Goal: Information Seeking & Learning: Learn about a topic

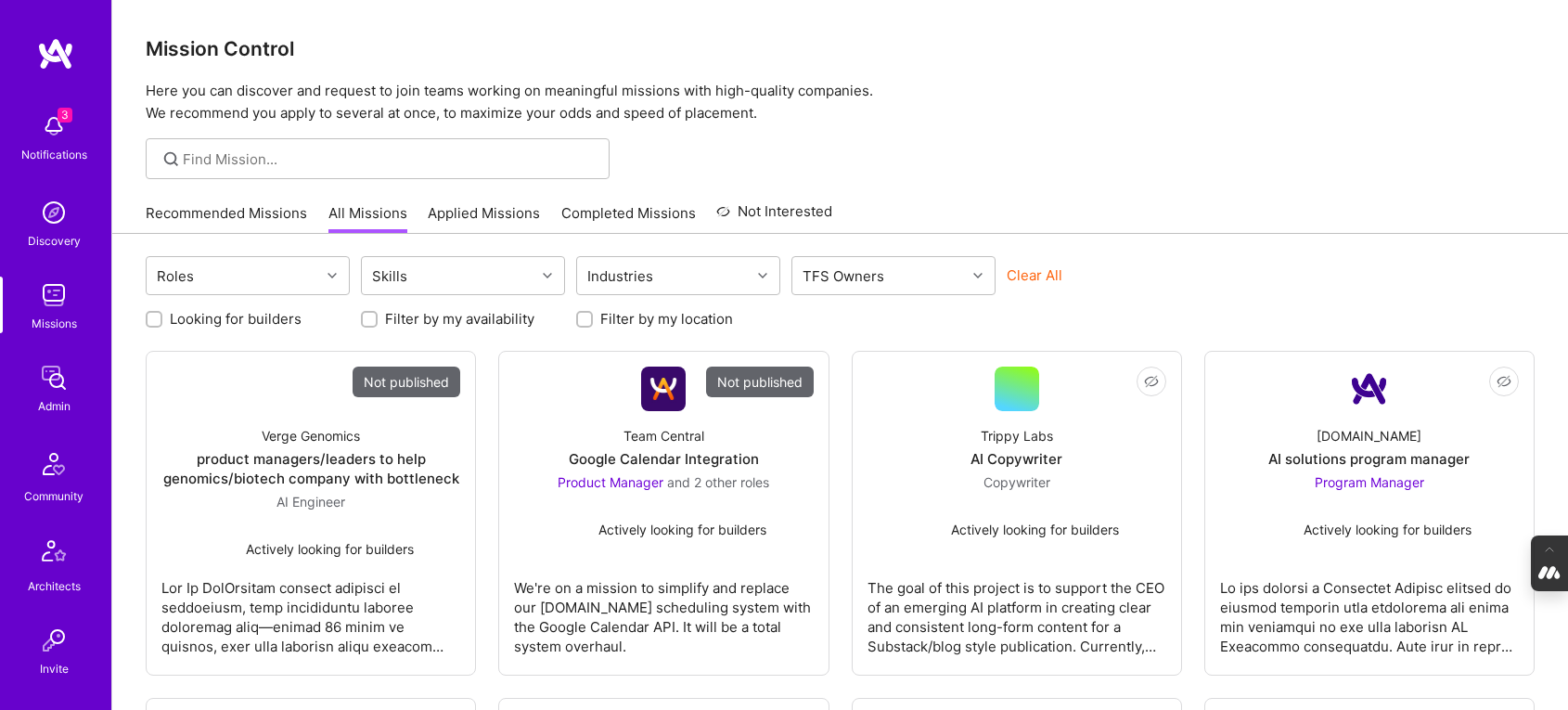
scroll to position [853, 0]
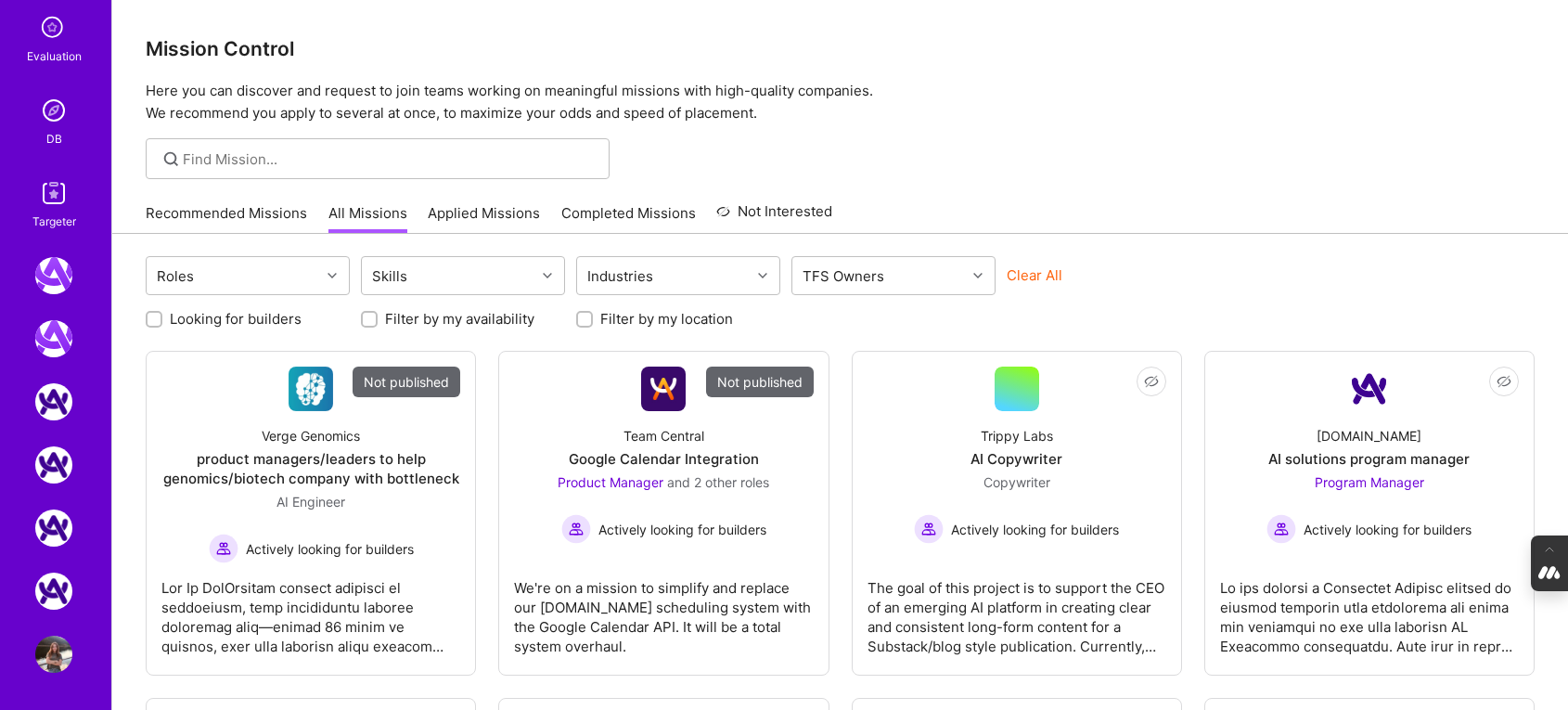
click at [54, 33] on icon at bounding box center [54, 29] width 36 height 36
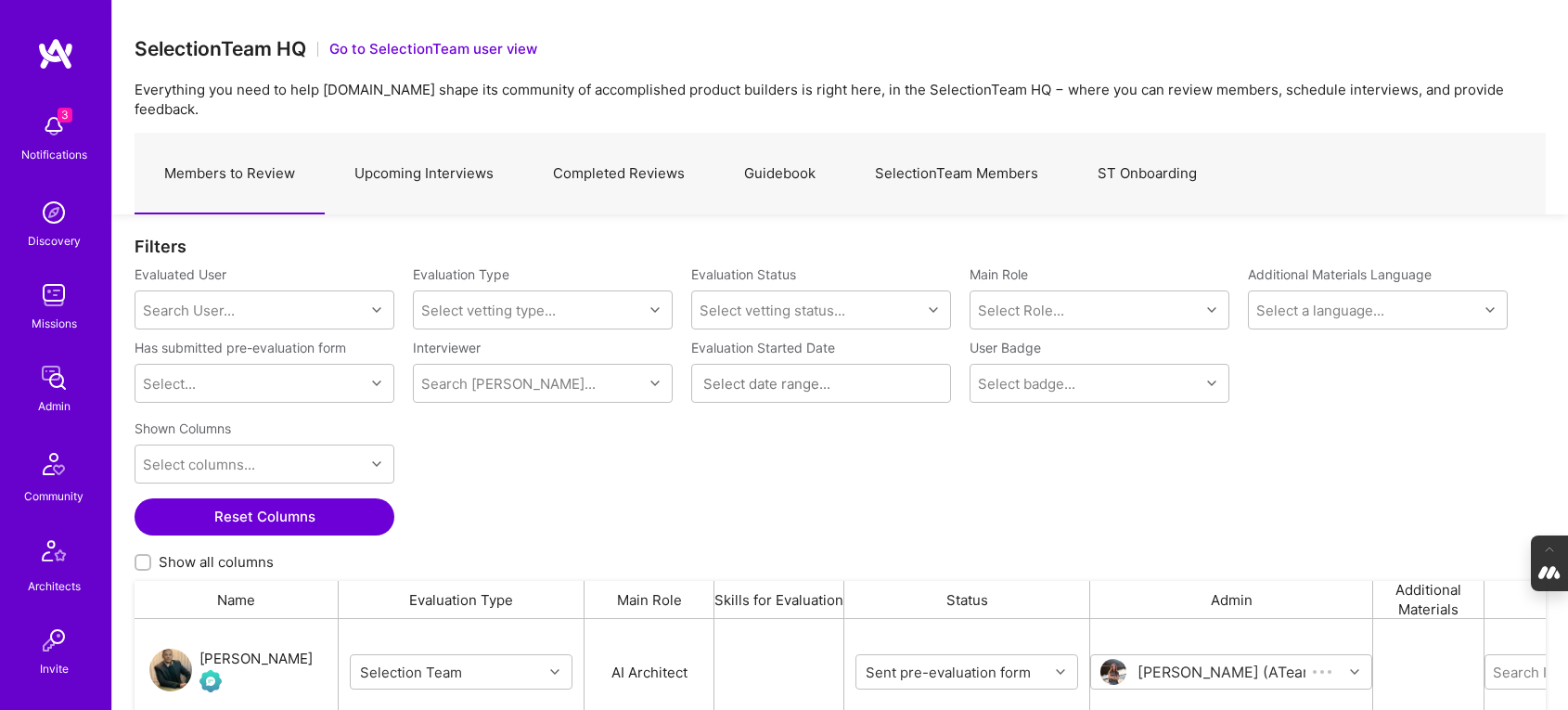
scroll to position [515, 1411]
click at [964, 168] on link "SelectionTeam Members" at bounding box center [957, 174] width 223 height 81
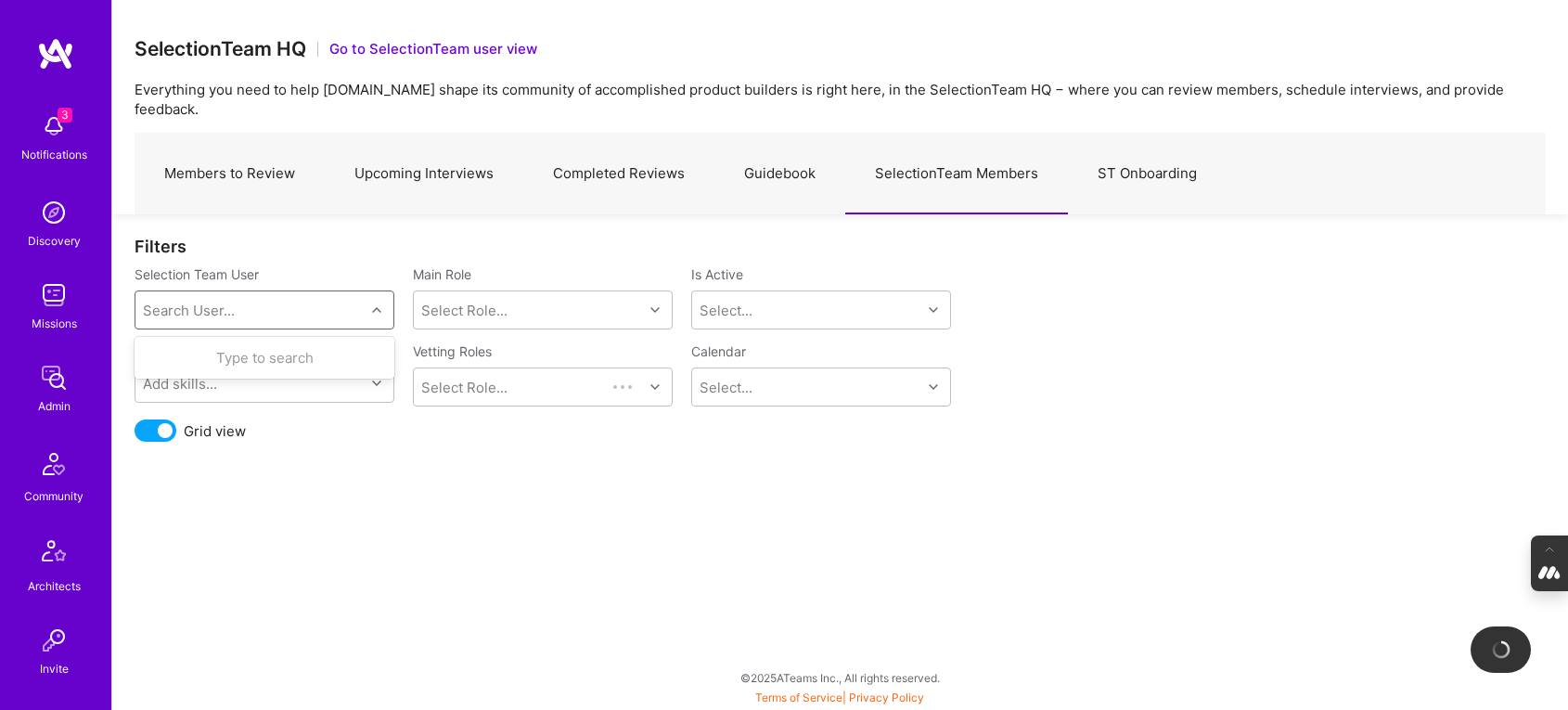
click at [209, 301] on div "Search User..." at bounding box center [189, 310] width 92 height 19
type input "luis"
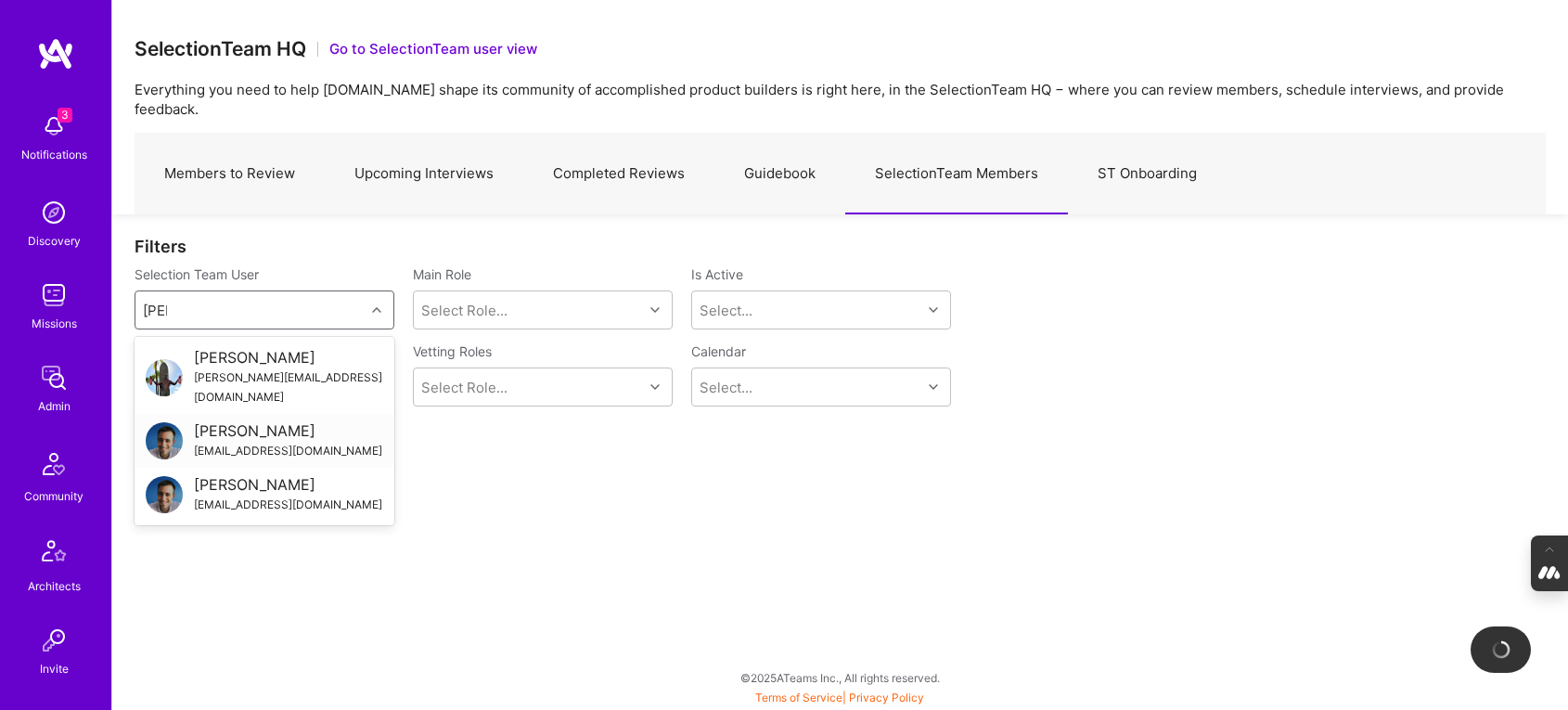
click at [249, 441] on div "luisteofilo@a.team" at bounding box center [288, 451] width 188 height 19
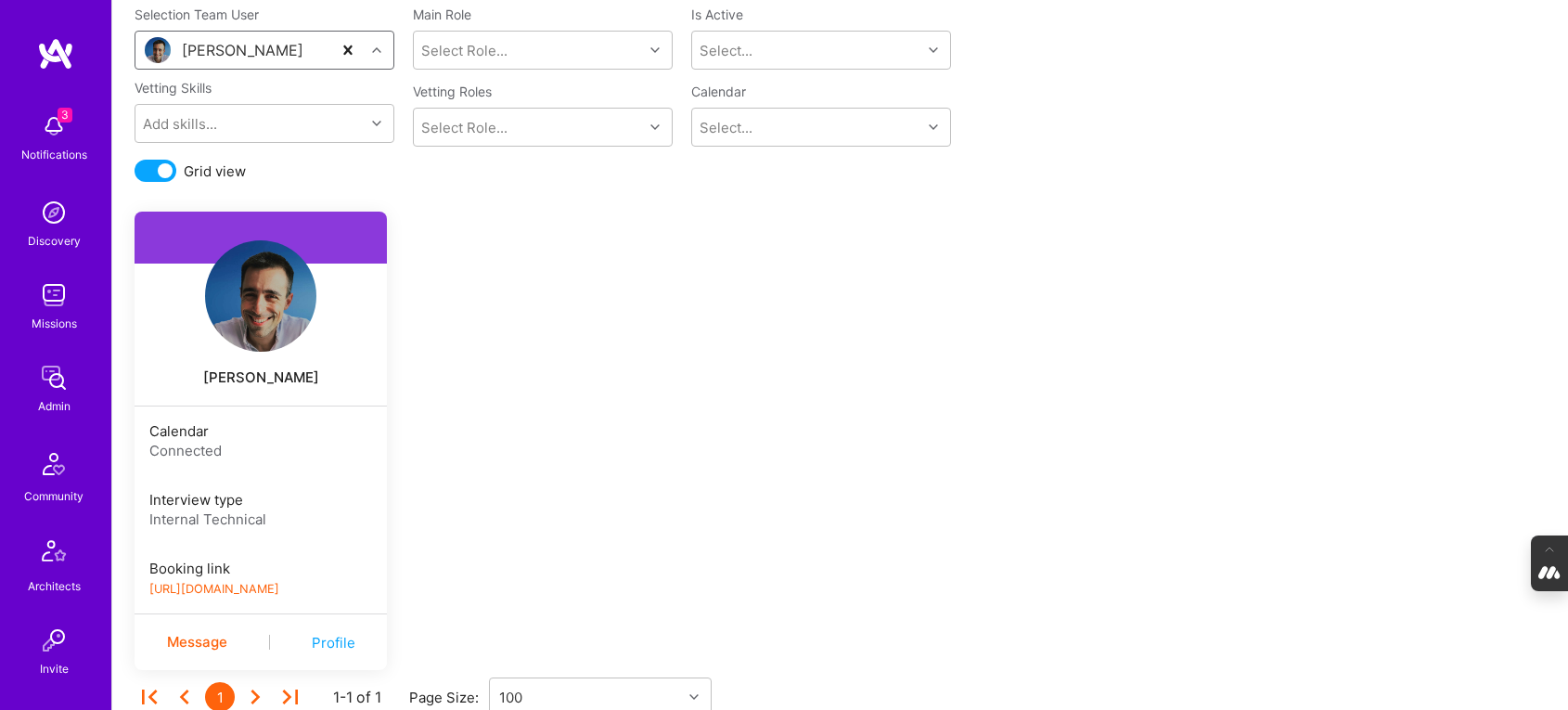
scroll to position [299, 0]
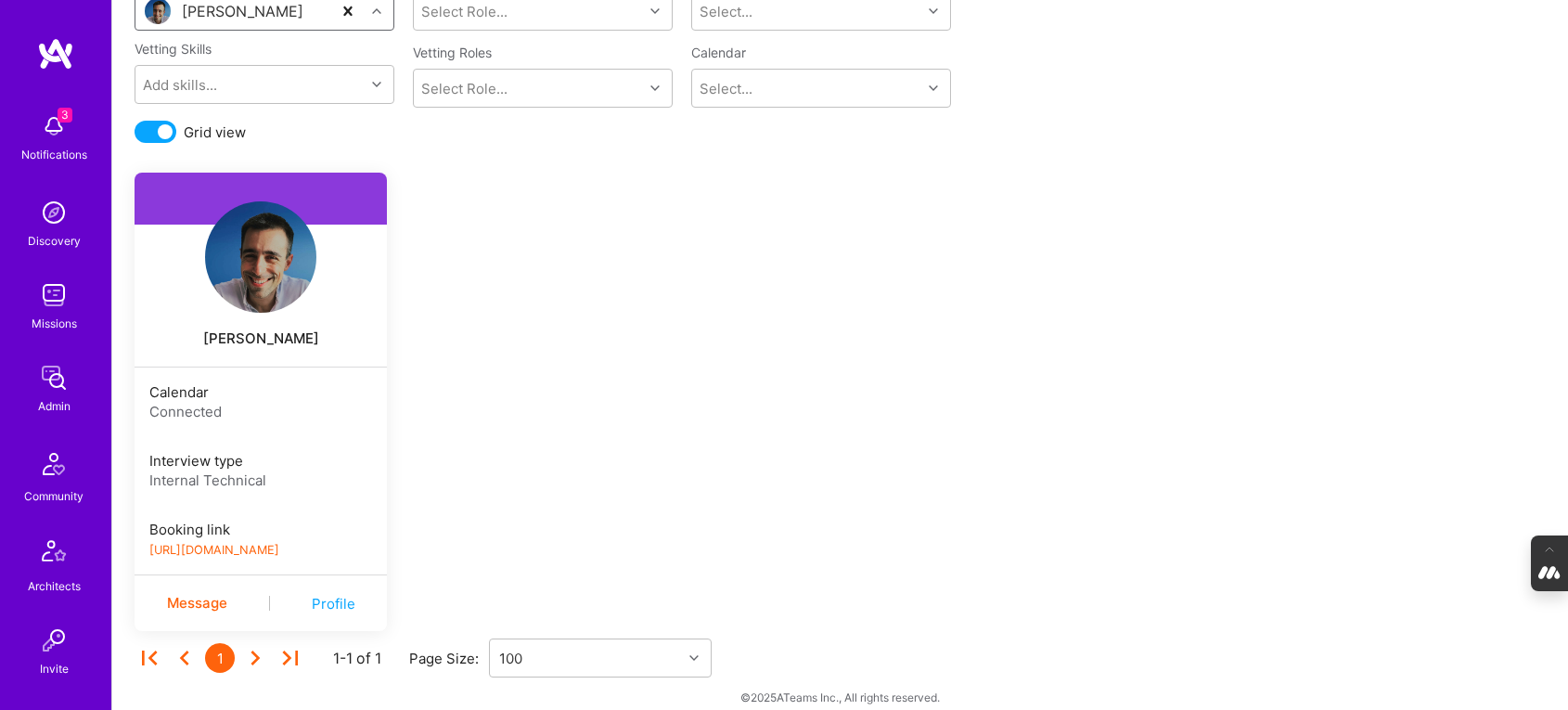
click at [245, 543] on link "https://book.a.team/luisteofilo/evaluation" at bounding box center [213, 550] width 130 height 13
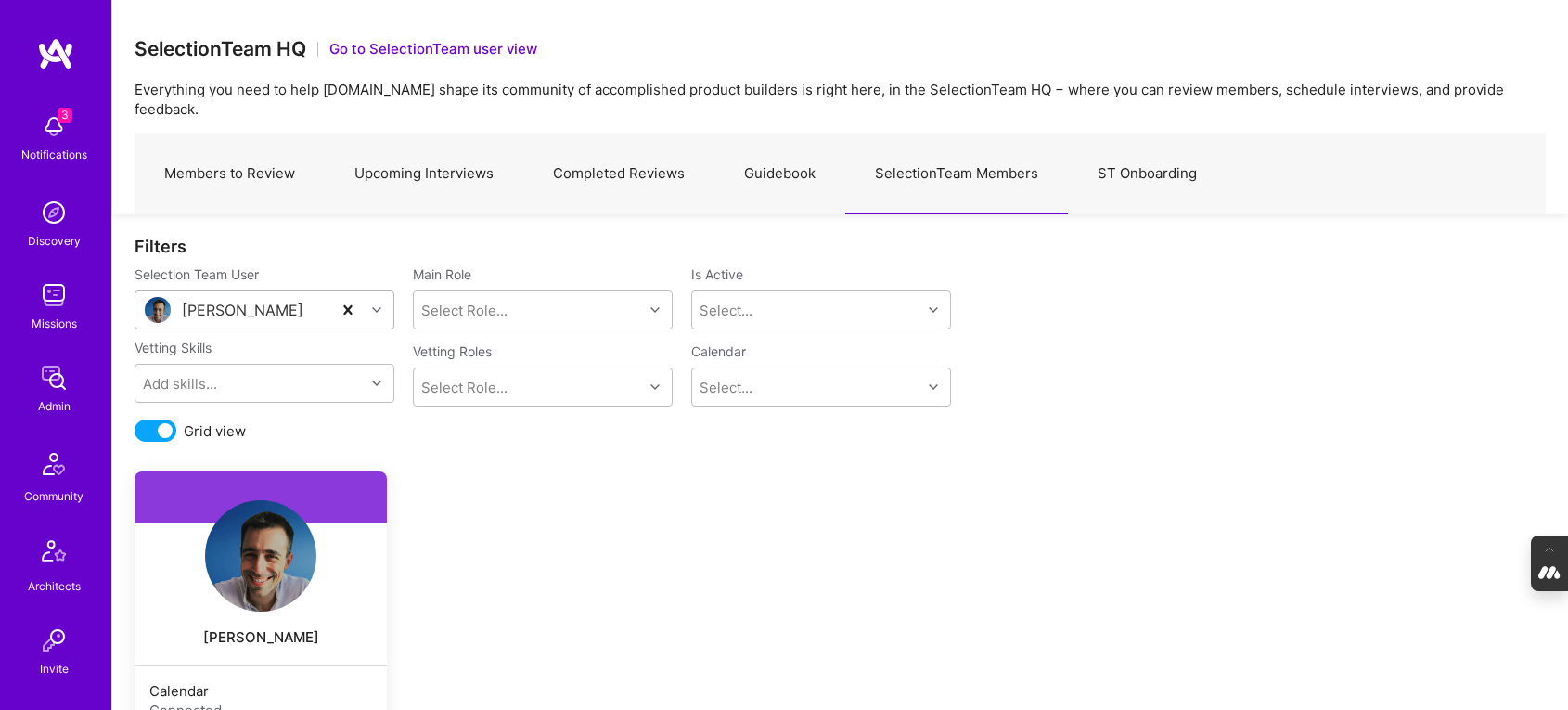
click at [368, 143] on link "Upcoming Interviews" at bounding box center [424, 174] width 199 height 81
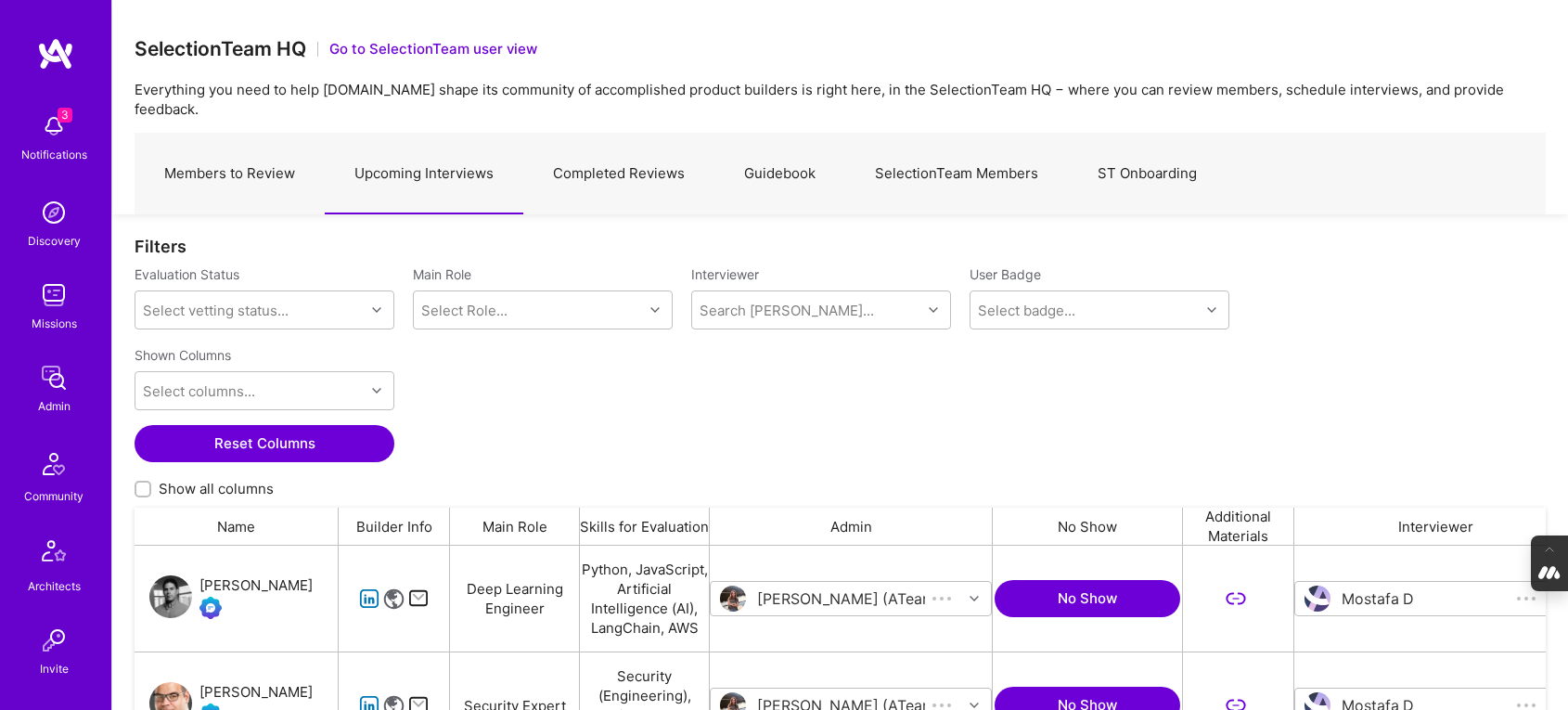
scroll to position [515, 1411]
click at [228, 154] on link "Members to Review" at bounding box center [230, 174] width 190 height 81
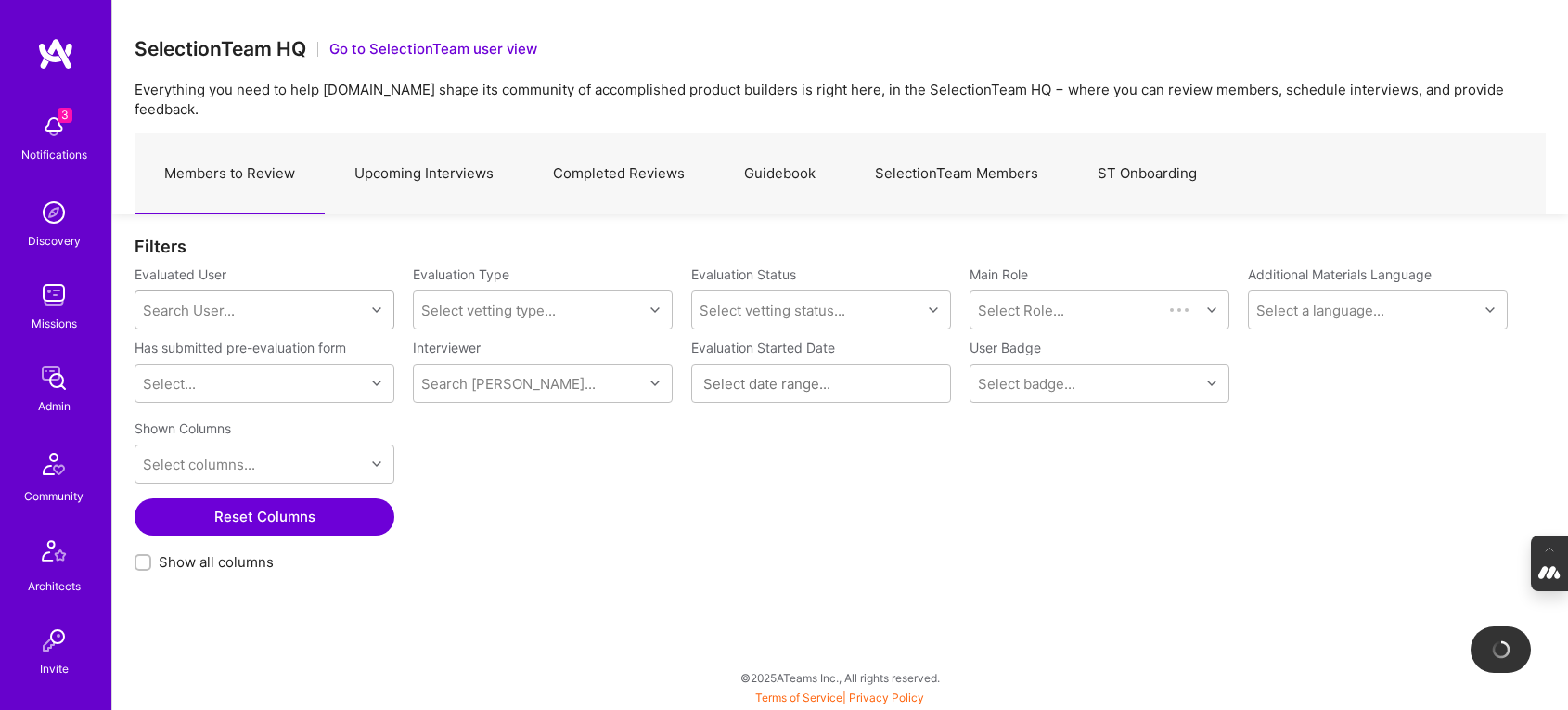
click at [163, 301] on div "Search User..." at bounding box center [189, 310] width 92 height 19
paste input "jab@bethuneconsulting.com"
type input "jab@bethuneconsulting.com"
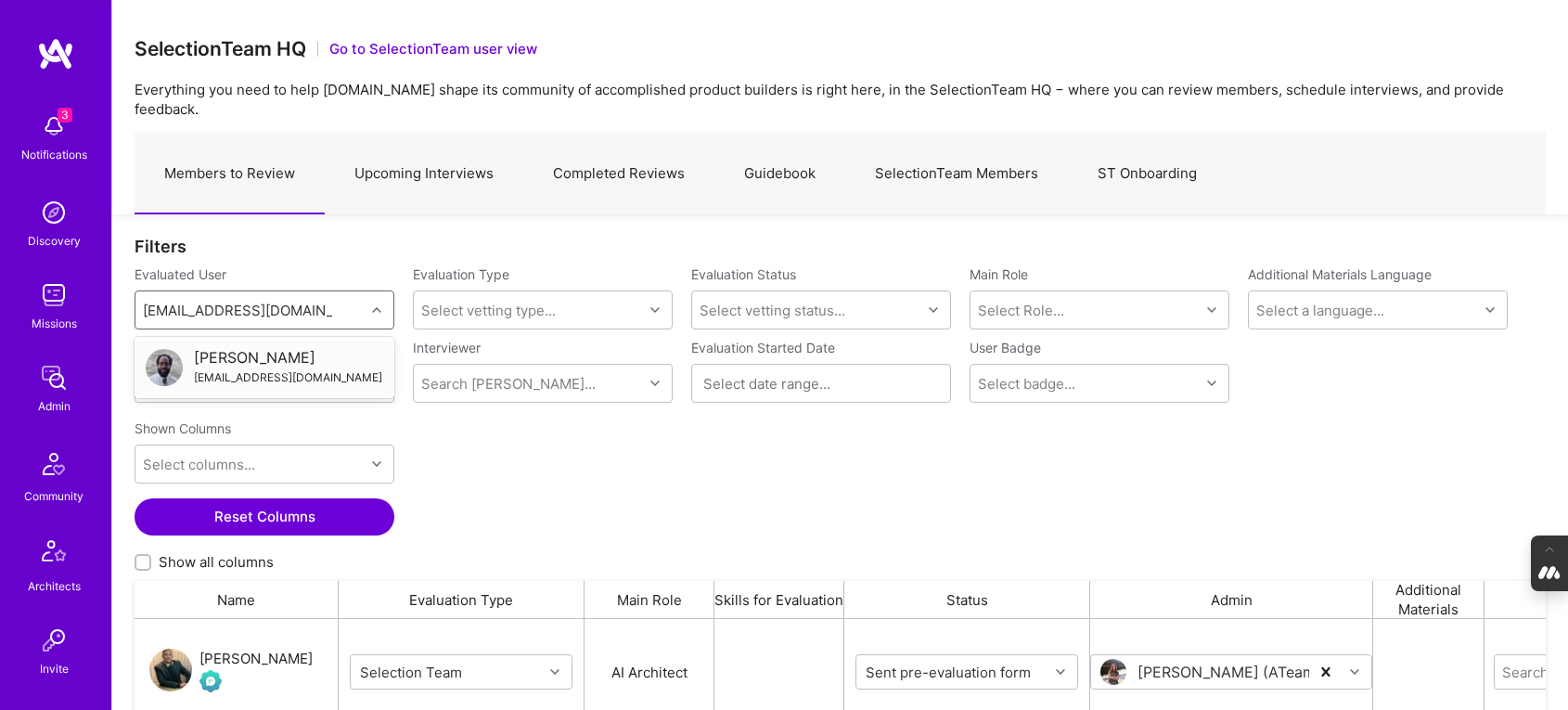
click at [250, 348] on div "Jonathan Bethune" at bounding box center [288, 357] width 188 height 19
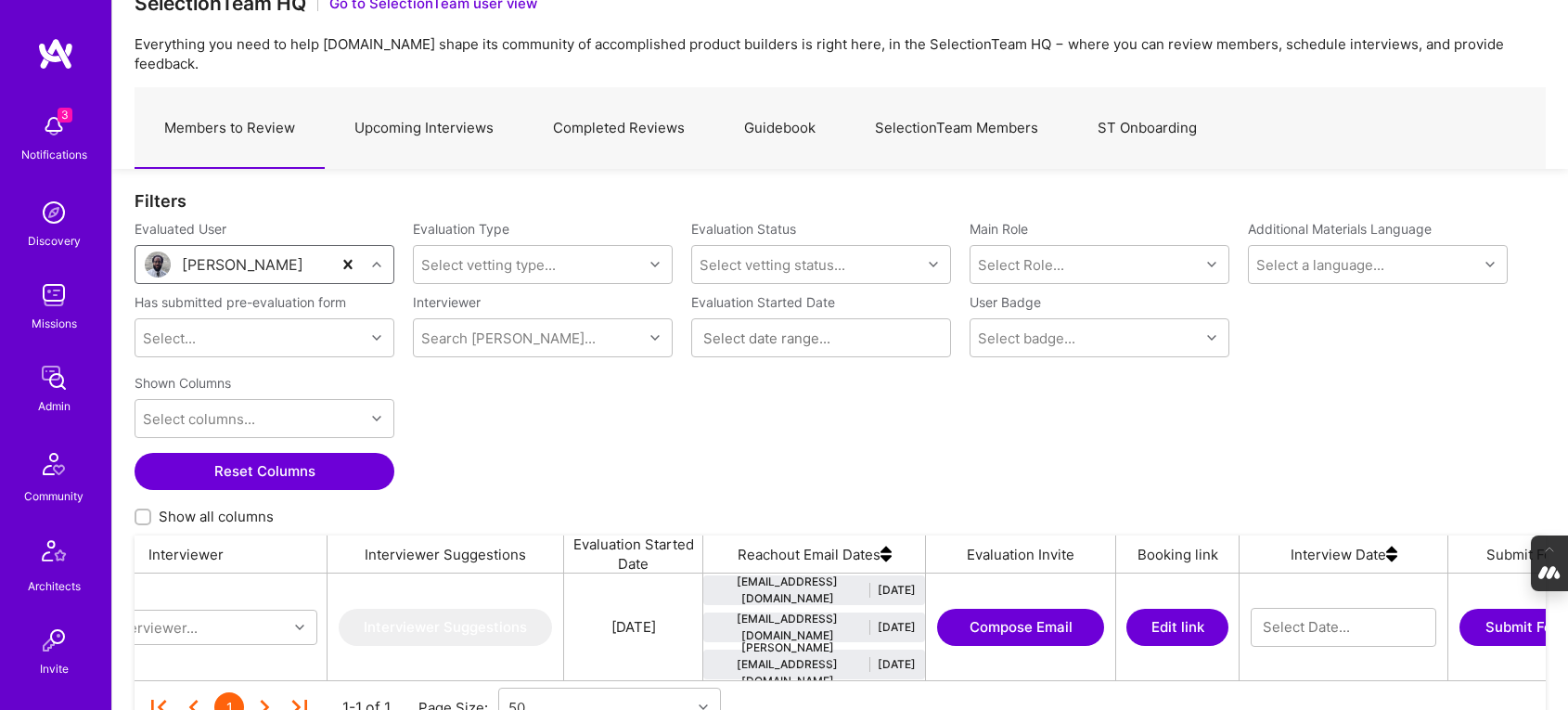
scroll to position [0, 1515]
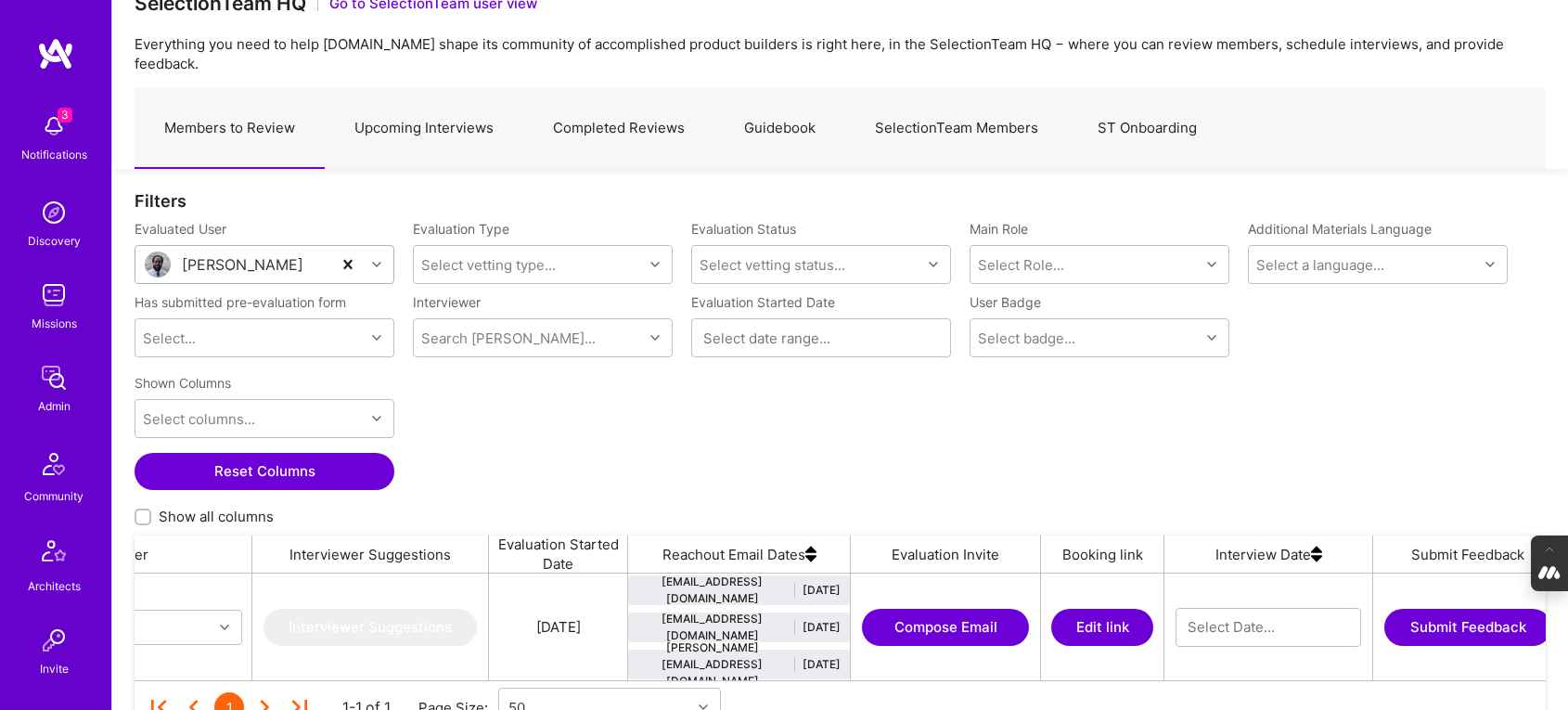
click at [1113, 610] on button "Edit link" at bounding box center [1102, 626] width 102 height 37
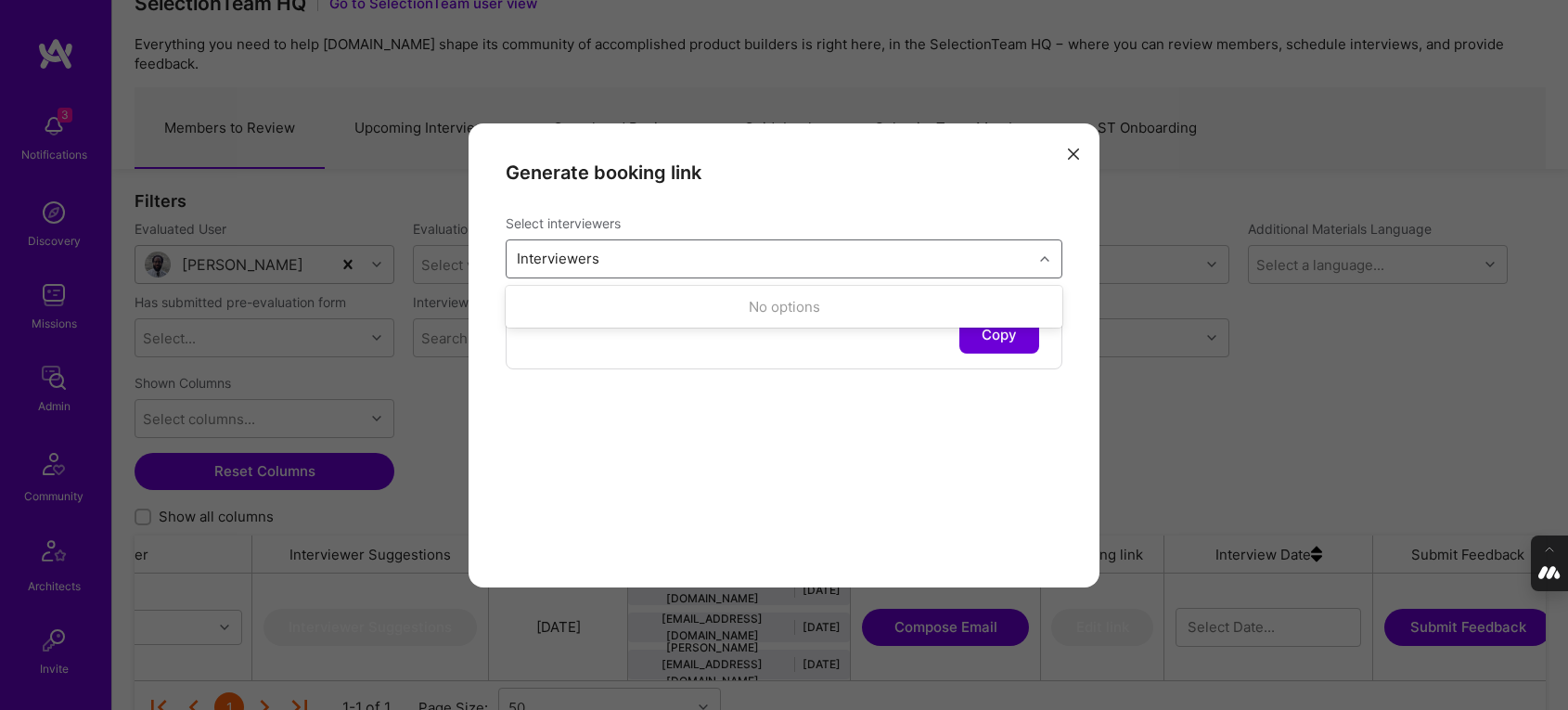
click at [678, 257] on div "Interviewers" at bounding box center [770, 258] width 527 height 37
type input "luis"
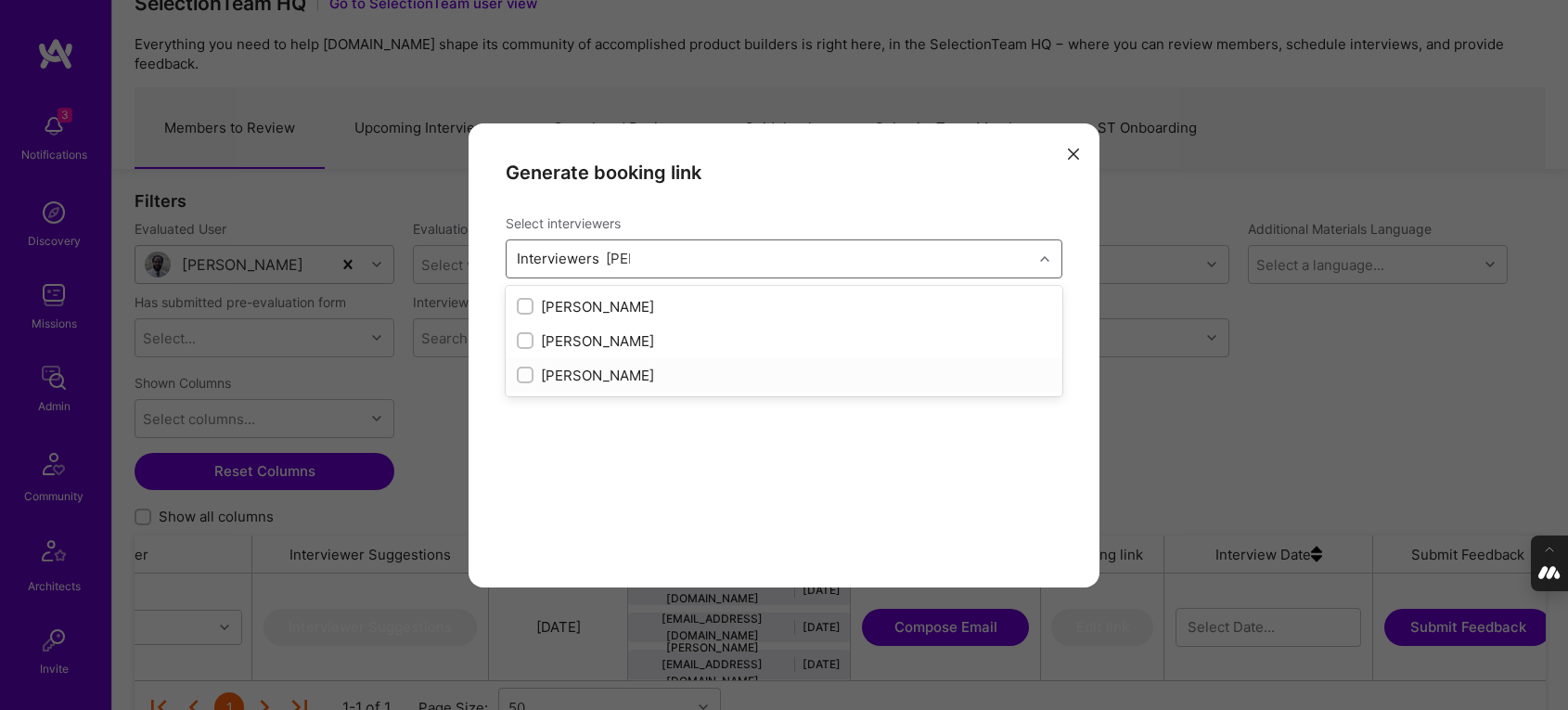
click at [524, 374] on input "modal" at bounding box center [527, 376] width 13 height 13
checkbox input "true"
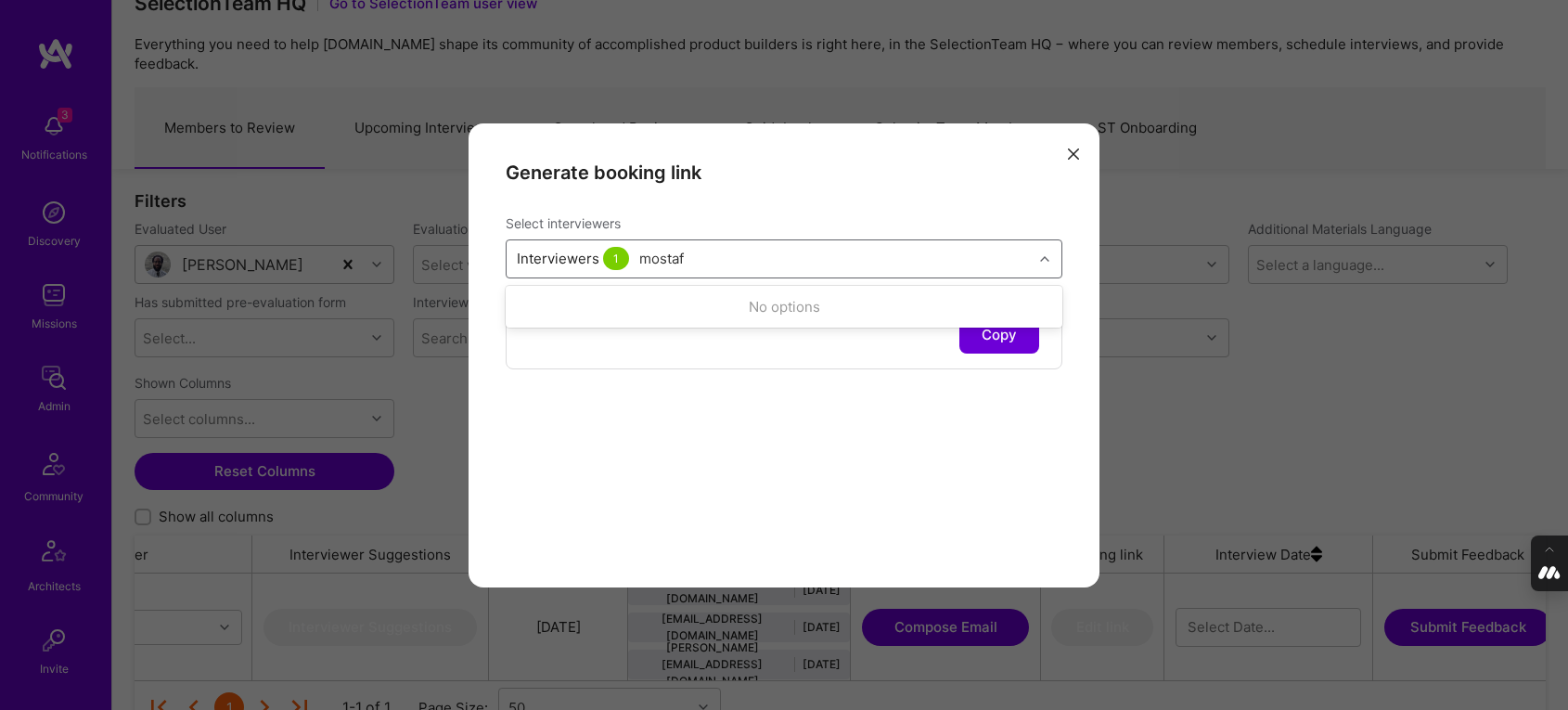
type input "mostafa"
click at [524, 341] on input "modal" at bounding box center [527, 342] width 13 height 13
checkbox input "true"
type input "pedro"
click at [521, 306] on input "modal" at bounding box center [527, 307] width 13 height 13
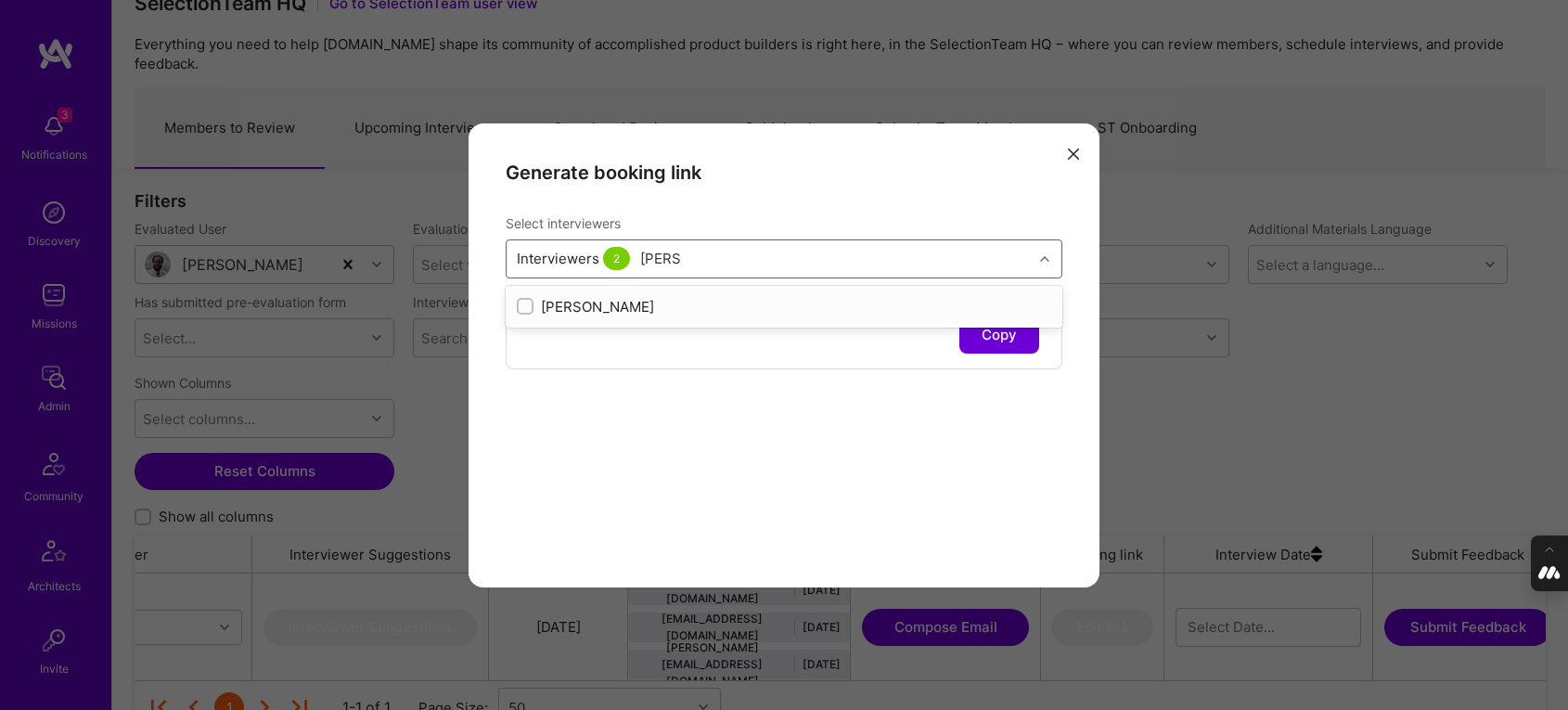
checkbox input "true"
click at [607, 445] on div "Generate booking link Select interviewers option Pedro Nogueira, selected. opti…" at bounding box center [784, 355] width 631 height 464
click at [1010, 337] on button "Copy" at bounding box center [998, 334] width 80 height 37
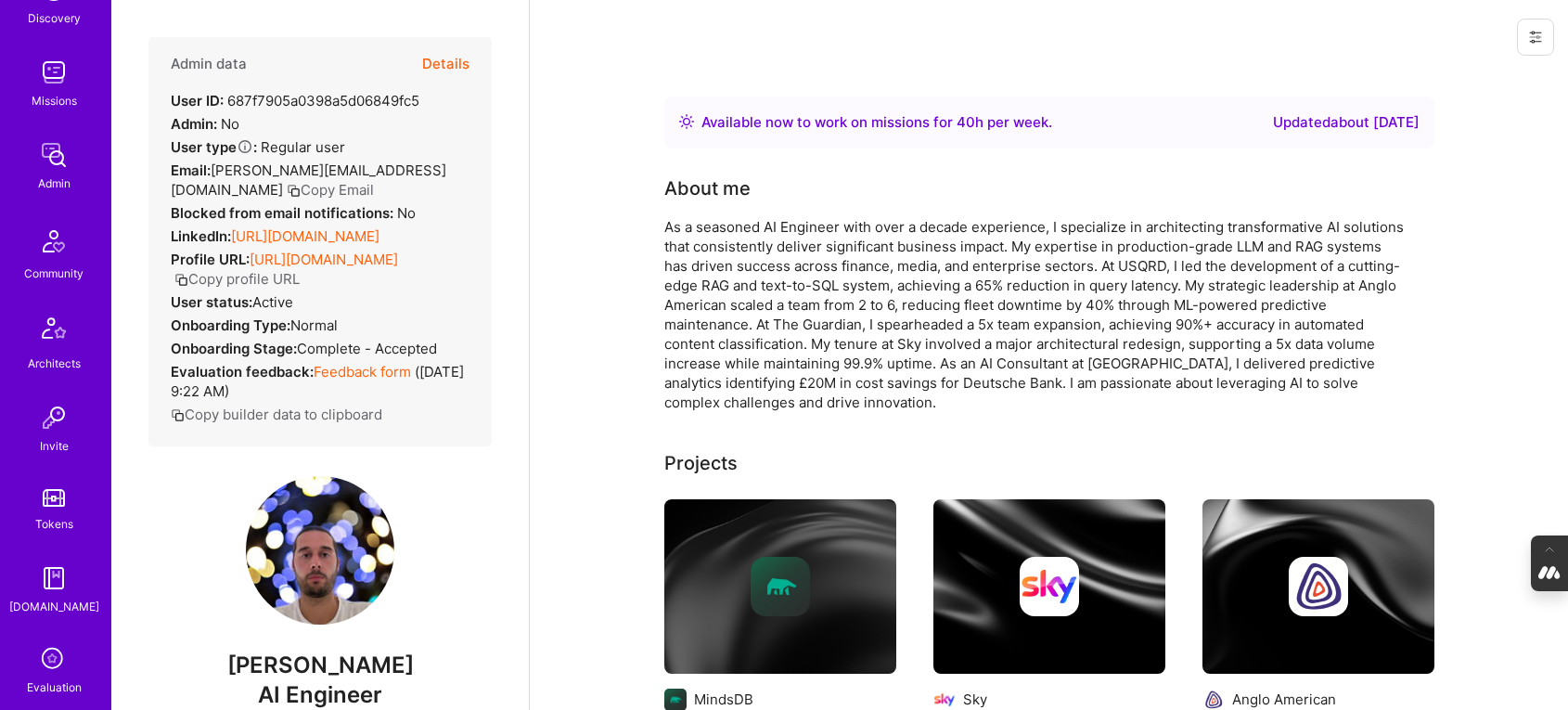
scroll to position [299, 0]
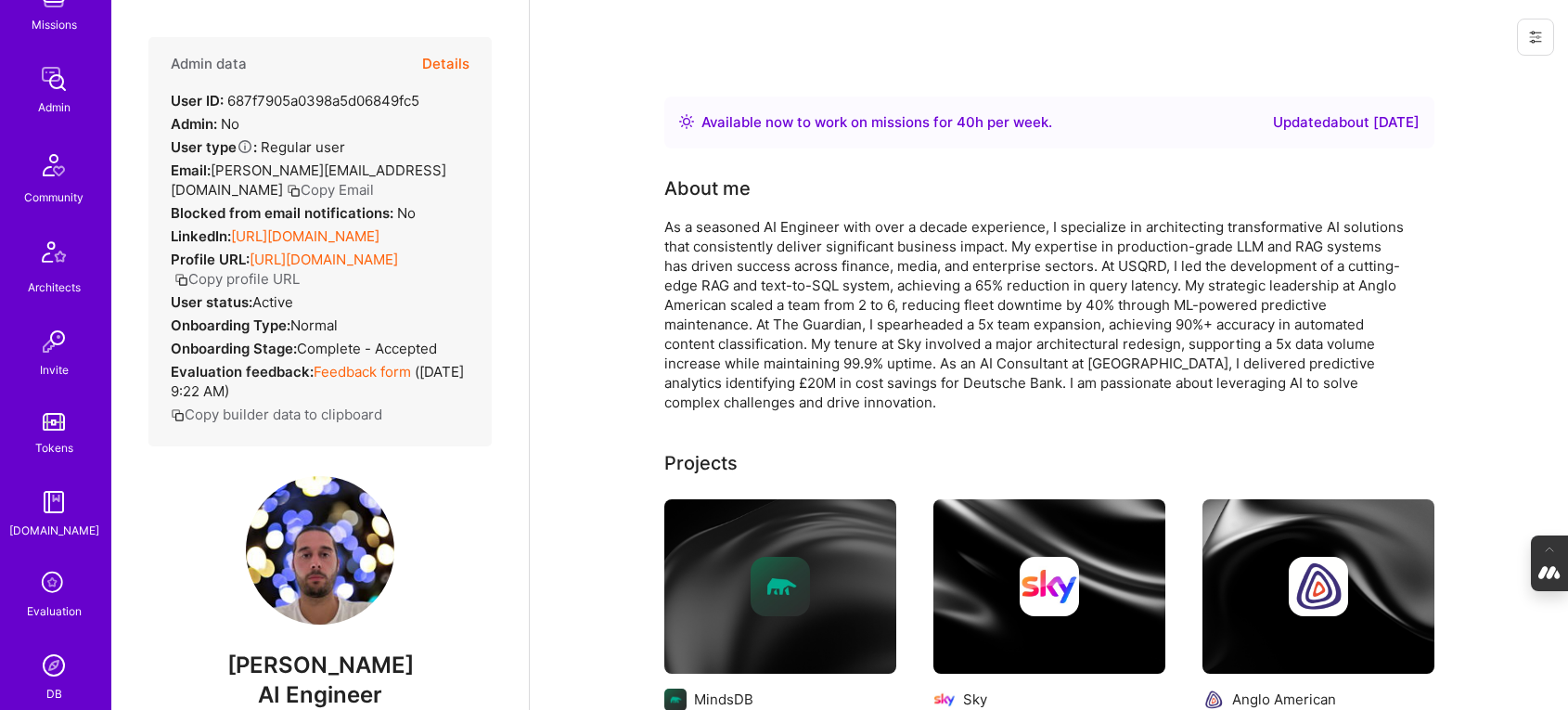
click at [50, 590] on icon at bounding box center [54, 583] width 36 height 36
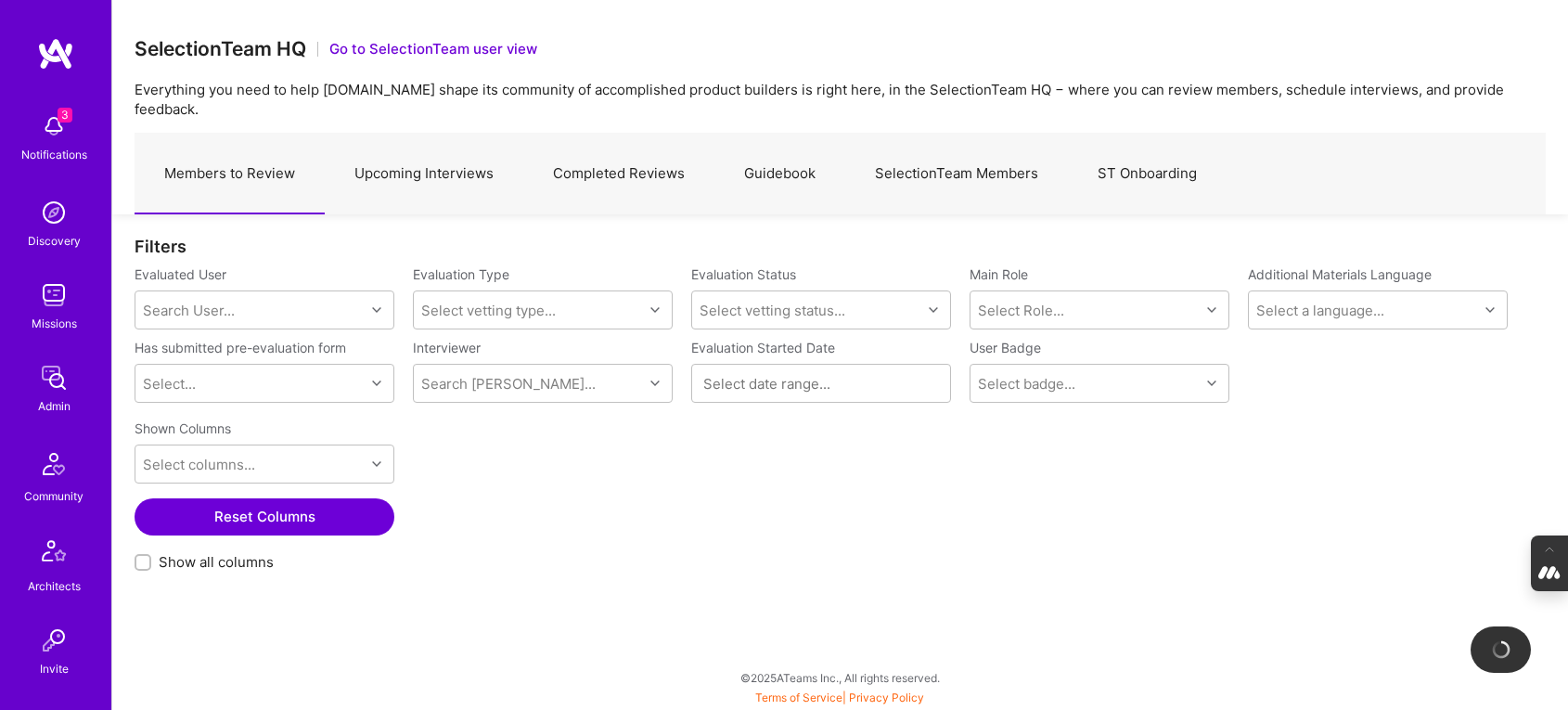
click at [635, 156] on link "Completed Reviews" at bounding box center [619, 174] width 191 height 81
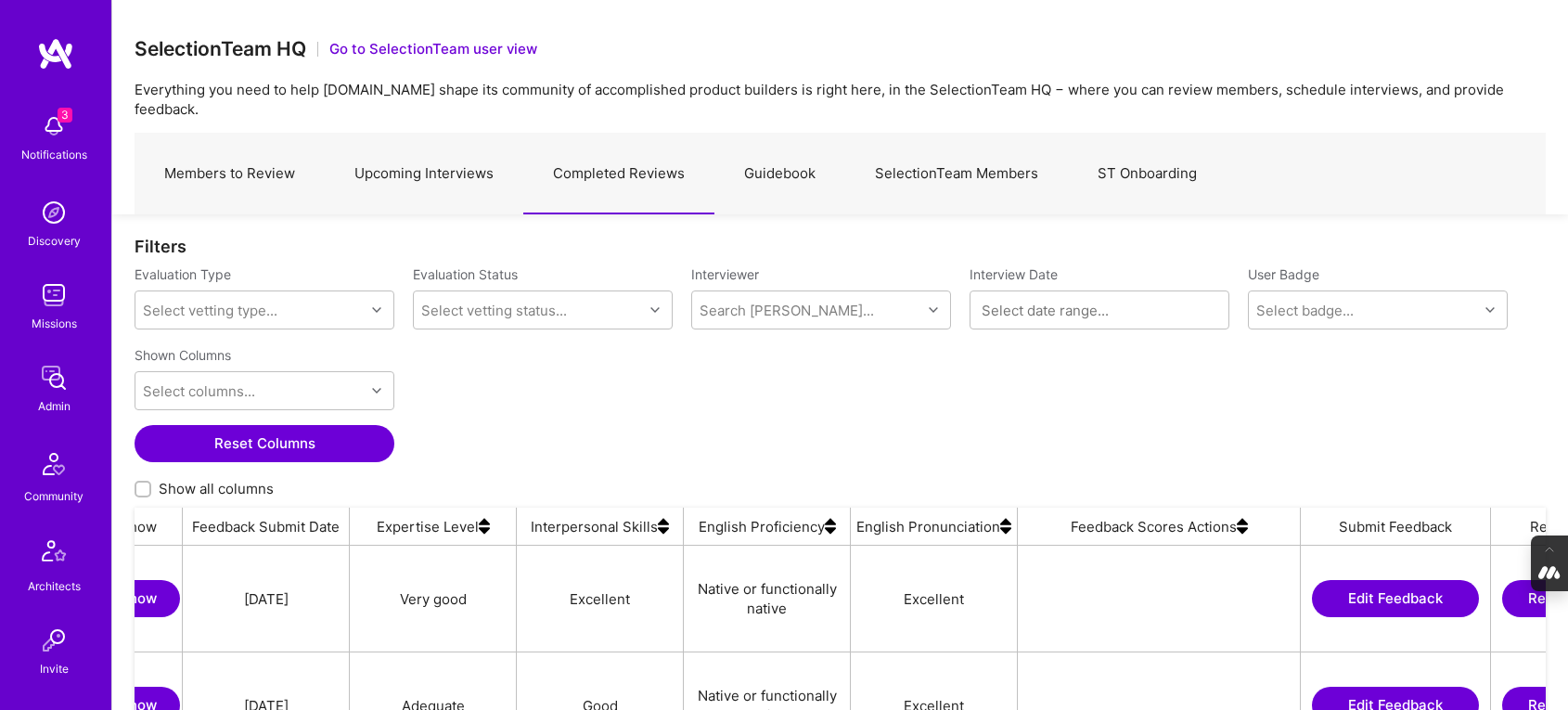
scroll to position [0, 1385]
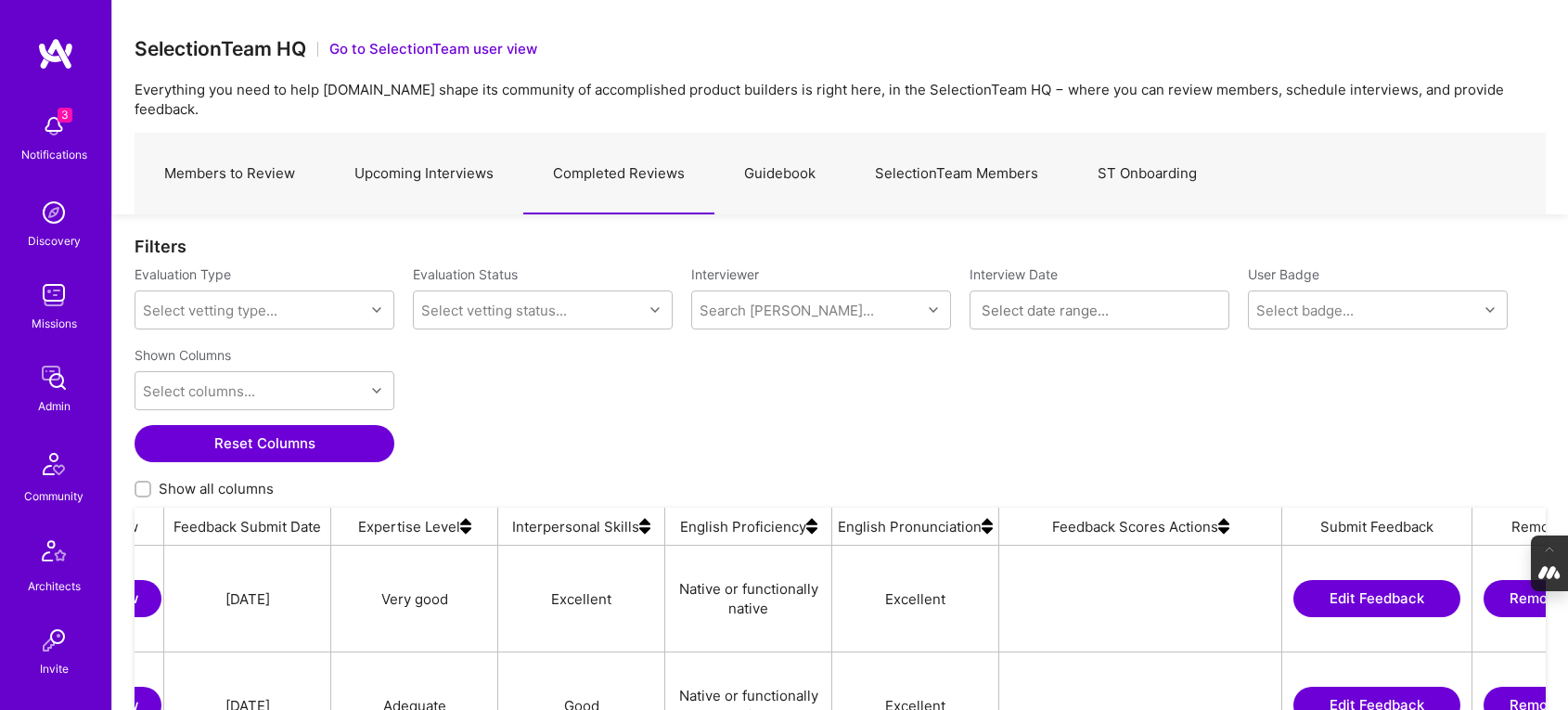
click at [1223, 507] on img at bounding box center [1224, 526] width 12 height 37
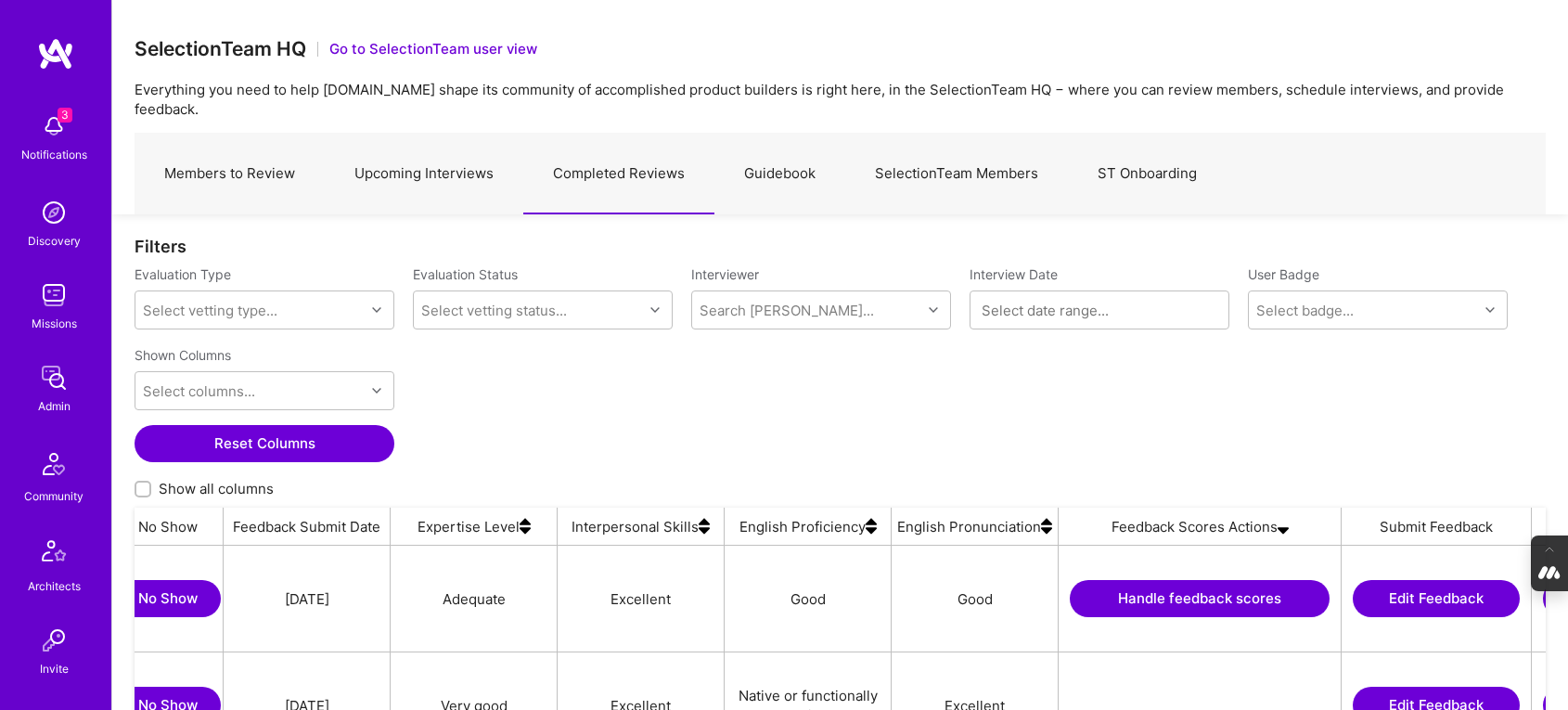
scroll to position [0, 1333]
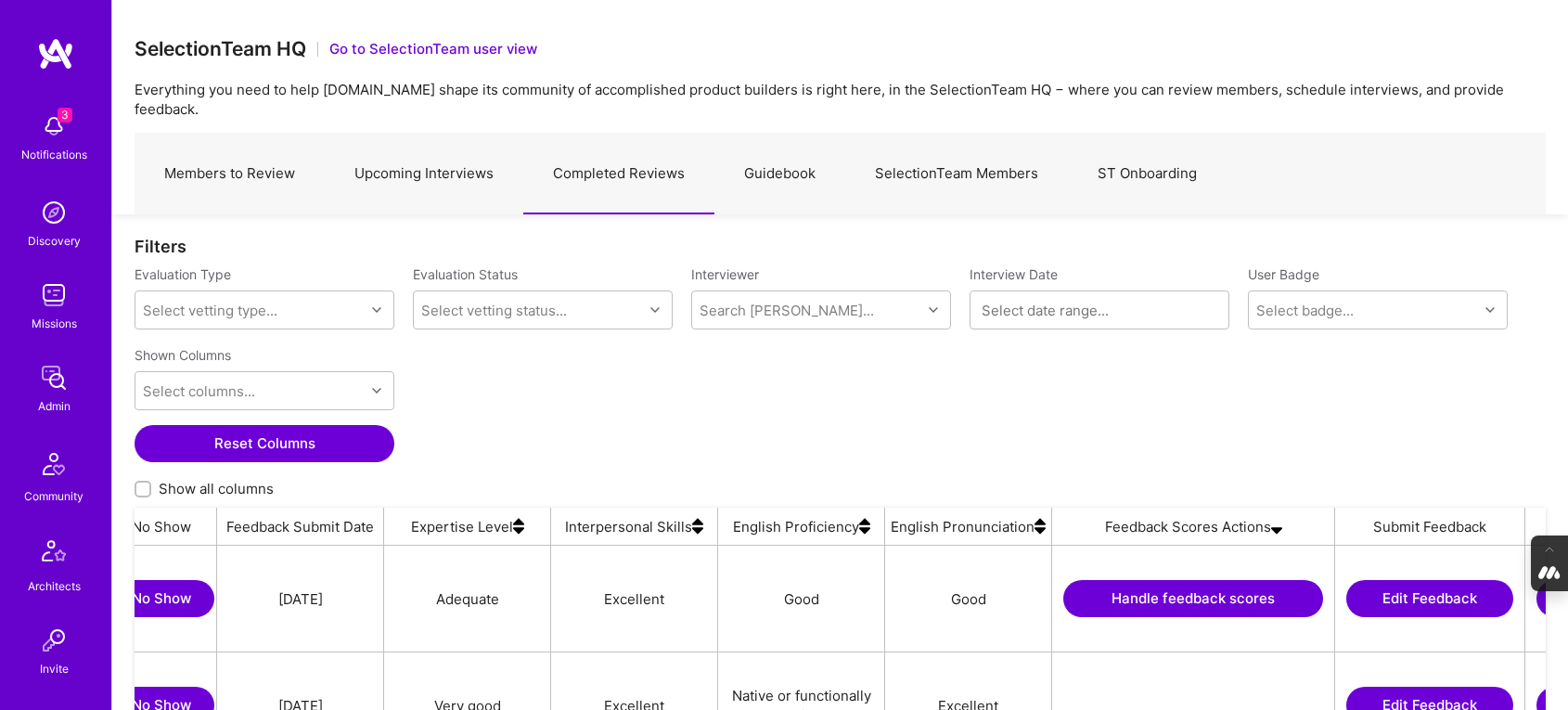
click at [1161, 580] on button "Handle feedback scores" at bounding box center [1193, 599] width 259 height 37
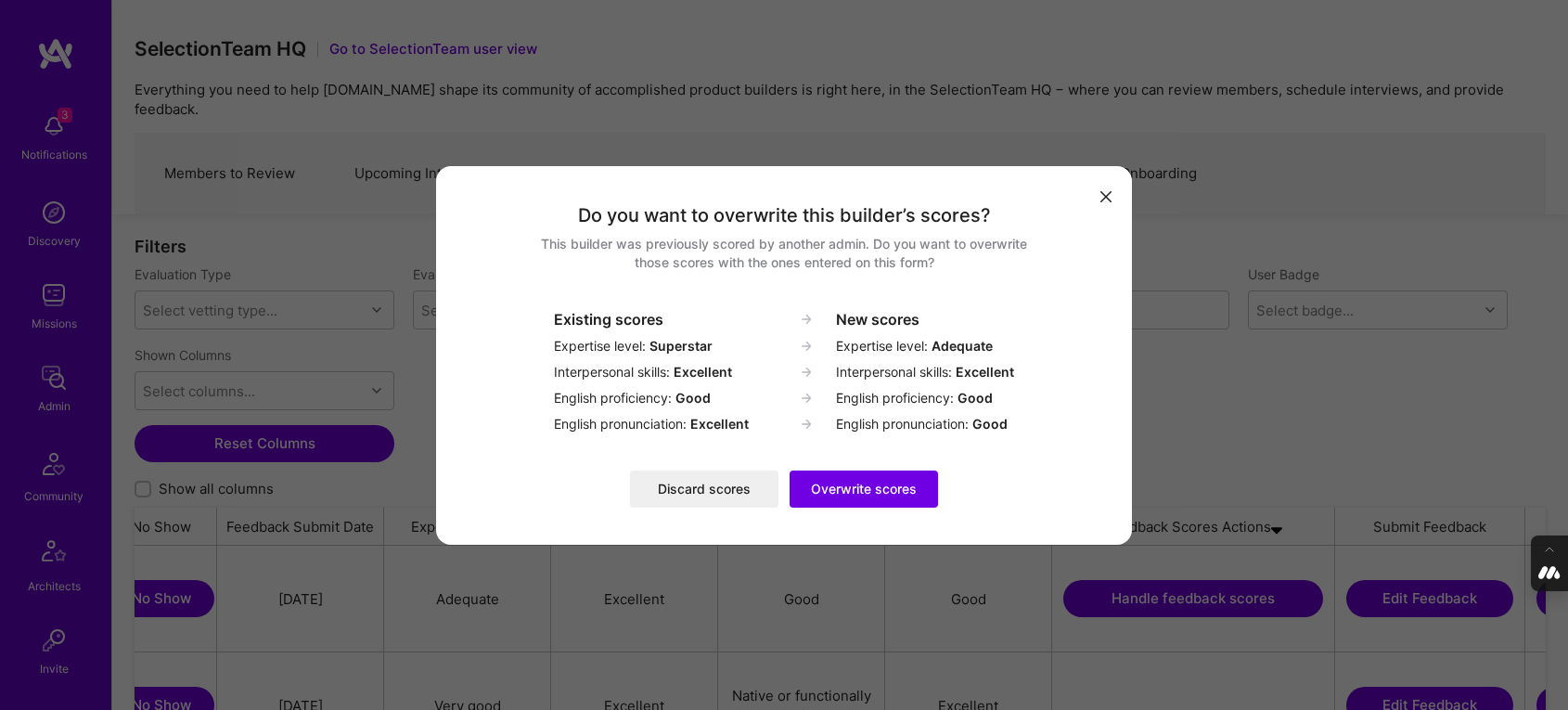
click at [688, 487] on button "Discard scores" at bounding box center [704, 489] width 149 height 37
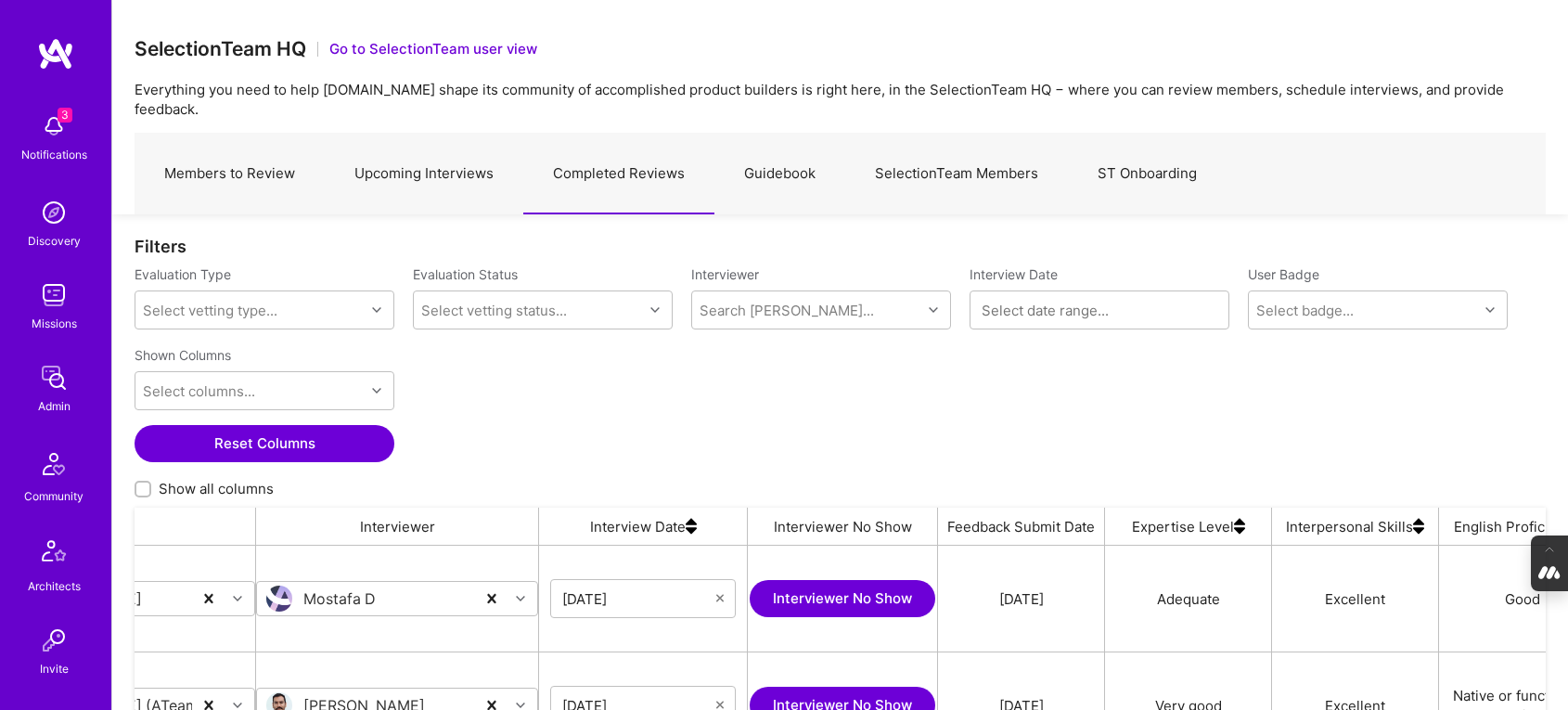
scroll to position [0, 0]
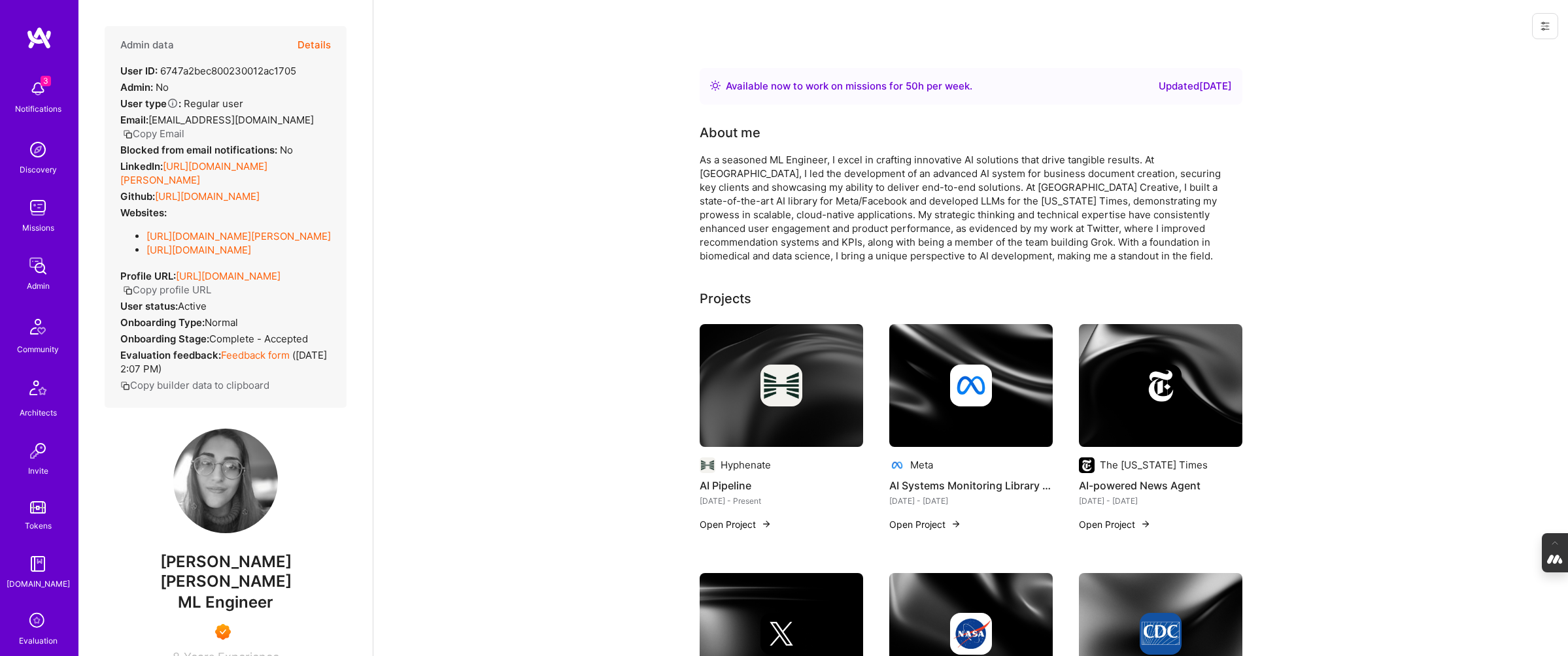
click at [810, 383] on div at bounding box center [781, 386] width 163 height 42
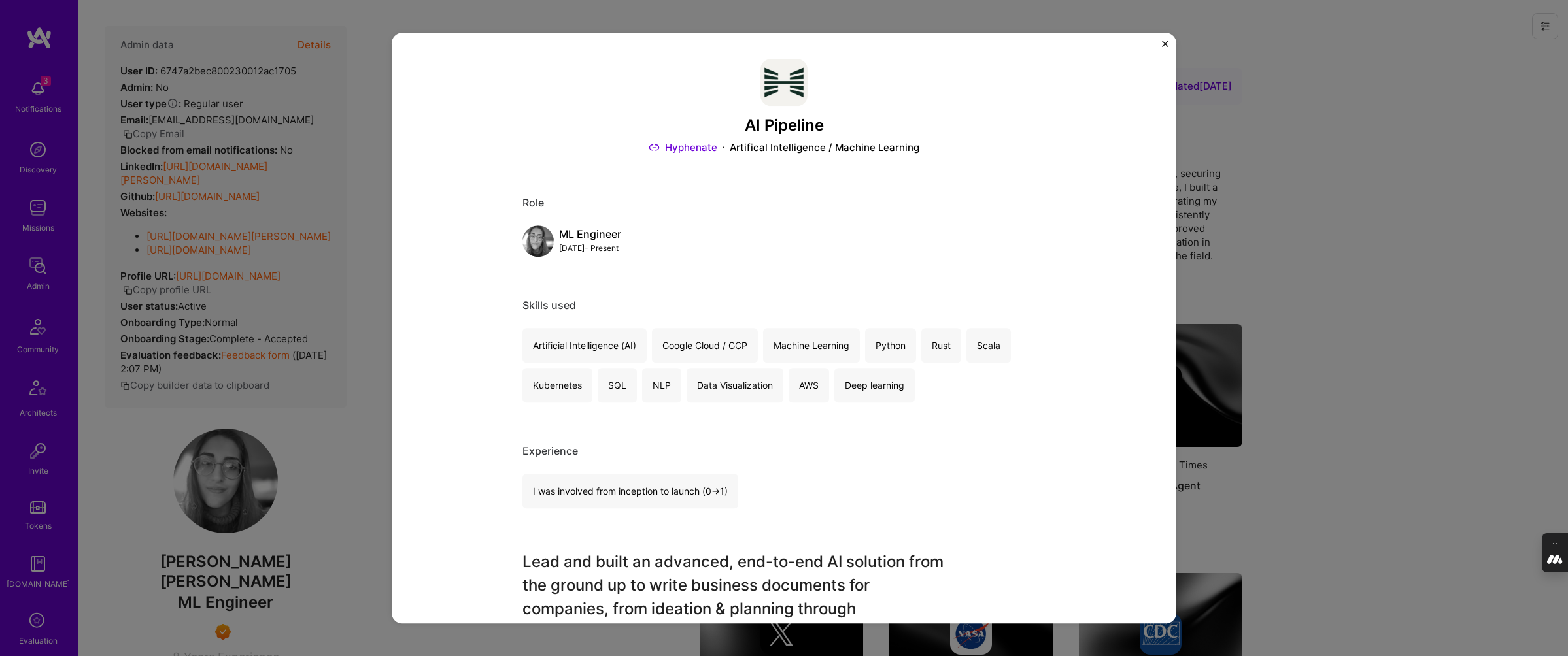
click at [1301, 238] on div "AI Pipeline Hyphenate Artifical Intelligence / Machine Learning Role ML Enginee…" at bounding box center [784, 328] width 1568 height 656
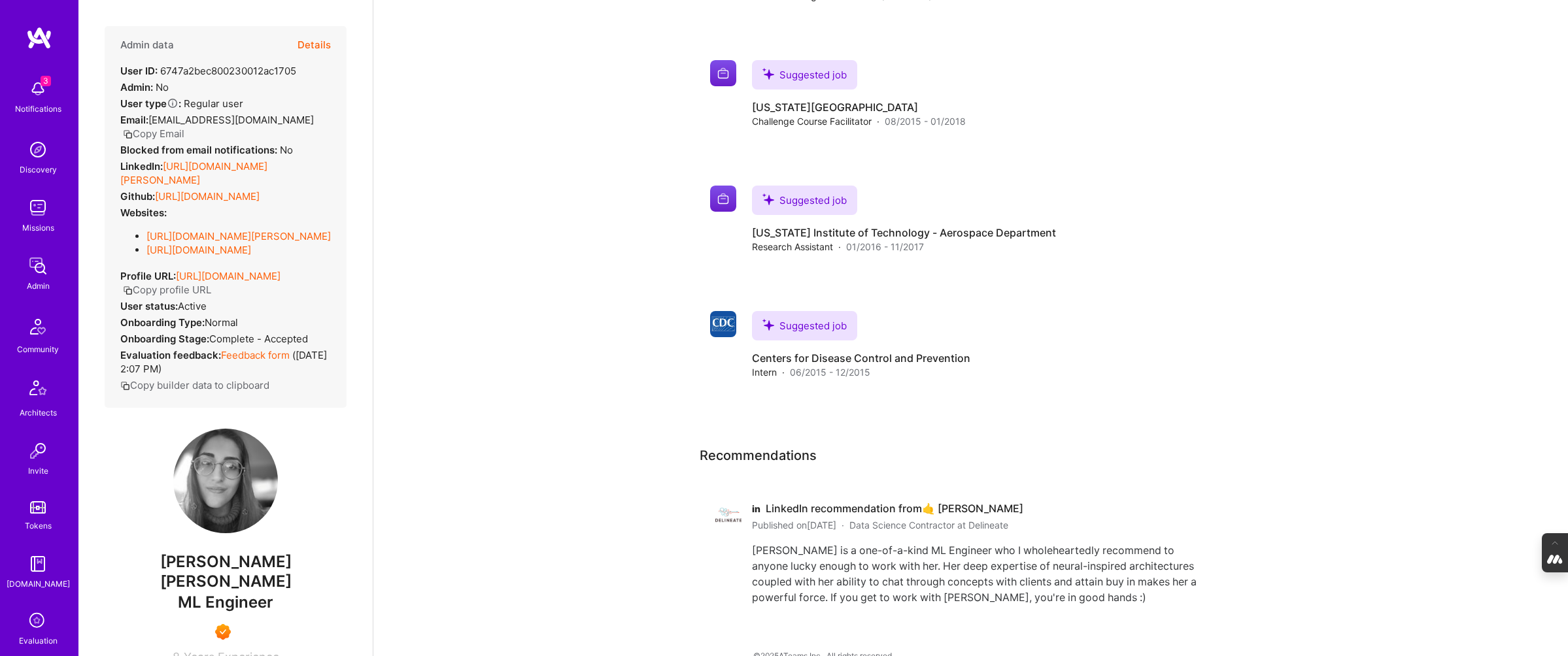
scroll to position [2130, 0]
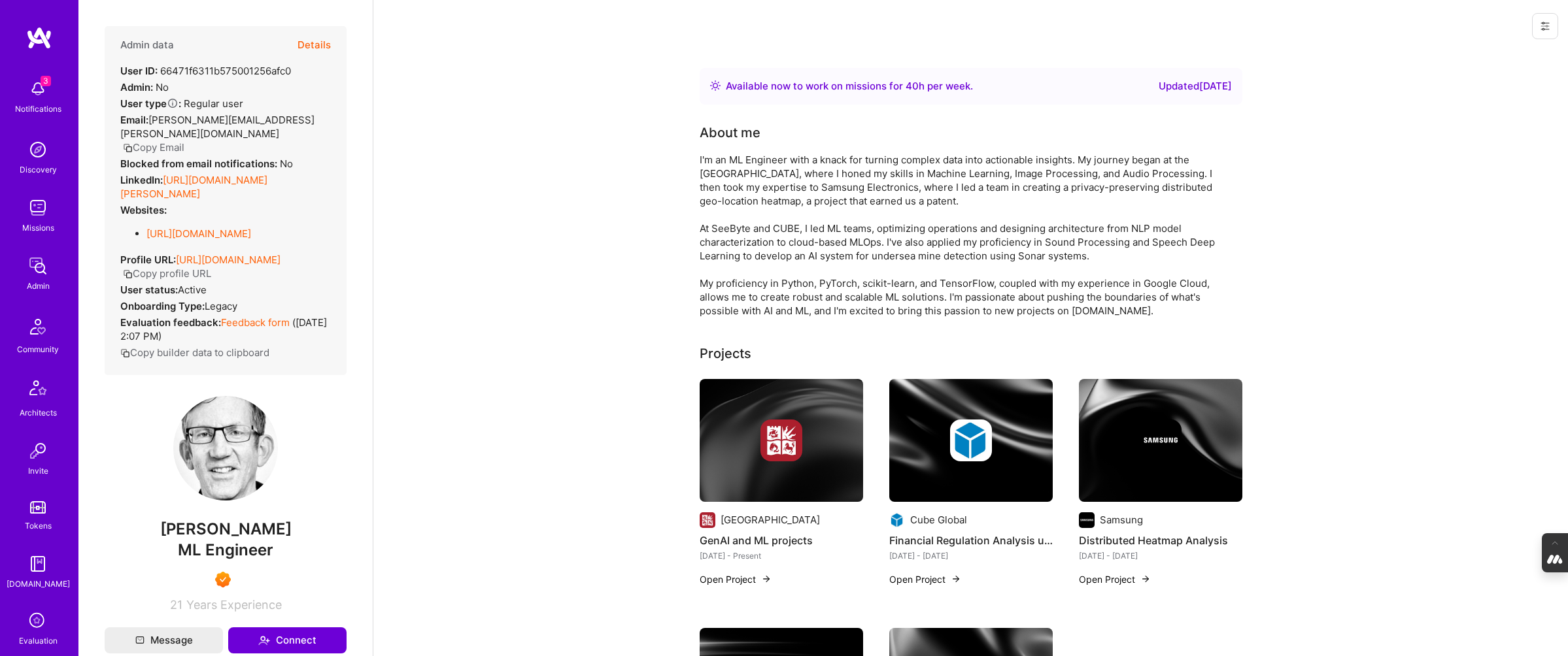
scroll to position [75, 0]
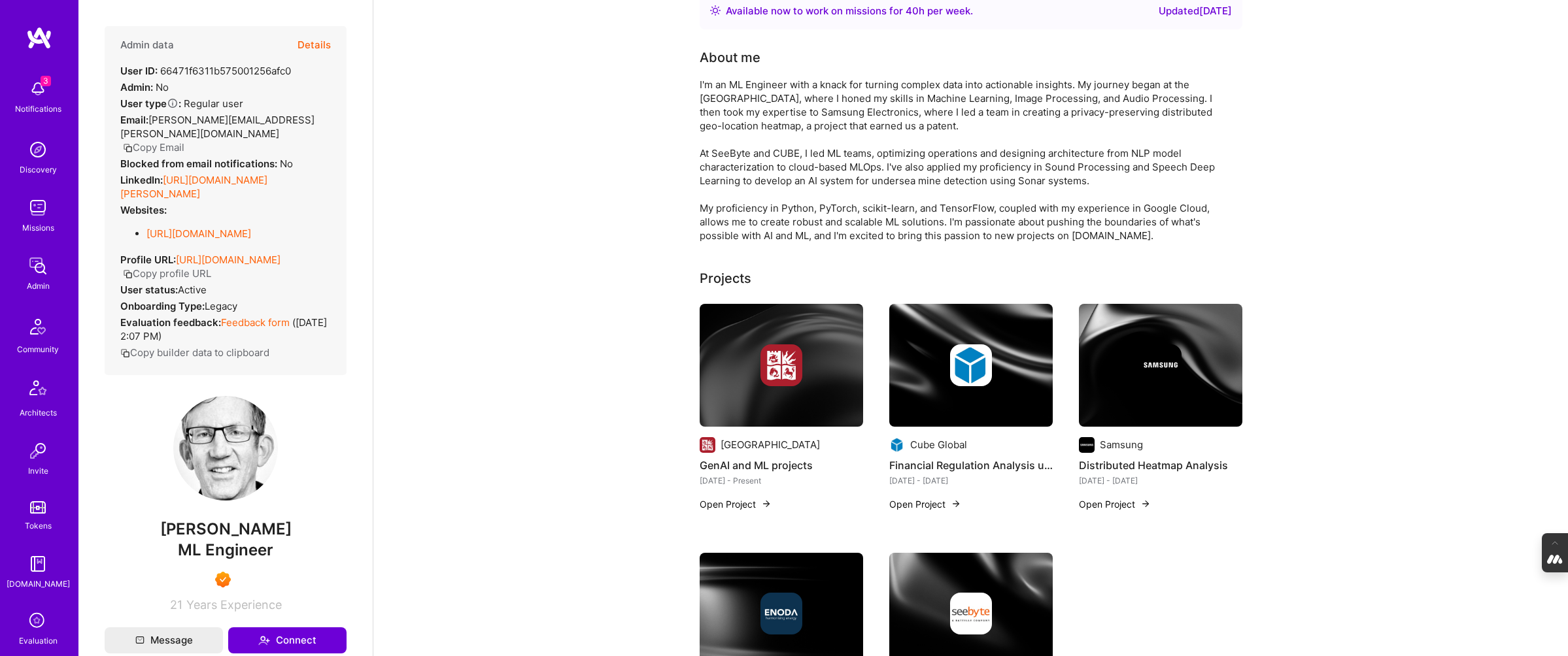
click at [956, 380] on img at bounding box center [971, 366] width 42 height 42
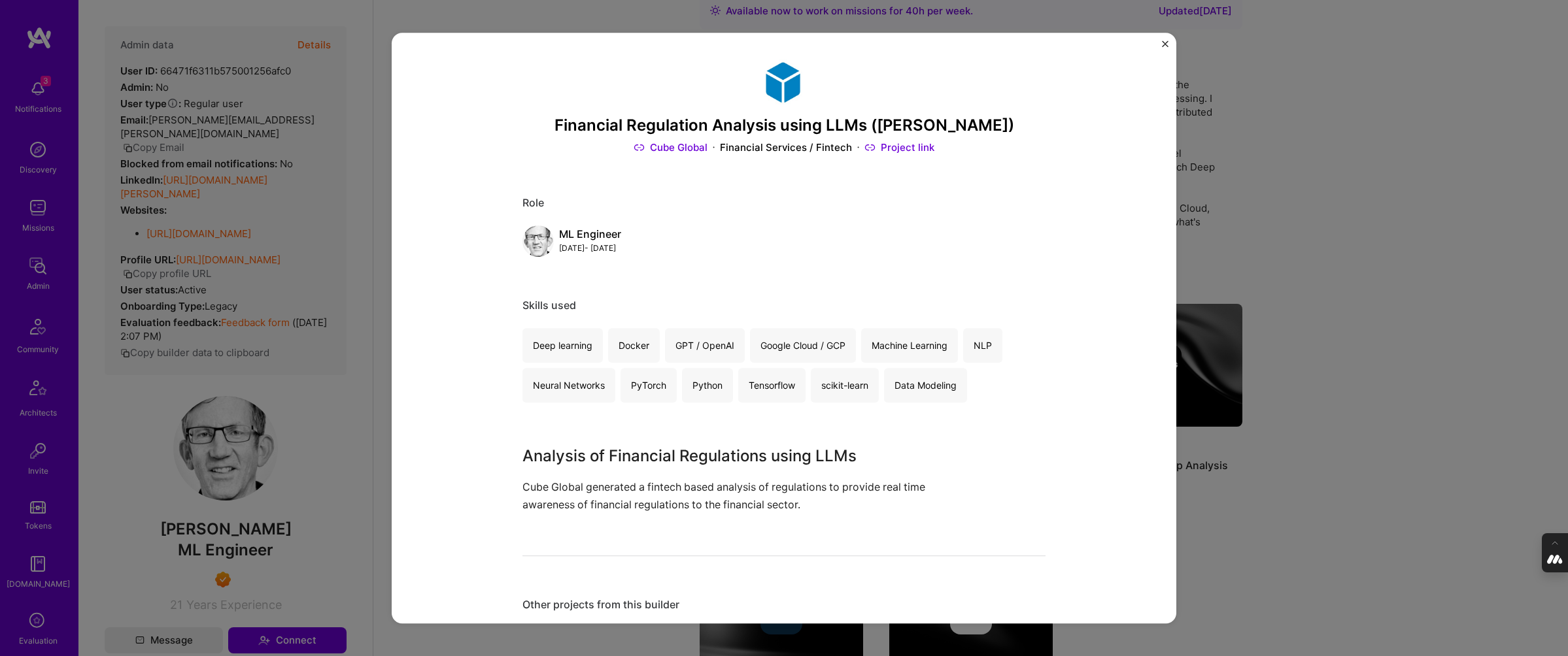
click at [1311, 252] on div "Financial Regulation Analysis using LLMs (BERT) Cube Global Financial Services …" at bounding box center [784, 328] width 1568 height 656
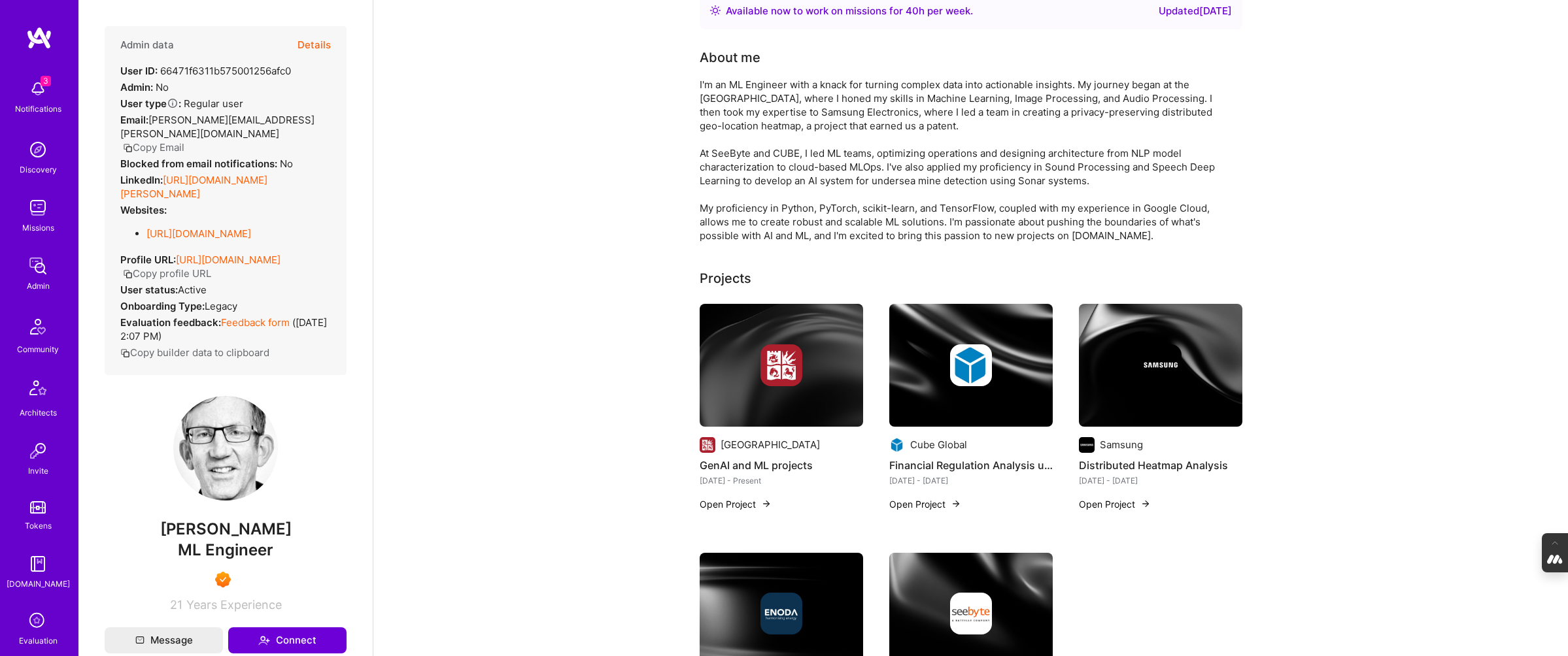
click at [1206, 360] on div at bounding box center [1160, 366] width 163 height 42
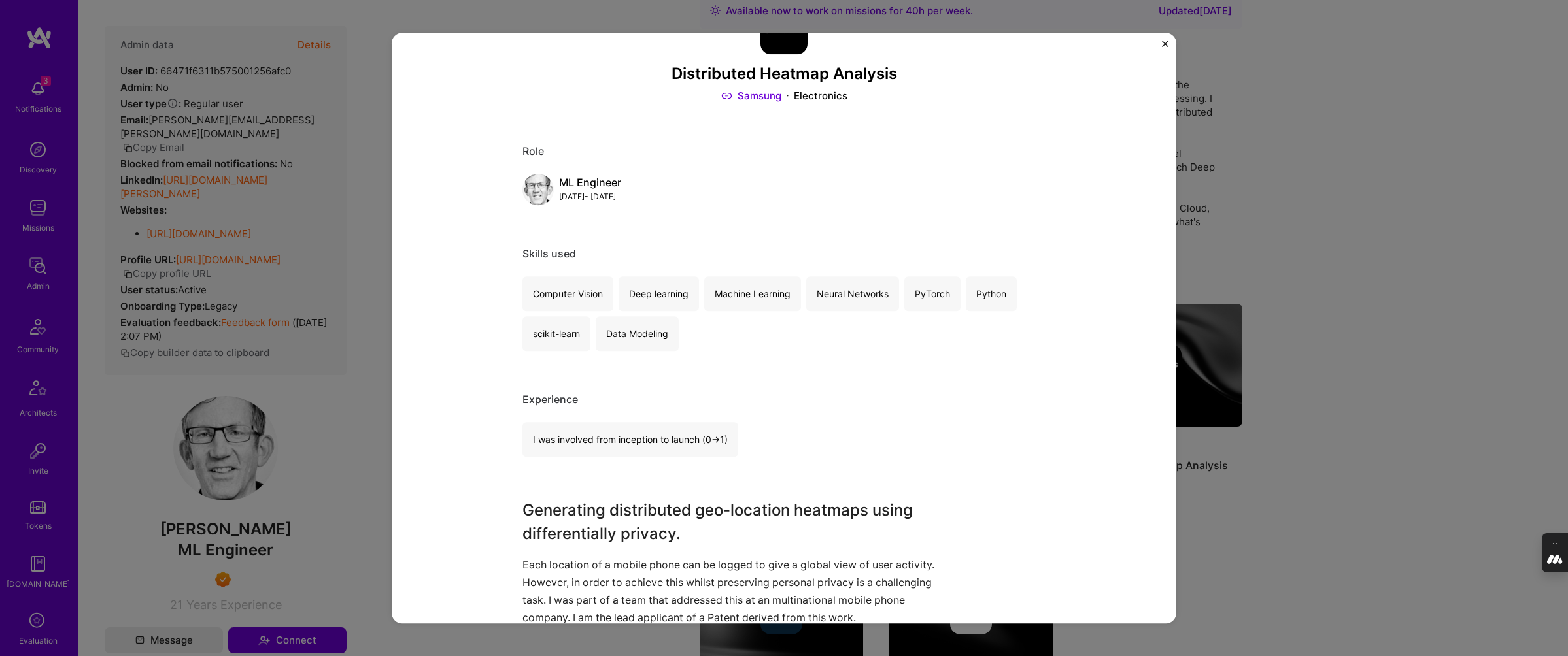
scroll to position [52, 0]
click at [1270, 516] on div "Distributed Heatmap Analysis Samsung Electronics Role ML Engineer Nov, 2023 - F…" at bounding box center [784, 328] width 1568 height 656
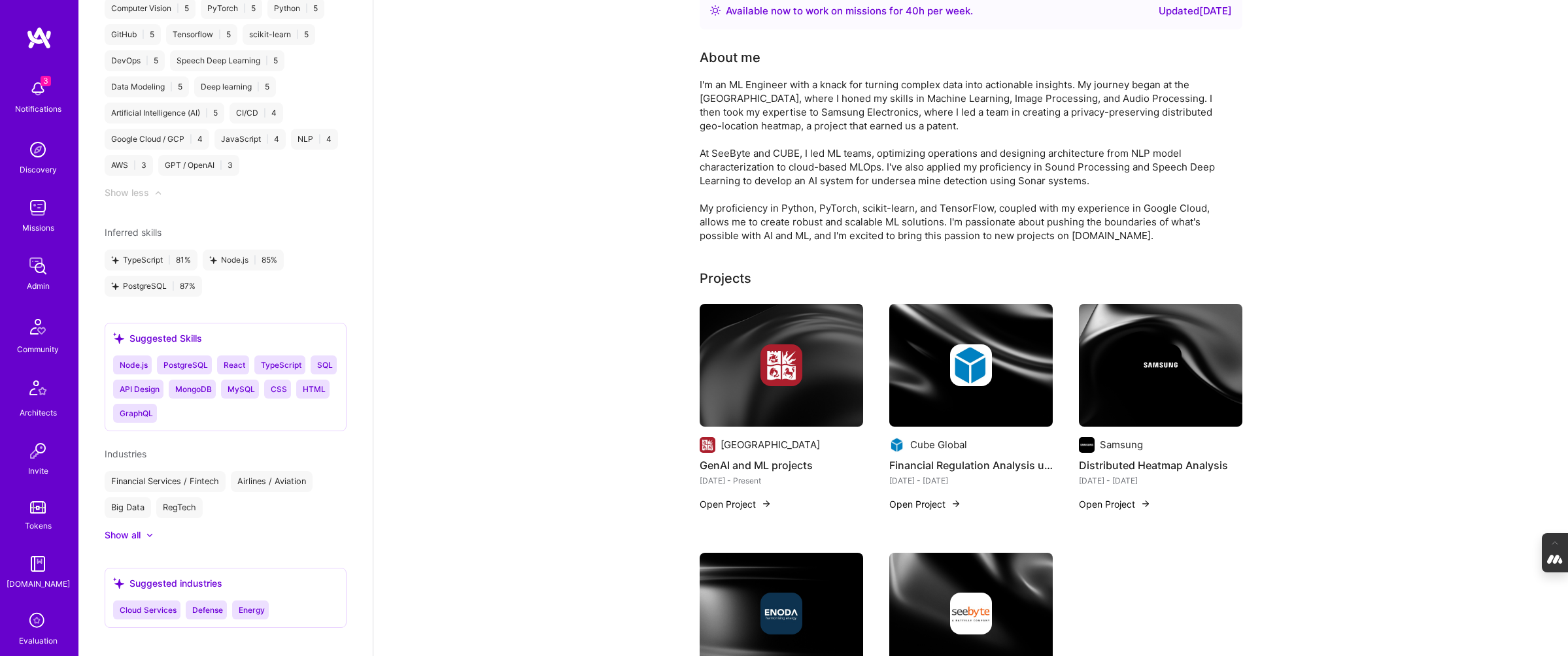
scroll to position [445, 0]
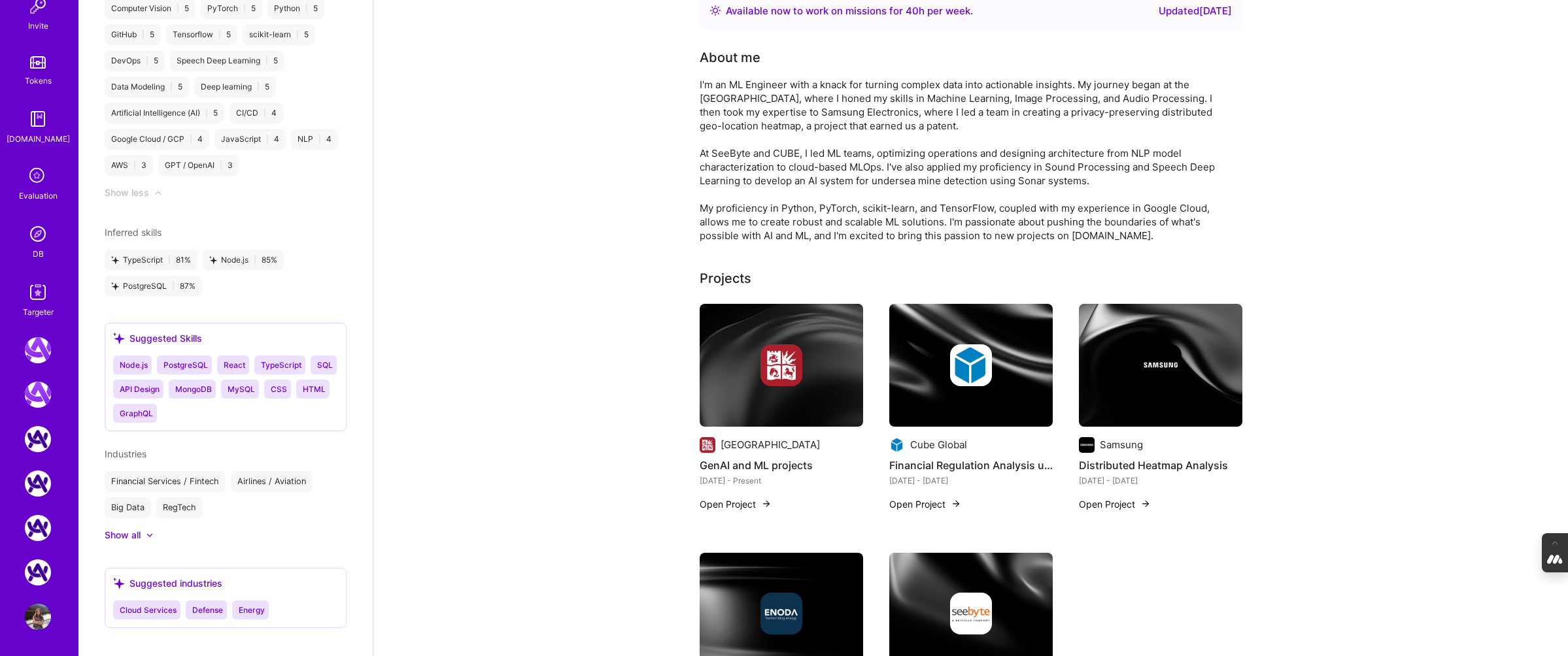
click at [35, 292] on img at bounding box center [38, 292] width 26 height 26
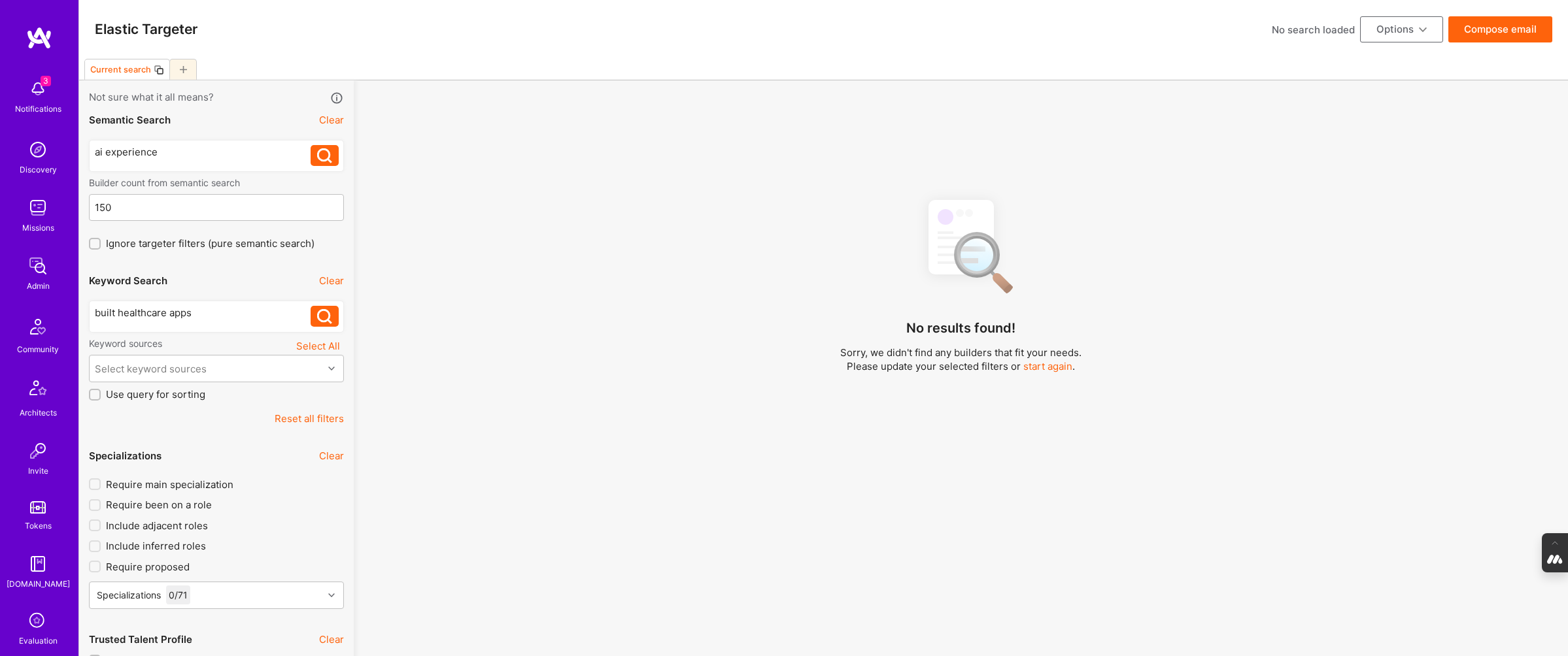
scroll to position [15, 0]
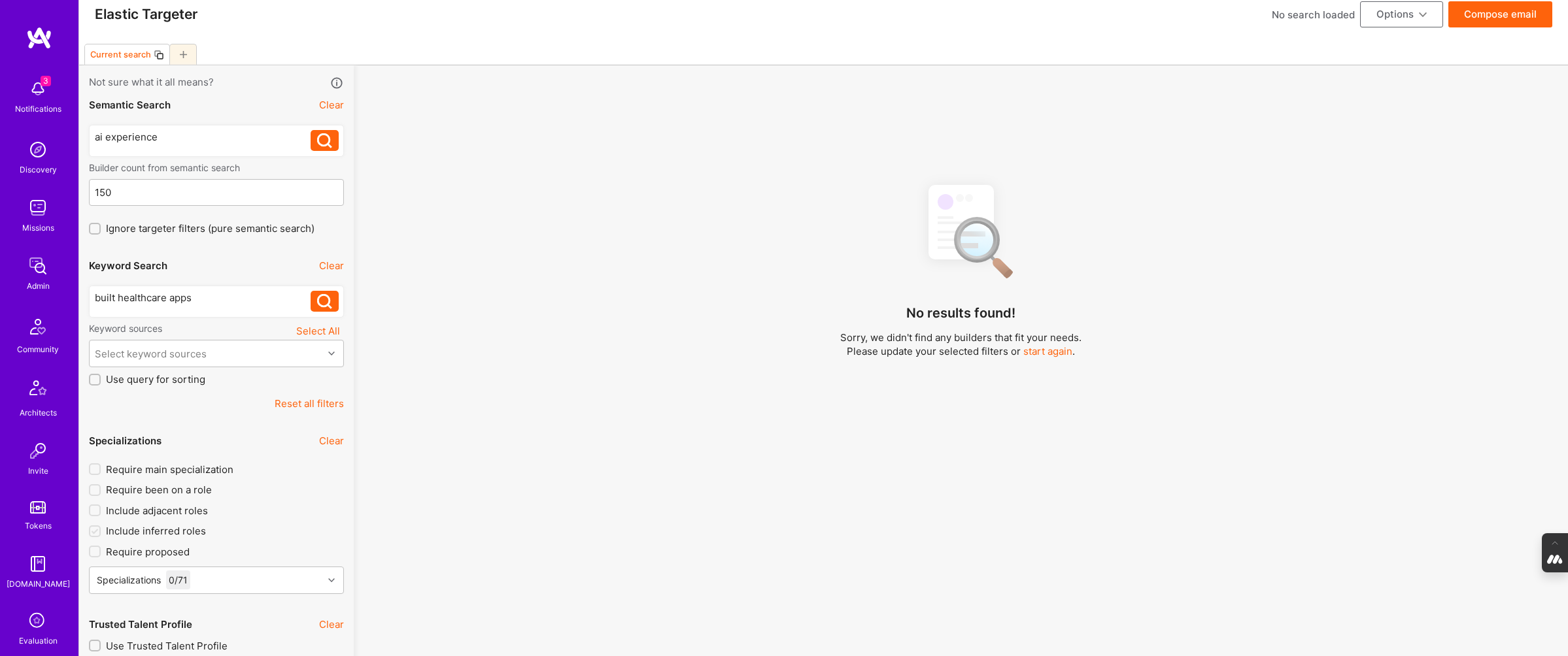
click at [328, 265] on button "Clear" at bounding box center [331, 265] width 25 height 14
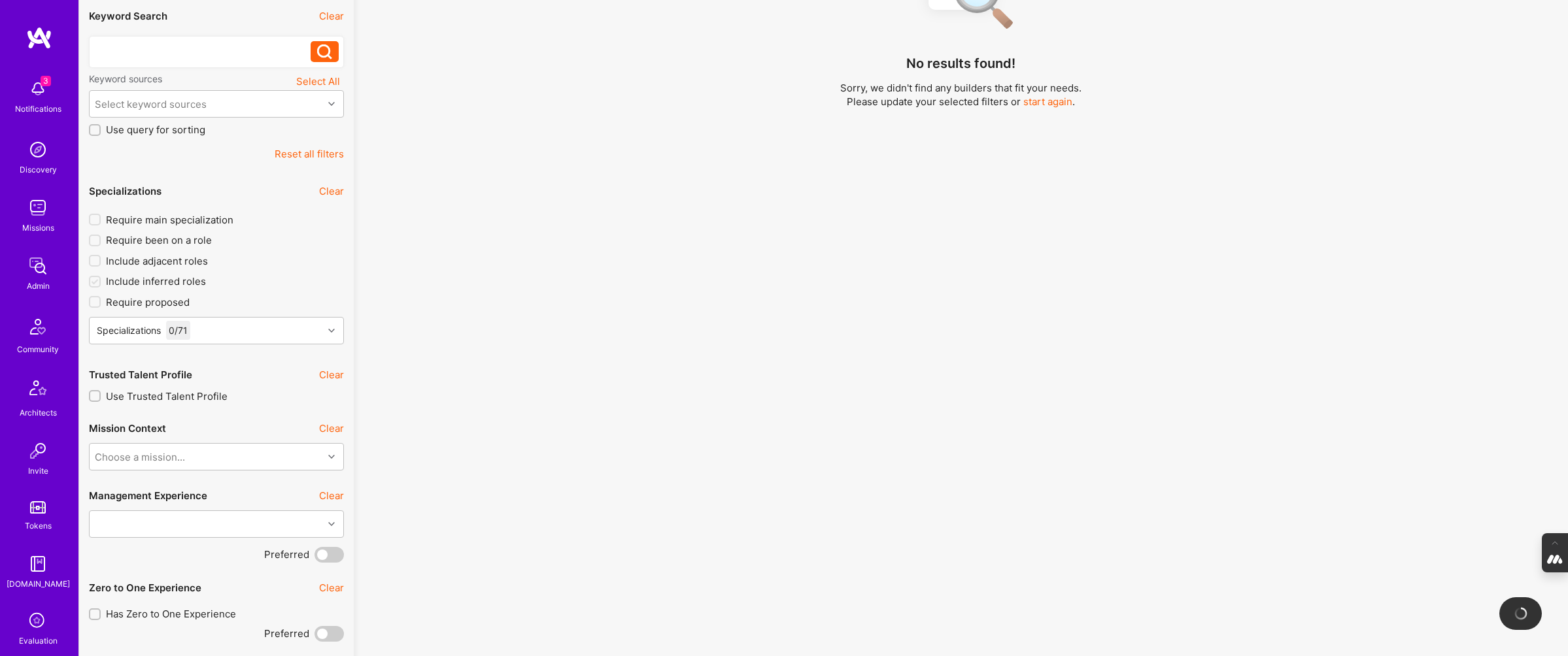
scroll to position [268, 0]
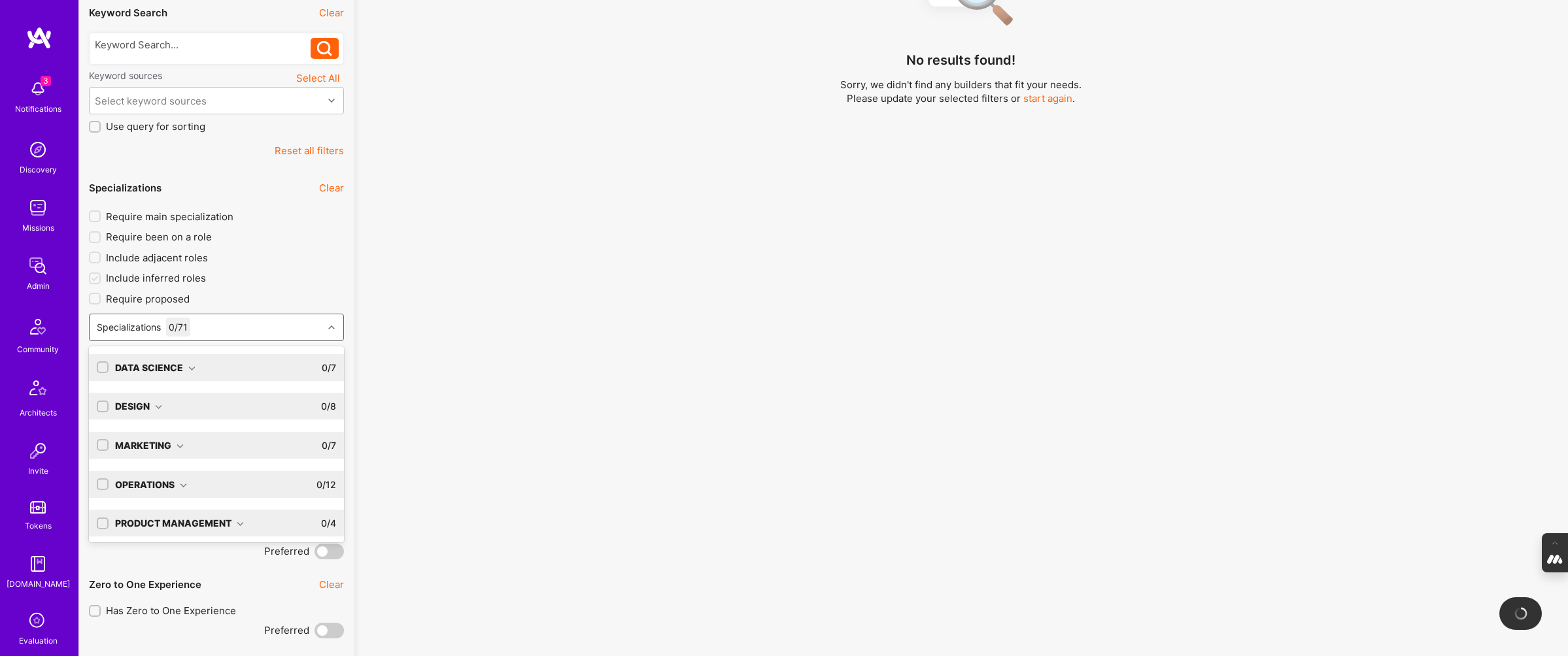
click at [249, 324] on div "Specializations 0 / 71" at bounding box center [206, 327] width 234 height 26
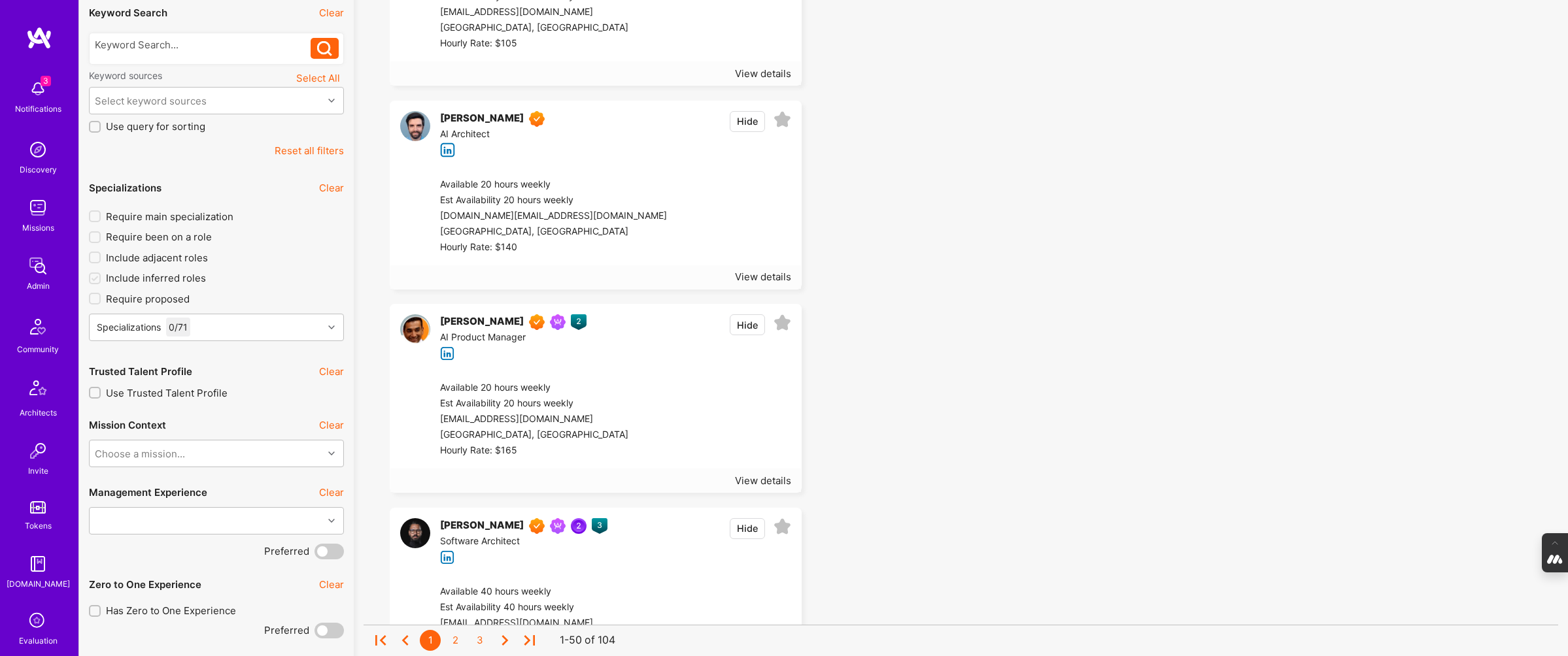
click at [302, 275] on label "Include inferred roles" at bounding box center [216, 278] width 255 height 14
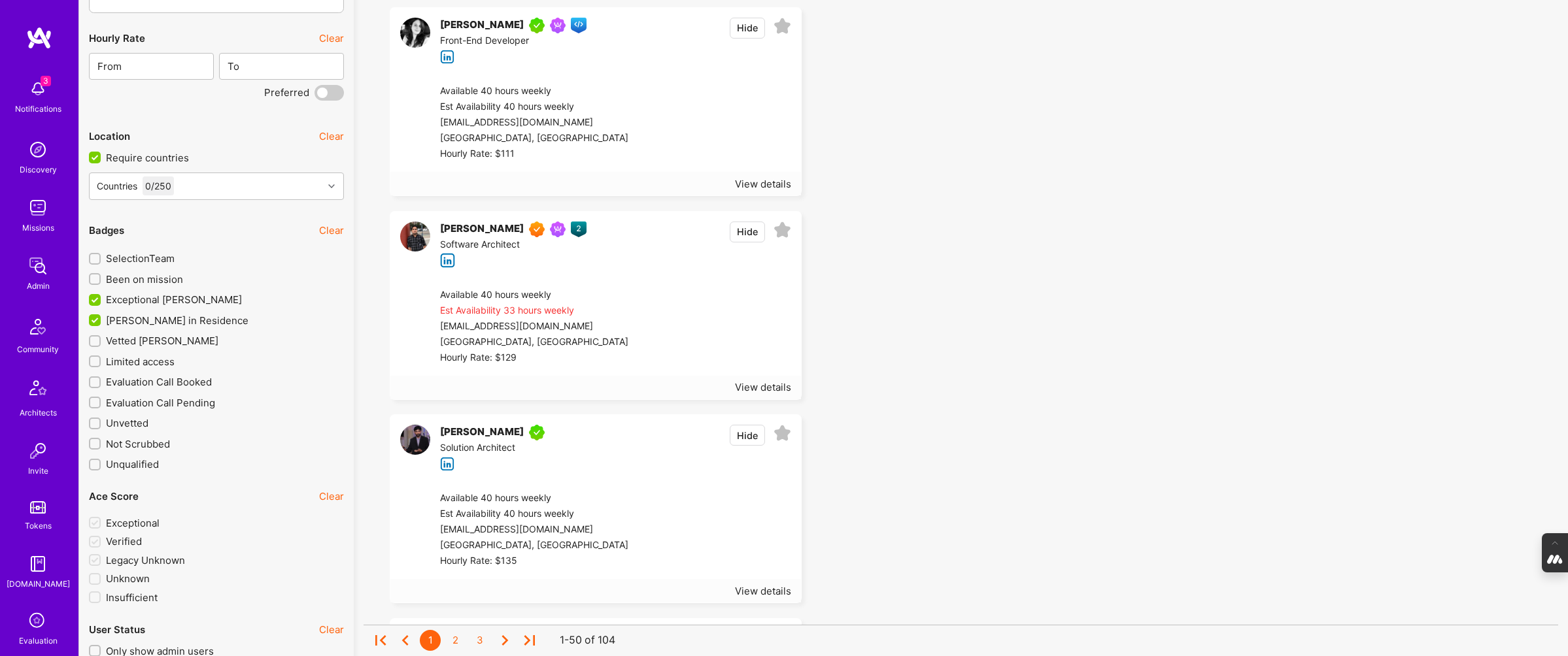
scroll to position [2004, 0]
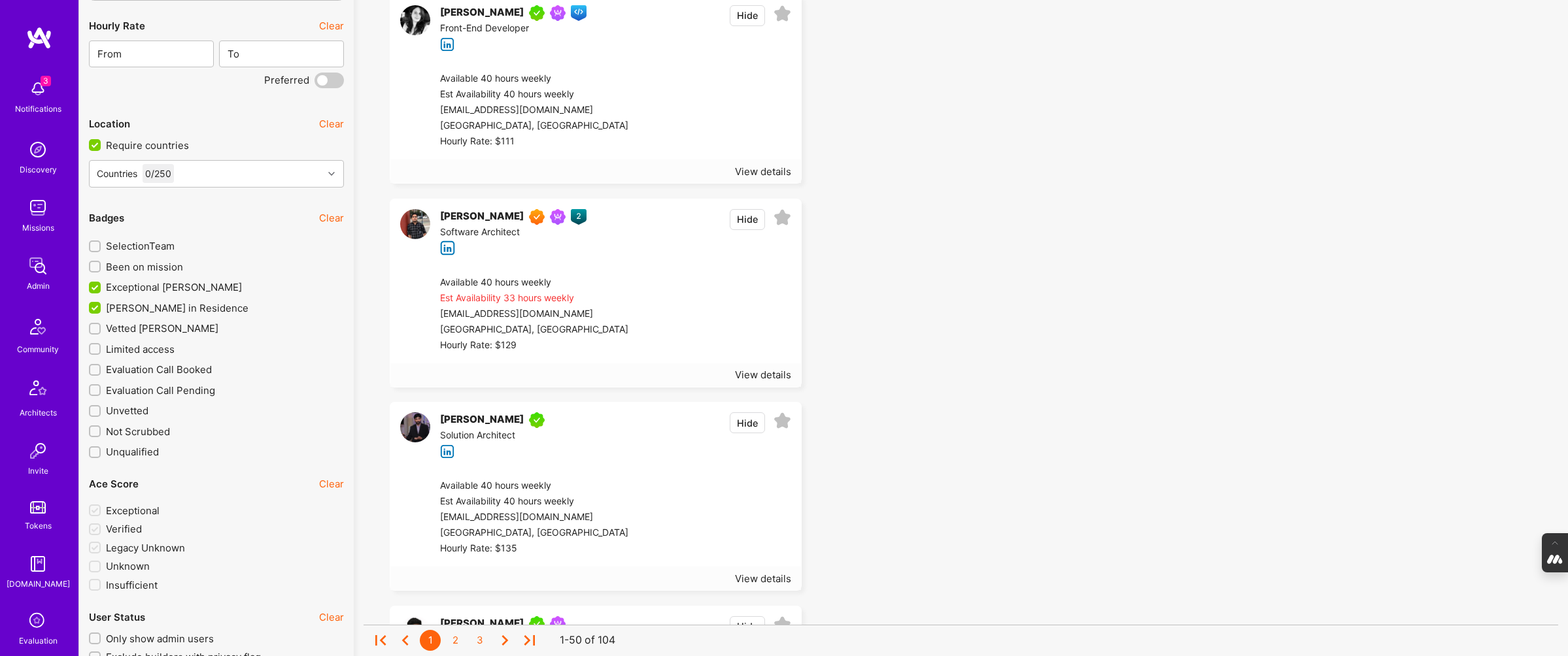
click at [93, 284] on input "Exceptional A.Teamer" at bounding box center [95, 288] width 12 height 12
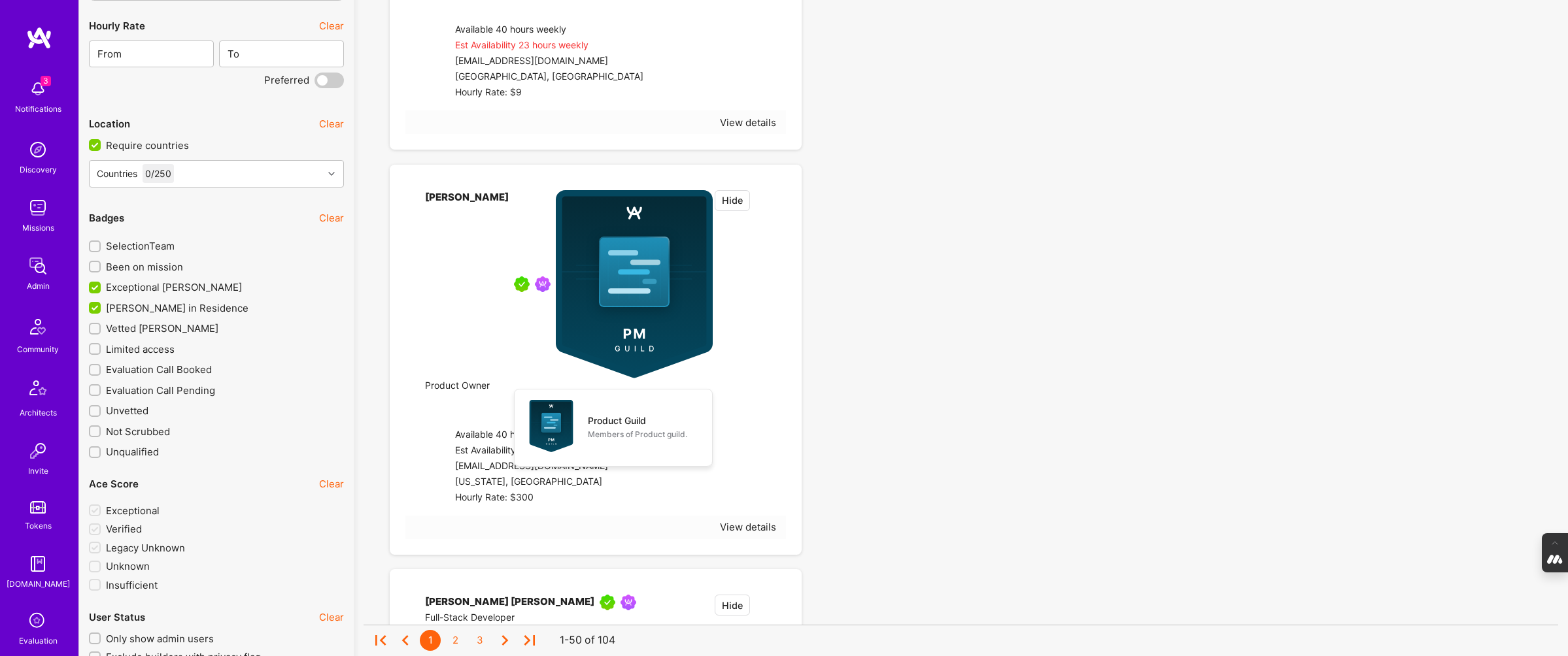
checkbox input "false"
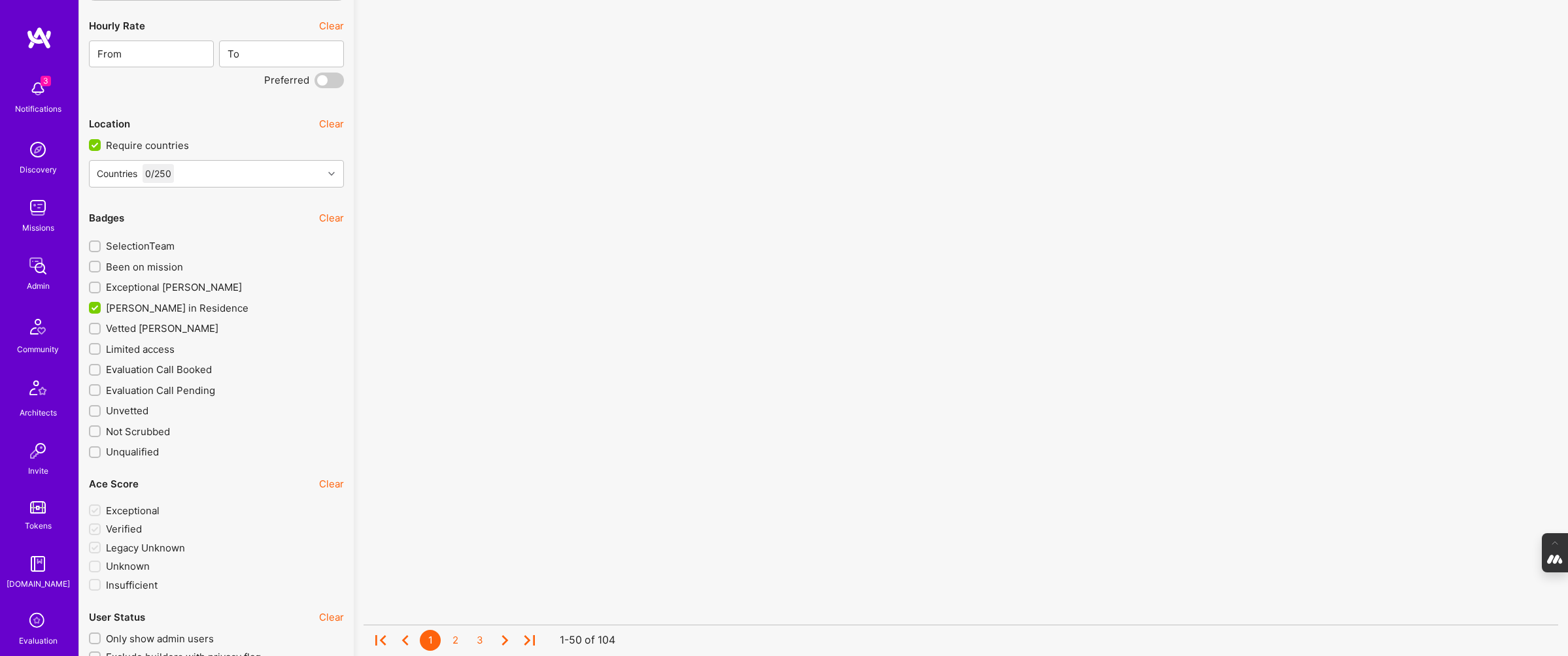
click at [93, 307] on input "A.Teamer in Residence" at bounding box center [95, 308] width 12 height 12
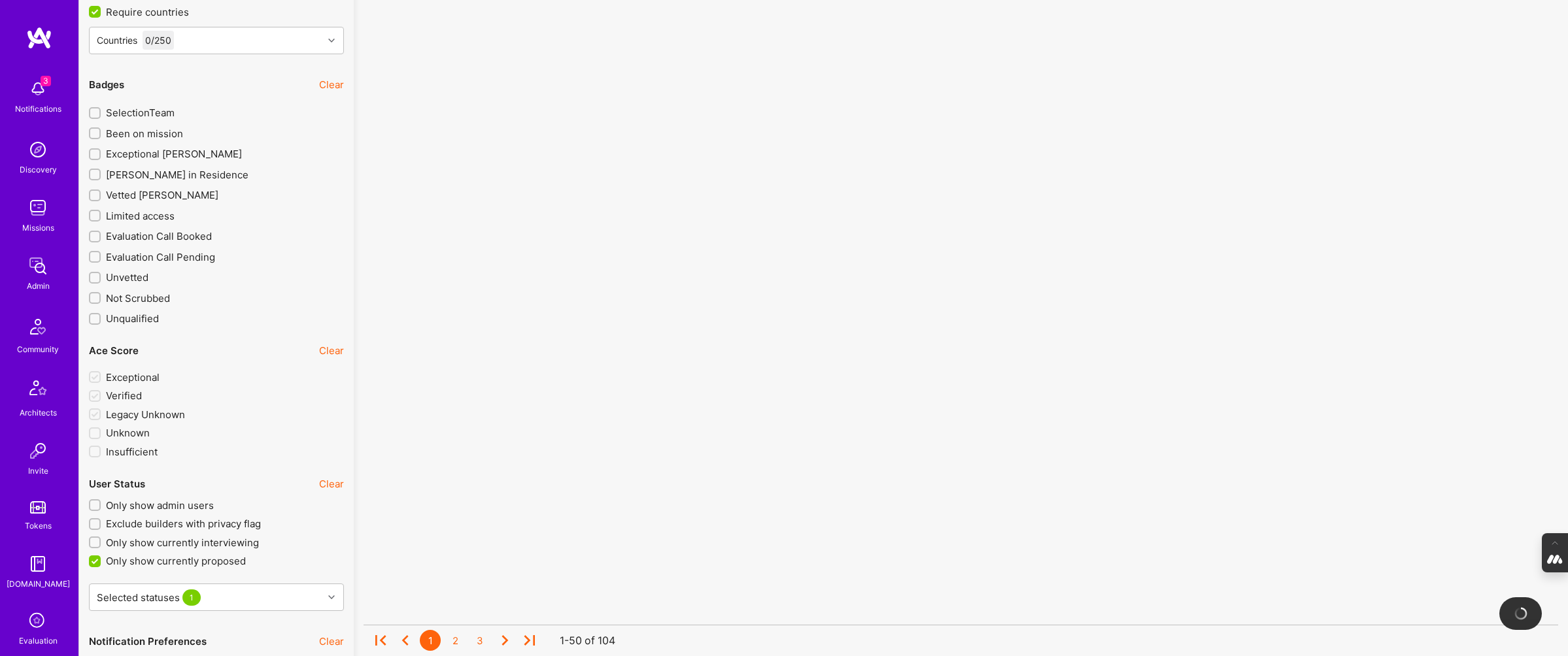
scroll to position [2138, 0]
click at [95, 172] on input "A.Teamer in Residence" at bounding box center [96, 175] width 9 height 9
checkbox input "true"
click at [93, 150] on input "Exceptional A.Teamer" at bounding box center [96, 154] width 9 height 9
checkbox input "true"
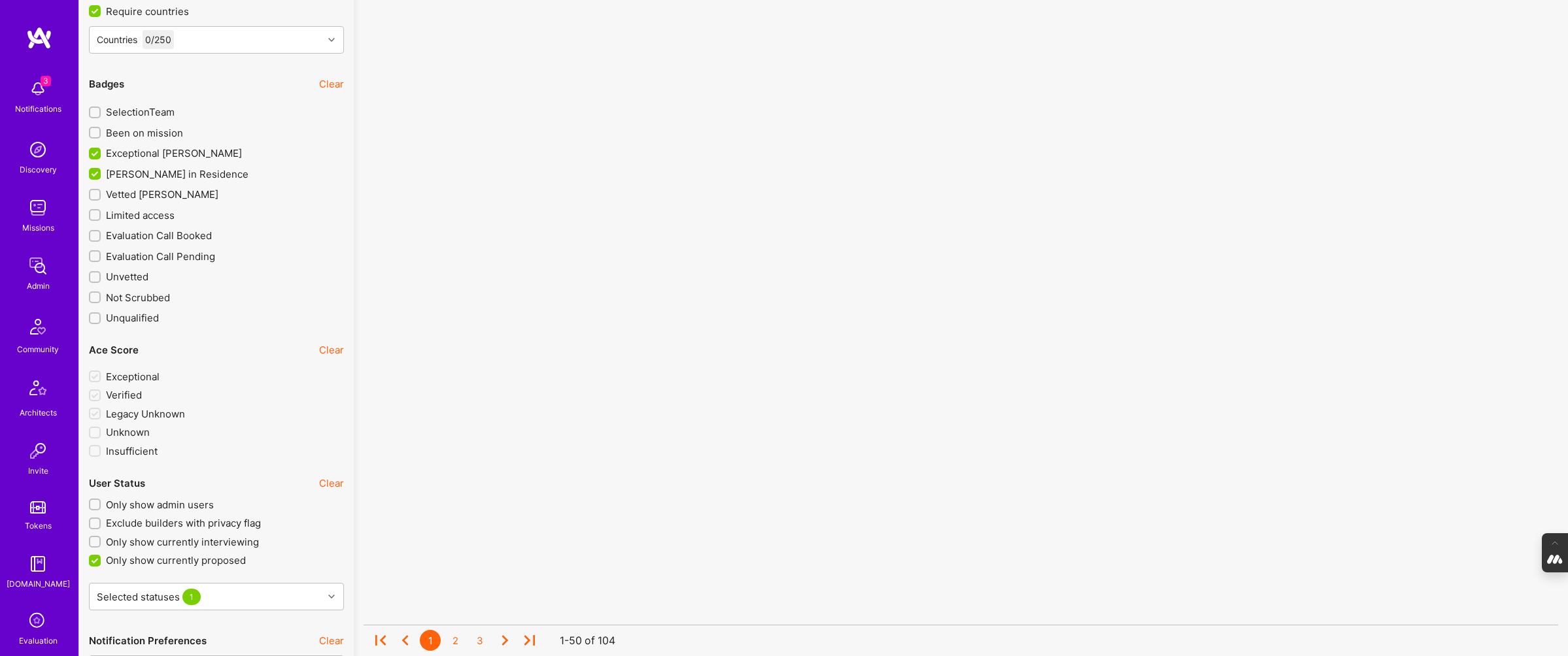
click at [95, 131] on input "Been on mission" at bounding box center [96, 133] width 9 height 9
checkbox input "true"
click at [96, 109] on input "SelectionTeam" at bounding box center [96, 113] width 9 height 9
checkbox input "true"
click at [93, 192] on input "Vetted A.Teamer" at bounding box center [96, 196] width 9 height 9
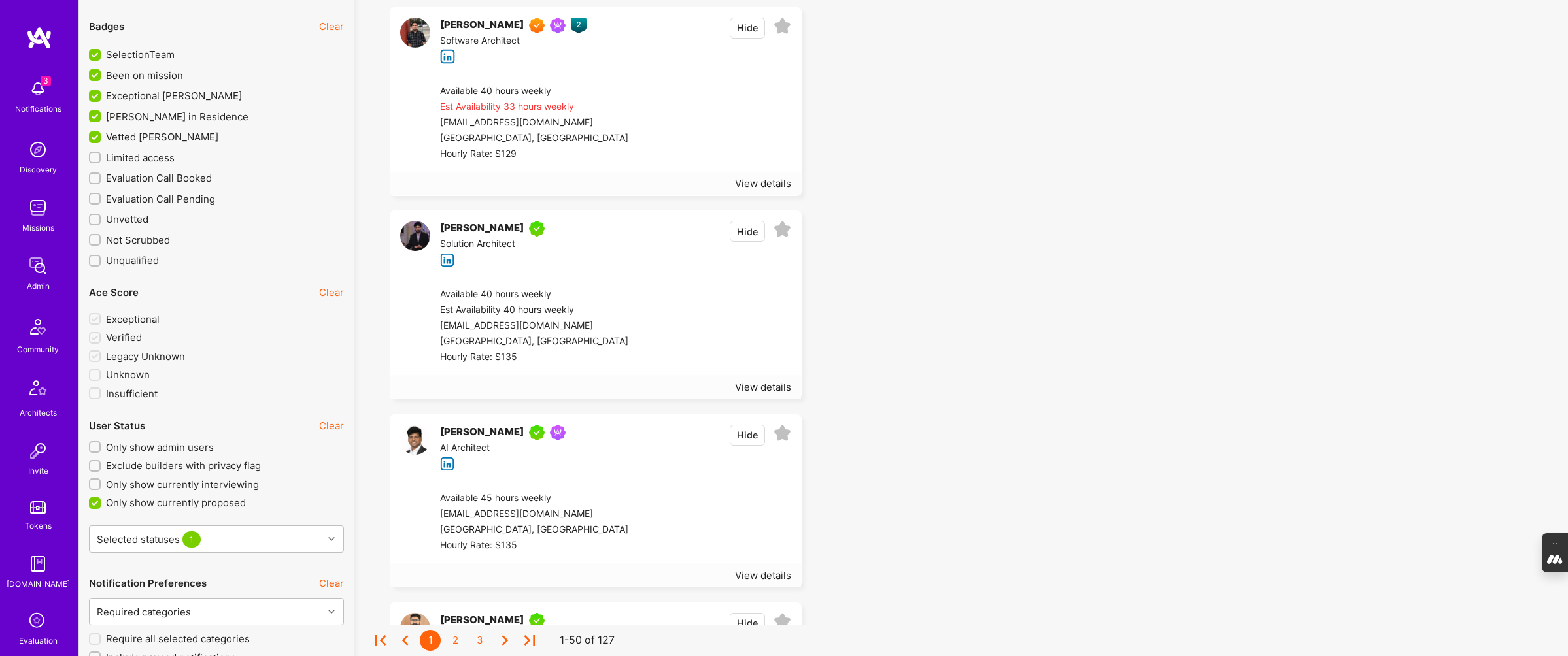
scroll to position [2193, 0]
click at [96, 143] on input "Vetted A.Teamer" at bounding box center [95, 140] width 12 height 12
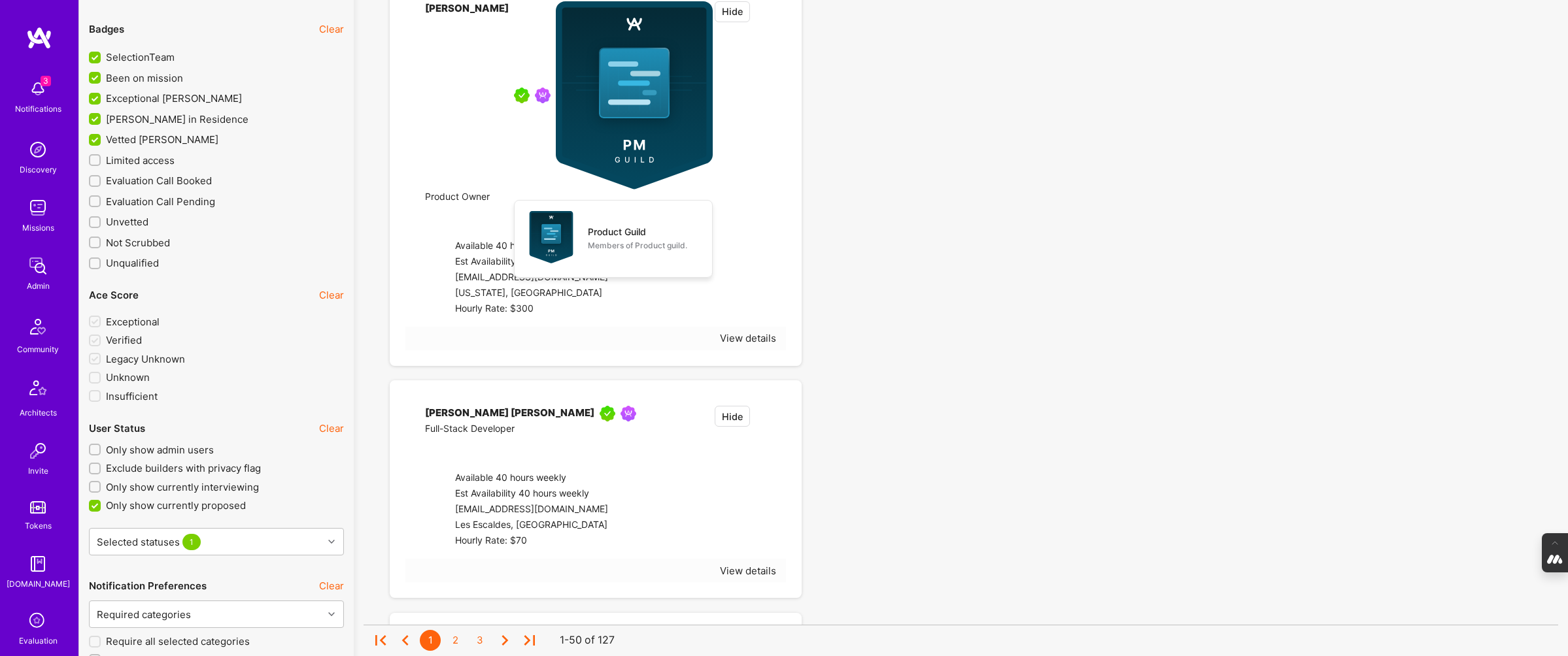
checkbox input "false"
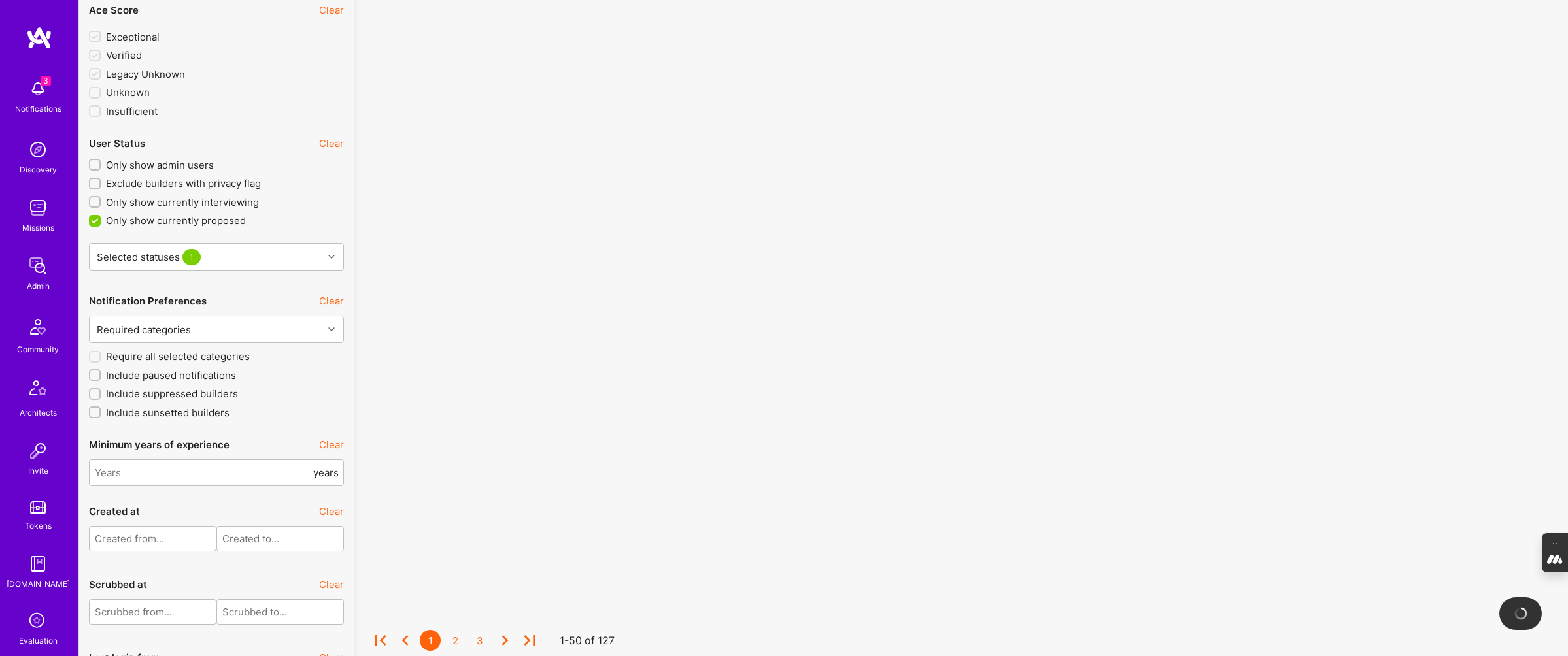
scroll to position [2490, 0]
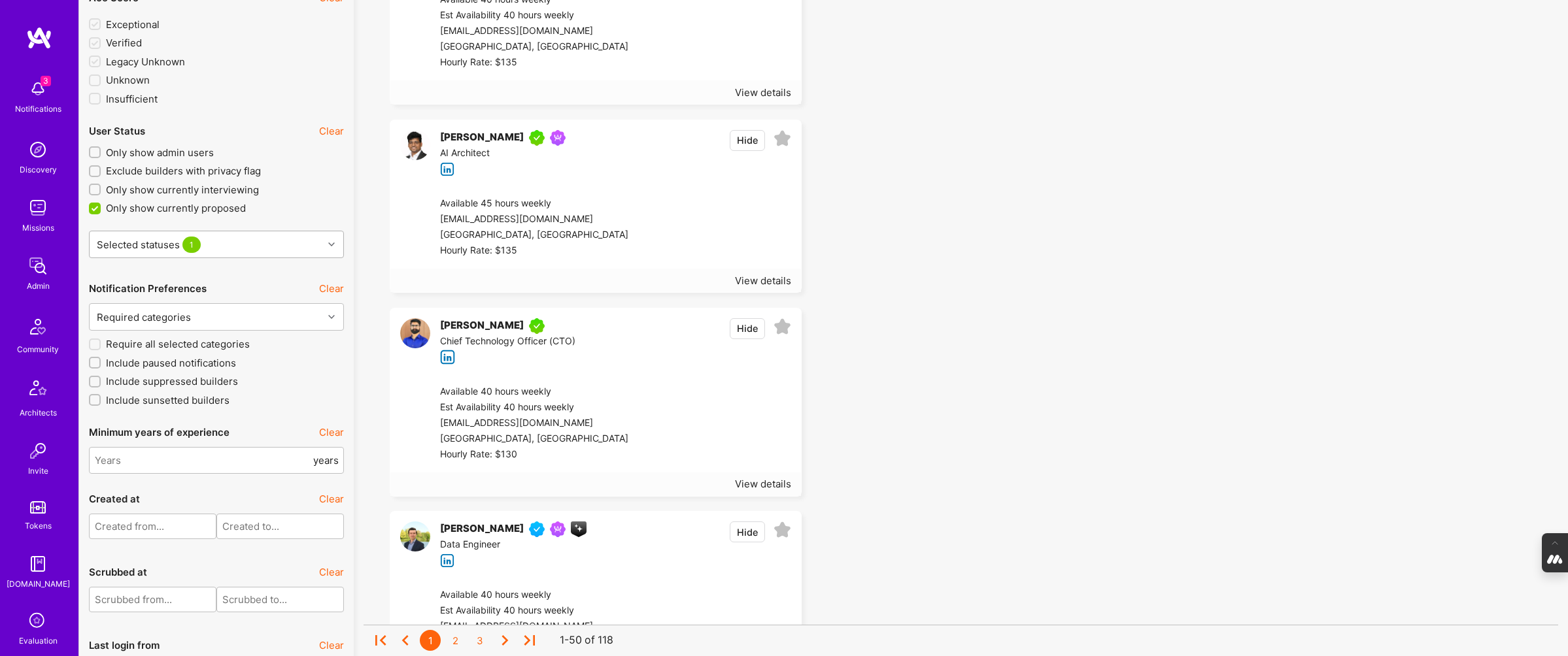
click at [297, 234] on div "Selected statuses 1" at bounding box center [206, 244] width 234 height 26
click at [322, 204] on label "Only show currently proposed" at bounding box center [216, 208] width 255 height 14
click at [102, 204] on input "Only show currently proposed" at bounding box center [95, 209] width 12 height 12
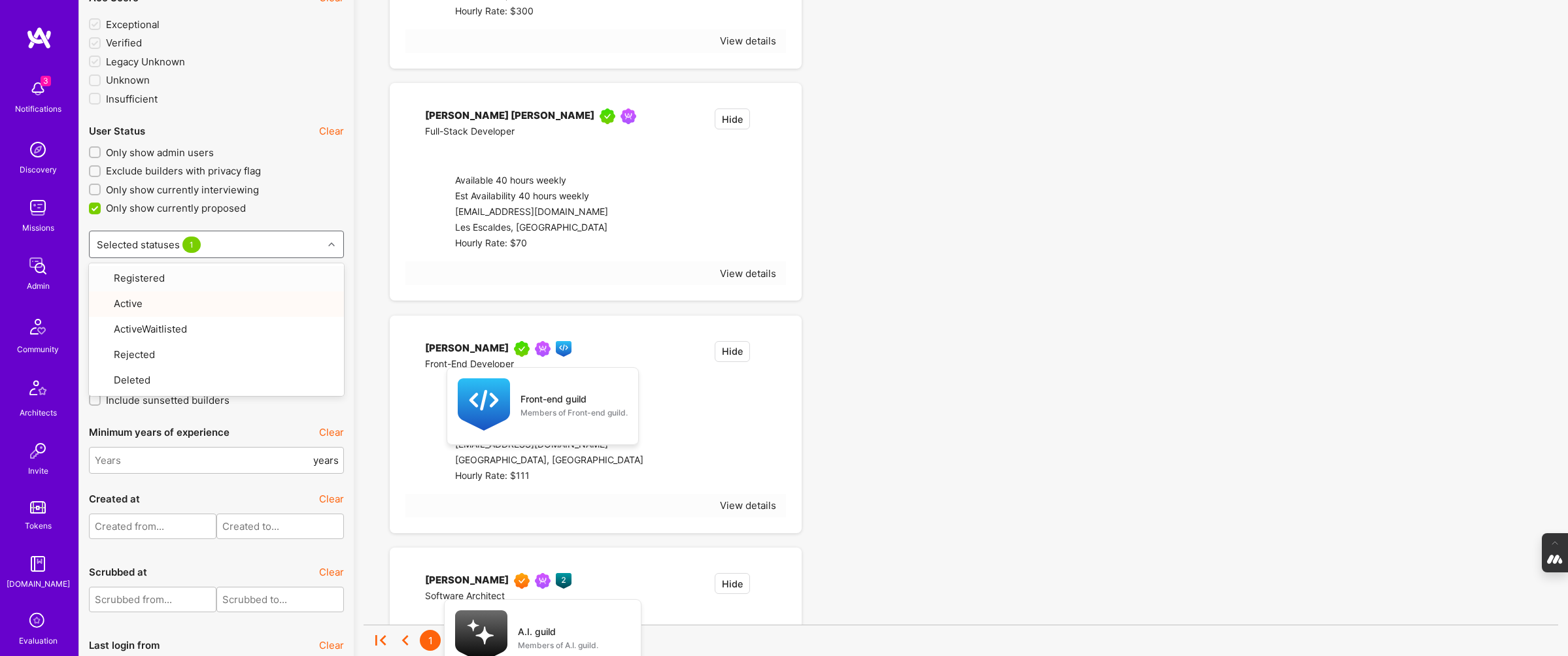
checkbox input "false"
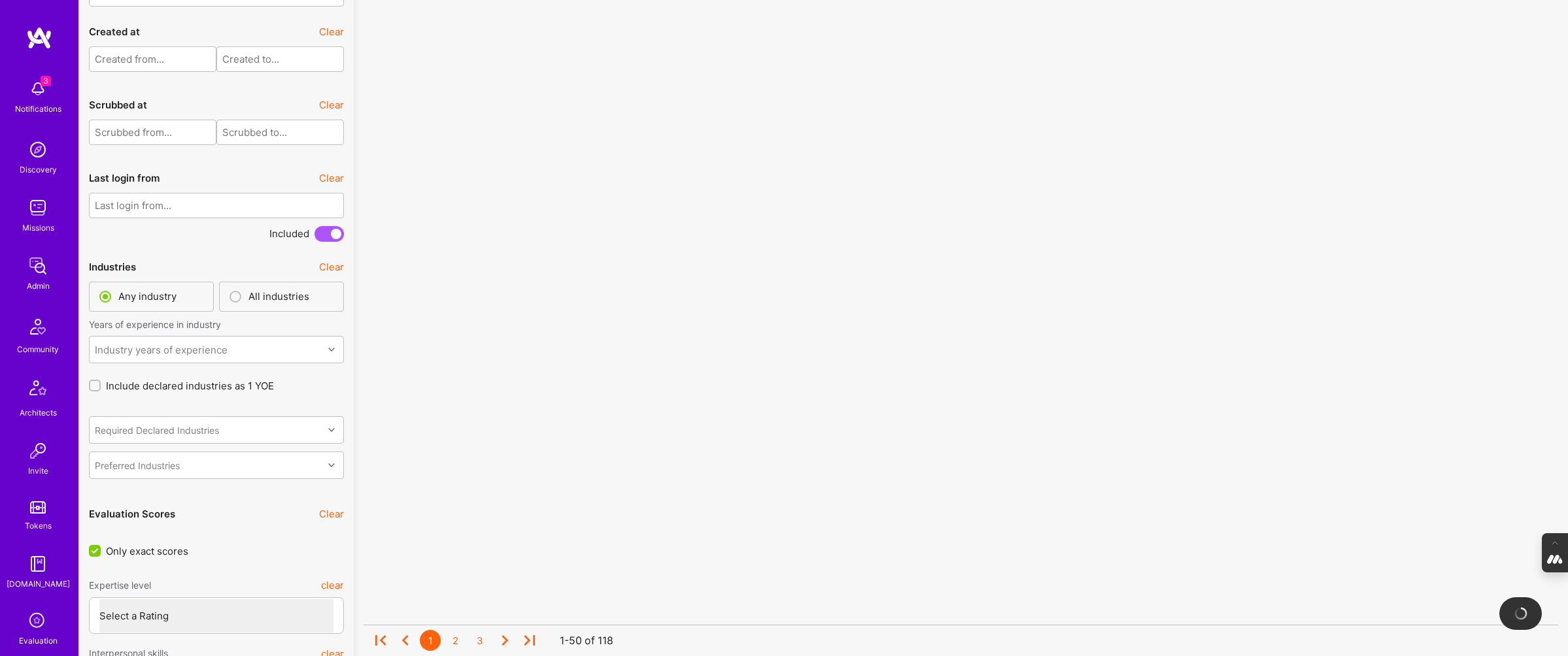
scroll to position [2961, 0]
click at [161, 343] on div "Industry years of experience" at bounding box center [161, 345] width 133 height 14
type input "cp"
click at [101, 383] on input "checkbox" at bounding box center [104, 380] width 9 height 9
checkbox input "false"
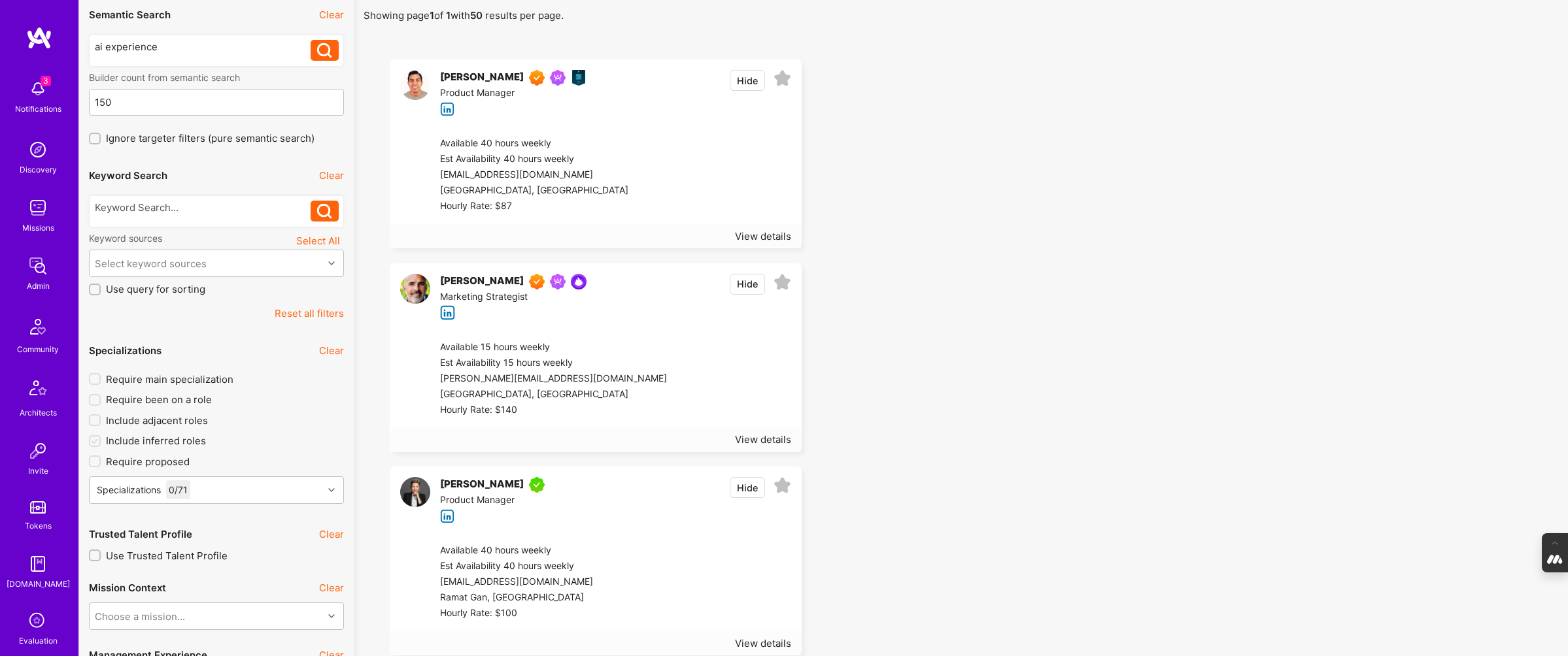
scroll to position [103, 0]
click at [159, 210] on div at bounding box center [203, 210] width 217 height 14
click at [327, 215] on icon at bounding box center [324, 214] width 15 height 15
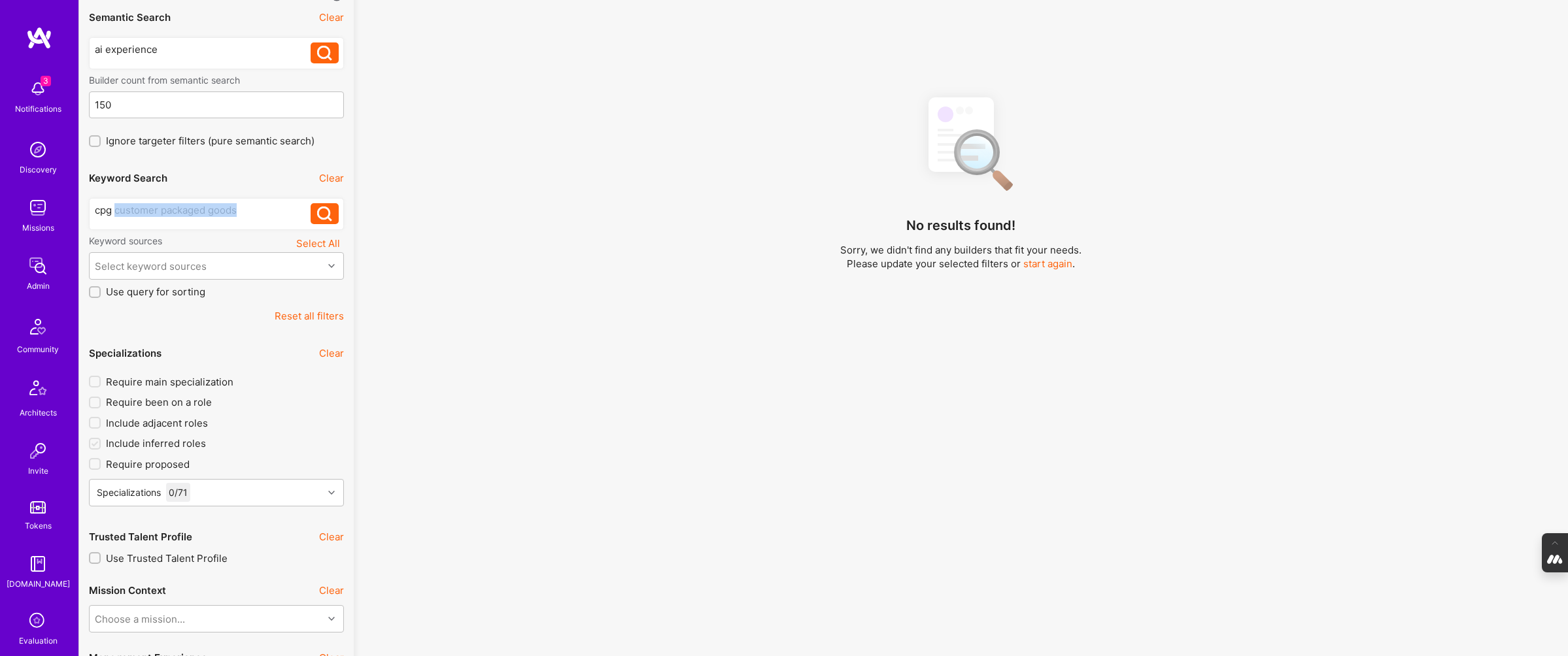
drag, startPoint x: 243, startPoint y: 209, endPoint x: 116, endPoint y: 209, distance: 127.0
click at [116, 209] on div "cpg customer packaged goods" at bounding box center [203, 210] width 217 height 14
click at [322, 215] on icon at bounding box center [324, 214] width 15 height 15
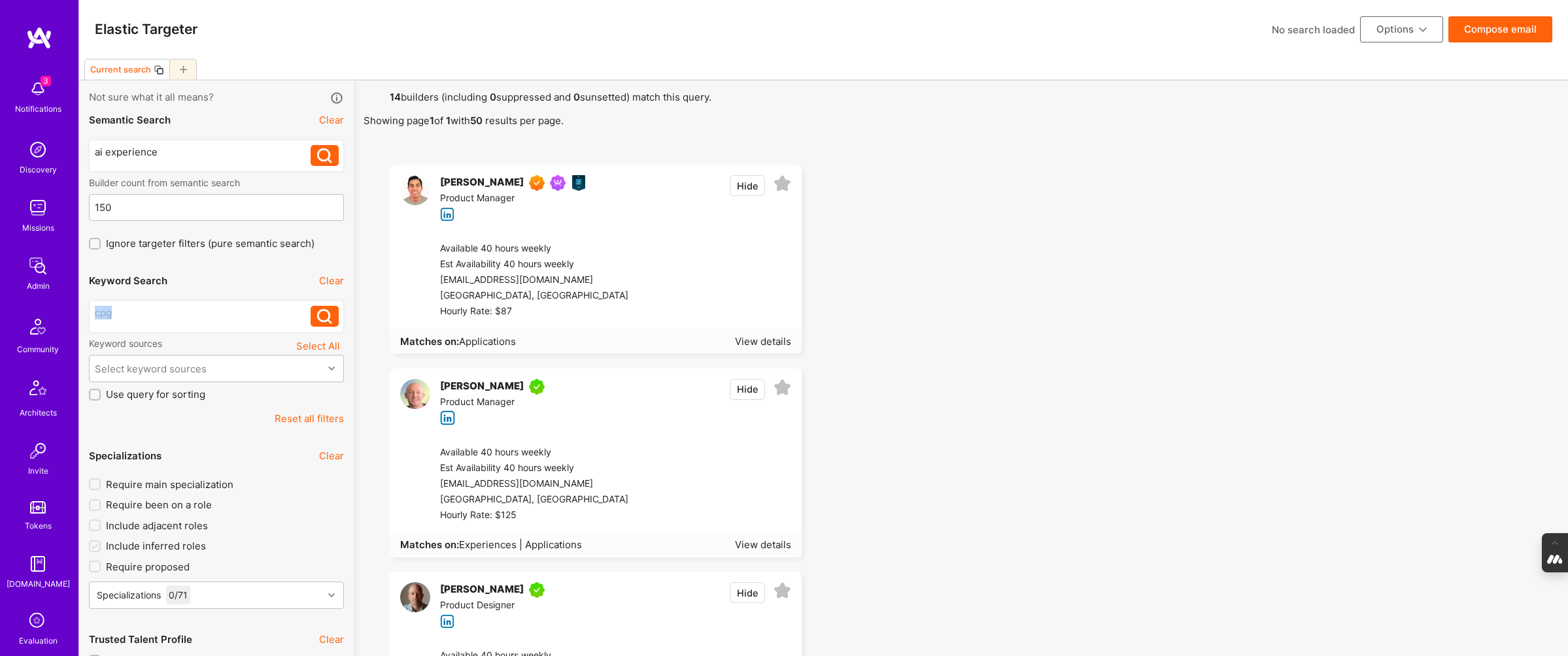
drag, startPoint x: 118, startPoint y: 314, endPoint x: 24, endPoint y: 311, distance: 94.0
click at [332, 322] on button at bounding box center [325, 316] width 28 height 21
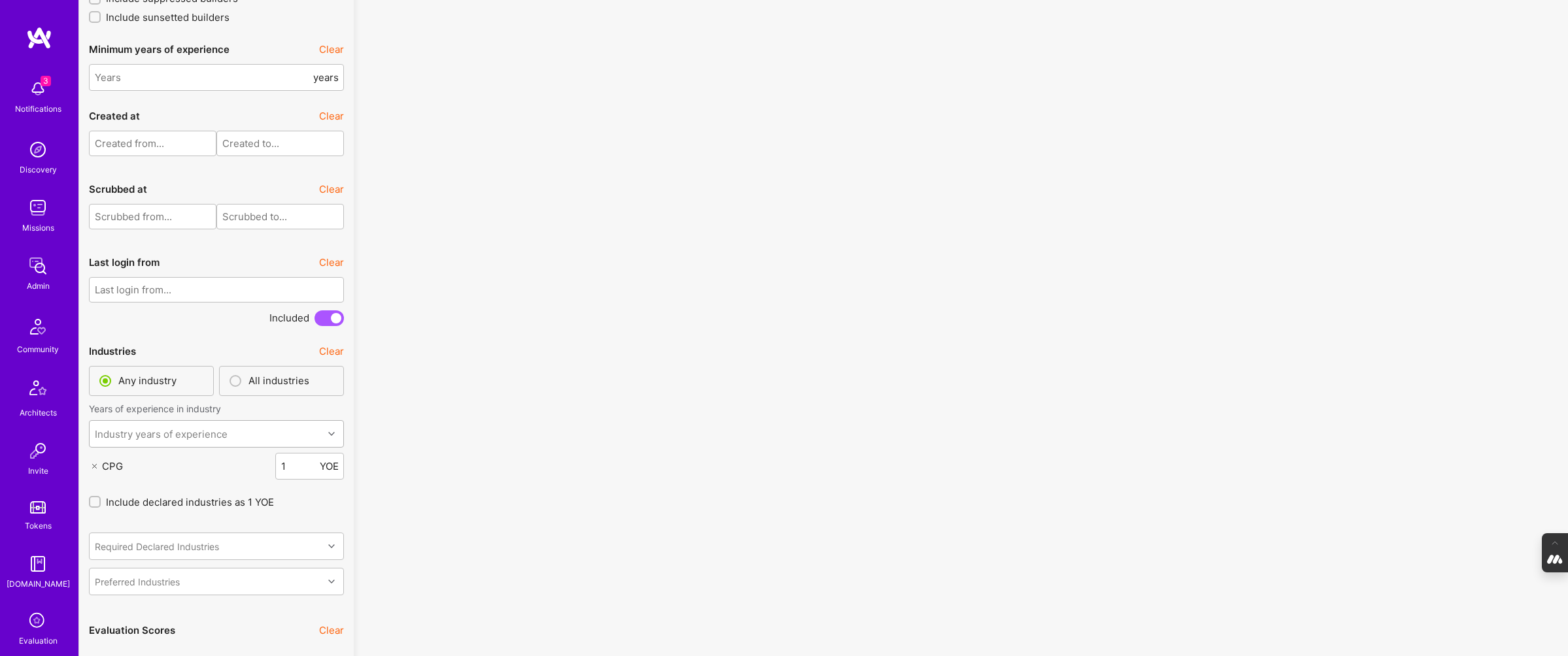
scroll to position [2877, 0]
click at [92, 463] on icon at bounding box center [94, 462] width 5 height 5
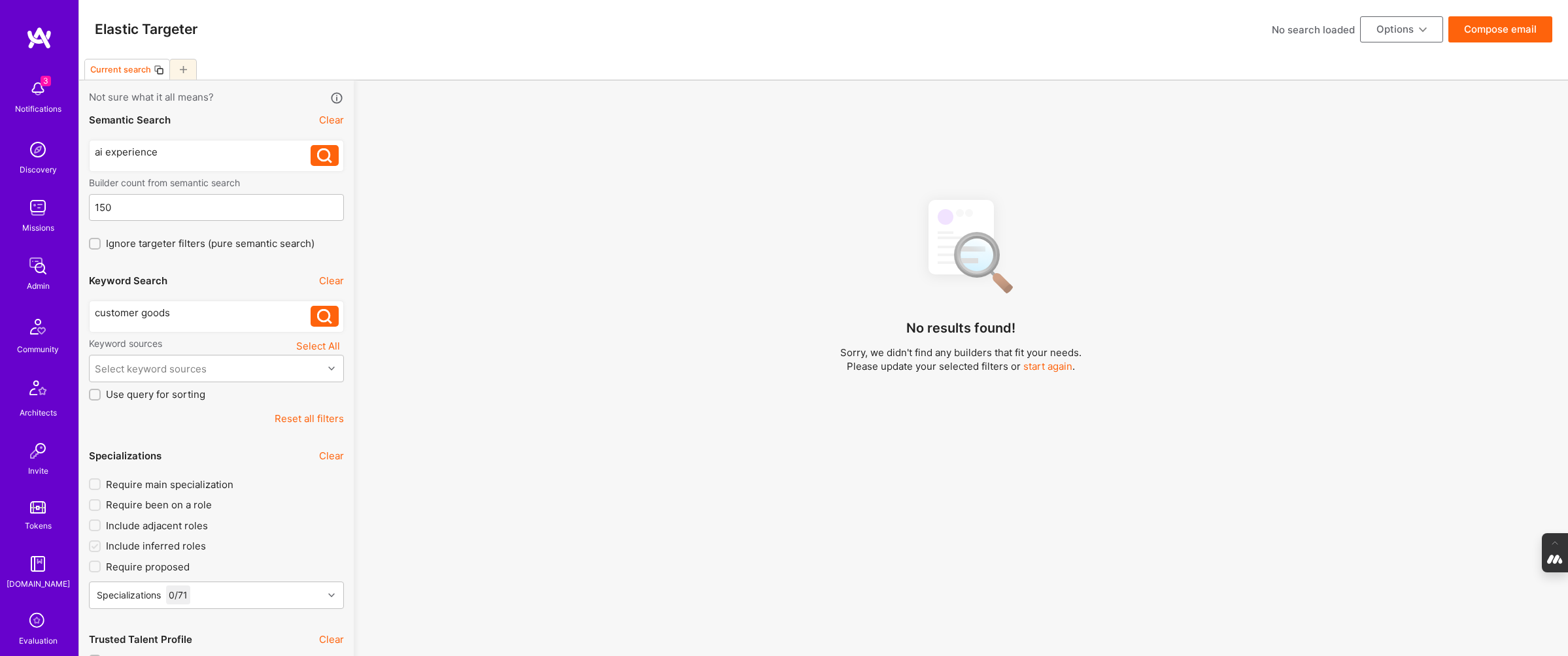
click at [323, 318] on icon at bounding box center [324, 317] width 15 height 15
click at [143, 310] on div "customer goods" at bounding box center [203, 313] width 217 height 14
click at [325, 319] on icon at bounding box center [324, 317] width 15 height 15
drag, startPoint x: 188, startPoint y: 314, endPoint x: 46, endPoint y: 303, distance: 142.4
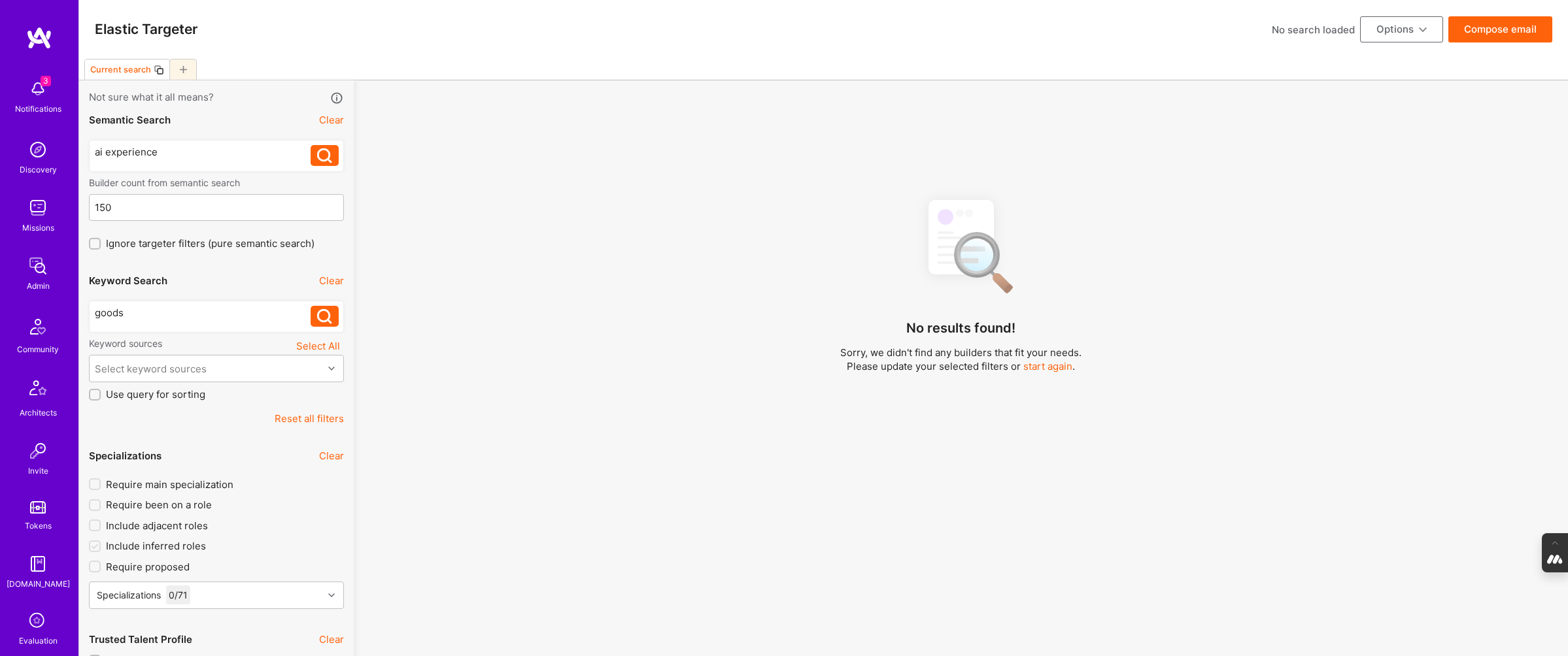
click at [324, 308] on button at bounding box center [325, 316] width 28 height 21
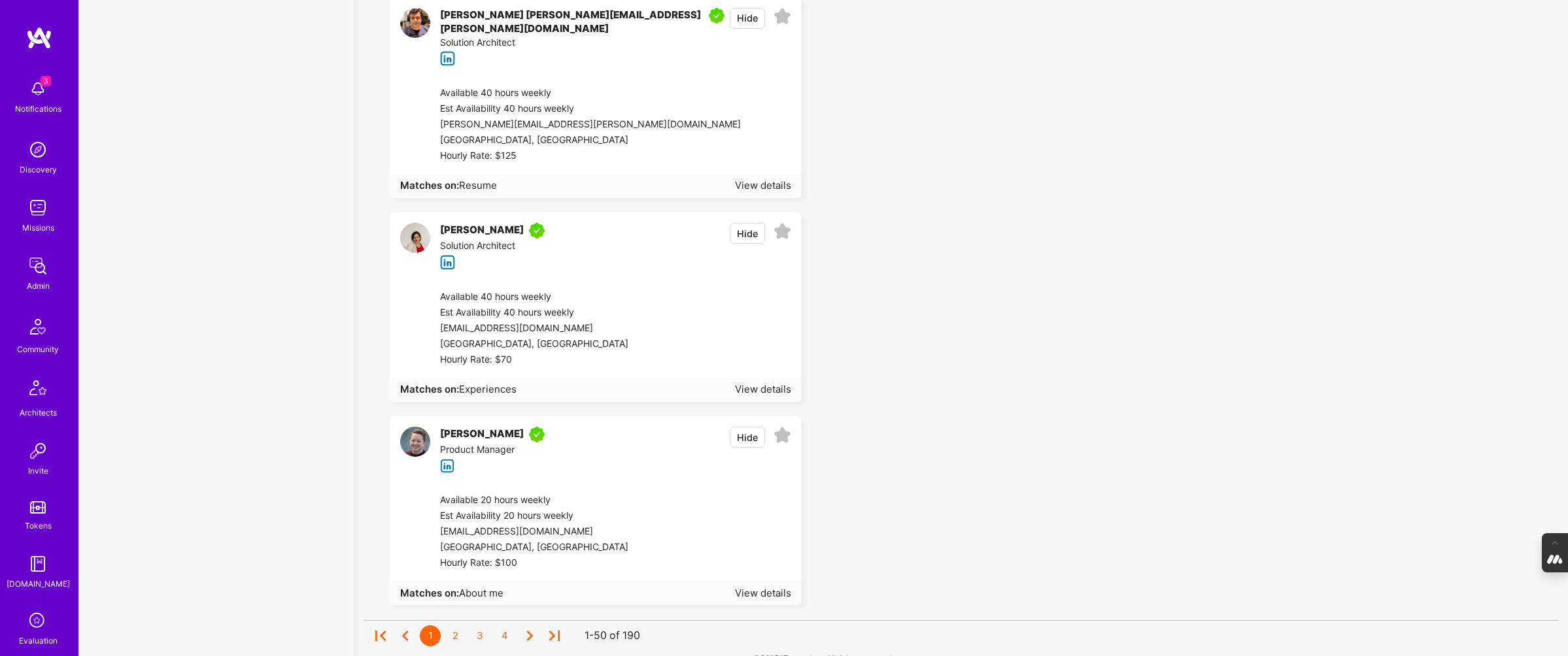
scroll to position [9726, 0]
click at [454, 624] on div "2" at bounding box center [455, 634] width 21 height 21
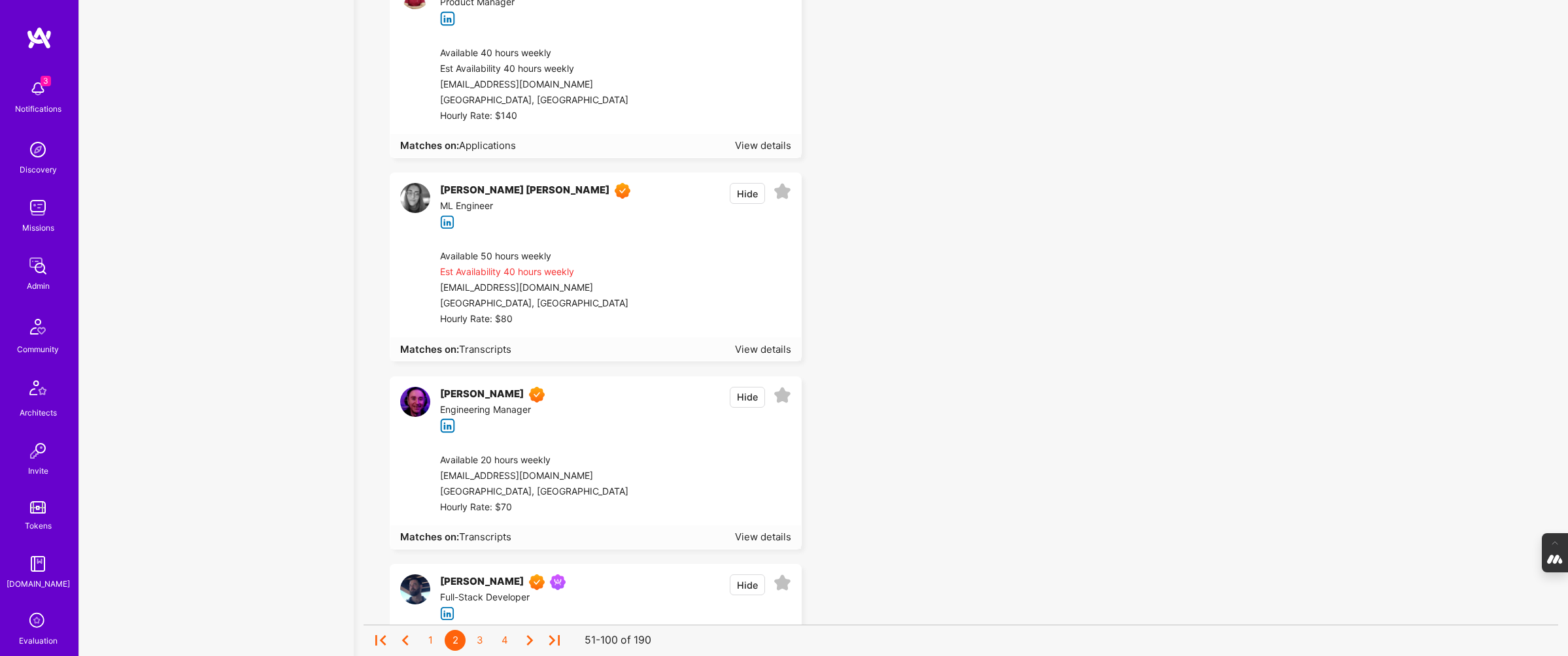
scroll to position [6482, 0]
click at [752, 347] on div "View details" at bounding box center [762, 347] width 56 height 14
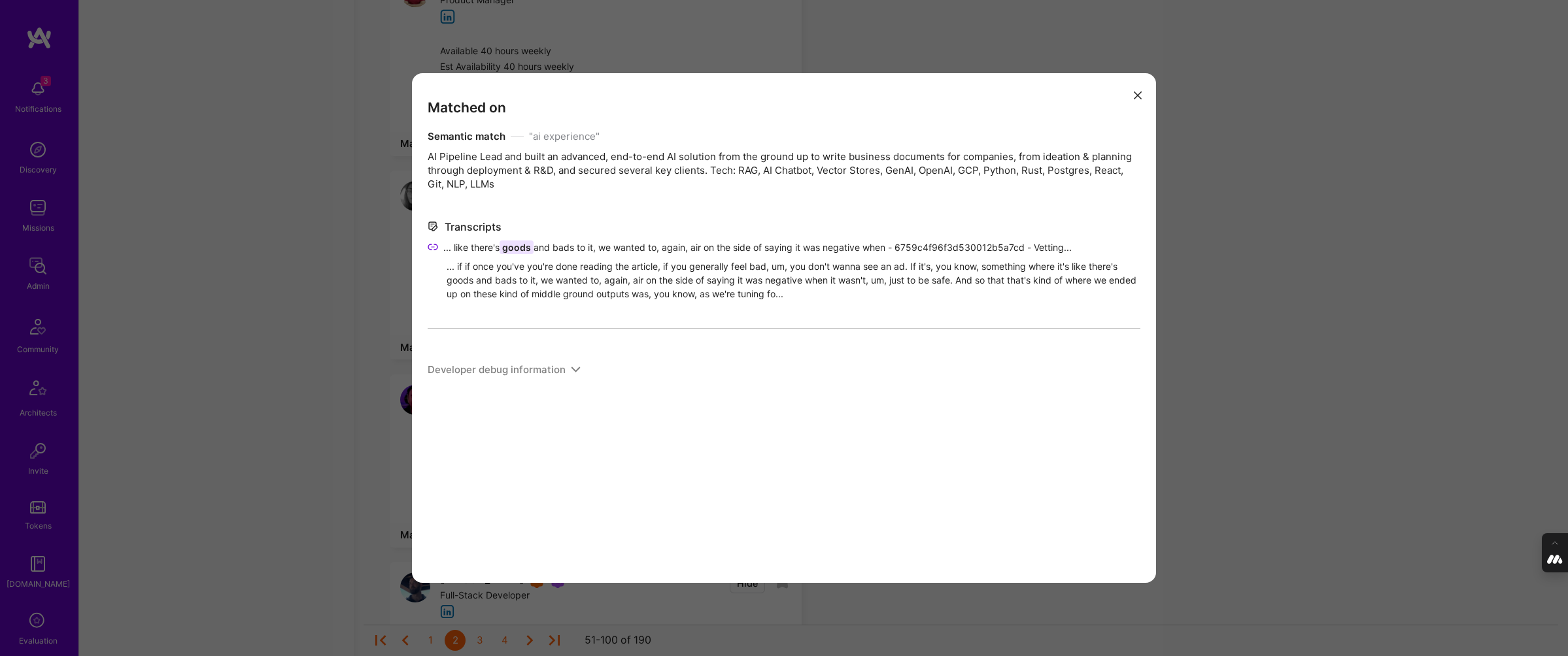
click at [1137, 95] on icon "modal" at bounding box center [1137, 95] width 8 height 8
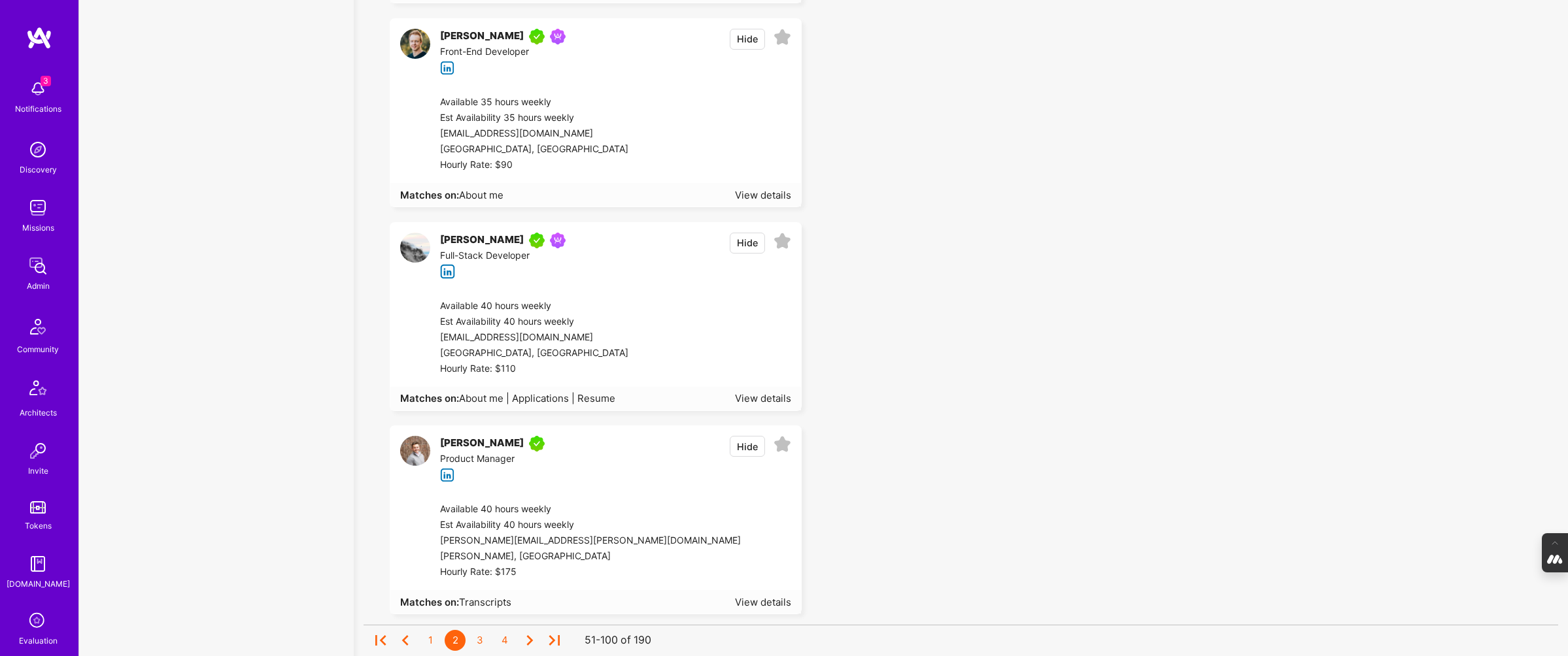
scroll to position [9709, 0]
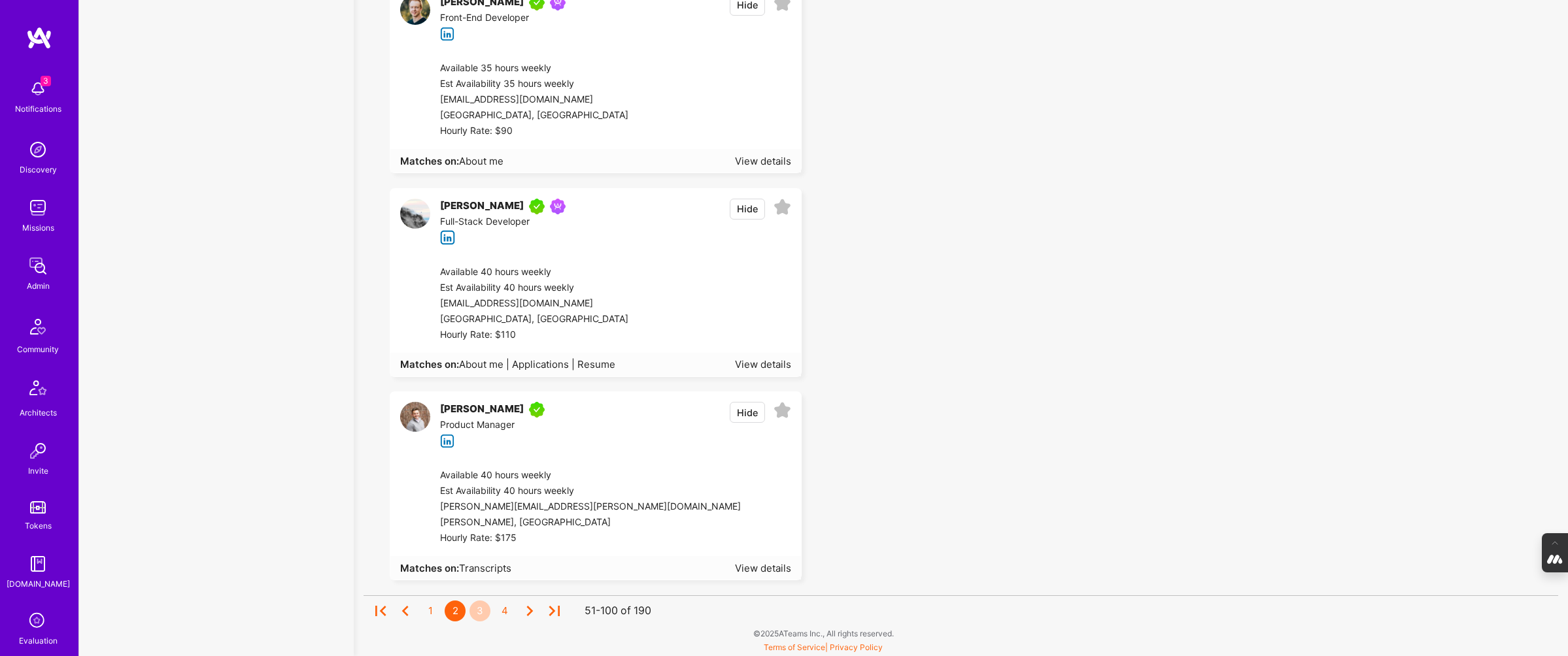
click at [479, 612] on div "3" at bounding box center [479, 611] width 21 height 21
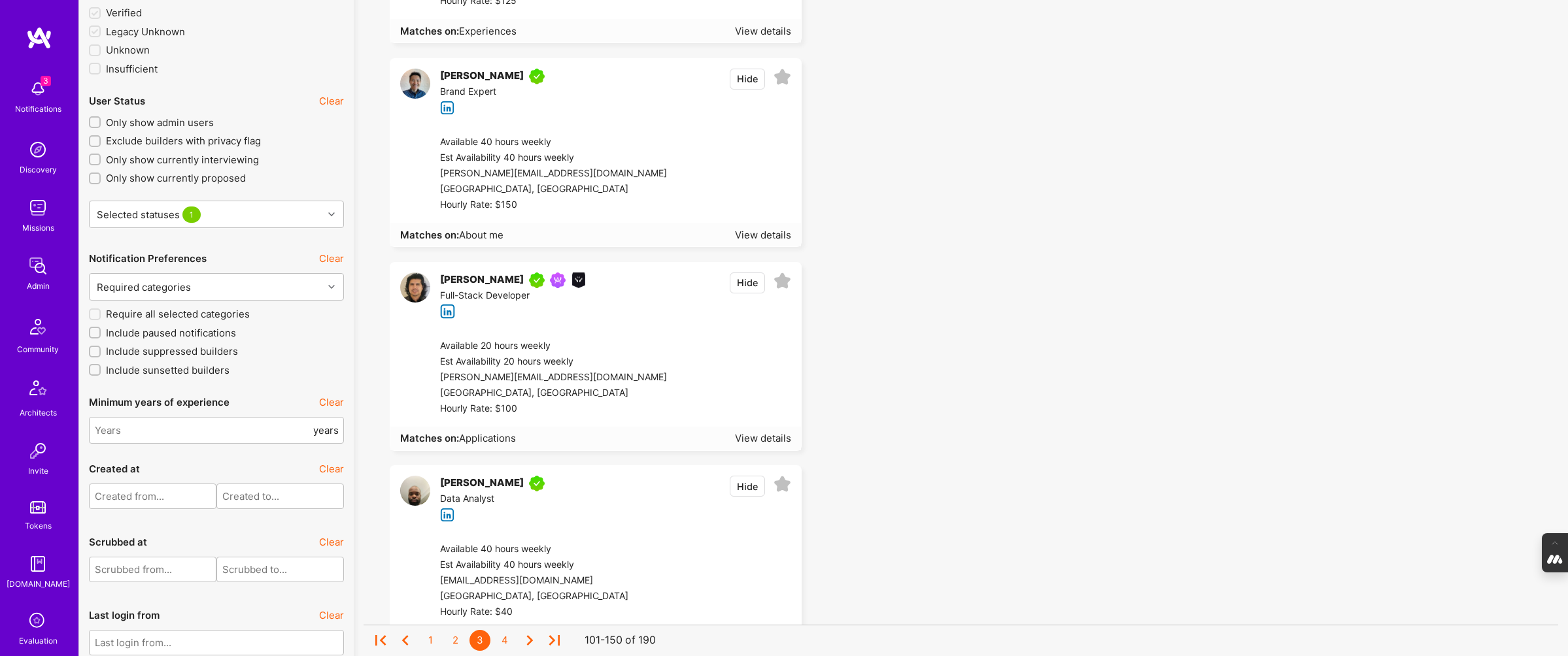
scroll to position [2520, 0]
click at [771, 433] on div "View details" at bounding box center [762, 437] width 56 height 14
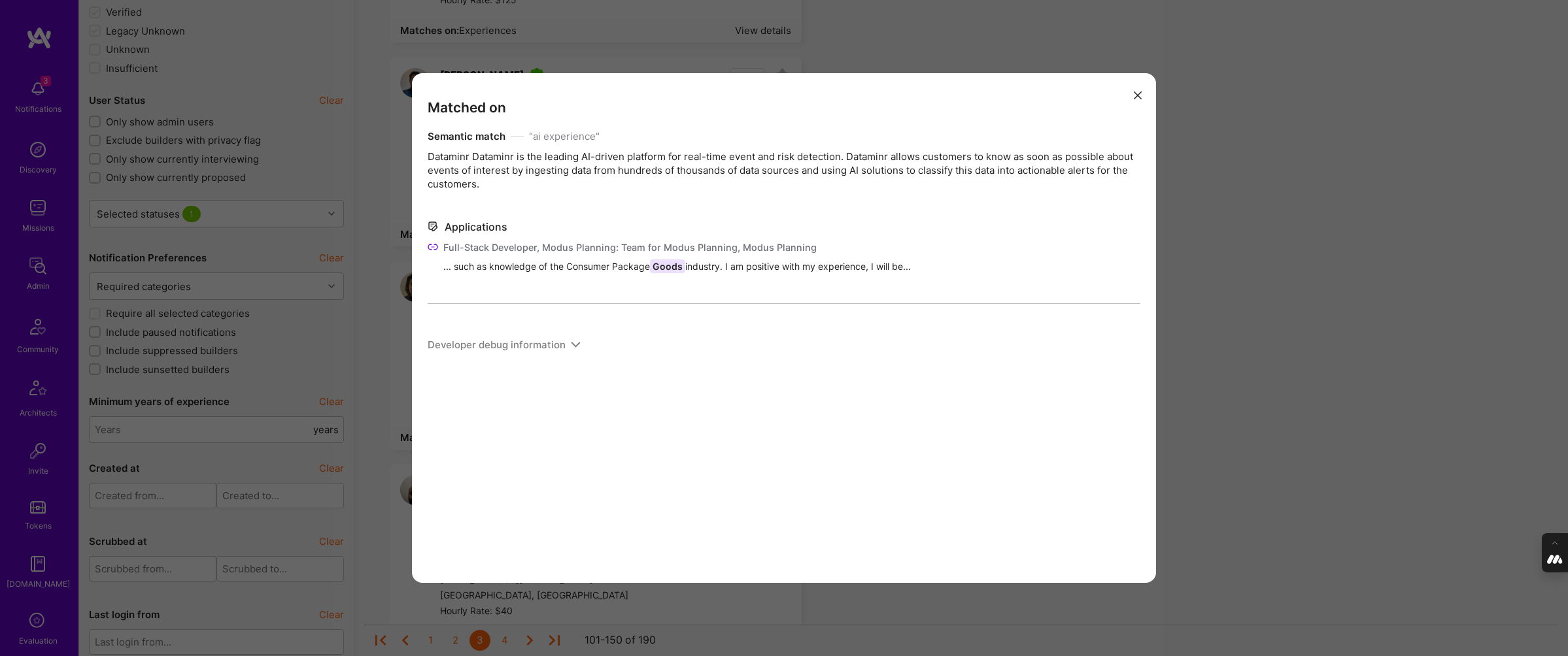
click at [1137, 94] on icon "modal" at bounding box center [1137, 95] width 8 height 8
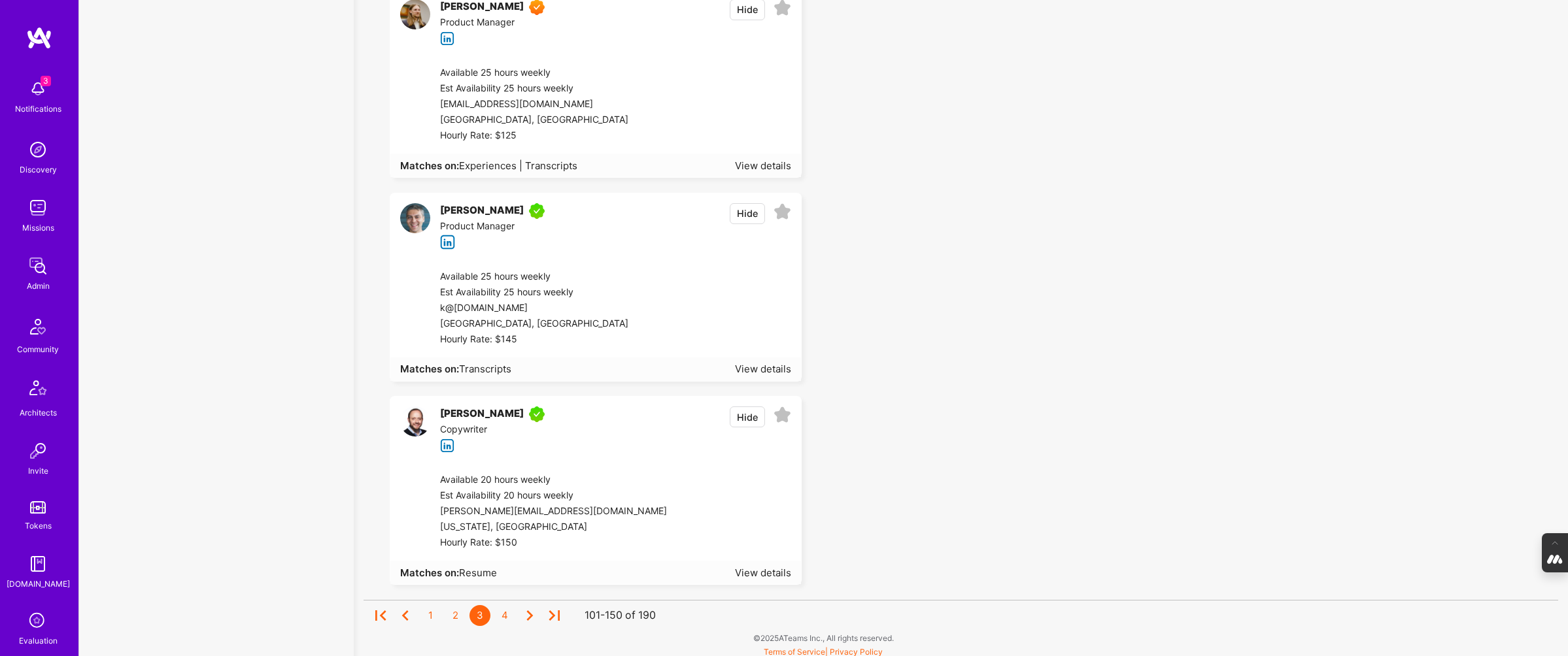
scroll to position [9631, 0]
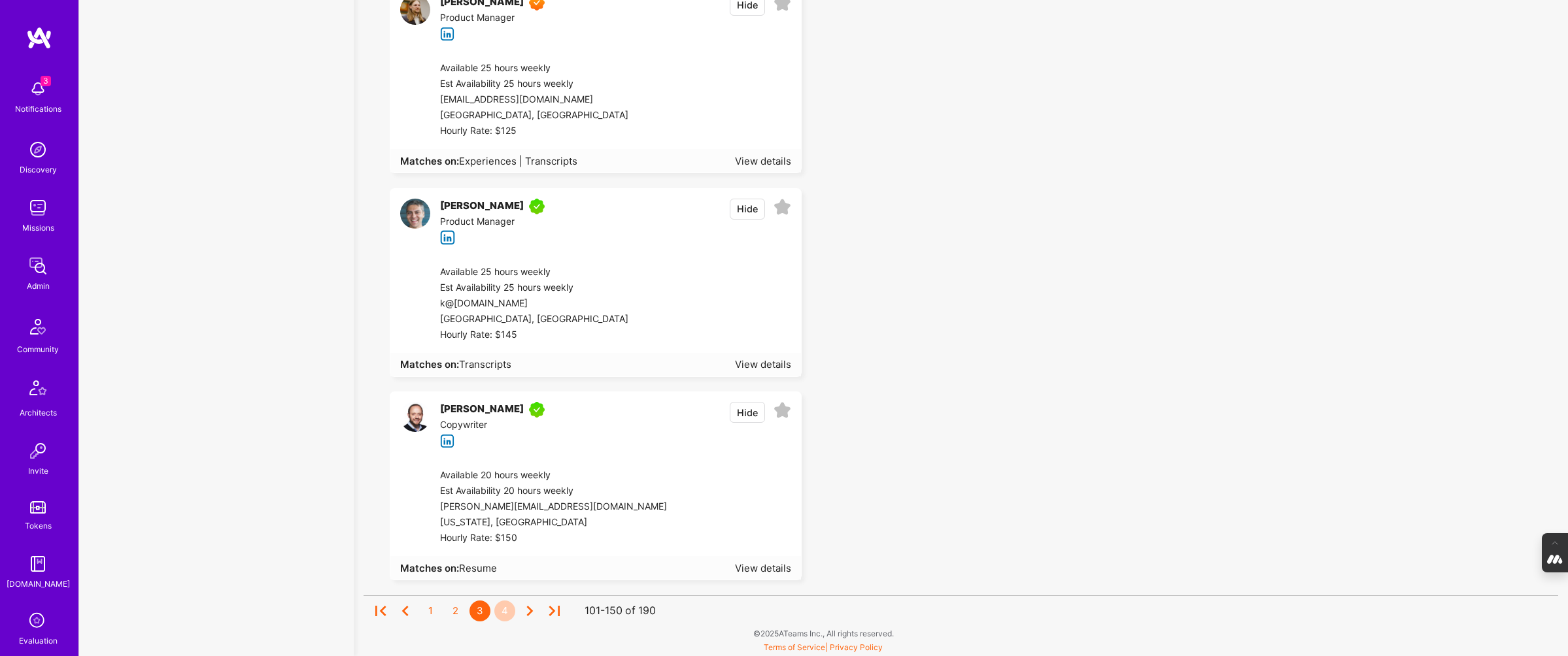
click at [503, 615] on div "4" at bounding box center [504, 611] width 21 height 21
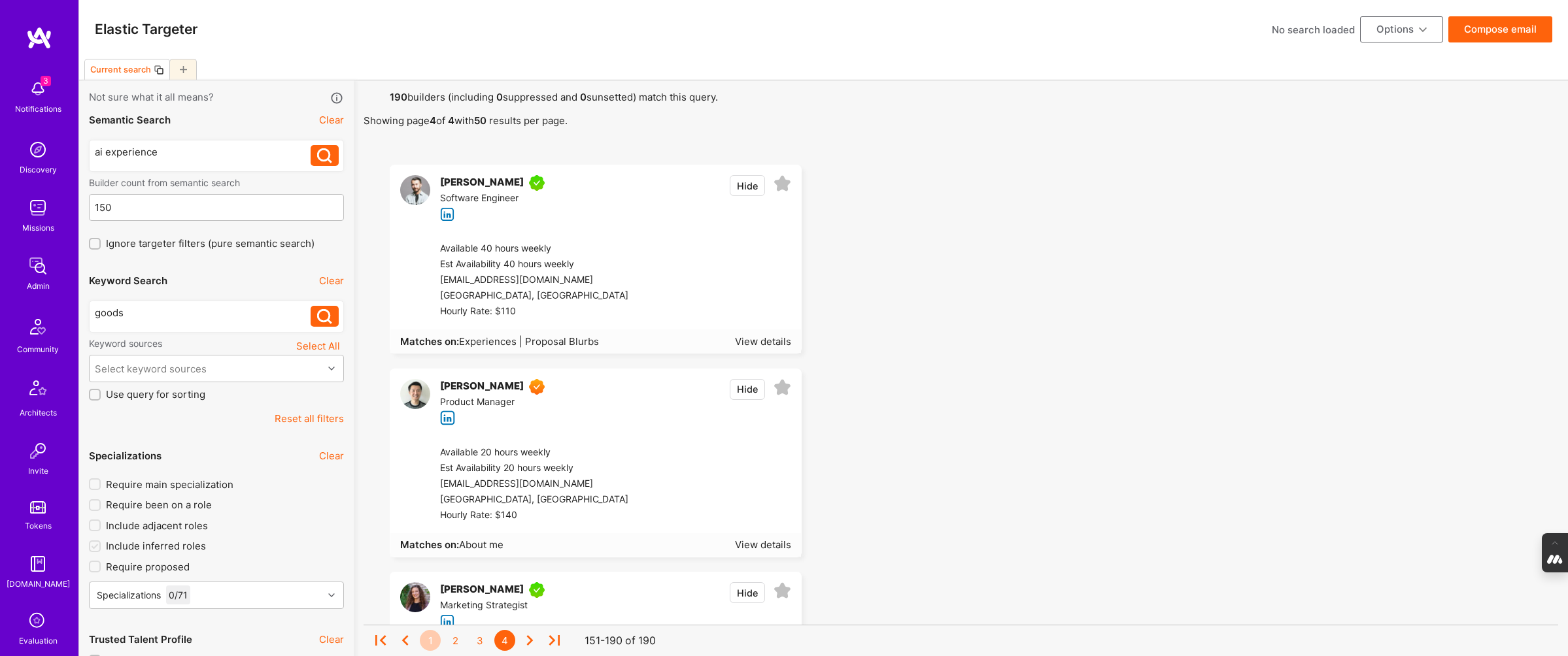
click at [429, 640] on div "1" at bounding box center [430, 640] width 21 height 21
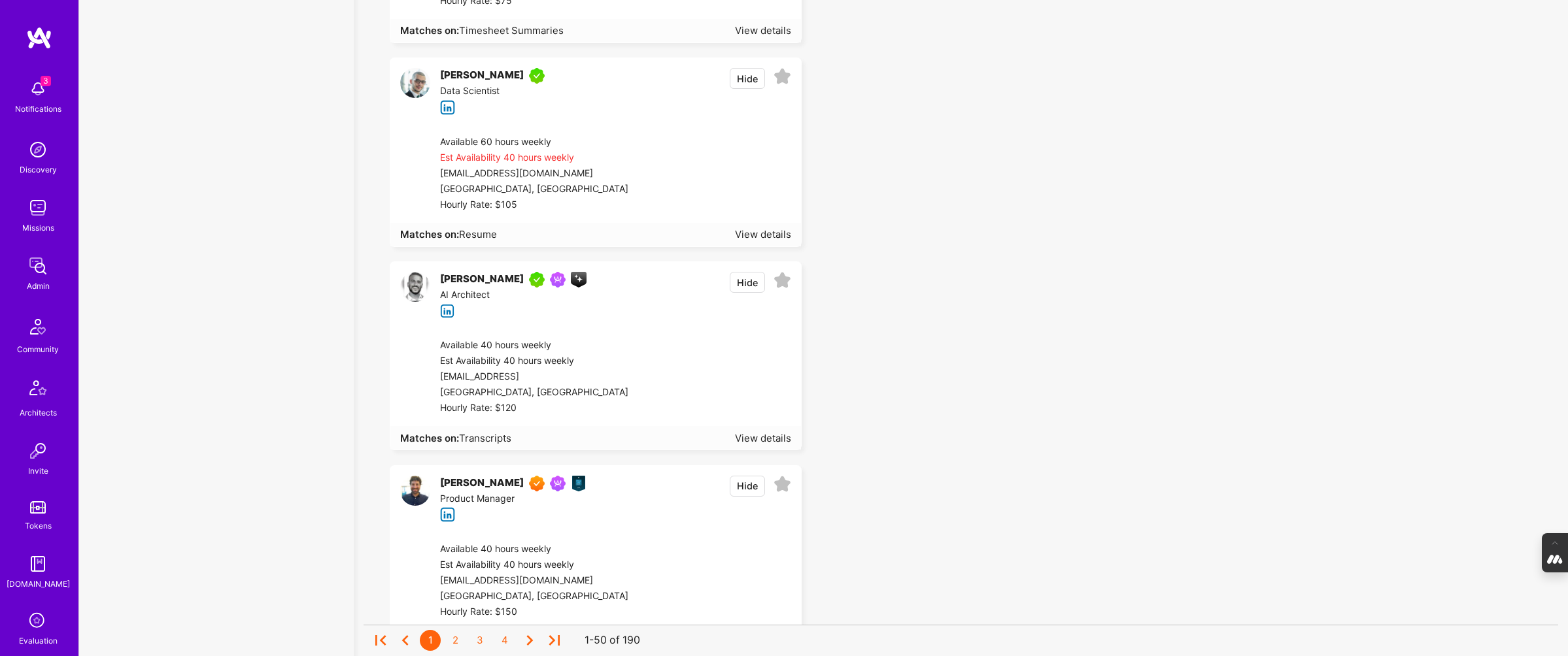
scroll to position [8659, 0]
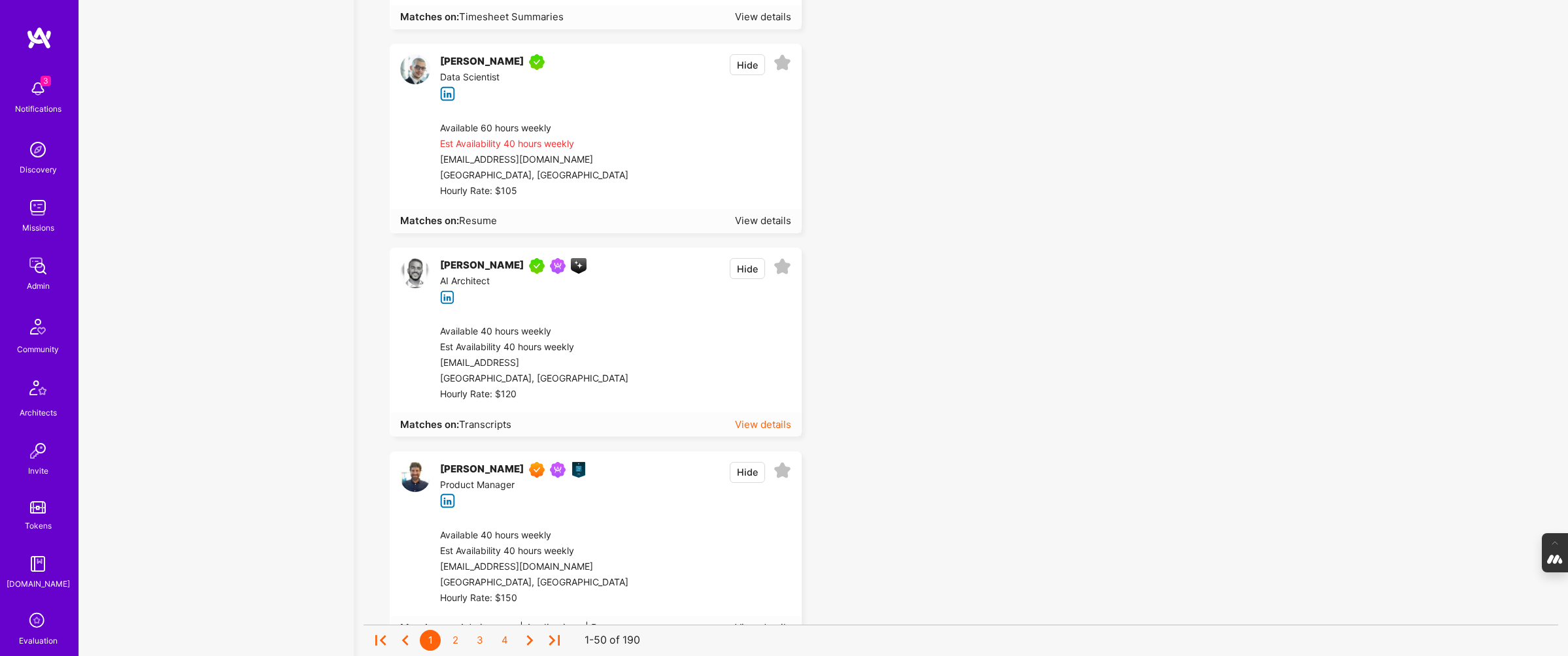
click at [750, 418] on div "View details" at bounding box center [762, 424] width 56 height 14
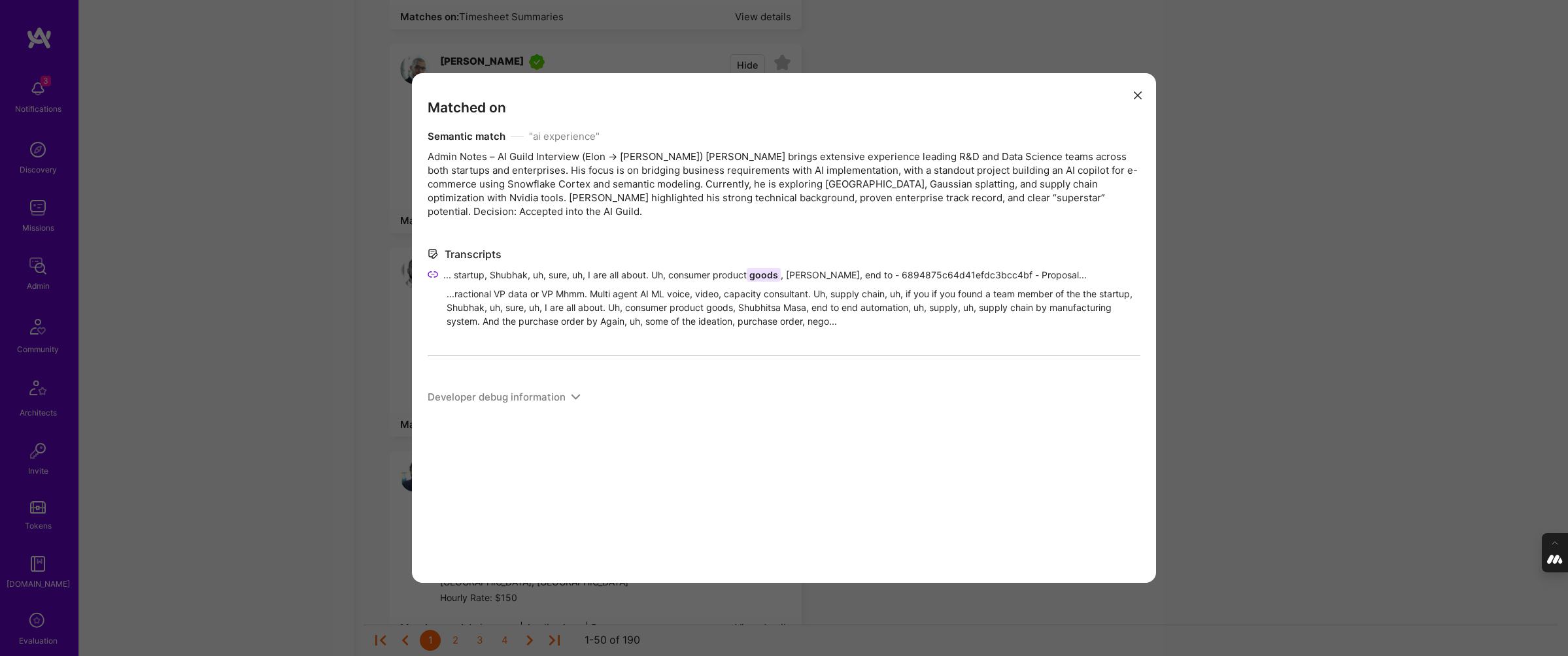
click at [431, 274] on icon "modal" at bounding box center [433, 274] width 10 height 10
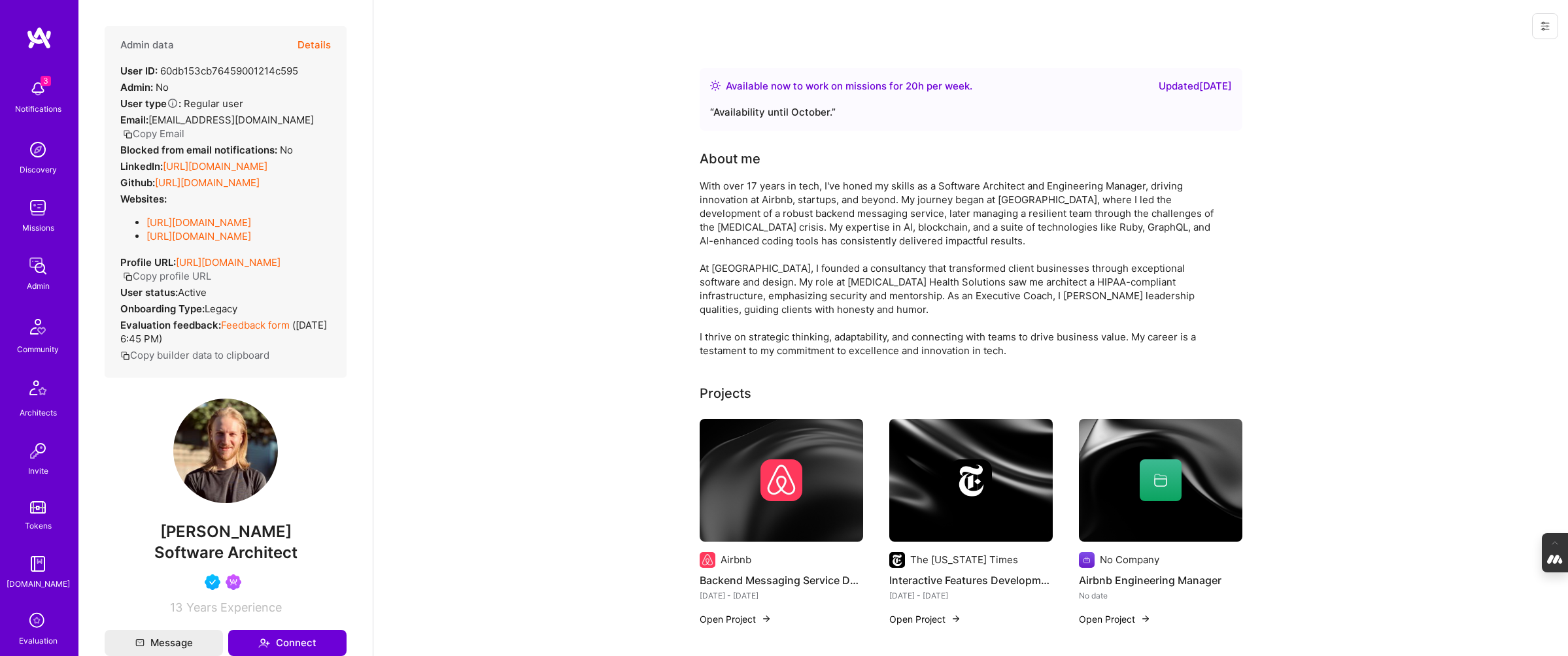
click at [309, 43] on button "Details" at bounding box center [313, 45] width 33 height 38
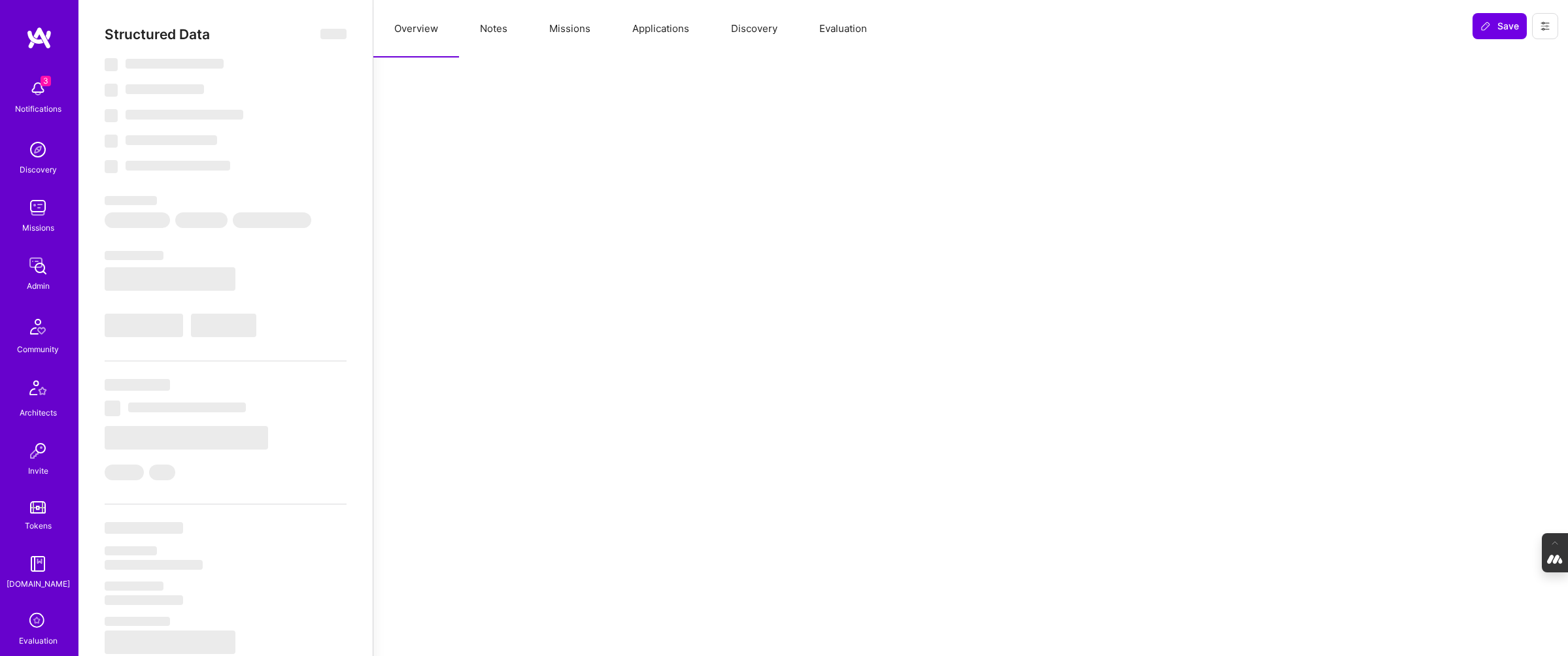
select select "Right Now"
select select "5"
select select "4"
select select "6"
select select "7"
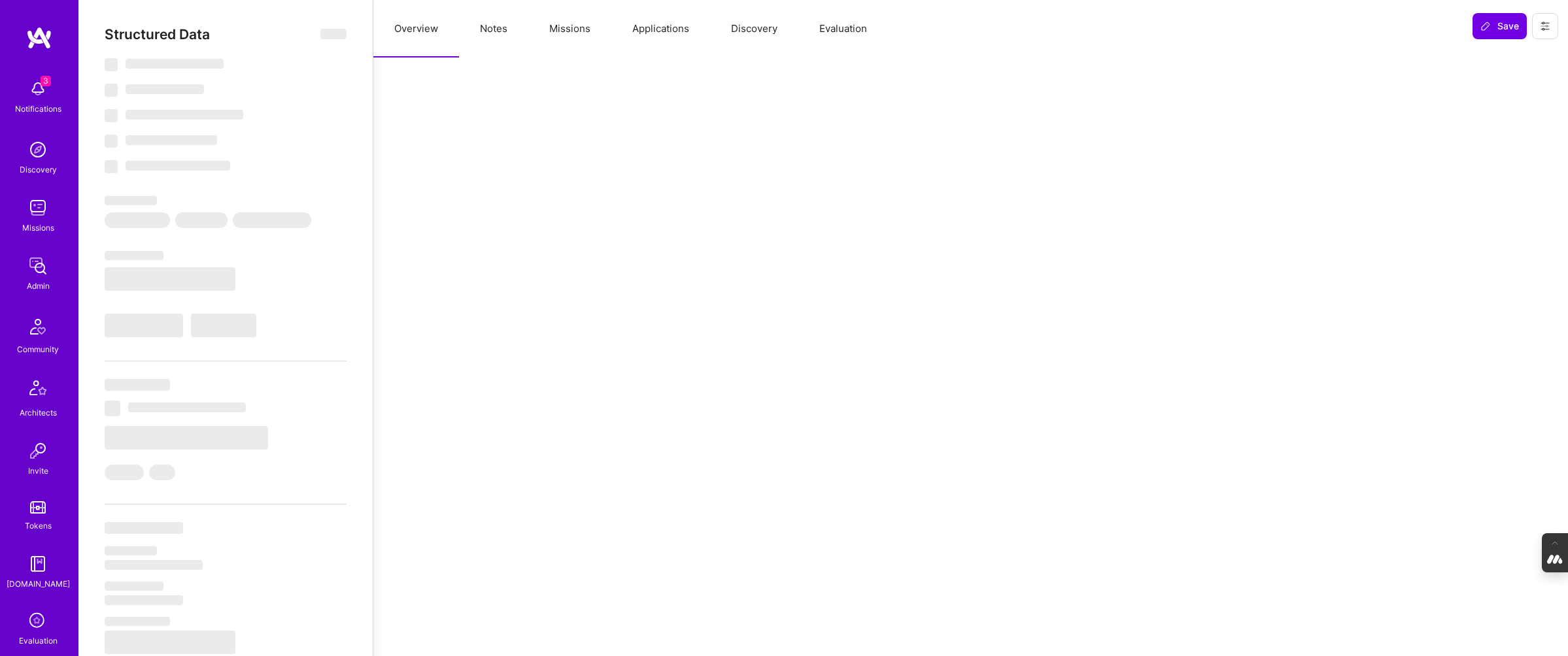
select select "US"
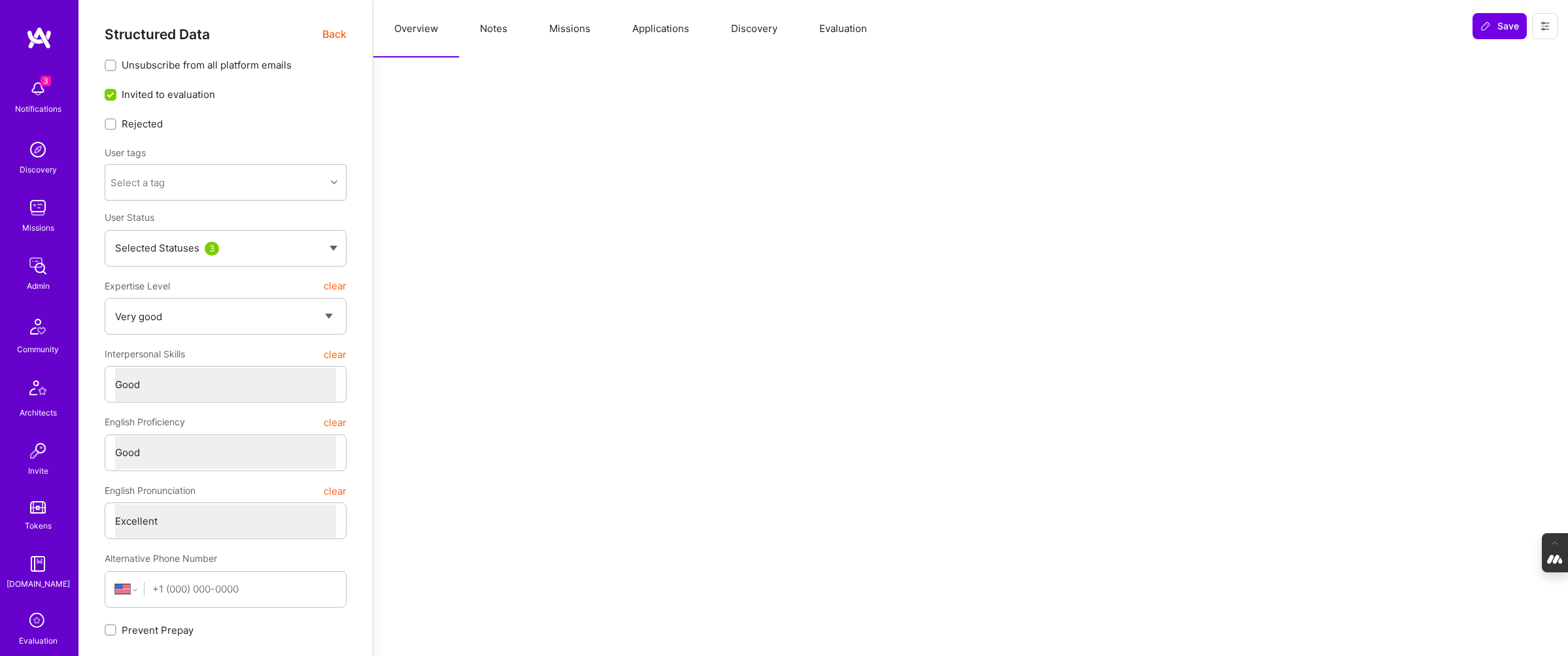
click at [840, 20] on button "Evaluation" at bounding box center [843, 28] width 89 height 58
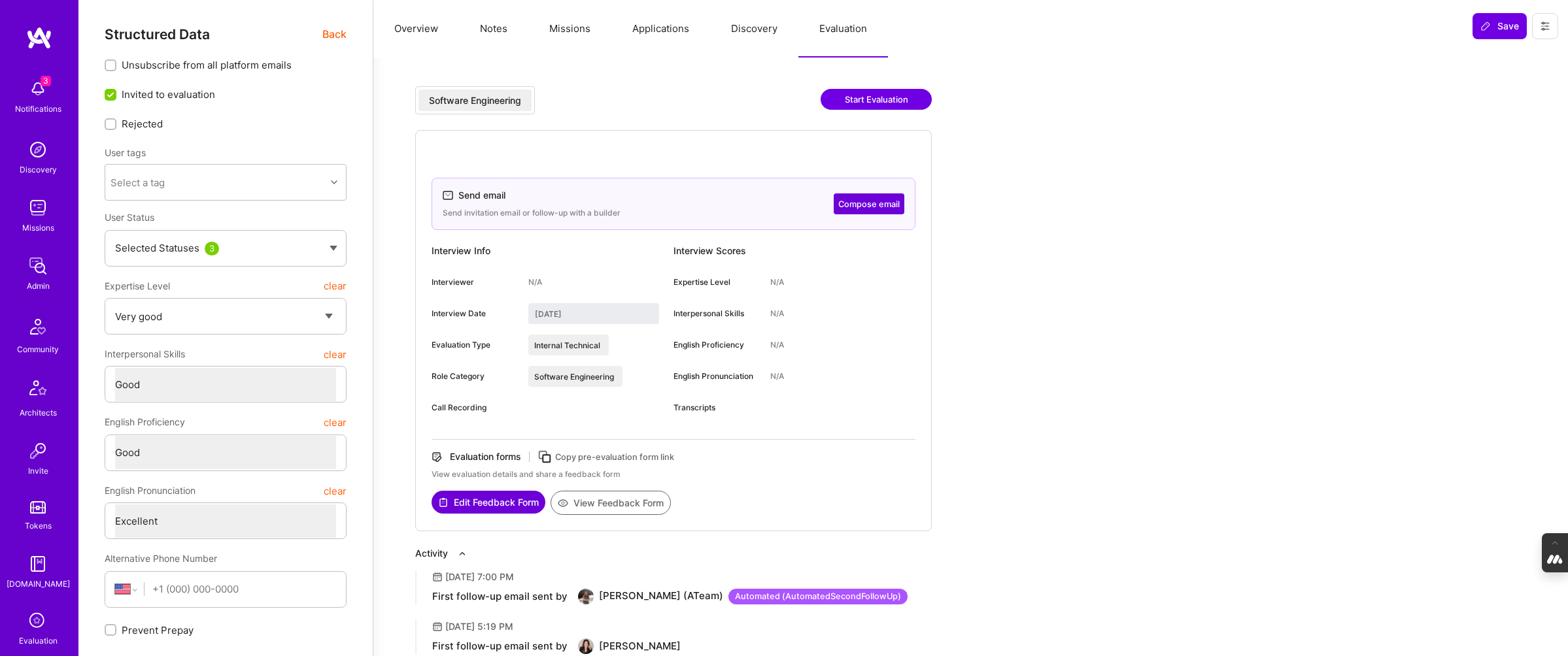
click at [425, 32] on button "Overview" at bounding box center [416, 28] width 85 height 58
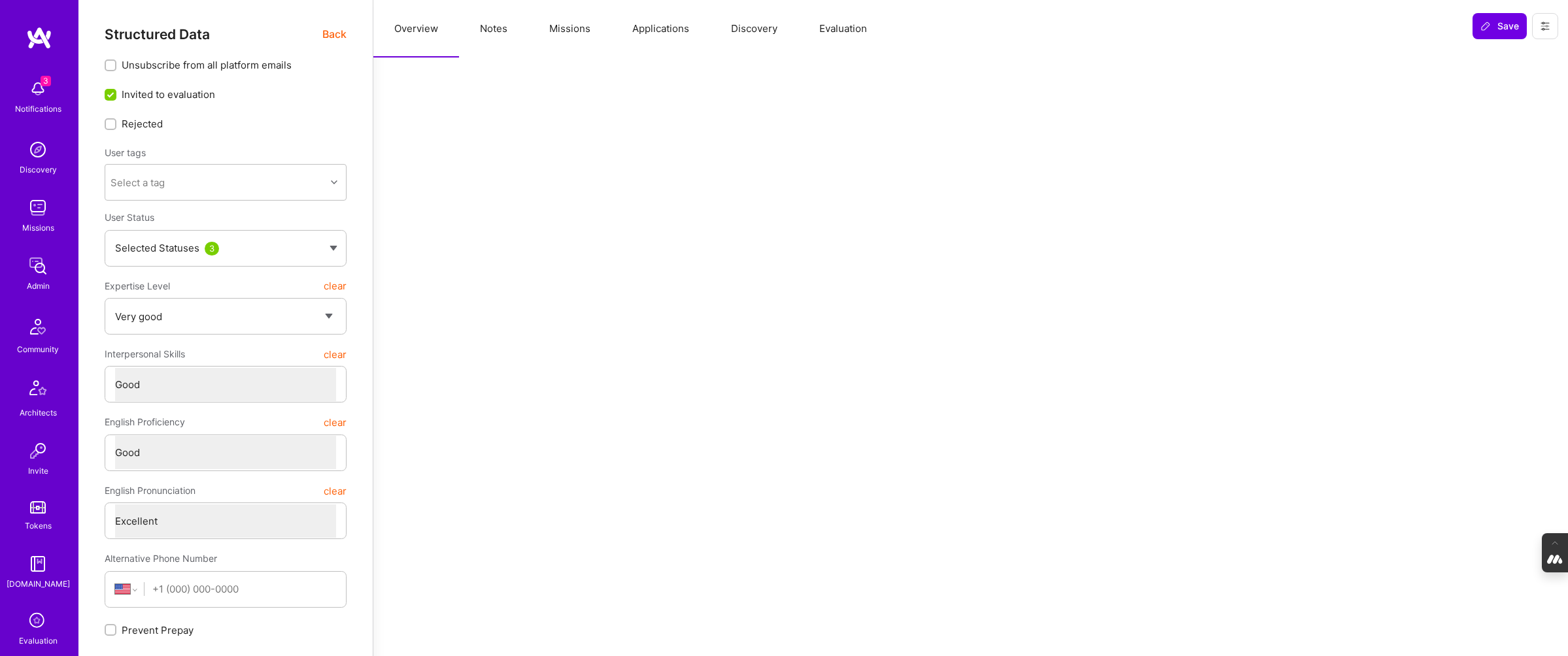
click at [336, 37] on span "Back" at bounding box center [334, 35] width 24 height 16
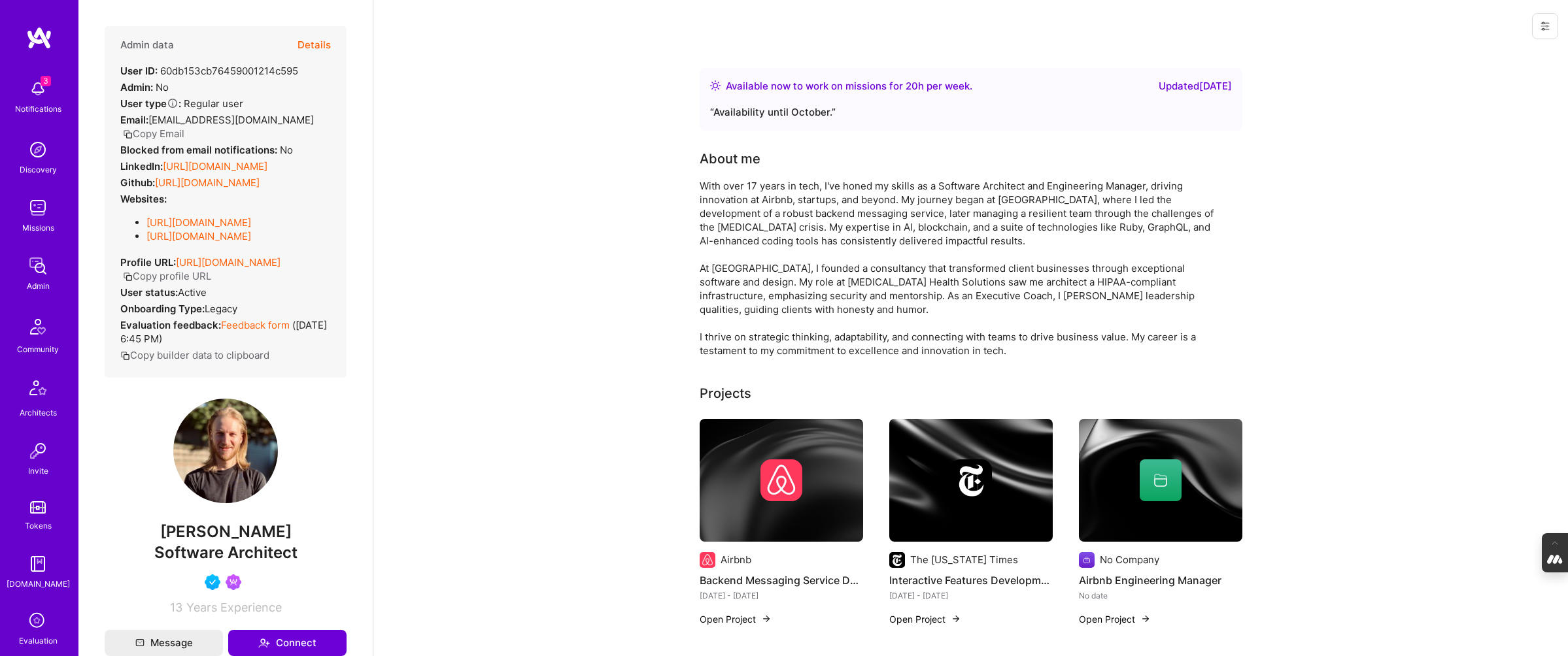
click at [184, 127] on button "Copy Email" at bounding box center [154, 133] width 62 height 14
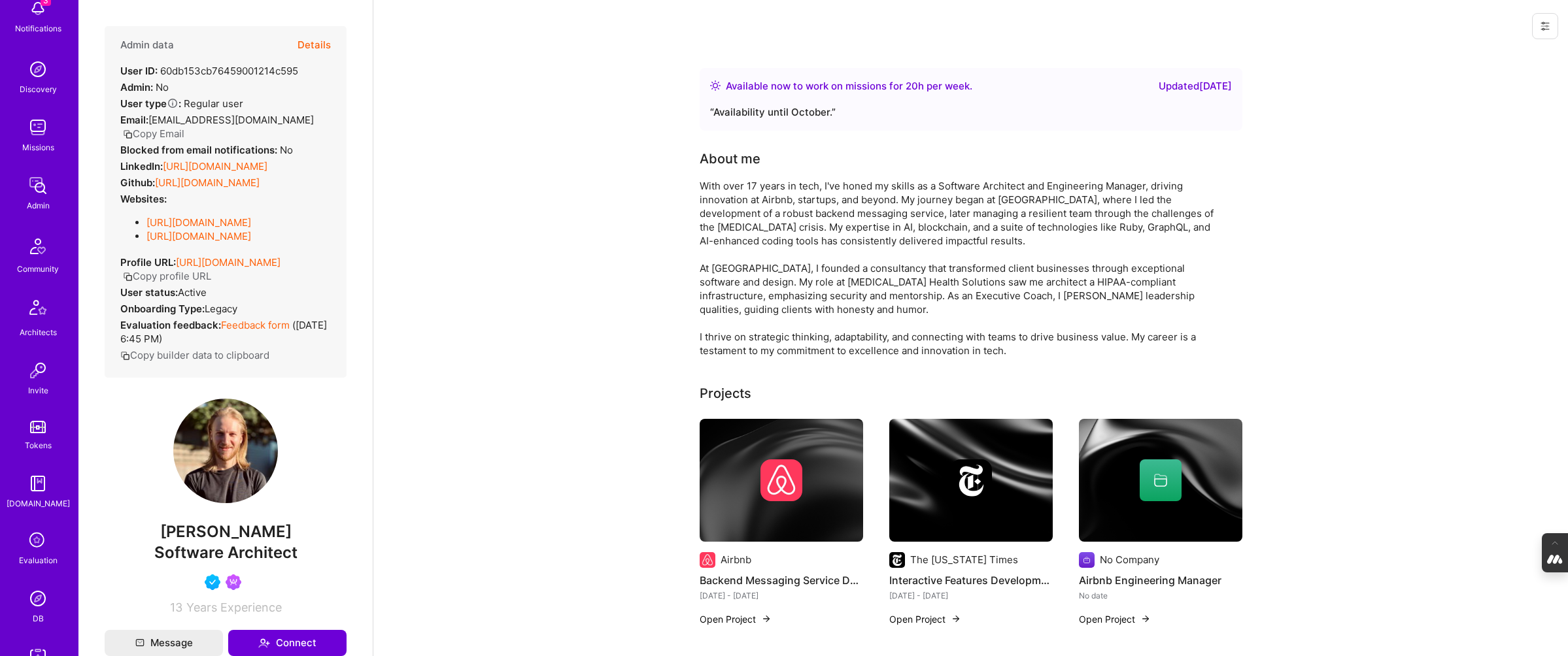
scroll to position [83, 0]
click at [35, 545] on icon at bounding box center [38, 539] width 25 height 25
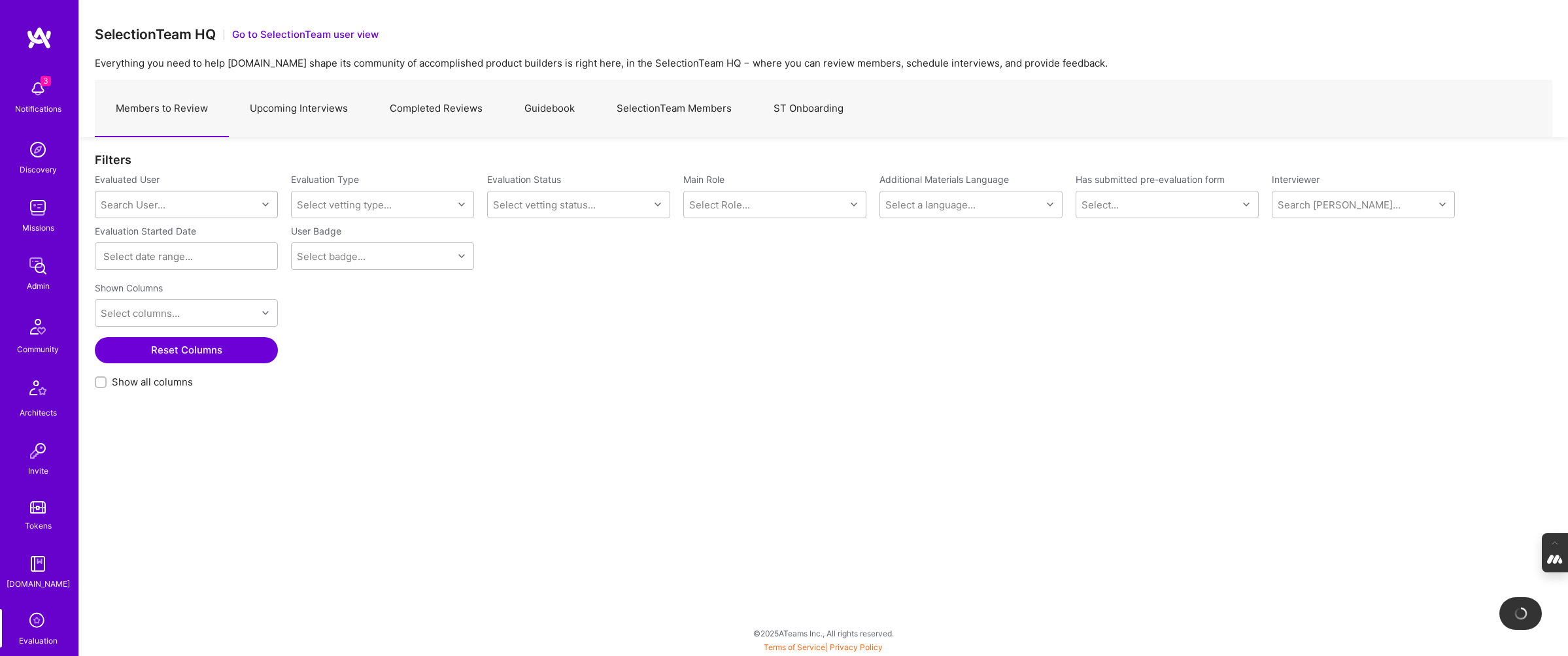
click at [154, 204] on div "Search User..." at bounding box center [133, 205] width 65 height 14
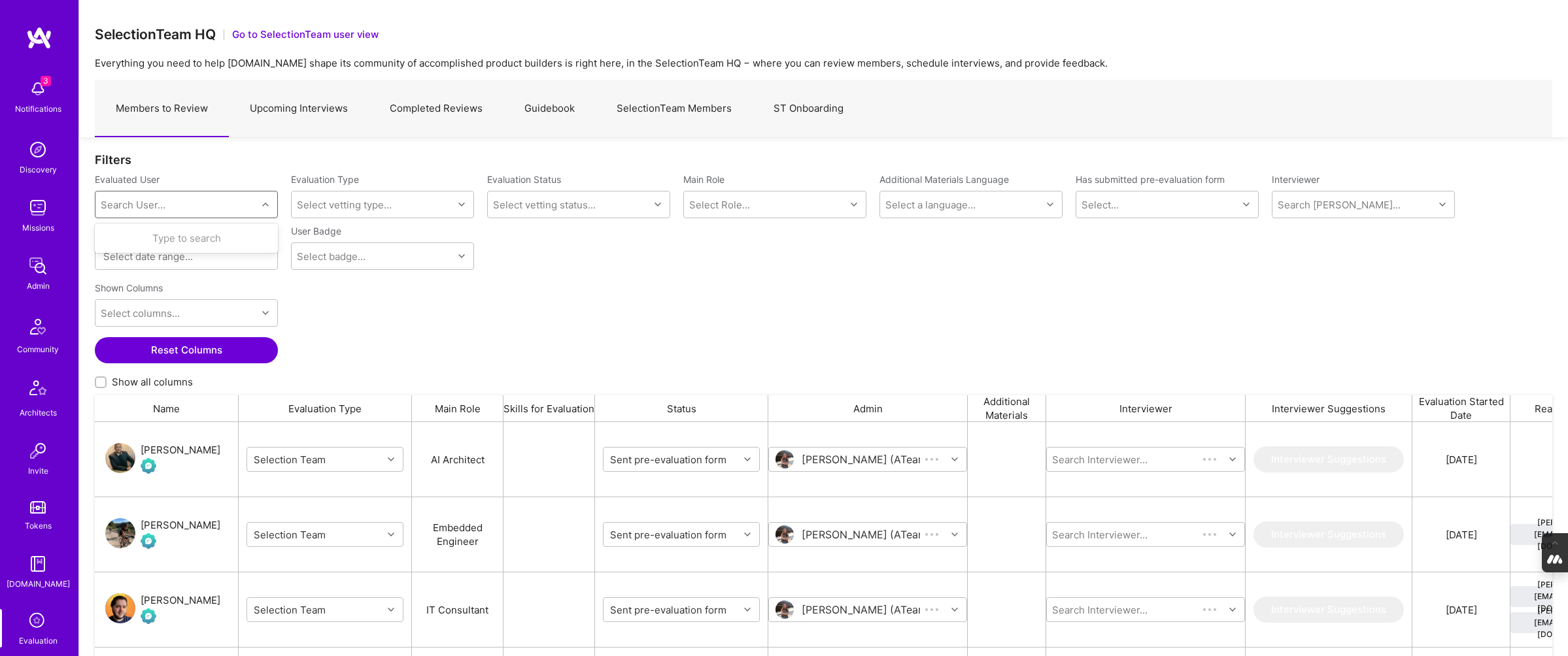
scroll to position [519, 1457]
paste input "evancarmi@gmail.com"
type input "evancarmi@gmail.com"
click at [166, 238] on div "Evan Carmi" at bounding box center [203, 238] width 133 height 14
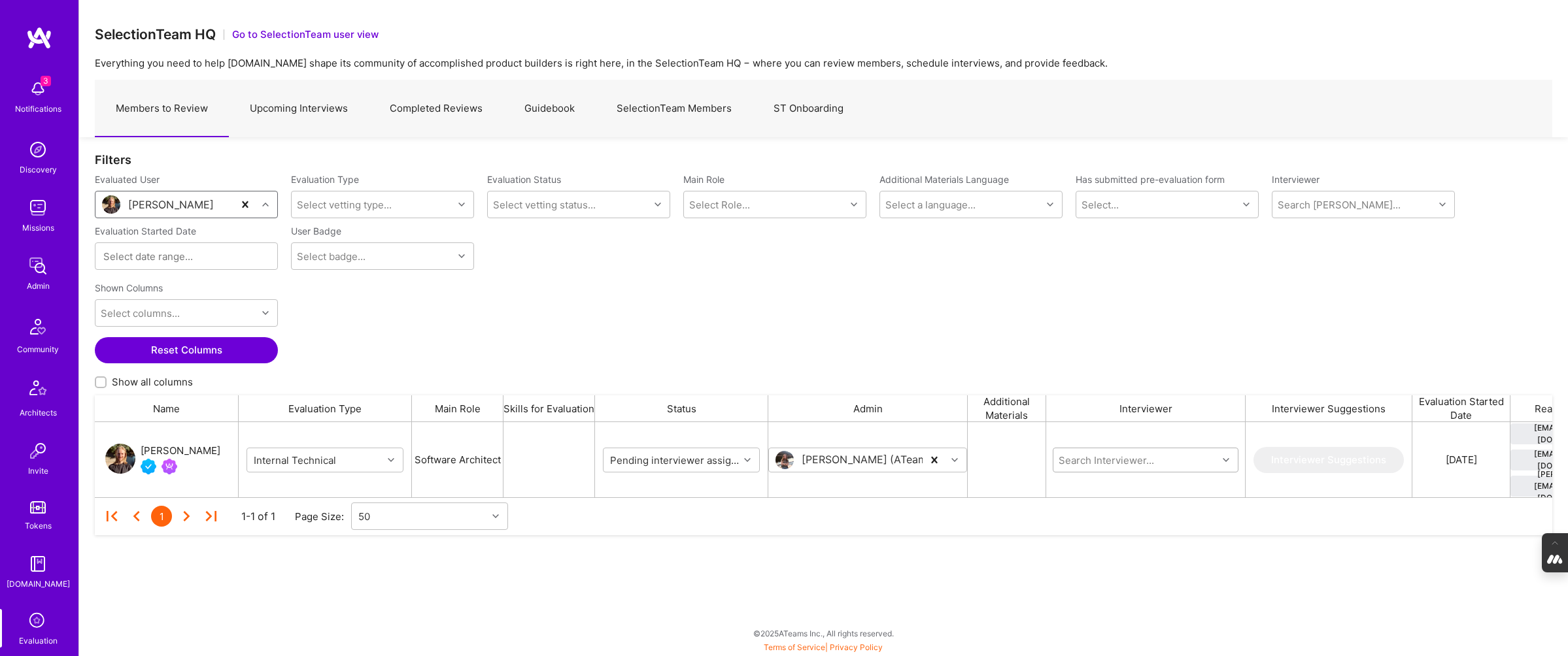
click at [1141, 454] on input "grid" at bounding box center [1135, 460] width 157 height 14
type input "most"
click at [1135, 530] on div "Mostafa D" at bounding box center [1124, 530] width 57 height 14
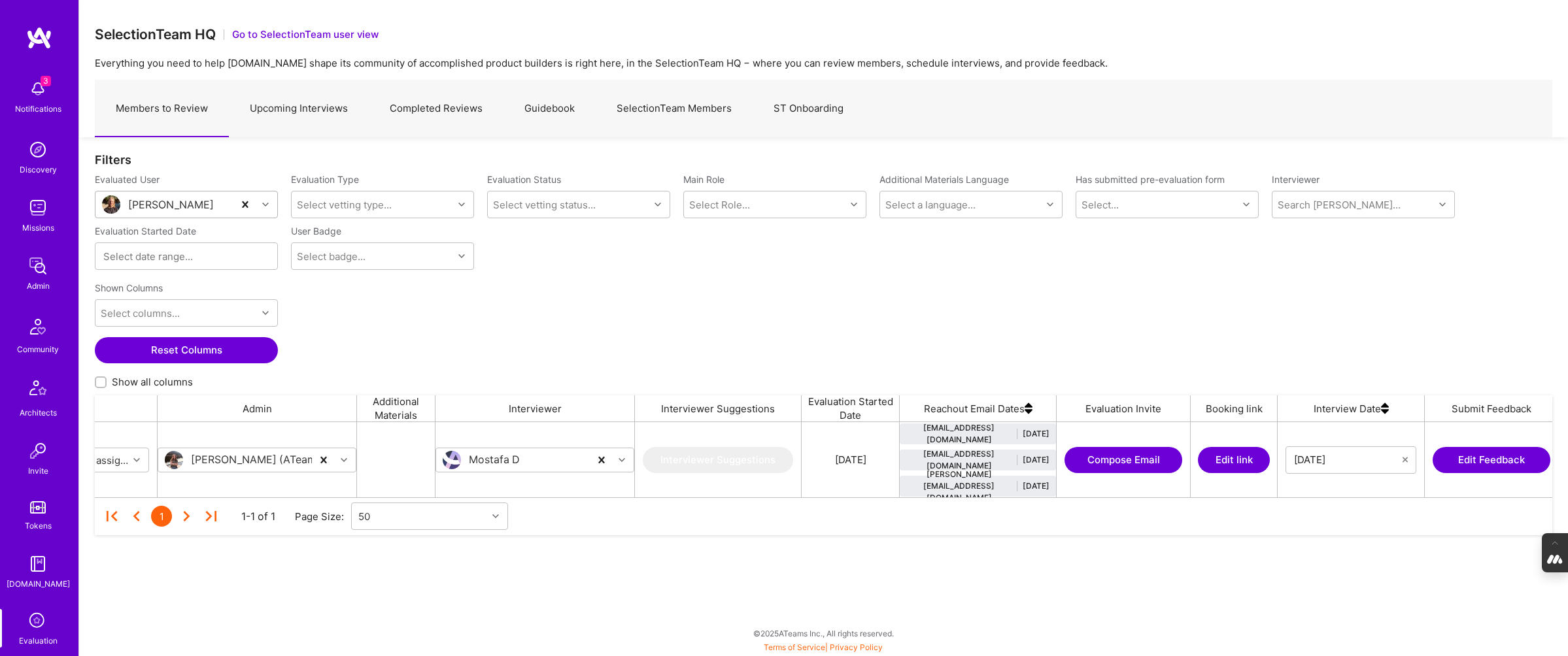
scroll to position [0, 774]
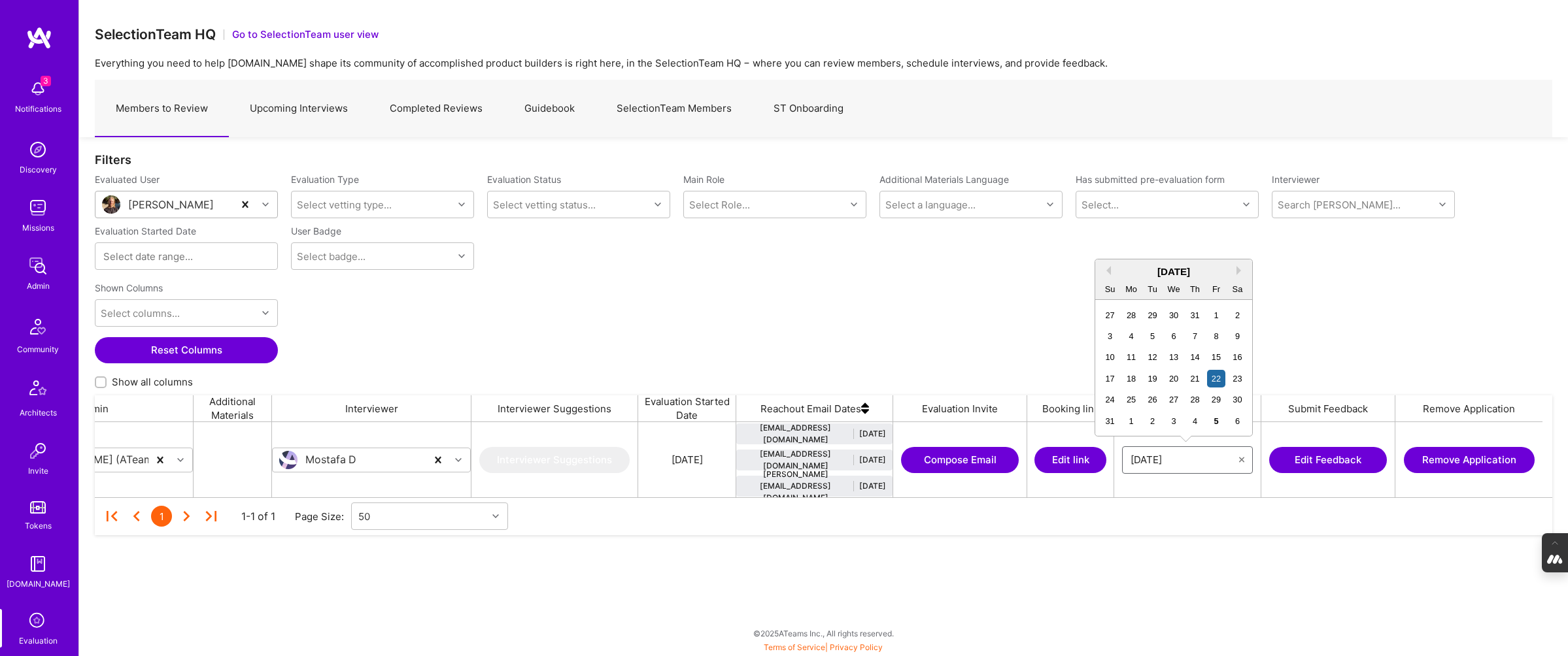
click at [1165, 458] on input "08/22/2025" at bounding box center [1185, 460] width 108 height 13
click at [1193, 375] on div "21" at bounding box center [1195, 379] width 18 height 18
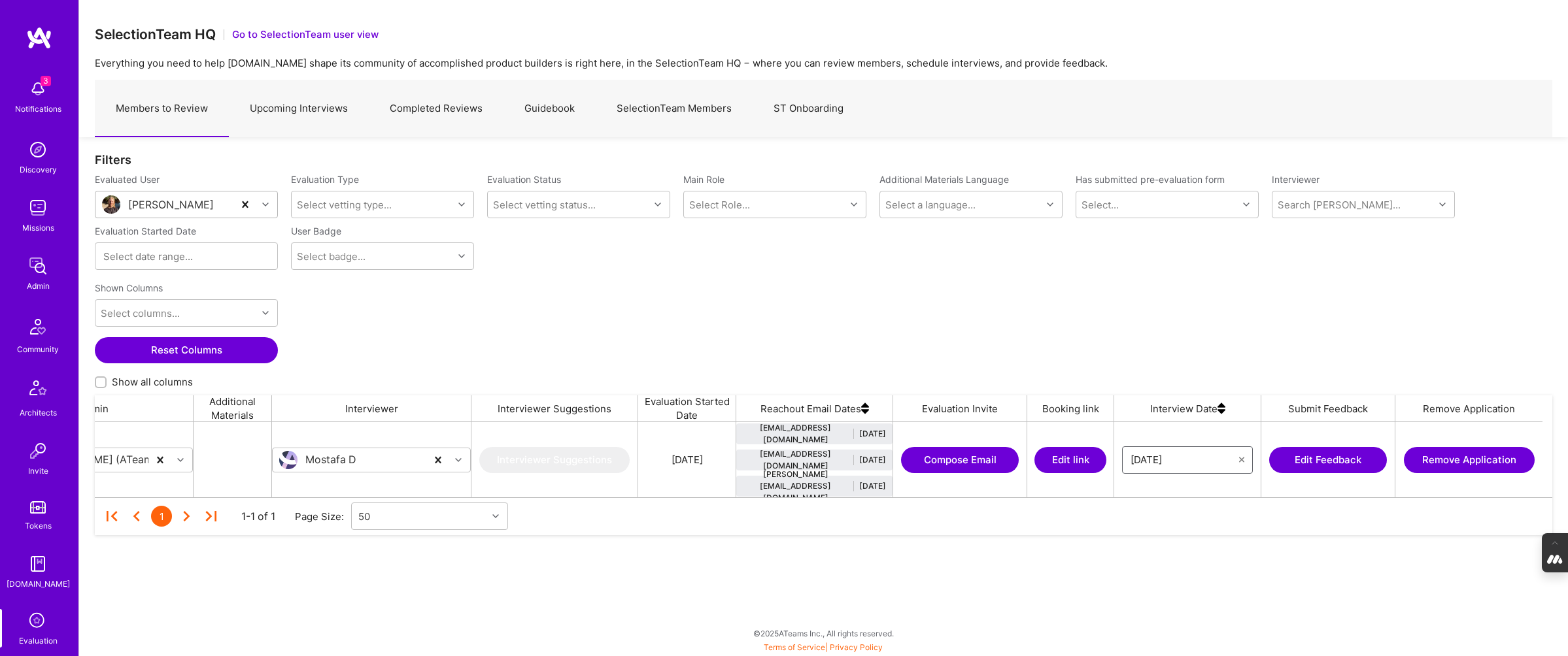
click at [1188, 455] on input "08/21/2025" at bounding box center [1185, 460] width 108 height 13
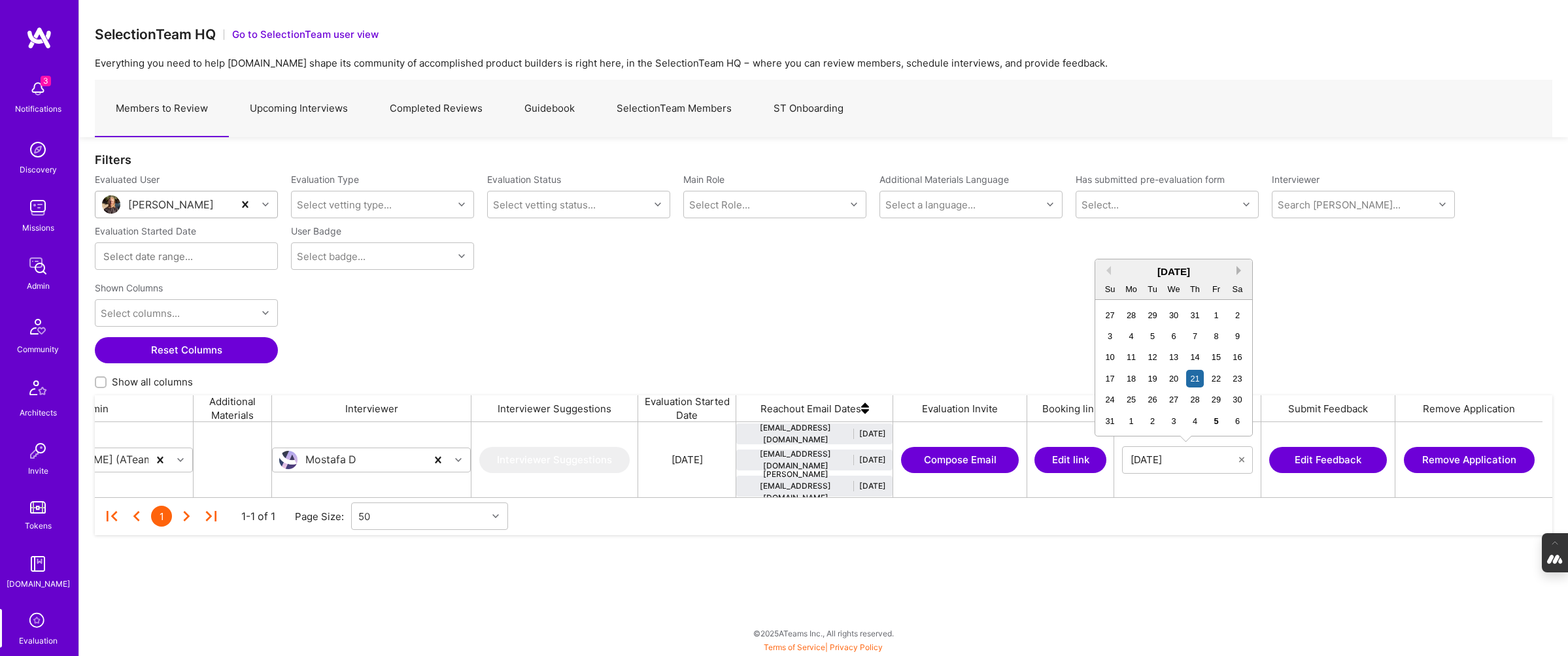
click at [1237, 269] on button "Next Month" at bounding box center [1241, 271] width 9 height 9
click at [1196, 314] on div "4" at bounding box center [1195, 315] width 18 height 18
type input "09/04/2025"
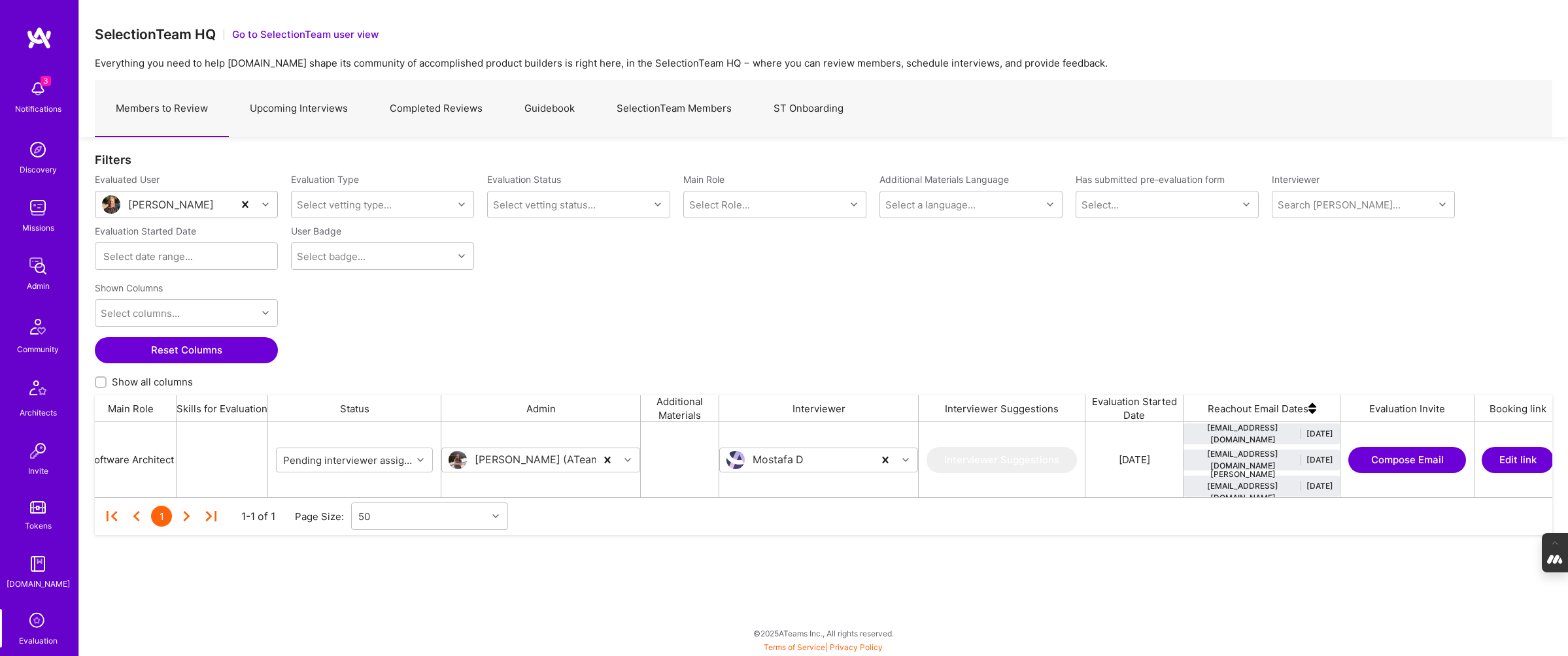
scroll to position [0, 0]
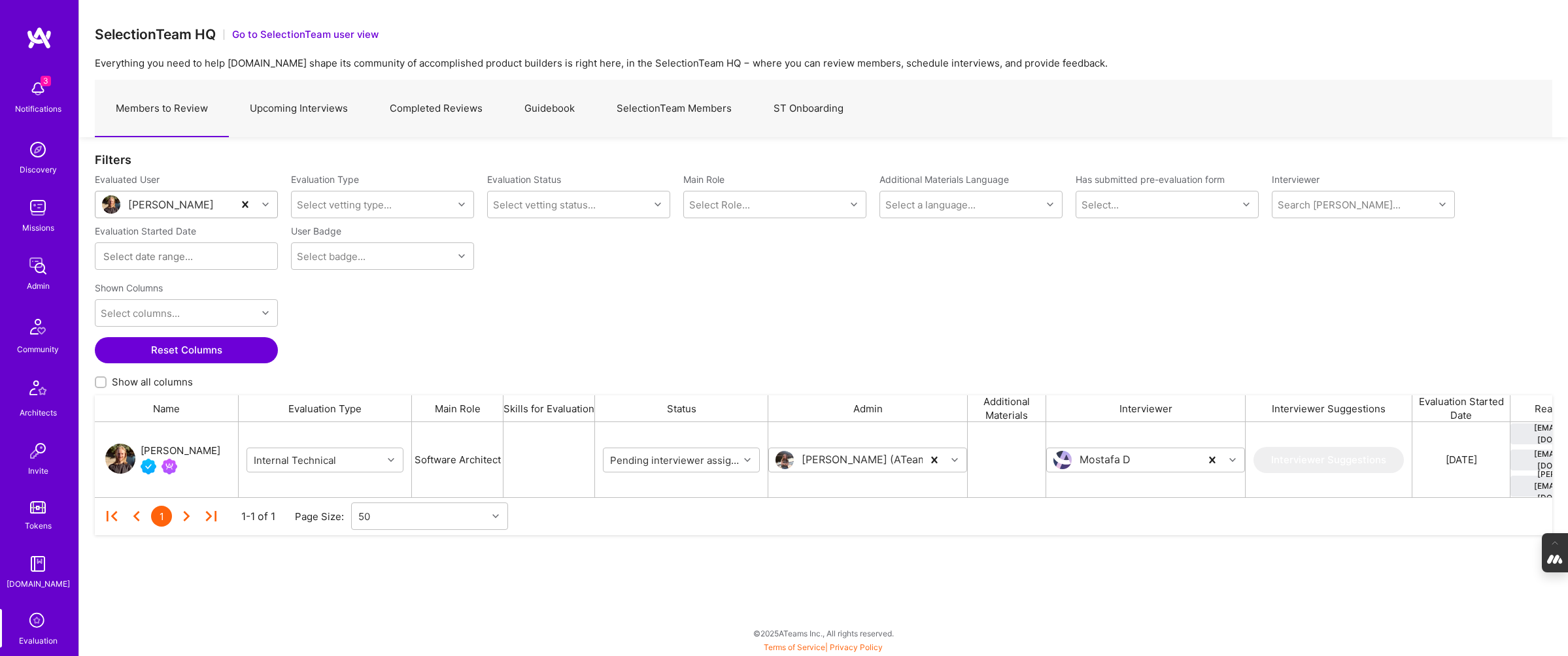
click at [306, 115] on link "Upcoming Interviews" at bounding box center [299, 109] width 140 height 57
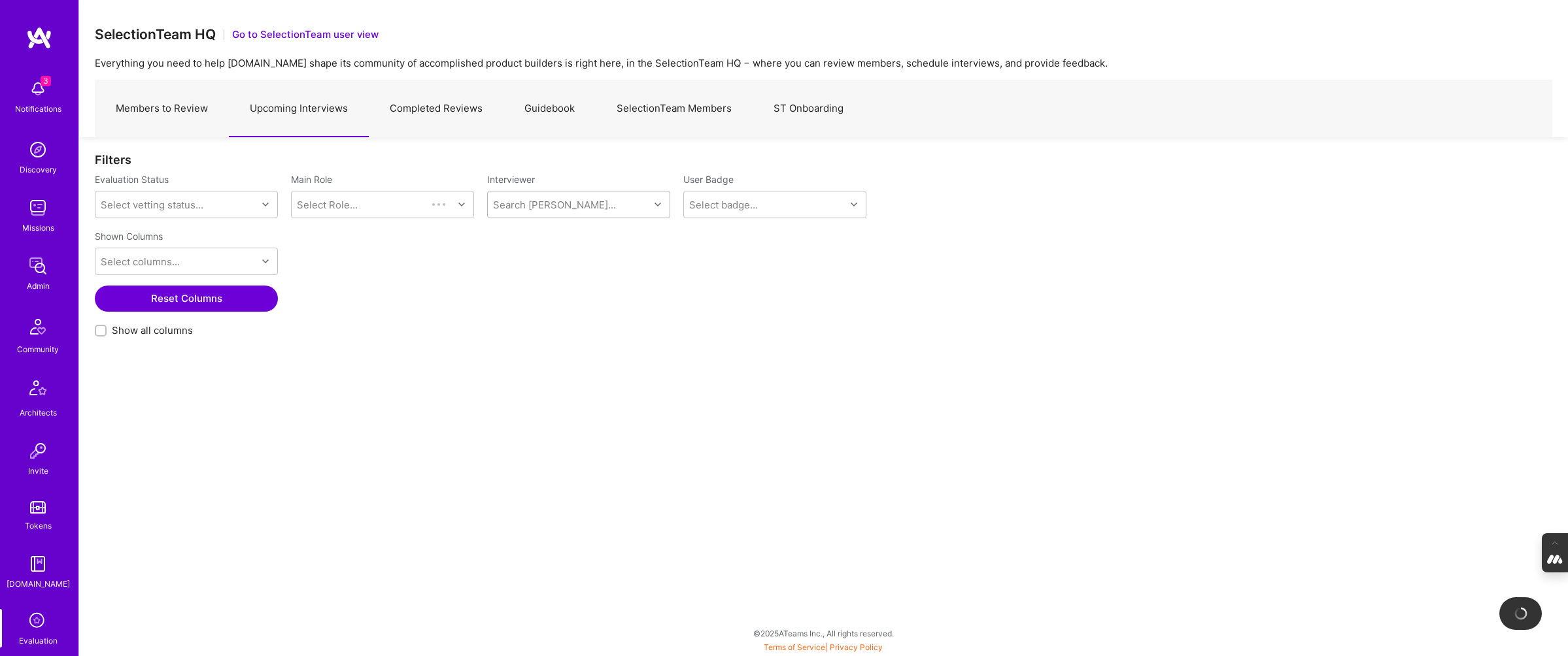
click at [550, 201] on div "Search Vetter..." at bounding box center [554, 205] width 123 height 14
type input "mostafa"
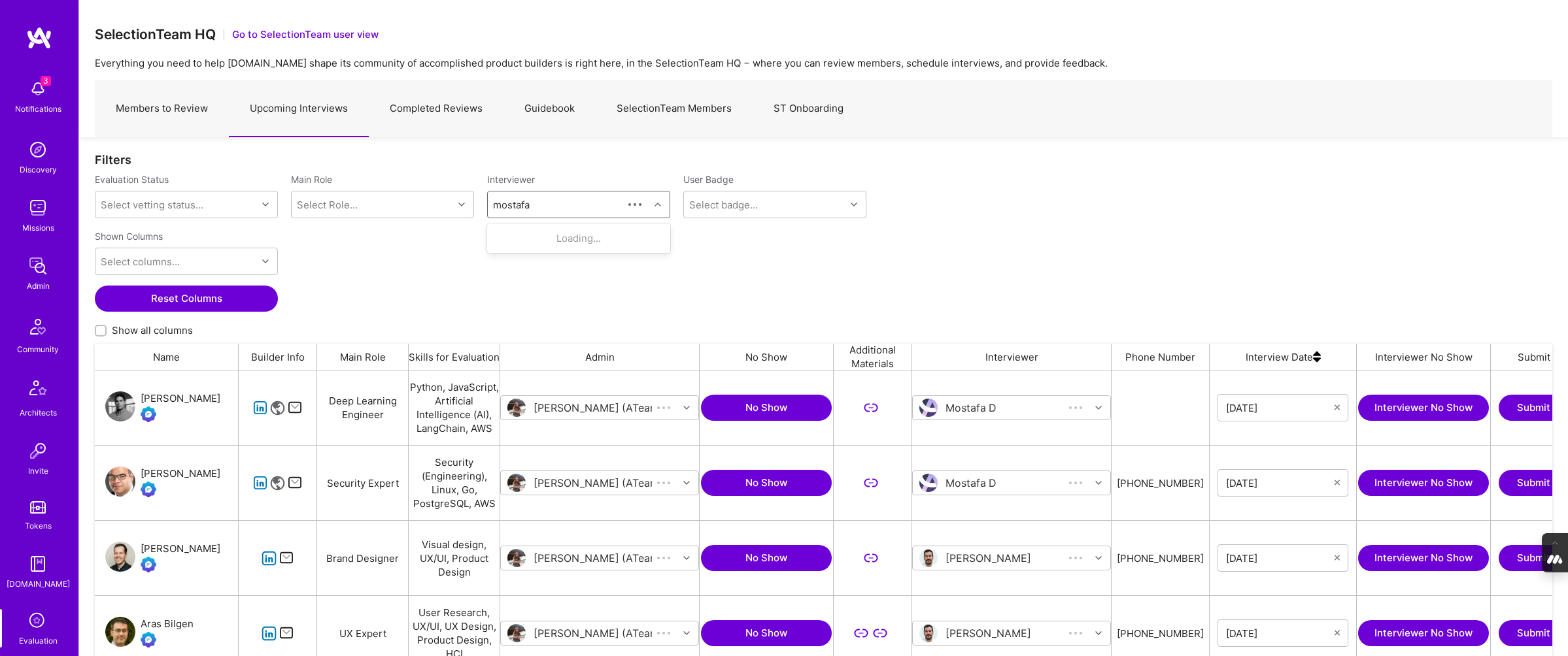
scroll to position [519, 1457]
click at [536, 283] on div "Selection Team" at bounding box center [557, 290] width 57 height 14
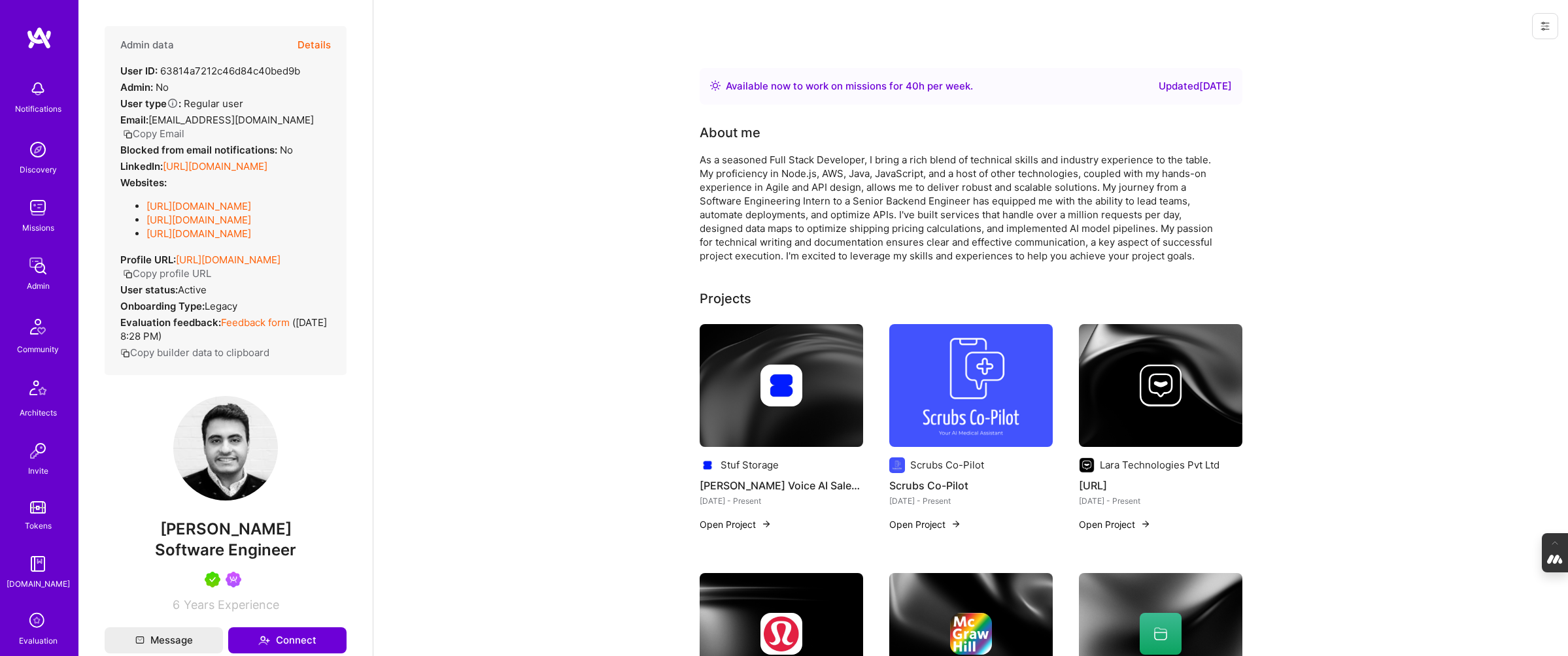
click at [307, 41] on button "Details" at bounding box center [313, 45] width 33 height 38
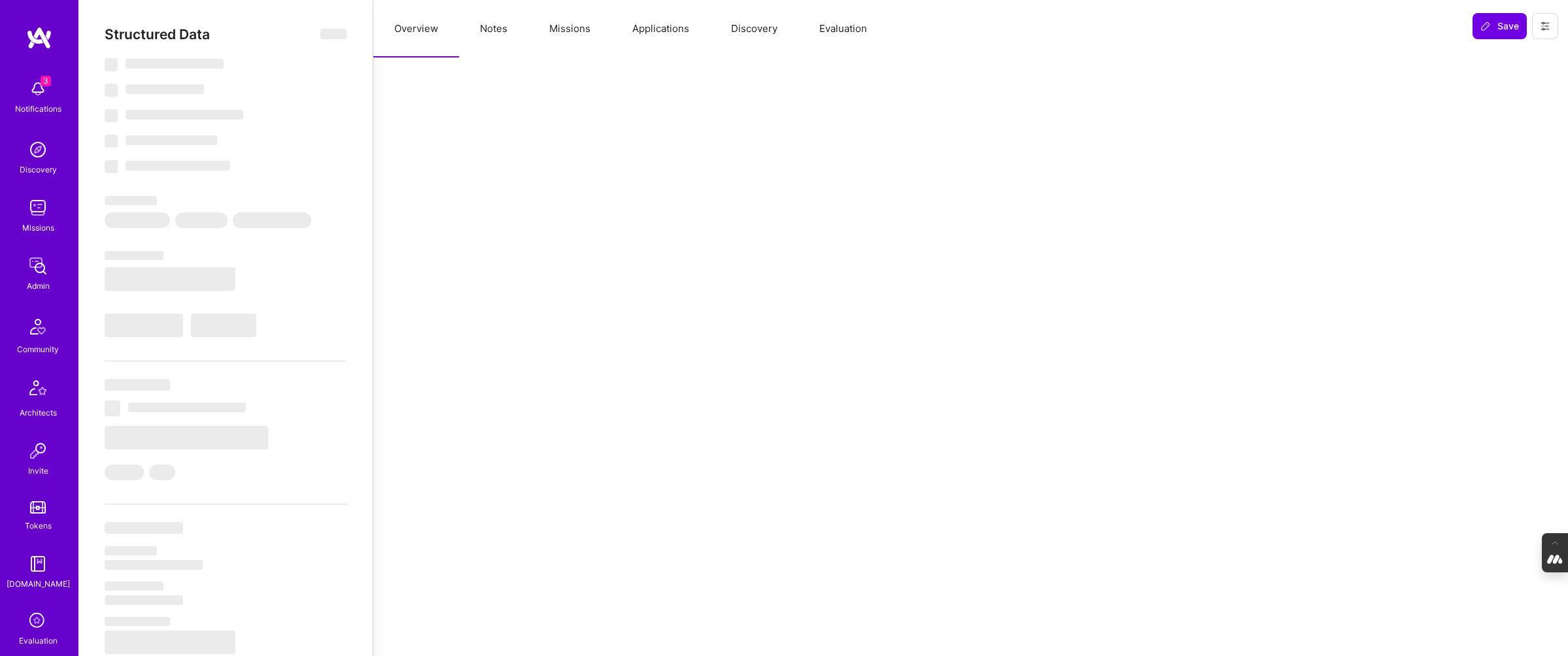
click at [838, 28] on button "Evaluation" at bounding box center [843, 28] width 89 height 58
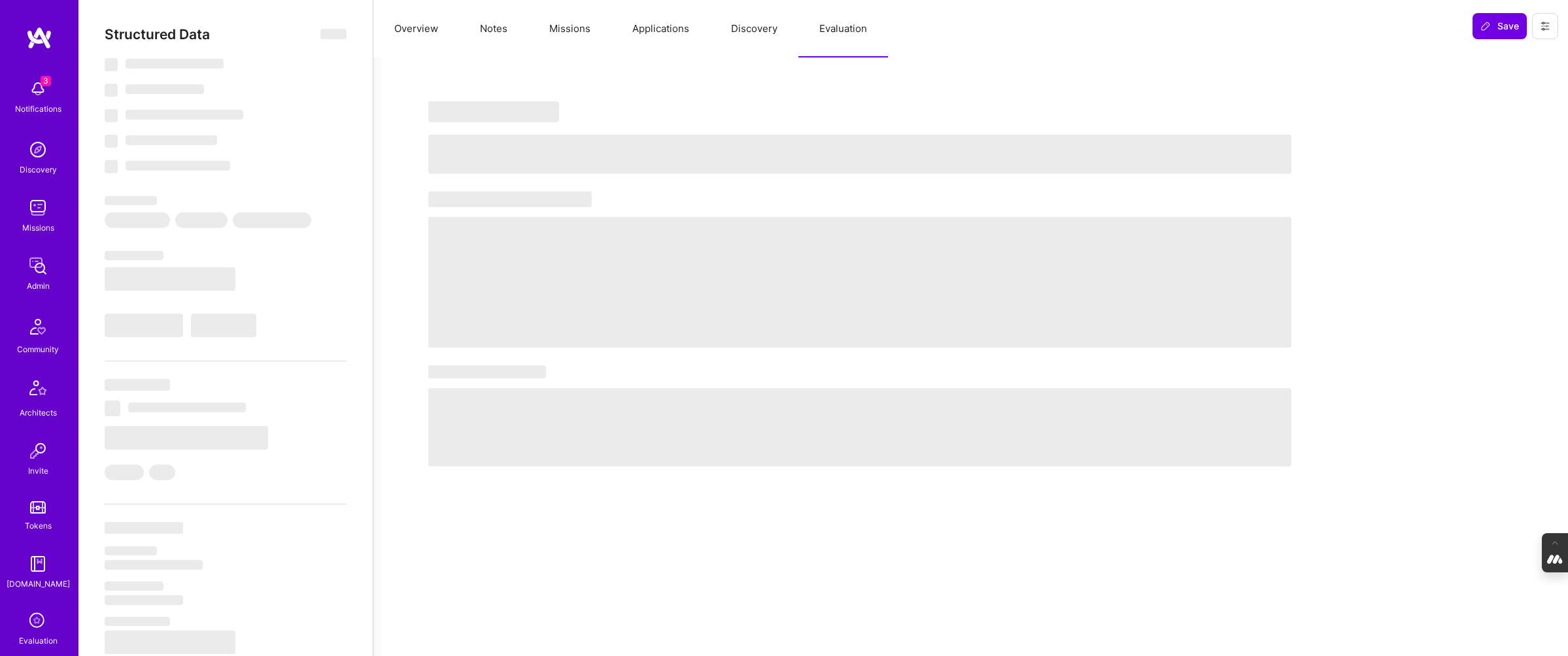
click at [580, 123] on div "‌ ‌" at bounding box center [859, 137] width 863 height 74
select select "Right Now"
select select "5"
select select "7"
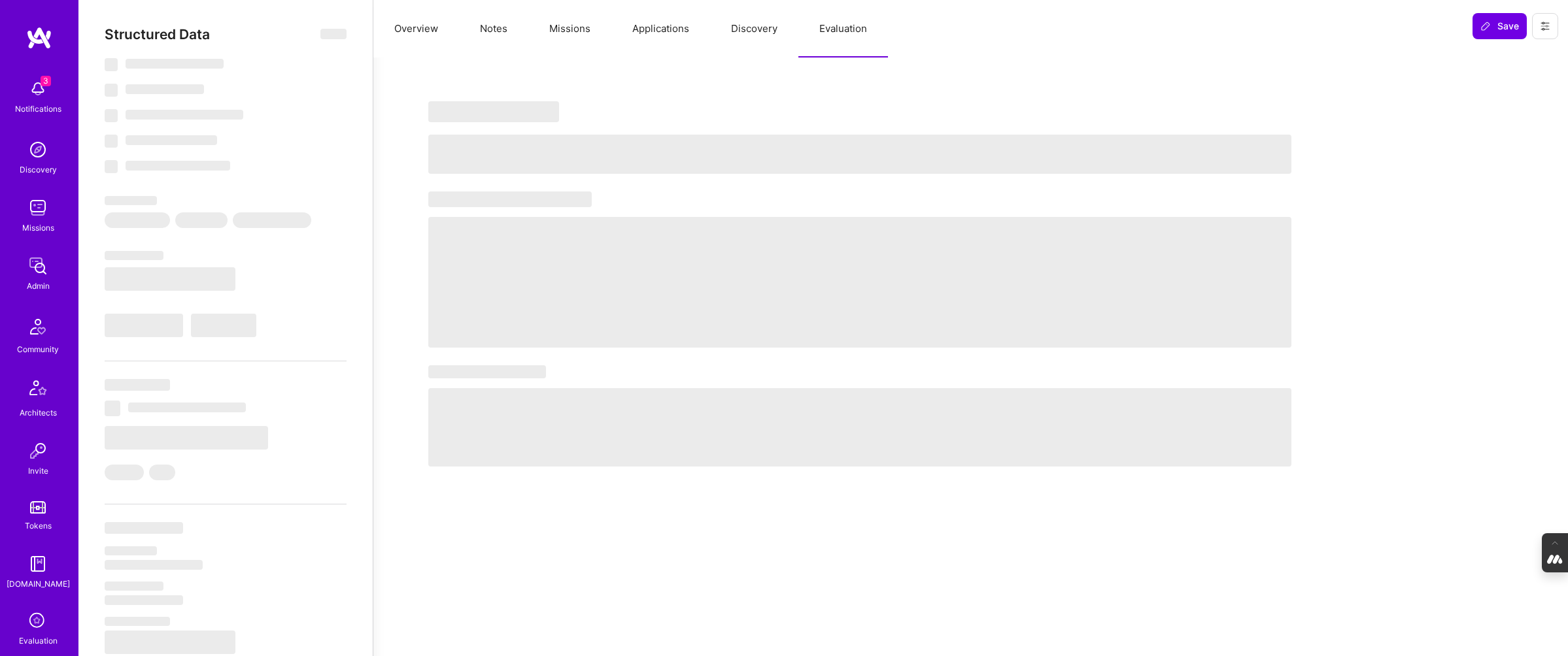
select select "7"
select select "CA"
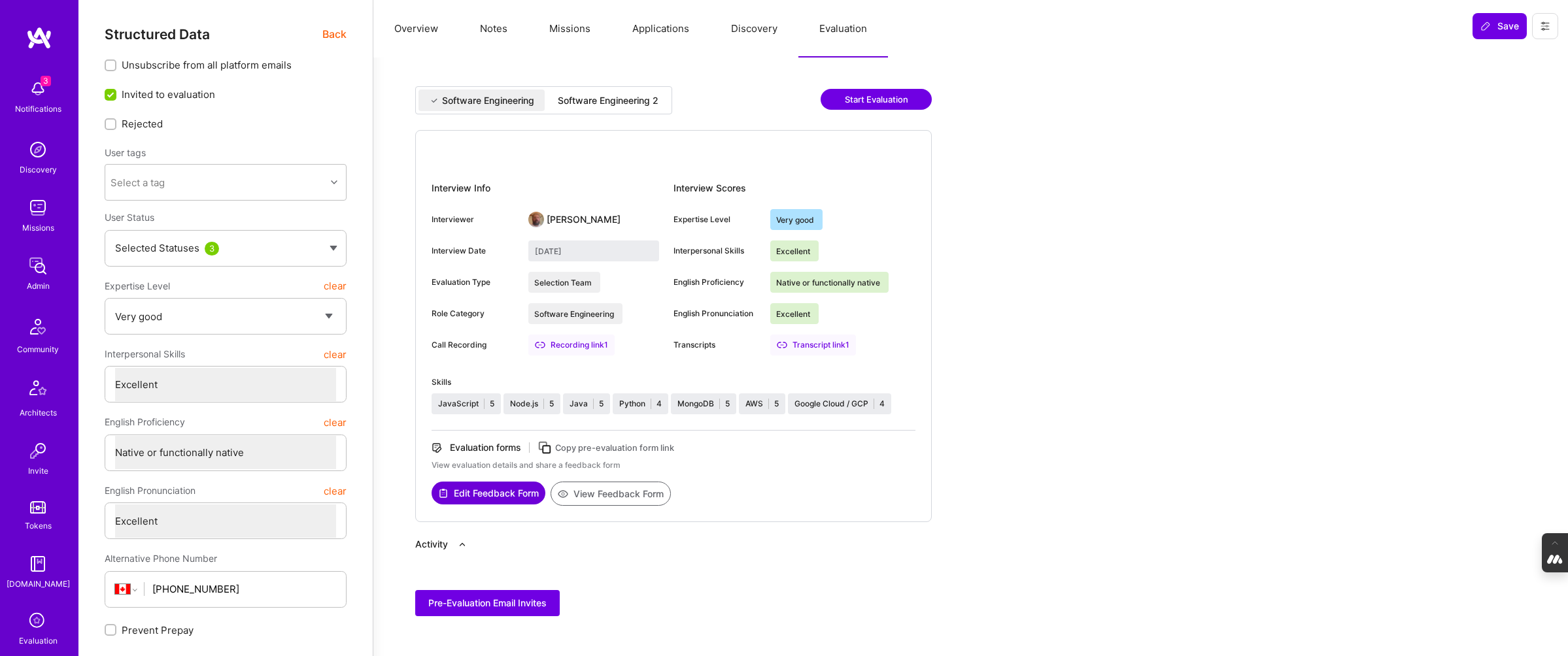
click at [599, 107] on div "Software Engineering 2" at bounding box center [608, 100] width 122 height 22
type input "[DATE]"
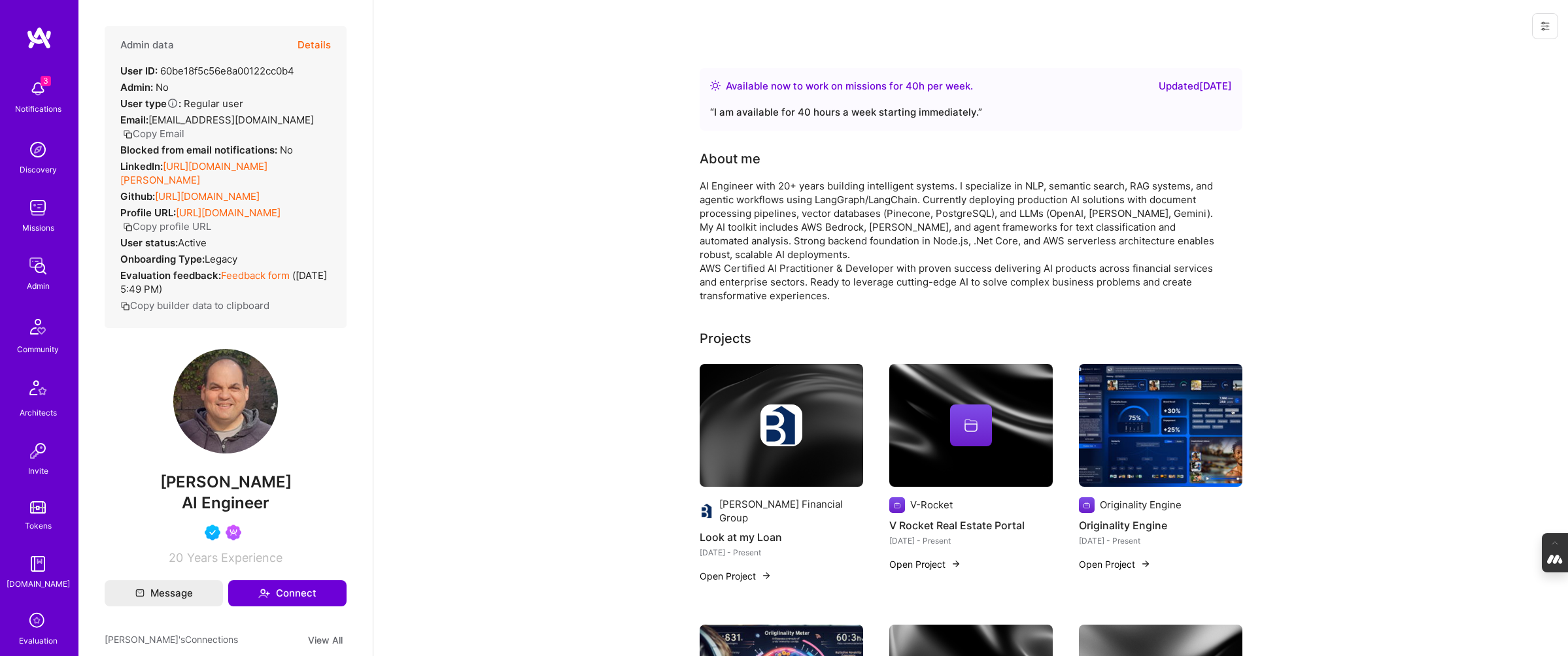
click at [307, 41] on button "Details" at bounding box center [313, 45] width 33 height 38
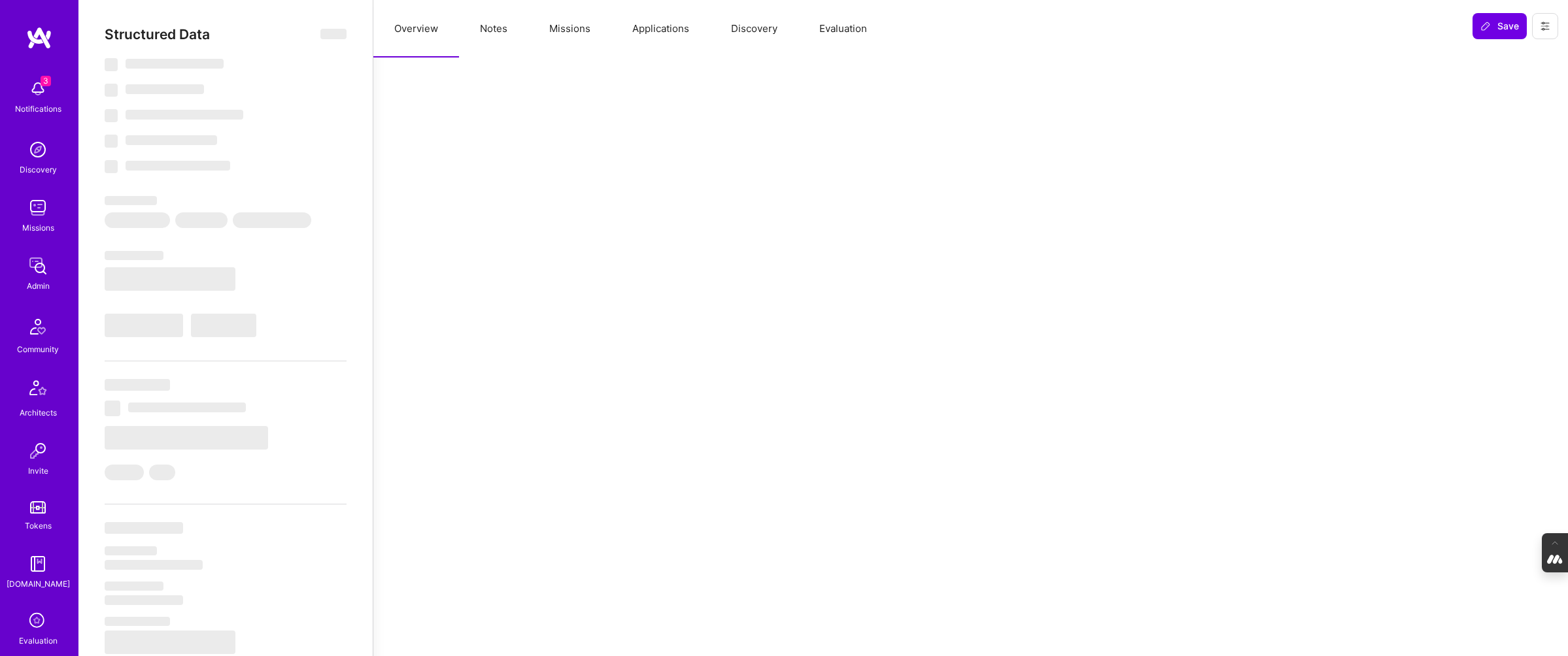
click at [842, 40] on button "Evaluation" at bounding box center [843, 28] width 89 height 58
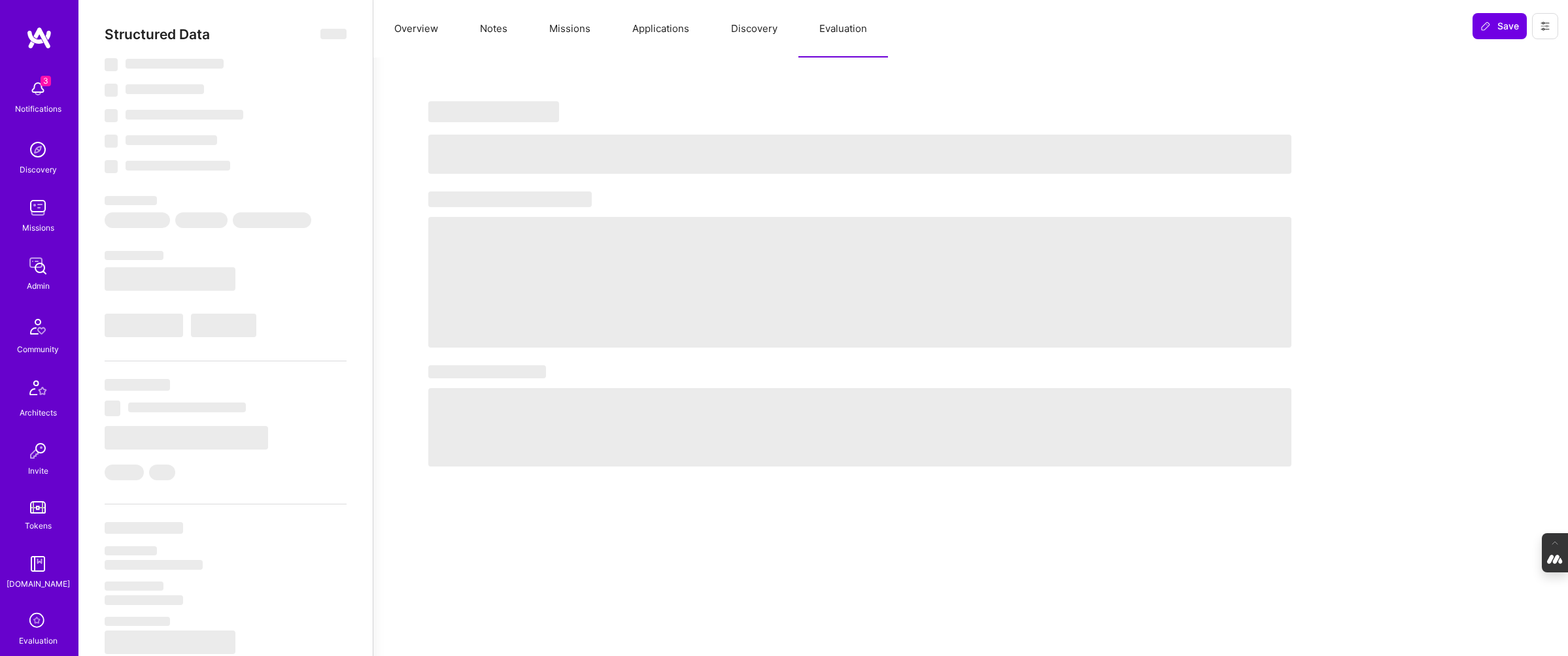
select select "Right Now"
select select "4"
select select "7"
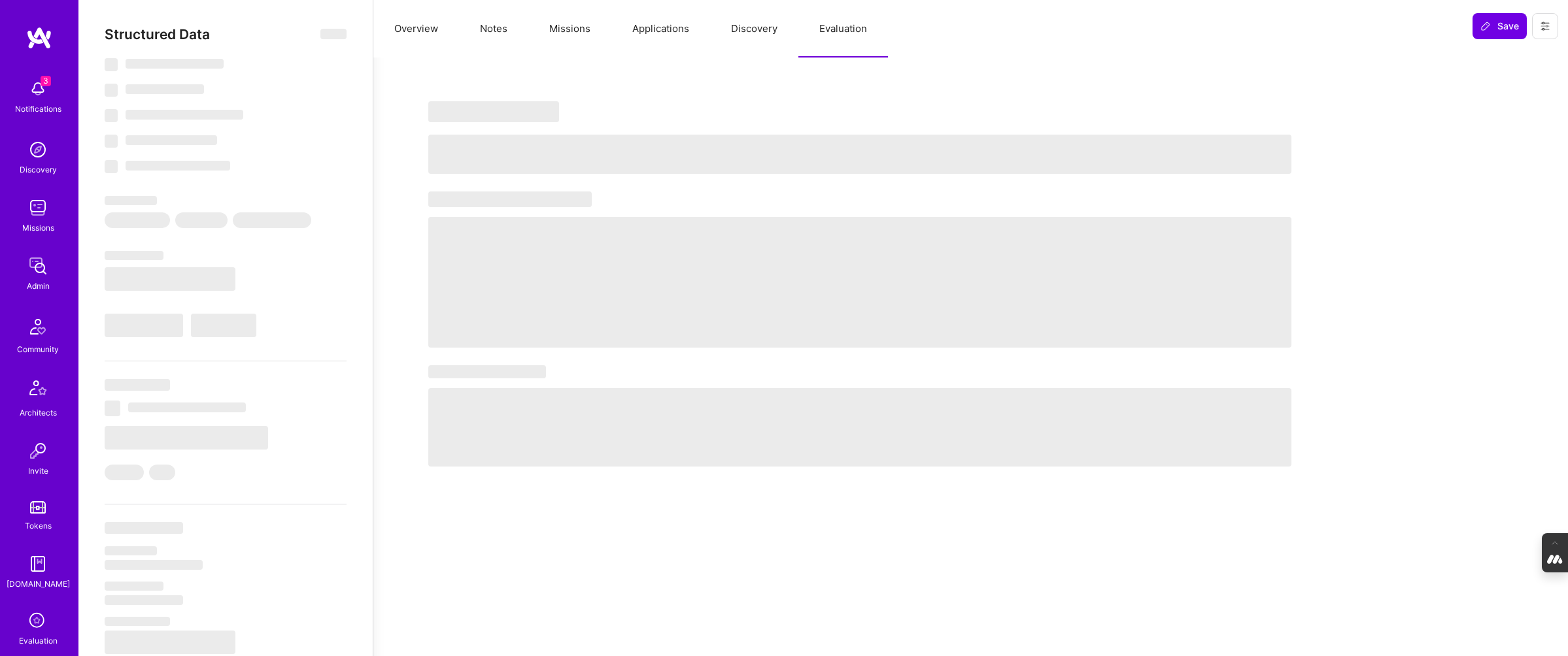
select select "US"
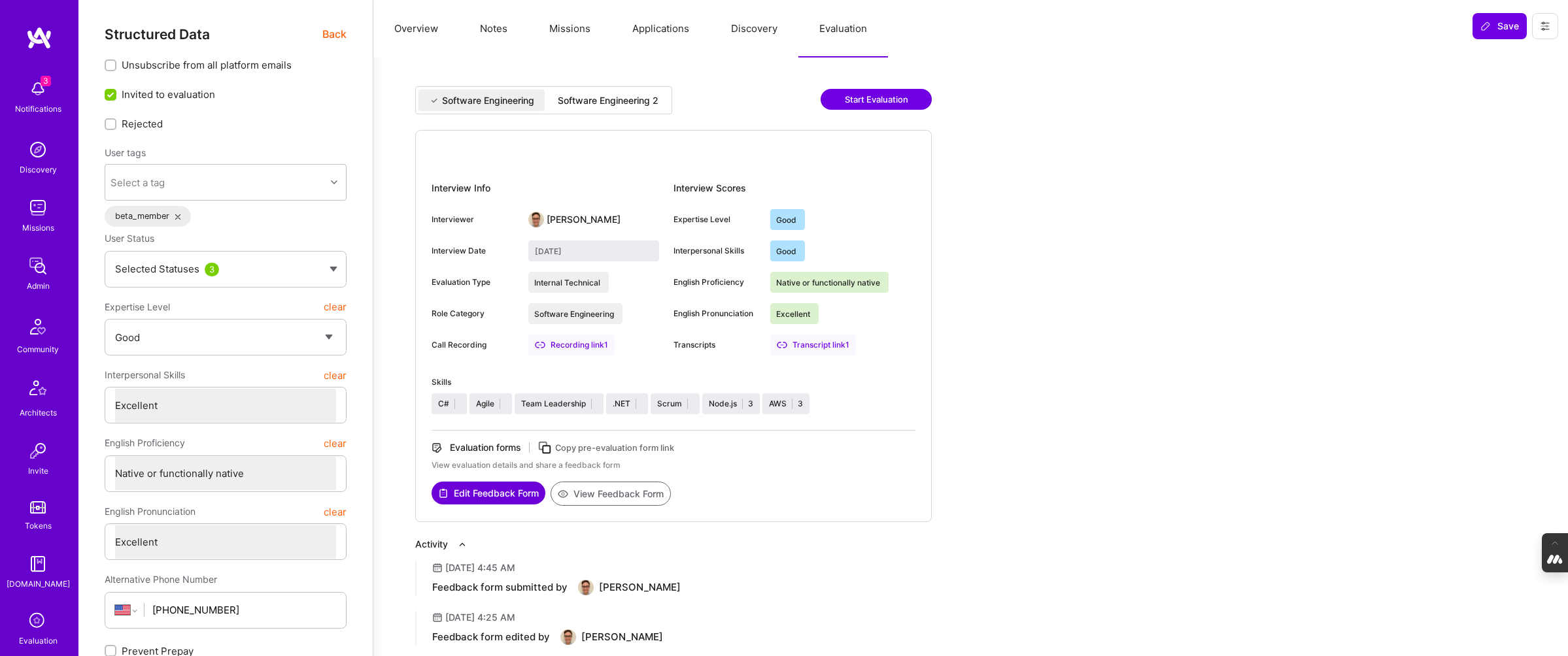
click at [622, 94] on div "Software Engineering 2" at bounding box center [608, 100] width 101 height 13
type input "[DATE]"
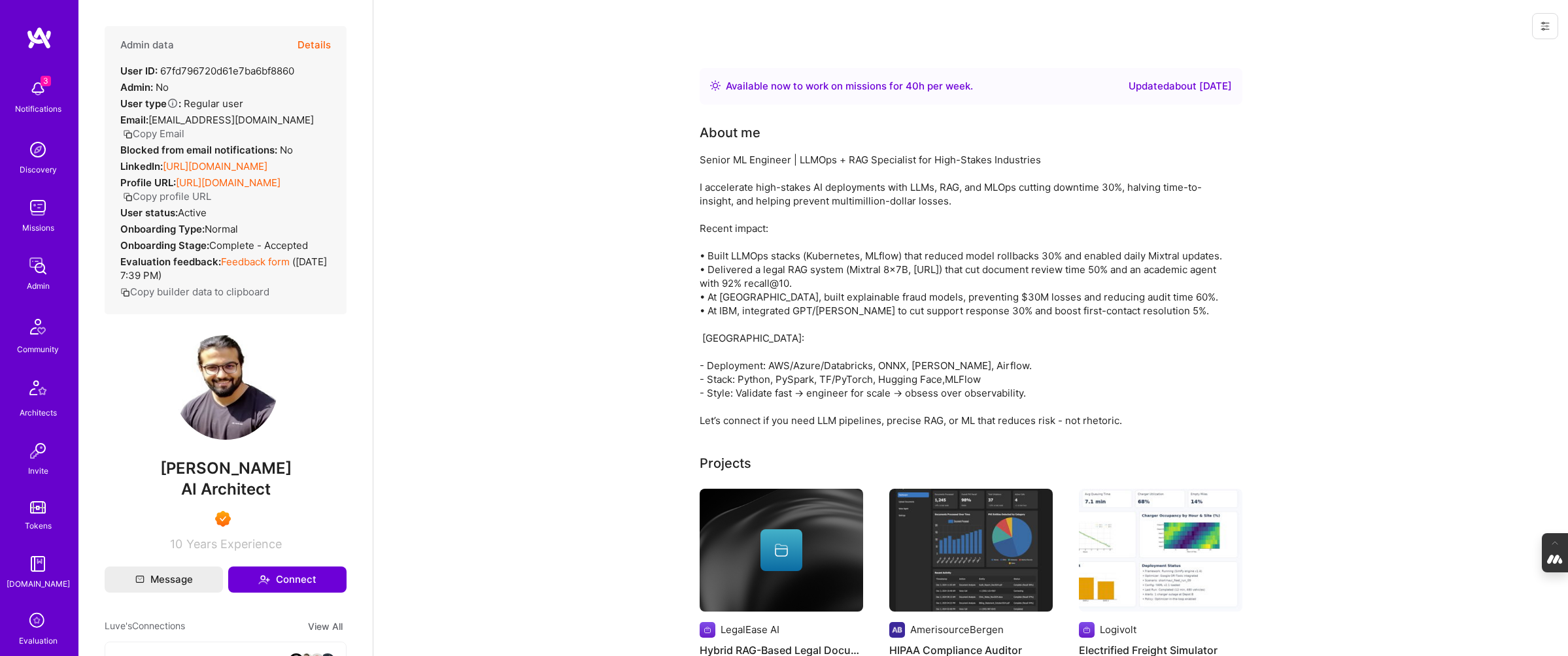
click at [320, 47] on button "Details" at bounding box center [313, 45] width 33 height 38
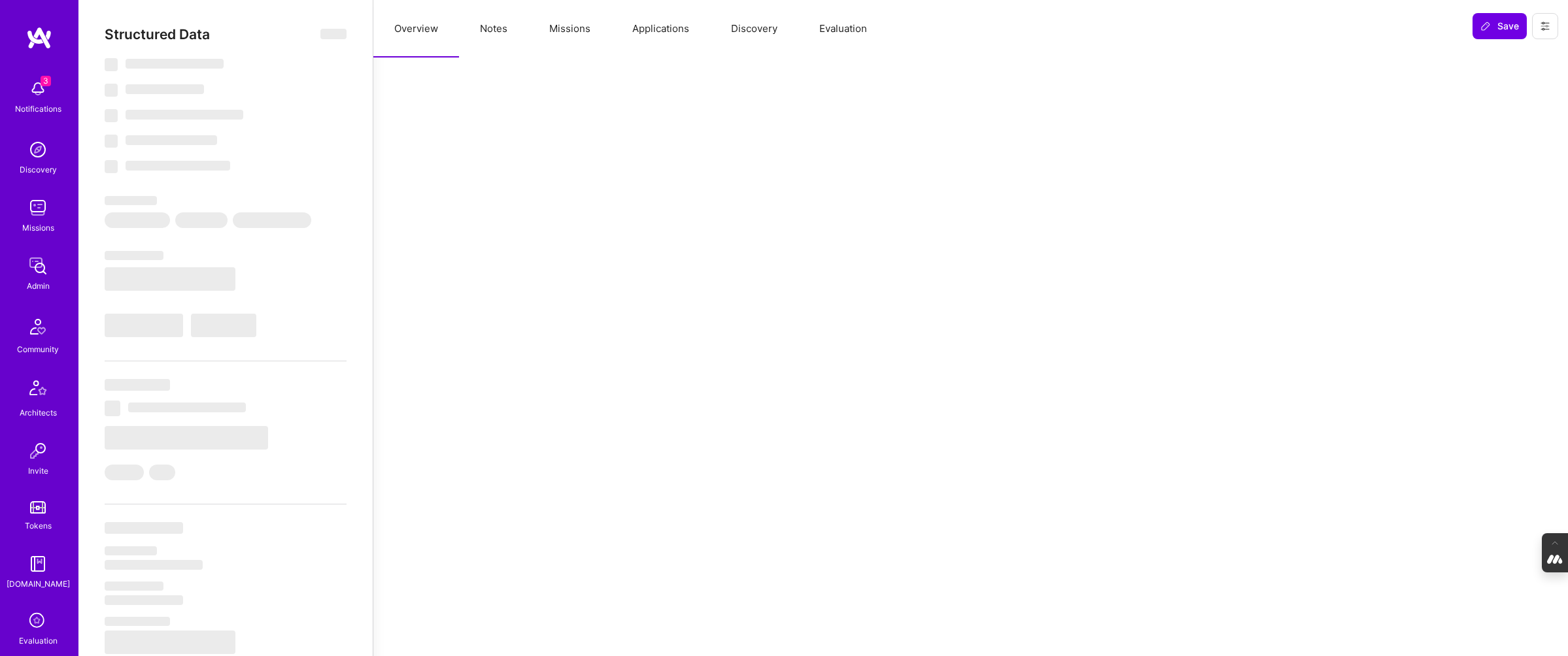
click at [843, 32] on button "Evaluation" at bounding box center [843, 28] width 89 height 58
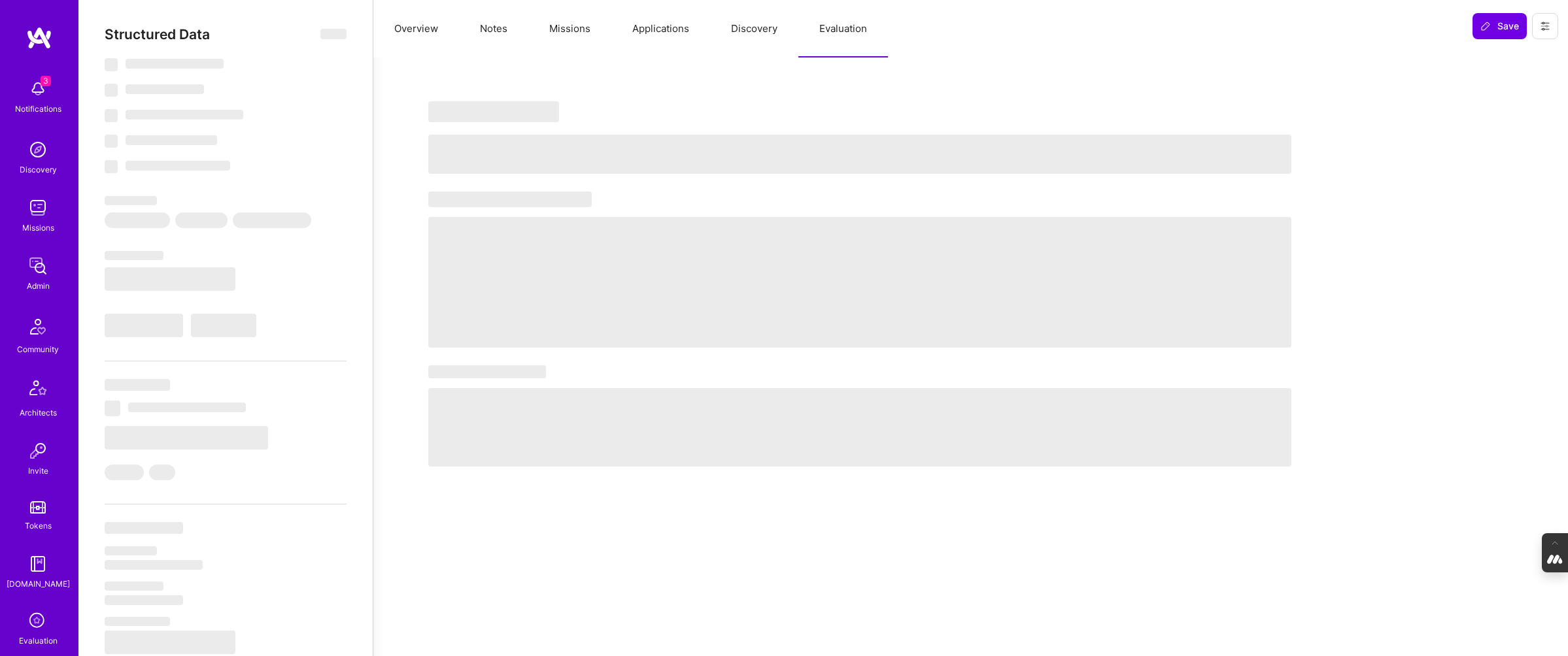
select select "Right Now"
select select "7"
select select "6"
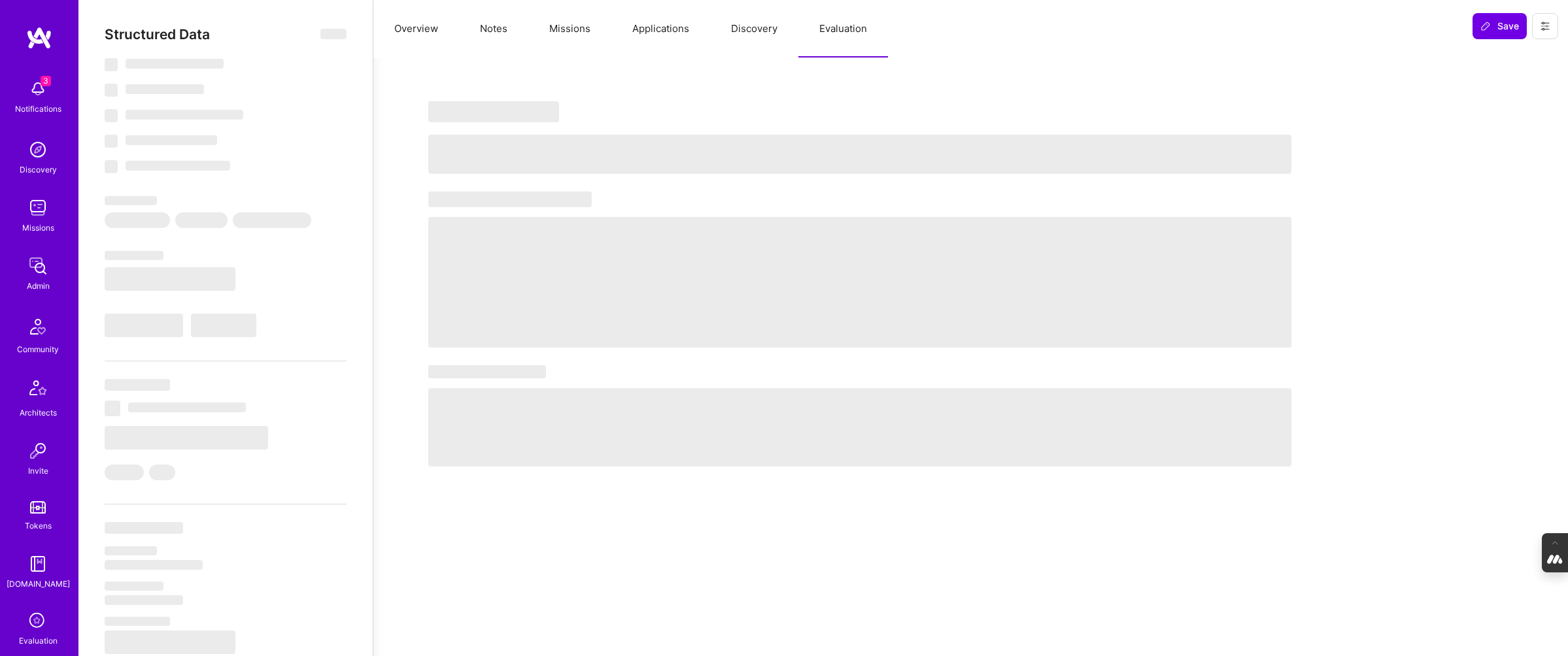
select select "IN"
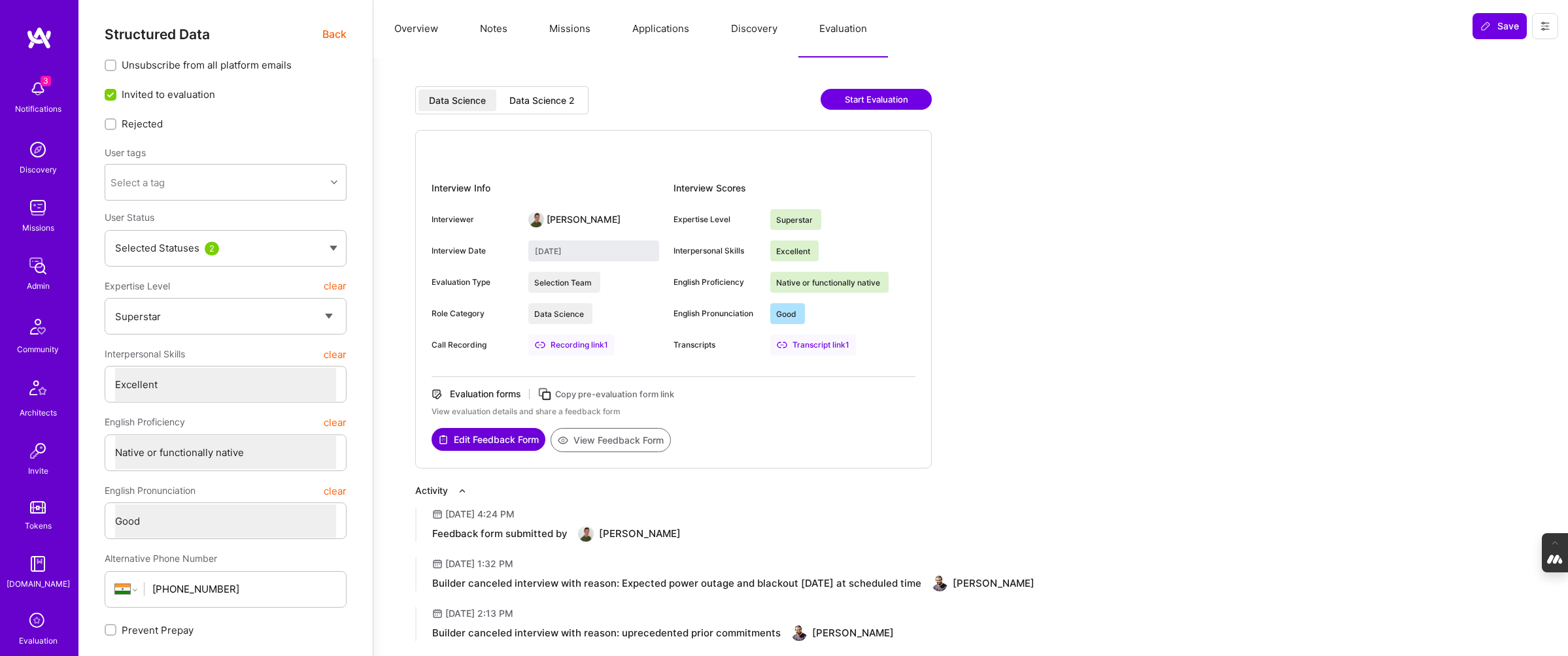
click at [546, 105] on div "Data Science 2" at bounding box center [542, 100] width 66 height 13
type input "[DATE]"
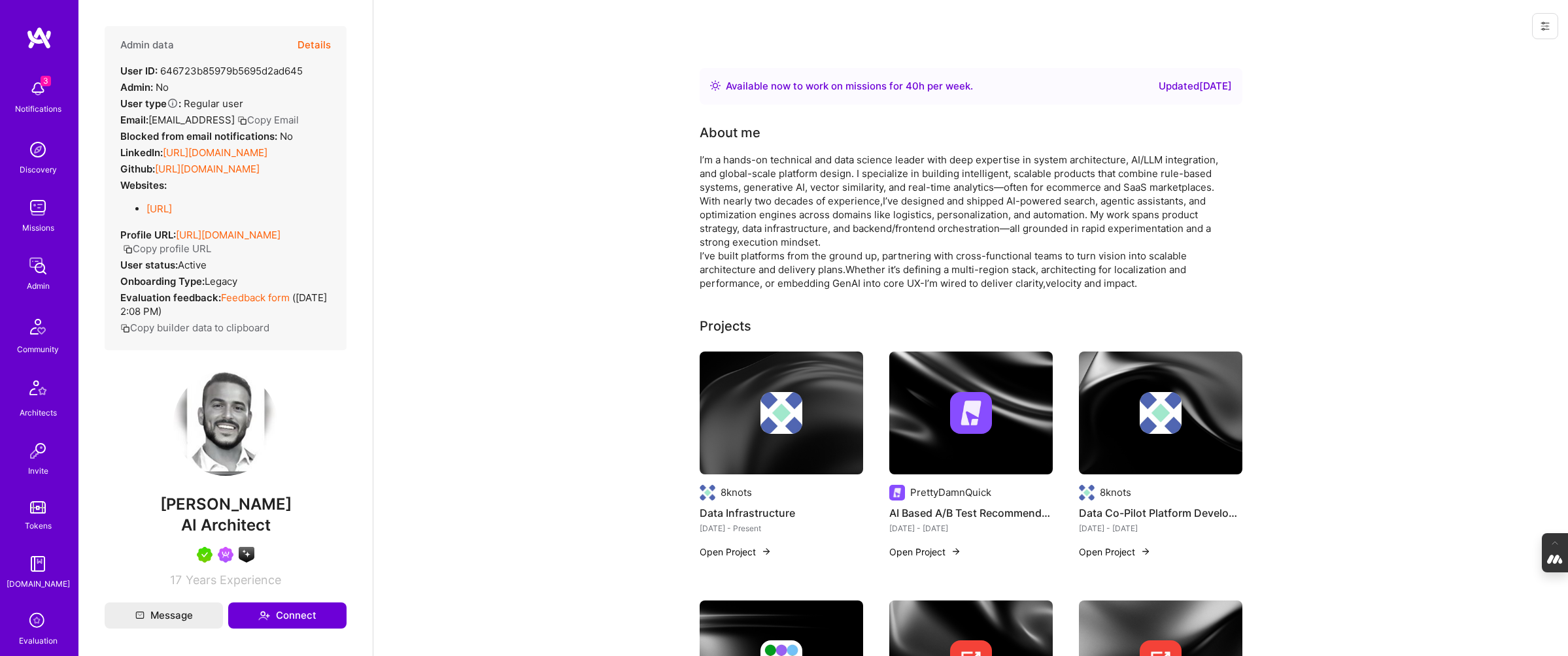
click at [261, 535] on span "AI Architect" at bounding box center [225, 525] width 89 height 19
drag, startPoint x: 282, startPoint y: 509, endPoint x: 172, endPoint y: 513, distance: 110.1
click at [172, 513] on span "[PERSON_NAME]" at bounding box center [225, 504] width 242 height 20
copy span "[PERSON_NAME]"
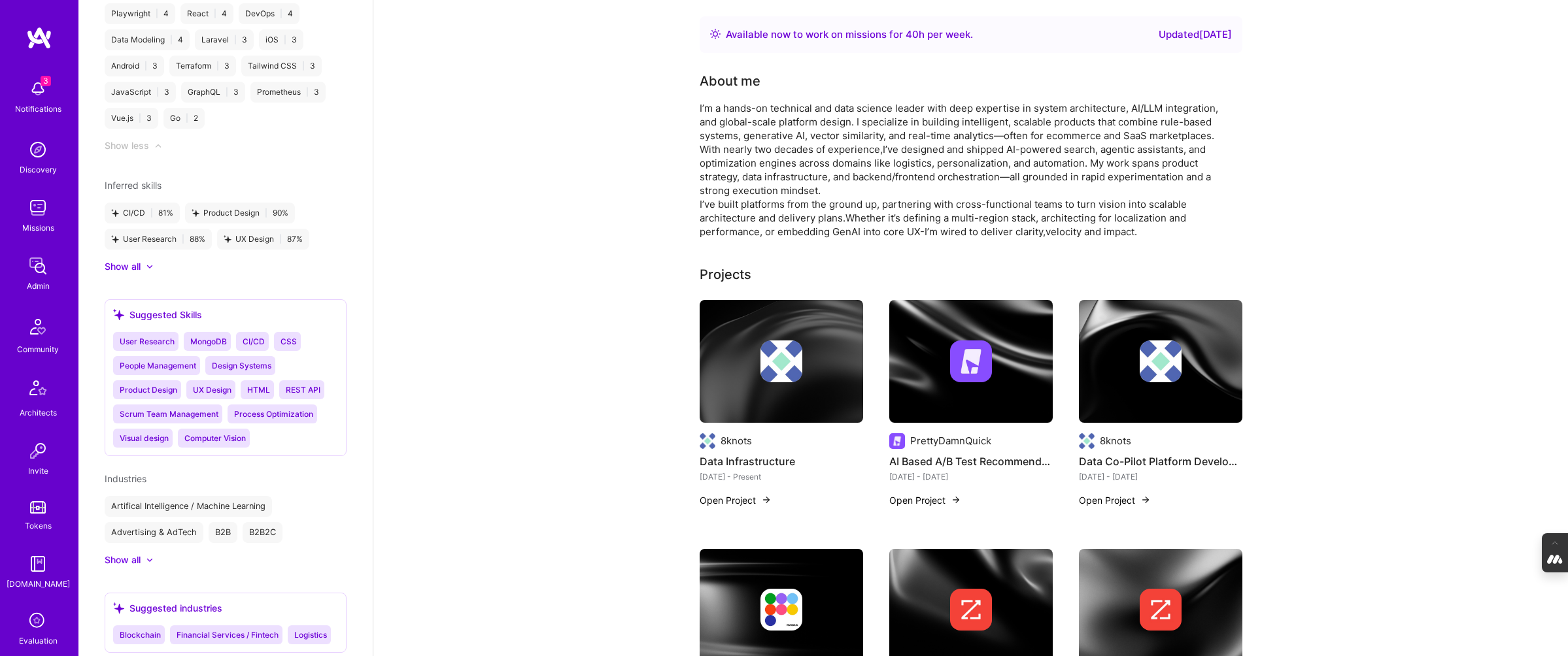
scroll to position [2414, 0]
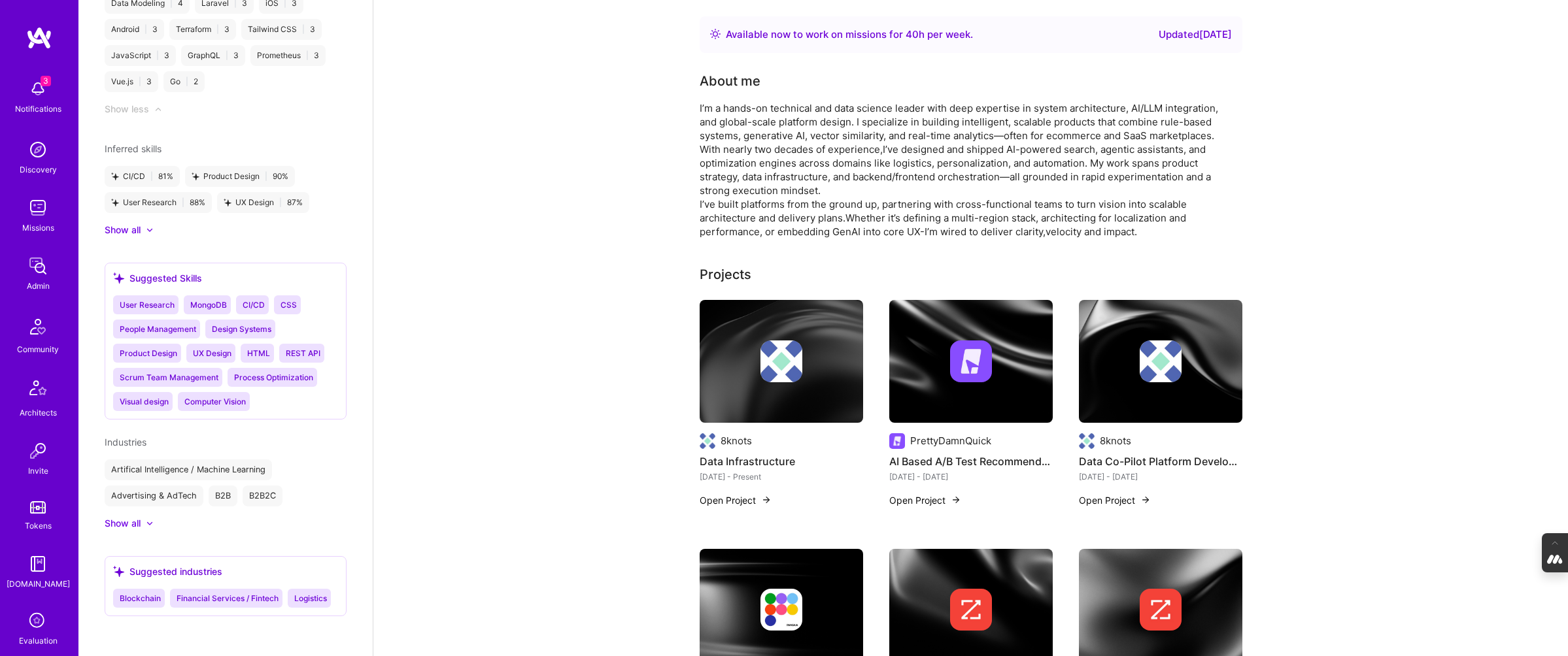
click at [138, 519] on div "Show all" at bounding box center [123, 523] width 36 height 13
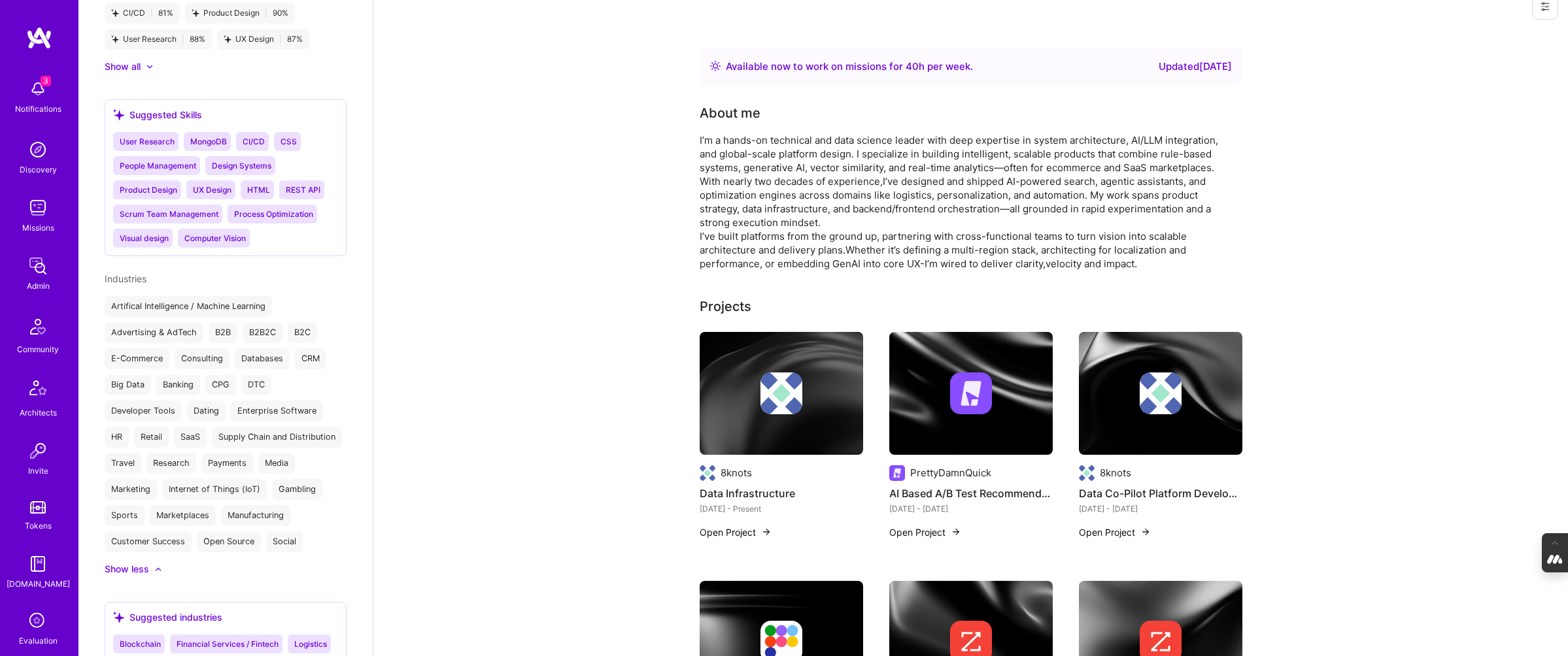
scroll to position [18, 0]
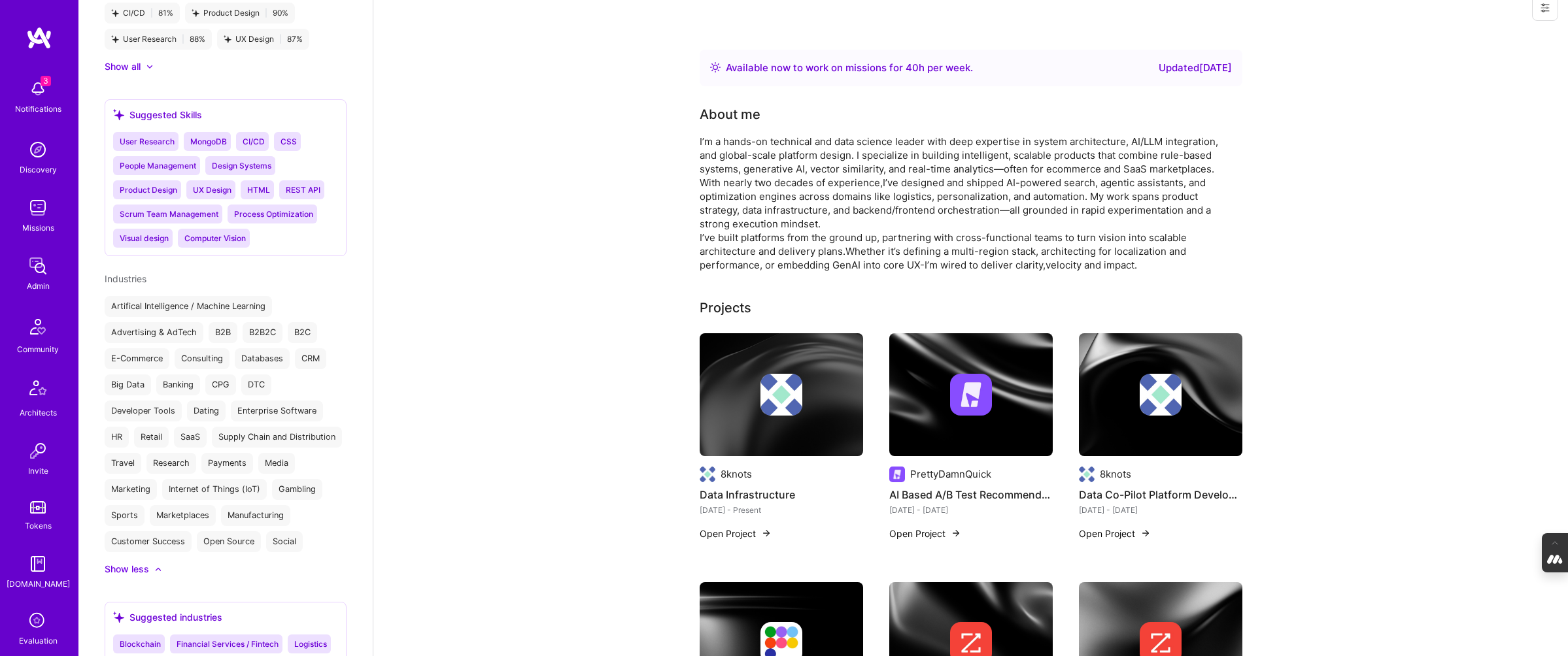
click at [811, 399] on div at bounding box center [781, 395] width 163 height 42
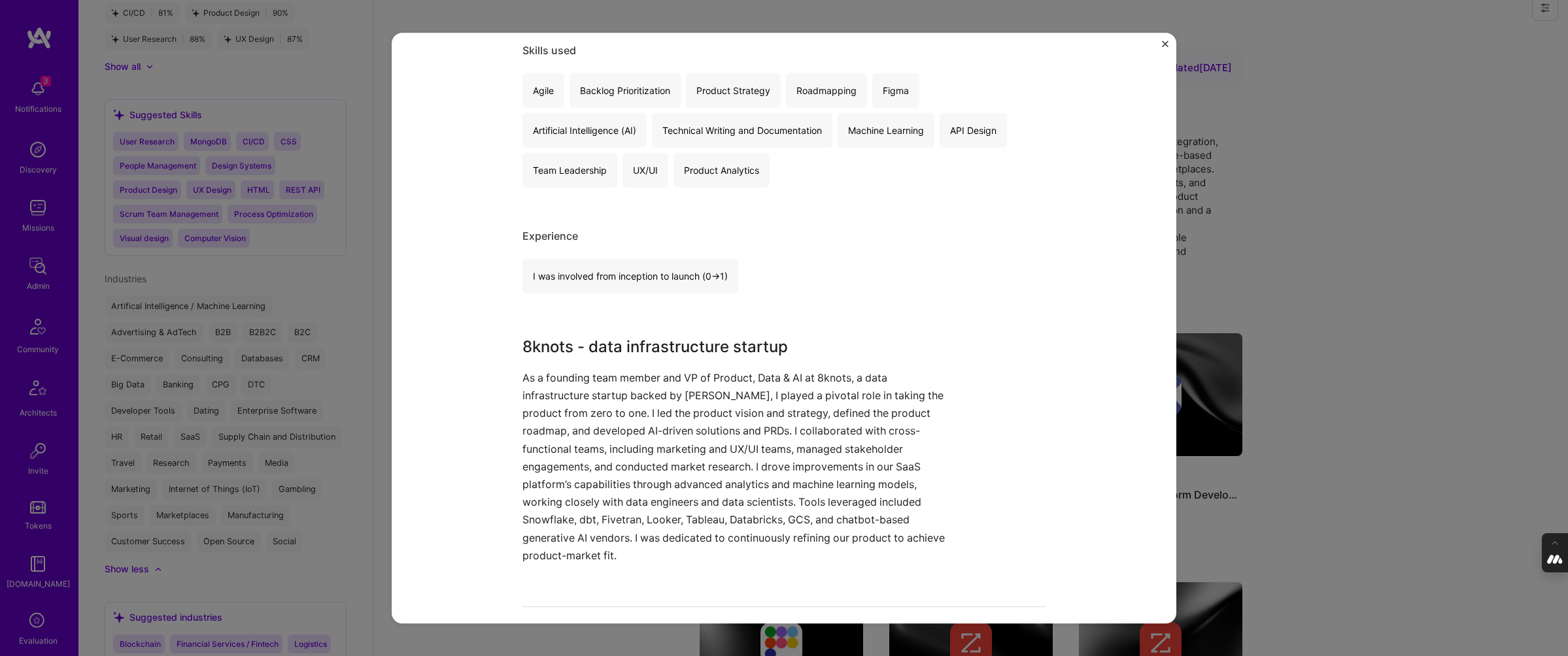
scroll to position [278, 0]
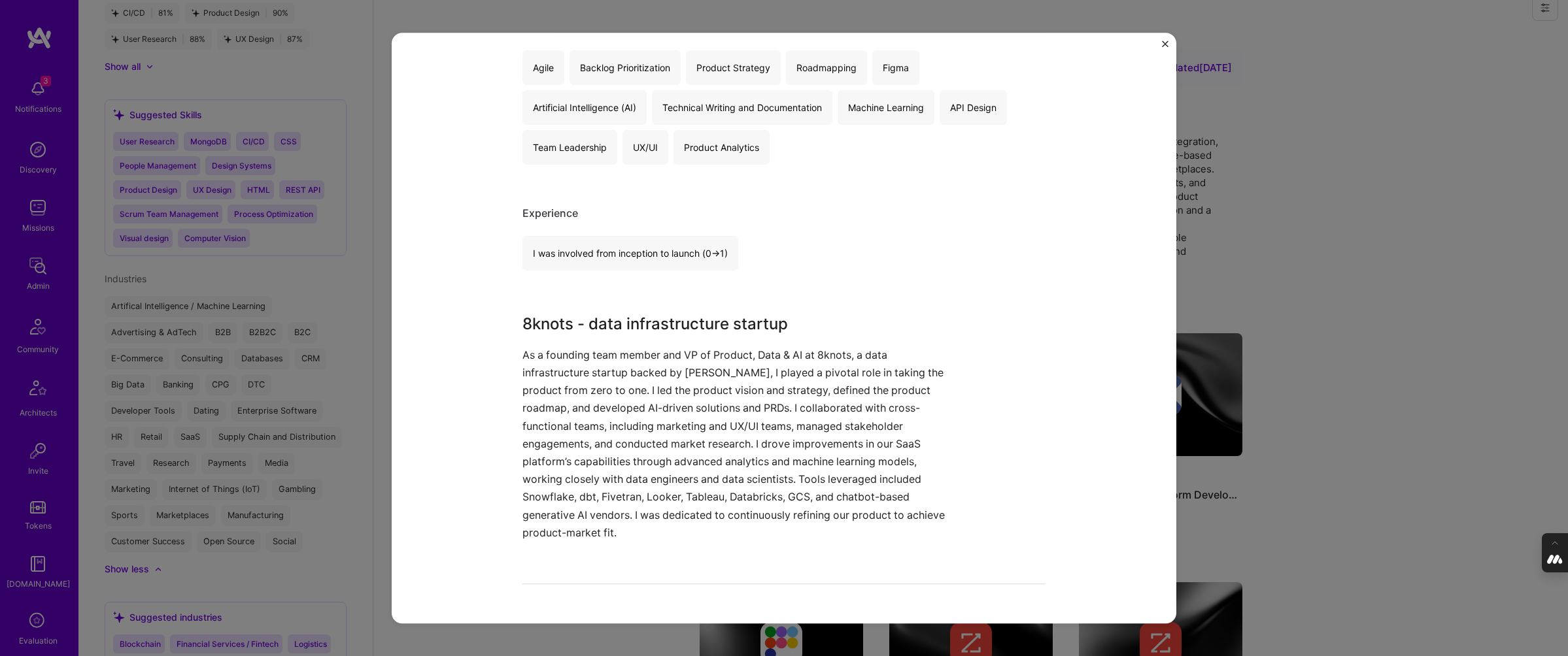
click at [1322, 250] on div "Data Infrastructure 8knots B2B, Databases Role VP Product, Data & AI Aug, 2023 …" at bounding box center [784, 328] width 1568 height 656
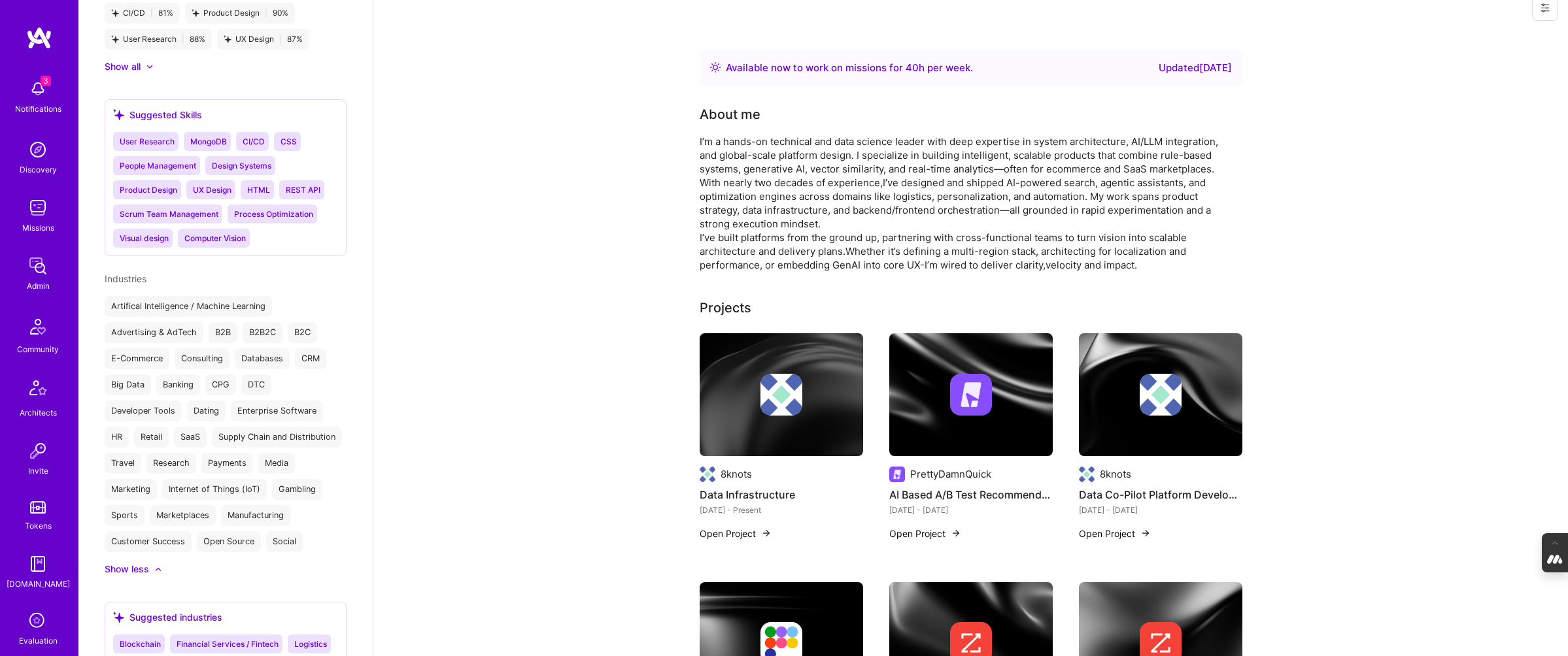
click at [977, 398] on img at bounding box center [971, 395] width 42 height 42
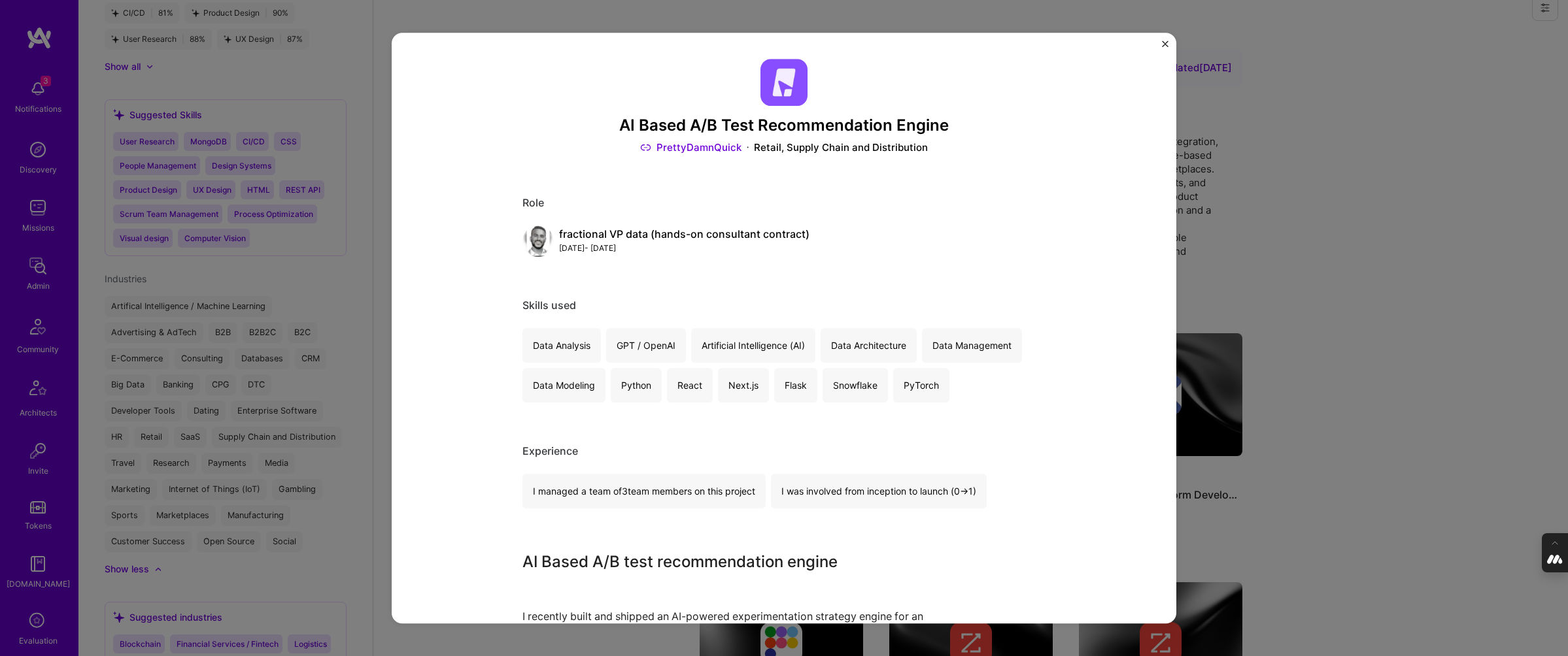
click at [783, 79] on img at bounding box center [784, 83] width 47 height 47
click at [712, 146] on link "PrettyDamnQuick" at bounding box center [691, 148] width 102 height 14
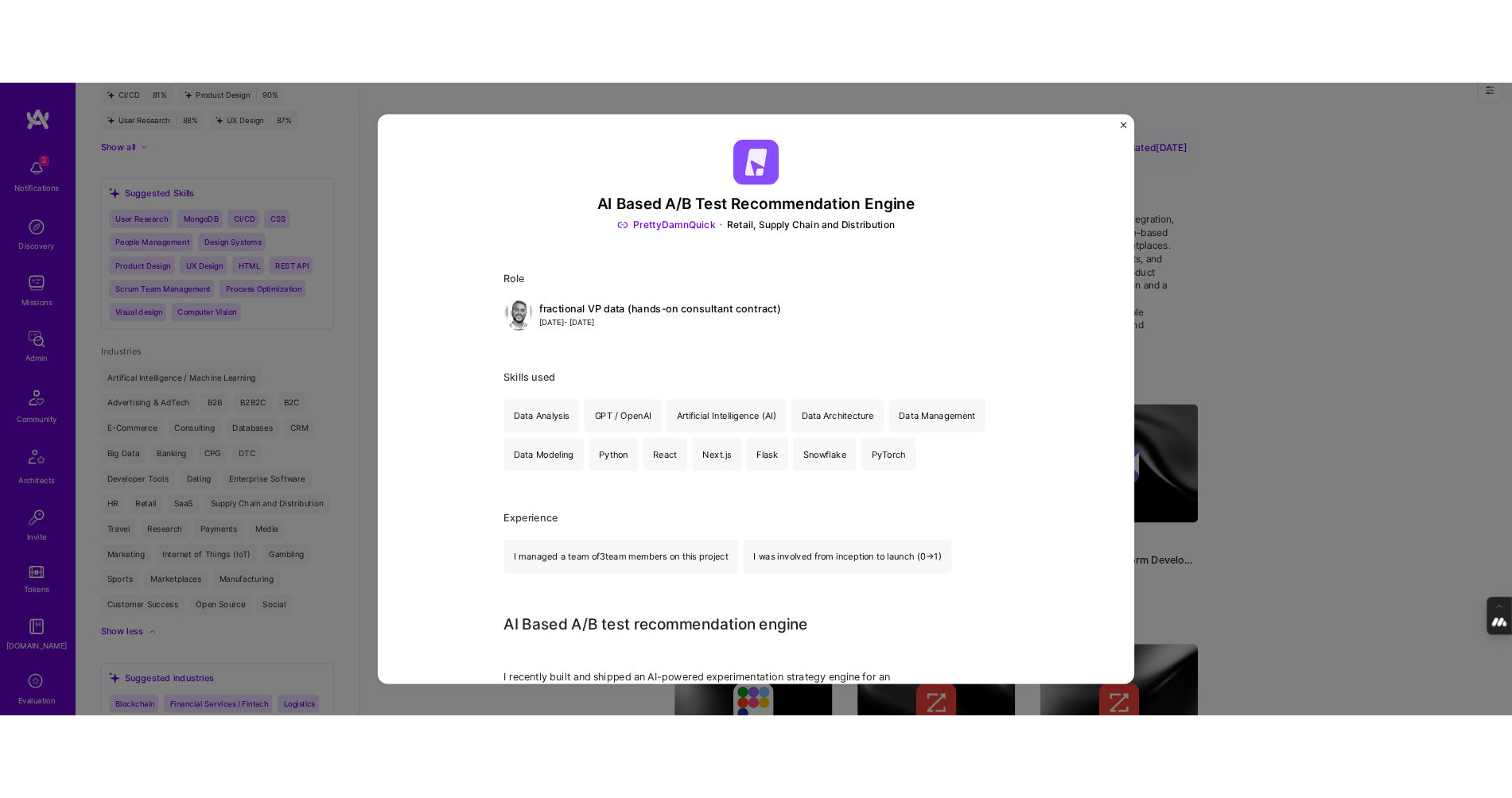
scroll to position [3135, 0]
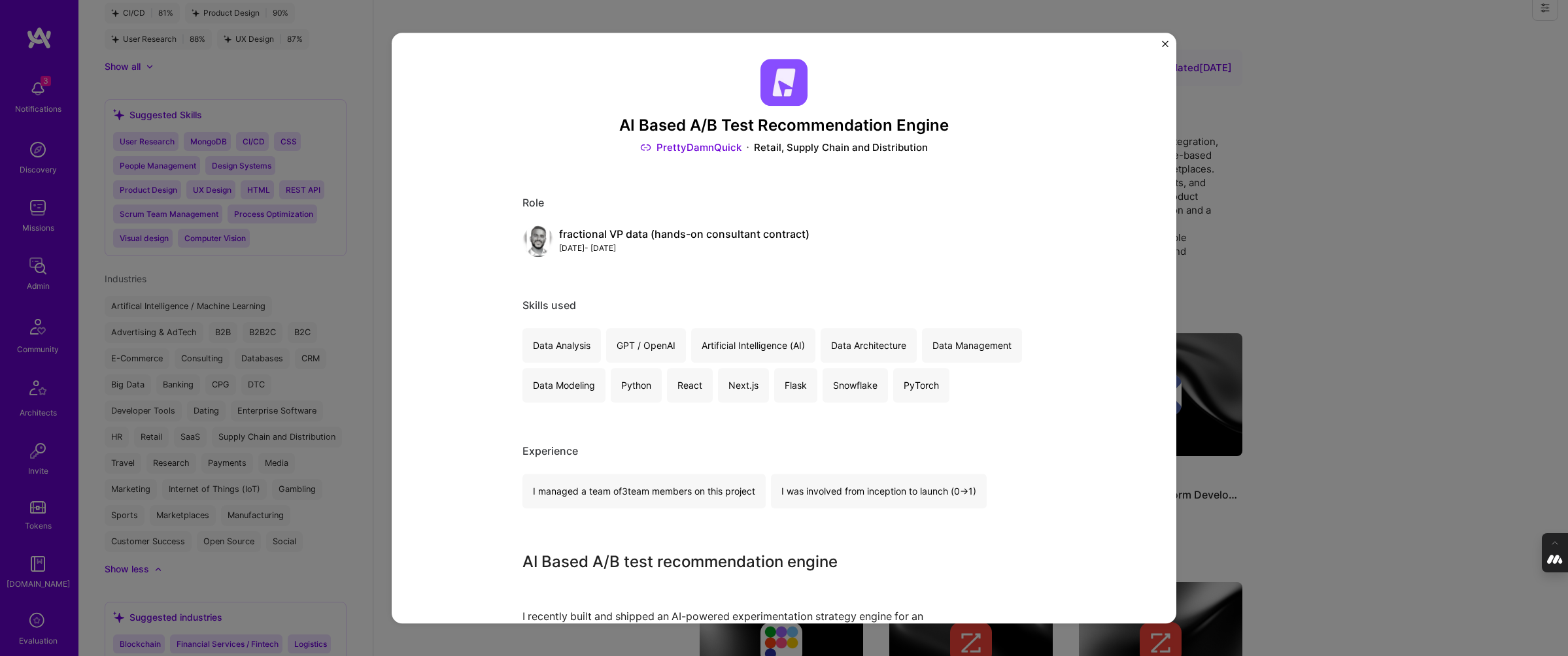
click at [1162, 43] on img "Close" at bounding box center [1165, 44] width 7 height 7
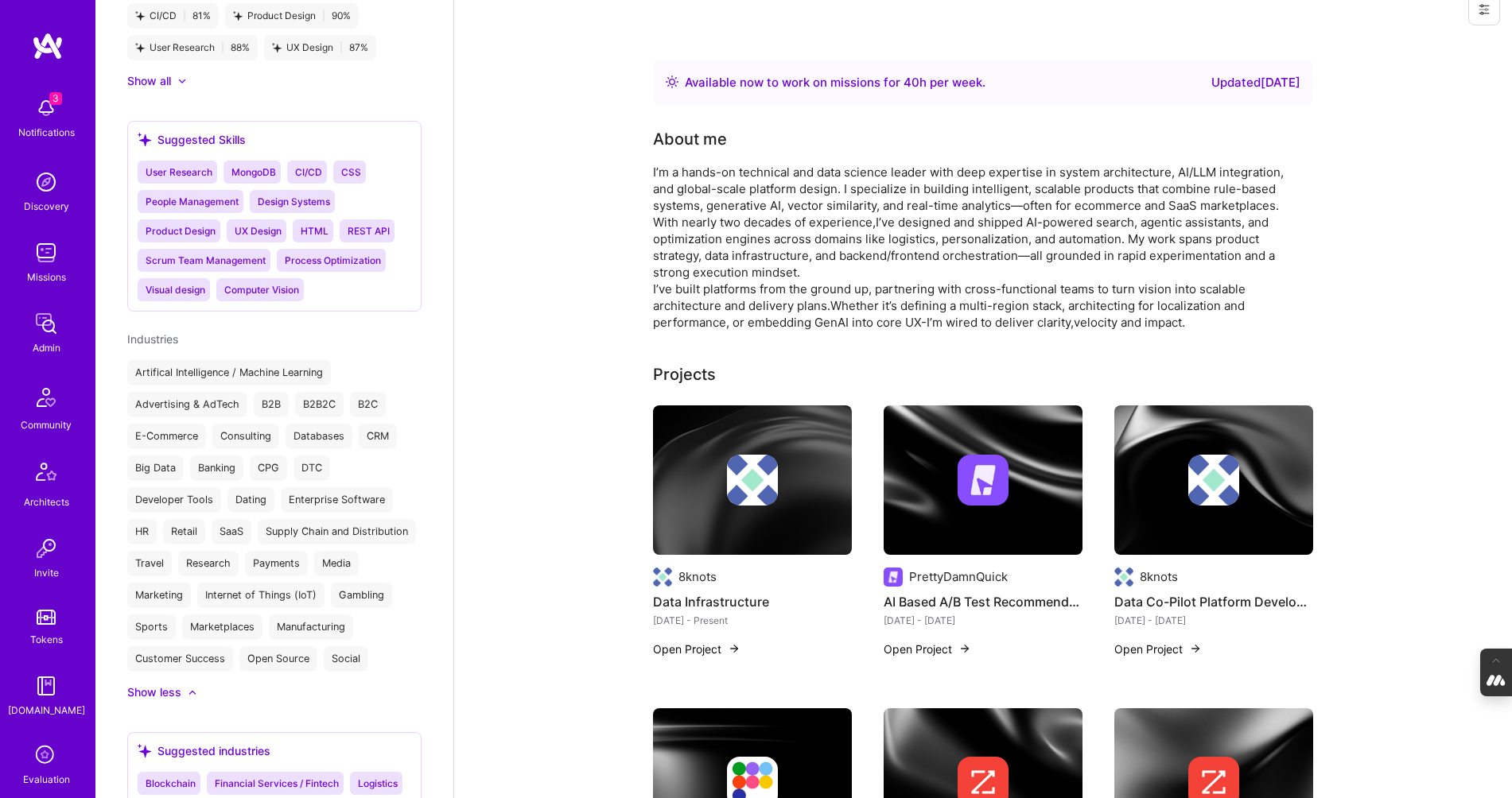
click at [1146, 480] on div at bounding box center [1213, 480] width 198 height 51
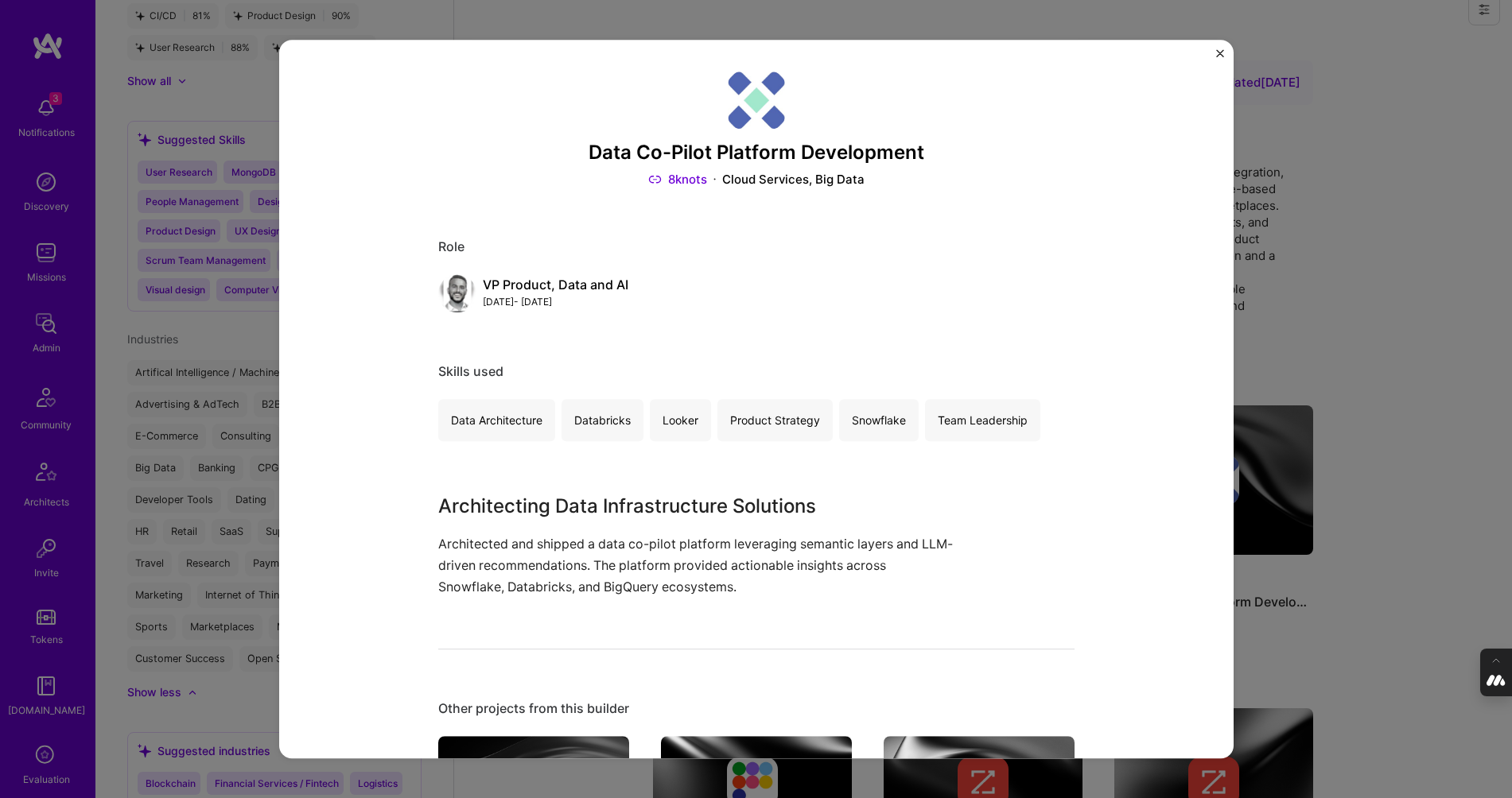
click at [1360, 289] on div "Data Co-Pilot Platform Development 8knots Cloud Services, Big Data Role VP Prod…" at bounding box center [756, 399] width 1512 height 798
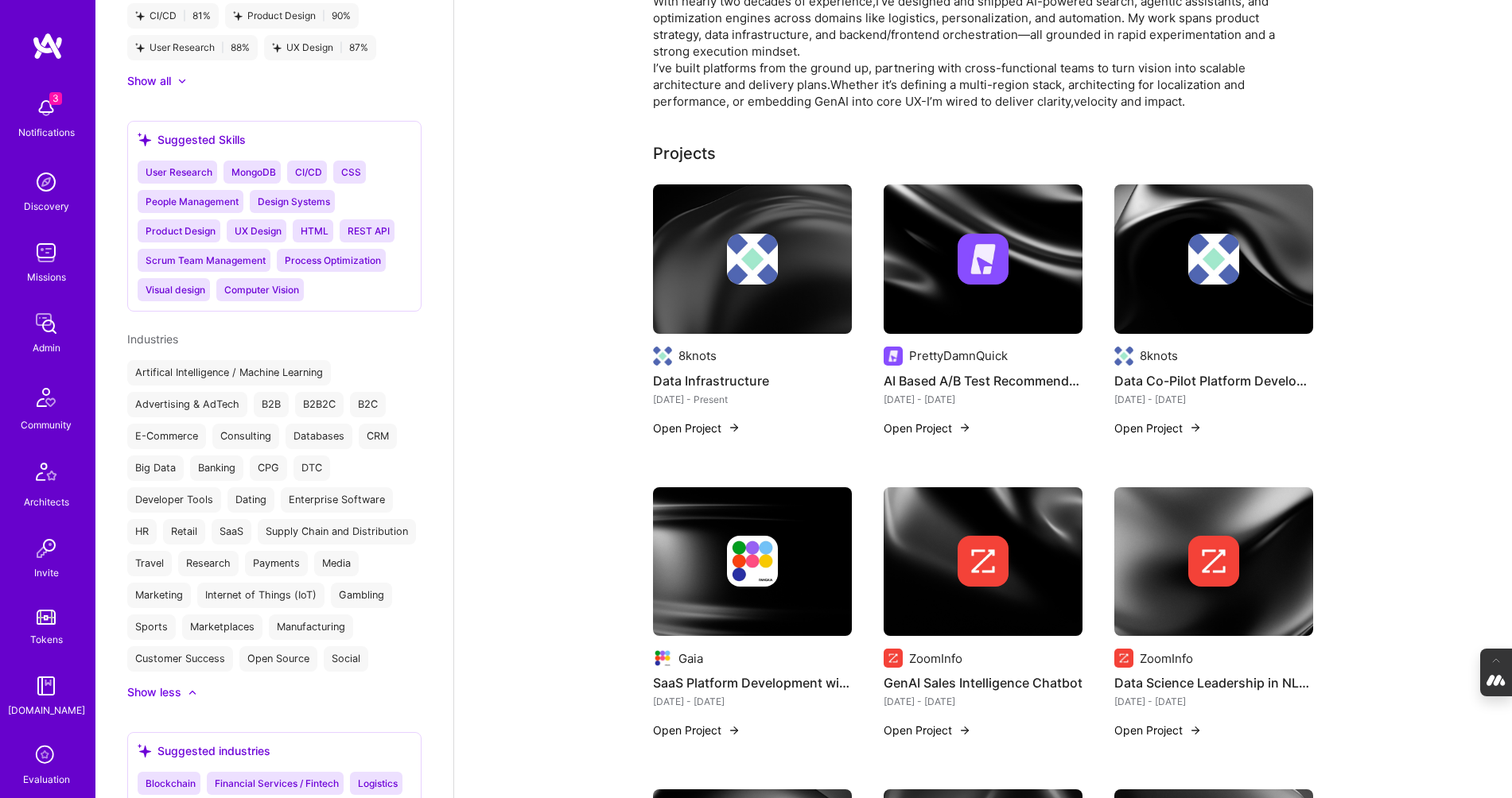
scroll to position [266, 0]
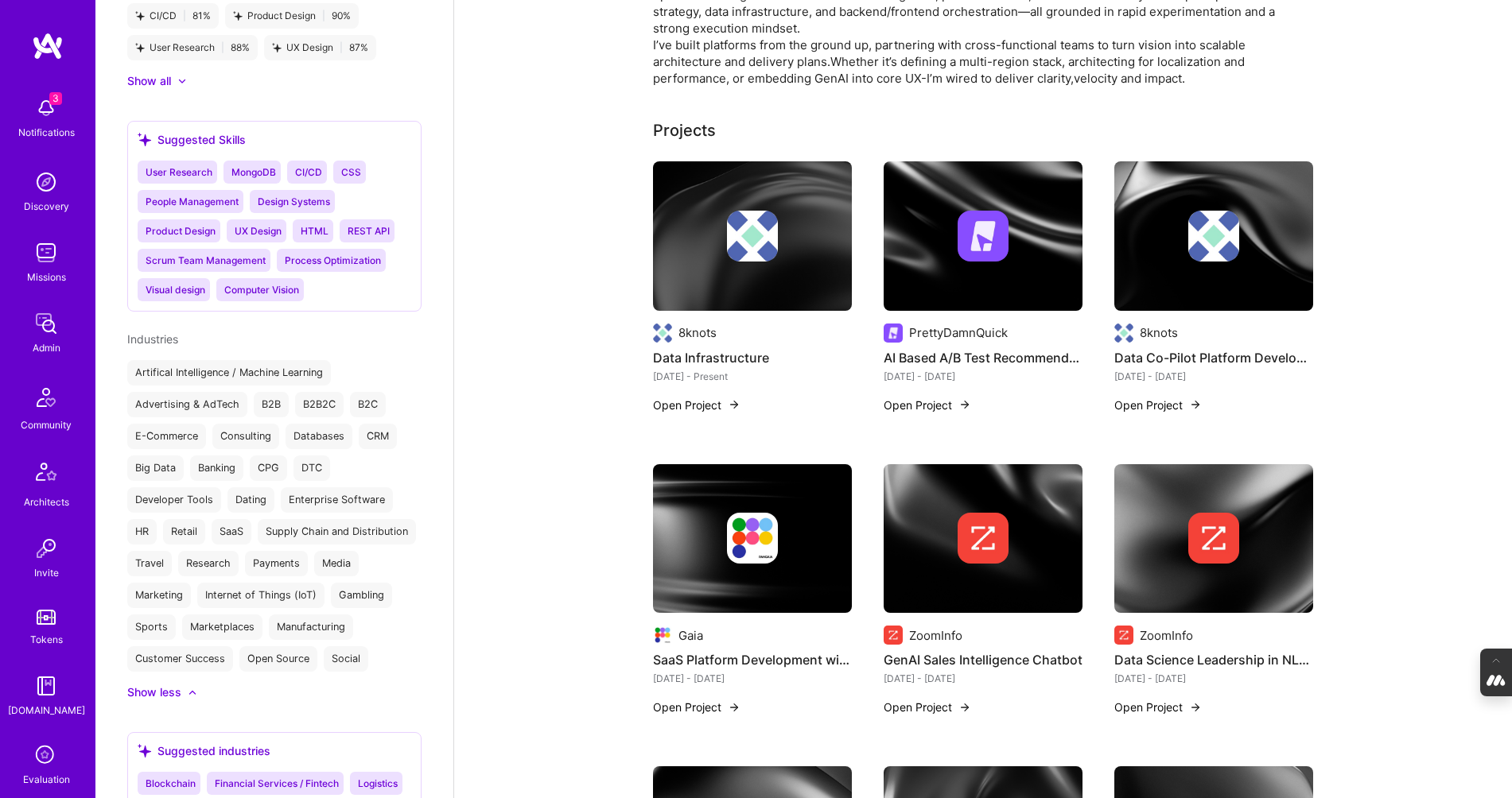
click at [694, 532] on div at bounding box center [752, 539] width 198 height 51
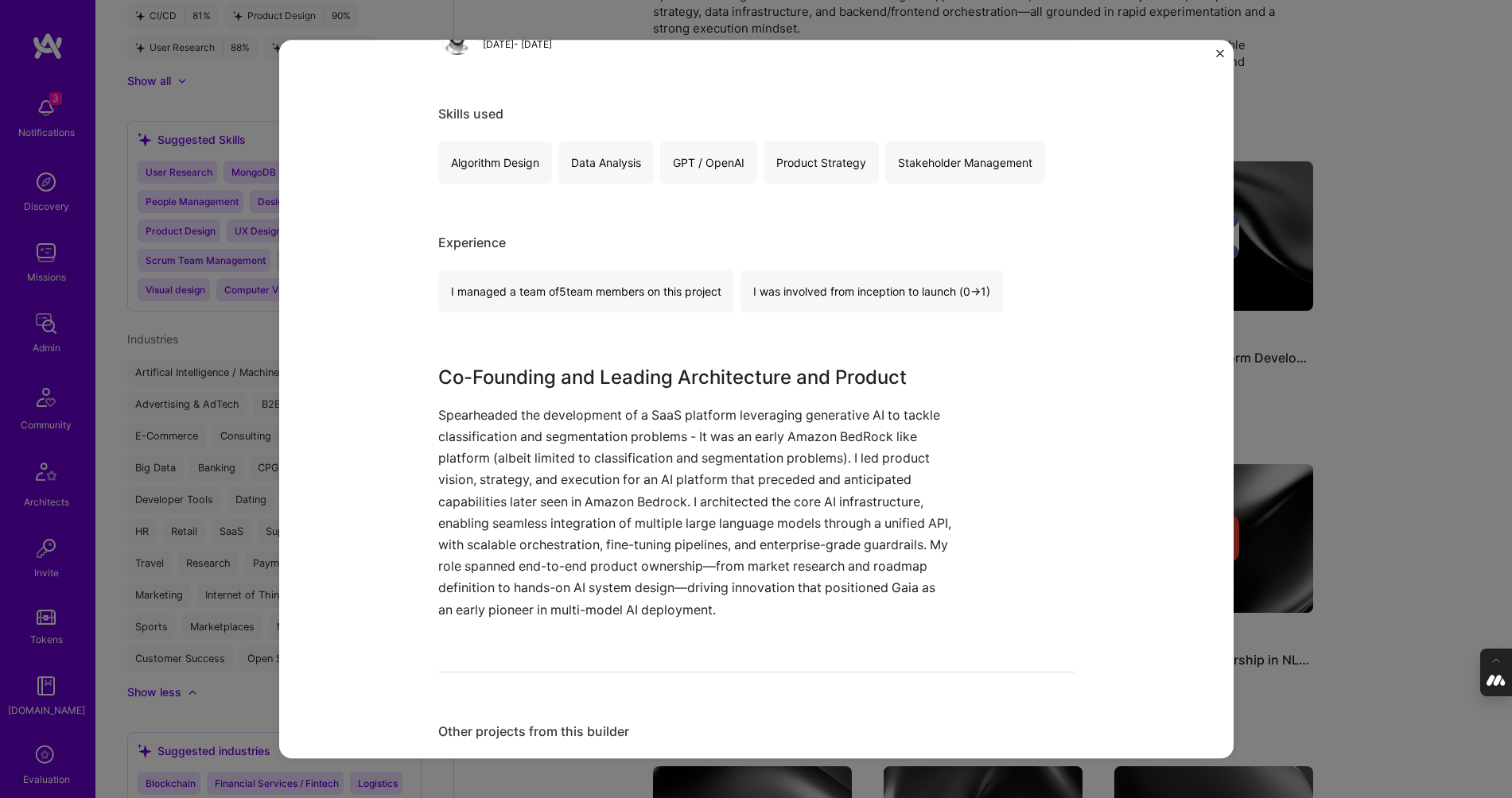
scroll to position [259, 0]
click at [1444, 429] on div "SaaS Platform Development with Generative AI Gaia SaaS Role Co-Founder & Chief …" at bounding box center [756, 399] width 1512 height 798
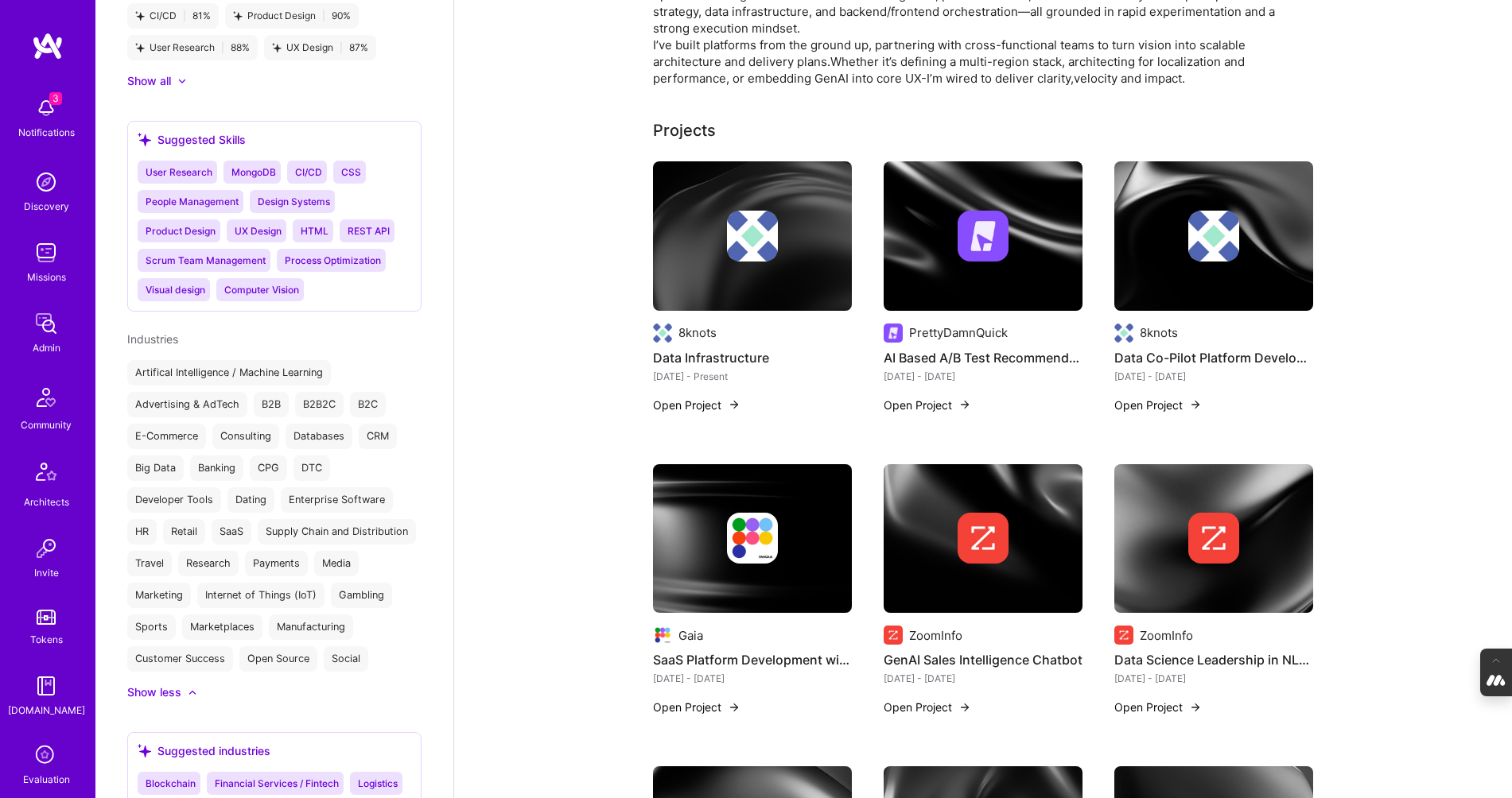
click at [933, 539] on div at bounding box center [982, 539] width 198 height 51
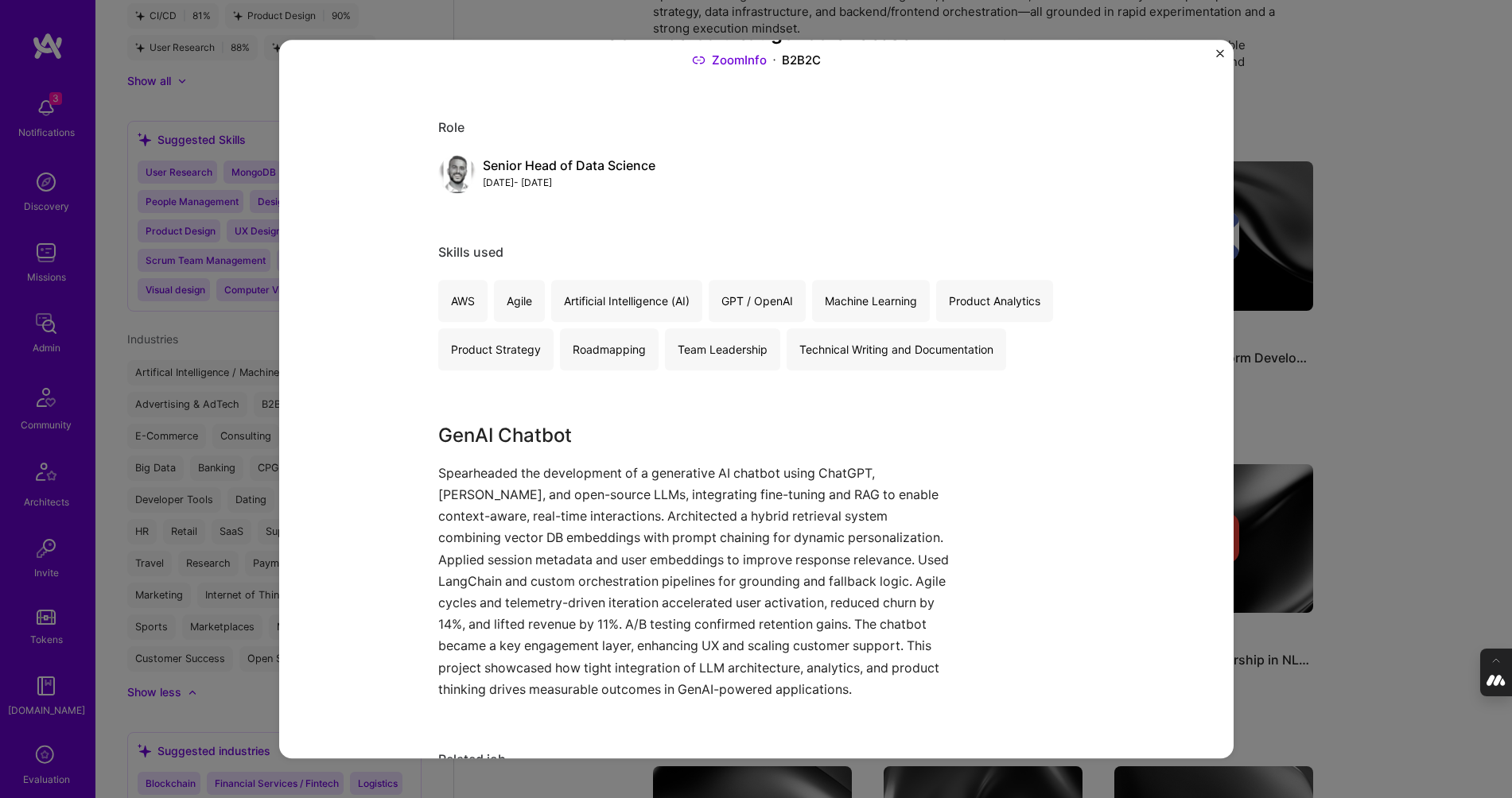
scroll to position [126, 0]
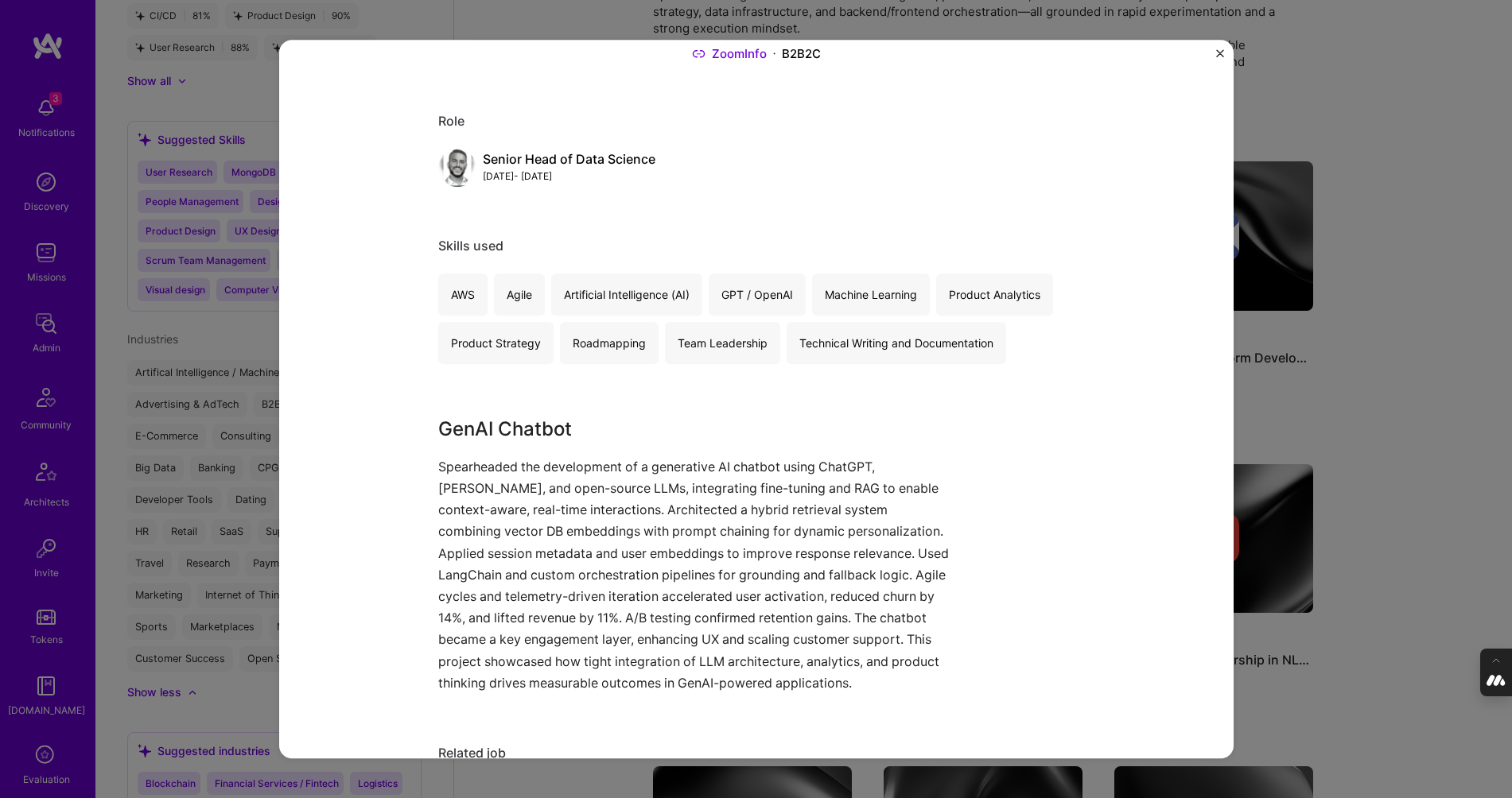
click at [1410, 497] on div "GenAI Sales Intelligence Chatbot ZoomInfo B2B2C Role Senior Head of Data Scienc…" at bounding box center [756, 399] width 1512 height 798
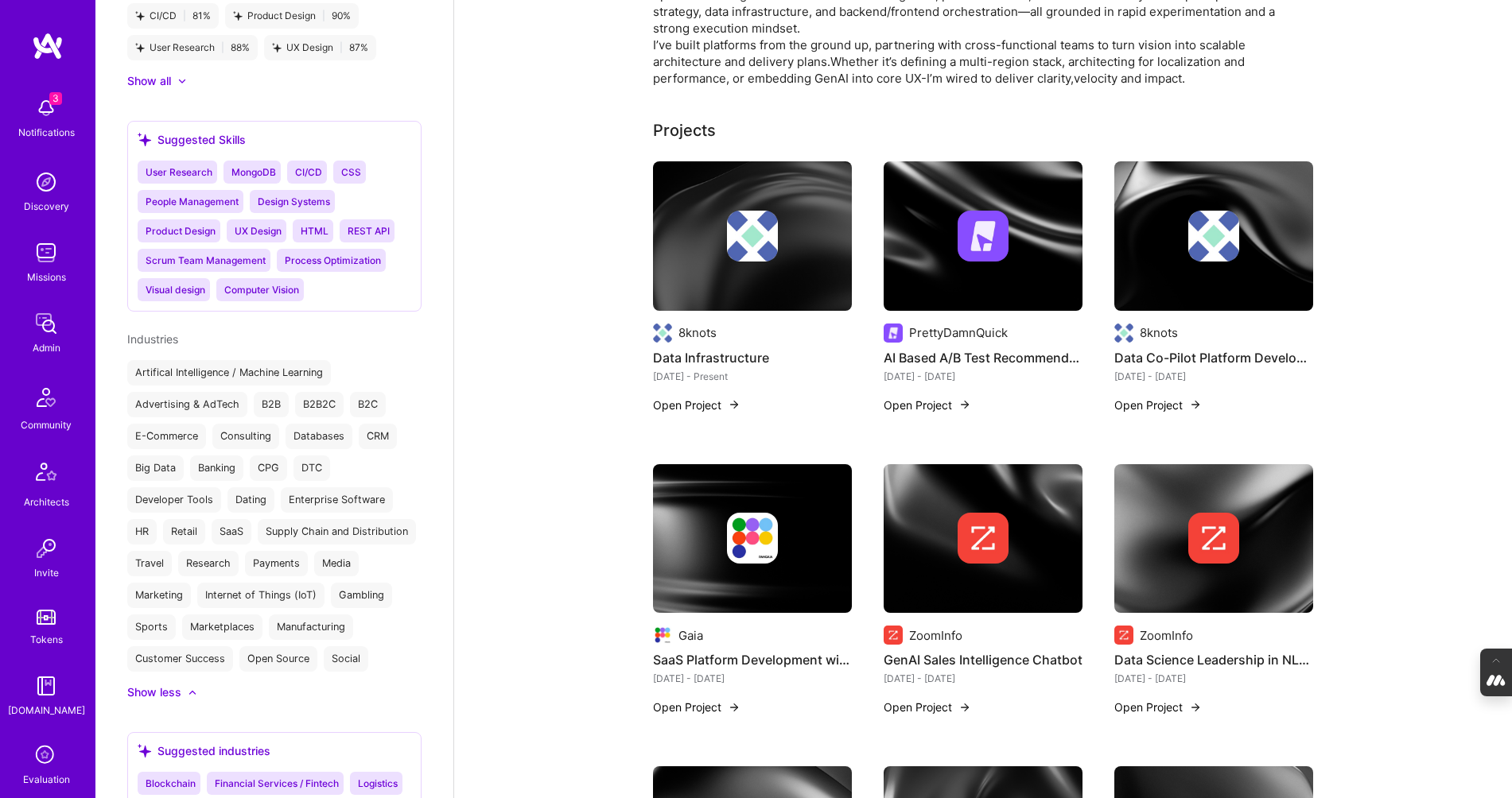
click at [1203, 543] on img at bounding box center [1214, 539] width 51 height 51
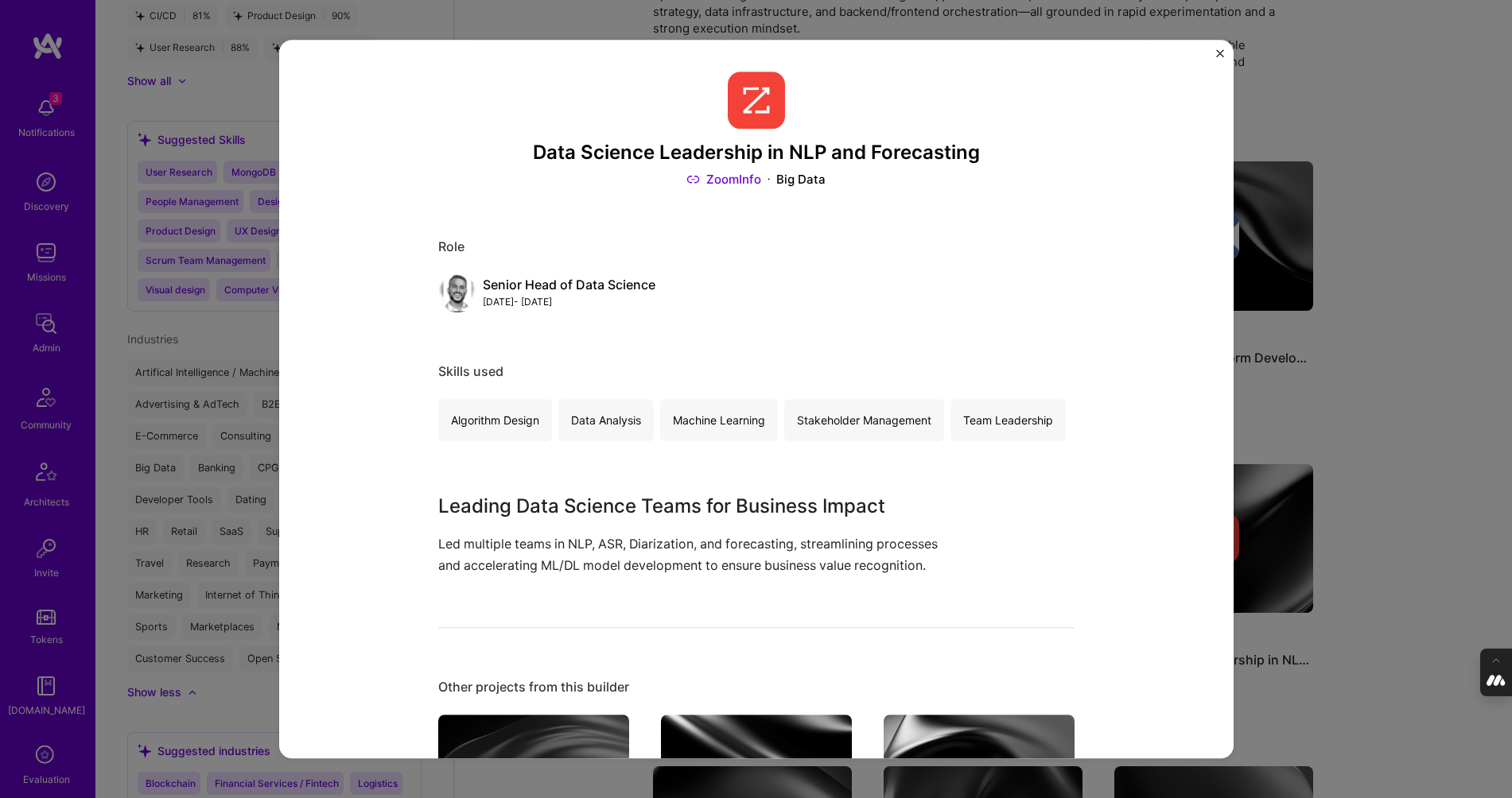
click at [1389, 534] on div "Data Science Leadership in NLP and Forecasting ZoomInfo Big Data Role Senior He…" at bounding box center [756, 399] width 1512 height 798
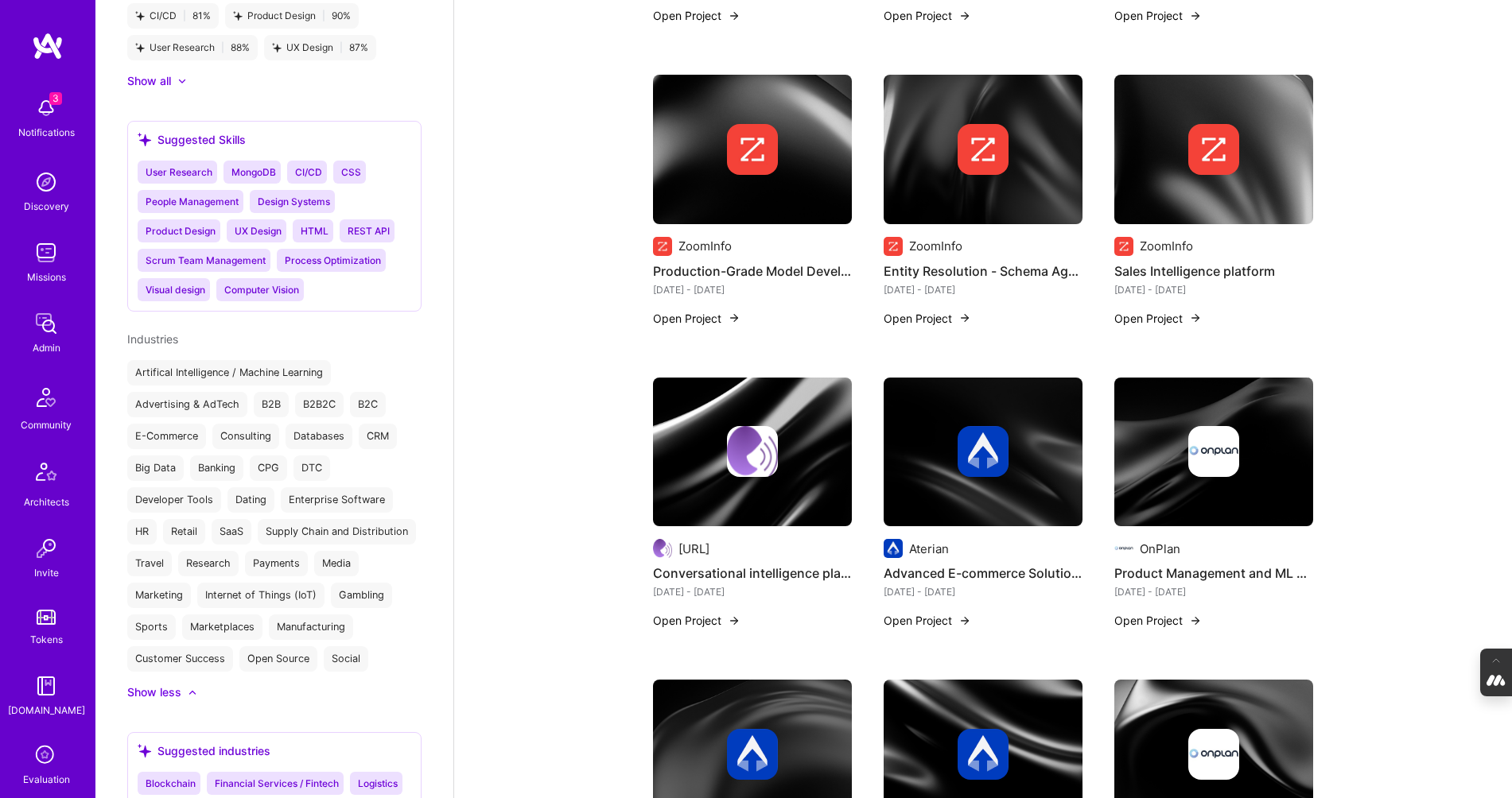
scroll to position [970, 0]
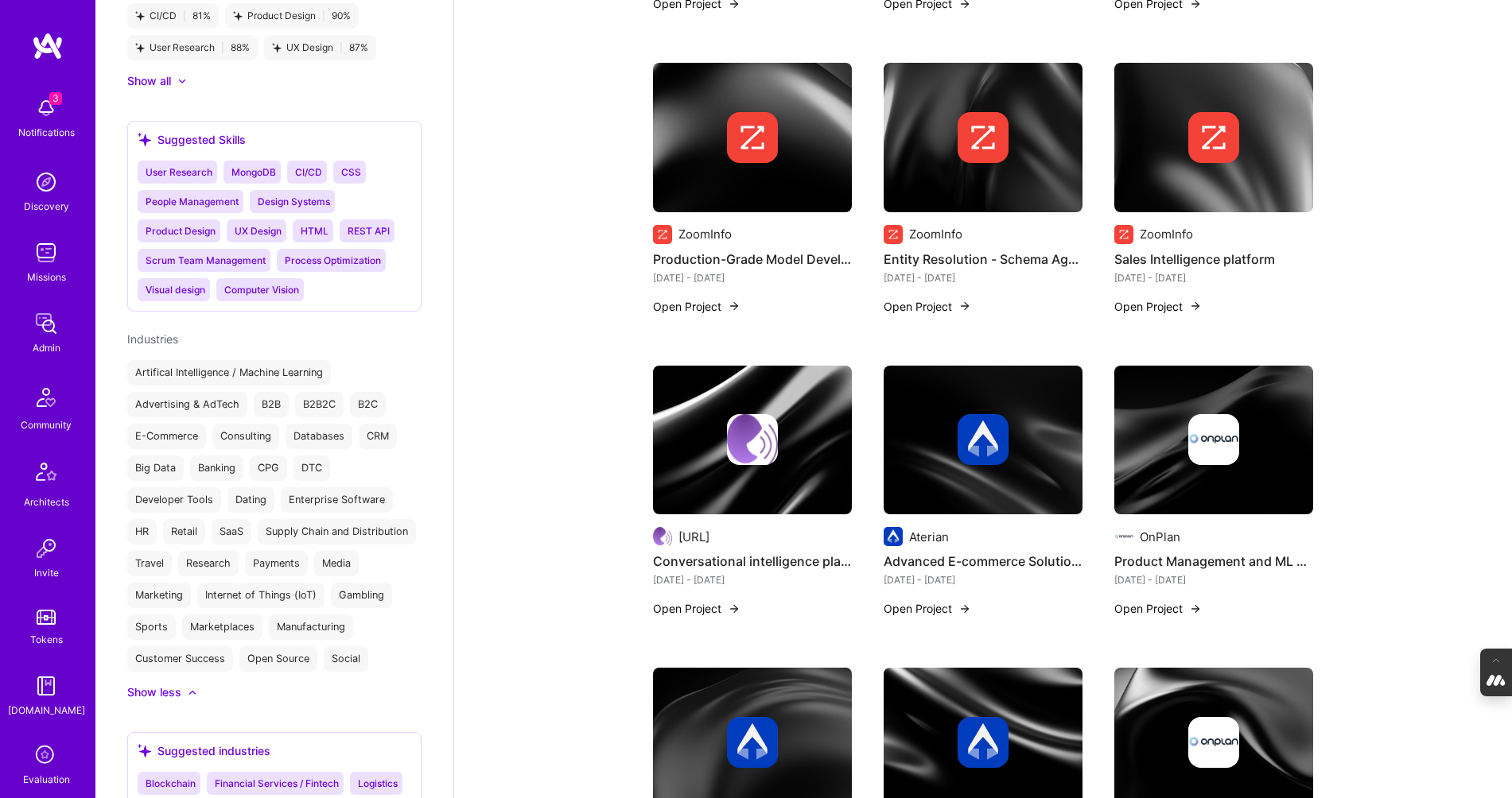
click at [691, 425] on div at bounding box center [752, 440] width 198 height 51
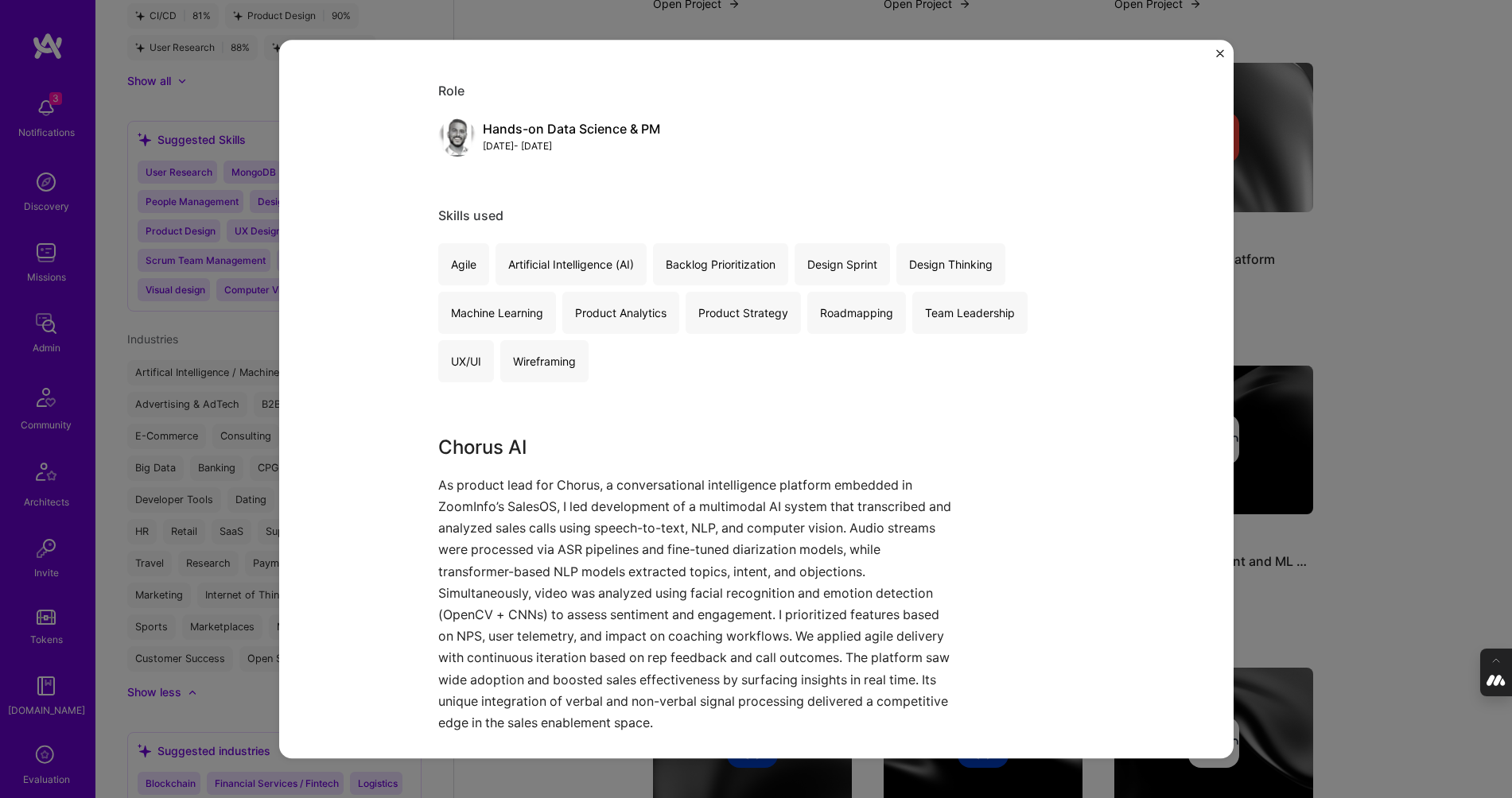
scroll to position [167, 0]
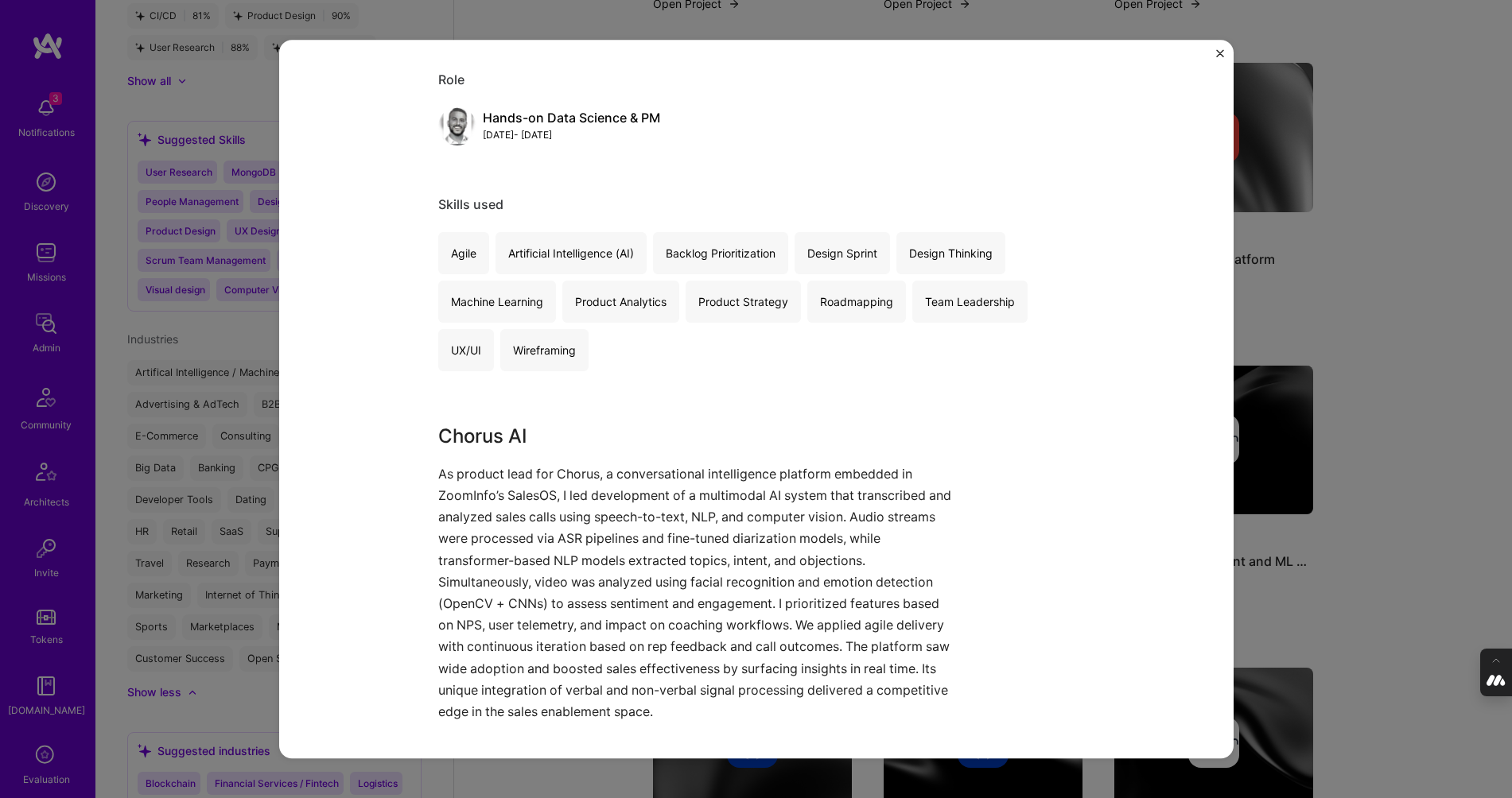
click at [1378, 556] on div "Conversational intelligence platform for sales personas in Zoominfo Chorus.ai B…" at bounding box center [756, 399] width 1512 height 798
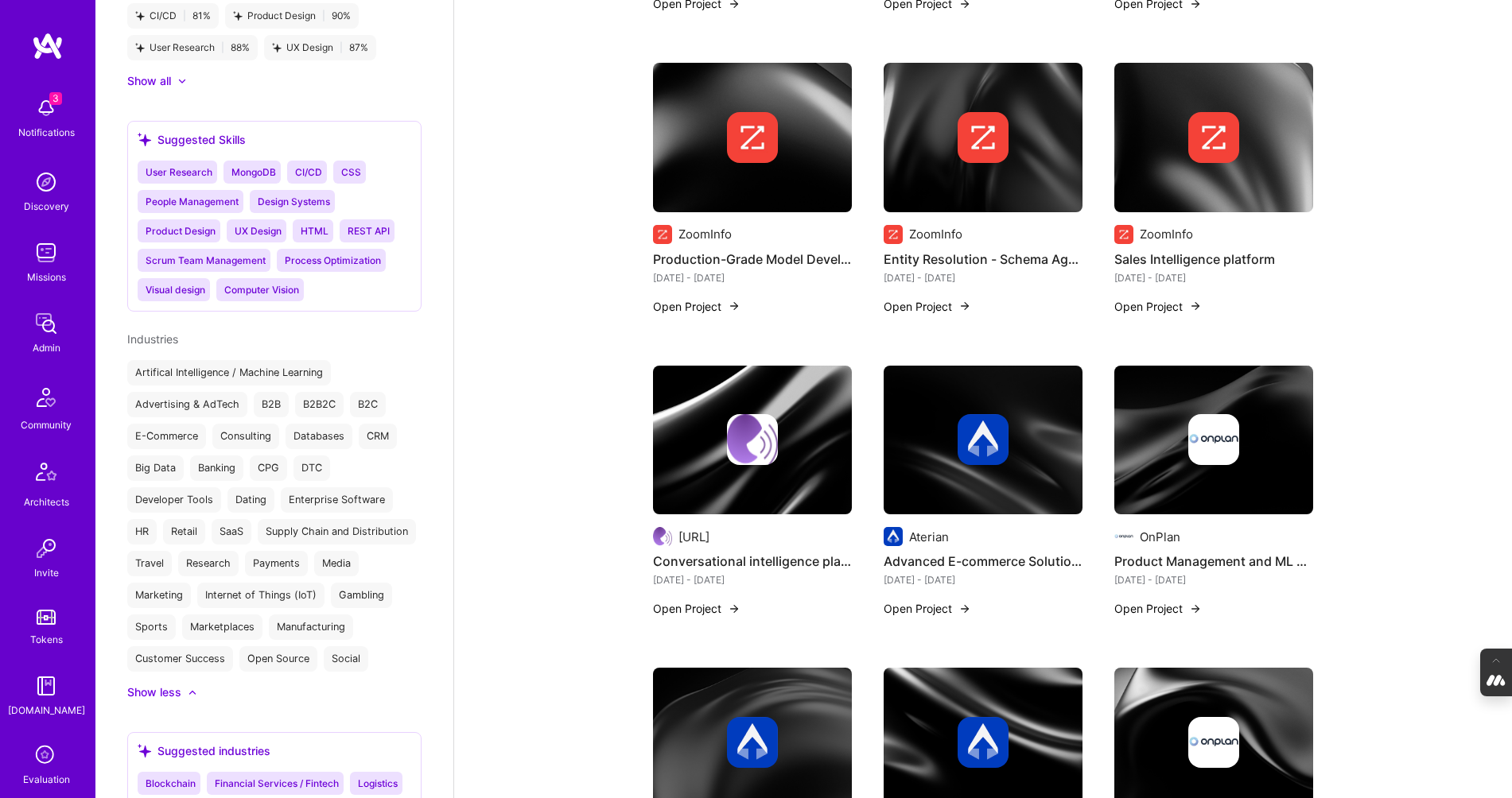
click at [970, 469] on img at bounding box center [982, 441] width 198 height 150
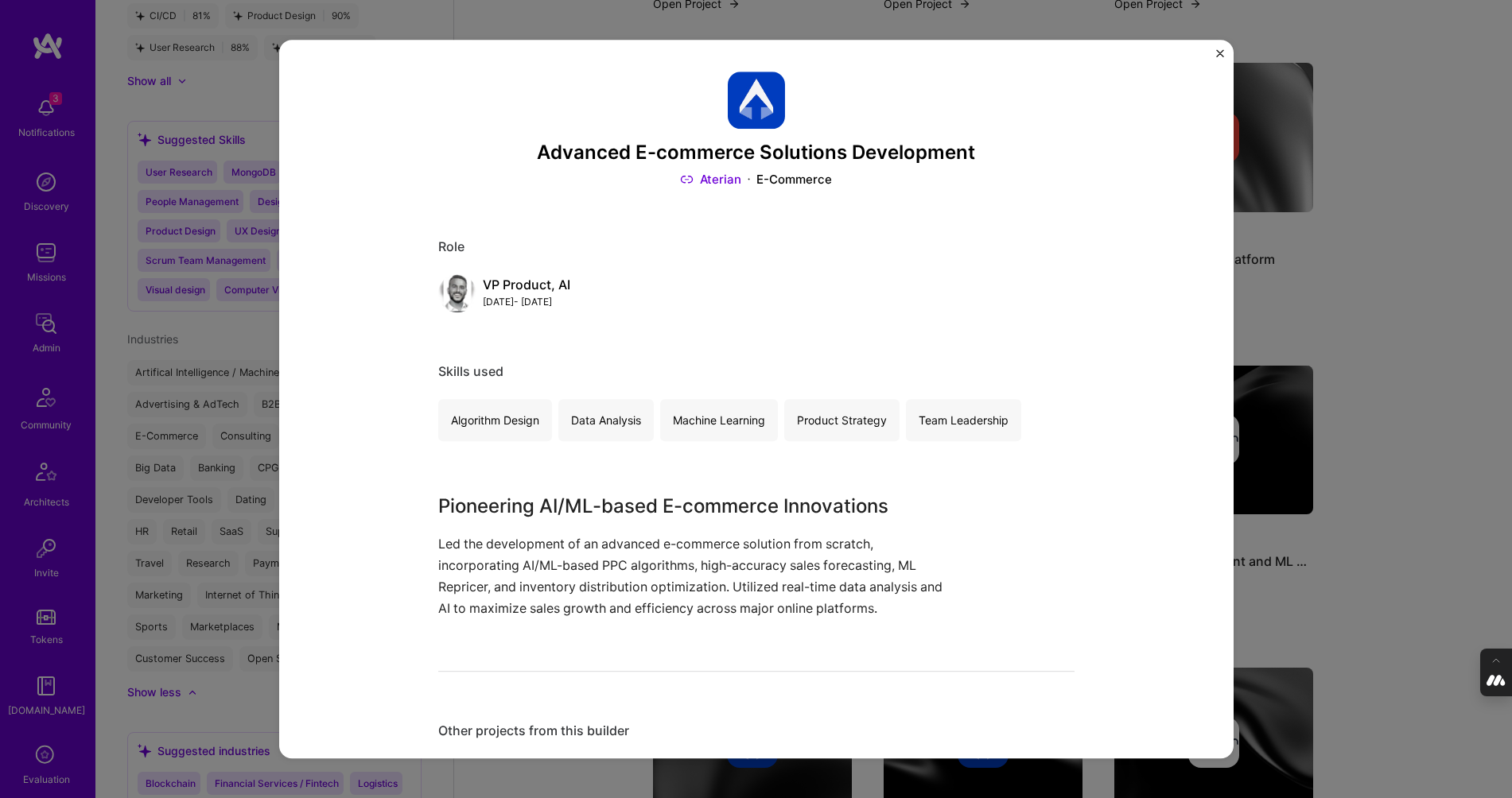
click at [715, 183] on link "Aterian" at bounding box center [711, 180] width 61 height 16
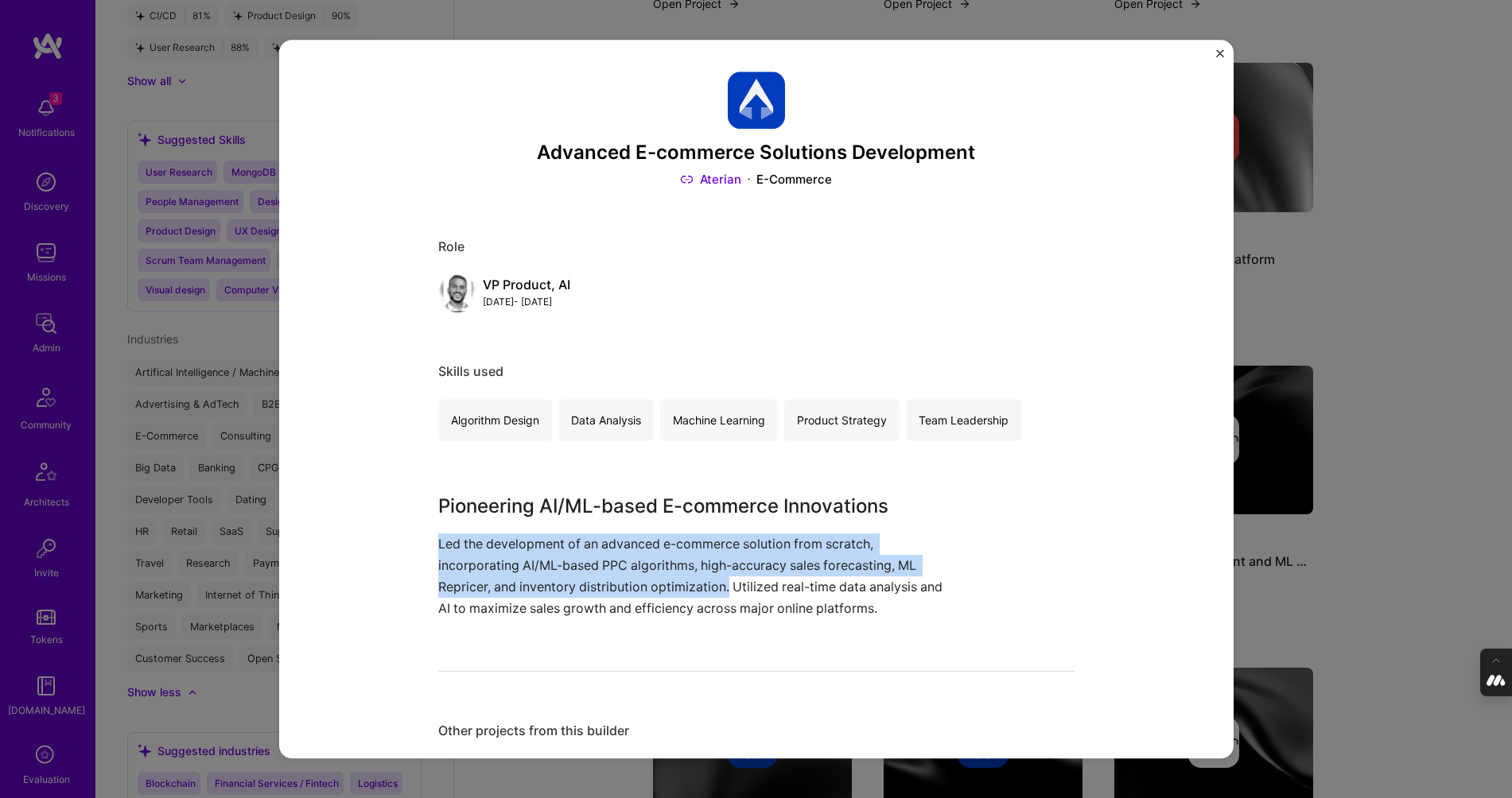
drag, startPoint x: 729, startPoint y: 586, endPoint x: 428, endPoint y: 545, distance: 303.8
click at [428, 545] on div "Advanced E-commerce Solutions Development Aterian E-Commerce Role VP Product, A…" at bounding box center [756, 399] width 954 height 719
copy p "Led the development of an advanced e-commerce solution from scratch, incorporat…"
click at [1218, 52] on img "Close" at bounding box center [1220, 54] width 8 height 8
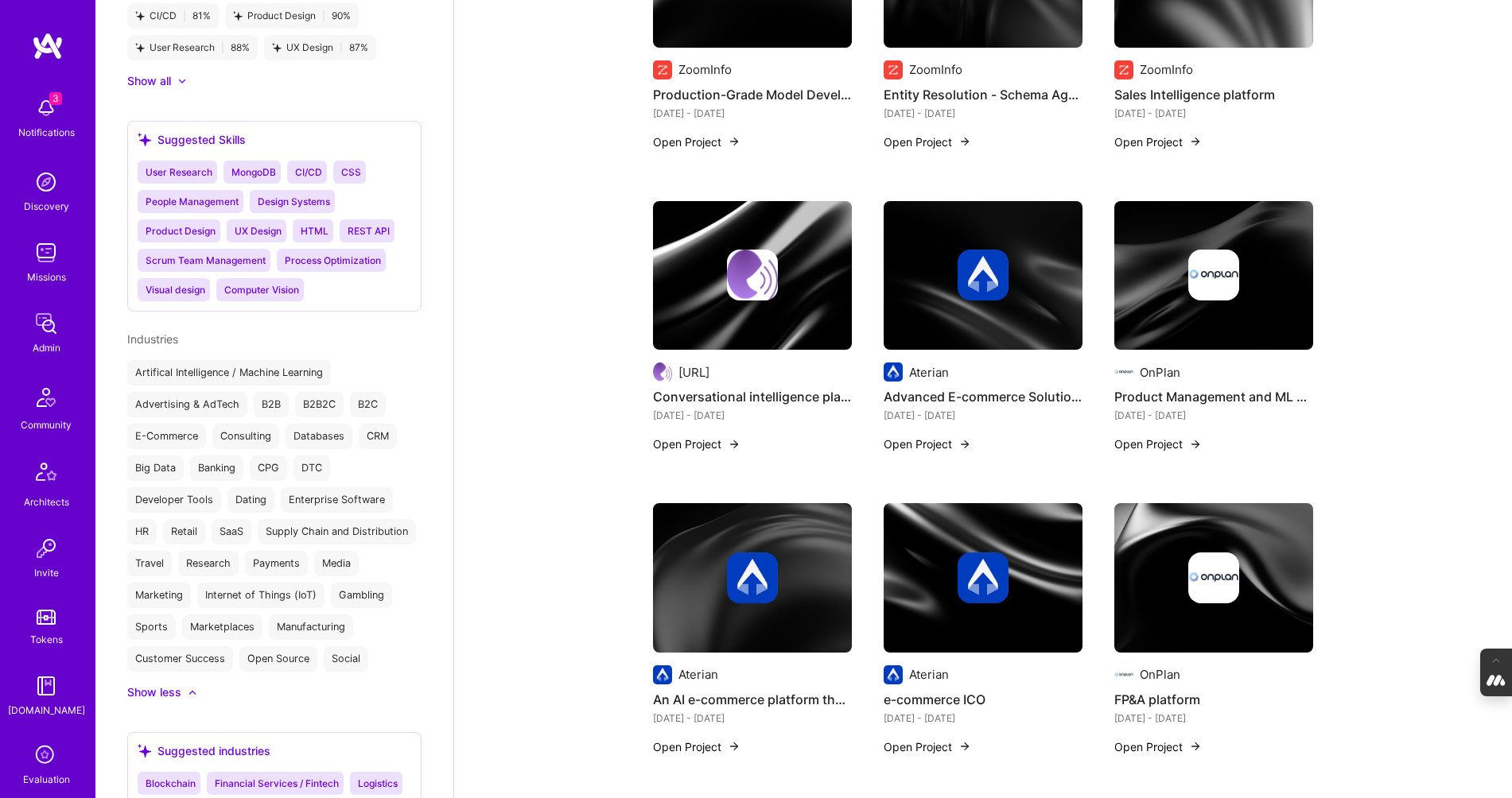
scroll to position [1150, 0]
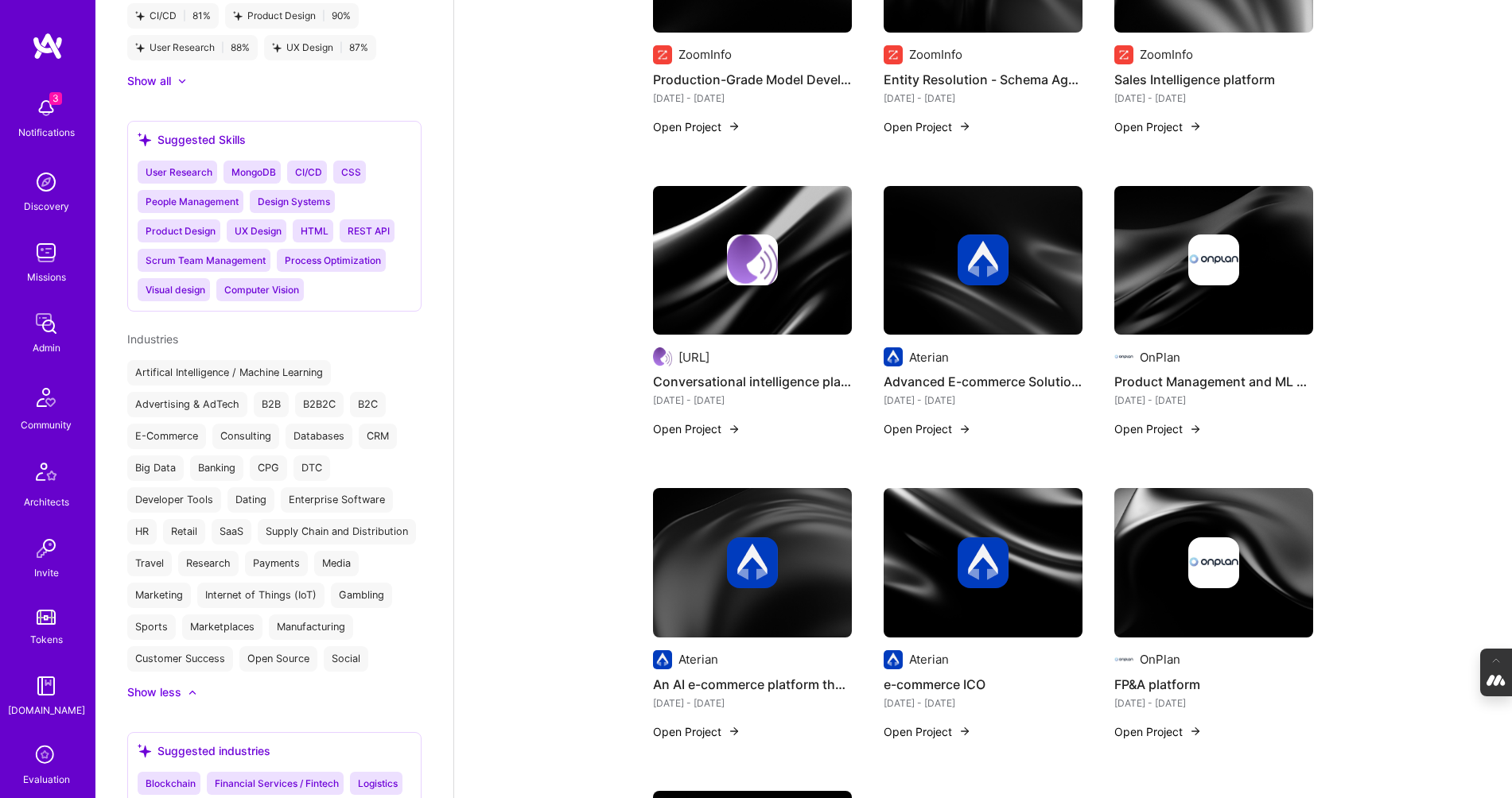
click at [1193, 275] on img at bounding box center [1214, 260] width 51 height 51
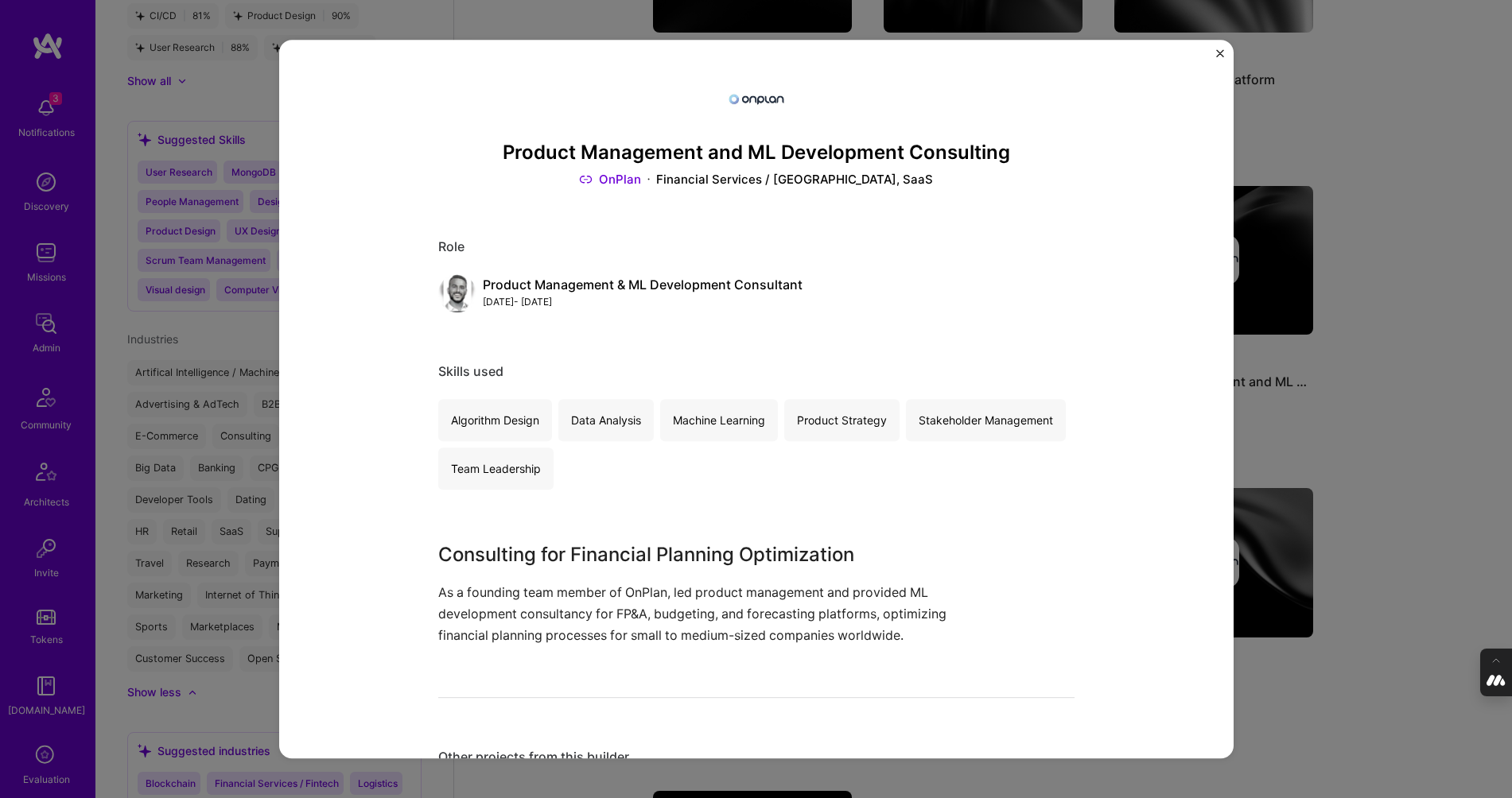
click at [1377, 346] on div "Product Management and ML Development Consulting OnPlan Financial Services / Fi…" at bounding box center [756, 399] width 1512 height 798
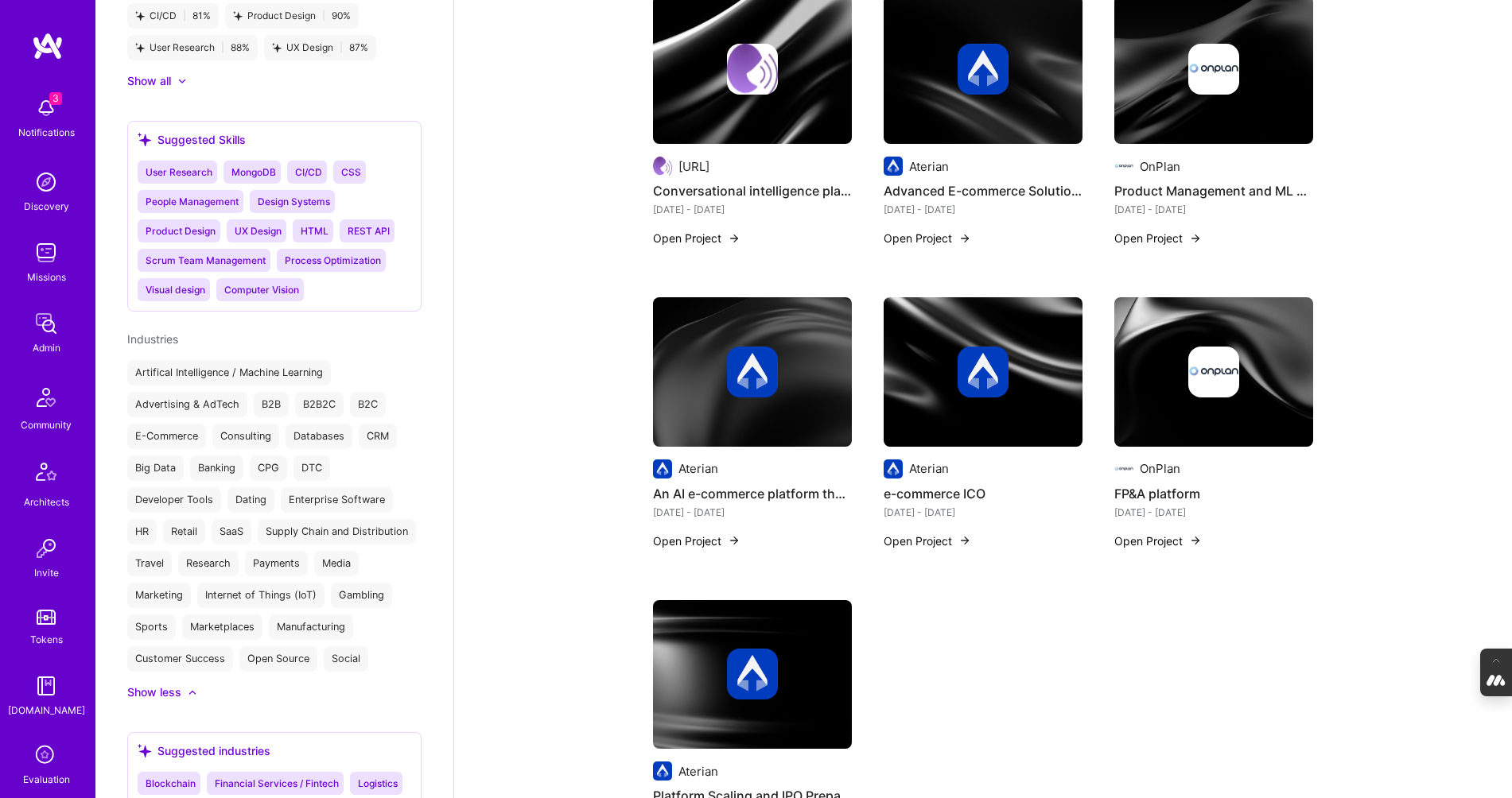
scroll to position [1357, 0]
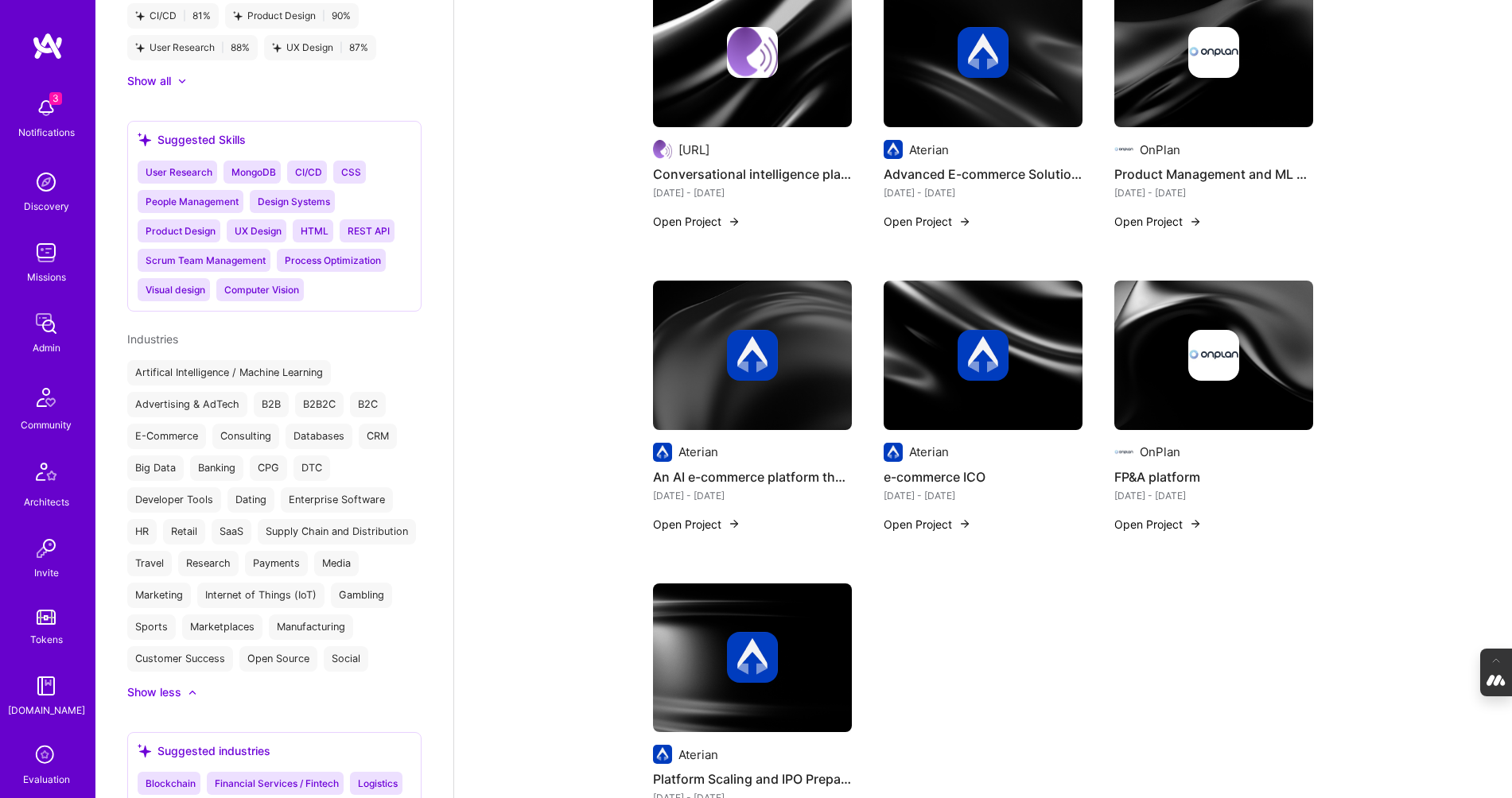
click at [694, 362] on div at bounding box center [752, 356] width 198 height 51
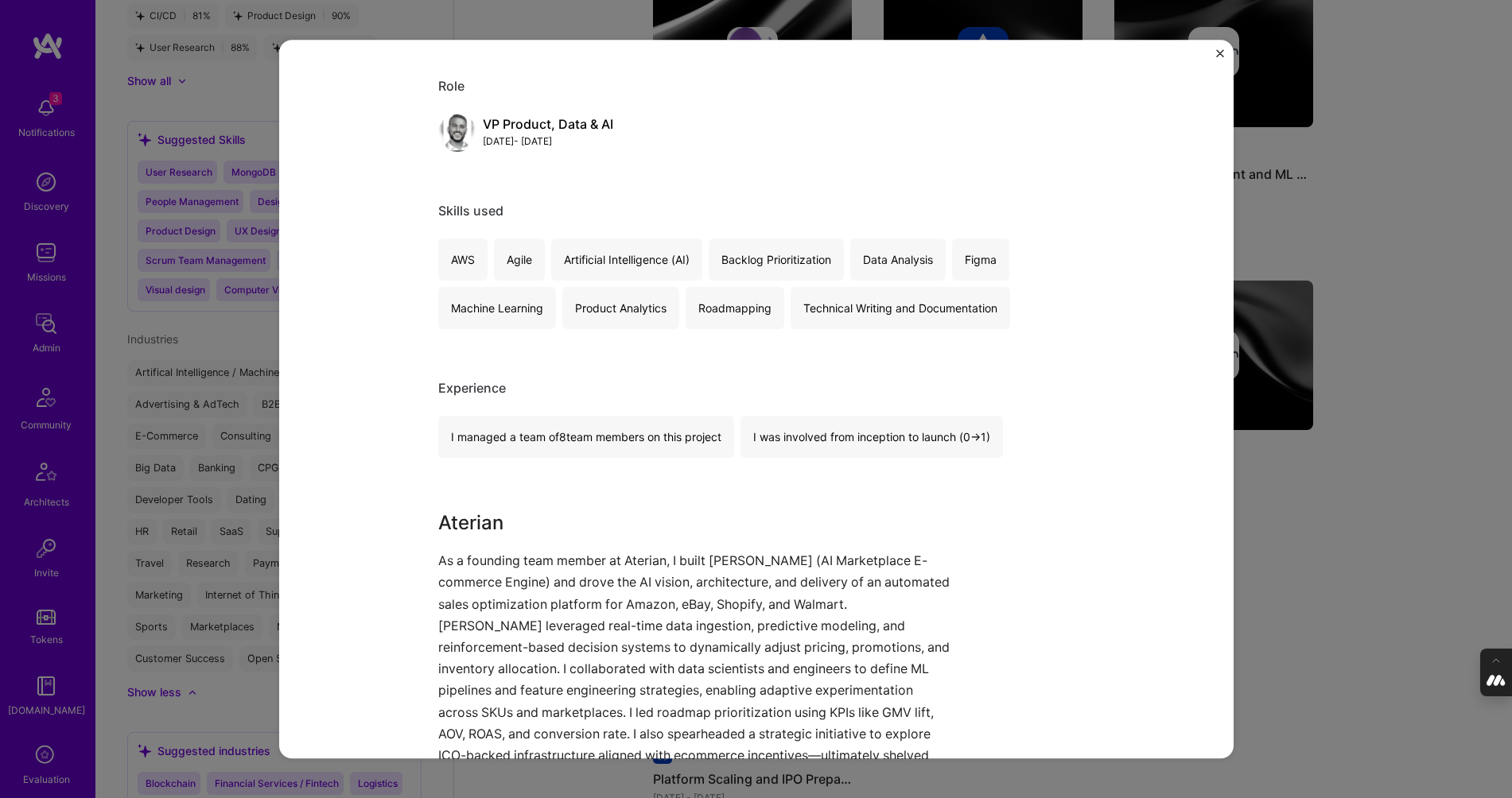
scroll to position [236, 0]
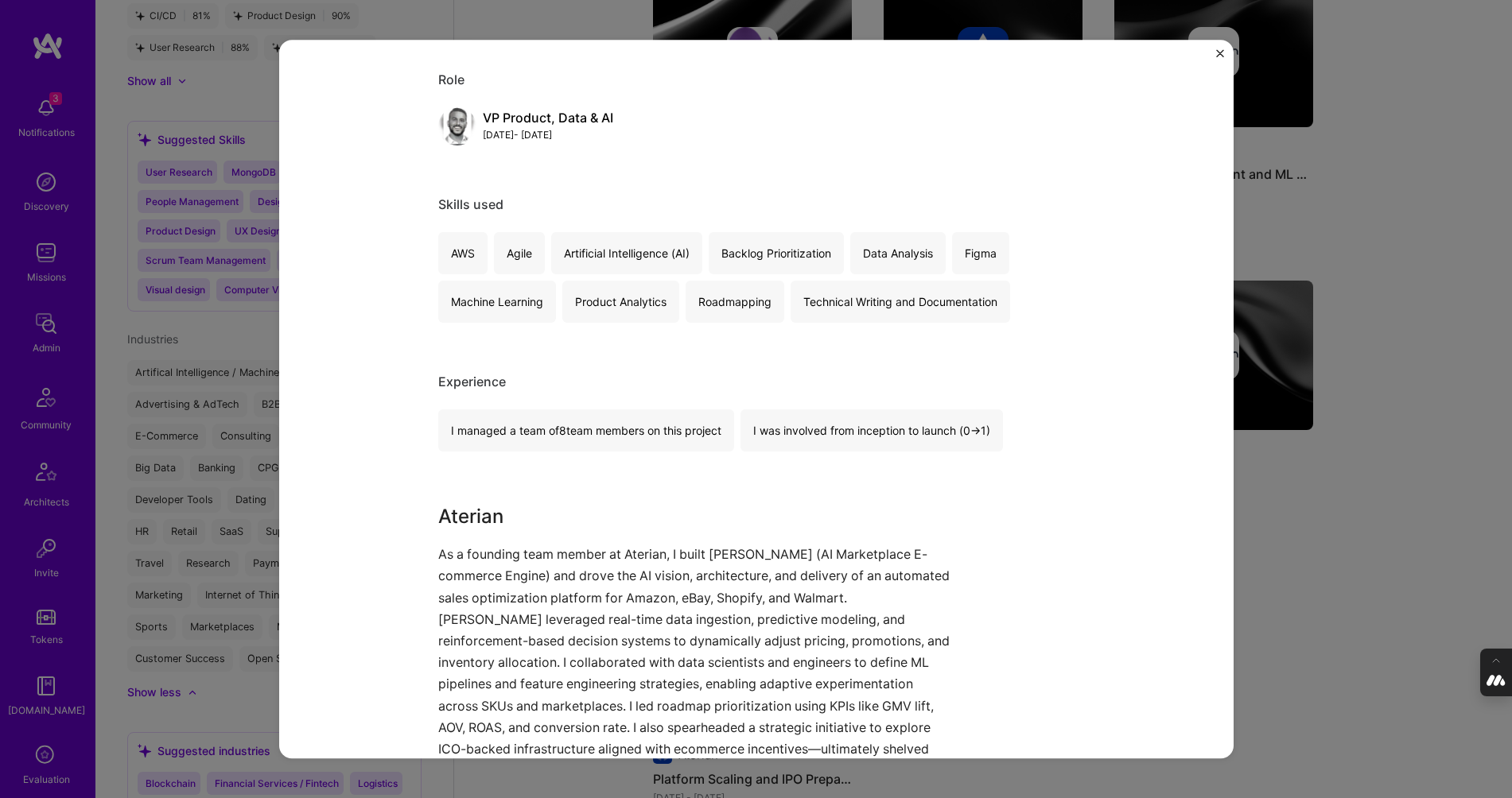
click at [1334, 569] on div "An AI e-commerce platform that aid brands oversee creation and delivery of prod…" at bounding box center [756, 399] width 1512 height 798
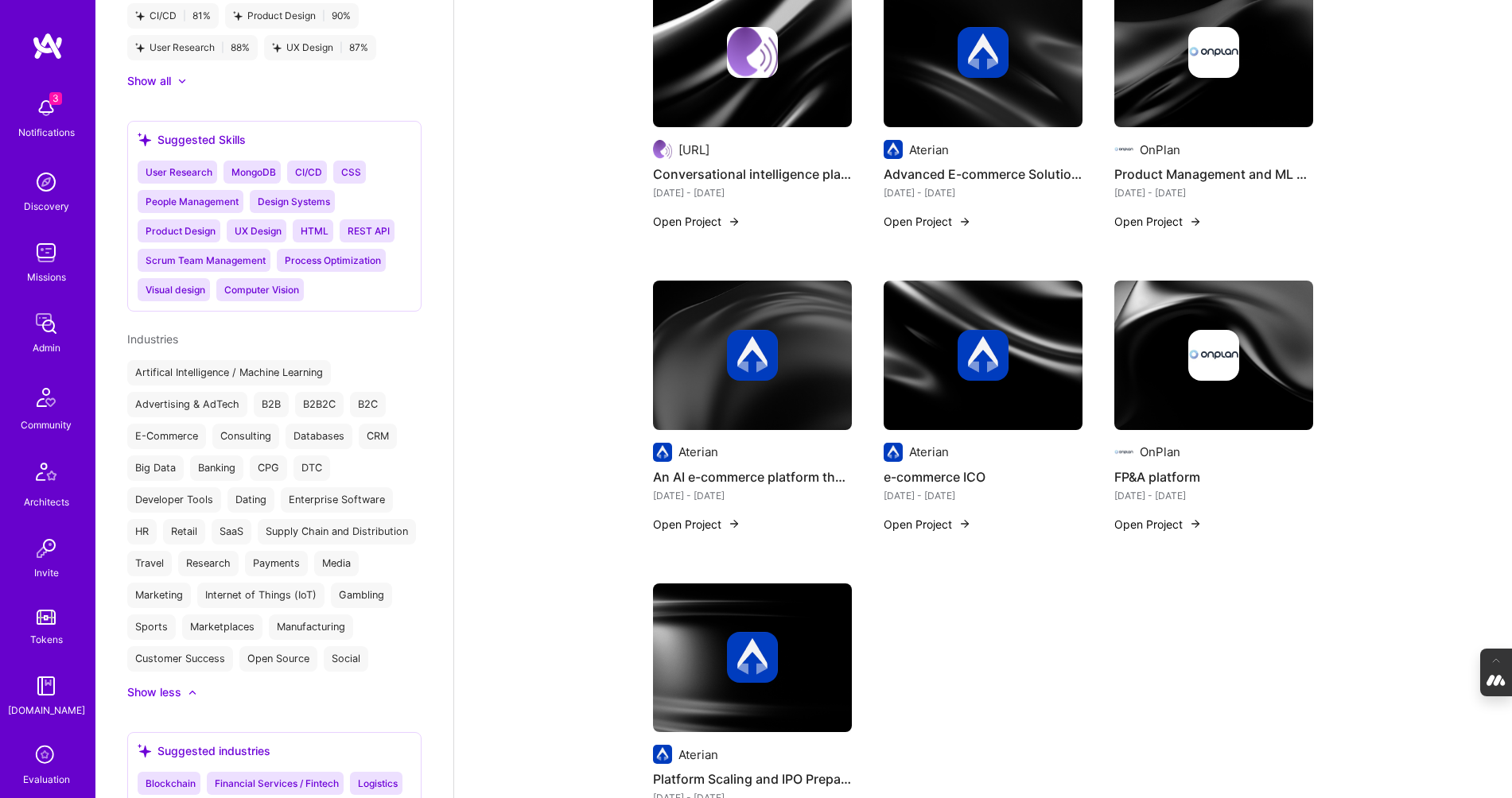
click at [908, 349] on div at bounding box center [982, 356] width 198 height 51
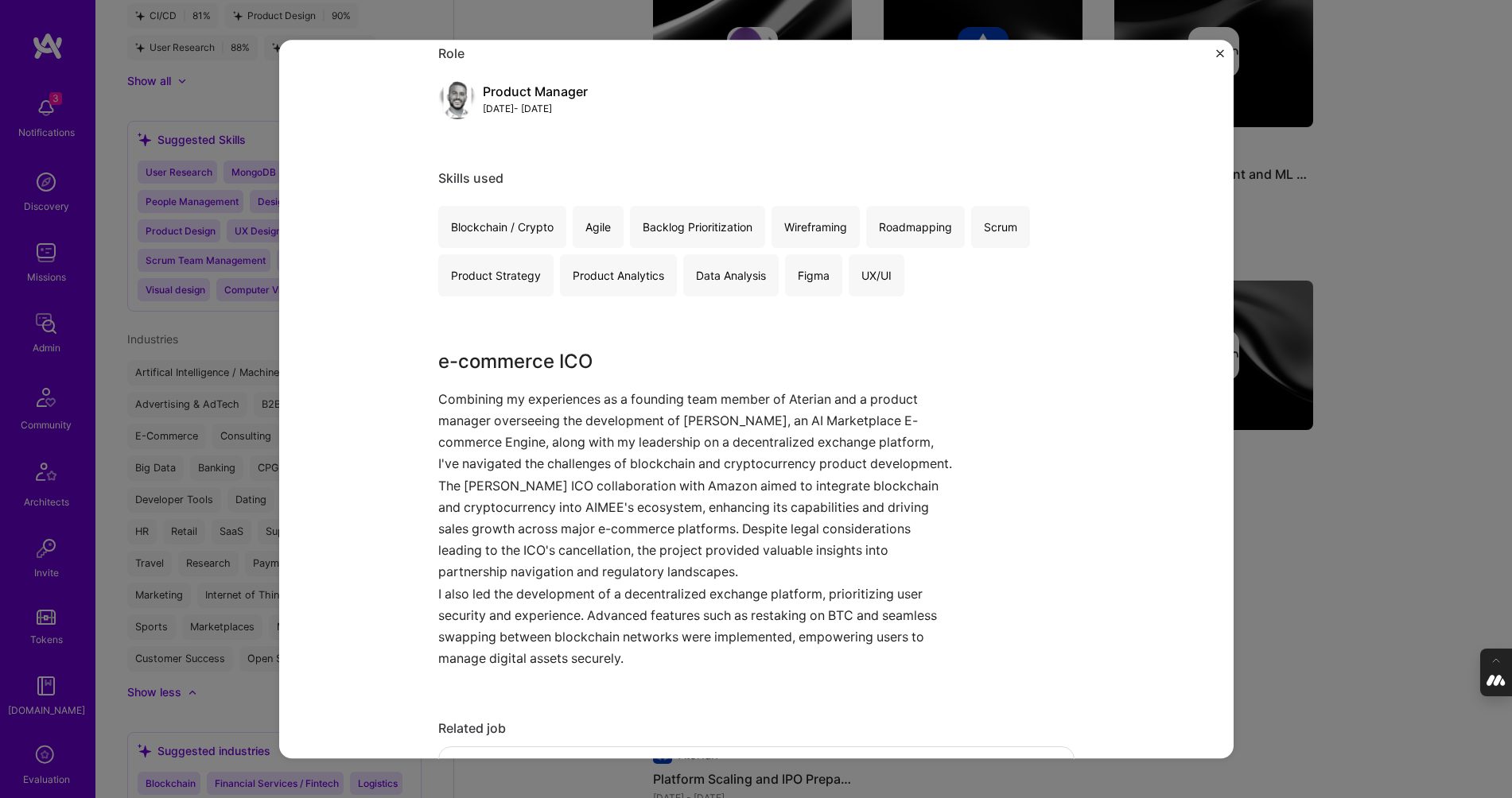
scroll to position [194, 0]
click at [1313, 494] on div "e-commerce ICO Aterian B2B2C, Blockchain Role Product Manager Oct, 2018 - Sep, …" at bounding box center [756, 399] width 1512 height 798
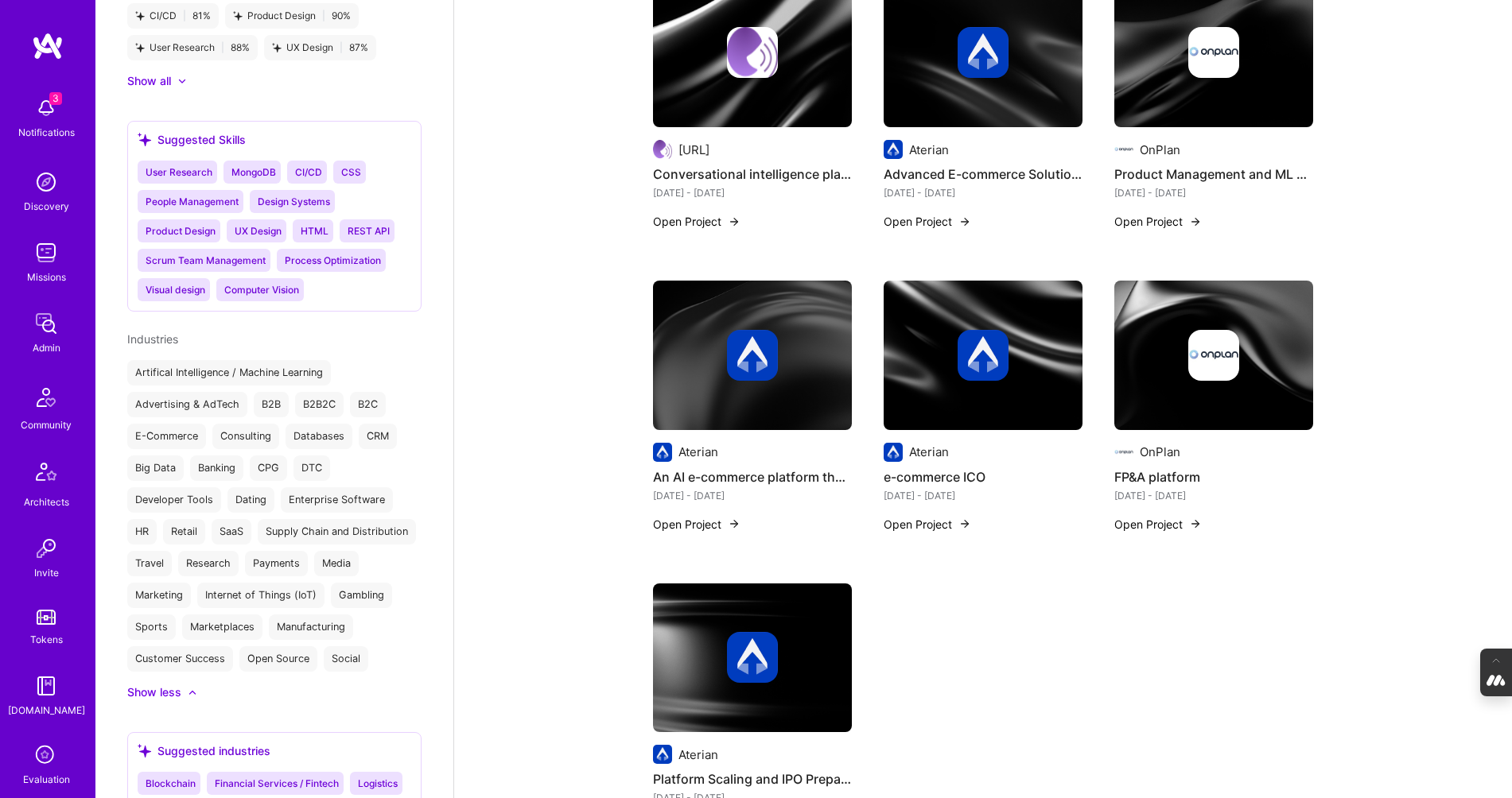
click at [1192, 361] on img at bounding box center [1214, 356] width 51 height 51
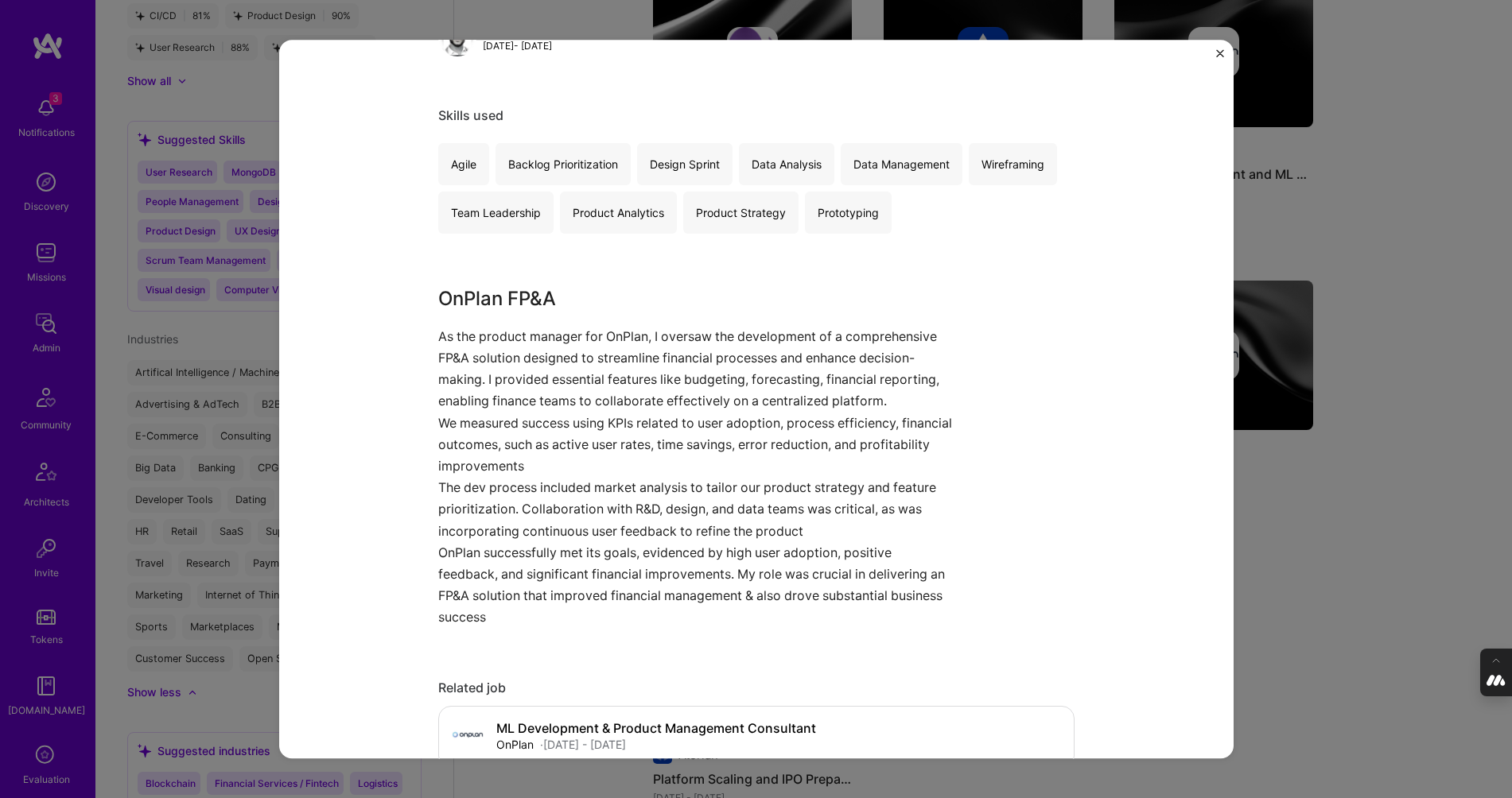
scroll to position [261, 0]
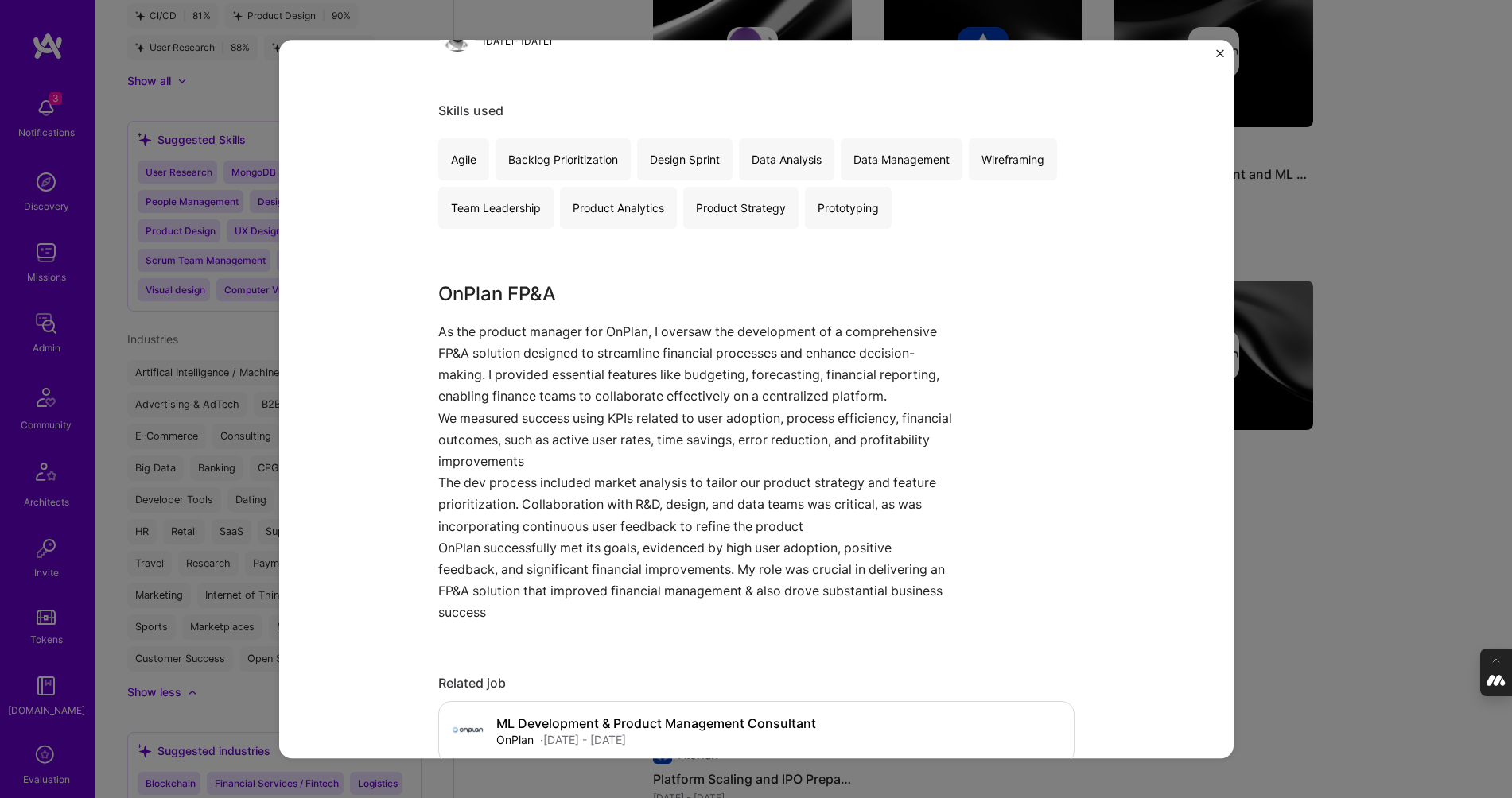
click at [1336, 561] on div "FP&A platform OnPlan B2B2C Role Product Manager Oct, 2020 - Sep, 2021 Skills us…" at bounding box center [756, 399] width 1512 height 798
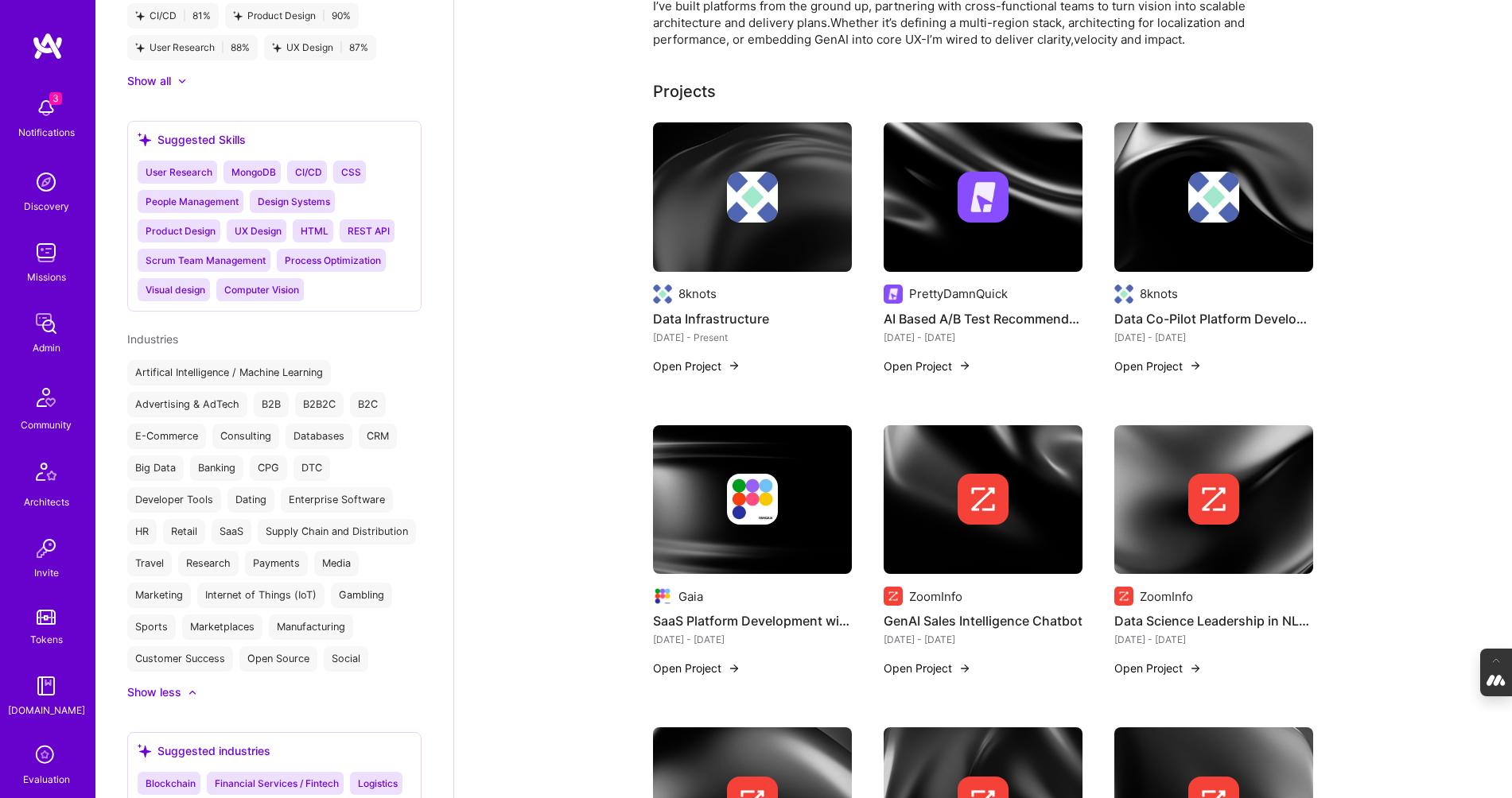
scroll to position [305, 0]
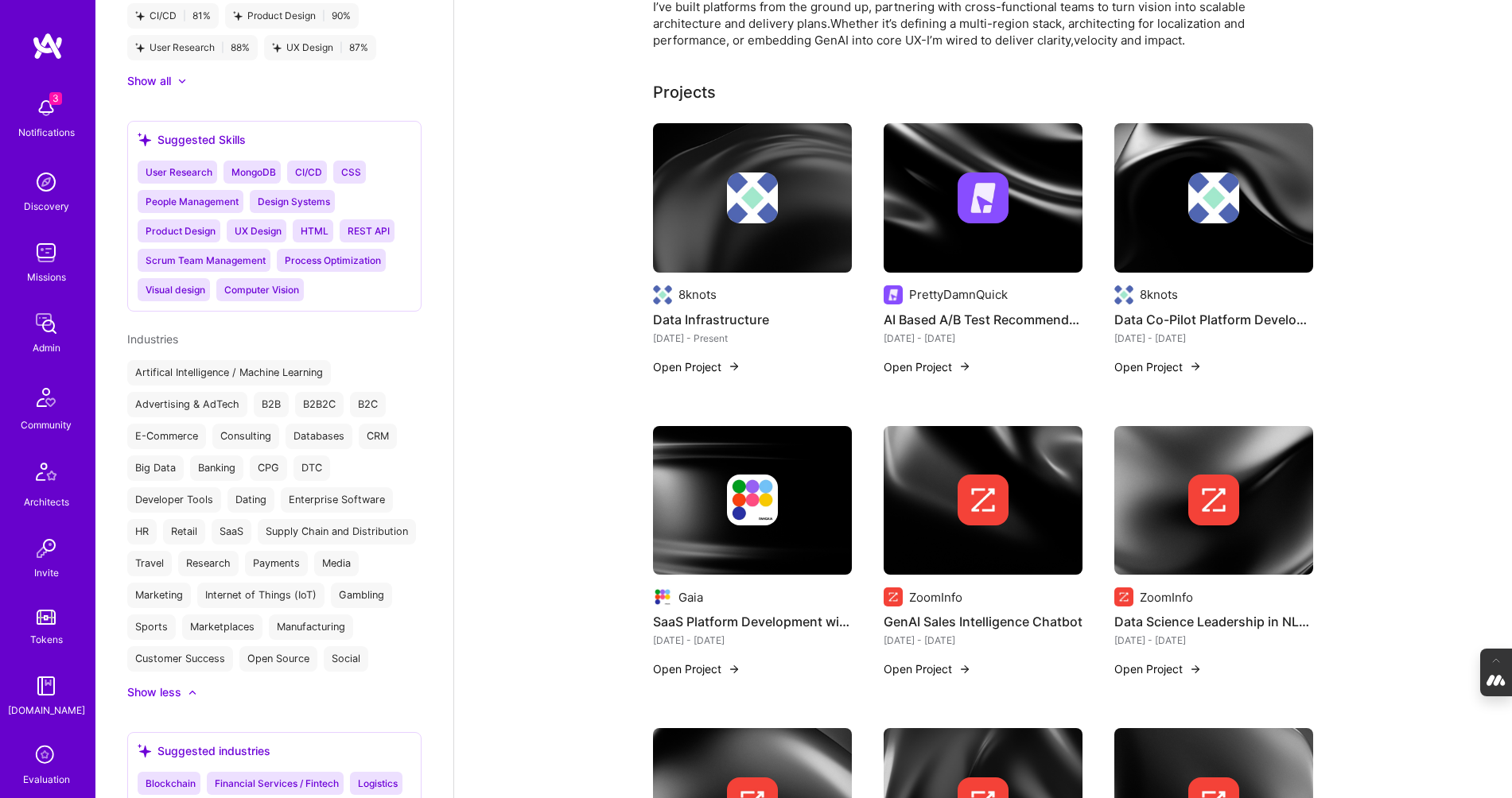
click at [684, 513] on div at bounding box center [752, 500] width 198 height 51
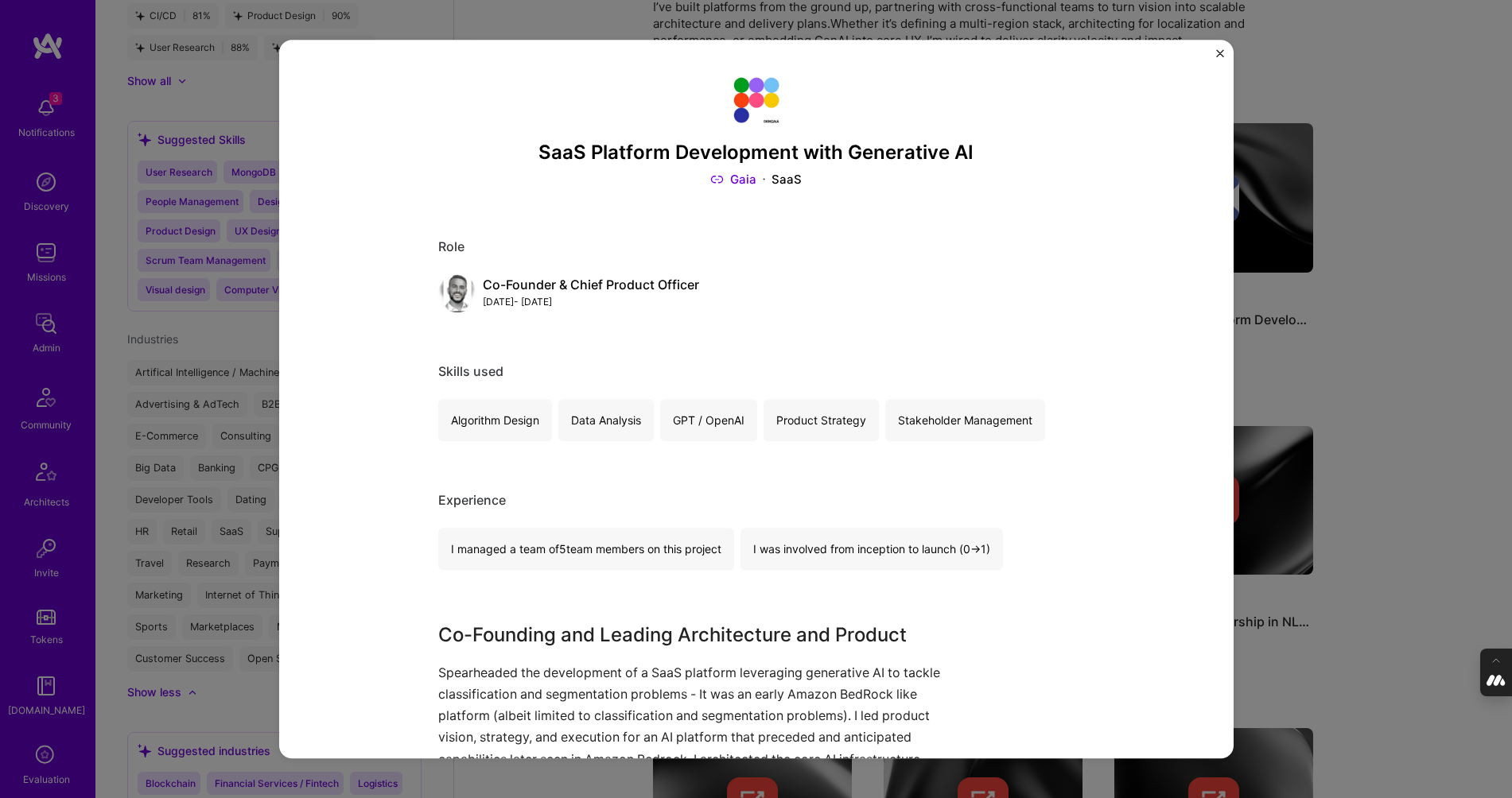
click at [1218, 49] on img "Close" at bounding box center [1220, 54] width 8 height 8
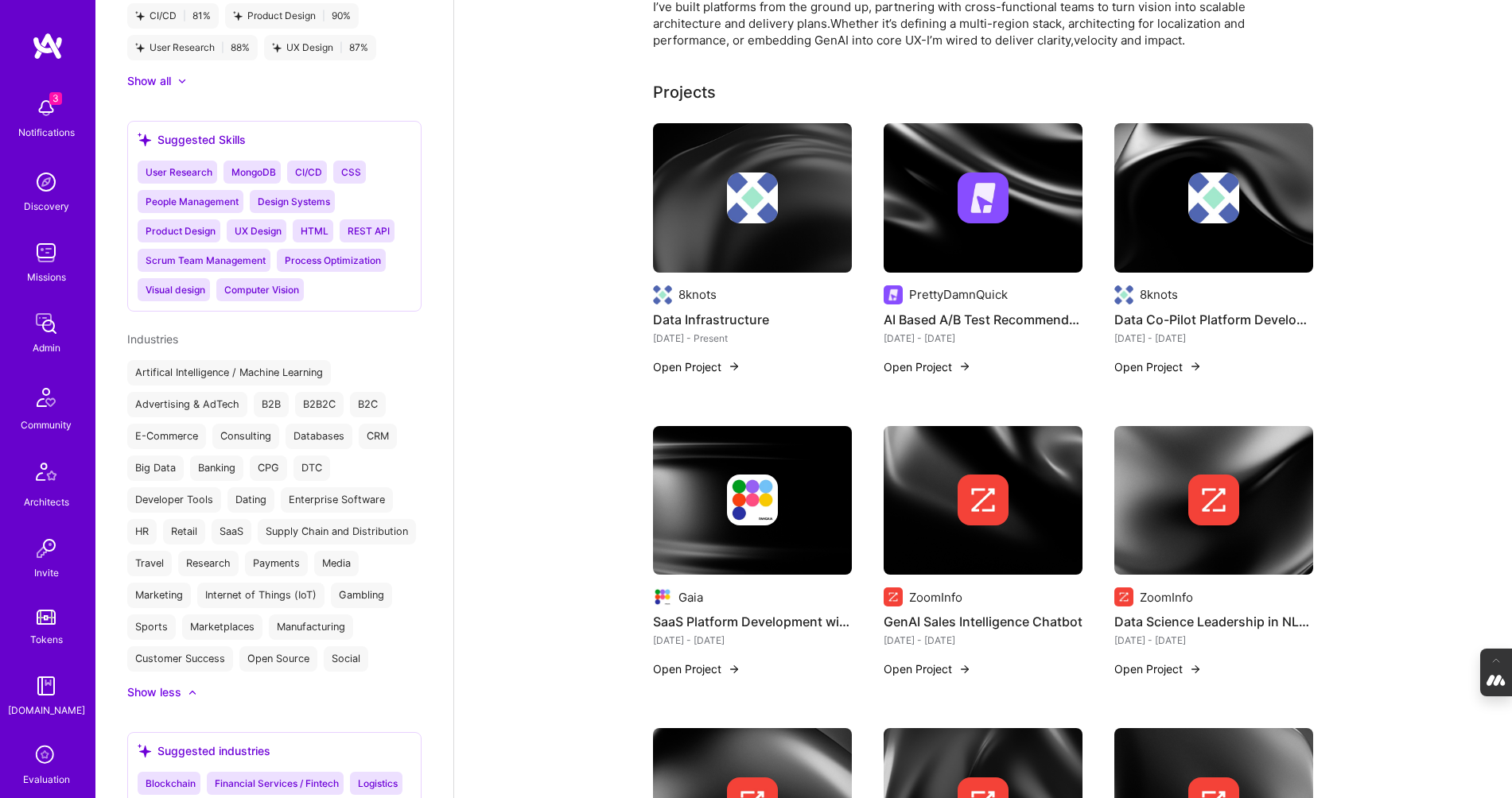
click at [682, 287] on div "8knots" at bounding box center [698, 295] width 38 height 16
click at [739, 208] on img at bounding box center [753, 198] width 51 height 51
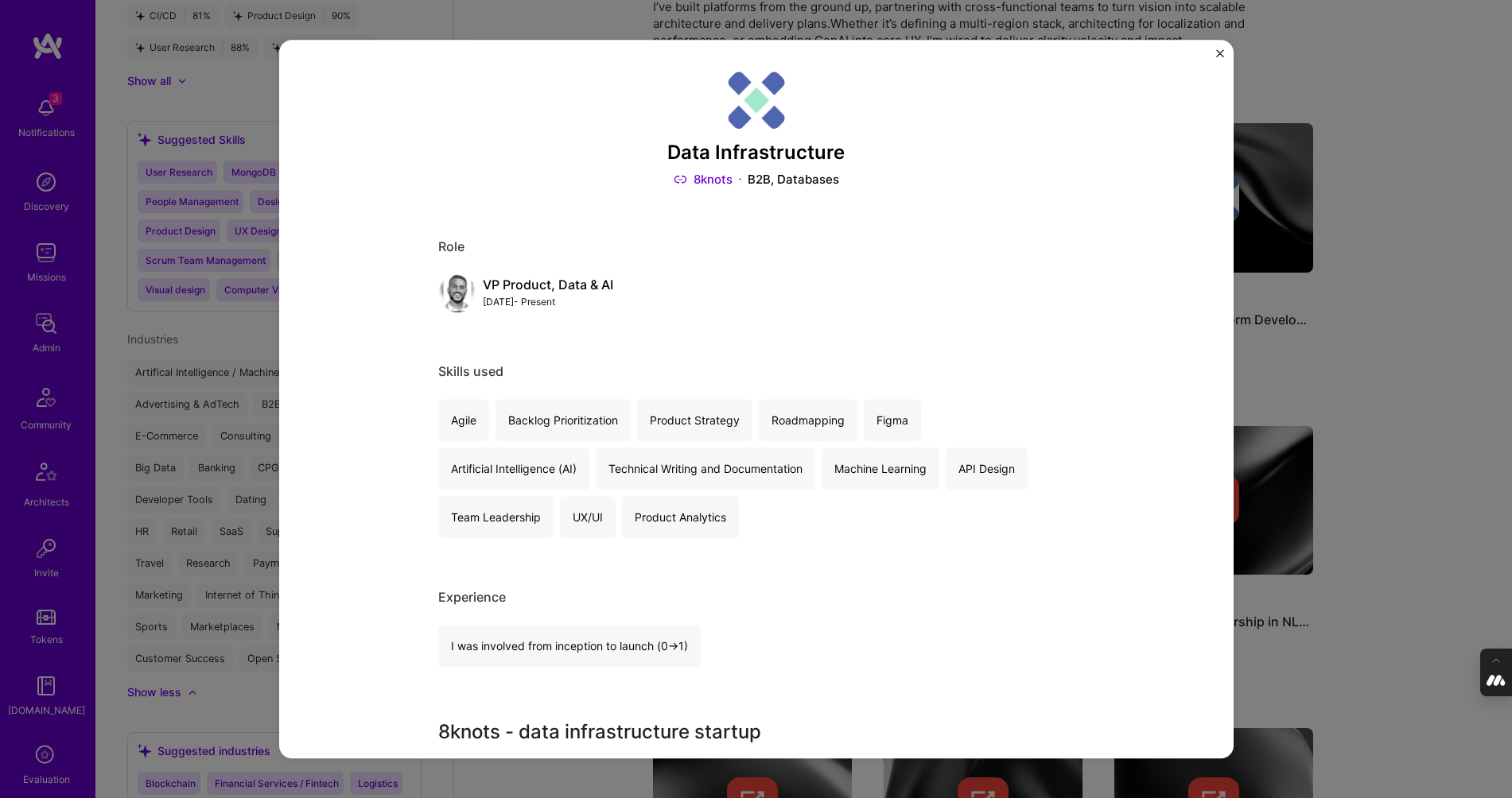
click at [1286, 86] on div "Data Infrastructure 8knots B2B, Databases Role VP Product, Data & AI Aug, 2023 …" at bounding box center [756, 399] width 1512 height 798
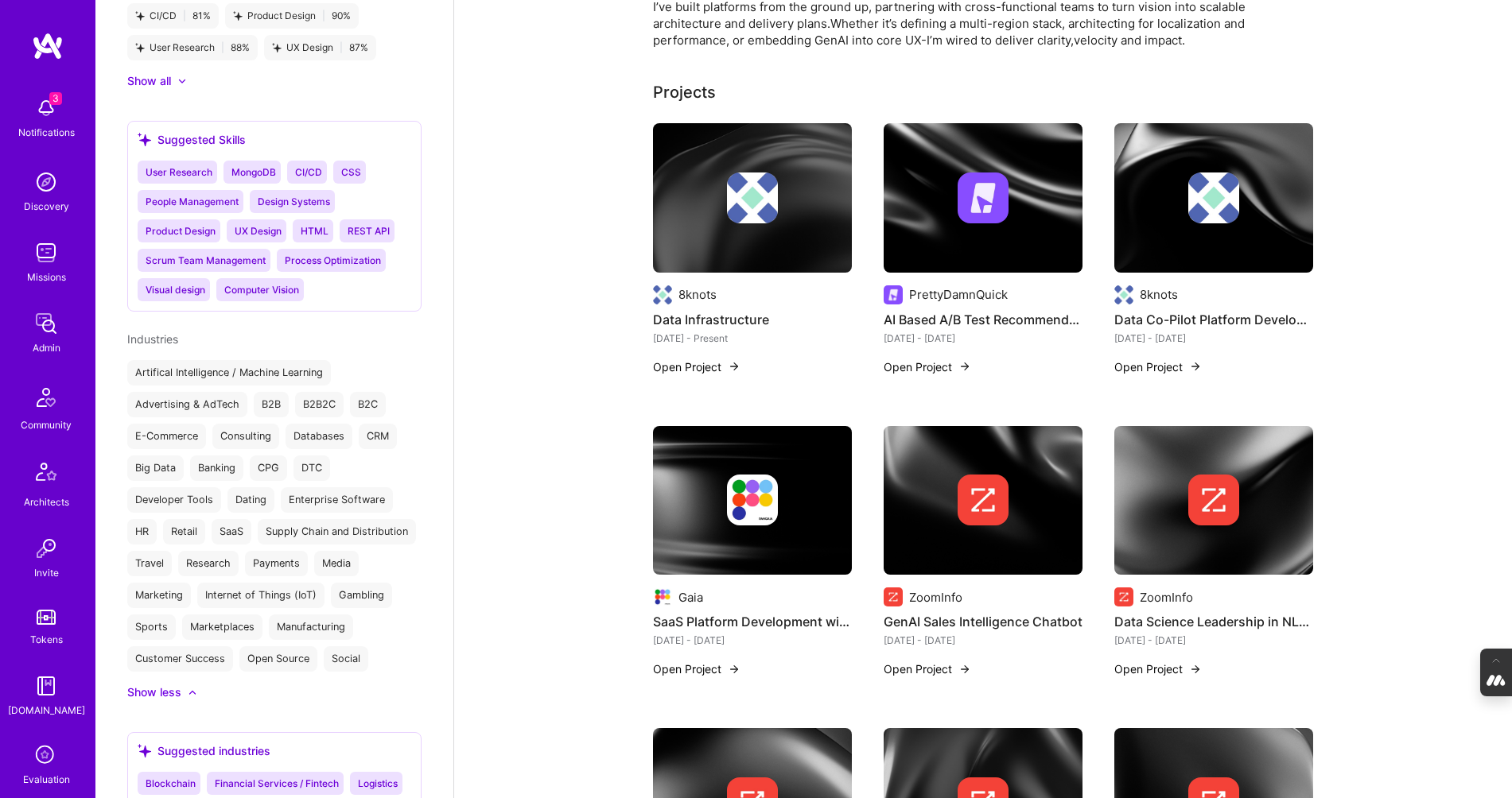
click at [1209, 209] on img at bounding box center [1214, 198] width 51 height 51
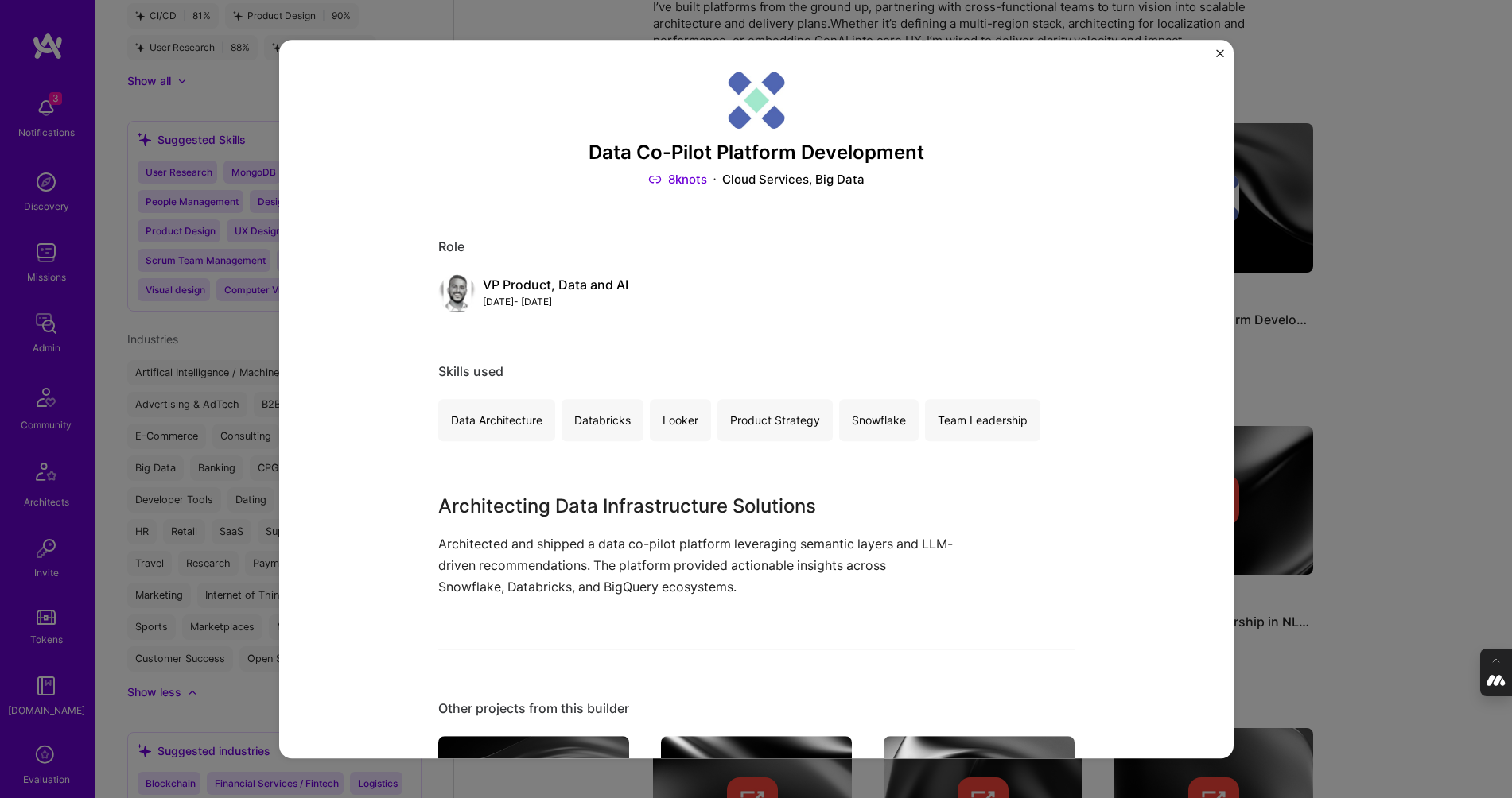
click at [1346, 248] on div "Data Co-Pilot Platform Development 8knots Cloud Services, Big Data Role VP Prod…" at bounding box center [756, 399] width 1512 height 798
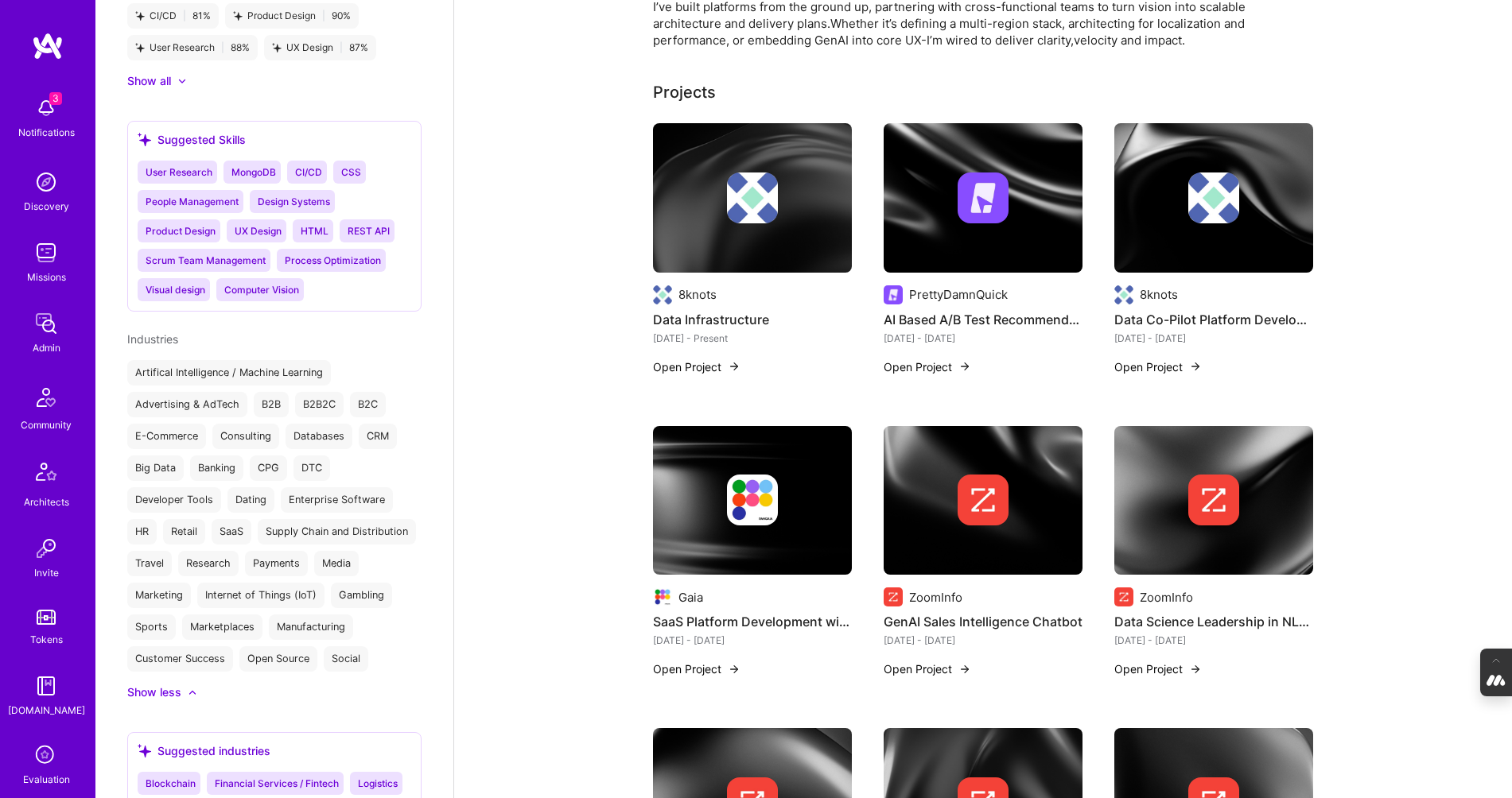
click at [892, 294] on img at bounding box center [893, 295] width 19 height 19
click at [967, 218] on img at bounding box center [983, 198] width 51 height 51
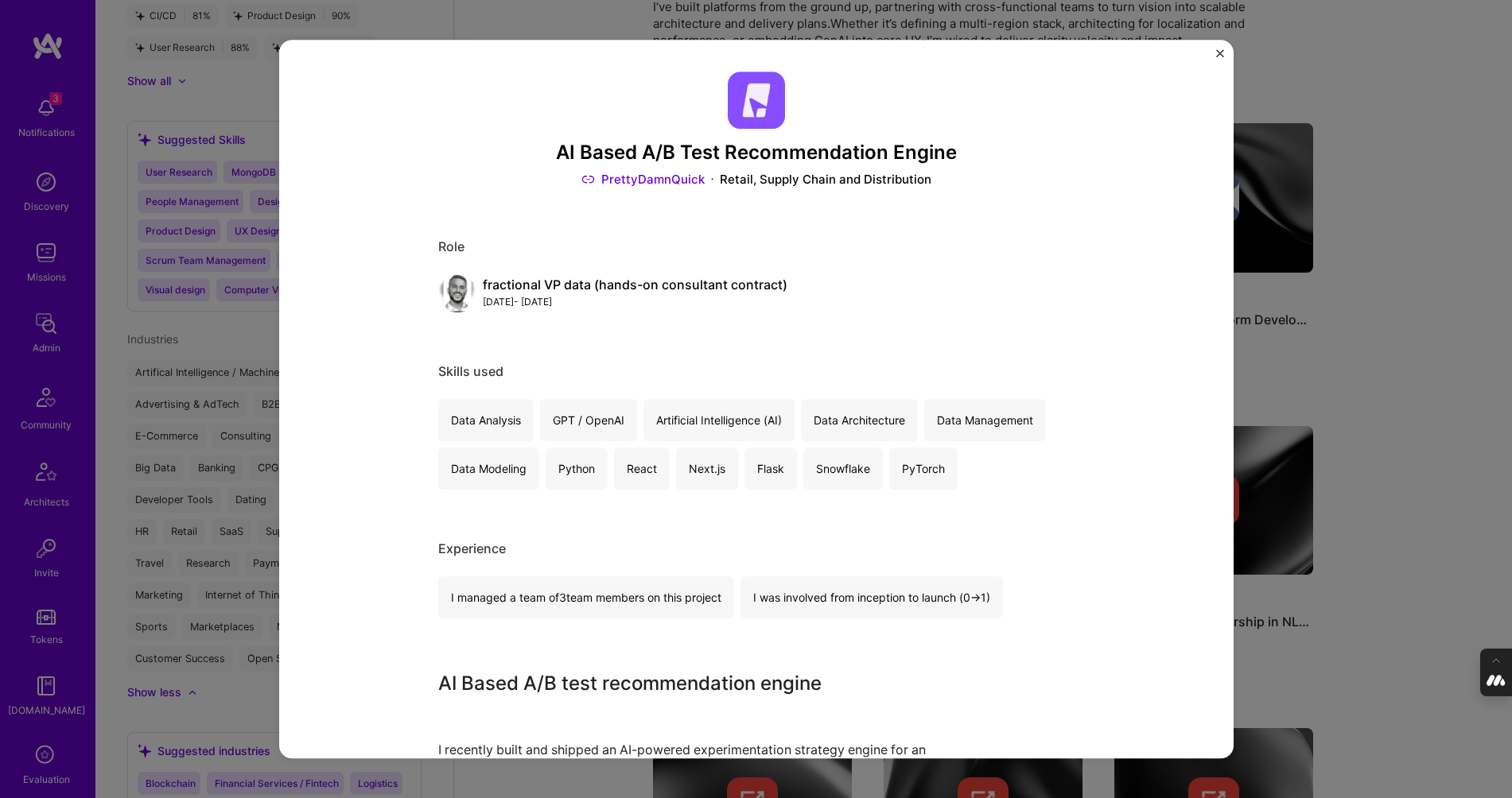
click at [1219, 53] on img "Close" at bounding box center [1220, 54] width 8 height 8
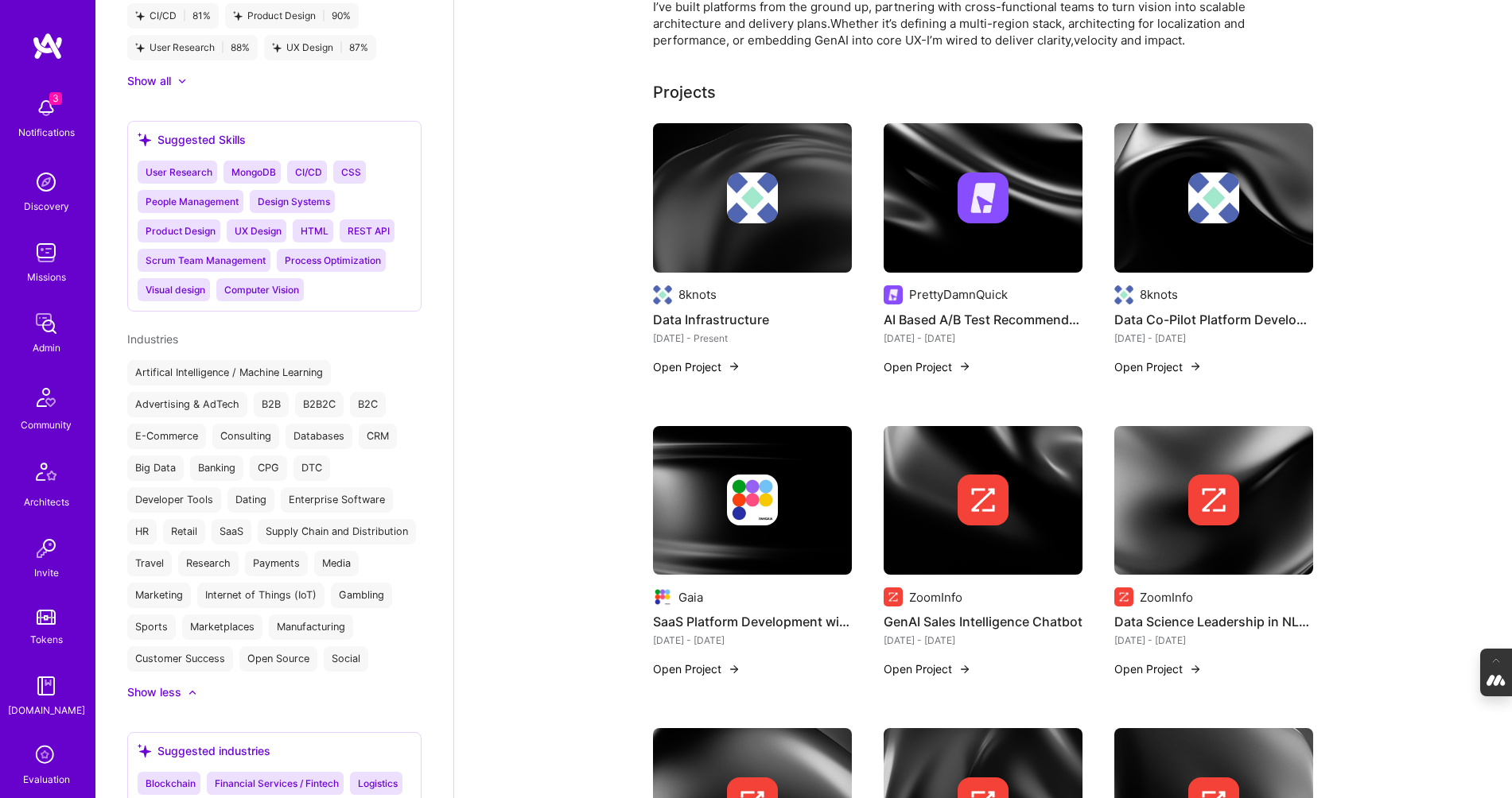
click at [663, 294] on img at bounding box center [662, 295] width 19 height 19
click at [768, 178] on img at bounding box center [753, 198] width 51 height 51
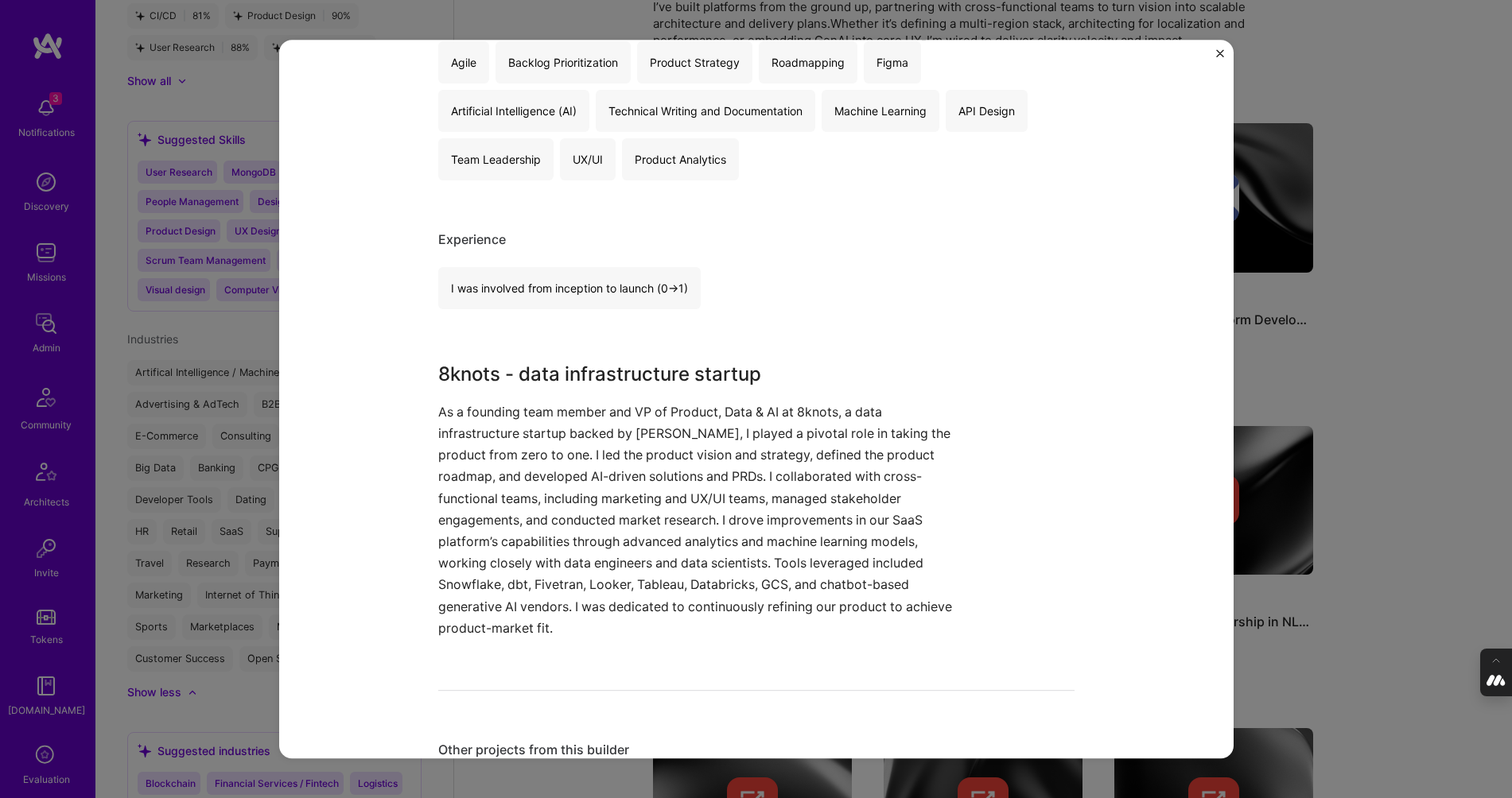
scroll to position [359, 0]
click at [1371, 86] on div "Data Infrastructure 8knots B2B, Databases Role VP Product, Data & AI Aug, 2023 …" at bounding box center [756, 399] width 1512 height 798
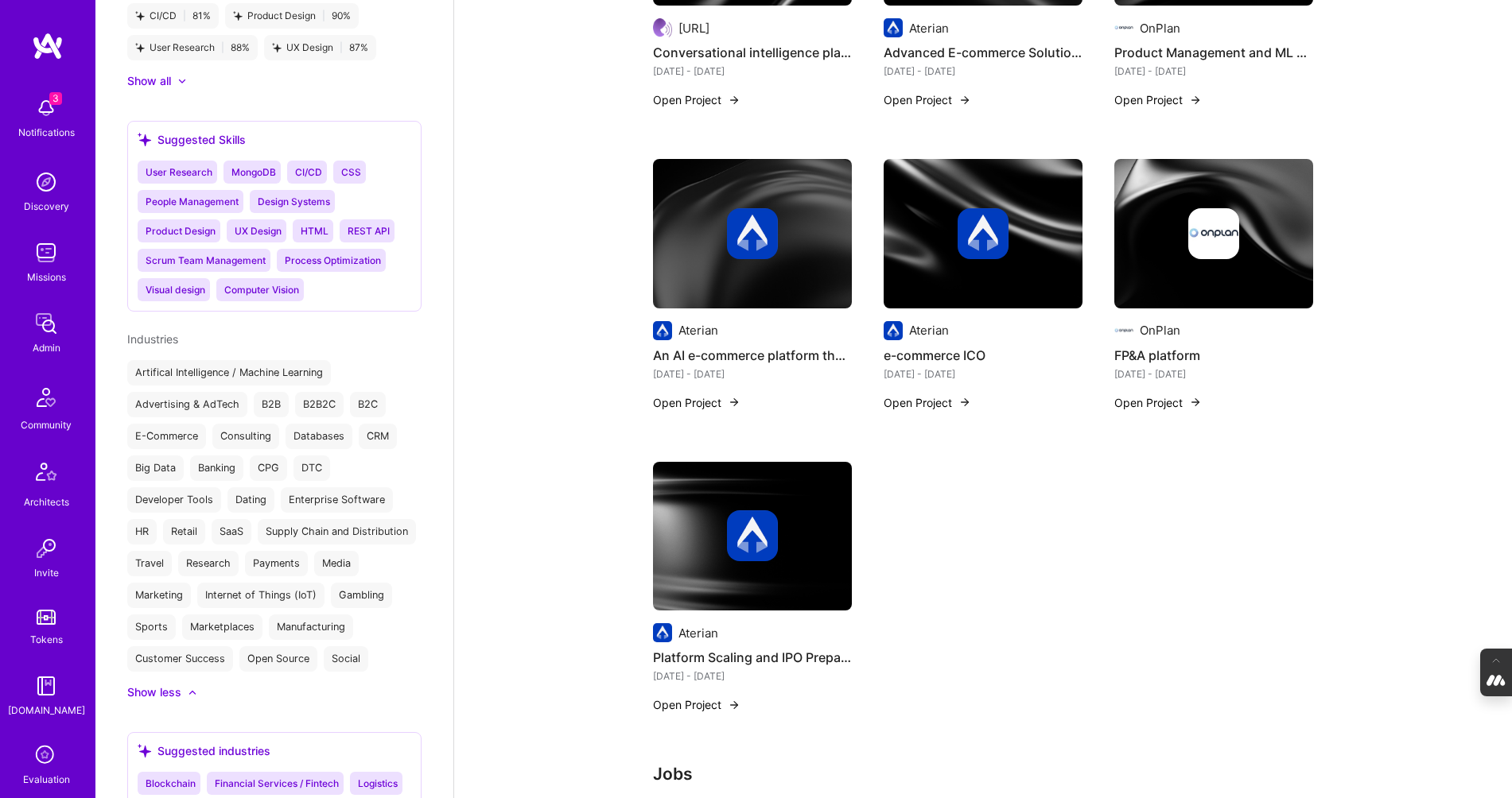
scroll to position [1447, 0]
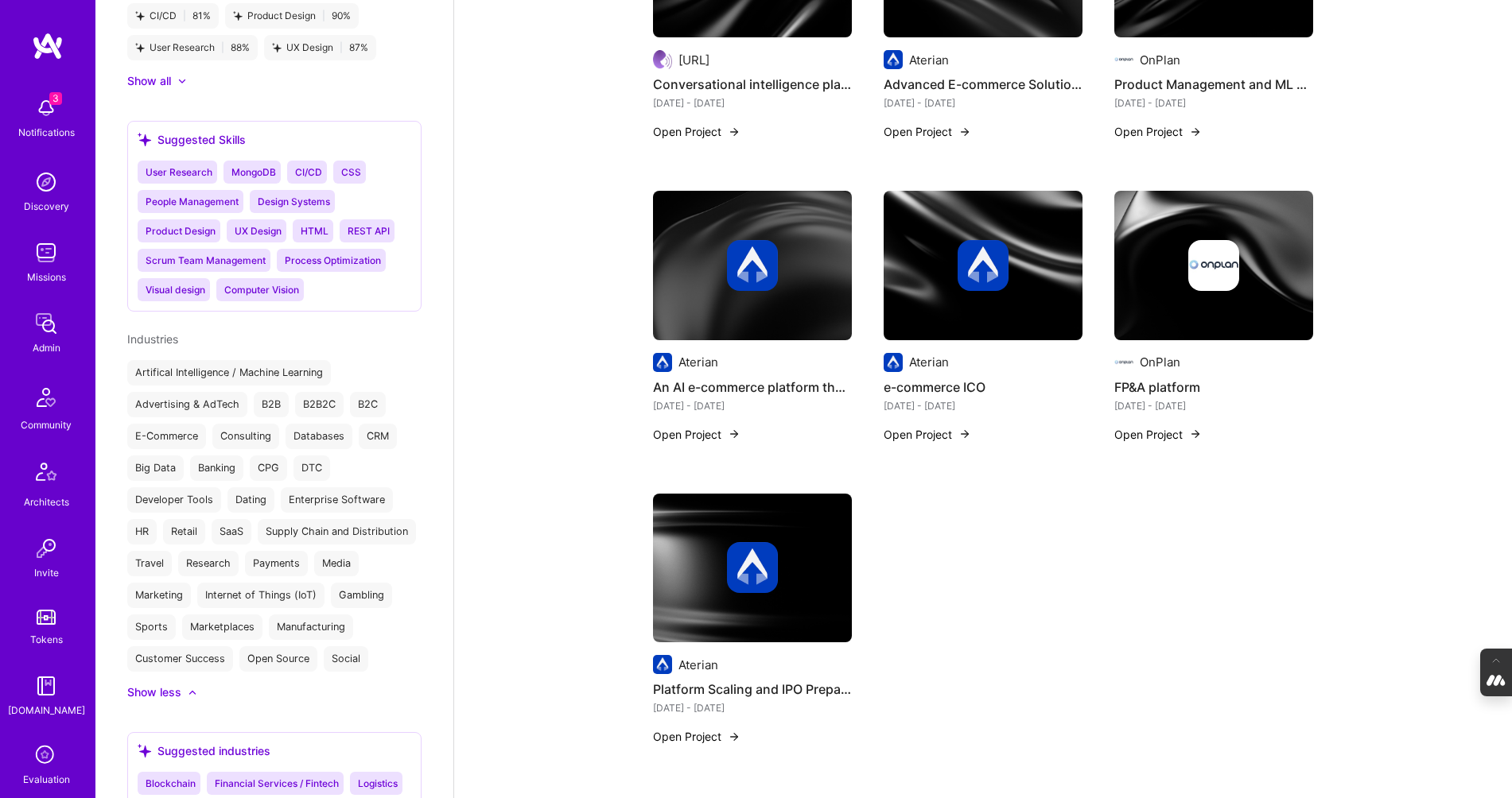
click at [752, 567] on img at bounding box center [753, 568] width 51 height 51
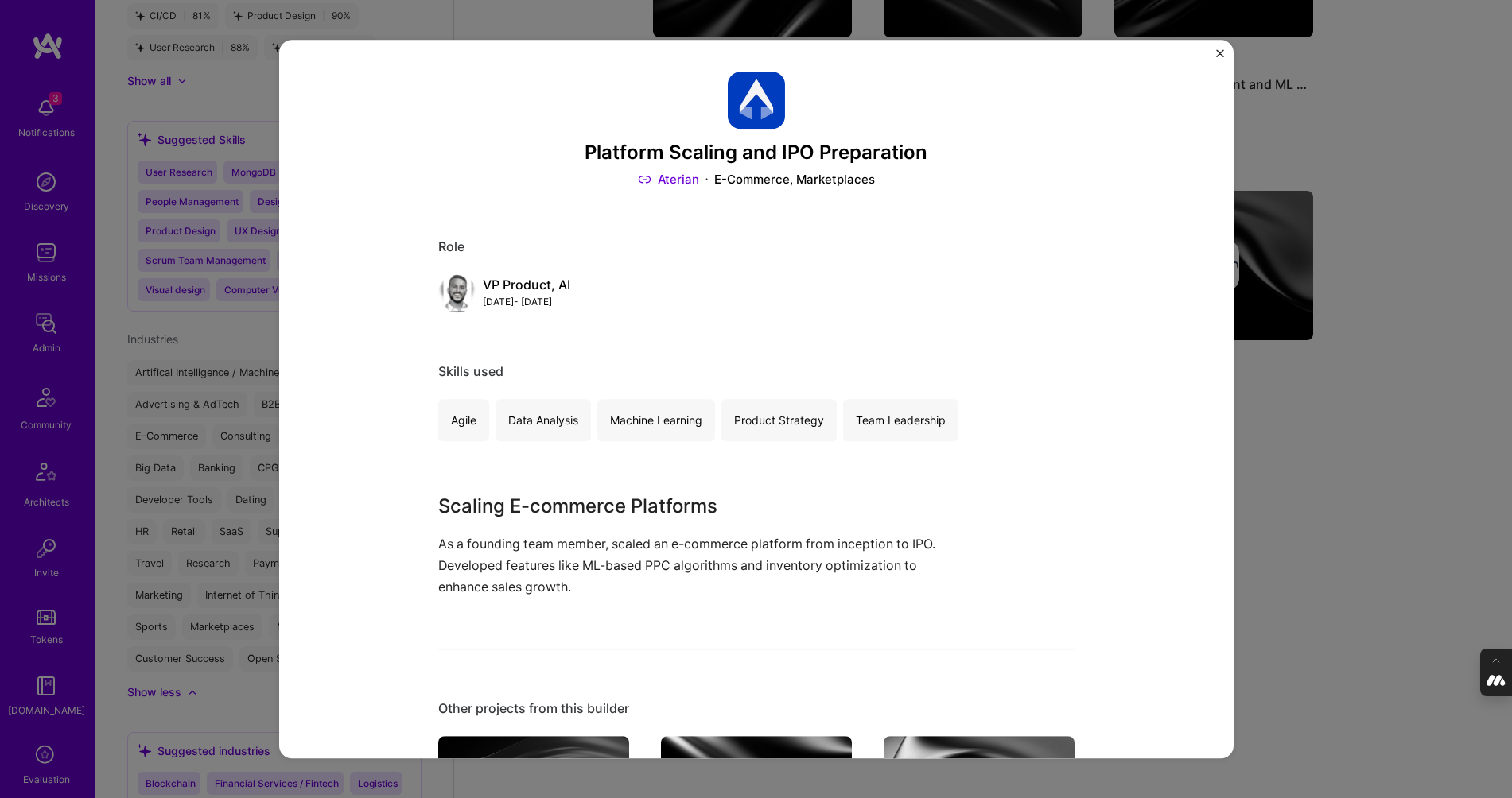
click at [1265, 441] on div "Platform Scaling and IPO Preparation Aterian E-Commerce, Marketplaces Role VP P…" at bounding box center [756, 399] width 1512 height 798
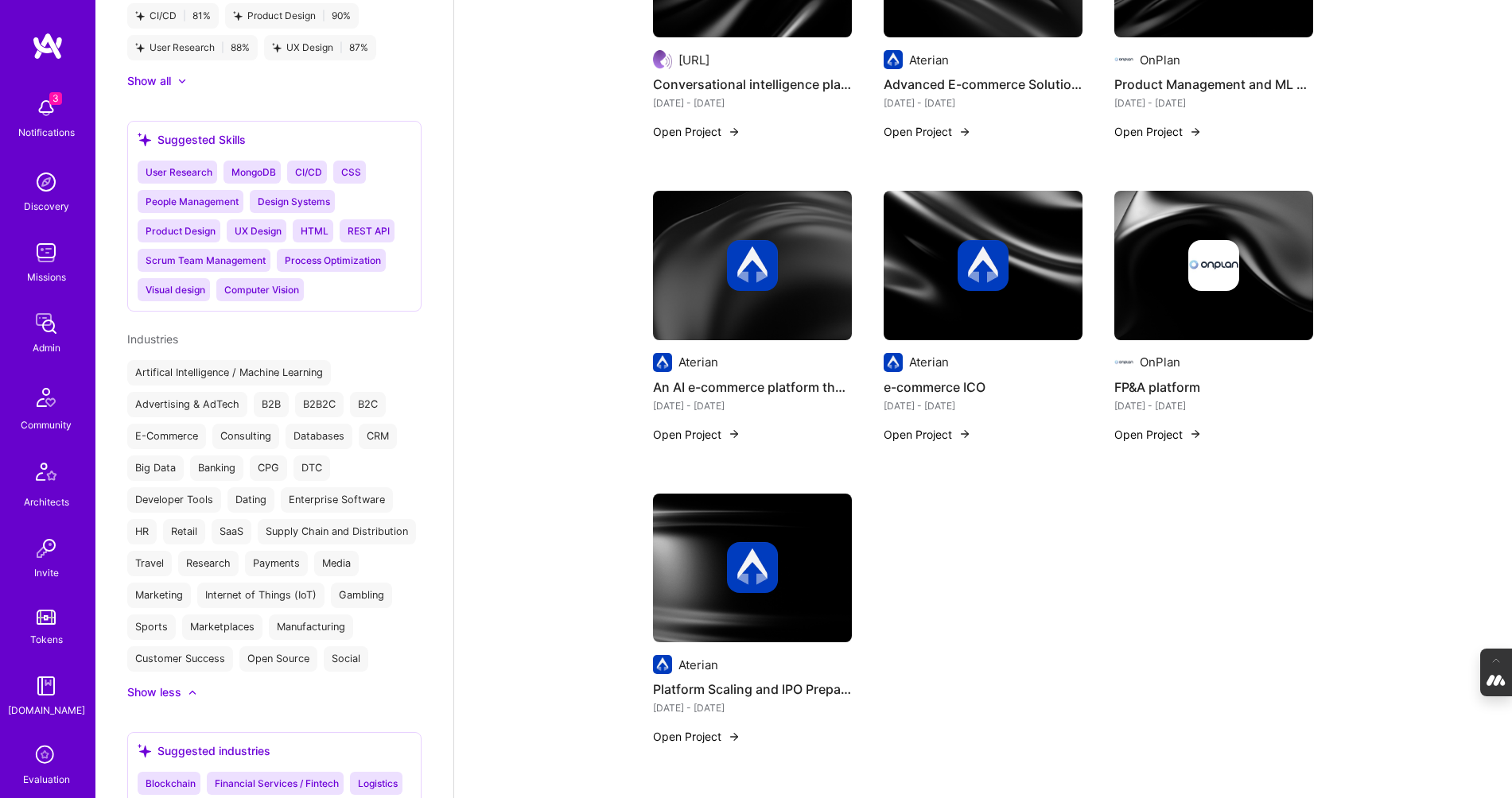
click at [996, 273] on img at bounding box center [983, 266] width 51 height 51
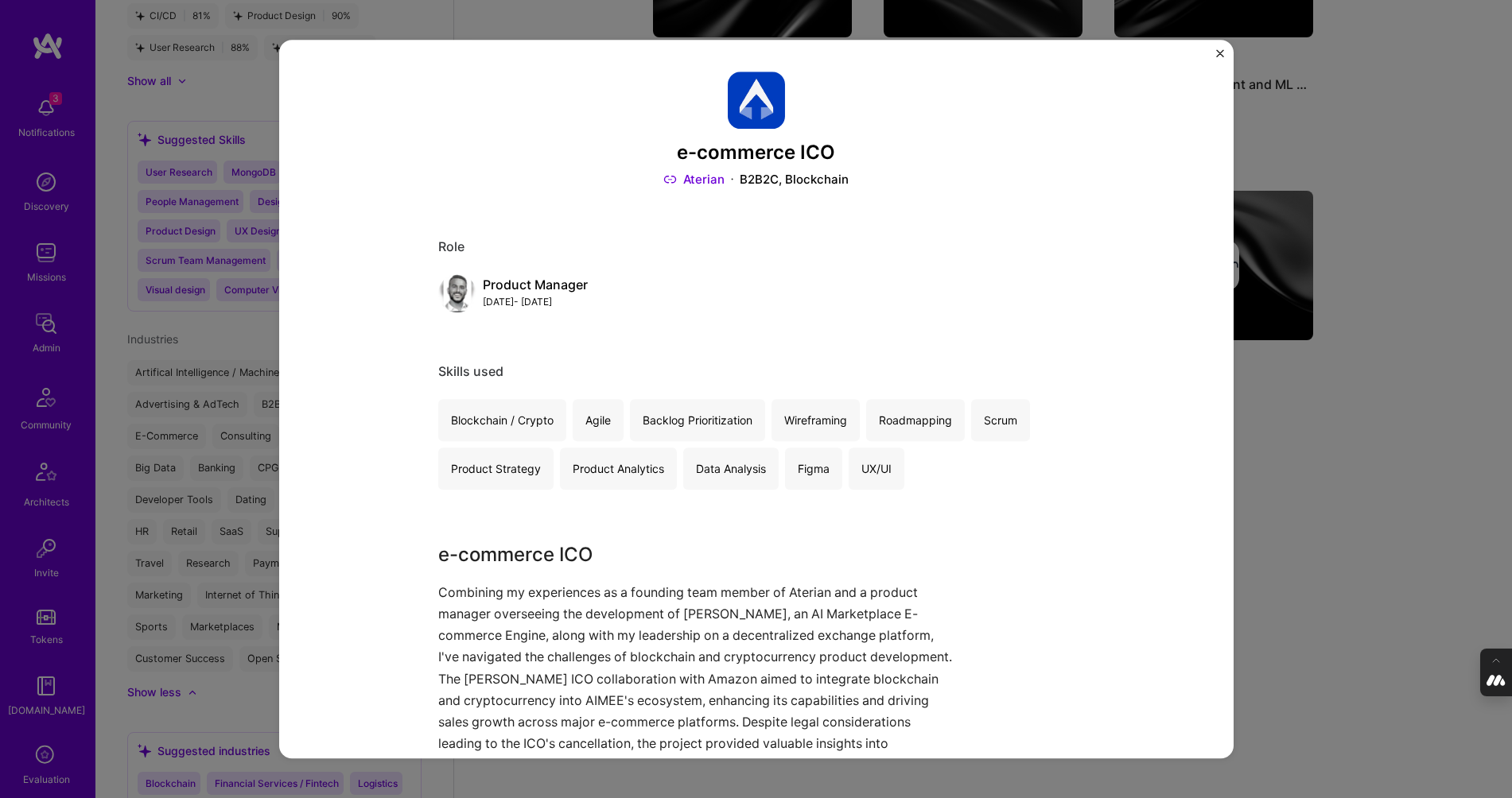
click at [1319, 369] on div "e-commerce ICO Aterian B2B2C, Blockchain Role Product Manager Oct, 2018 - Sep, …" at bounding box center [756, 399] width 1512 height 798
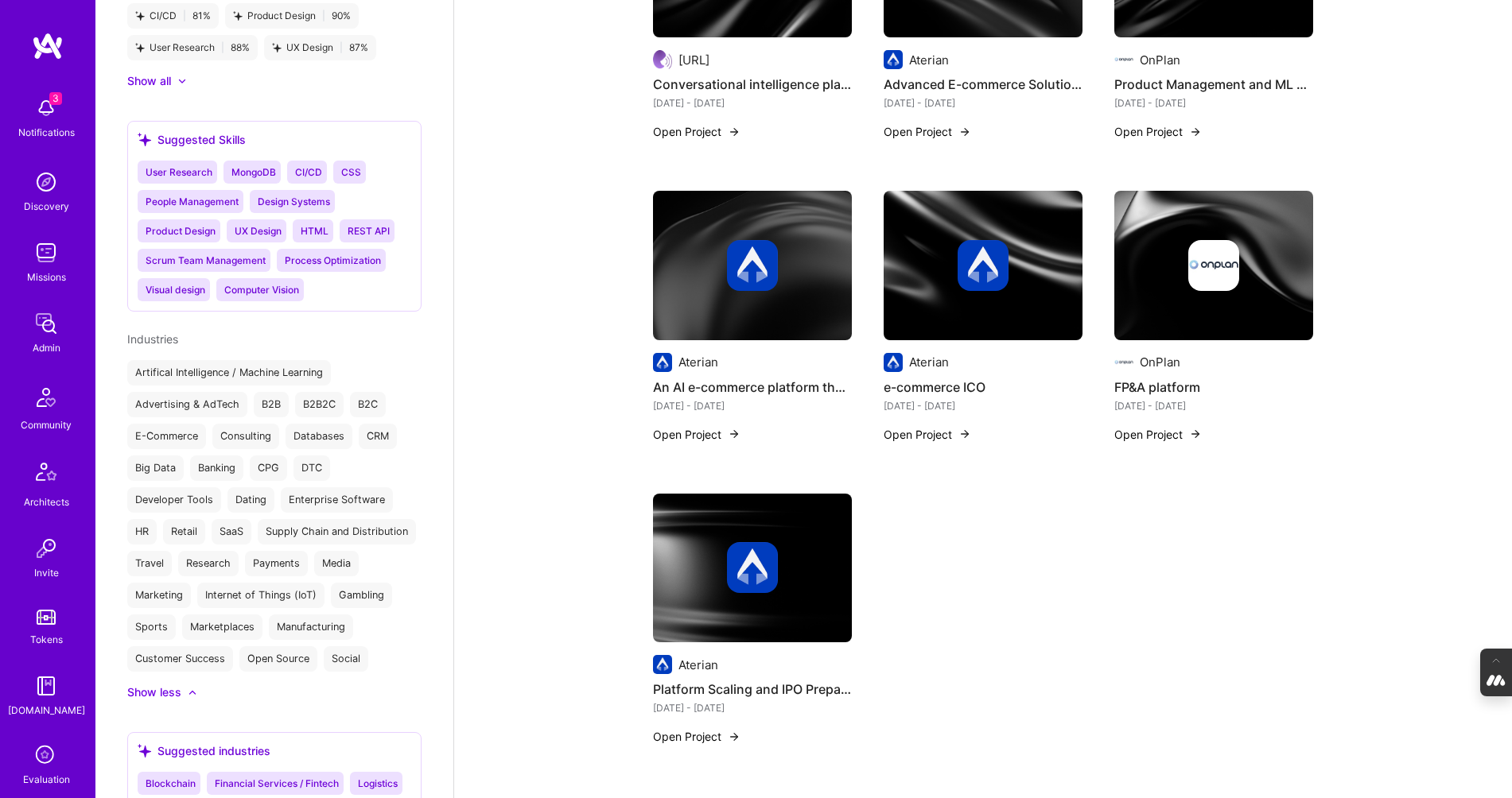
click at [737, 268] on img at bounding box center [753, 266] width 51 height 51
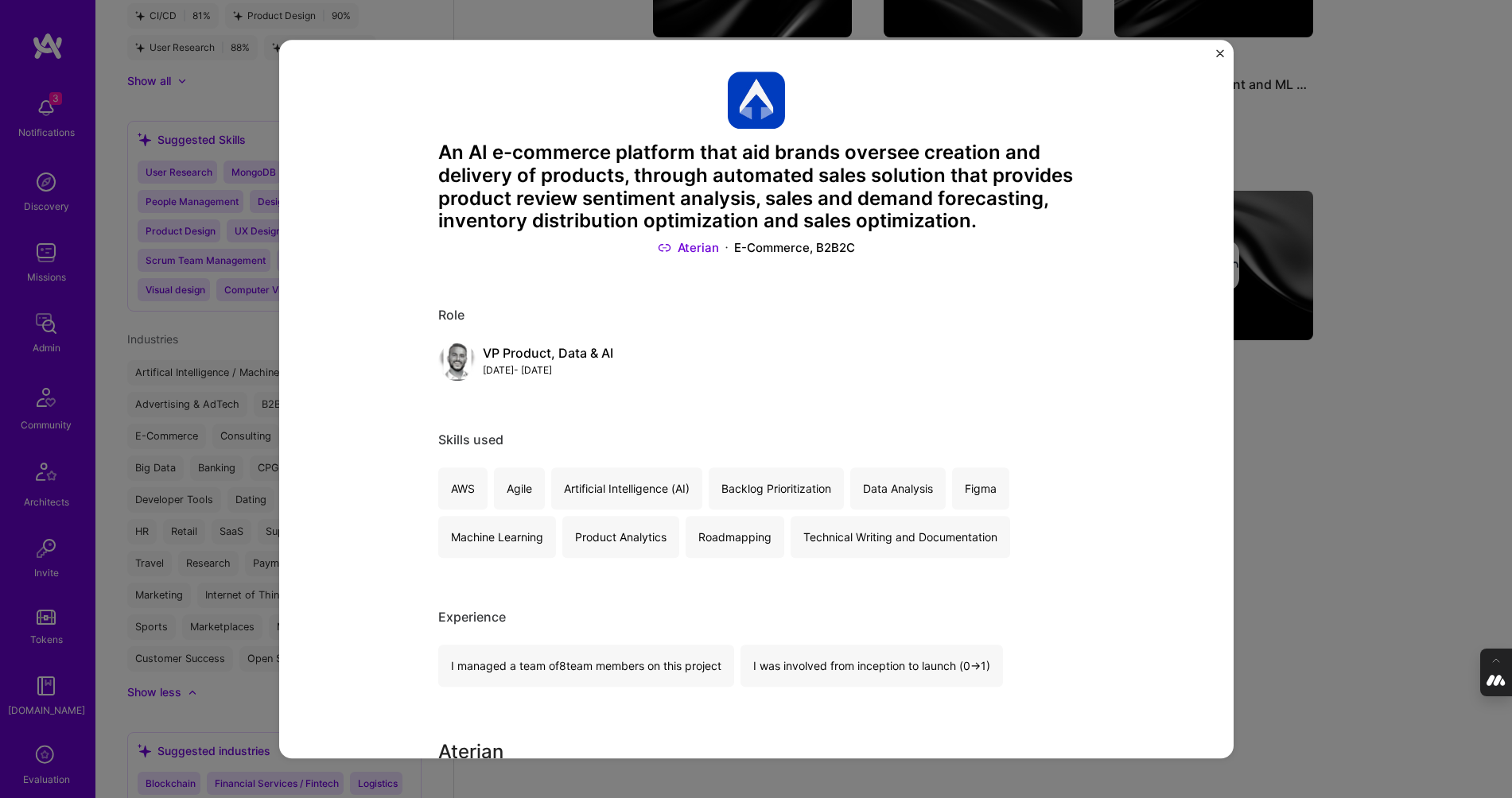
click at [1366, 399] on div "An AI e-commerce platform that aid brands oversee creation and delivery of prod…" at bounding box center [756, 399] width 1512 height 798
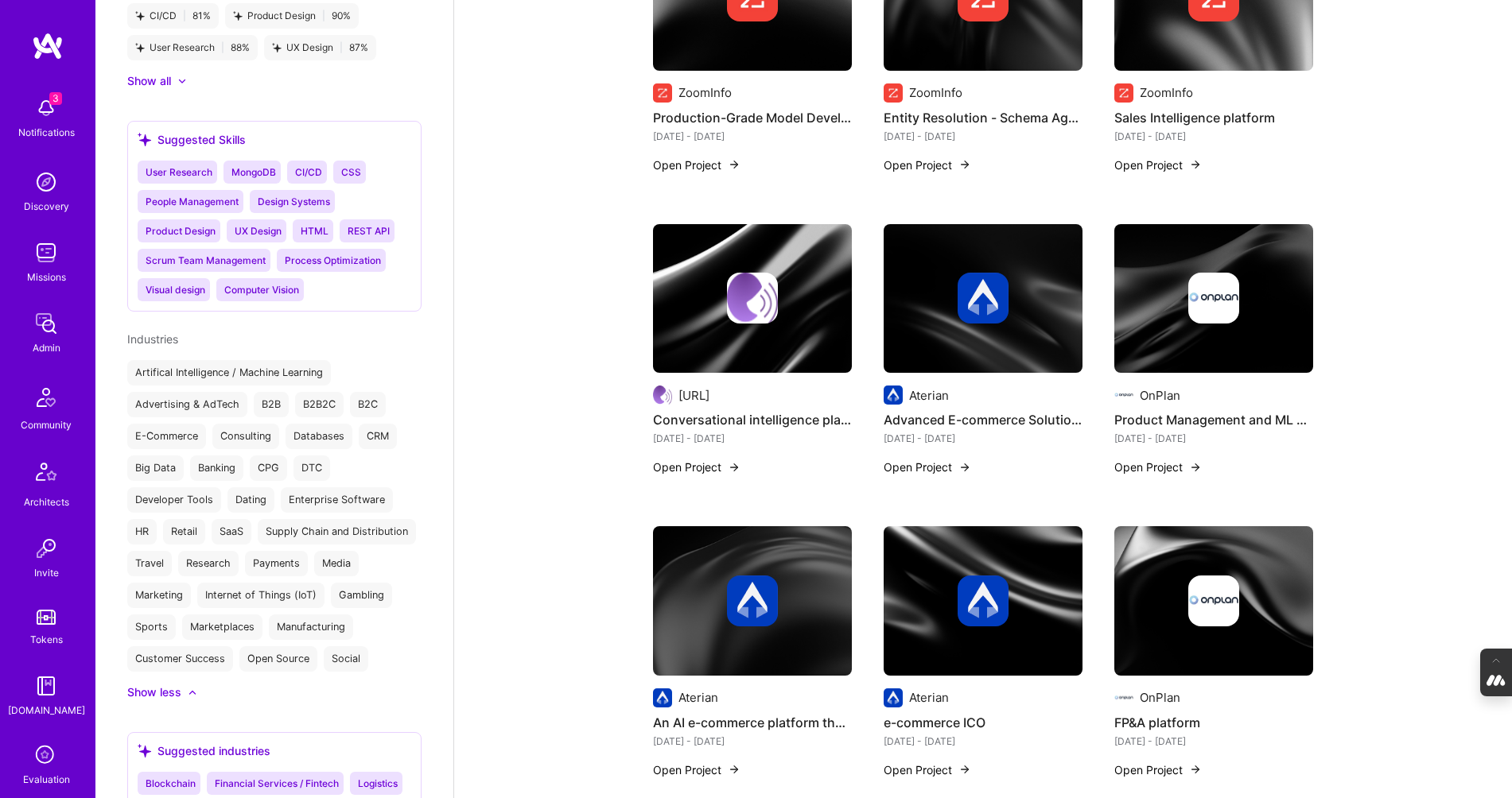
scroll to position [3085, 0]
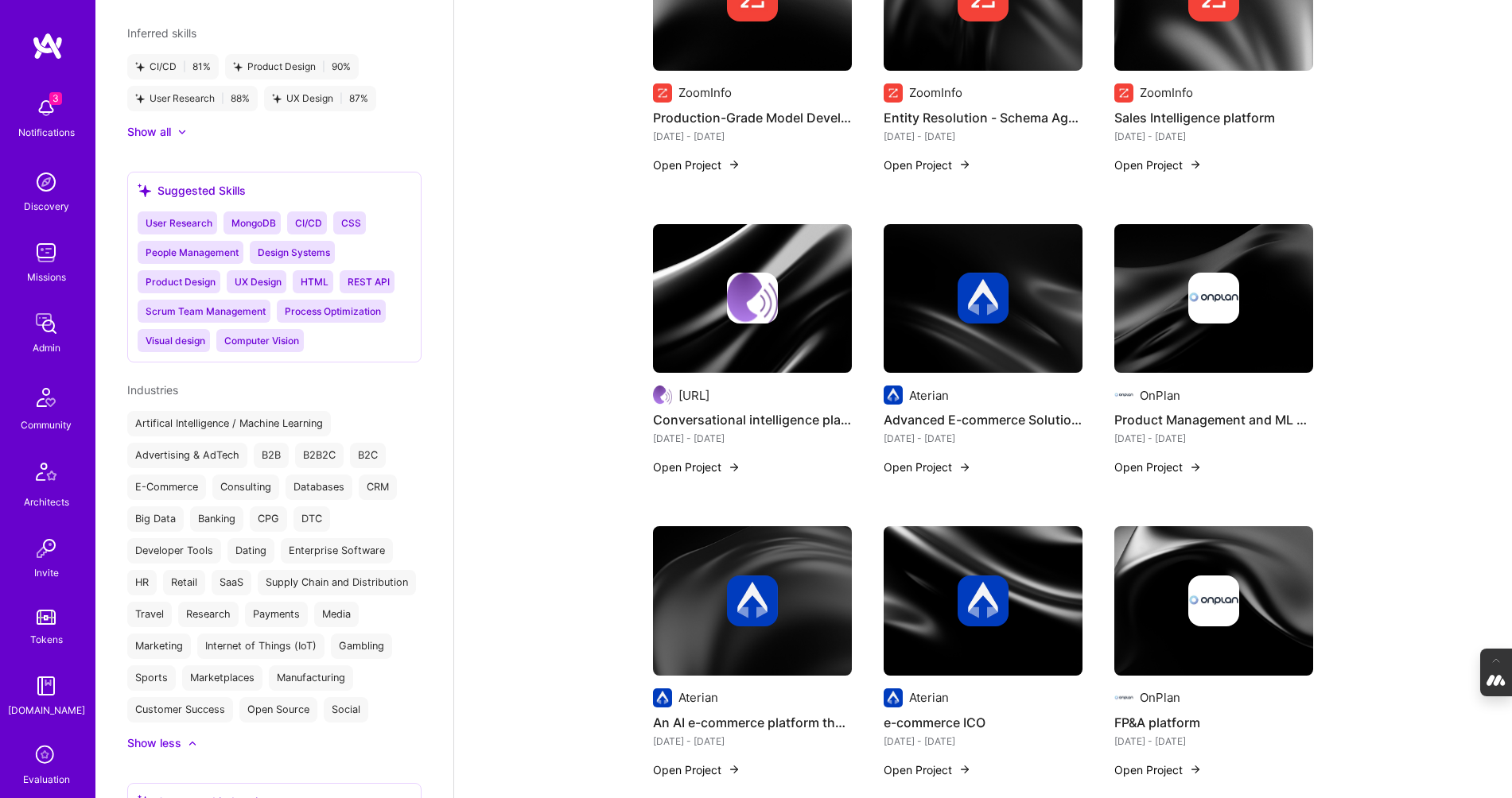
click at [938, 320] on div at bounding box center [982, 298] width 198 height 51
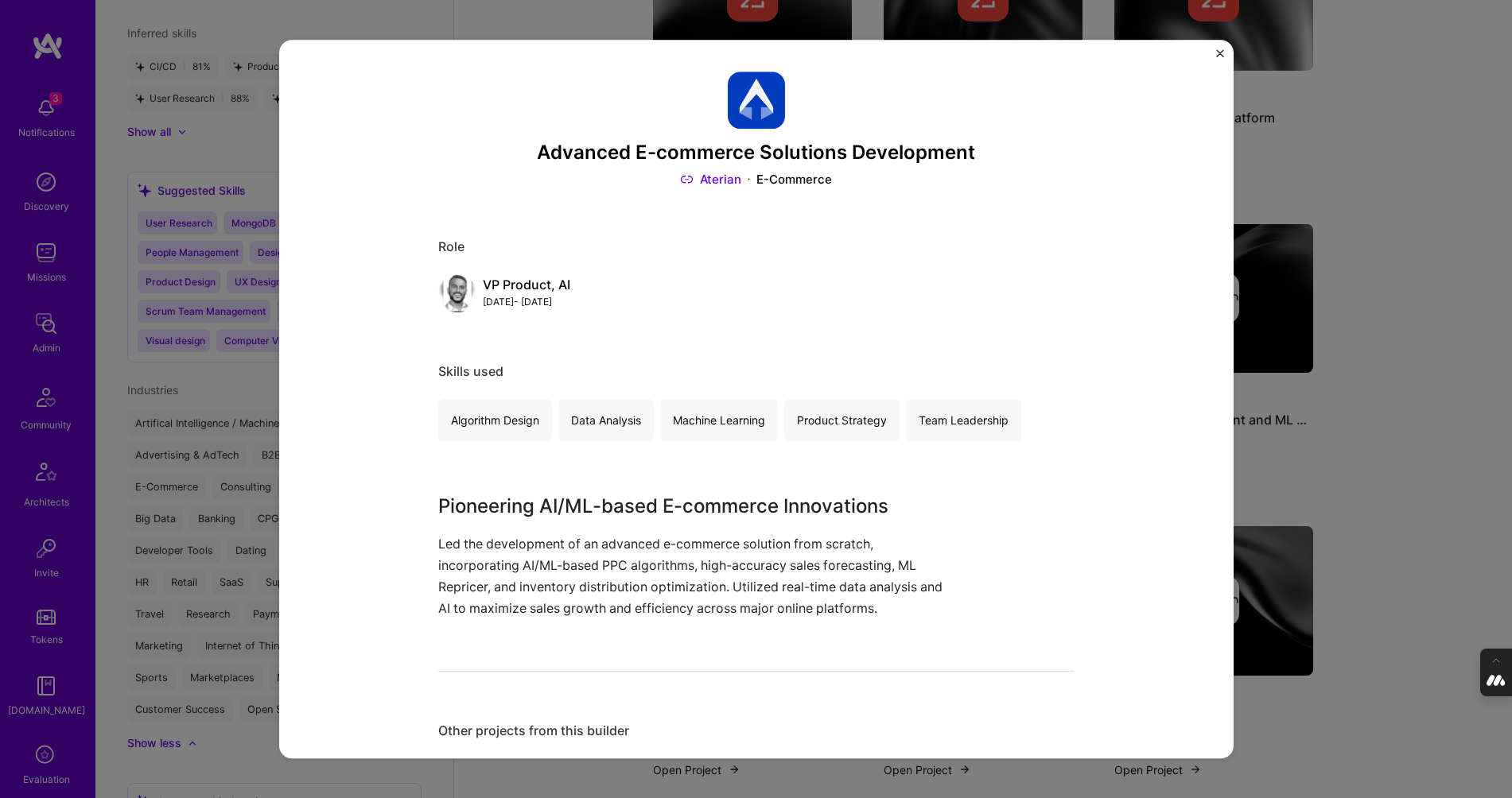
click at [1216, 54] on img "Close" at bounding box center [1220, 54] width 8 height 8
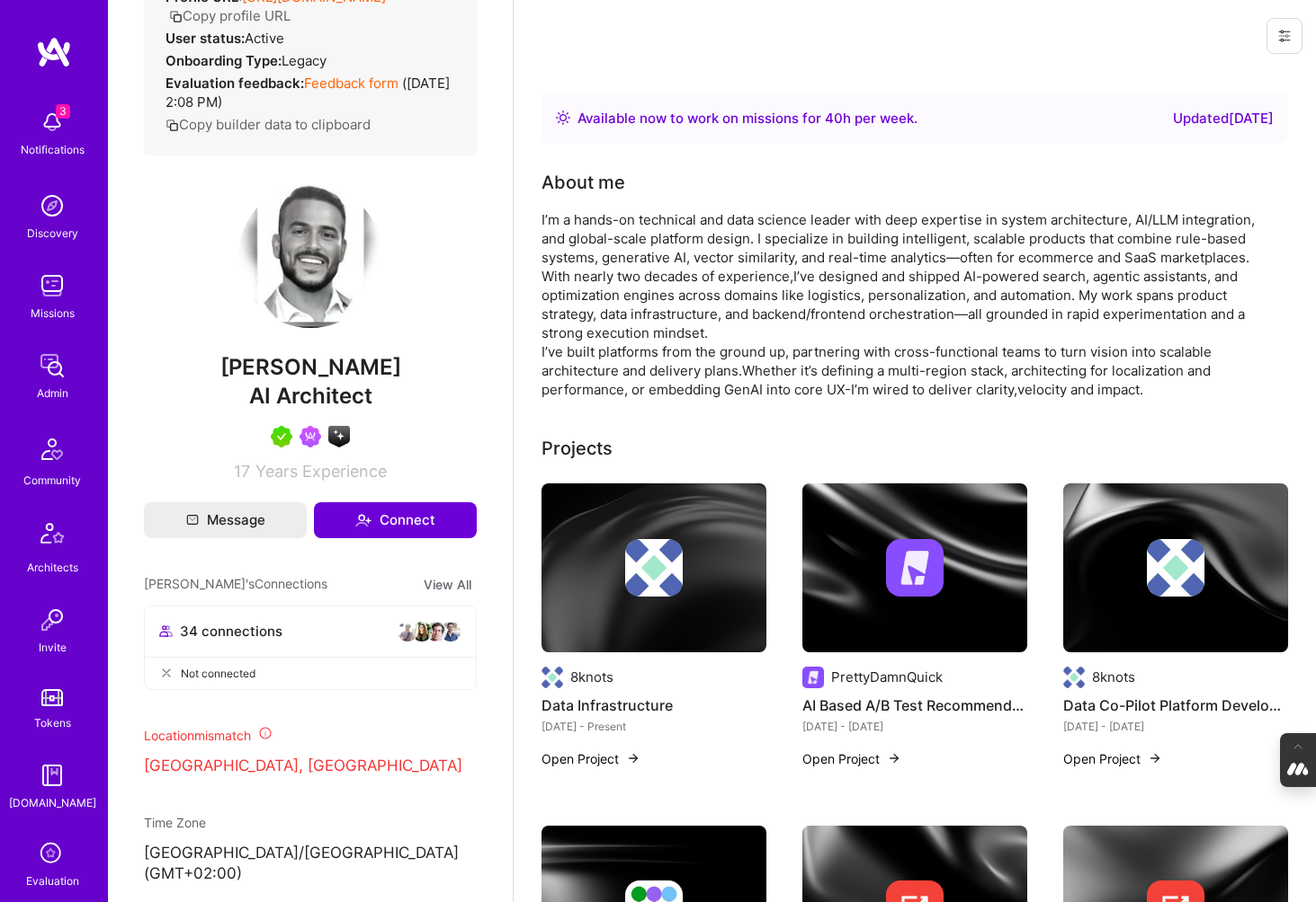
scroll to position [345, 0]
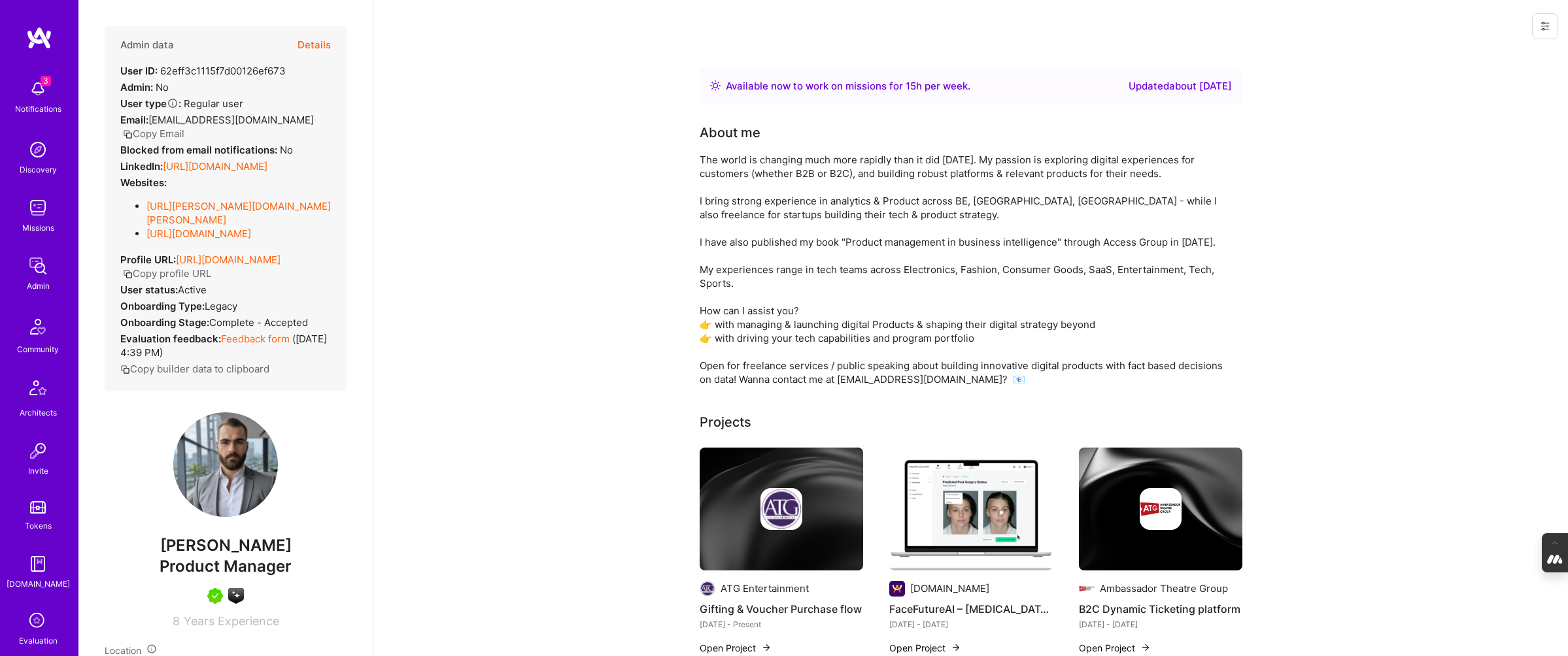
click at [313, 45] on button "Details" at bounding box center [313, 45] width 33 height 38
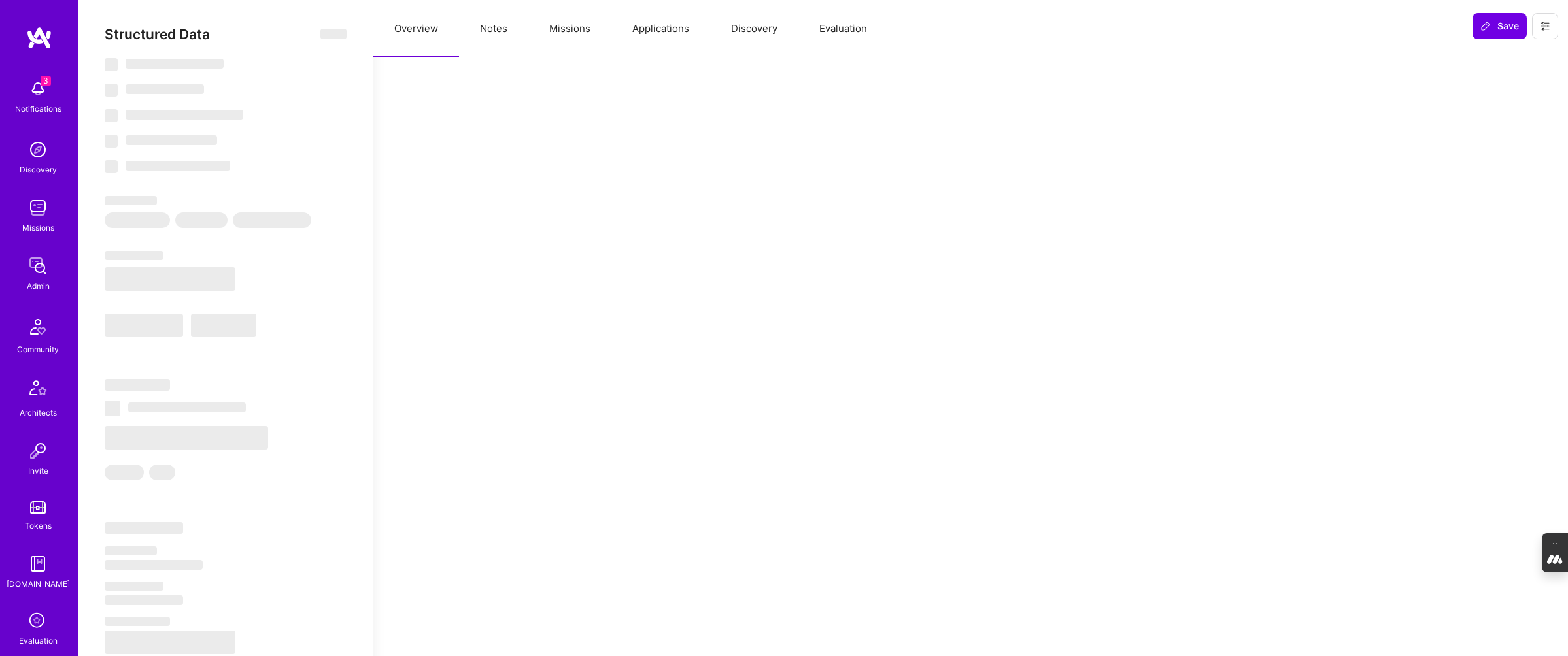
click at [491, 25] on button "Notes" at bounding box center [494, 28] width 69 height 58
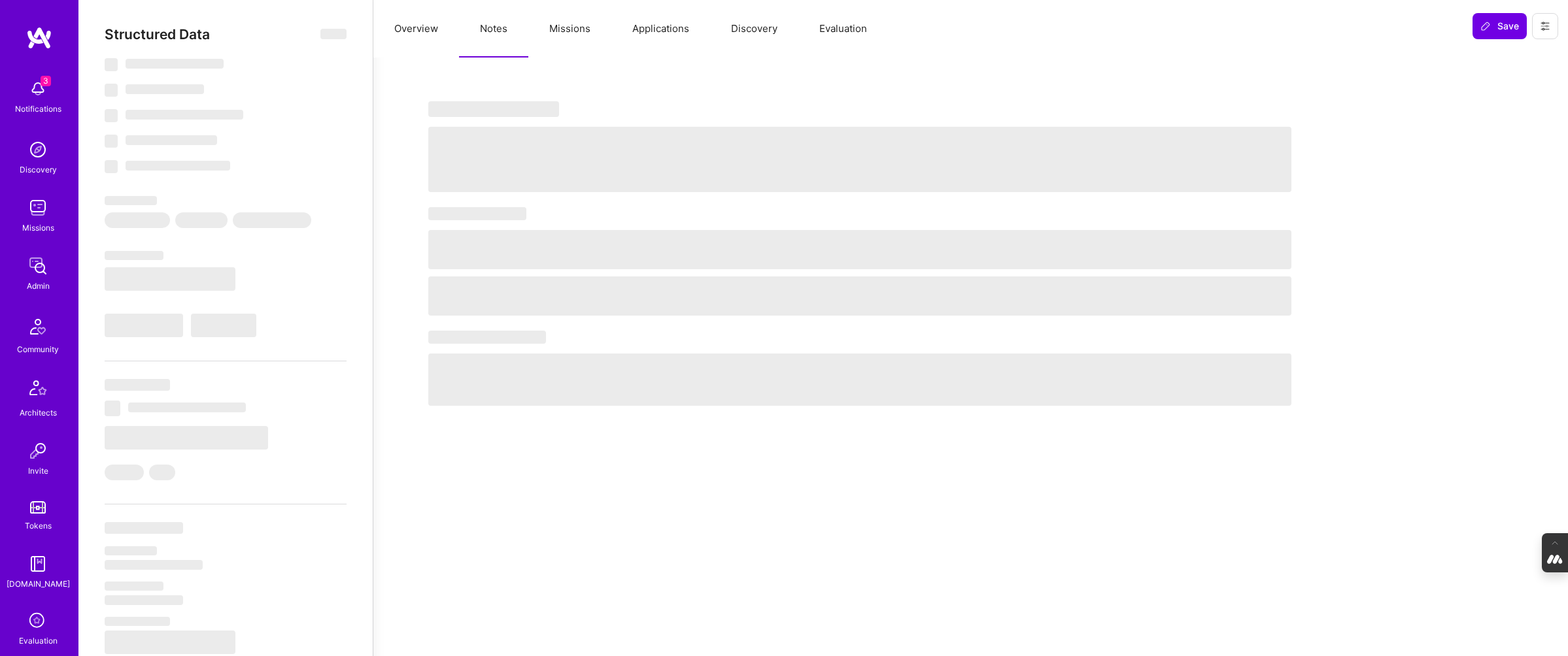
select select "Right Now"
select select "5"
select select "7"
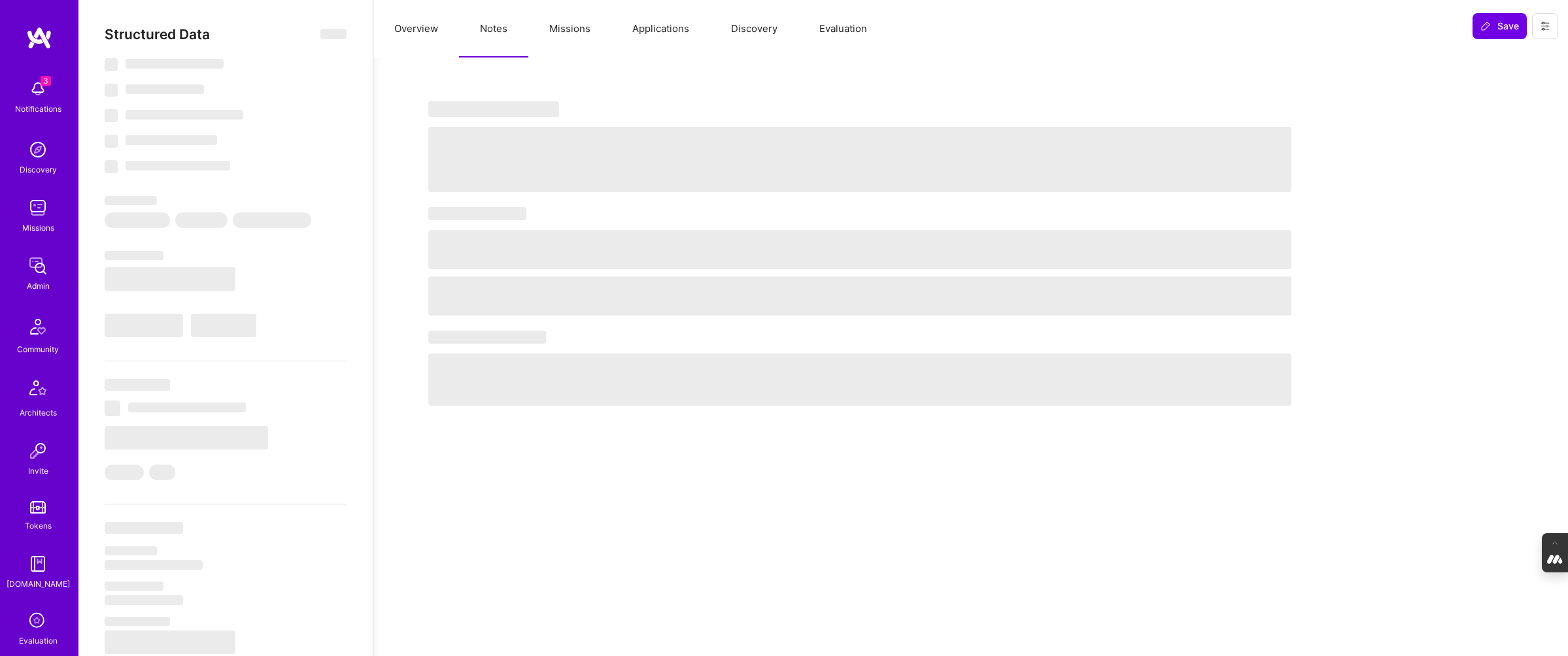
select select "GR"
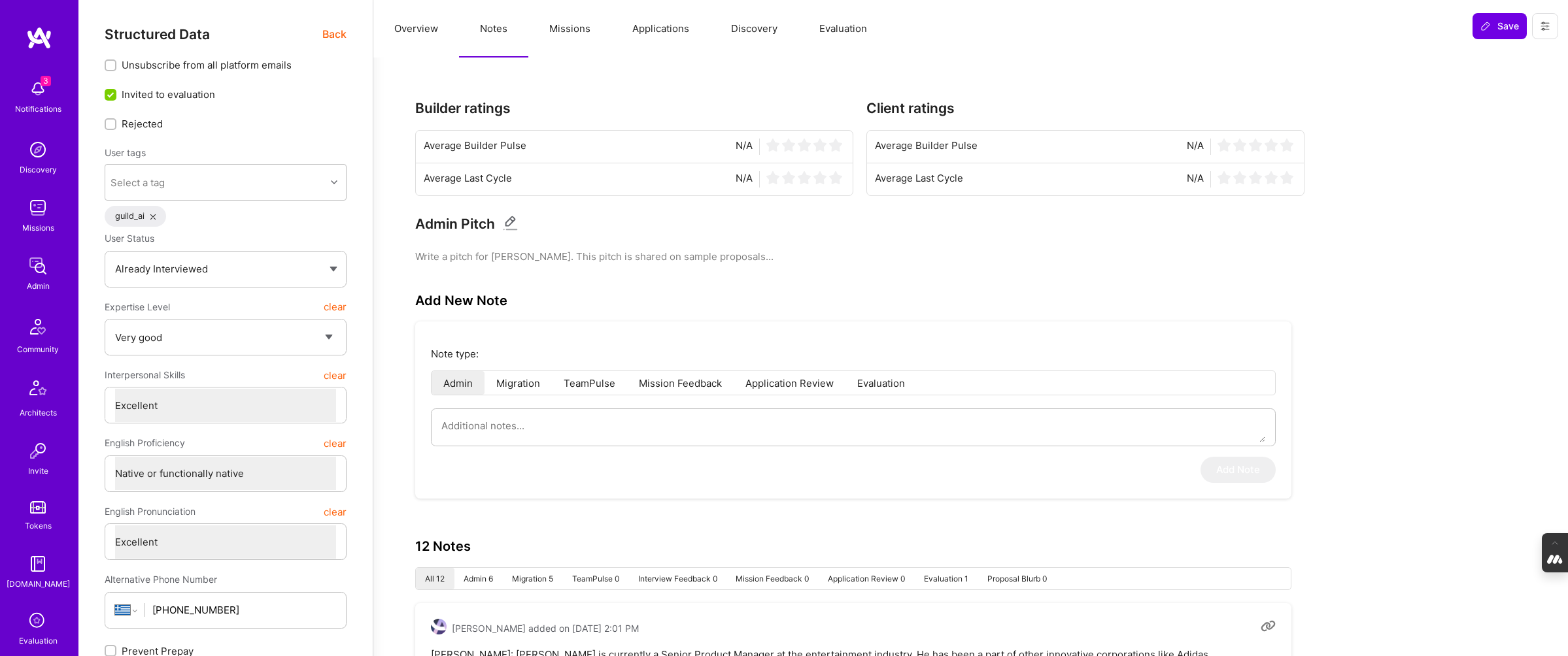
click at [552, 31] on button "Missions" at bounding box center [569, 28] width 83 height 58
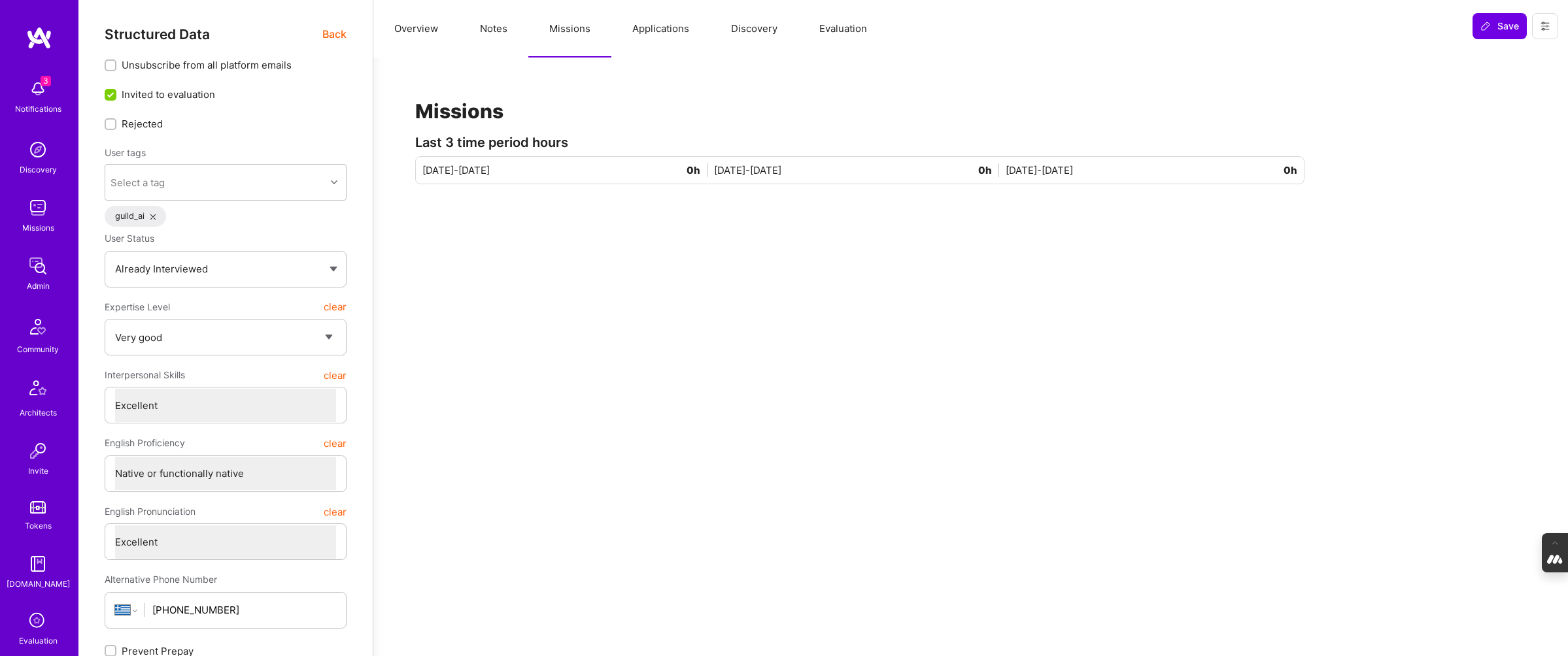
click at [641, 30] on button "Applications" at bounding box center [661, 28] width 99 height 58
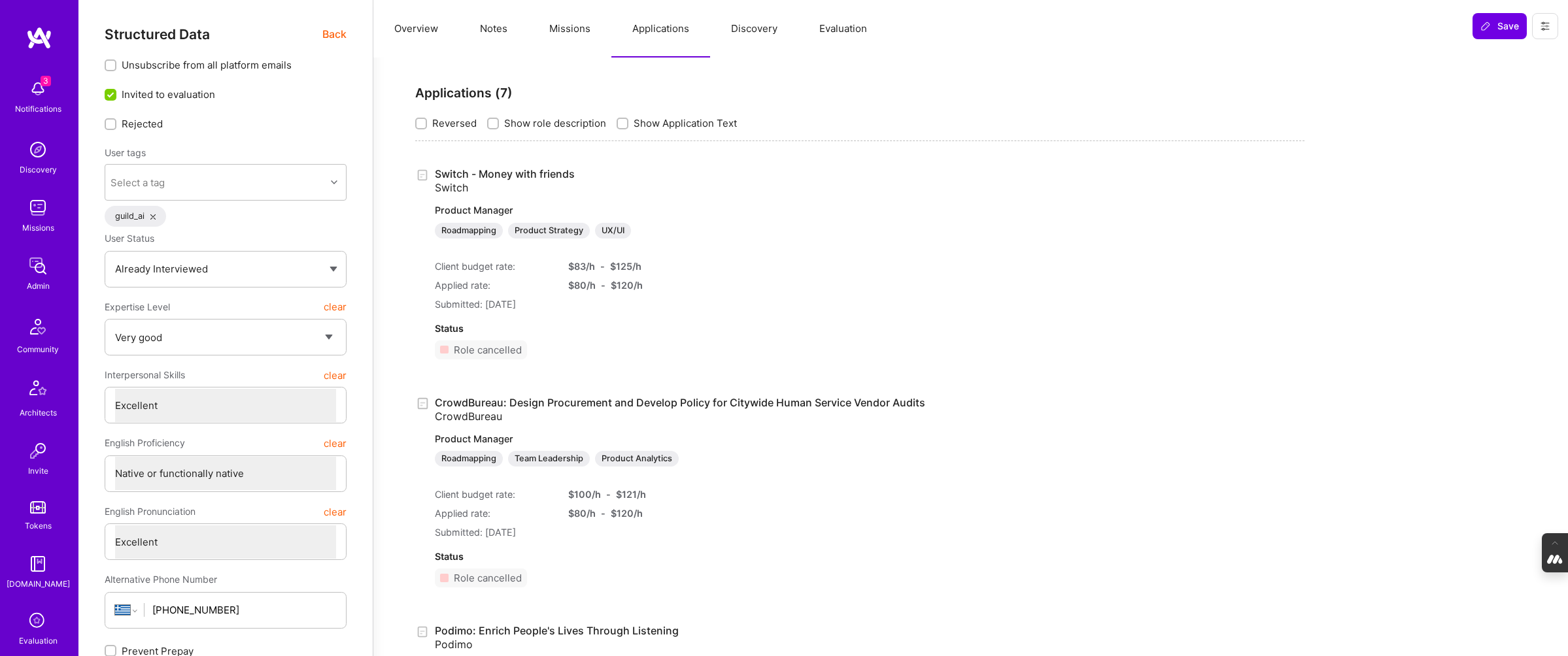
click at [832, 30] on button "Evaluation" at bounding box center [843, 28] width 89 height 58
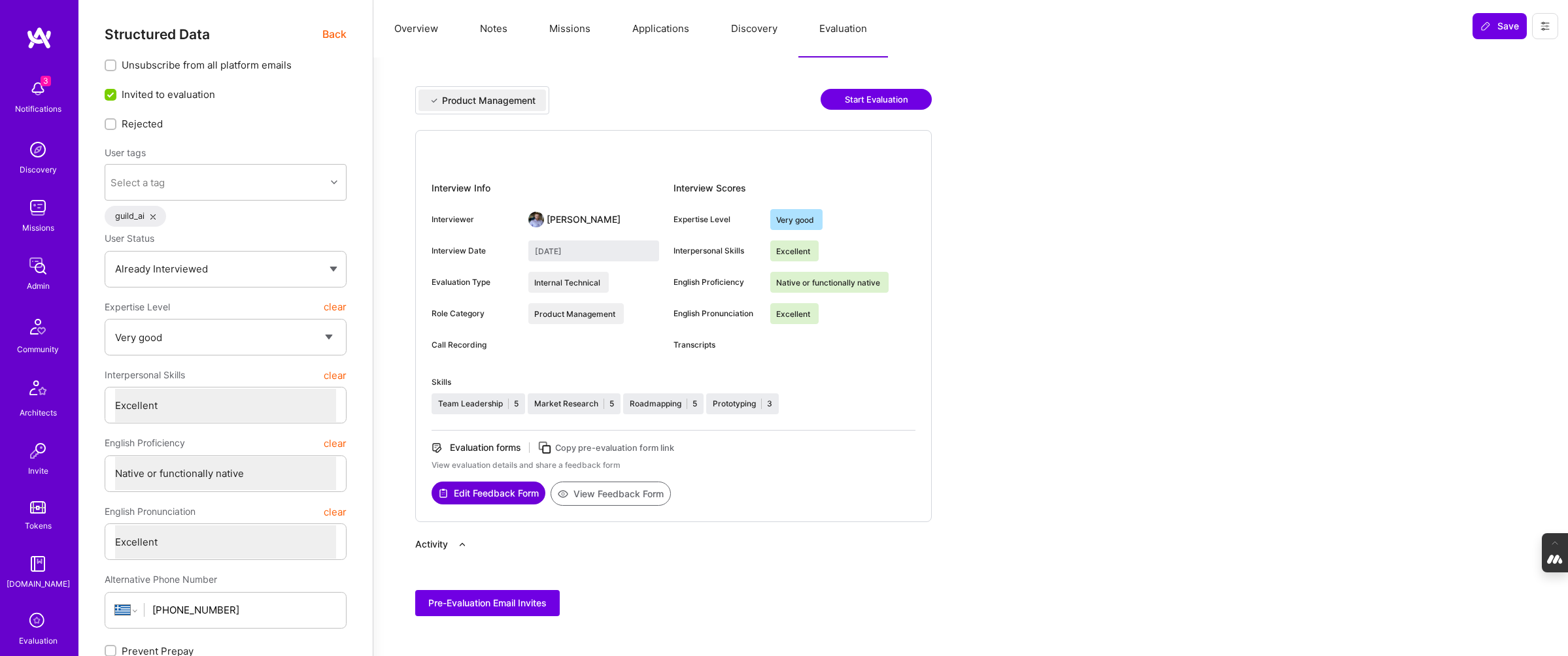
click at [558, 27] on button "Missions" at bounding box center [569, 28] width 83 height 58
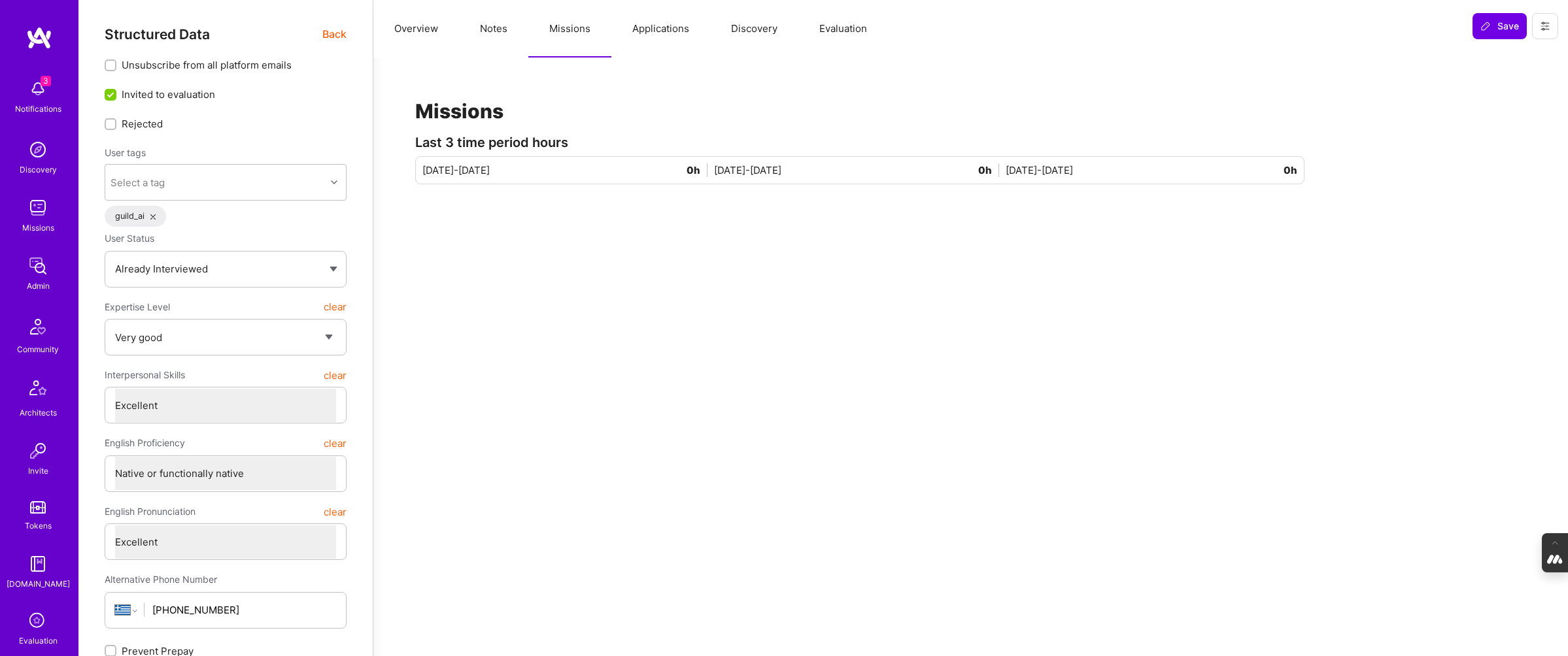
click at [487, 27] on button "Notes" at bounding box center [494, 28] width 69 height 58
type textarea "x"
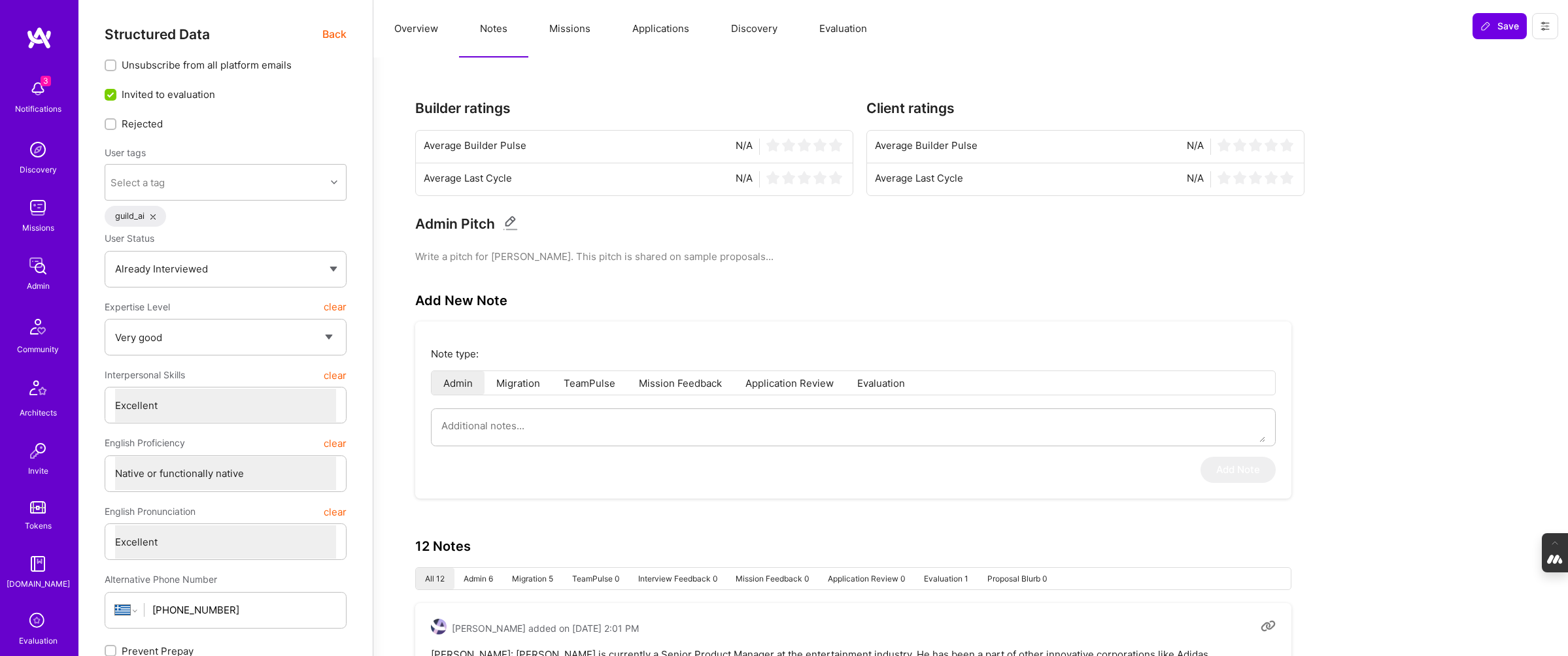
click at [420, 28] on button "Overview" at bounding box center [416, 28] width 85 height 58
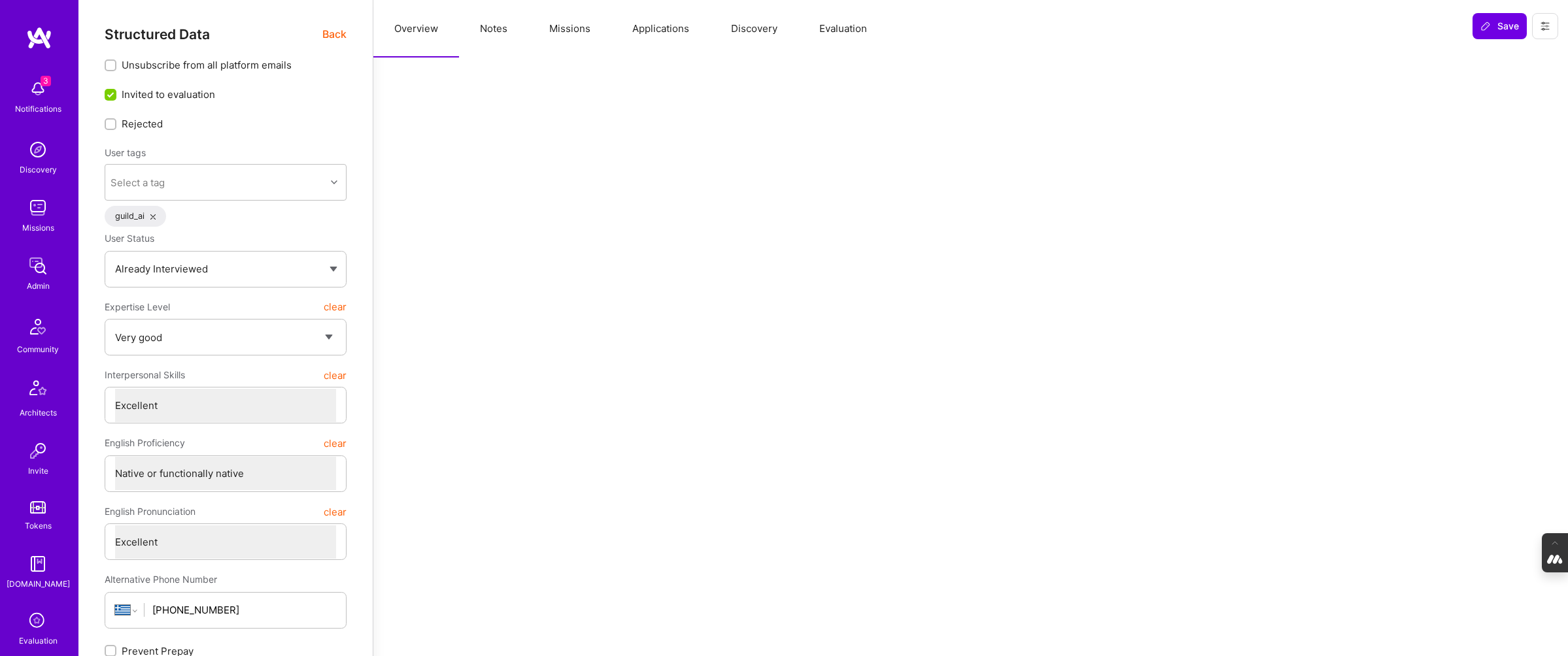
click at [338, 33] on span "Back" at bounding box center [334, 35] width 24 height 16
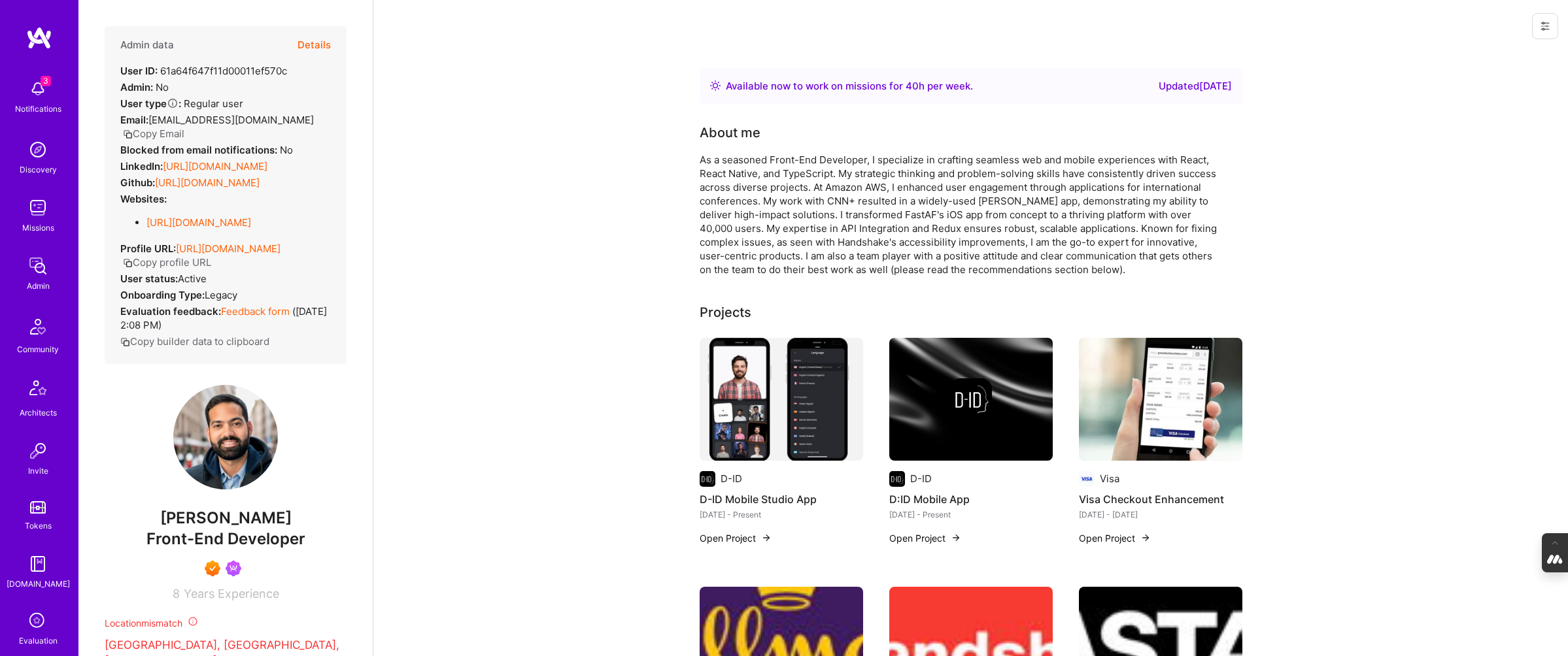
click at [305, 528] on span "[PERSON_NAME]" at bounding box center [225, 518] width 242 height 20
drag, startPoint x: 305, startPoint y: 550, endPoint x: 118, endPoint y: 546, distance: 187.0
click at [118, 528] on span "[PERSON_NAME]" at bounding box center [225, 518] width 242 height 20
copy span "[PERSON_NAME]"
click at [206, 469] on img at bounding box center [225, 437] width 105 height 105
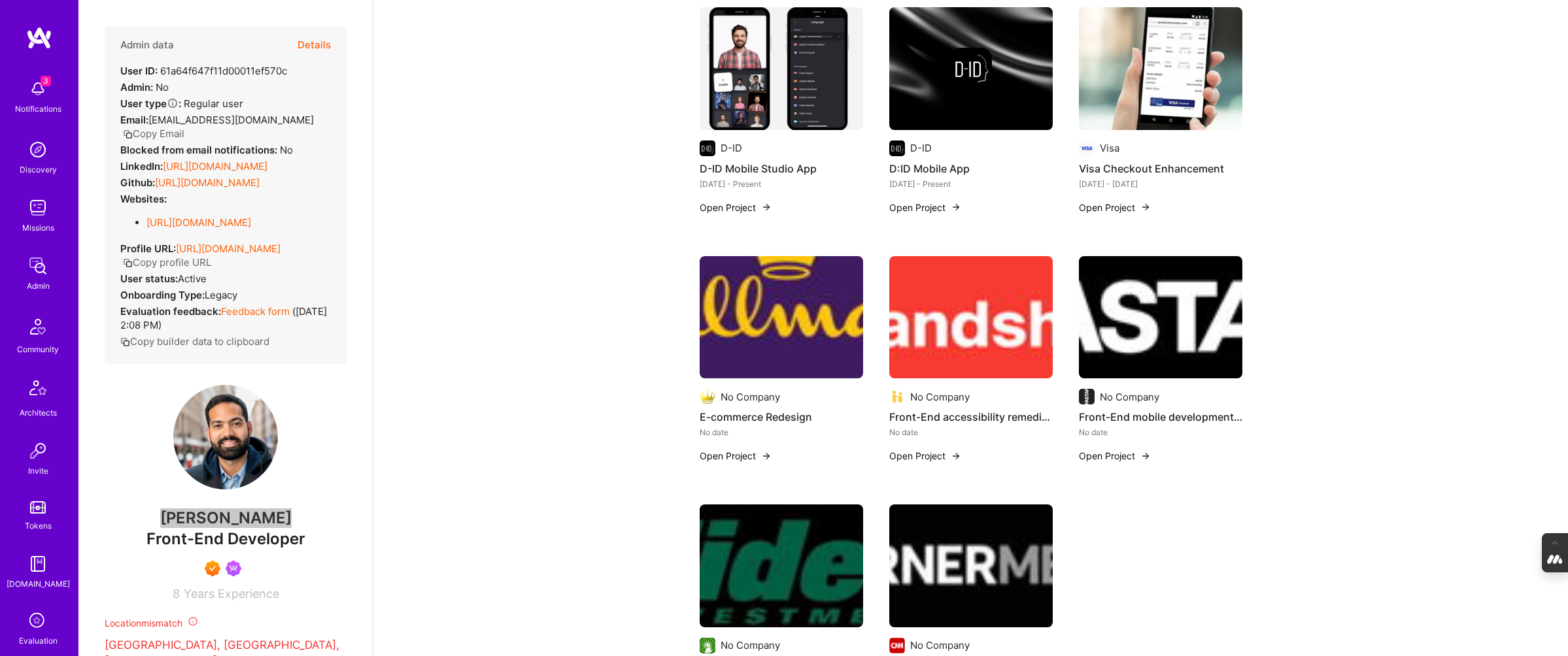
scroll to position [332, 0]
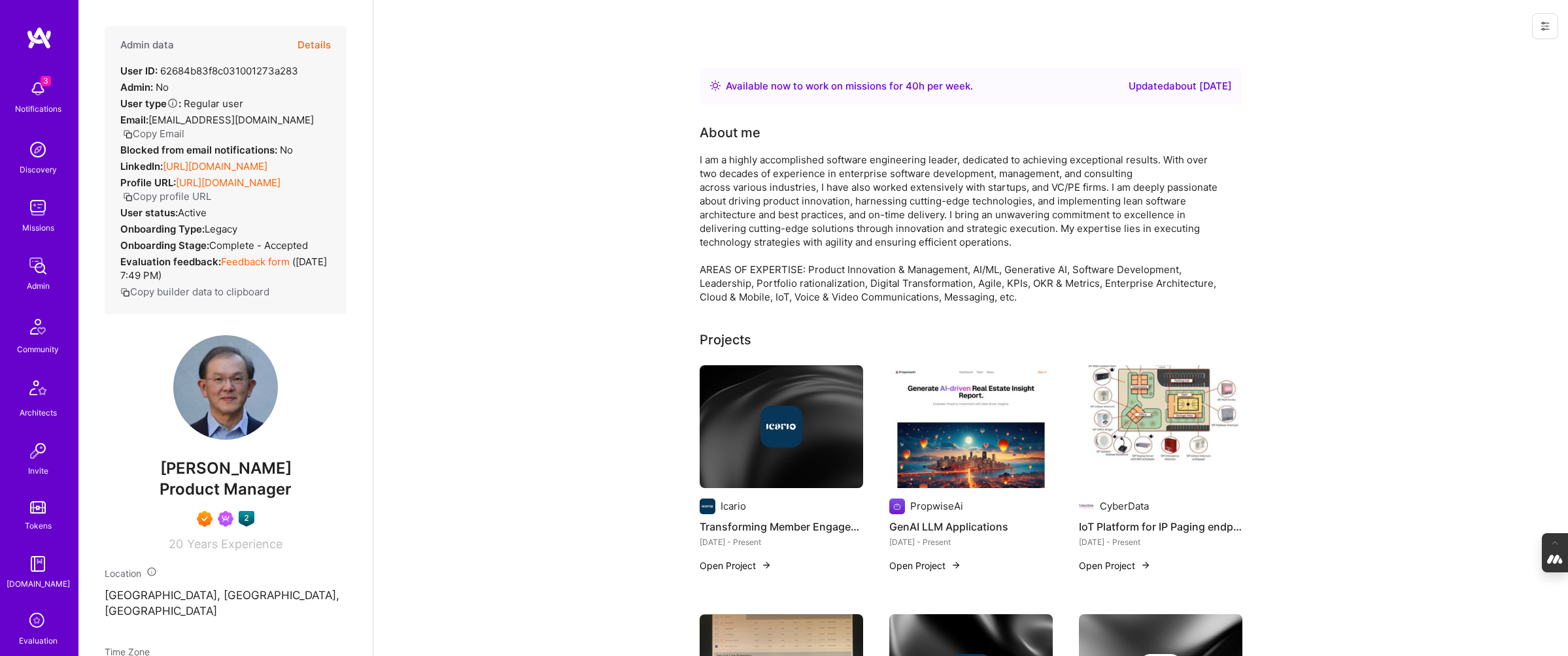
click at [309, 461] on span "[PERSON_NAME]" at bounding box center [225, 468] width 242 height 20
drag, startPoint x: 283, startPoint y: 467, endPoint x: 139, endPoint y: 473, distance: 144.1
click at [139, 473] on span "[PERSON_NAME]" at bounding box center [225, 468] width 242 height 20
copy span "[PERSON_NAME]"
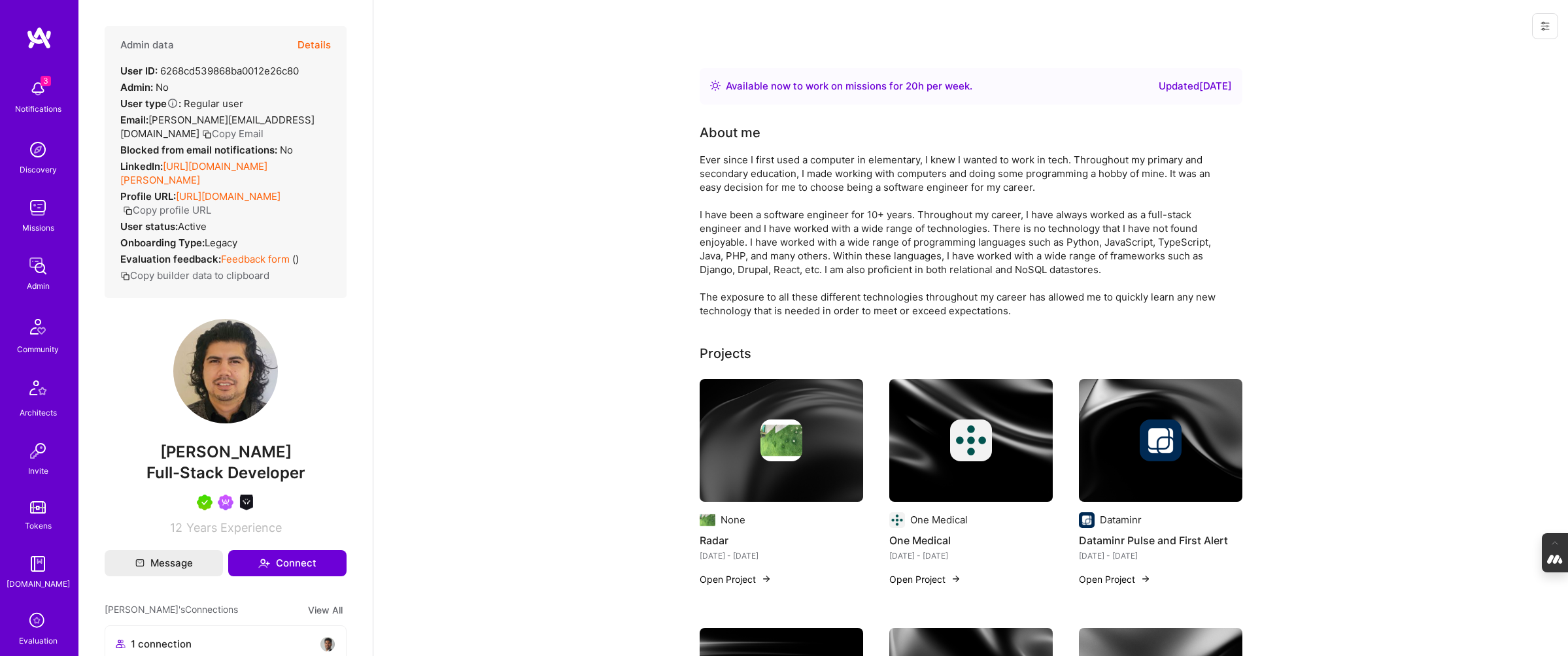
click at [308, 45] on button "Details" at bounding box center [313, 45] width 33 height 38
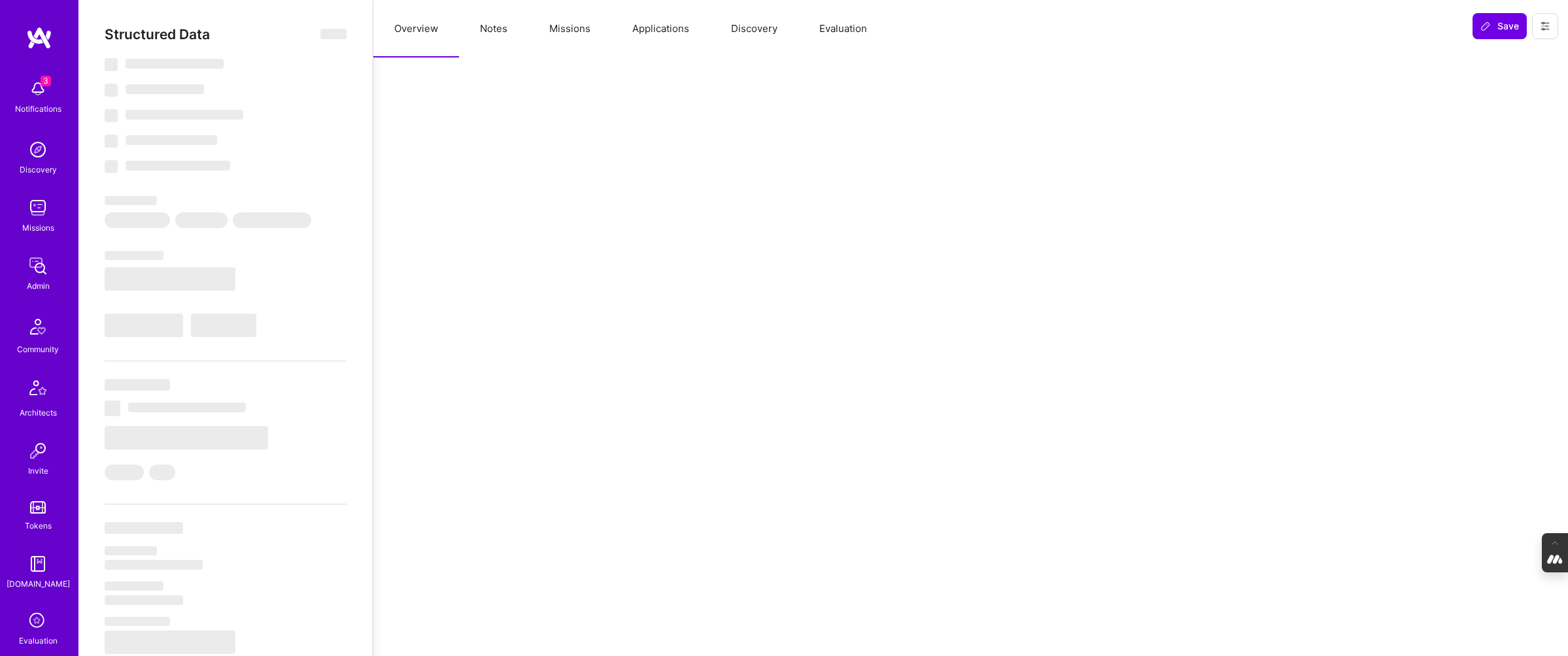
click at [498, 22] on button "Notes" at bounding box center [494, 28] width 69 height 58
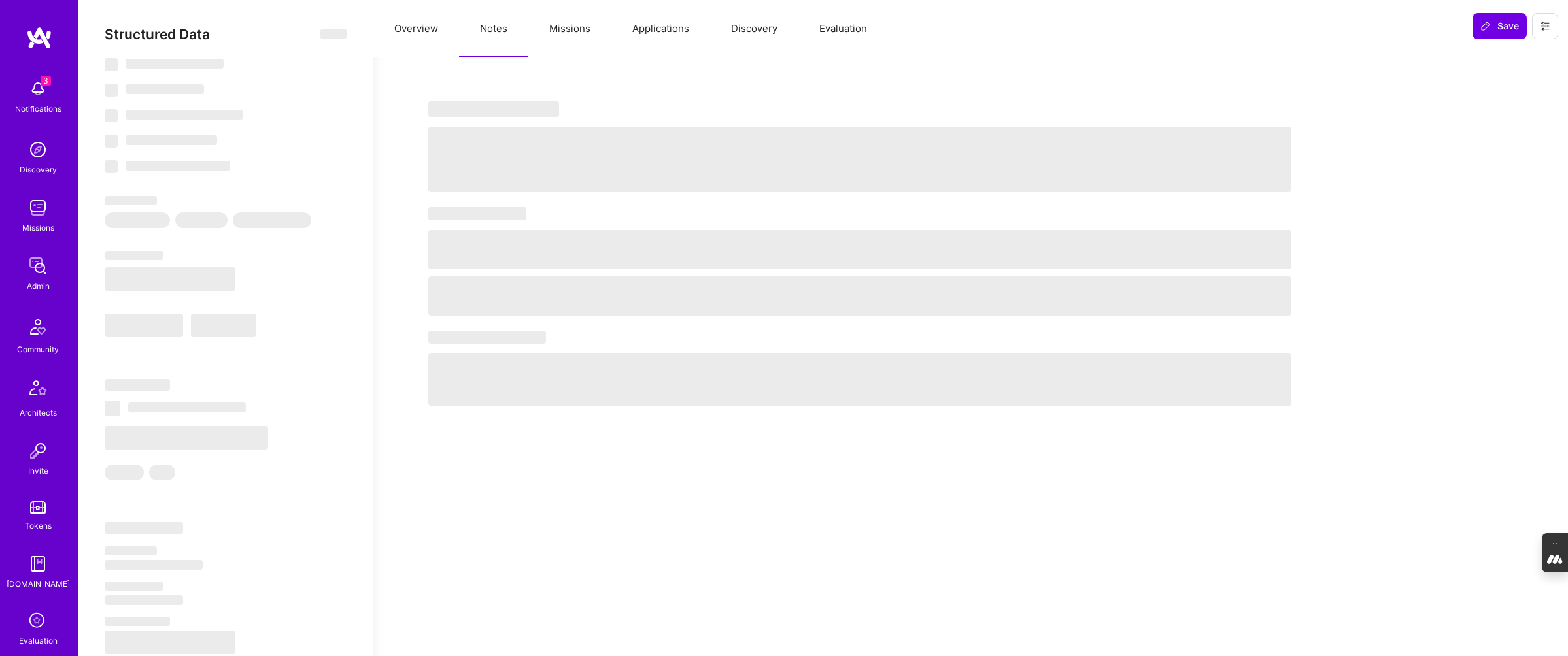
select select "Right Now"
select select "5"
select select "7"
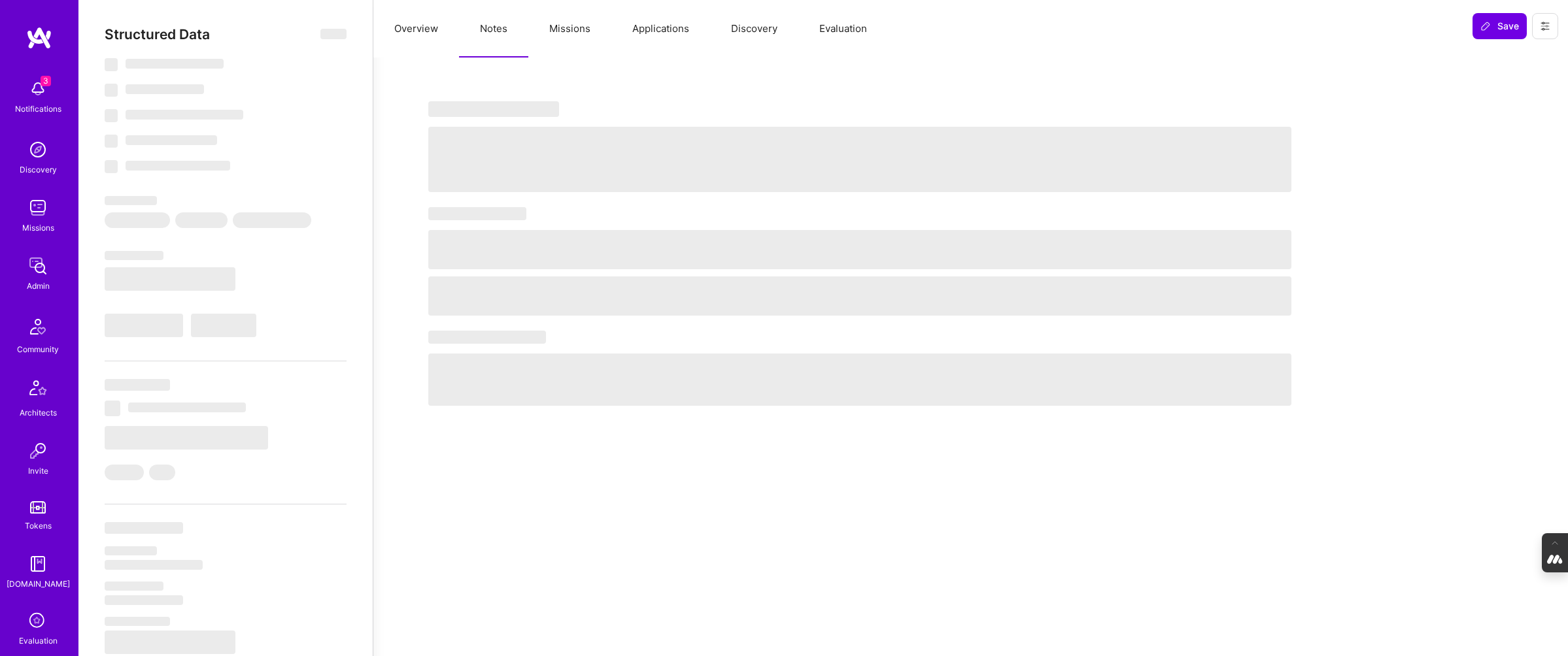
select select "US"
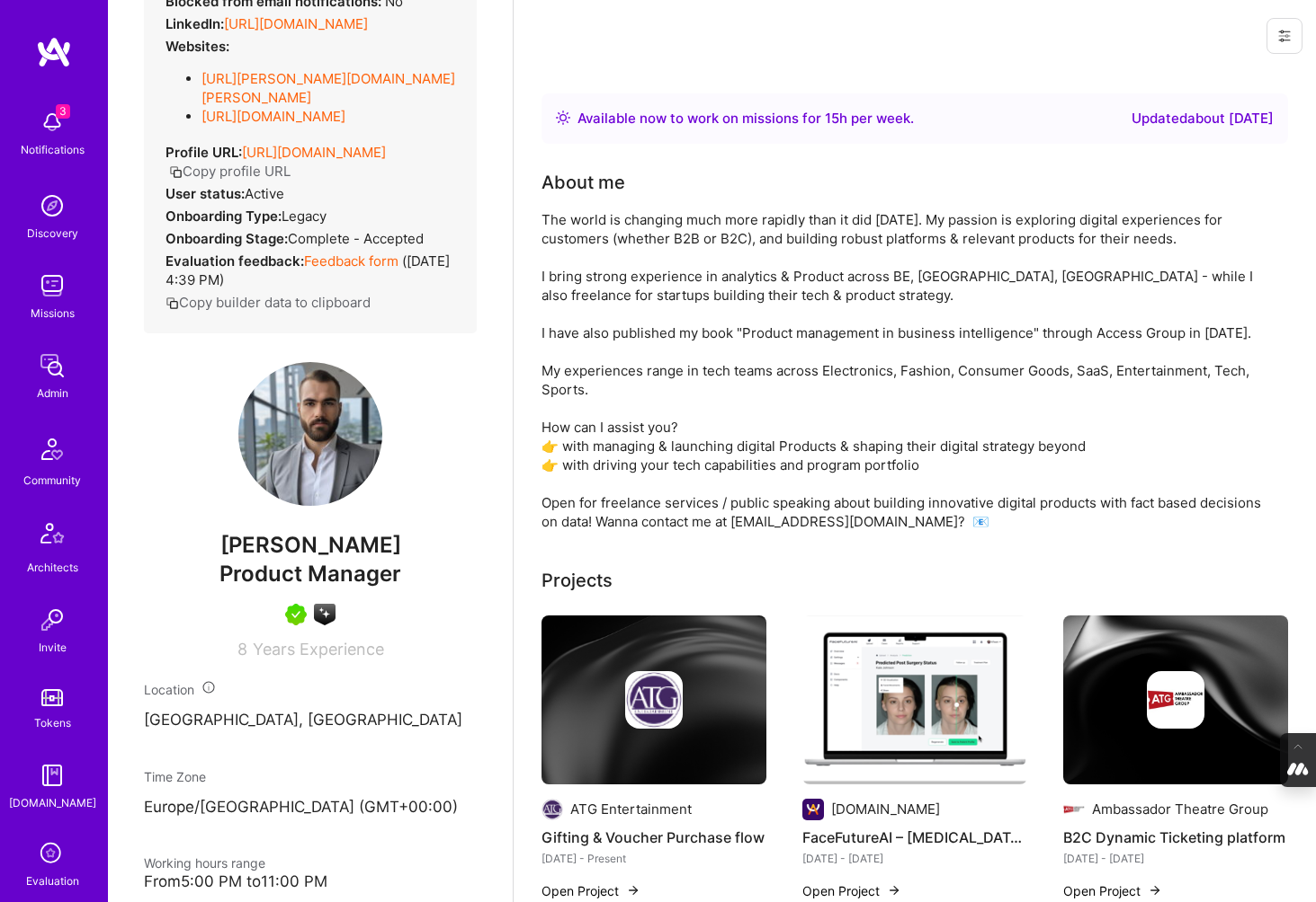
scroll to position [214, 0]
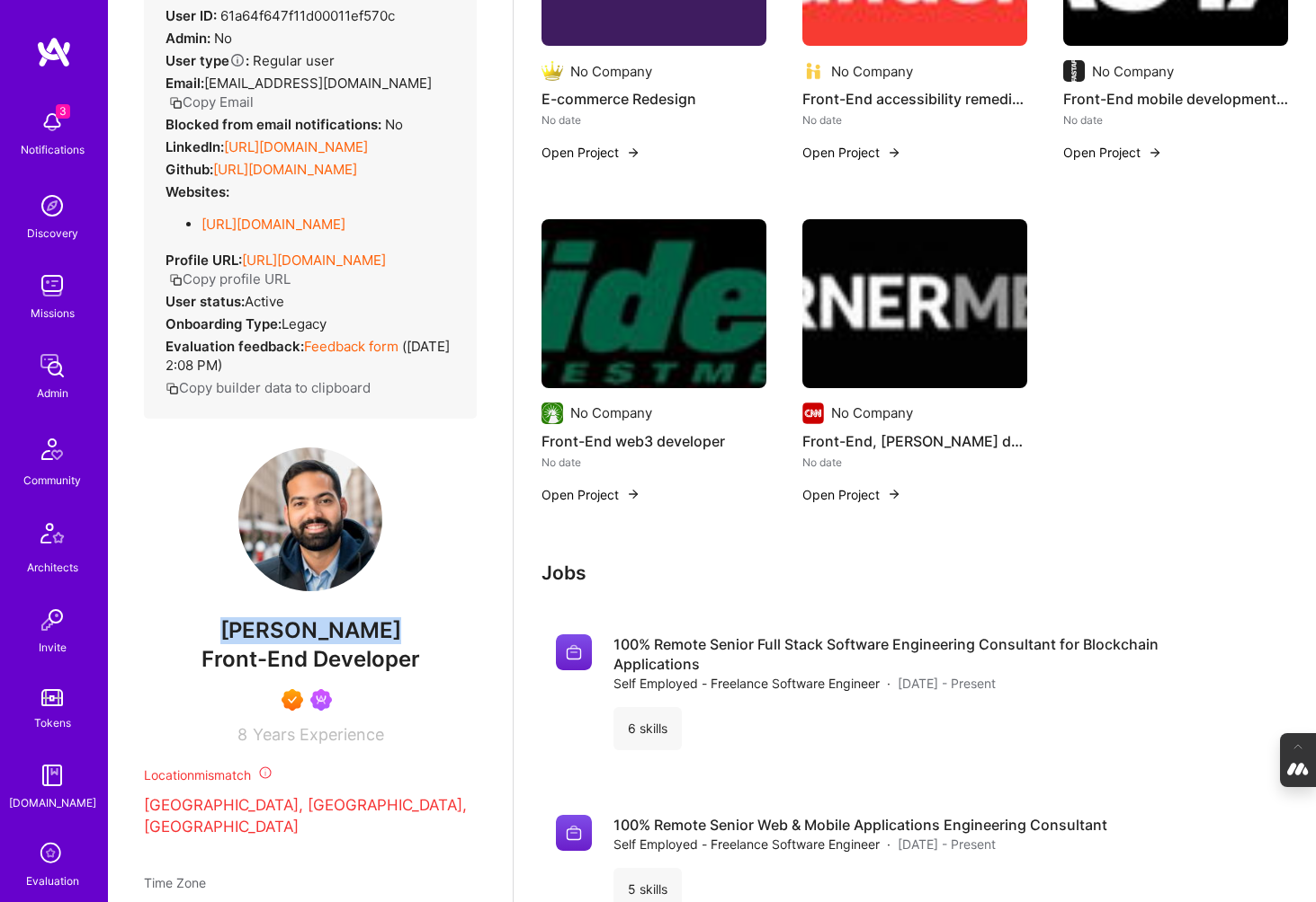
scroll to position [928, 0]
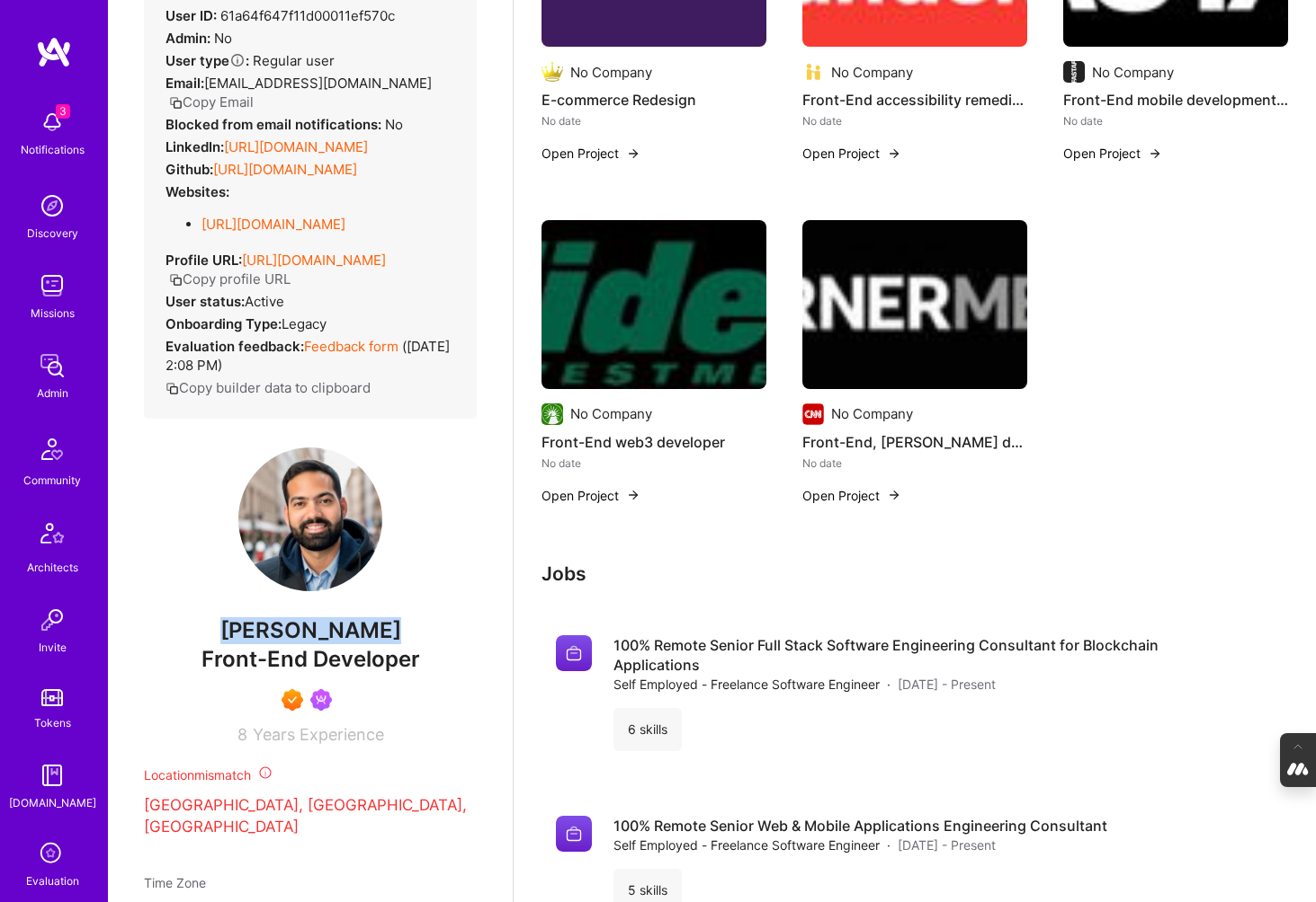
click at [552, 413] on img at bounding box center [551, 414] width 21 height 21
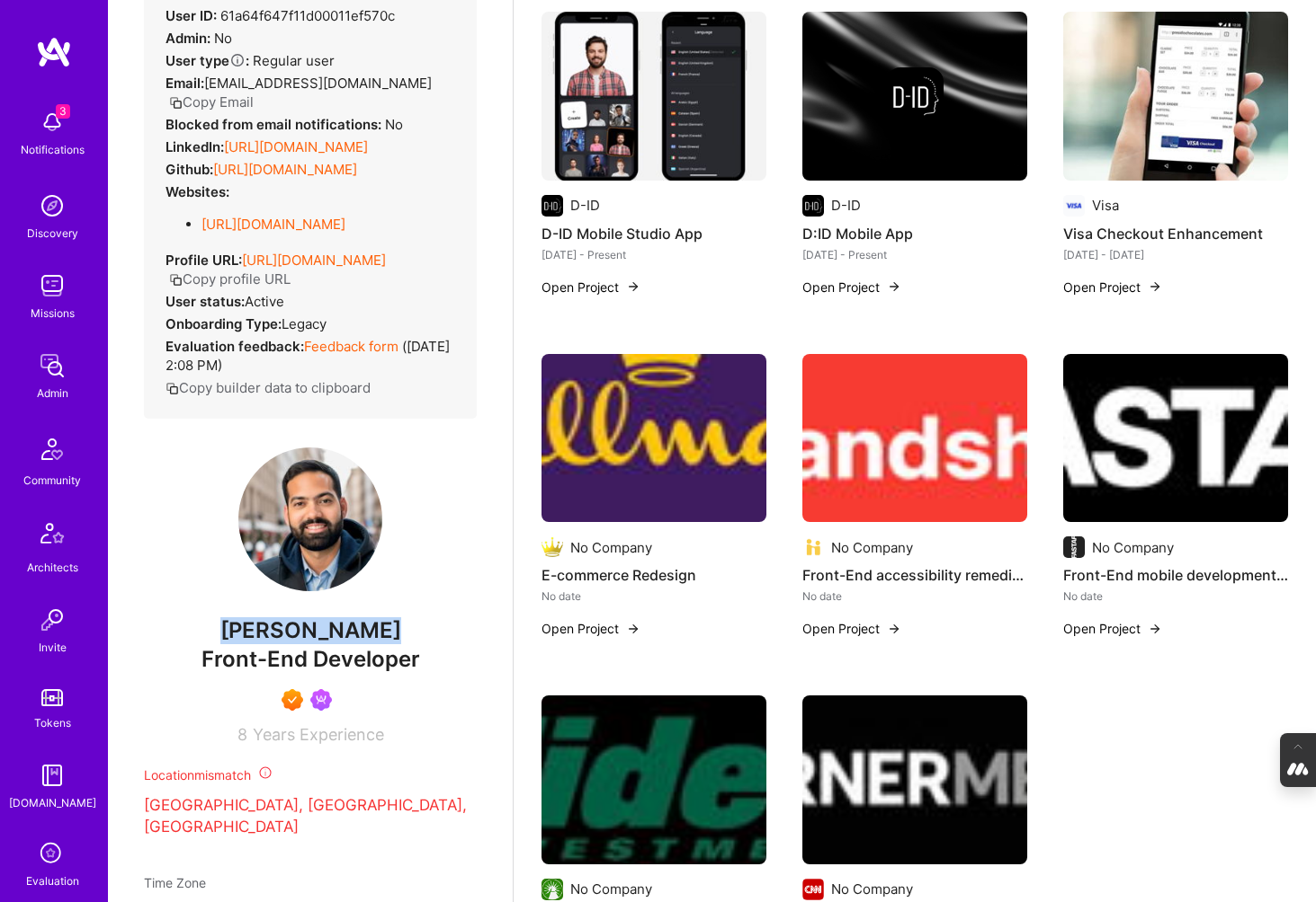
scroll to position [455, 0]
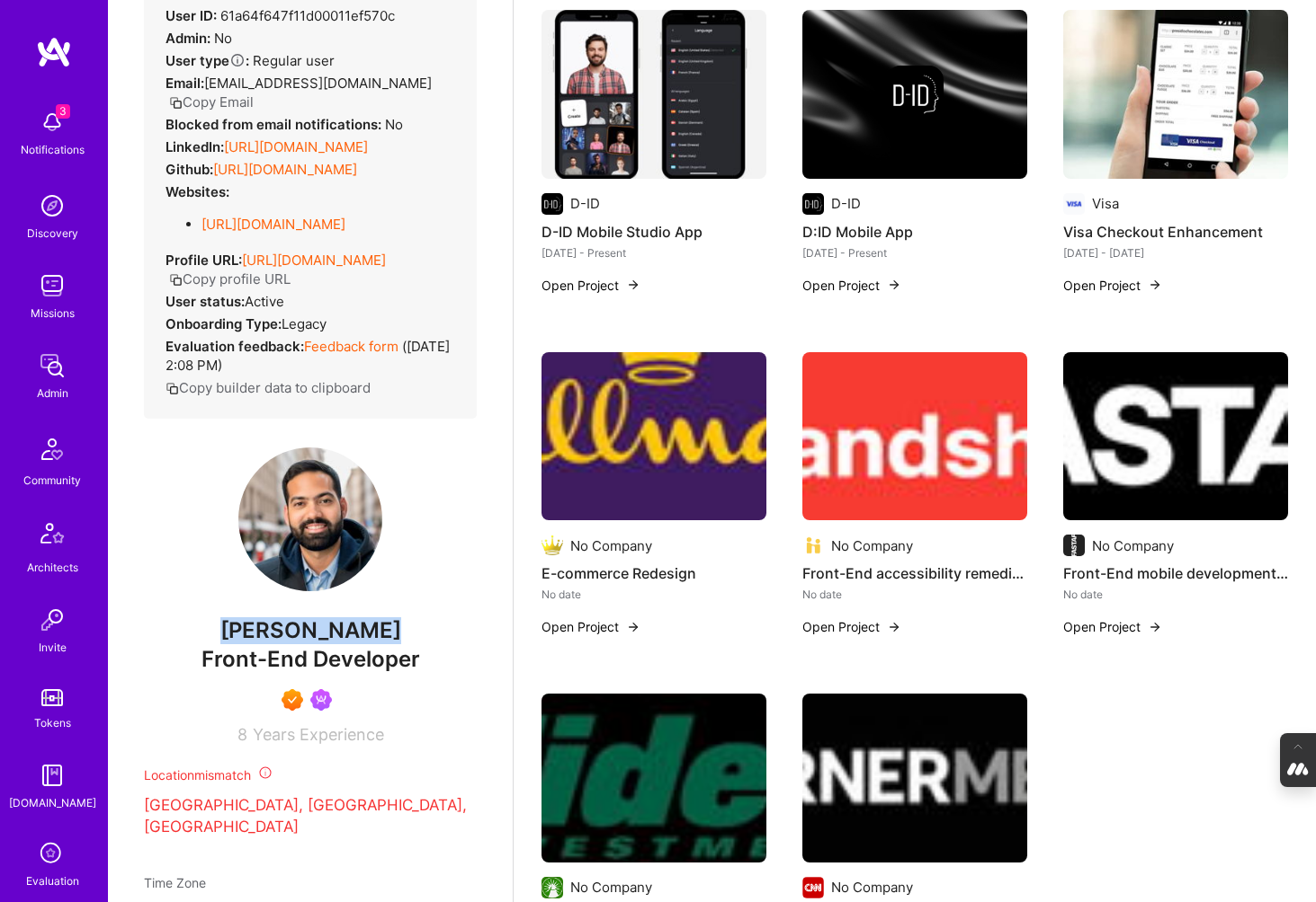
click at [875, 629] on button "Open Project" at bounding box center [851, 626] width 99 height 19
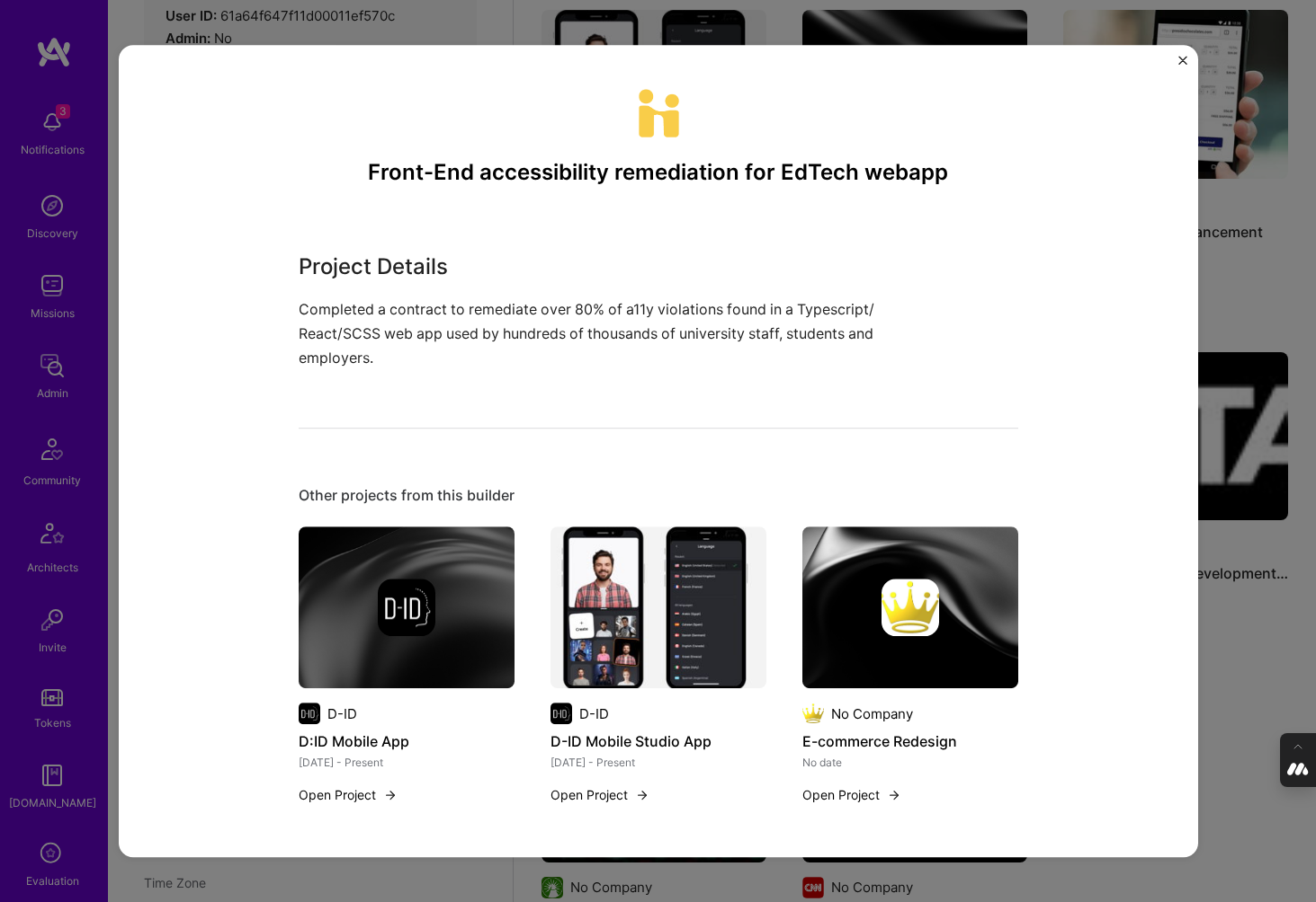
click at [1237, 666] on div "Front-End accessibility remediation for EdTech webapp Project Details Completed…" at bounding box center [658, 451] width 1316 height 902
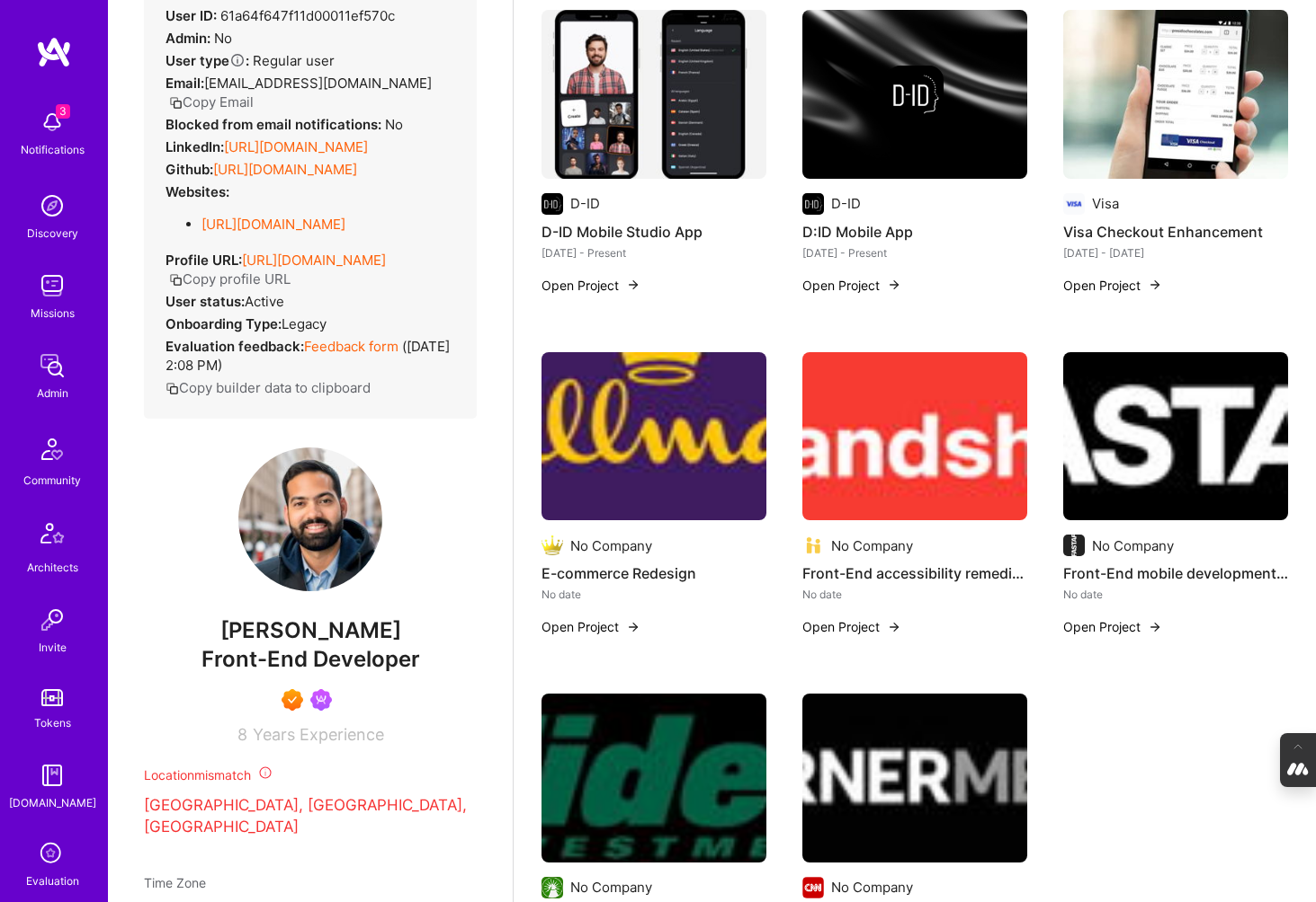
click at [1125, 623] on button "Open Project" at bounding box center [1112, 626] width 99 height 19
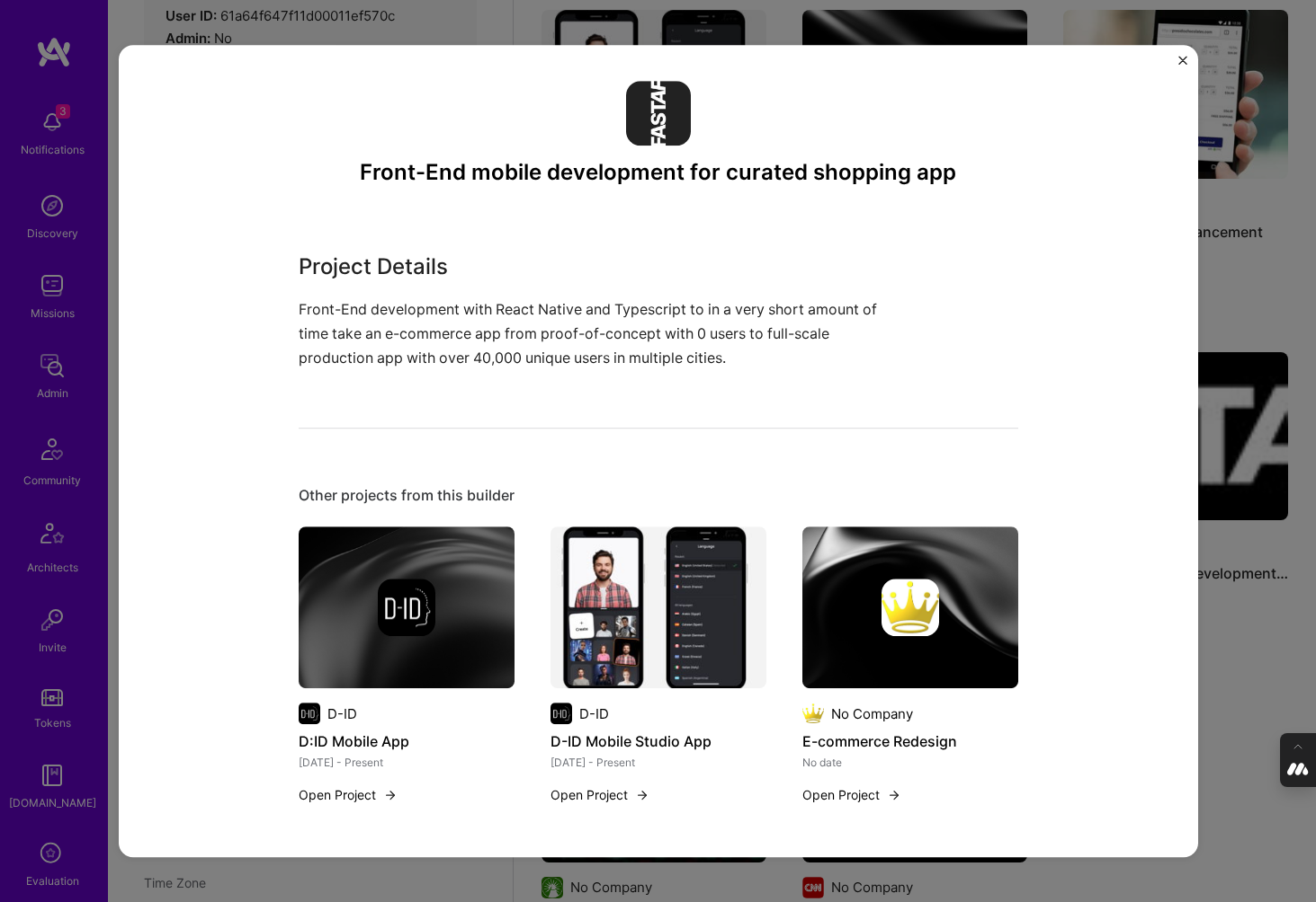
click at [1206, 636] on div "Front-End mobile development for curated shopping app Project Details Front-End…" at bounding box center [658, 451] width 1316 height 902
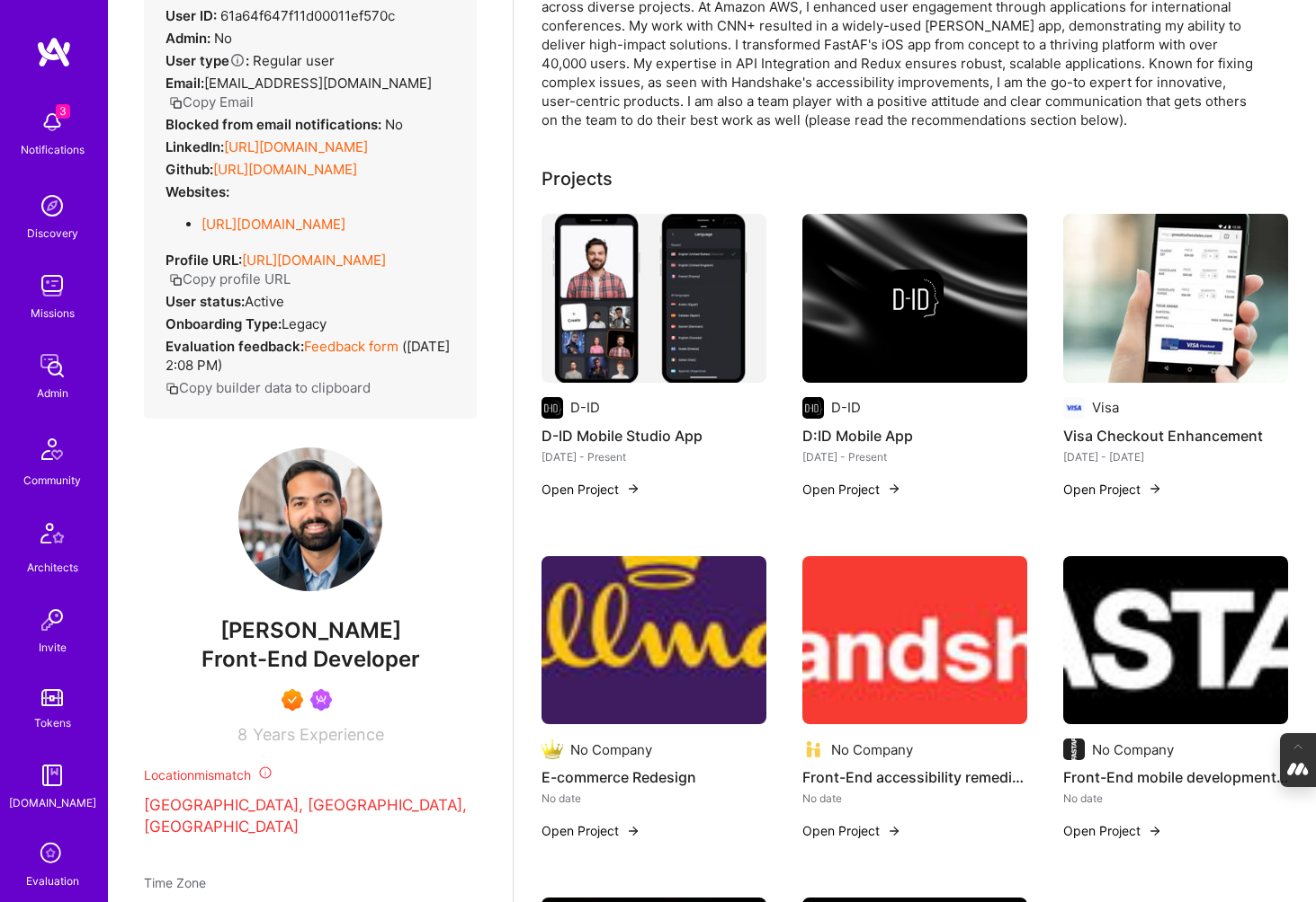
scroll to position [270, 0]
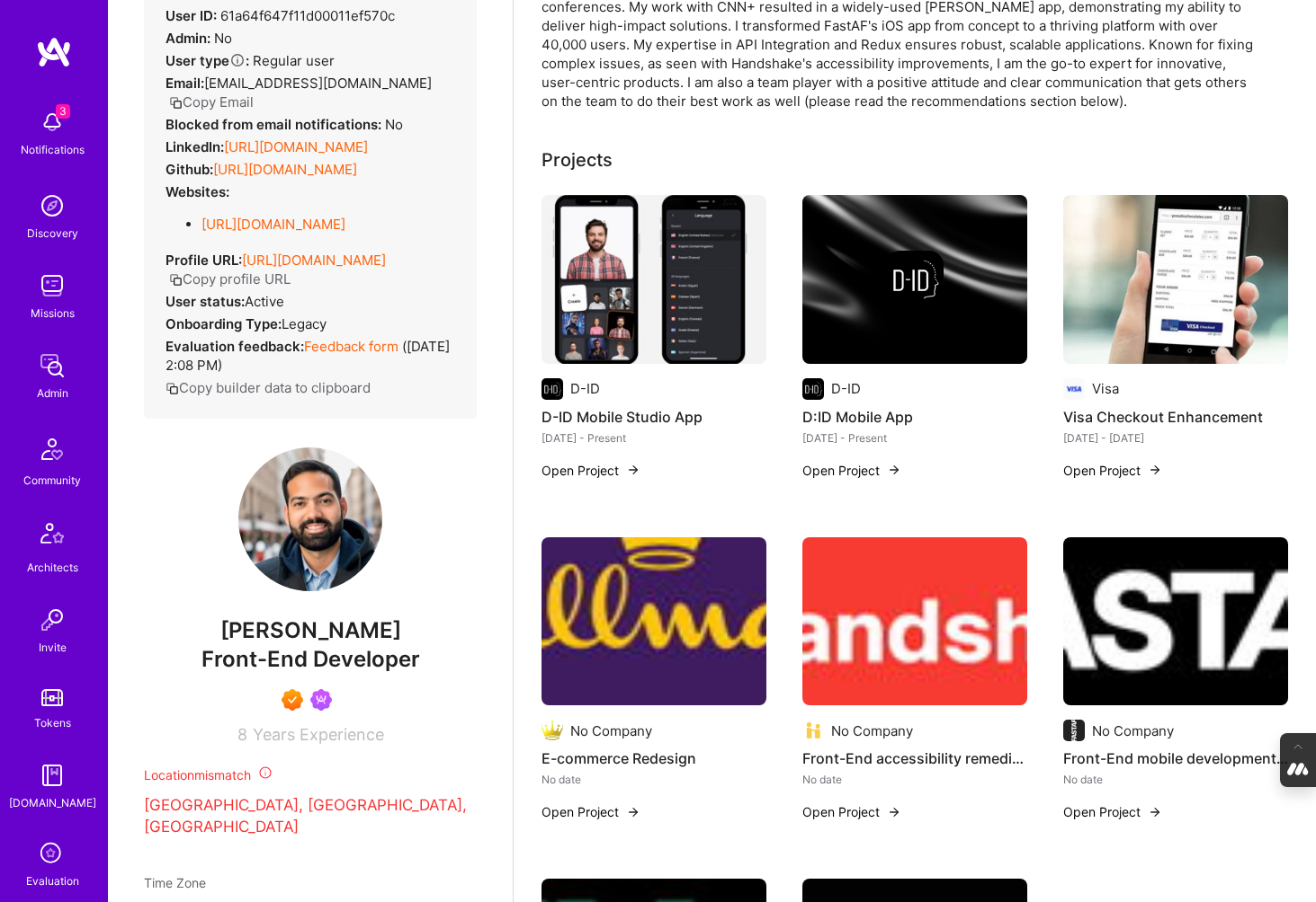
click at [587, 648] on img at bounding box center [653, 622] width 224 height 169
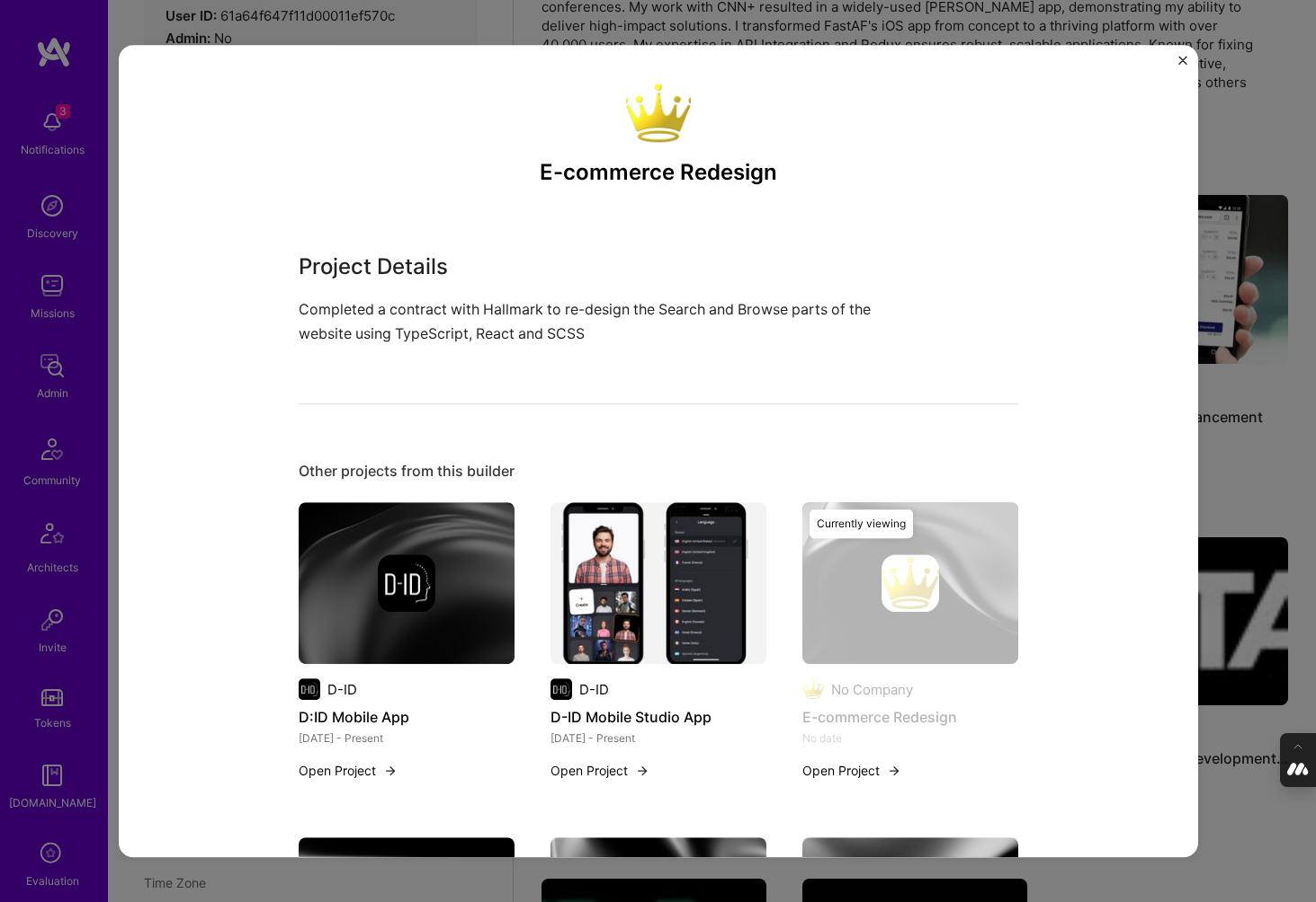
click at [1180, 56] on img "Close" at bounding box center [1183, 61] width 9 height 9
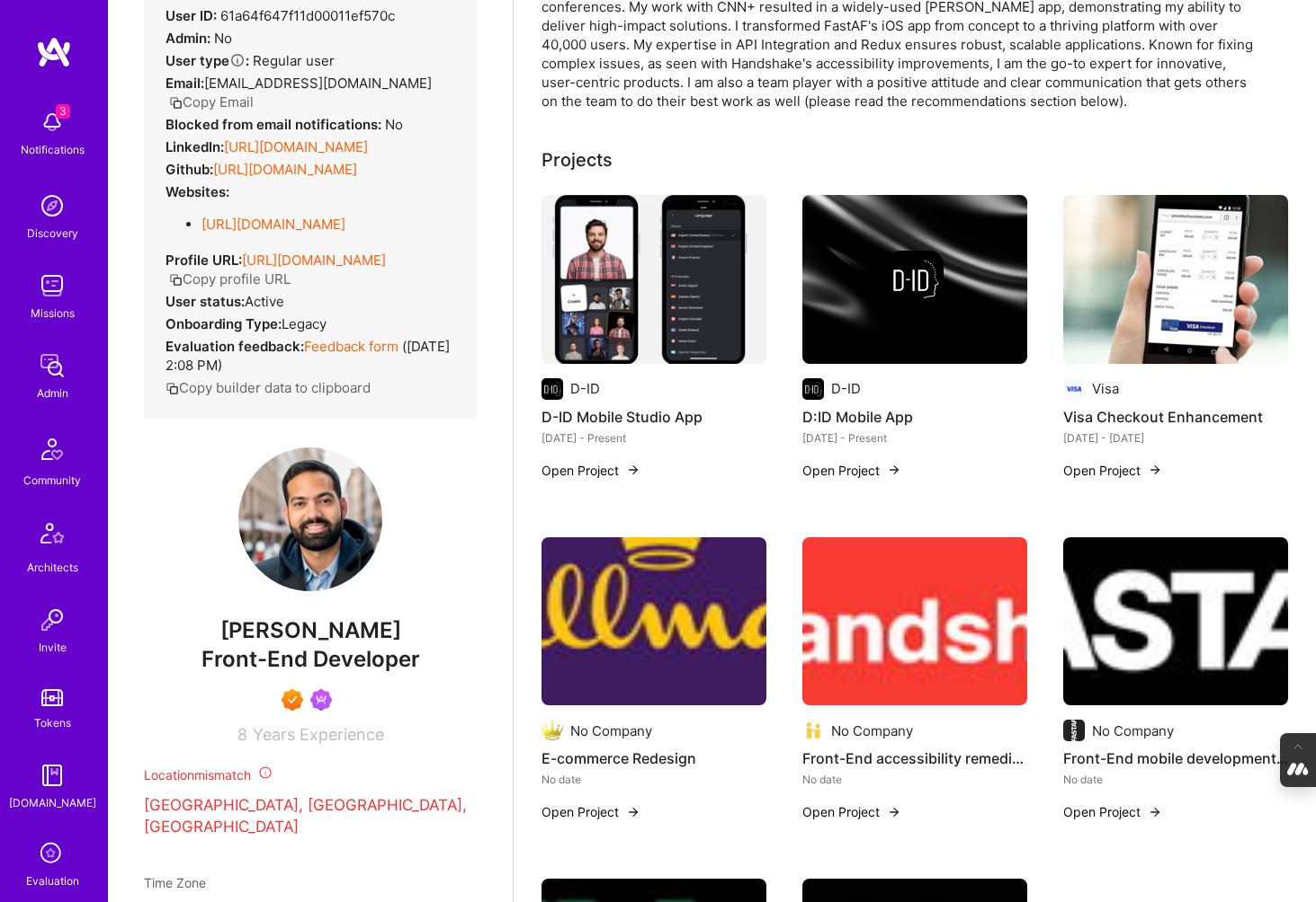
scroll to position [82, 0]
click at [866, 610] on img at bounding box center [914, 622] width 224 height 169
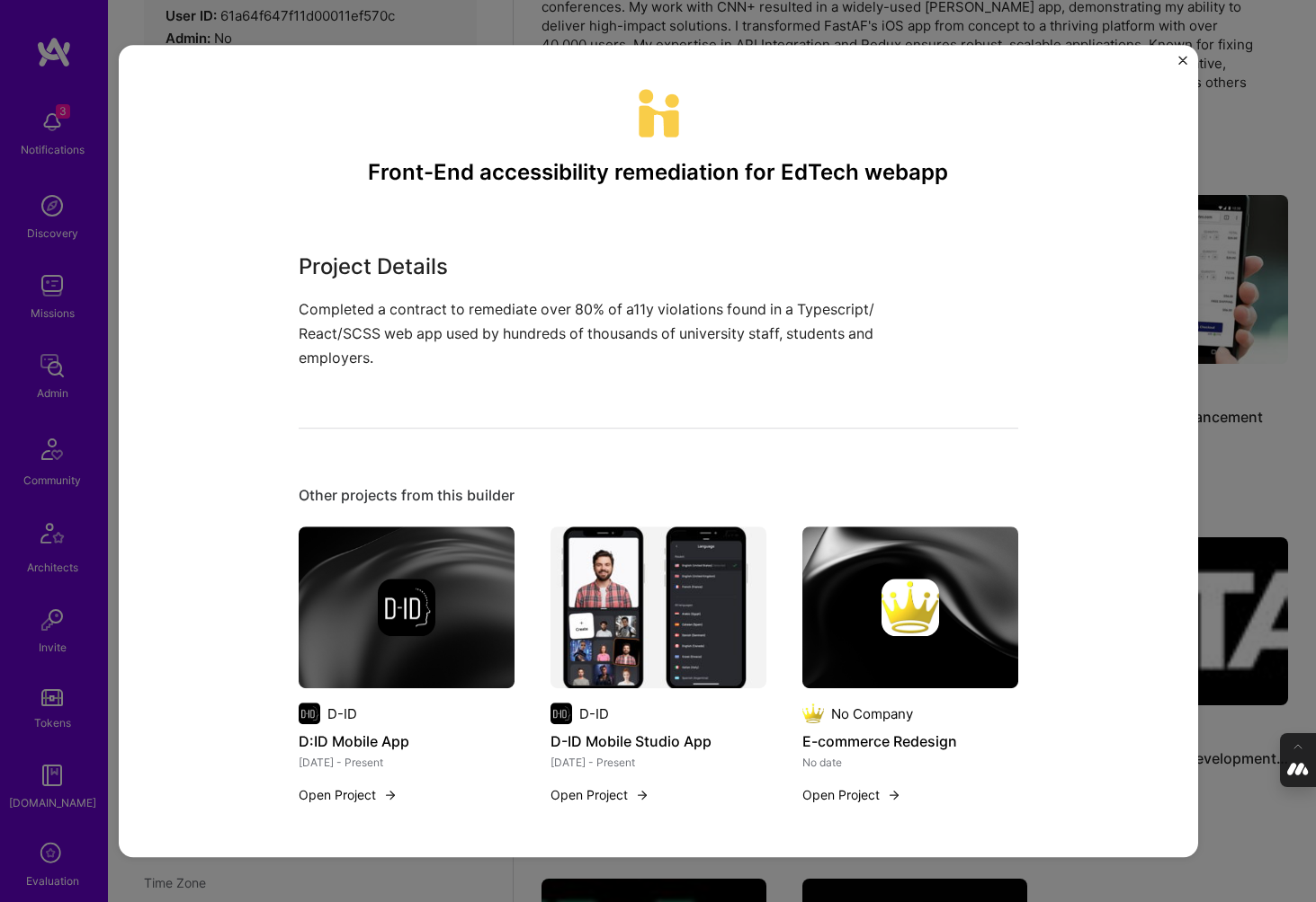
click at [1218, 451] on div "Front-End accessibility remediation for EdTech webapp Project Details Completed…" at bounding box center [658, 451] width 1316 height 902
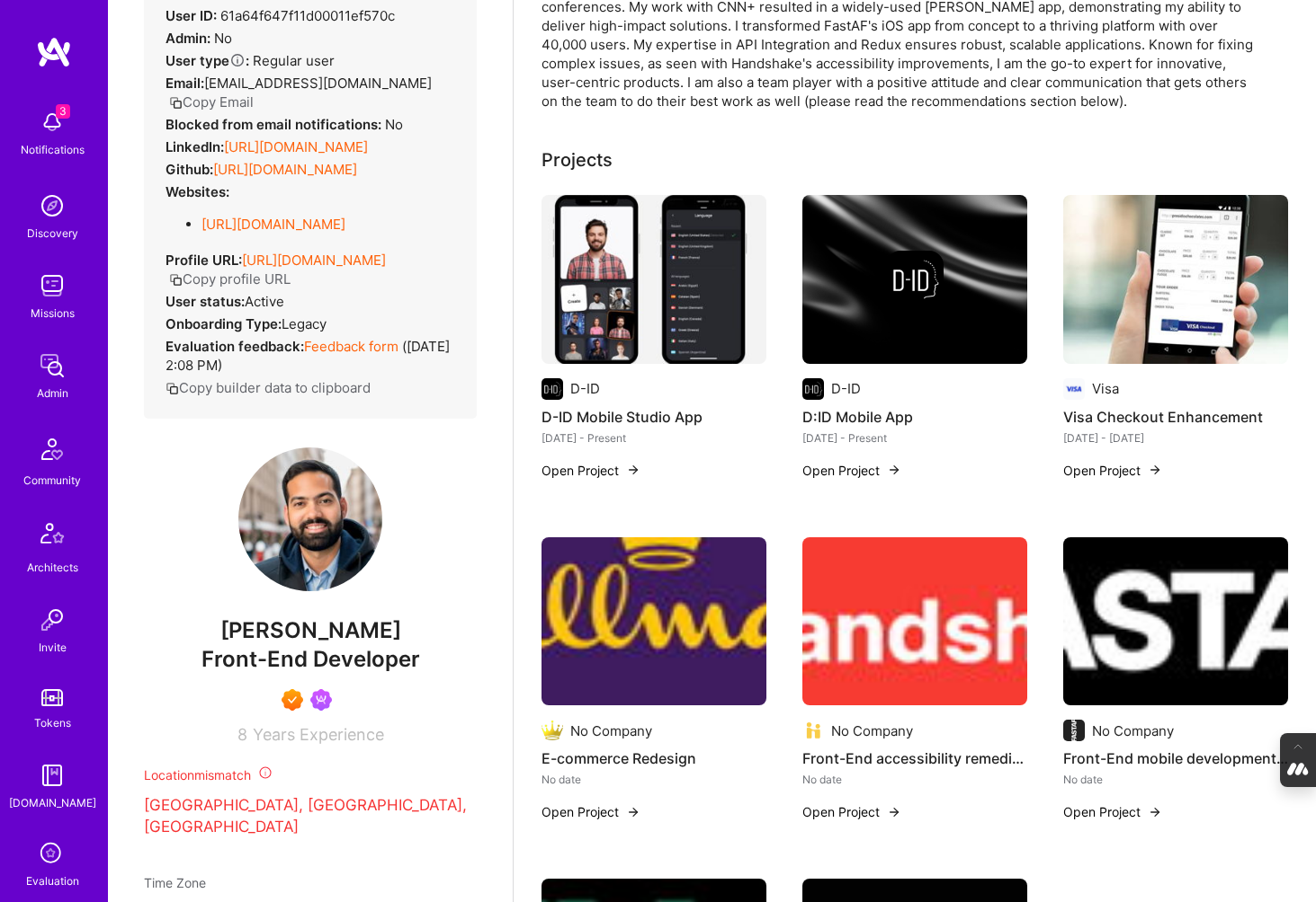
click at [1164, 637] on img at bounding box center [1174, 622] width 224 height 169
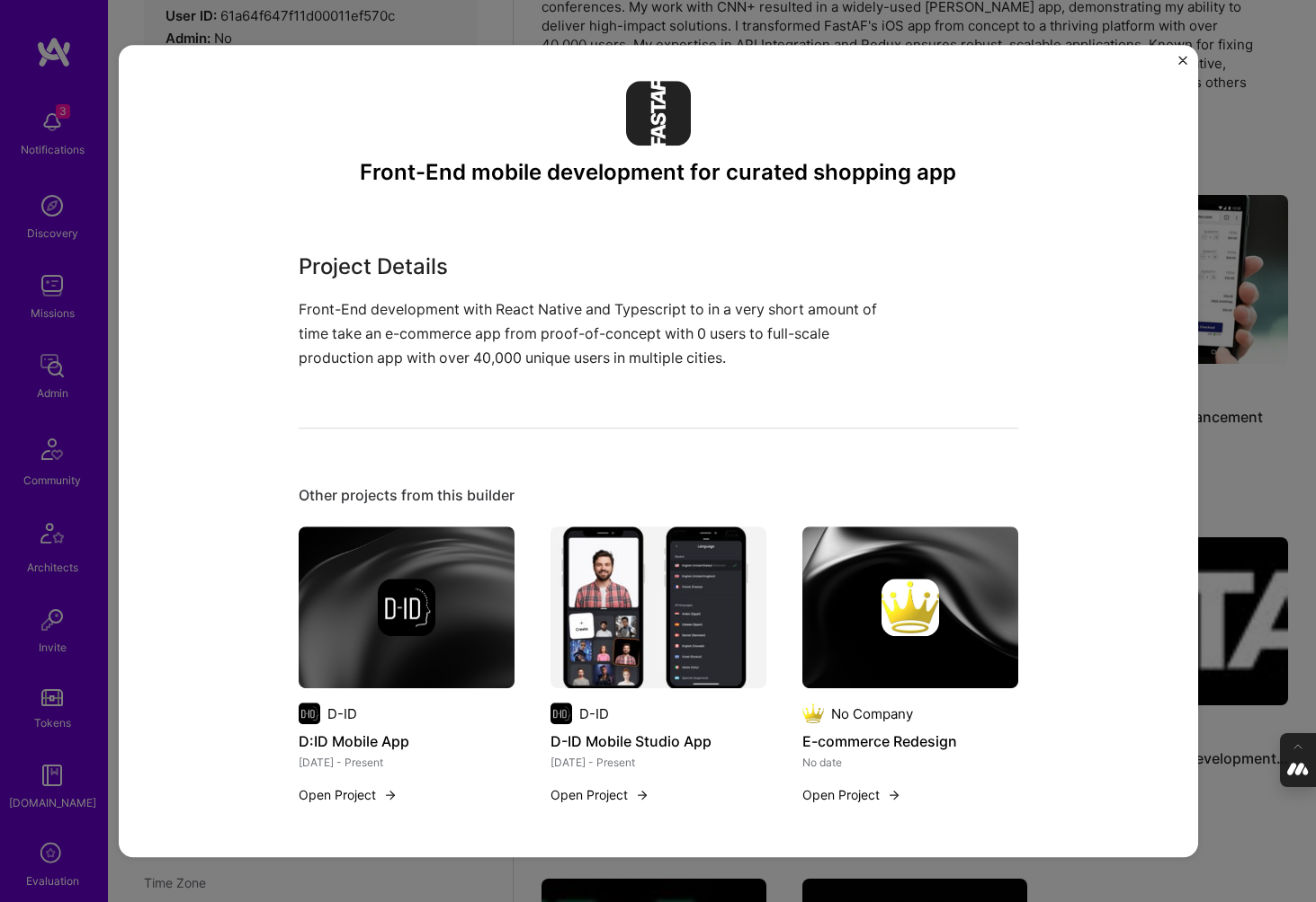
click at [1184, 62] on img "Close" at bounding box center [1183, 61] width 9 height 9
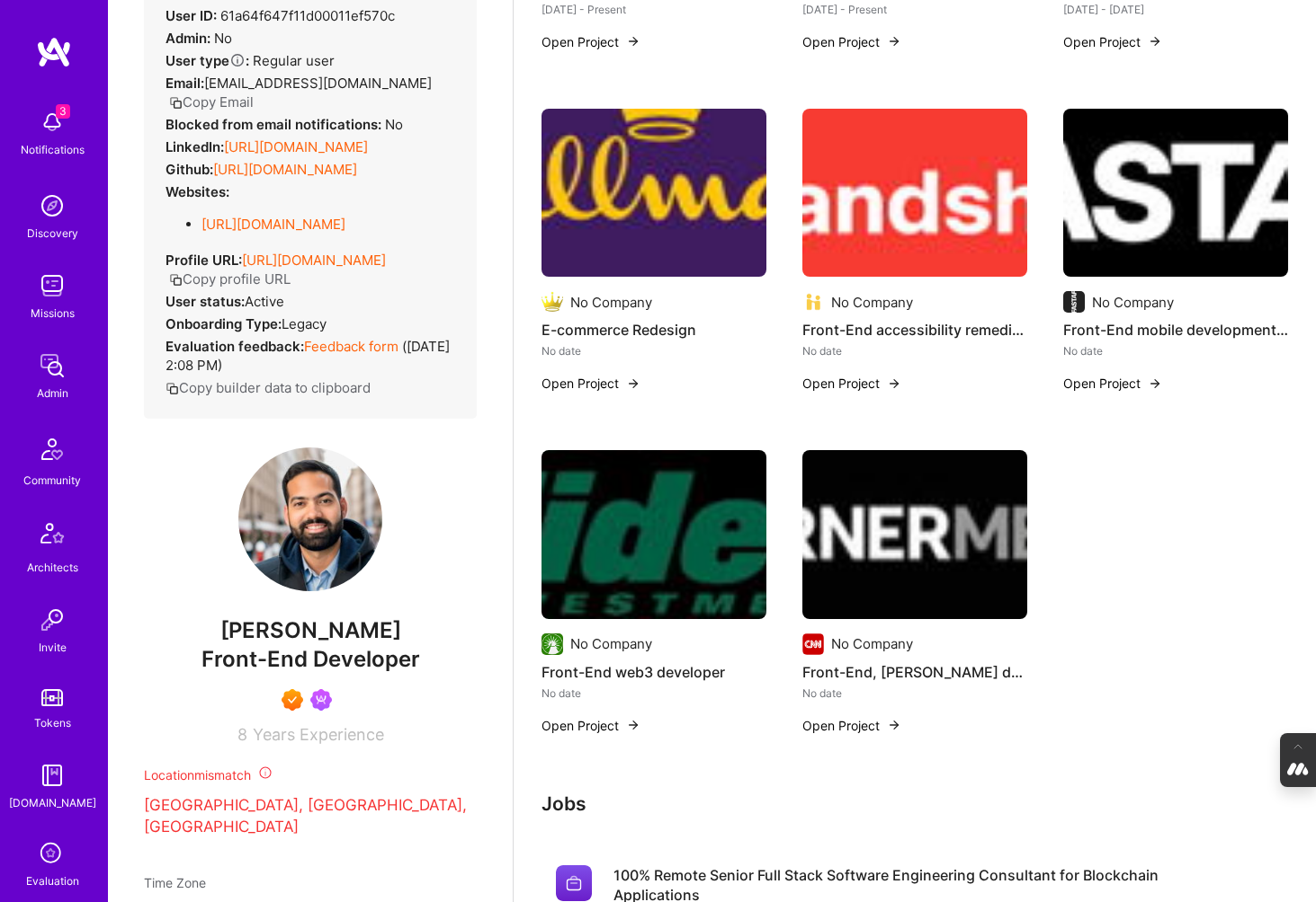
scroll to position [714, 0]
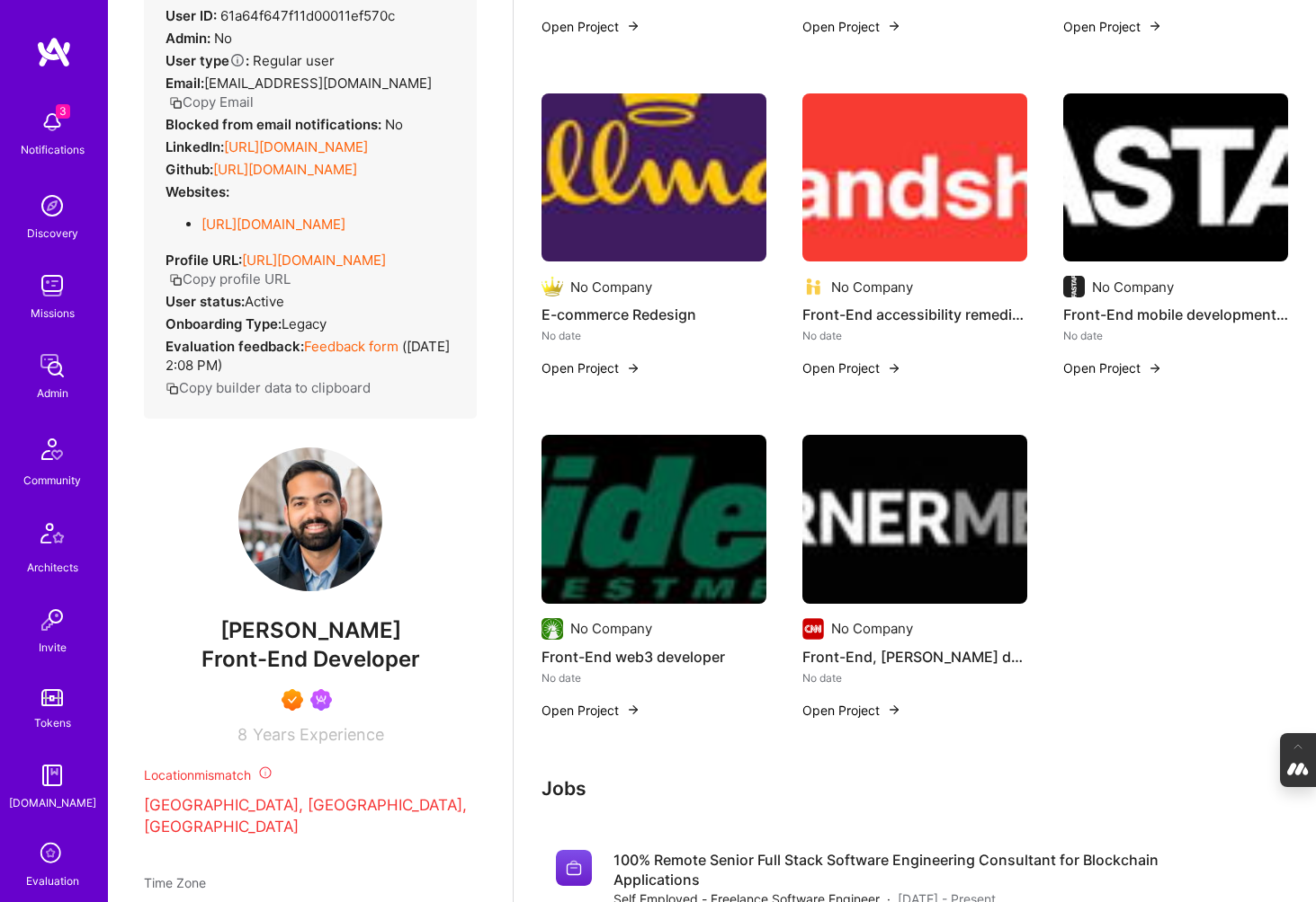
click at [665, 525] on img at bounding box center [653, 519] width 224 height 169
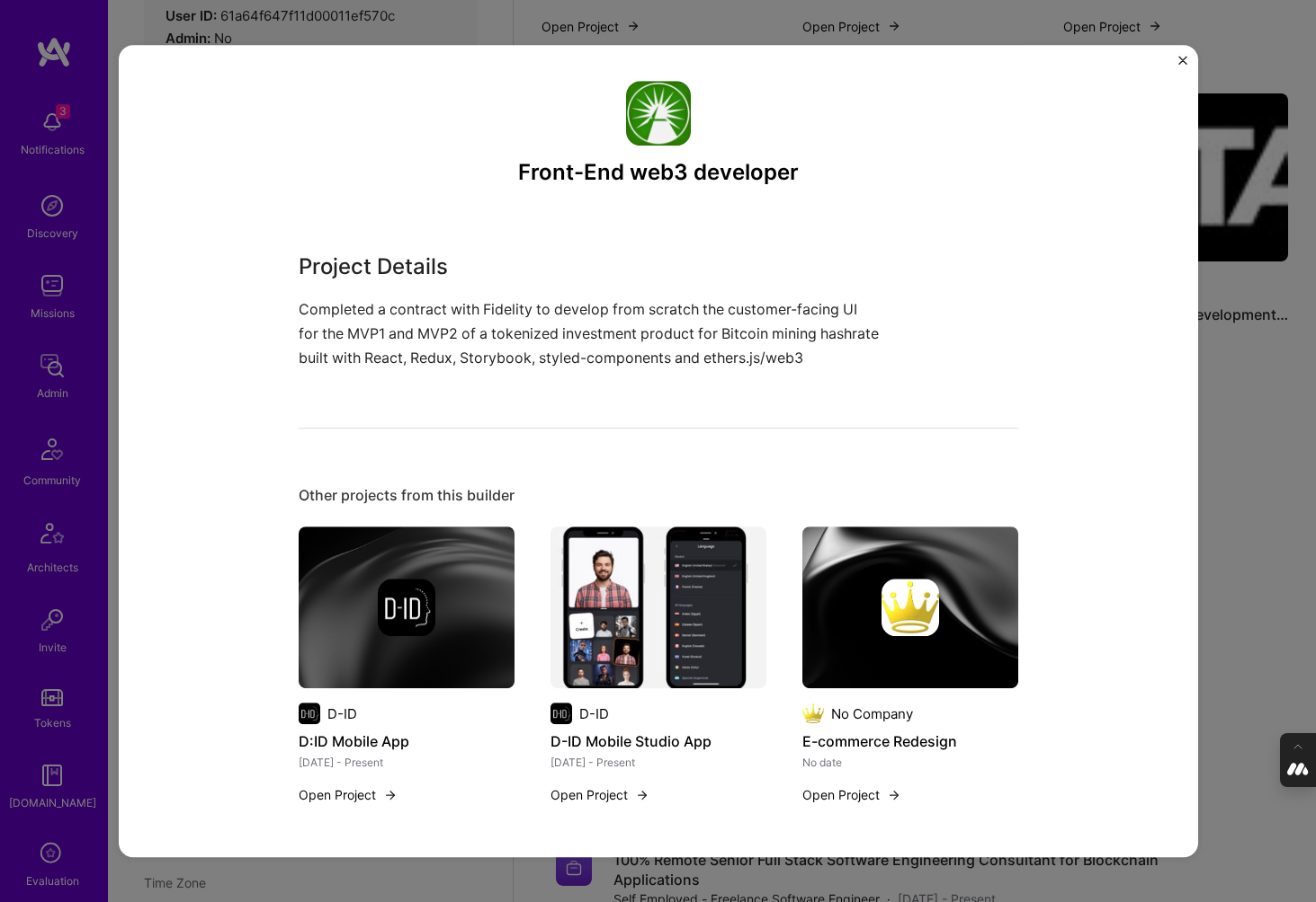
click at [1216, 436] on div "Front-End web3 developer Project Details Completed a contract with Fidelity to …" at bounding box center [658, 451] width 1316 height 902
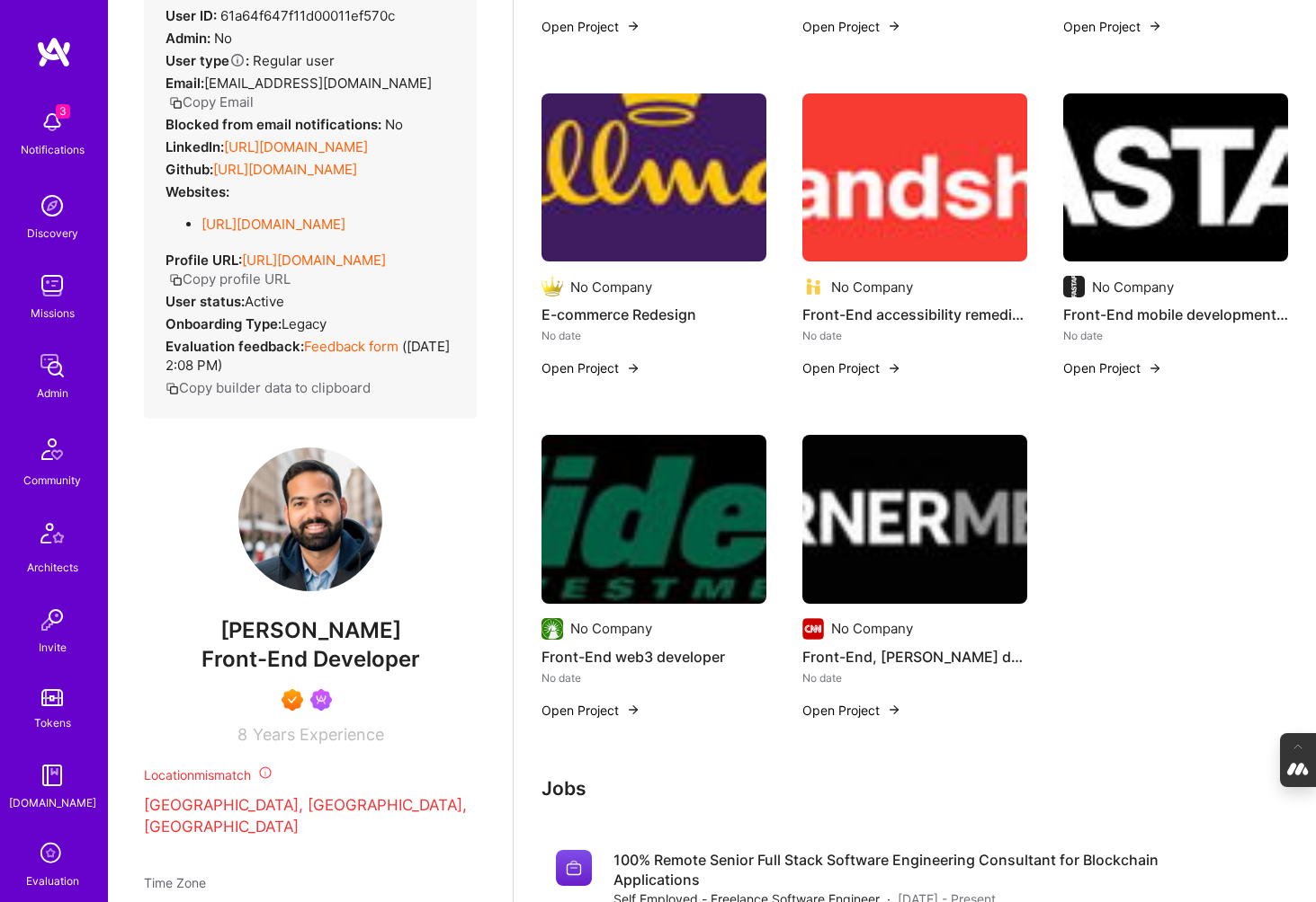
click at [978, 513] on img at bounding box center [914, 519] width 224 height 169
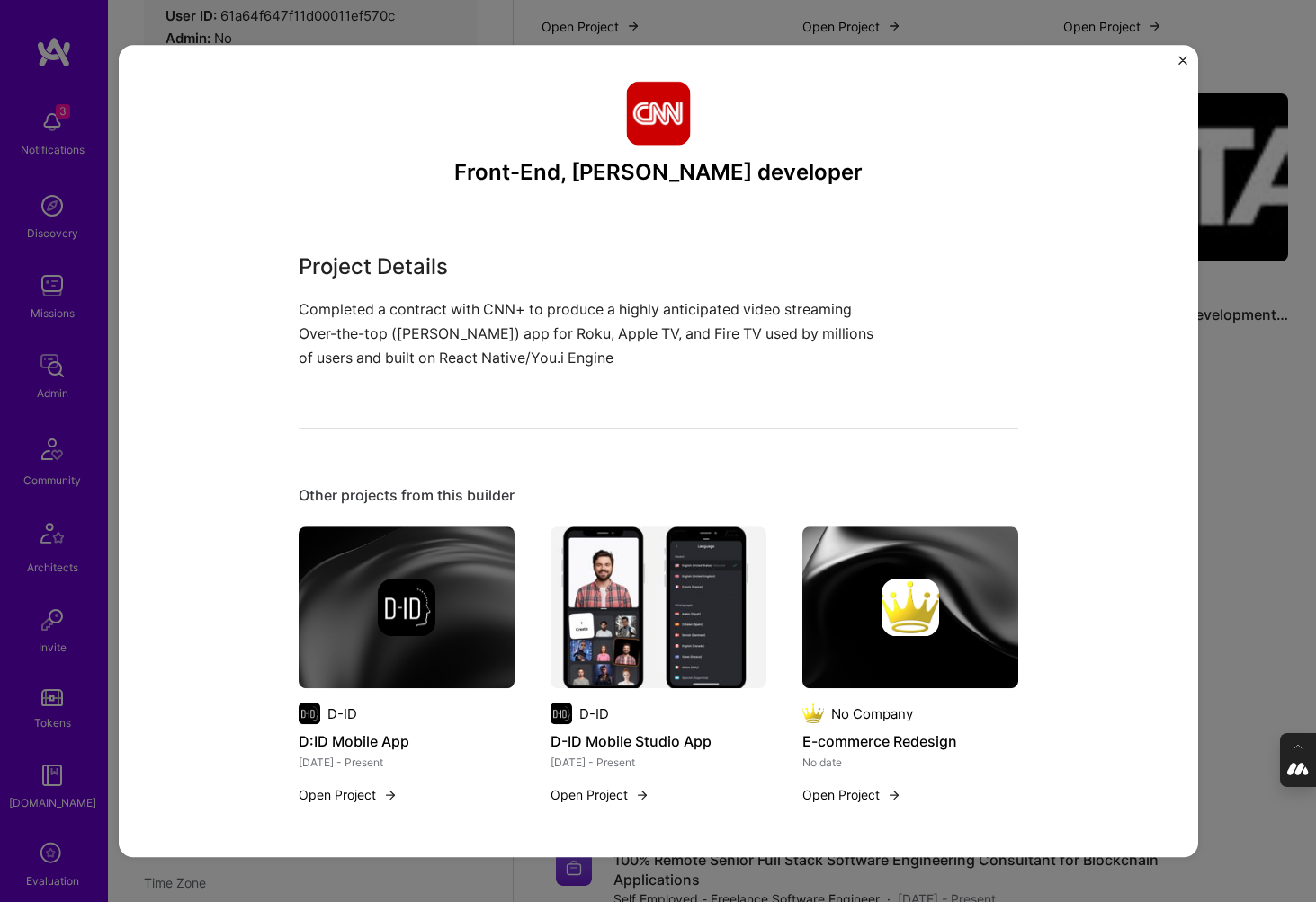
click at [1241, 515] on div "Front-End, OTT developer Project Details Completed a contract with CNN+ to prod…" at bounding box center [658, 451] width 1316 height 902
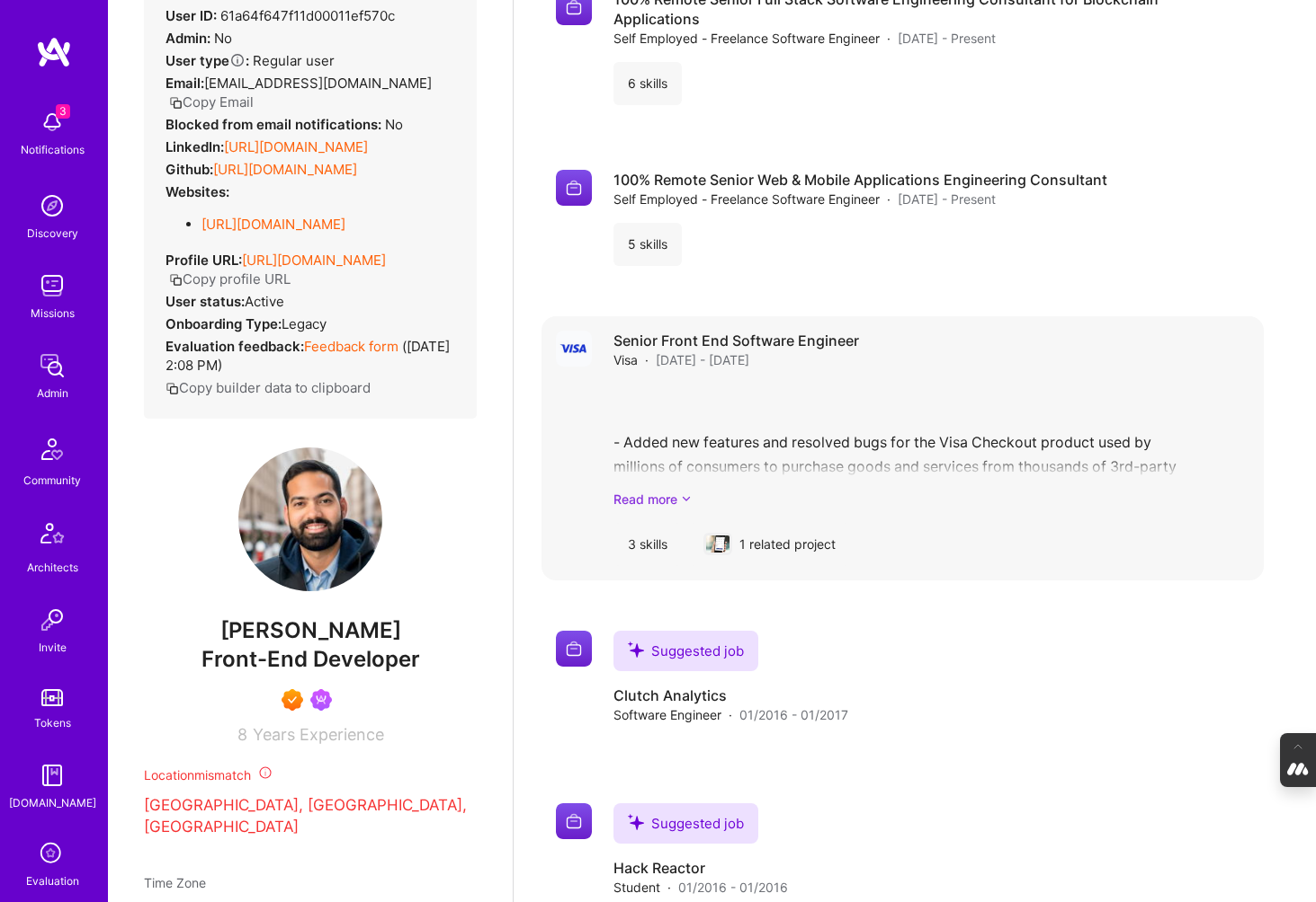
scroll to position [1576, 0]
click at [661, 498] on link "Read more" at bounding box center [931, 498] width 636 height 19
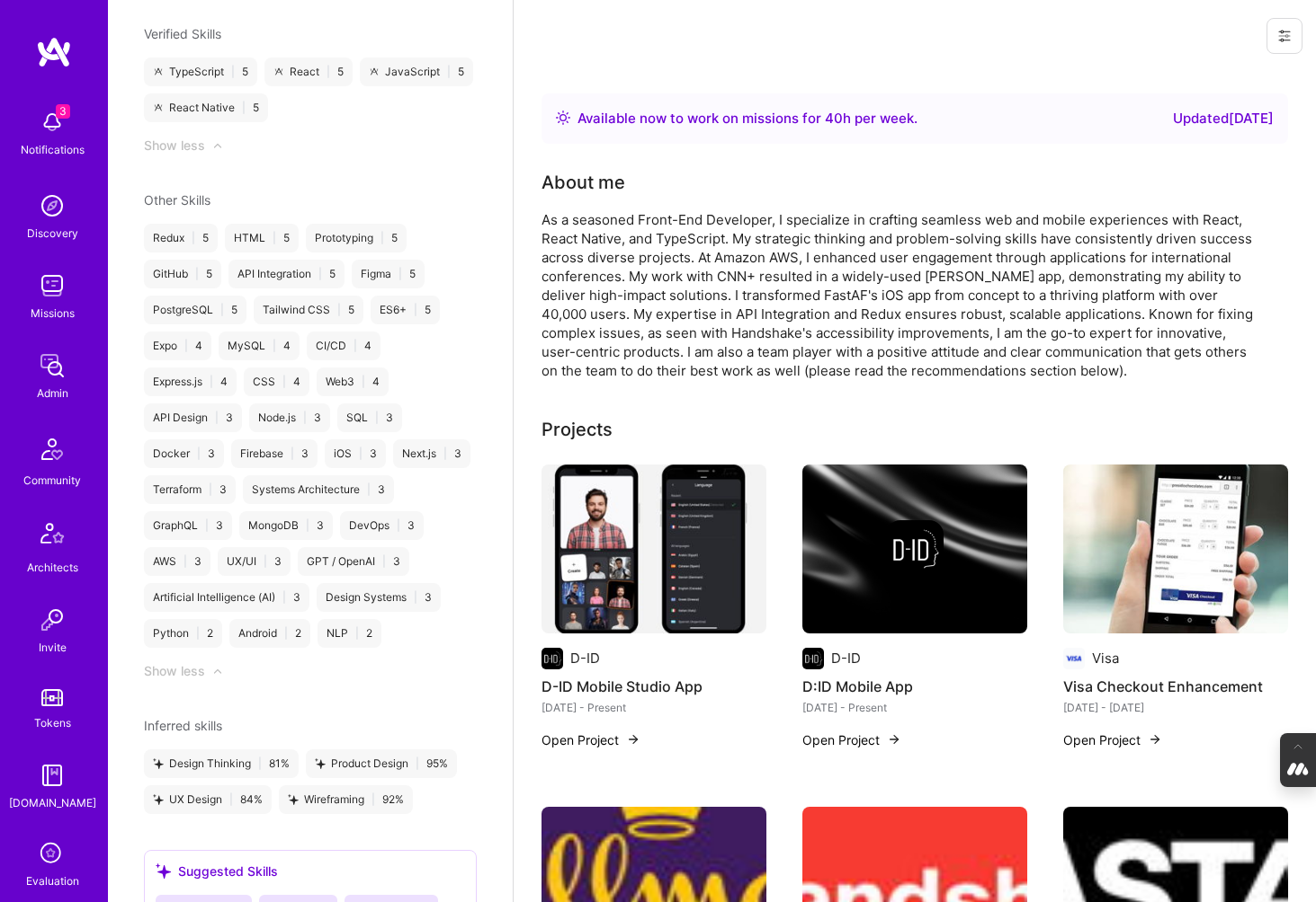
scroll to position [1852, 0]
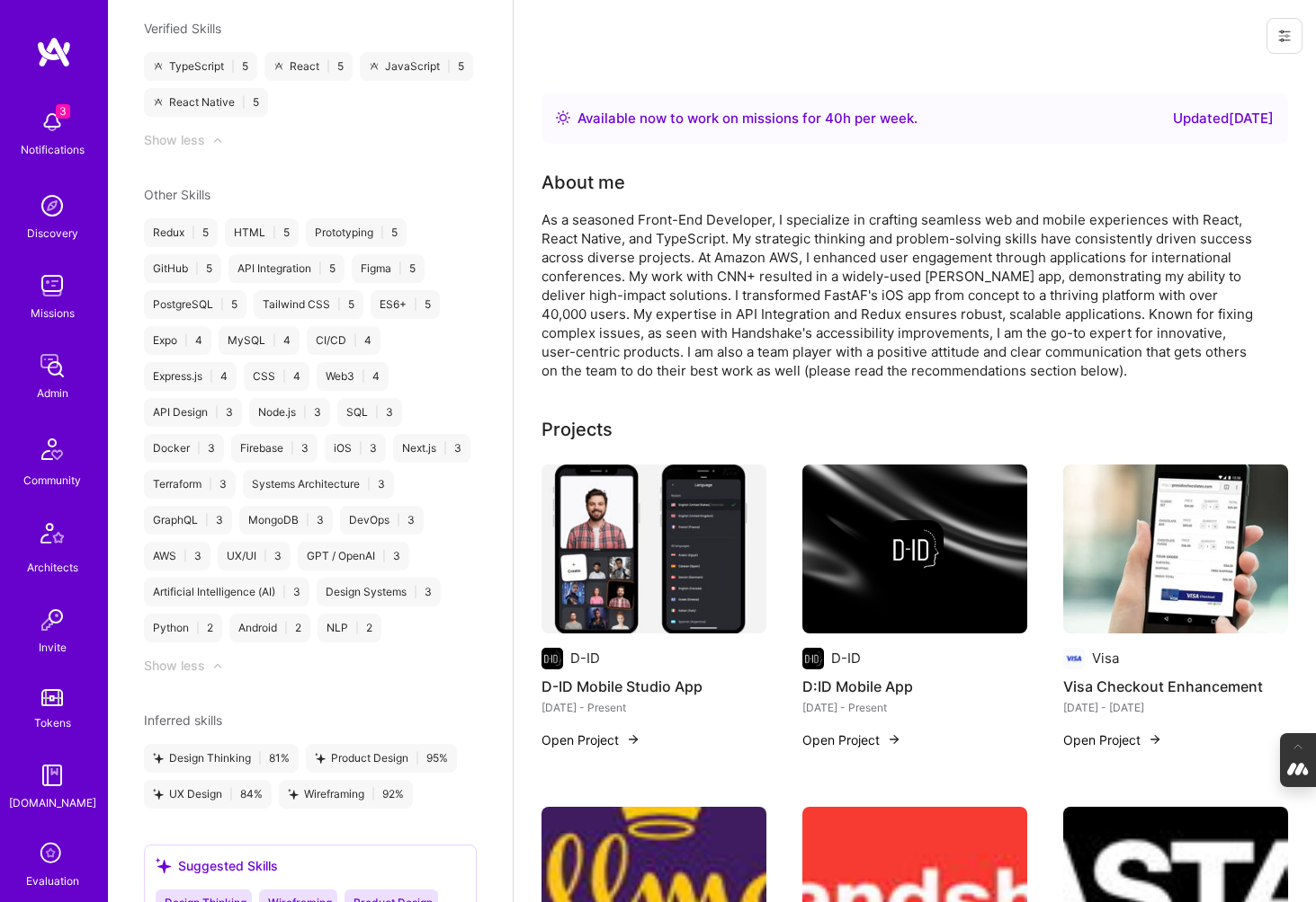
click at [622, 539] on img at bounding box center [653, 549] width 224 height 169
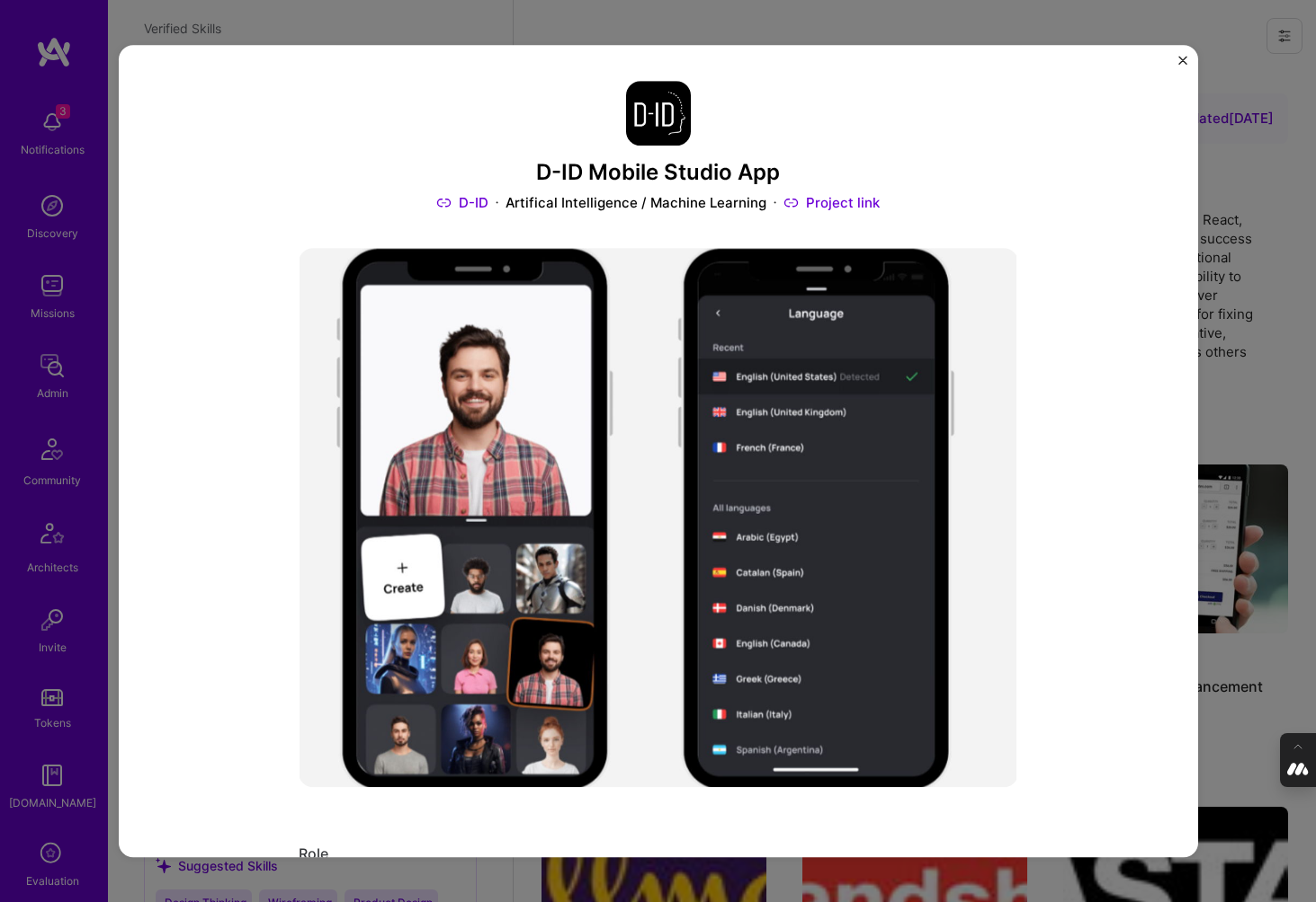
click at [1186, 61] on img "Close" at bounding box center [1183, 61] width 9 height 9
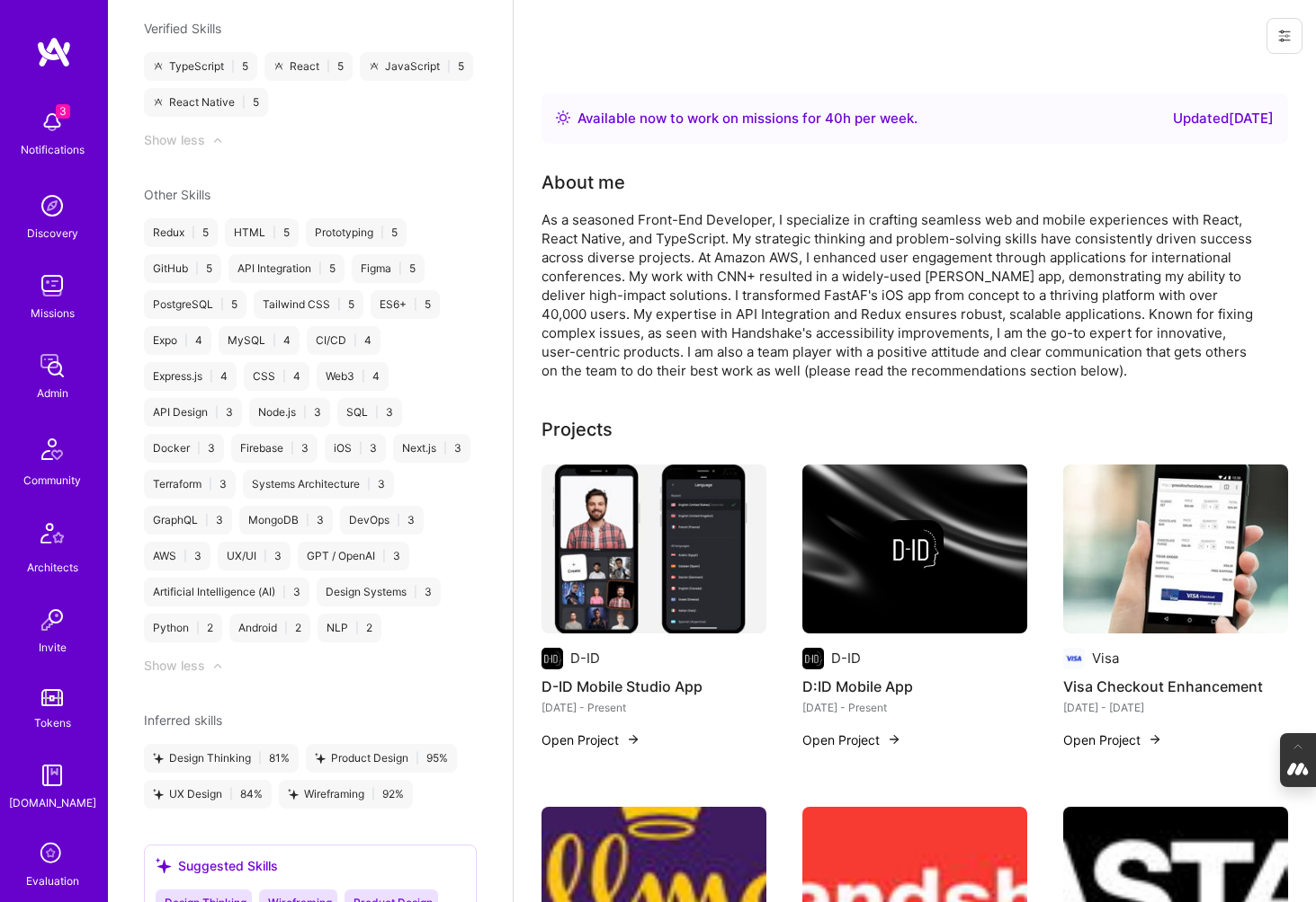
click at [908, 562] on img at bounding box center [915, 549] width 58 height 58
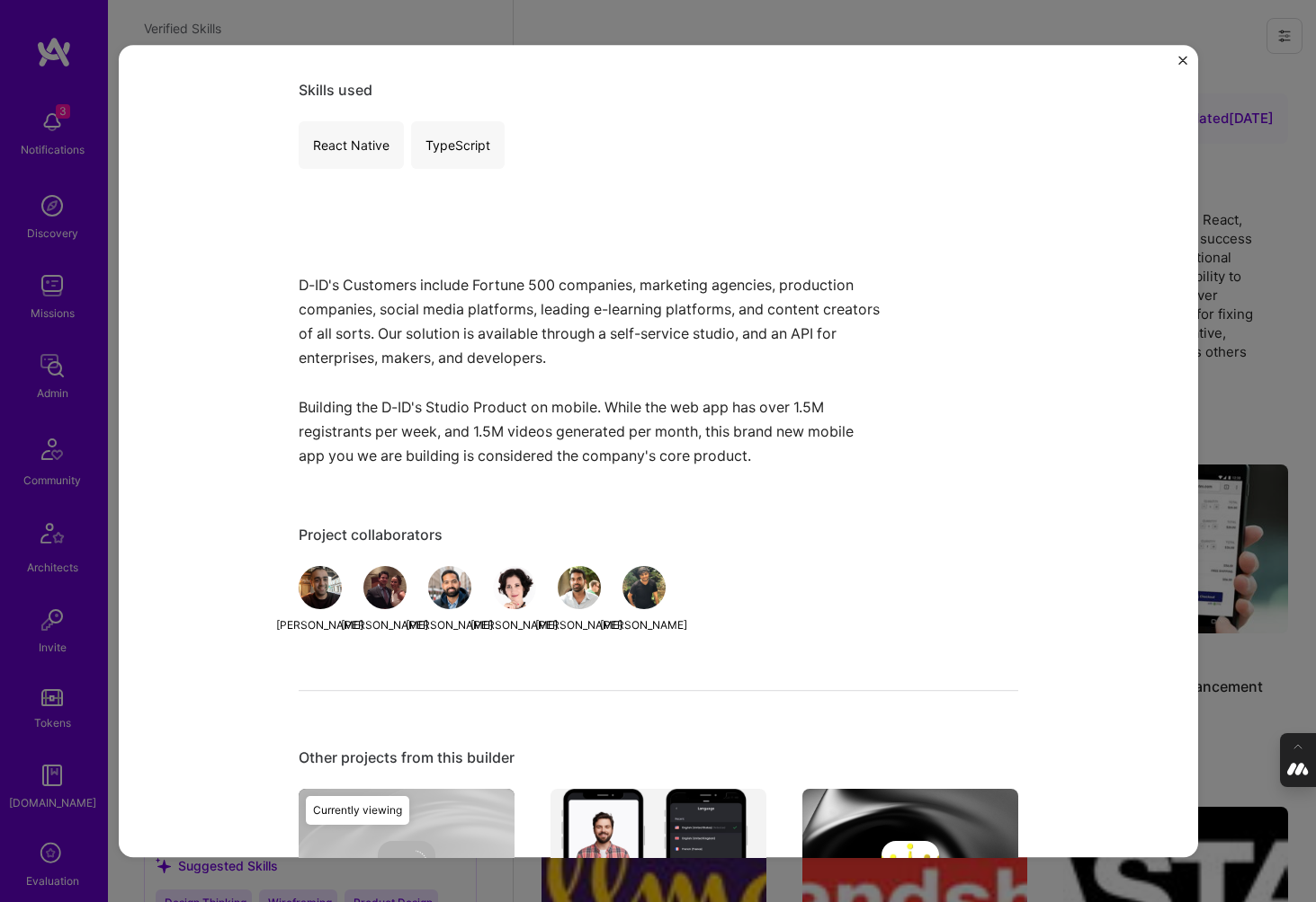
scroll to position [331, 0]
click at [1182, 56] on img "Close" at bounding box center [1183, 61] width 9 height 9
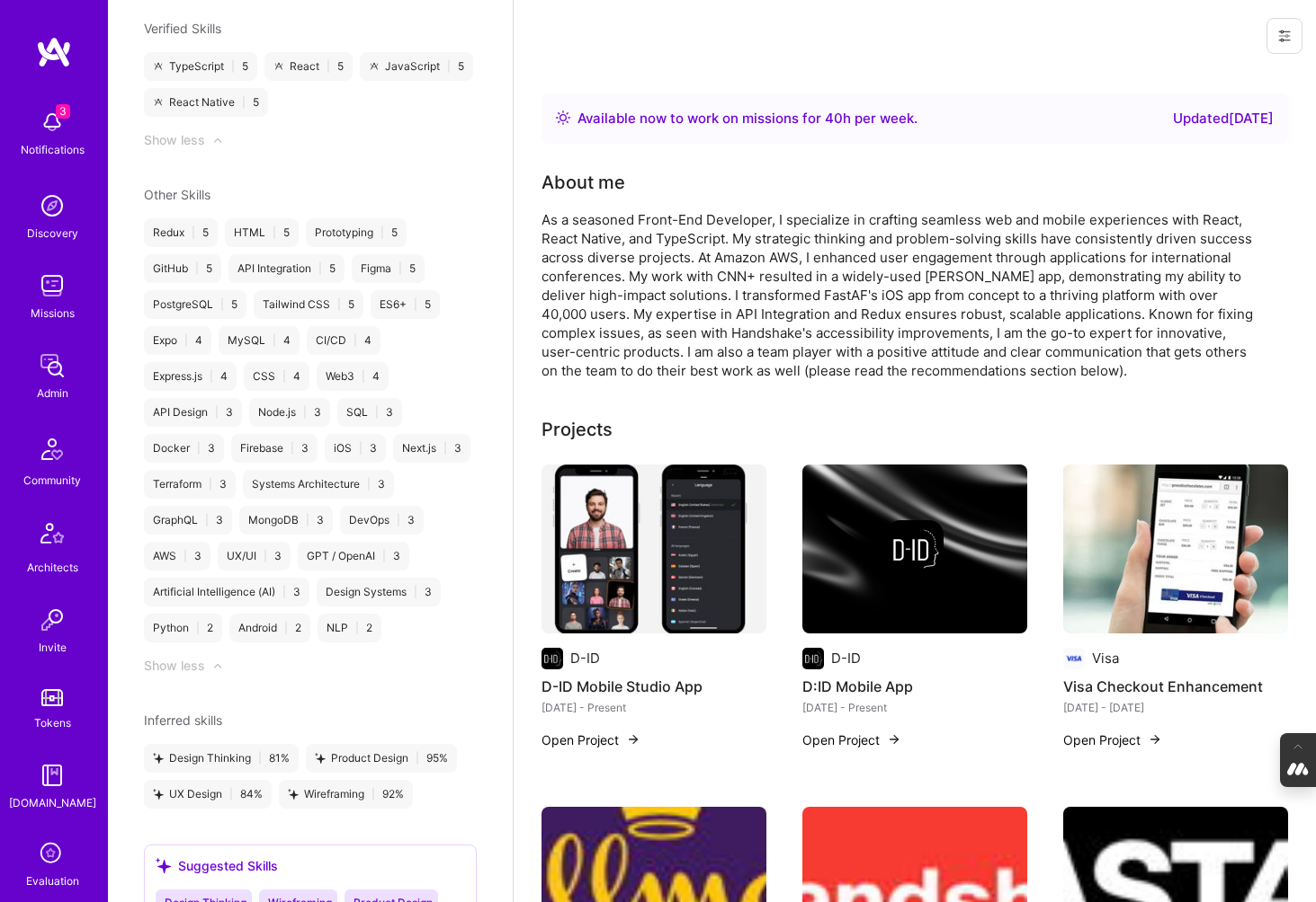
click at [1109, 574] on img at bounding box center [1174, 549] width 224 height 169
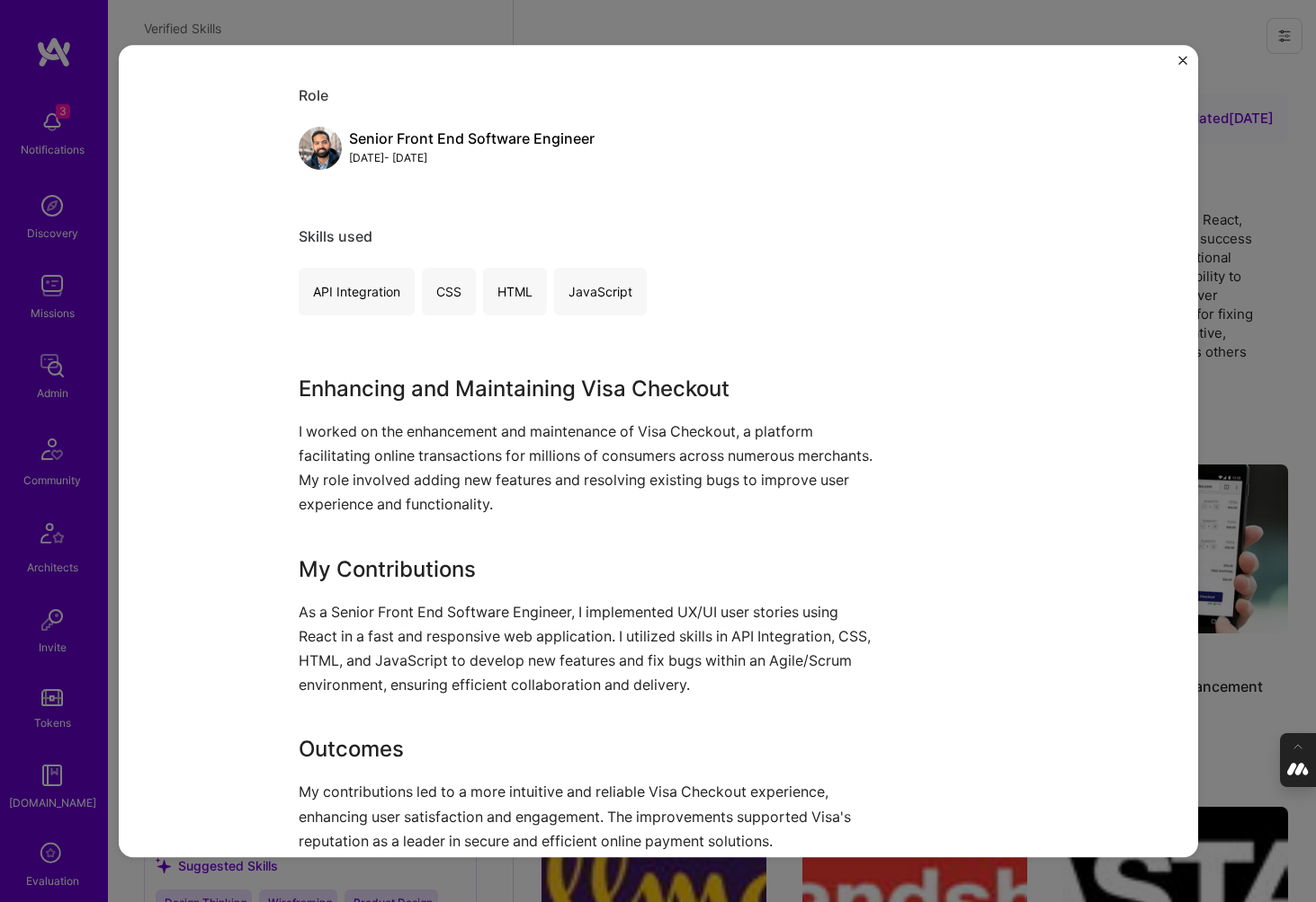
scroll to position [794, 0]
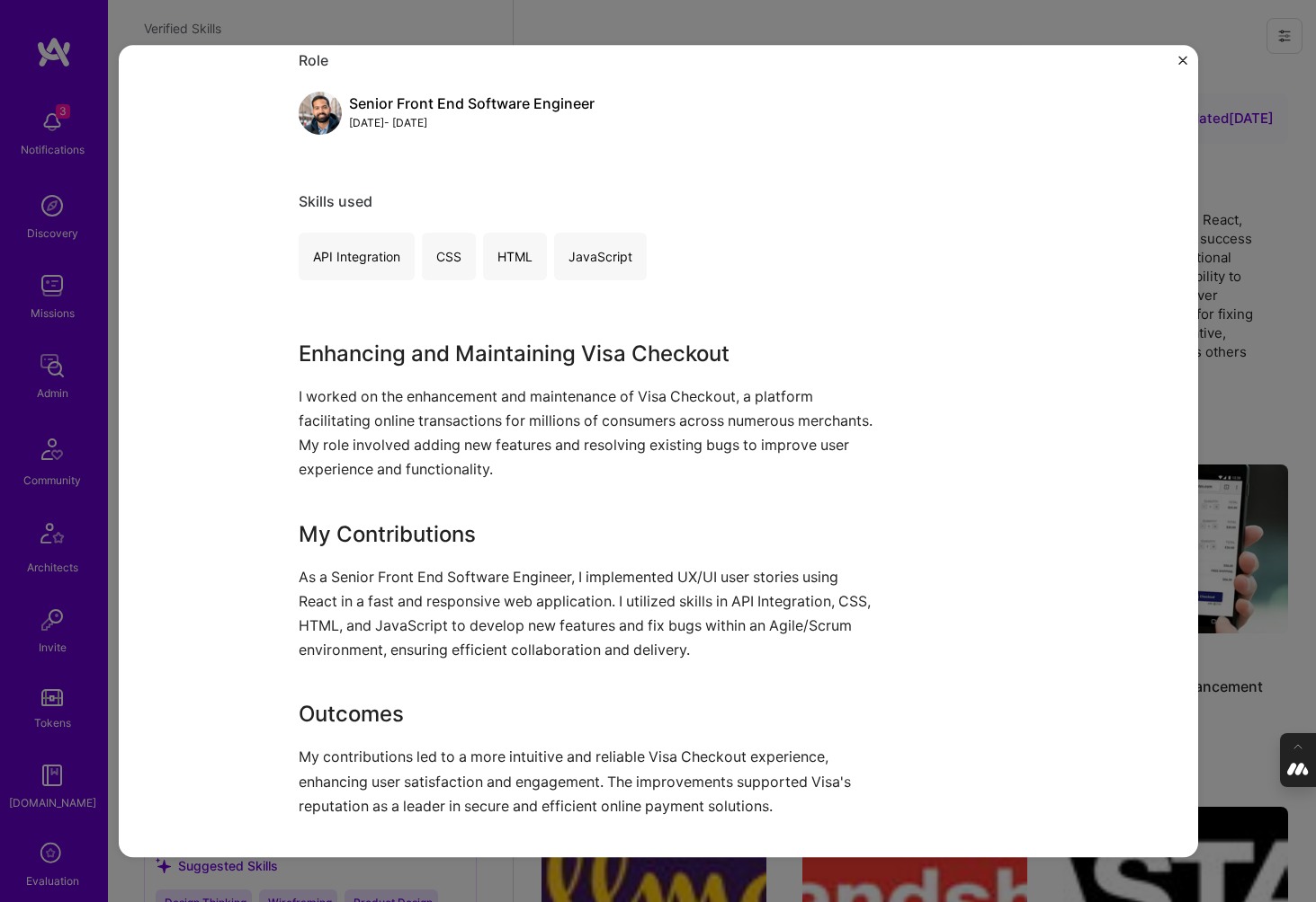
click at [1279, 379] on div "Visa Checkout Enhancement Visa Financial Services / Fintech, E-Commerce Role Se…" at bounding box center [658, 451] width 1316 height 902
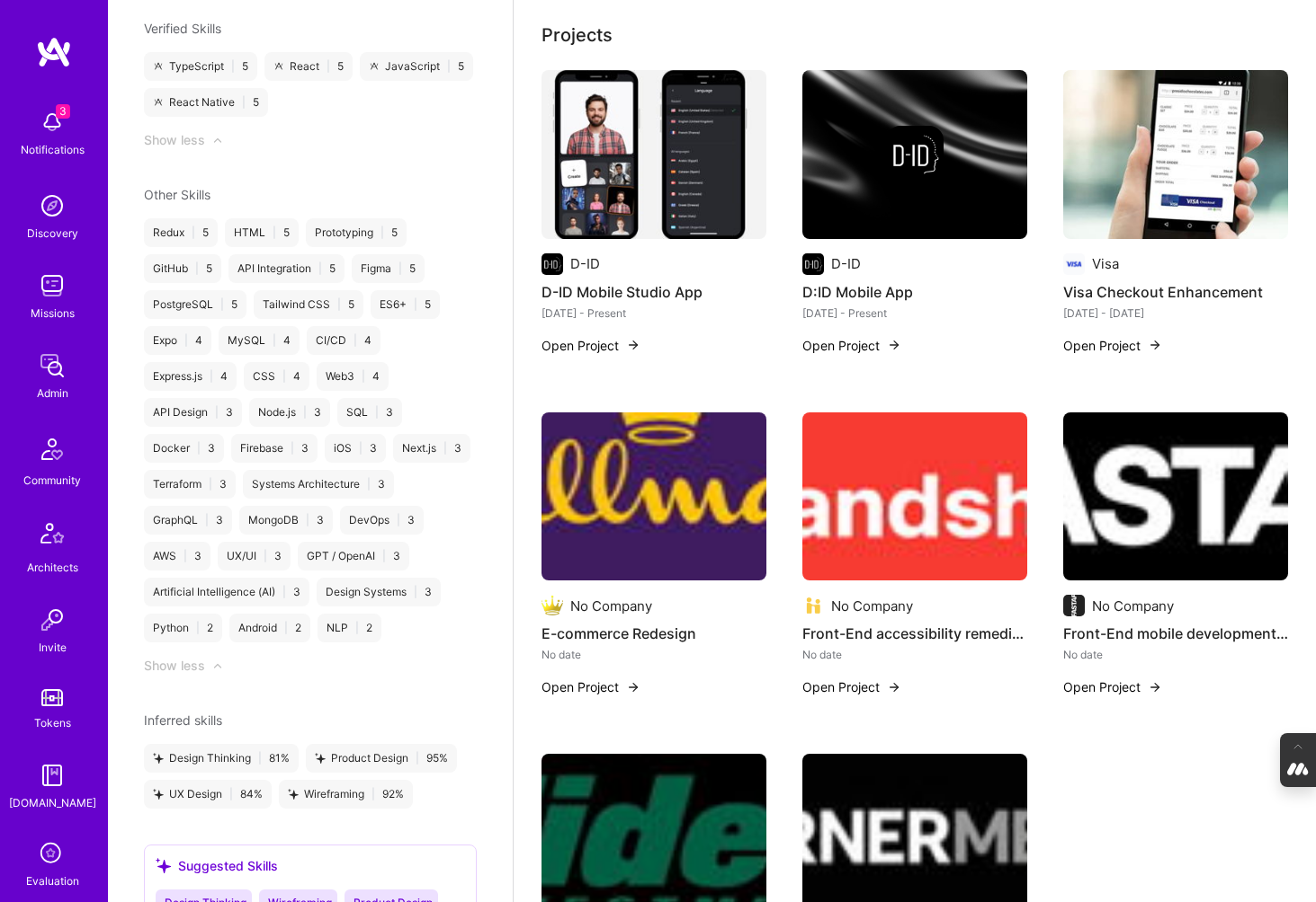
scroll to position [430, 0]
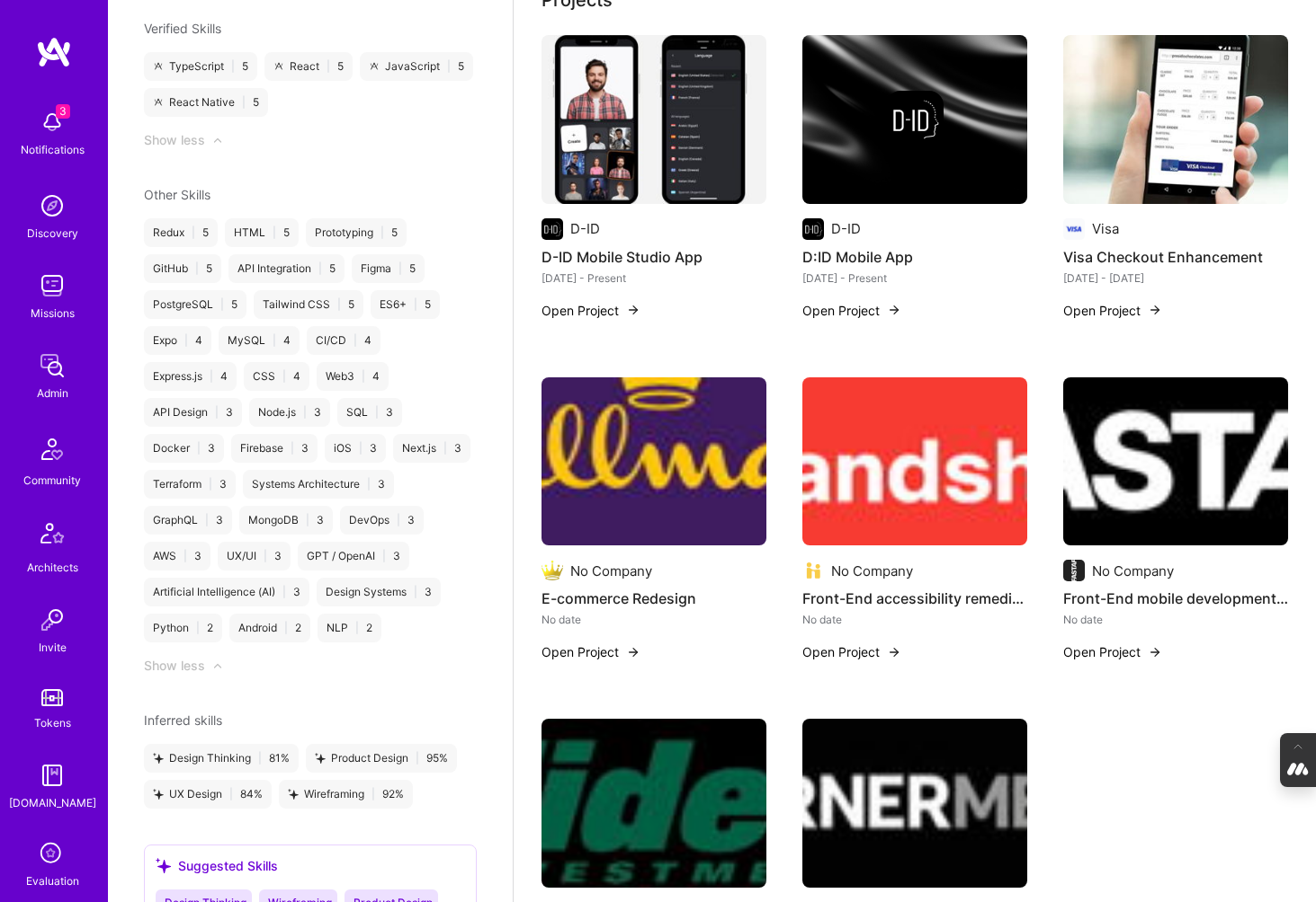
click at [701, 524] on img at bounding box center [653, 463] width 224 height 169
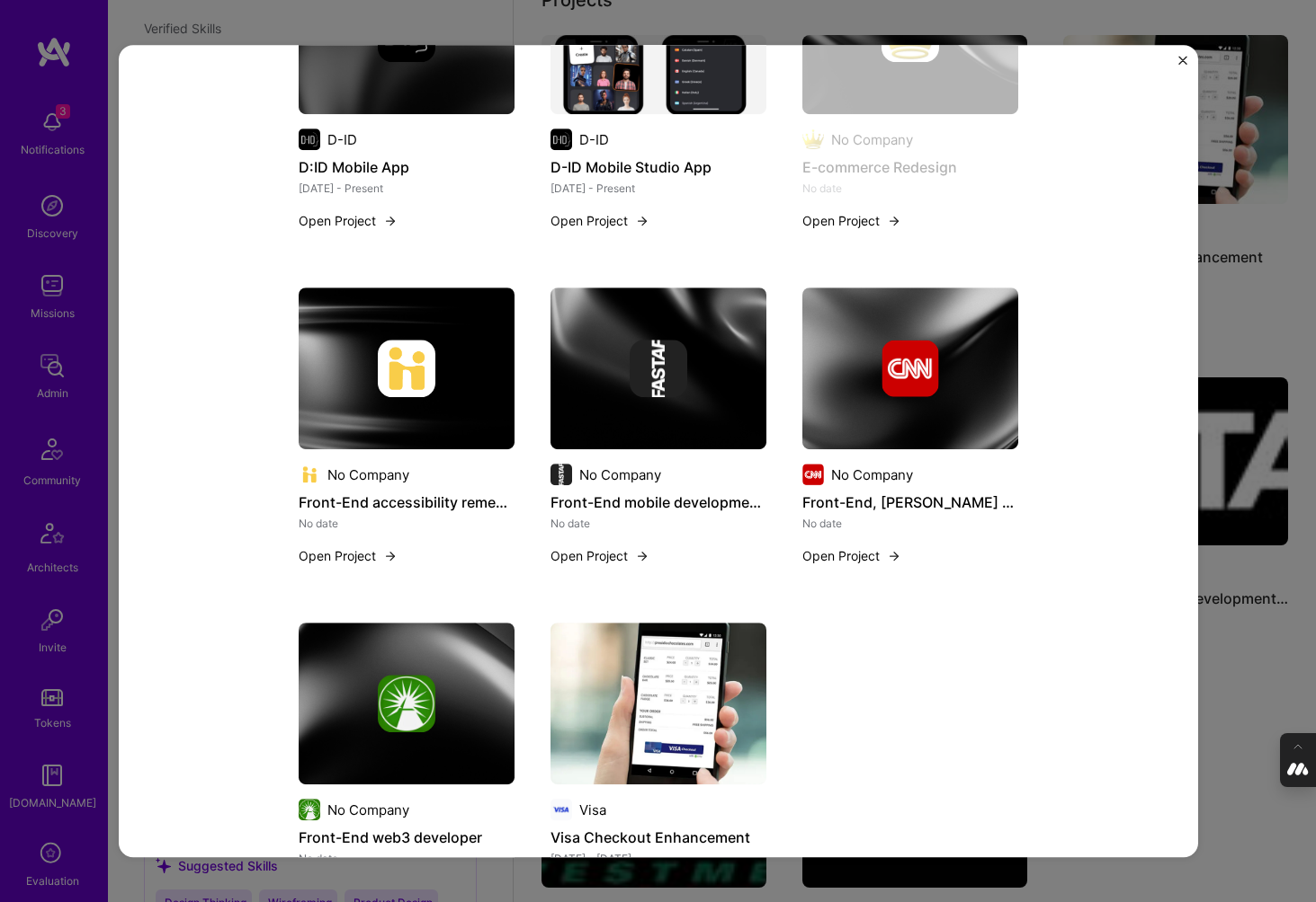
scroll to position [651, 0]
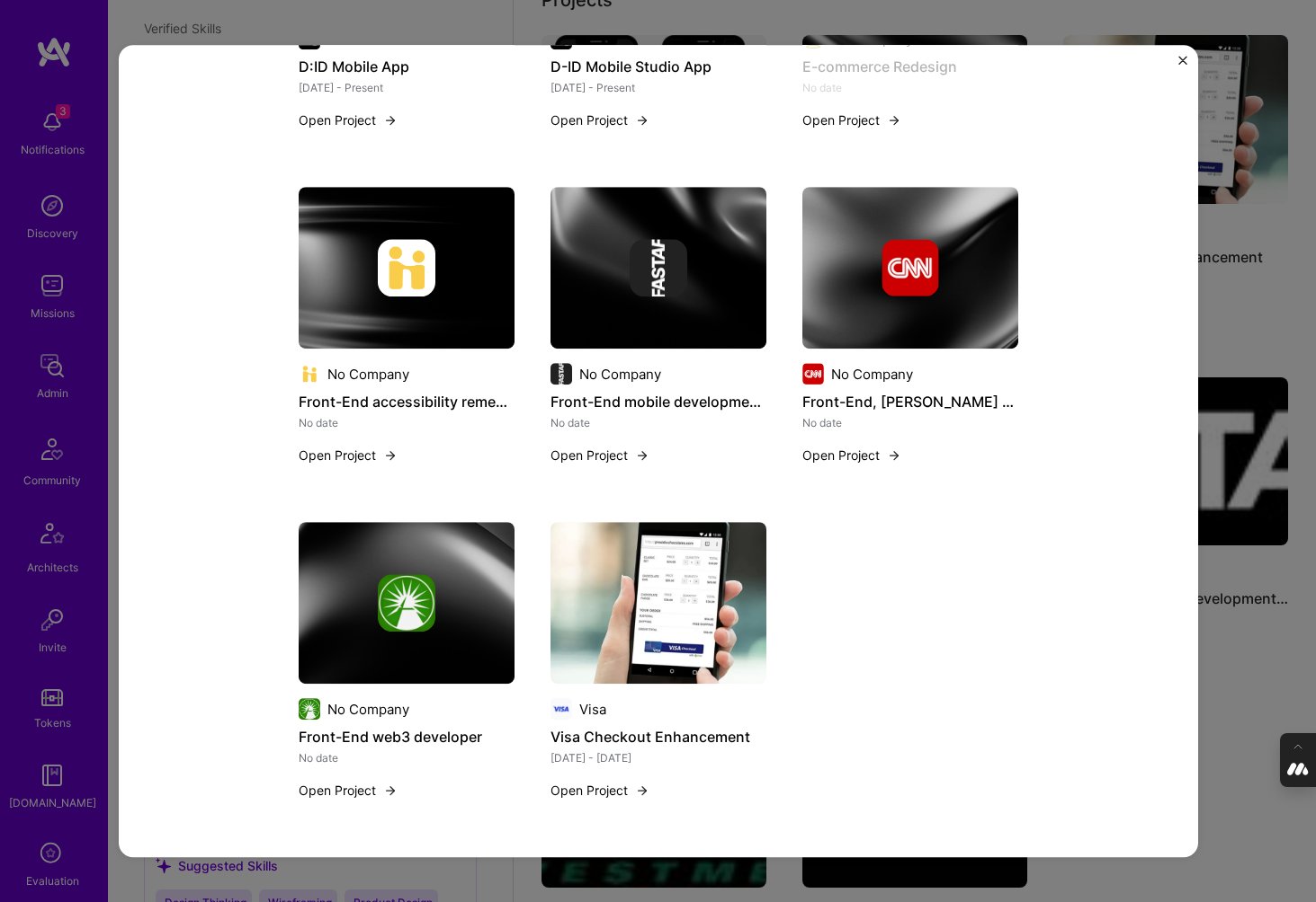
click at [1236, 578] on div "E-commerce Redesign Project Details Completed a contract with Hallmark to re-de…" at bounding box center [658, 451] width 1316 height 902
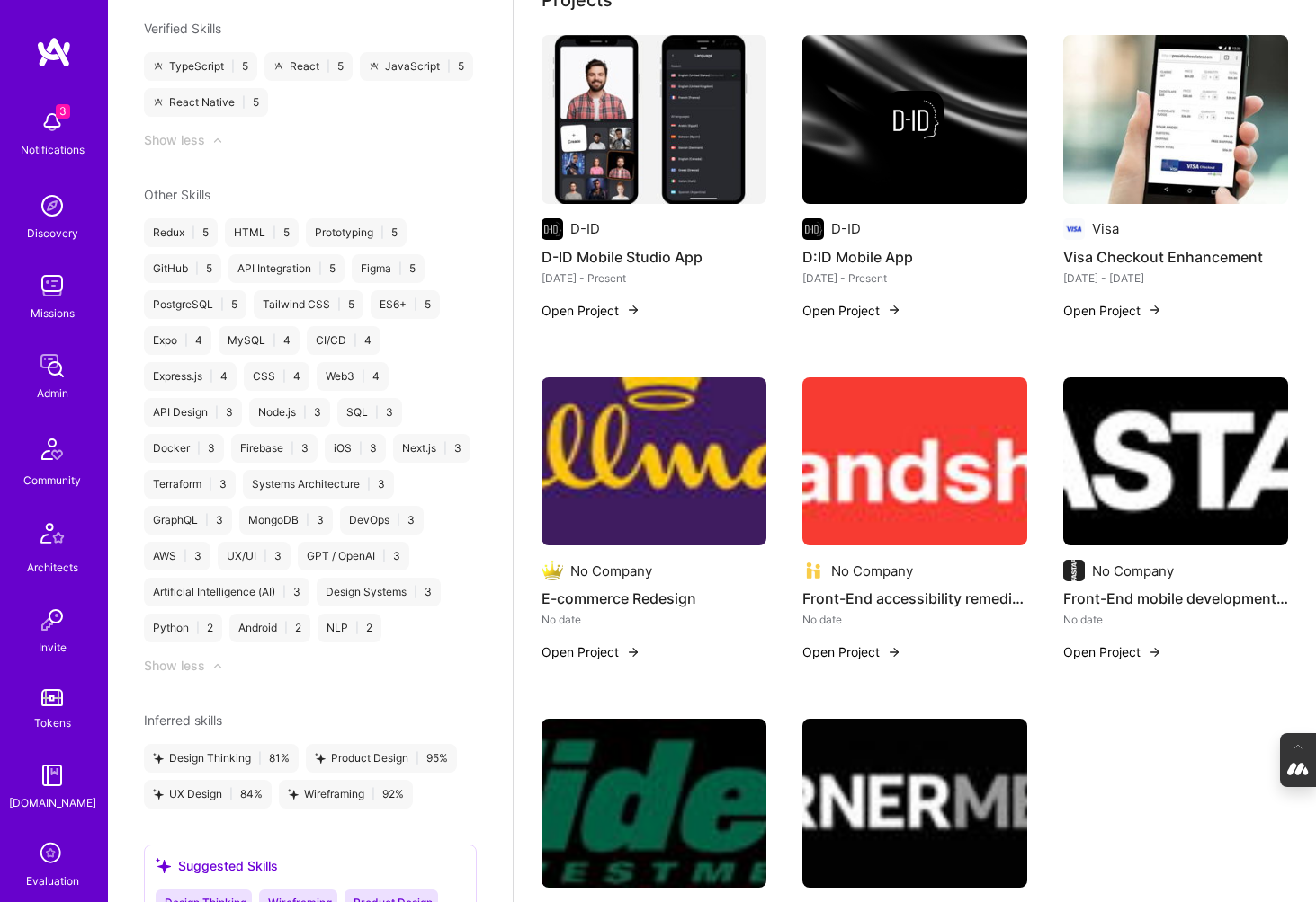
click at [924, 471] on img at bounding box center [914, 463] width 224 height 169
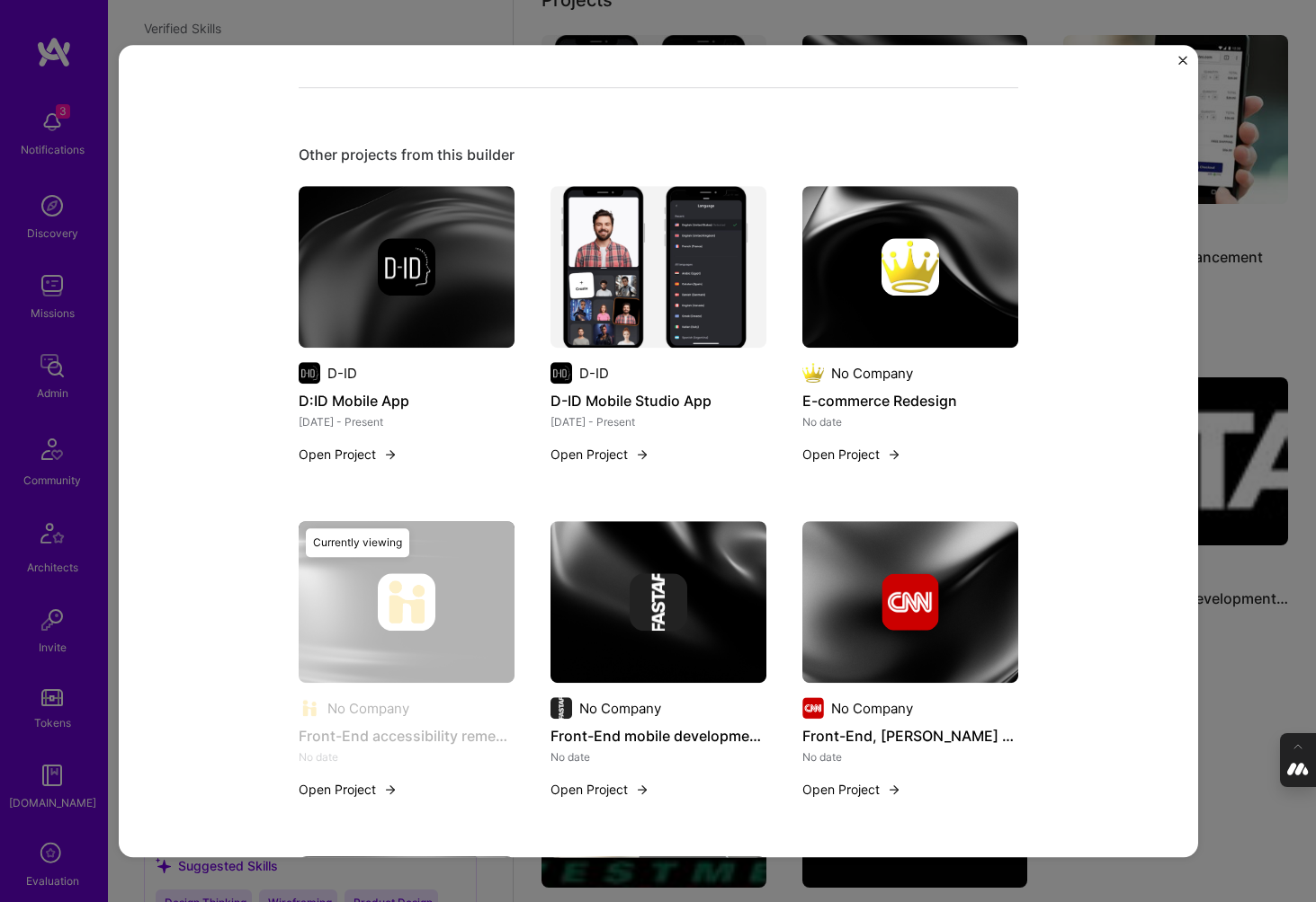
scroll to position [675, 0]
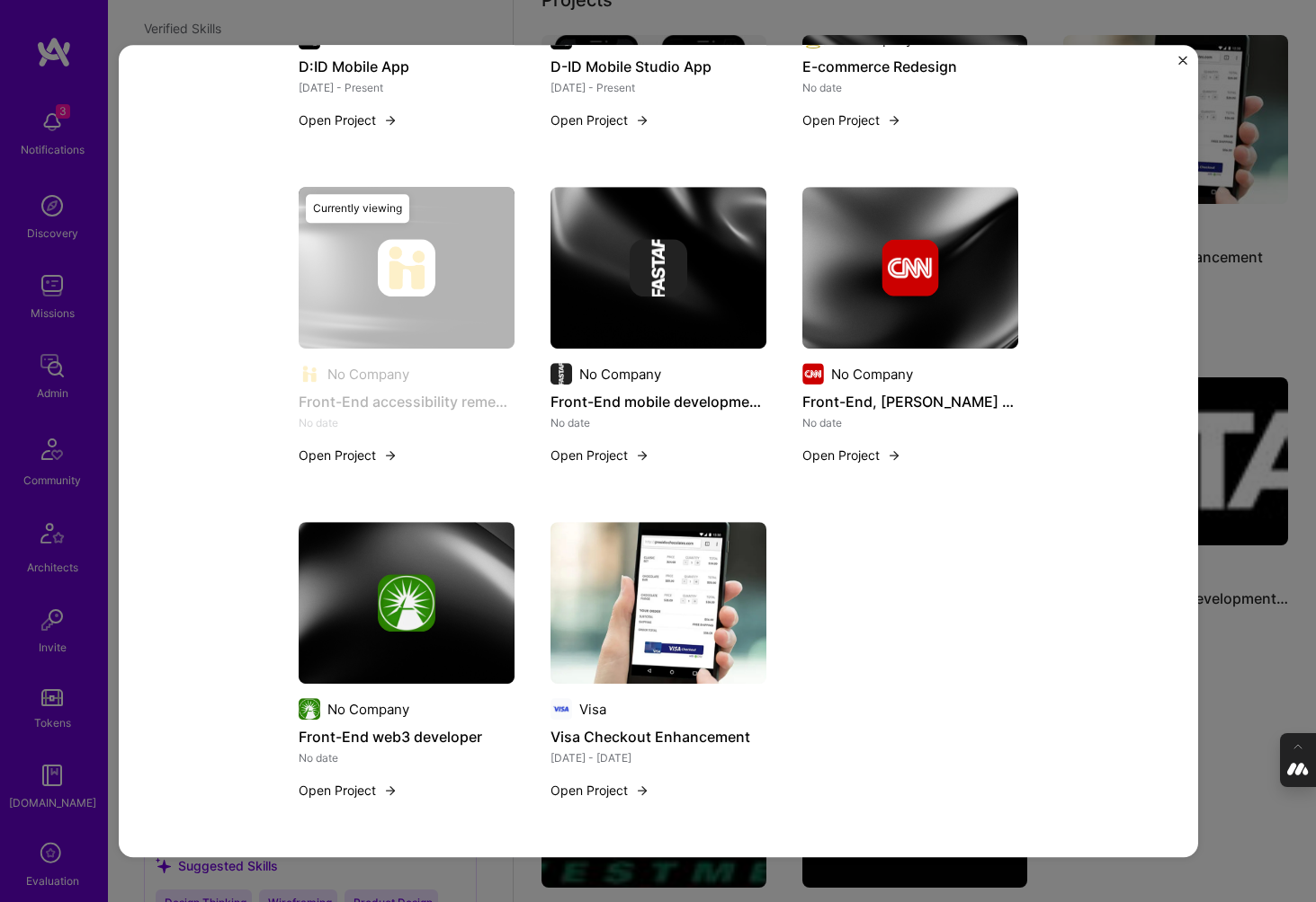
click at [1267, 640] on div "Front-End accessibility remediation for EdTech webapp Project Details Completed…" at bounding box center [658, 451] width 1316 height 902
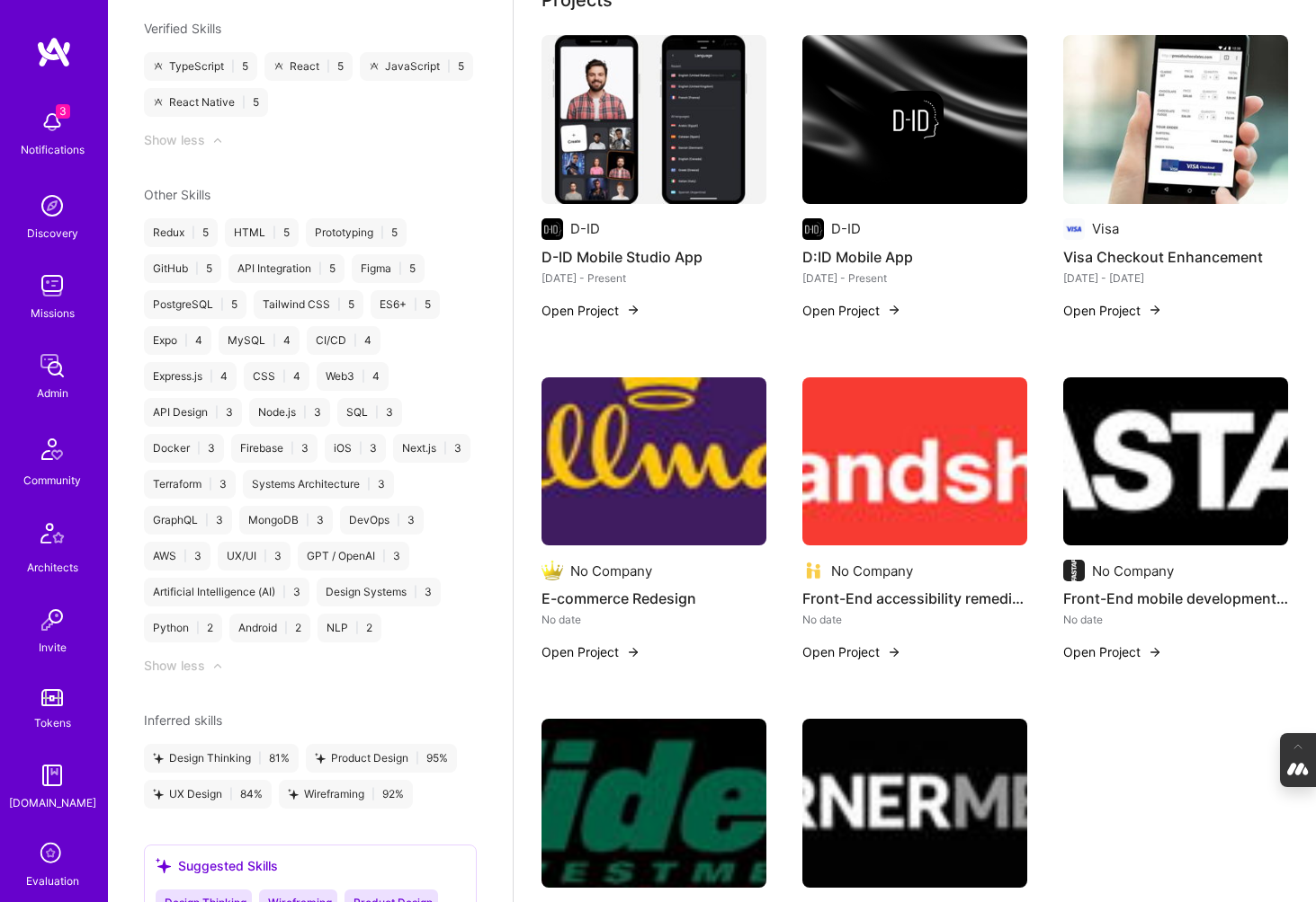
click at [1185, 493] on img at bounding box center [1174, 463] width 224 height 169
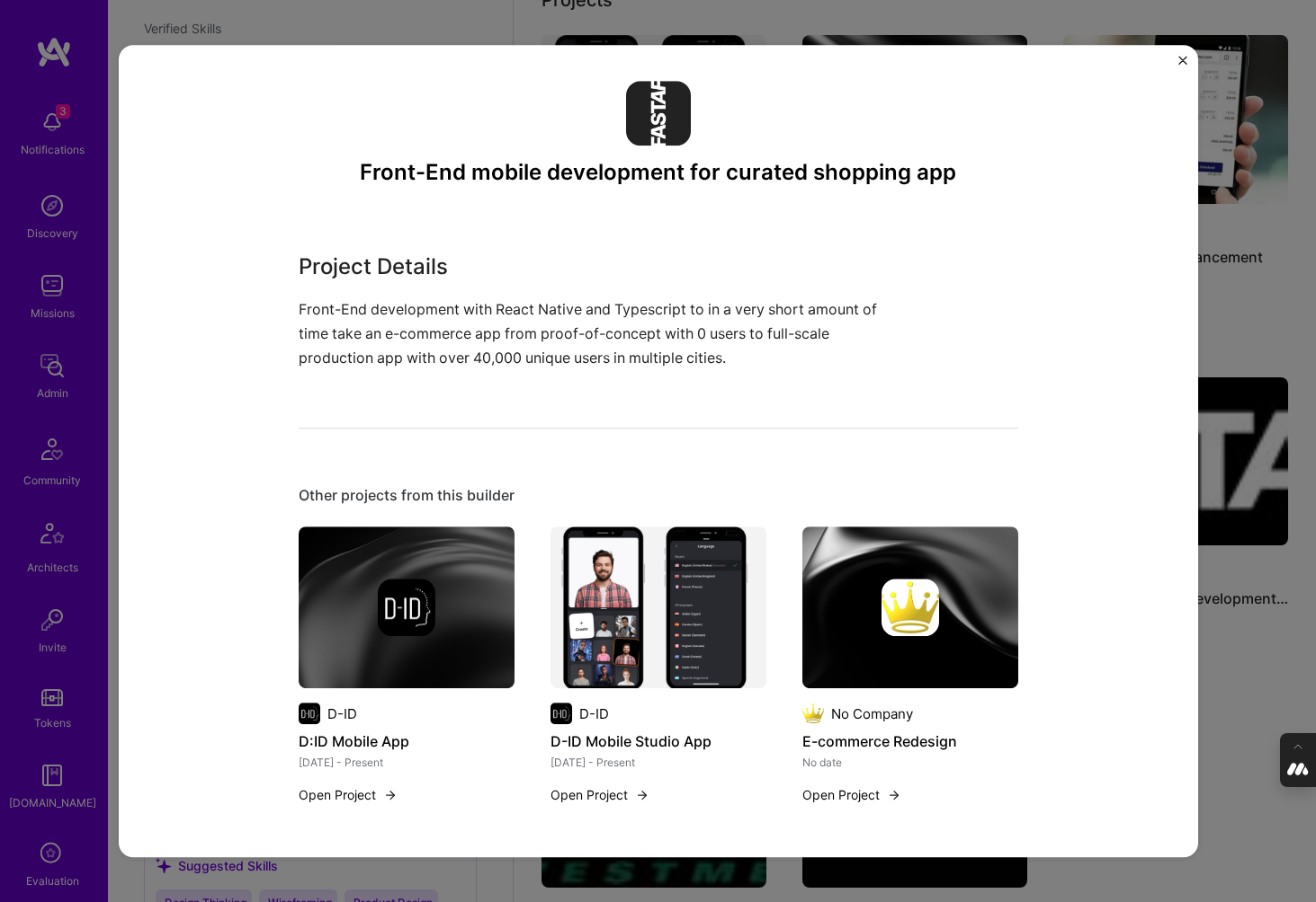
click at [1234, 649] on div "Front-End mobile development for curated shopping app Project Details Front-End…" at bounding box center [658, 451] width 1316 height 902
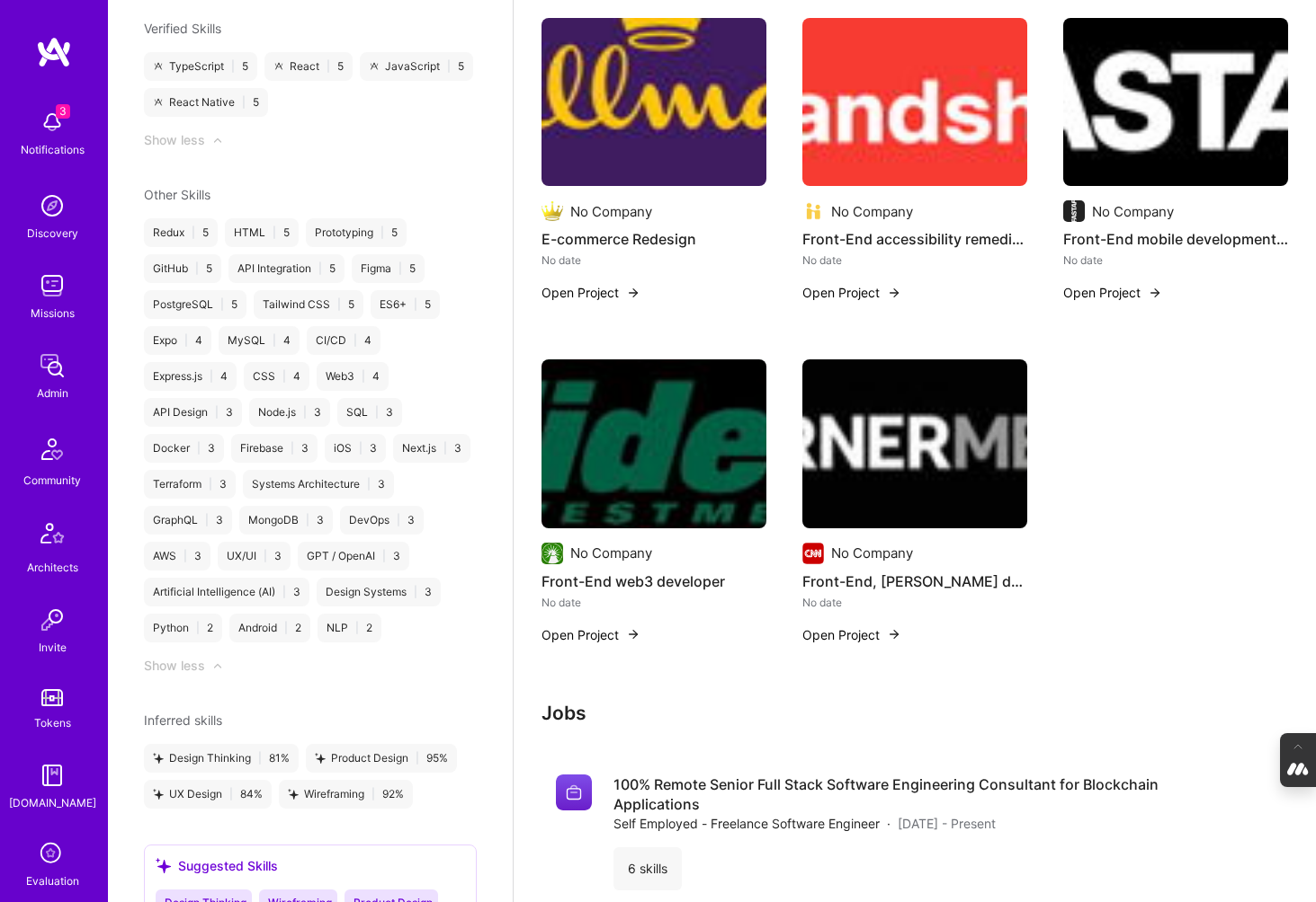
scroll to position [796, 0]
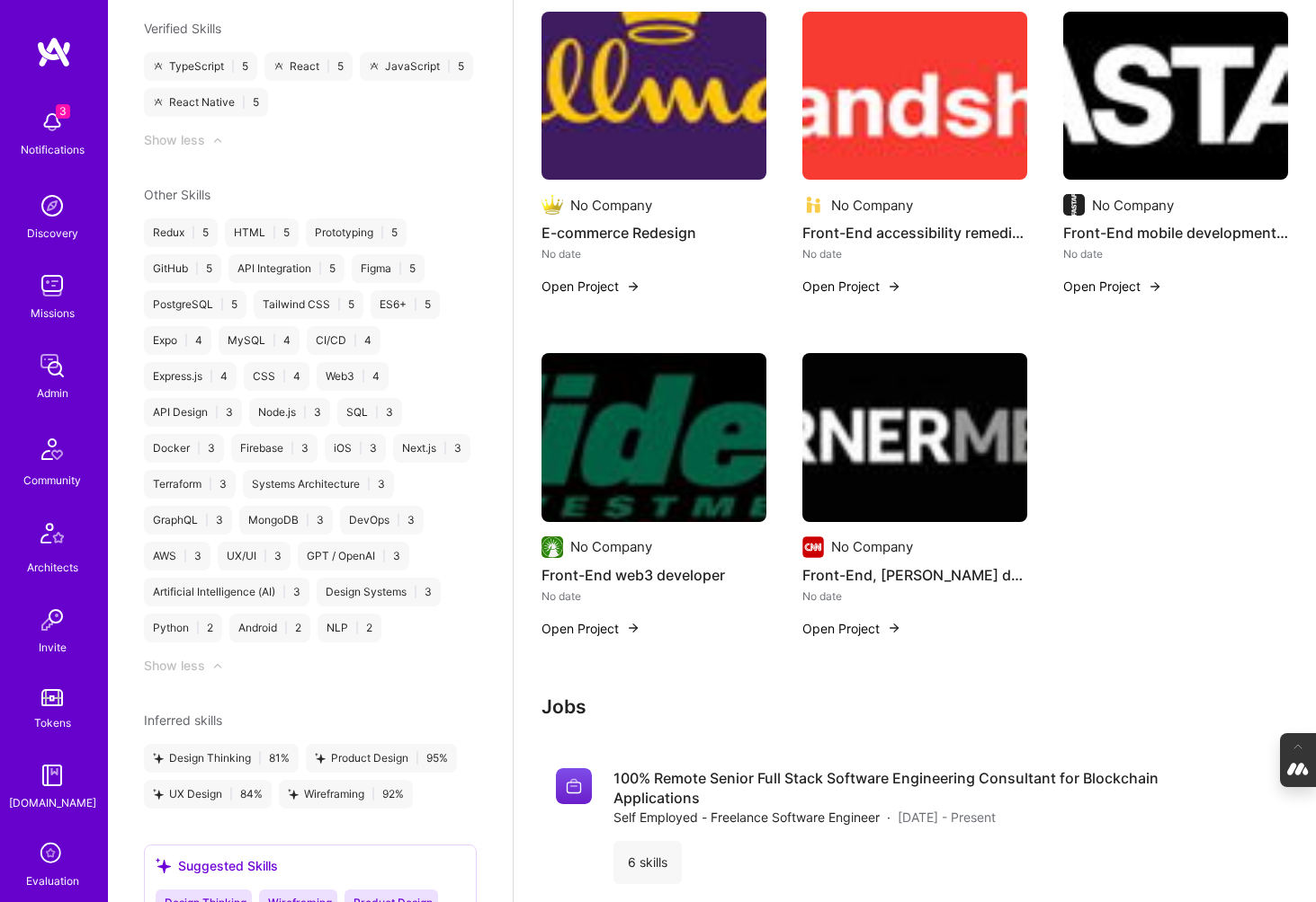
click at [687, 484] on img at bounding box center [653, 438] width 224 height 169
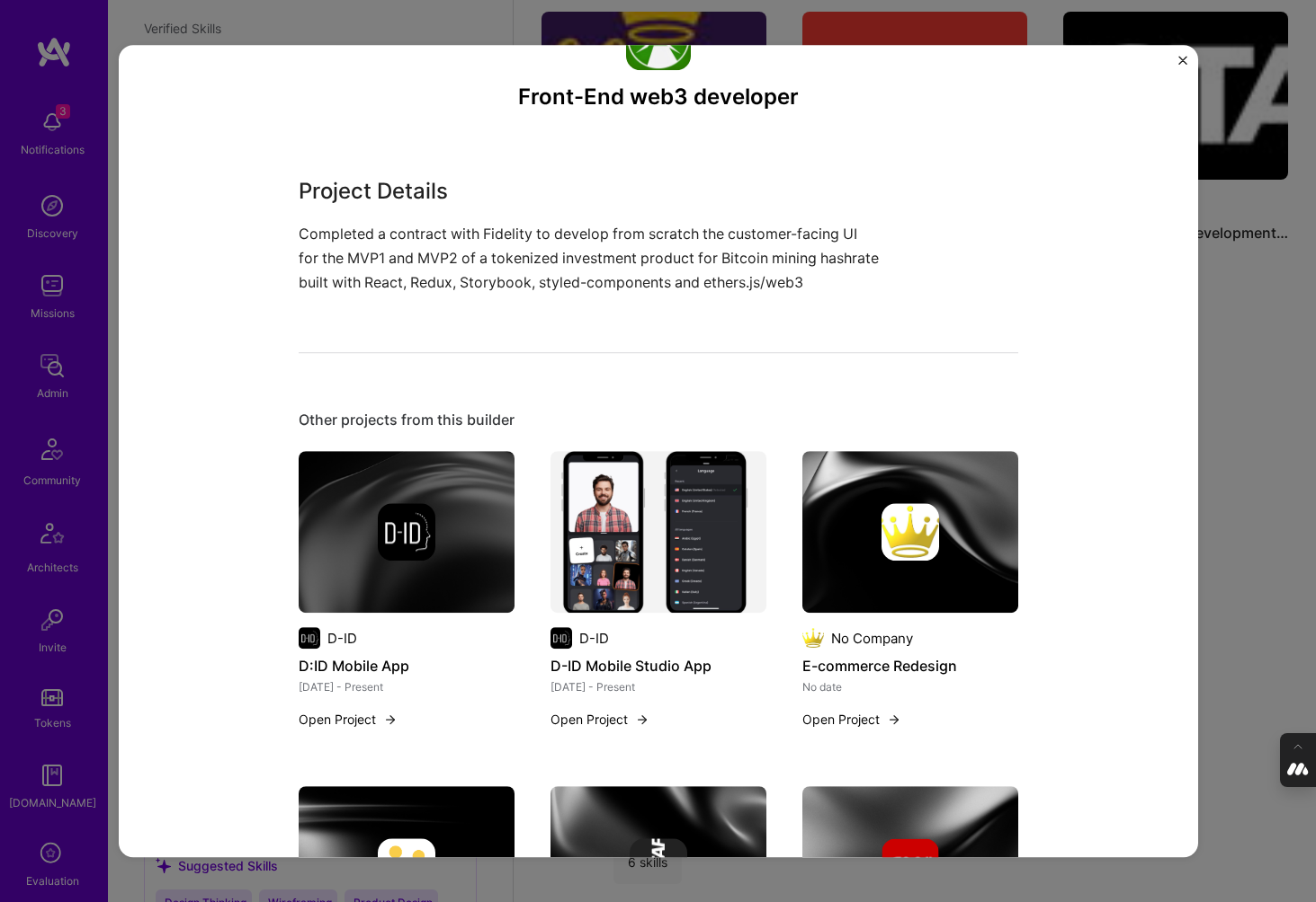
scroll to position [83, 0]
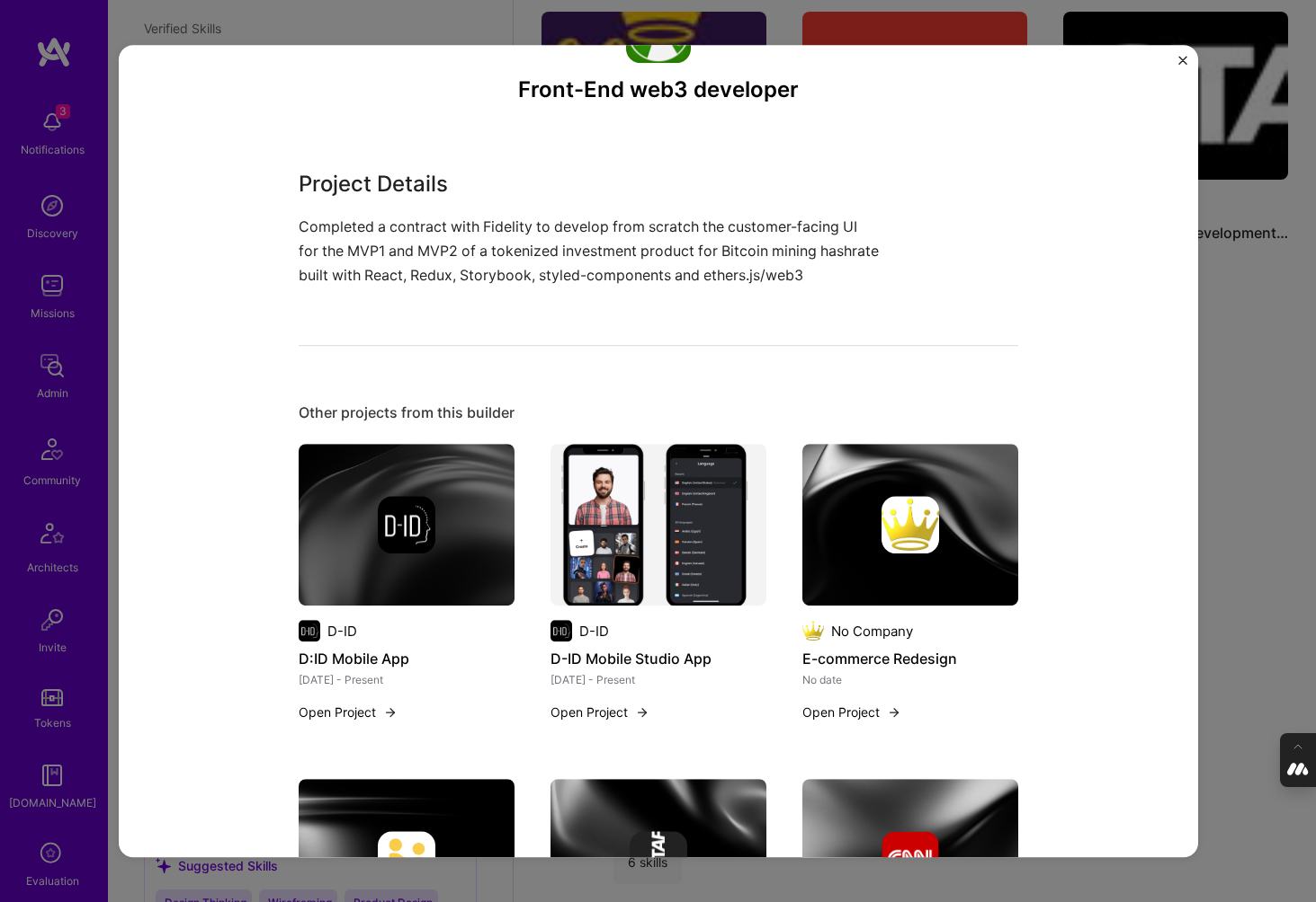
click at [1217, 572] on div "Front-End web3 developer Project Details Completed a contract with Fidelity to …" at bounding box center [658, 451] width 1316 height 902
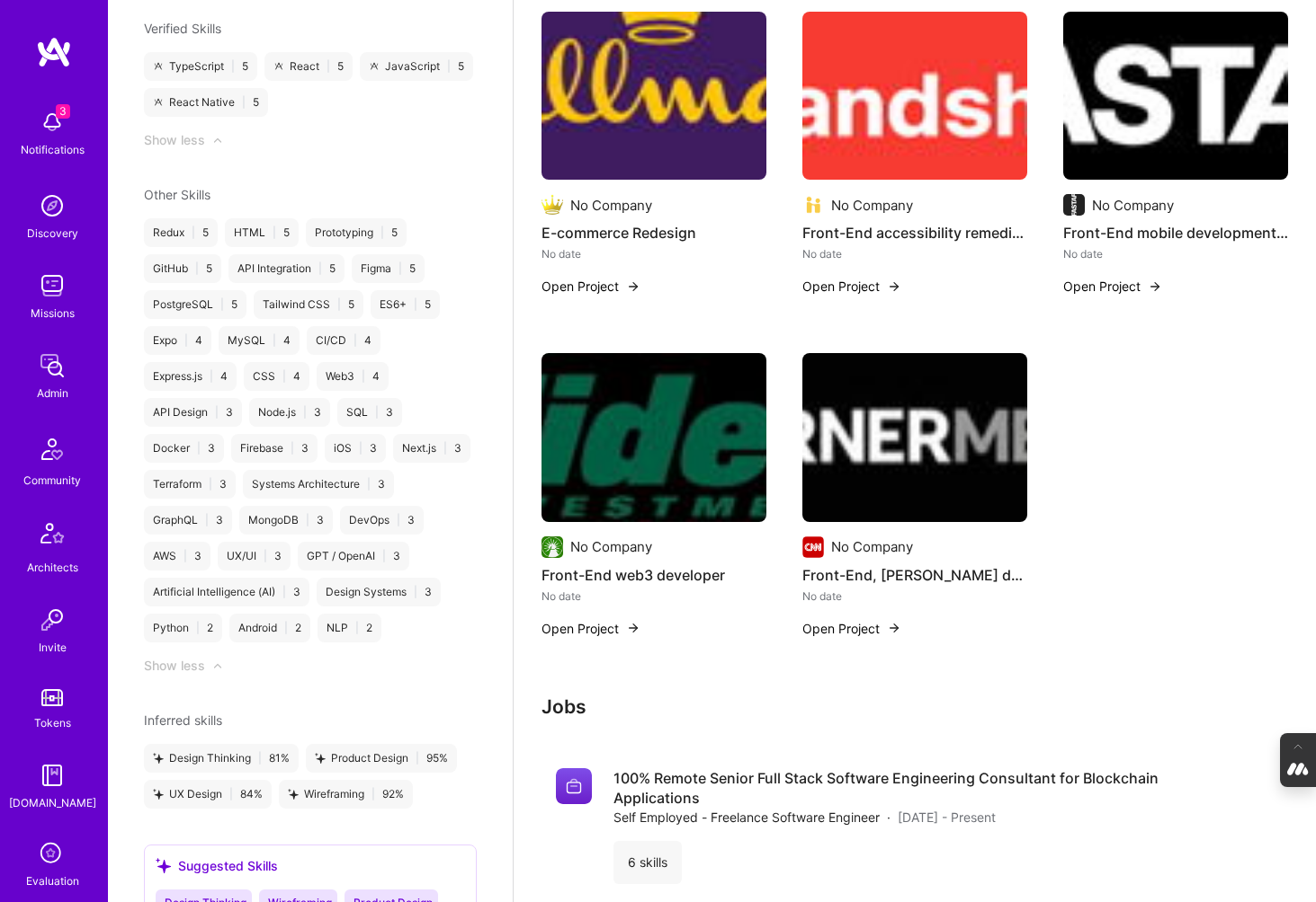
click at [912, 486] on img at bounding box center [914, 438] width 224 height 169
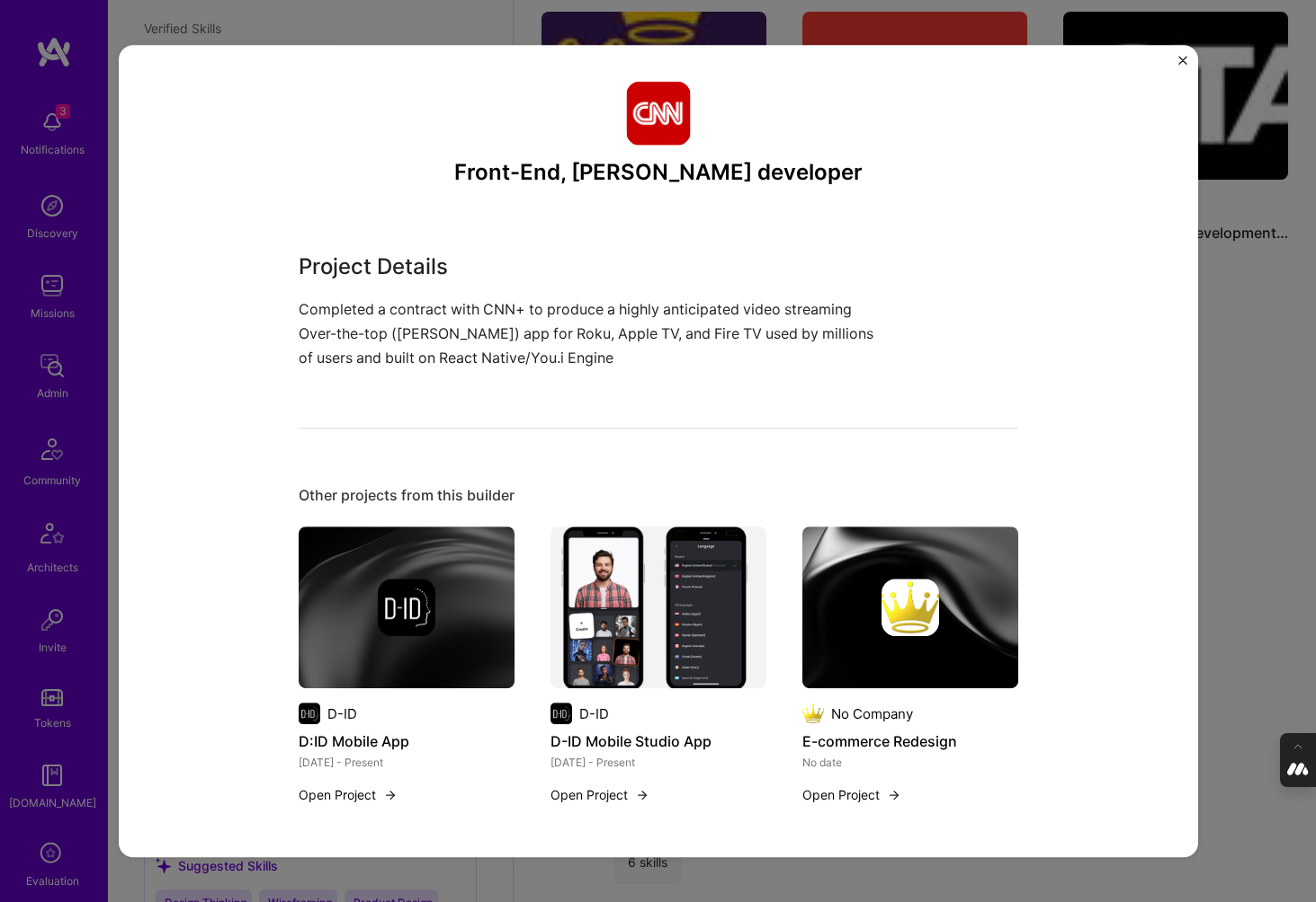
click at [1261, 589] on div "Front-End, OTT developer Project Details Completed a contract with CNN+ to prod…" at bounding box center [658, 451] width 1316 height 902
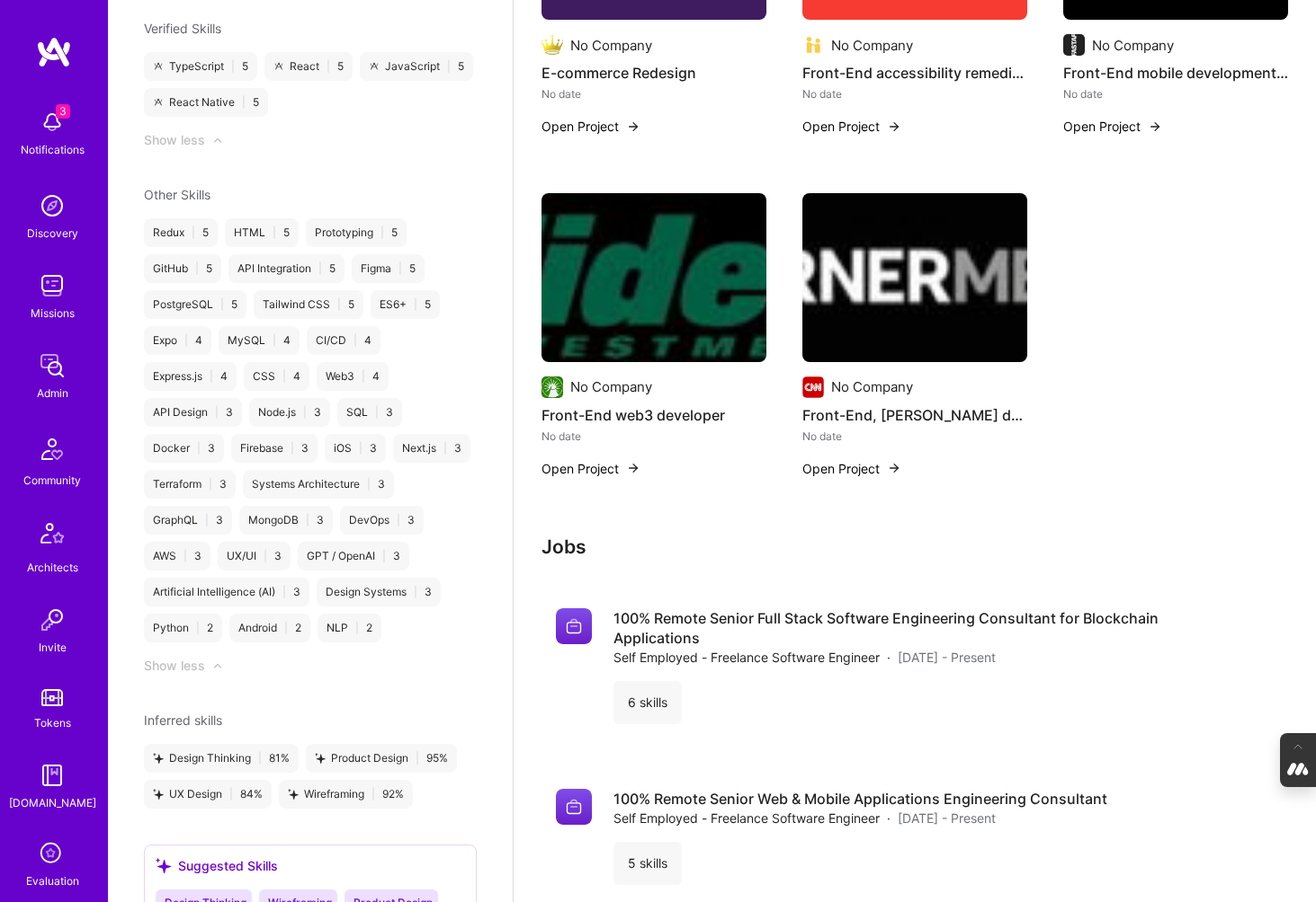
scroll to position [957, 0]
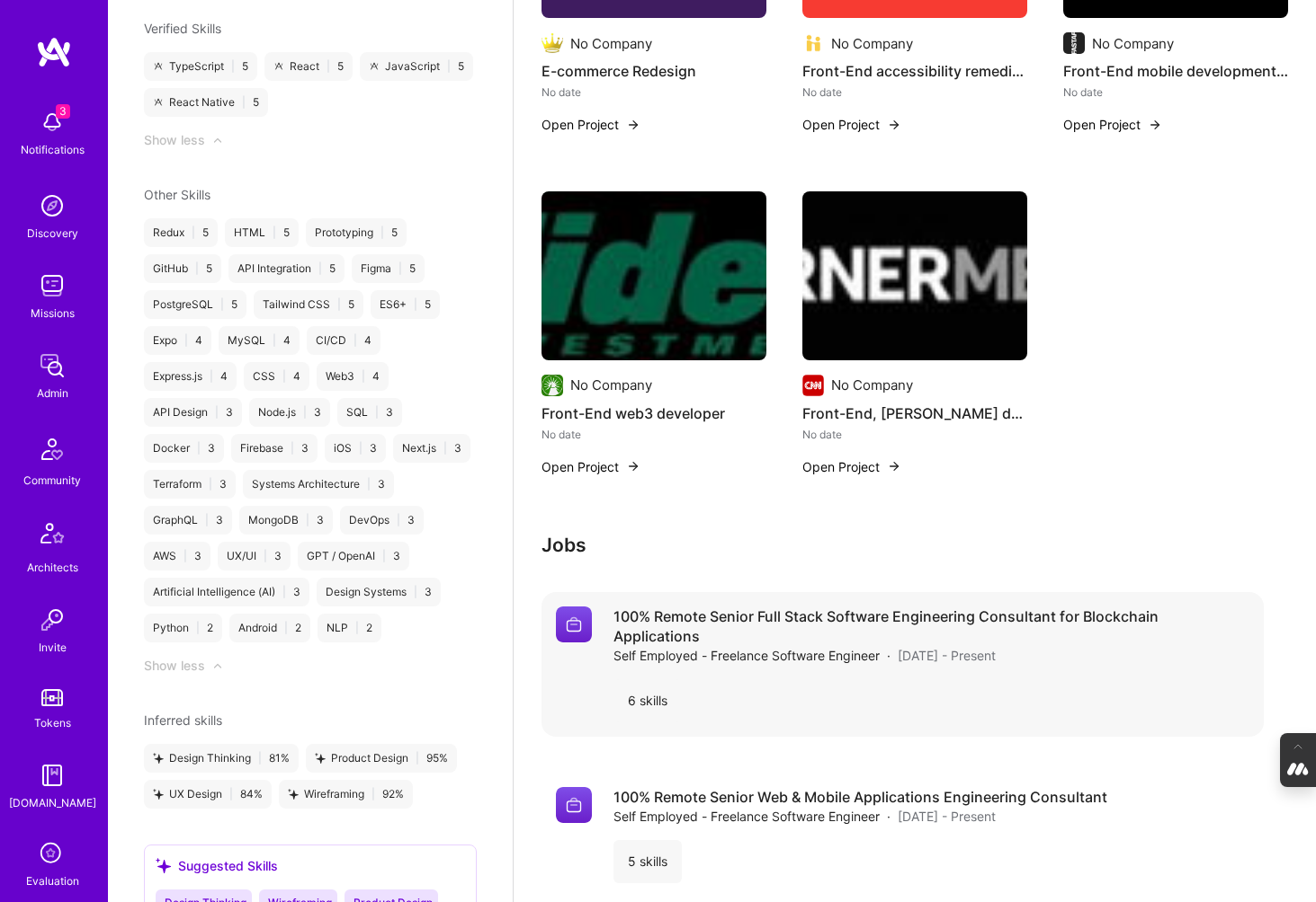
click at [654, 699] on div "6 skills" at bounding box center [647, 701] width 68 height 43
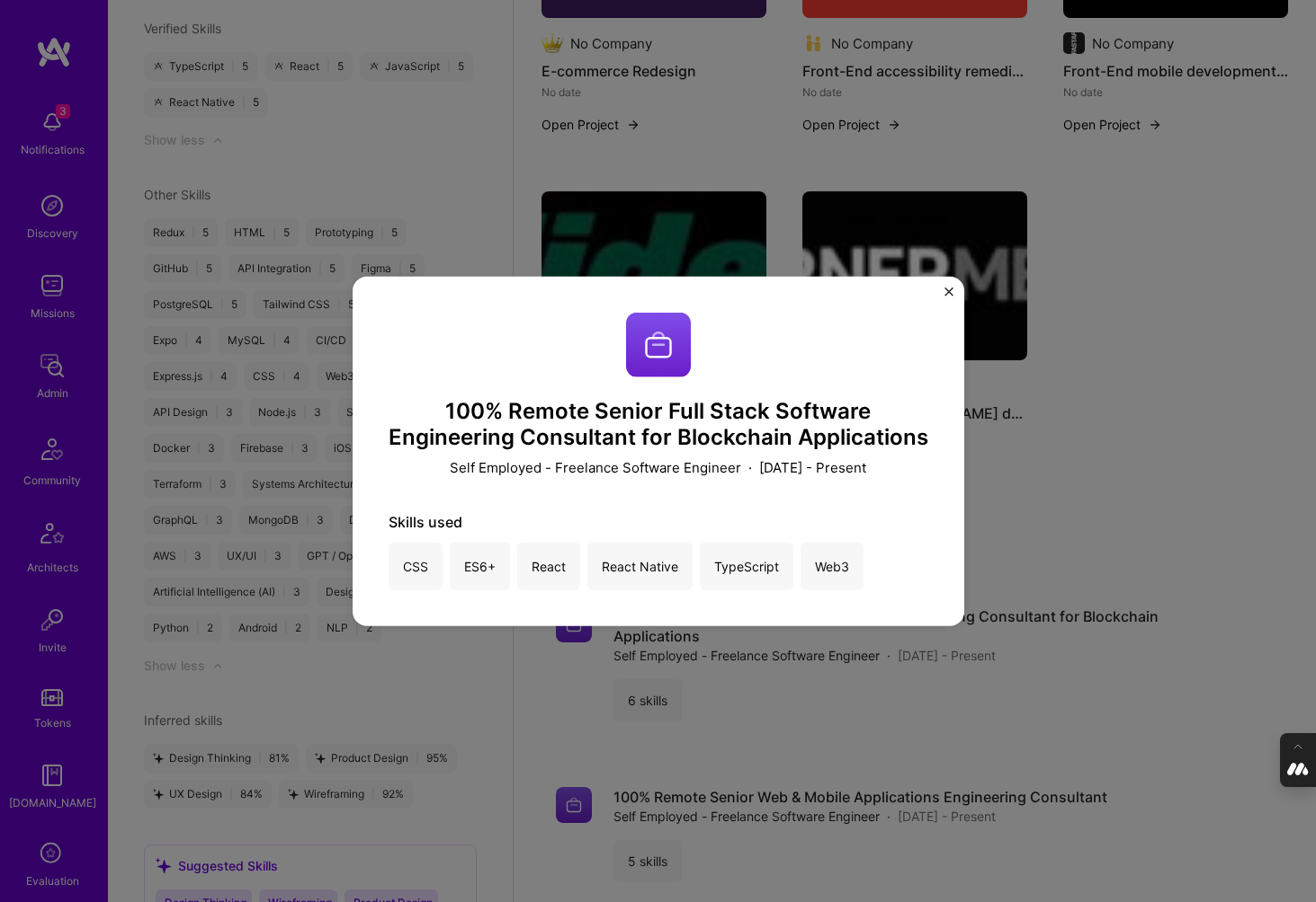
click at [863, 746] on div "100% Remote Senior Full Stack Software Engineering Consultant for Blockchain Ap…" at bounding box center [658, 451] width 1316 height 902
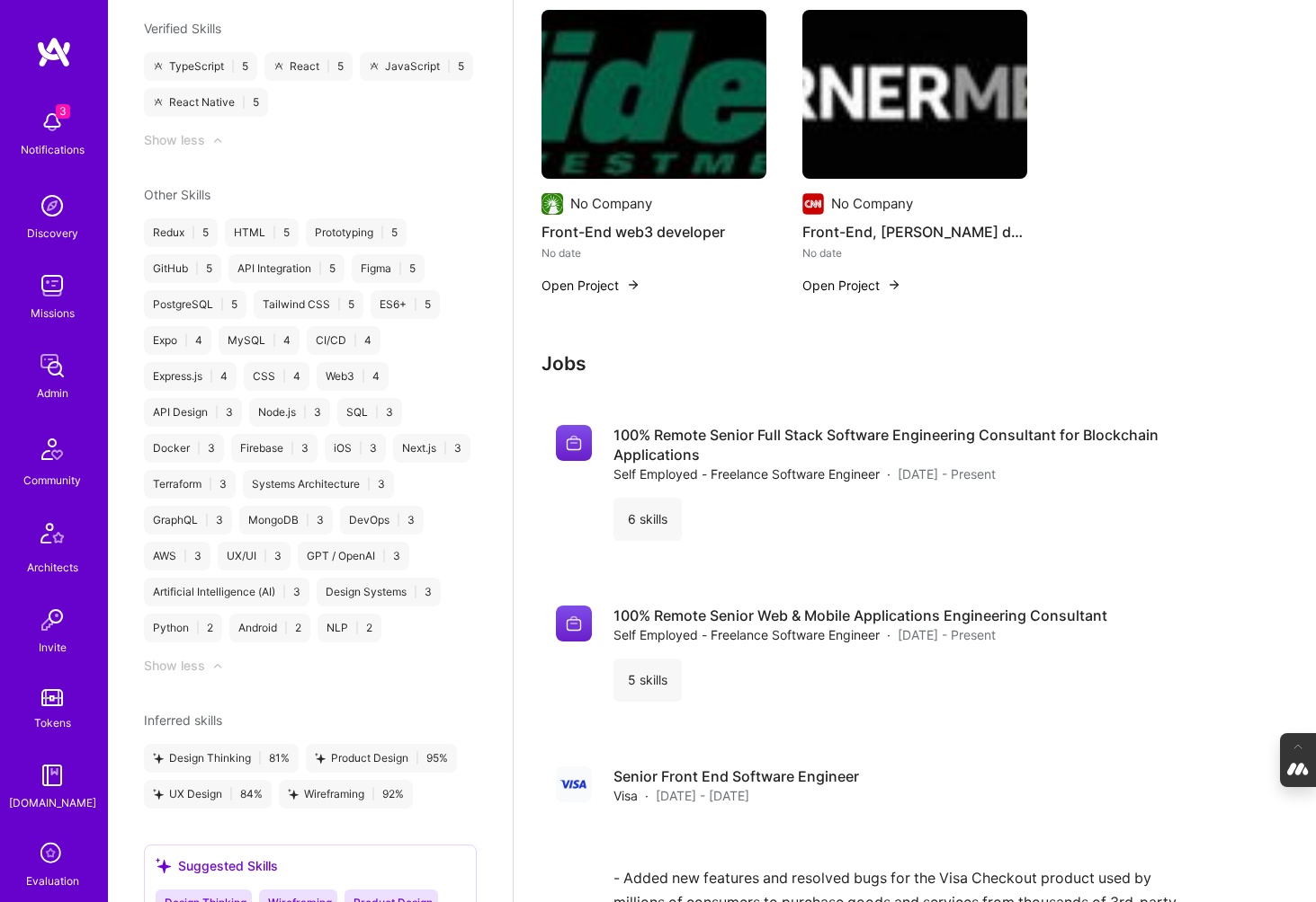
scroll to position [1174, 0]
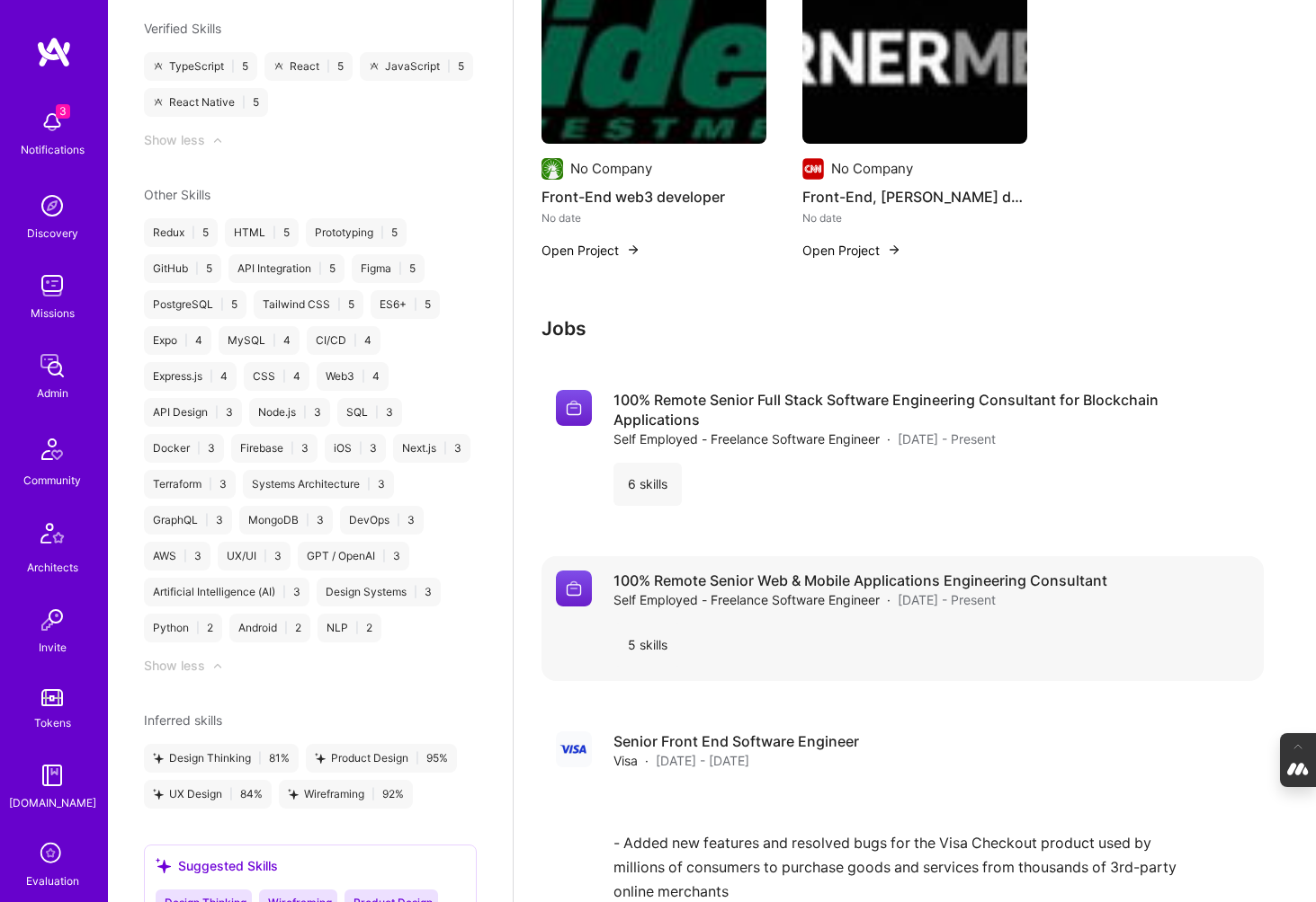
click at [658, 648] on div "5 skills" at bounding box center [647, 645] width 68 height 43
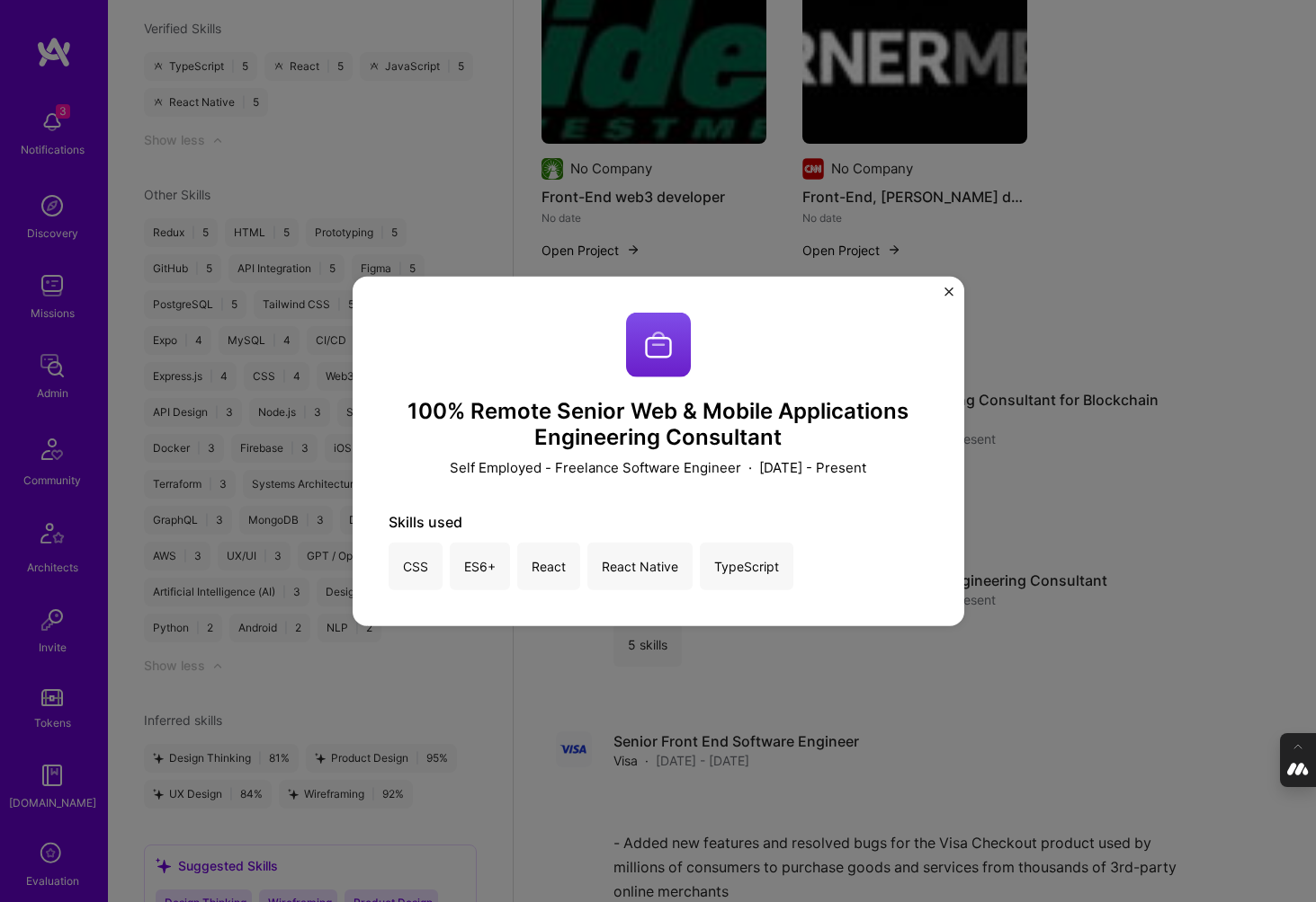
click at [902, 702] on div "100% Remote Senior Web & Mobile Applications Engineering Consultant Self Employ…" at bounding box center [658, 451] width 1316 height 902
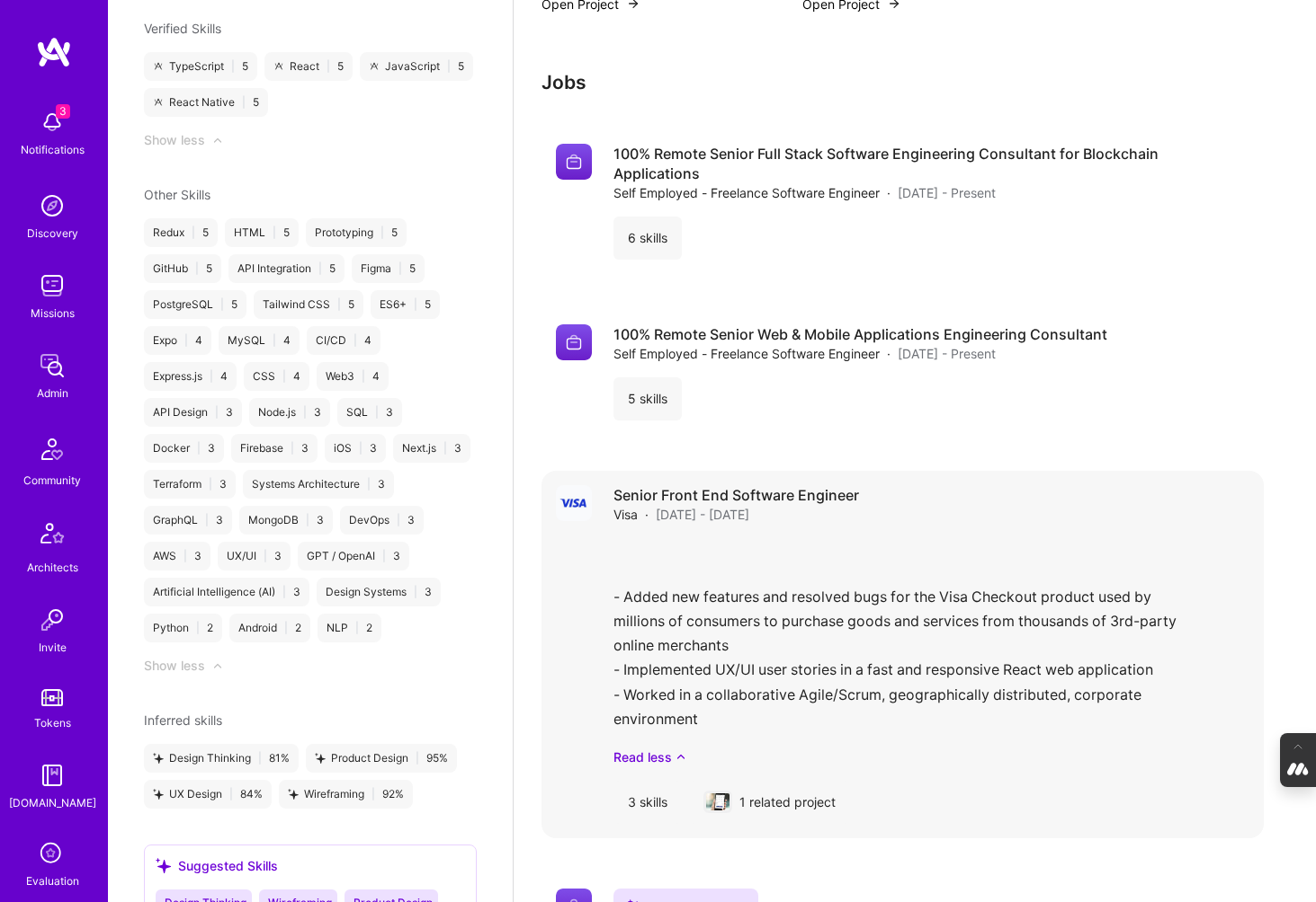
scroll to position [1444, 0]
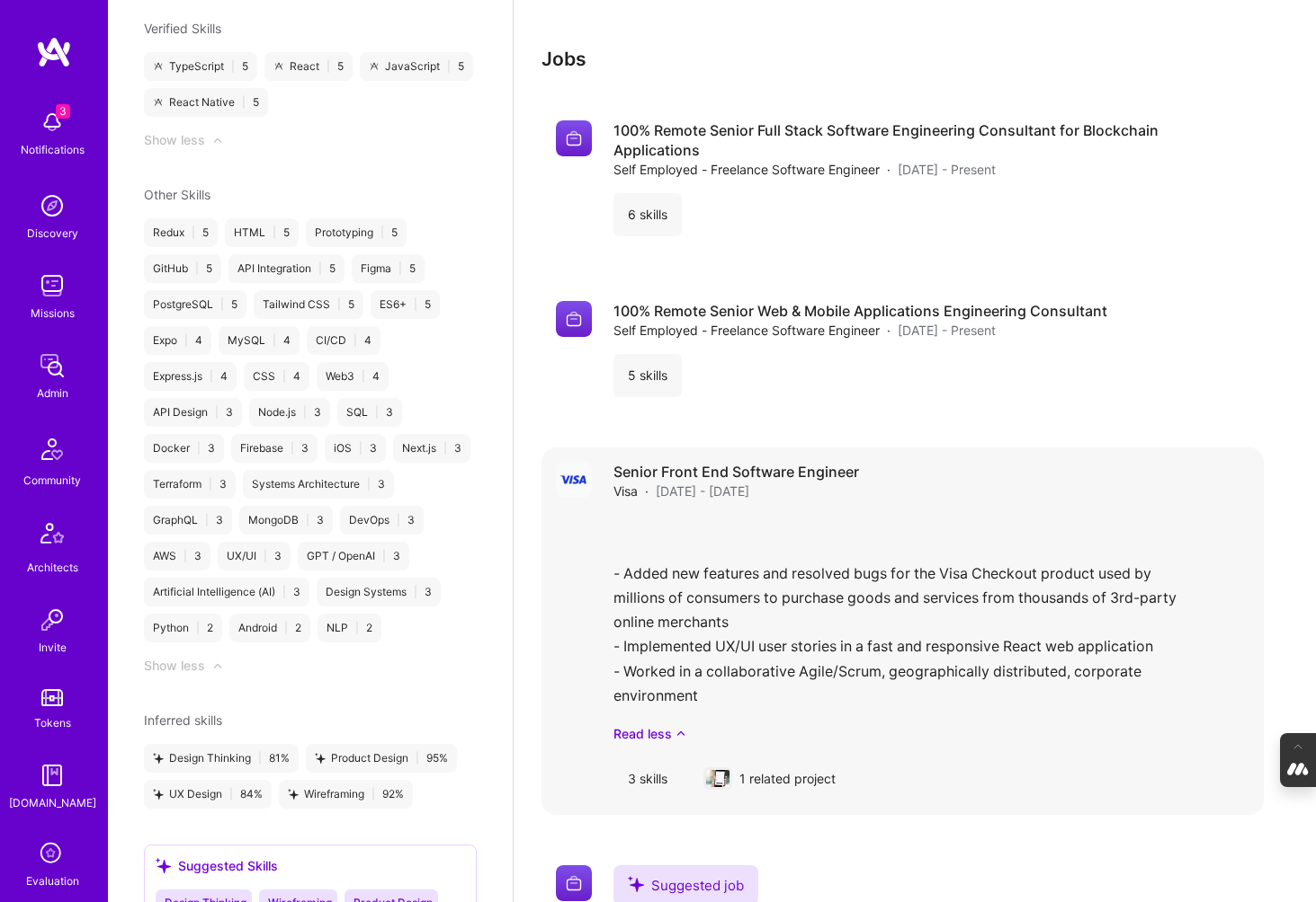
click at [641, 772] on div "3 skills" at bounding box center [647, 779] width 68 height 43
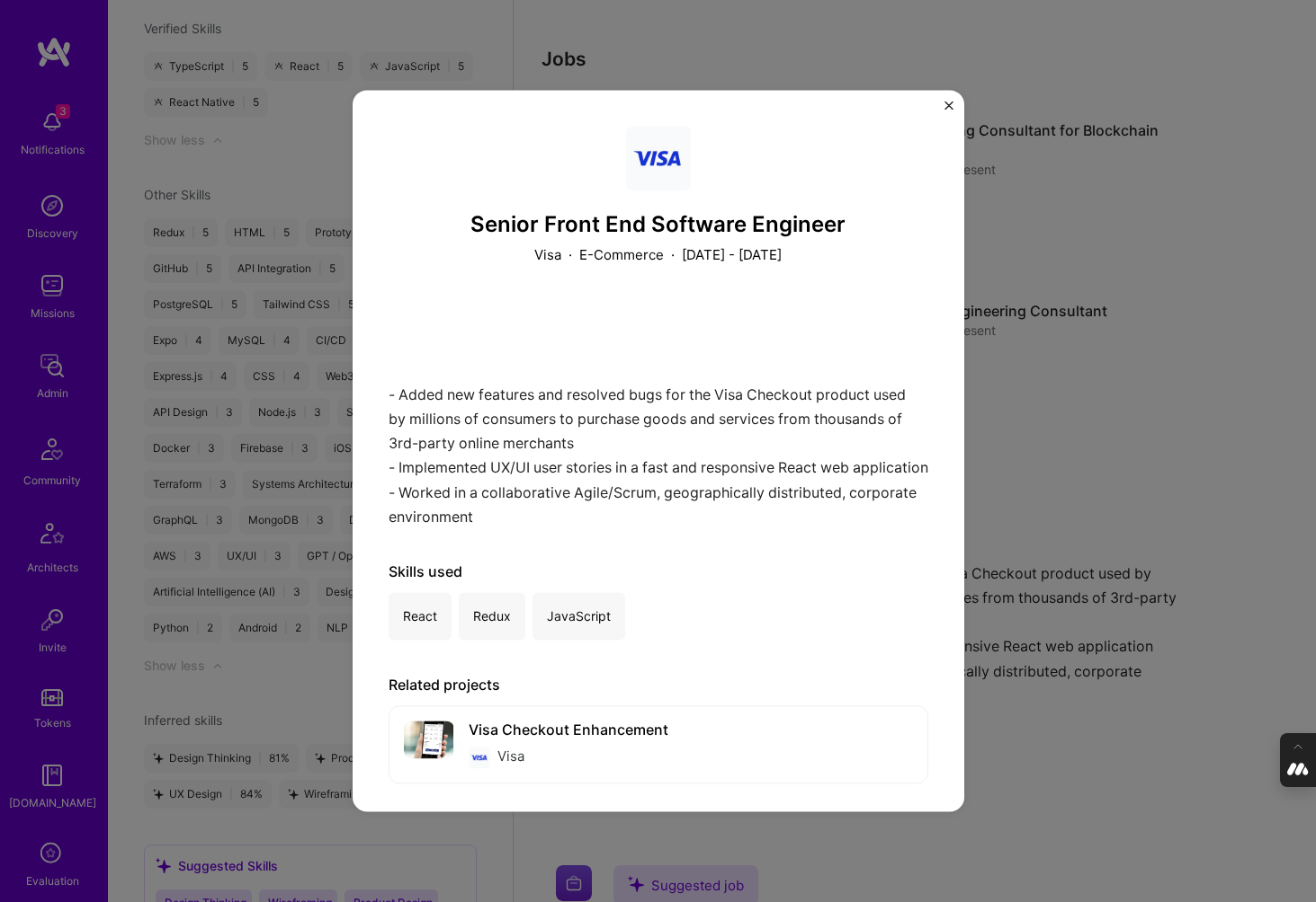
click at [1106, 684] on div "Senior Front End Software Engineer Visa · E-Commerce · July 2016 - July 2017 - …" at bounding box center [658, 451] width 1316 height 902
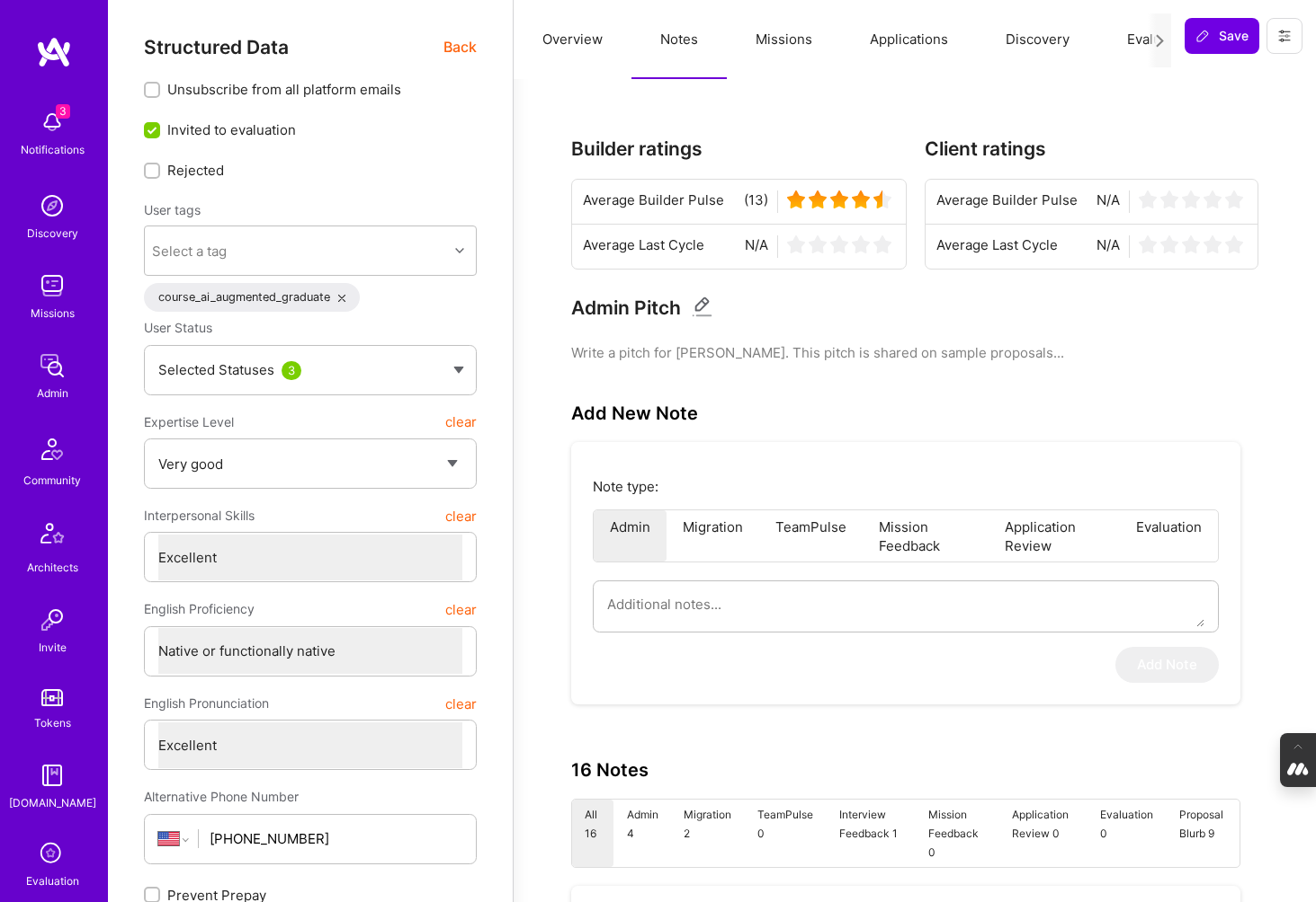
select select "5"
select select "7"
select select "US"
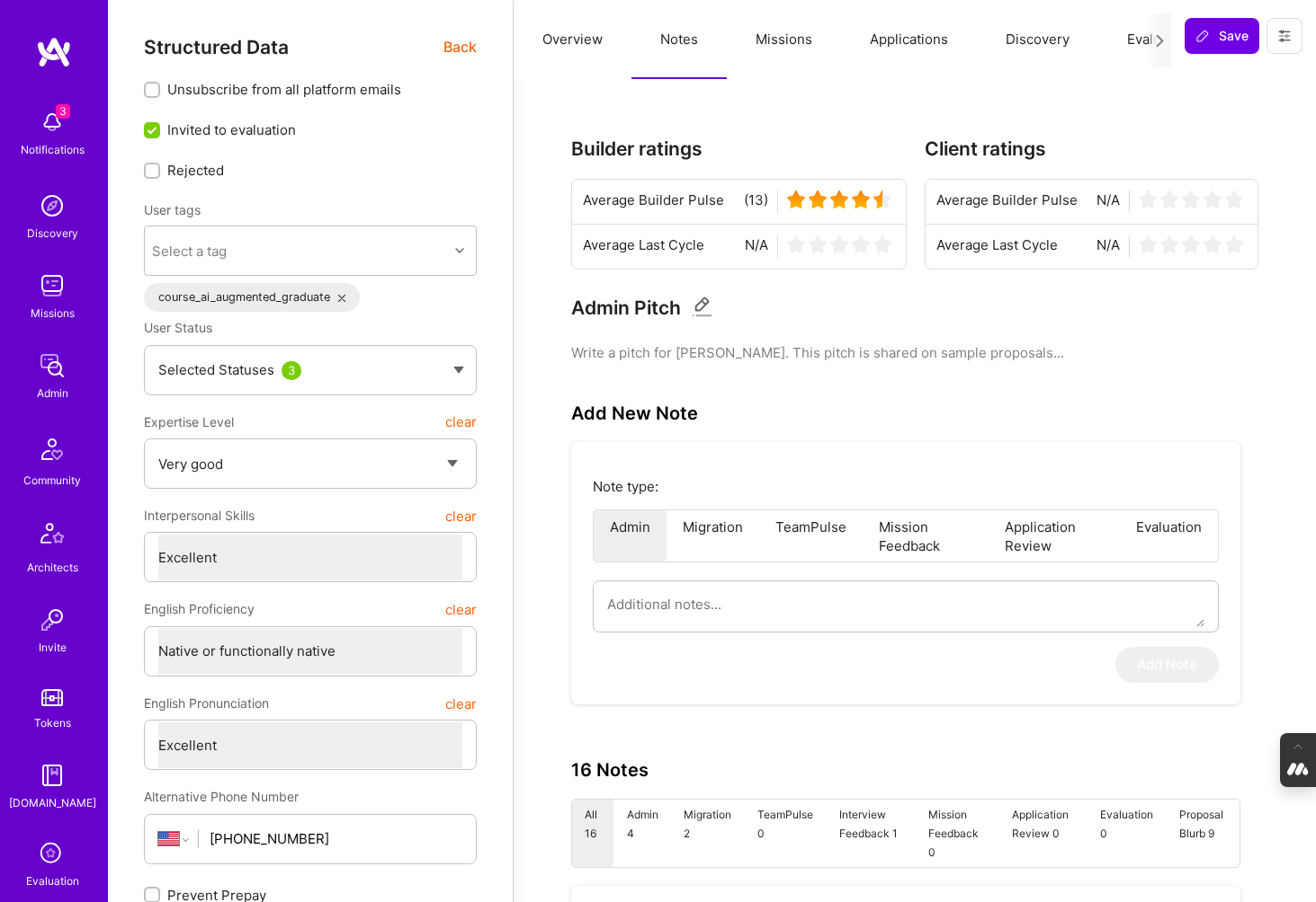
select select "Right Now"
click at [562, 35] on button "Overview" at bounding box center [572, 39] width 117 height 79
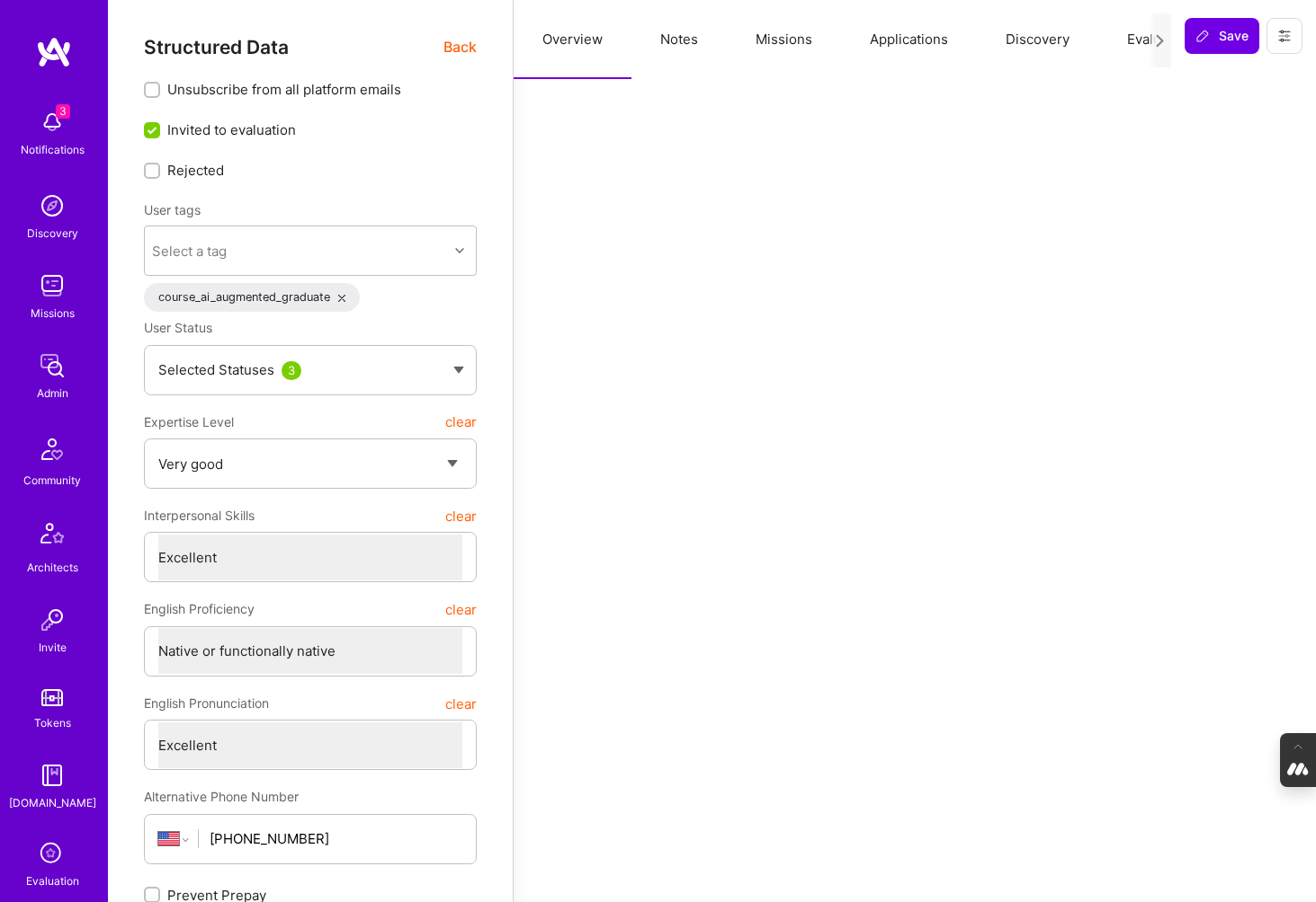
click at [455, 52] on span "Back" at bounding box center [460, 47] width 34 height 22
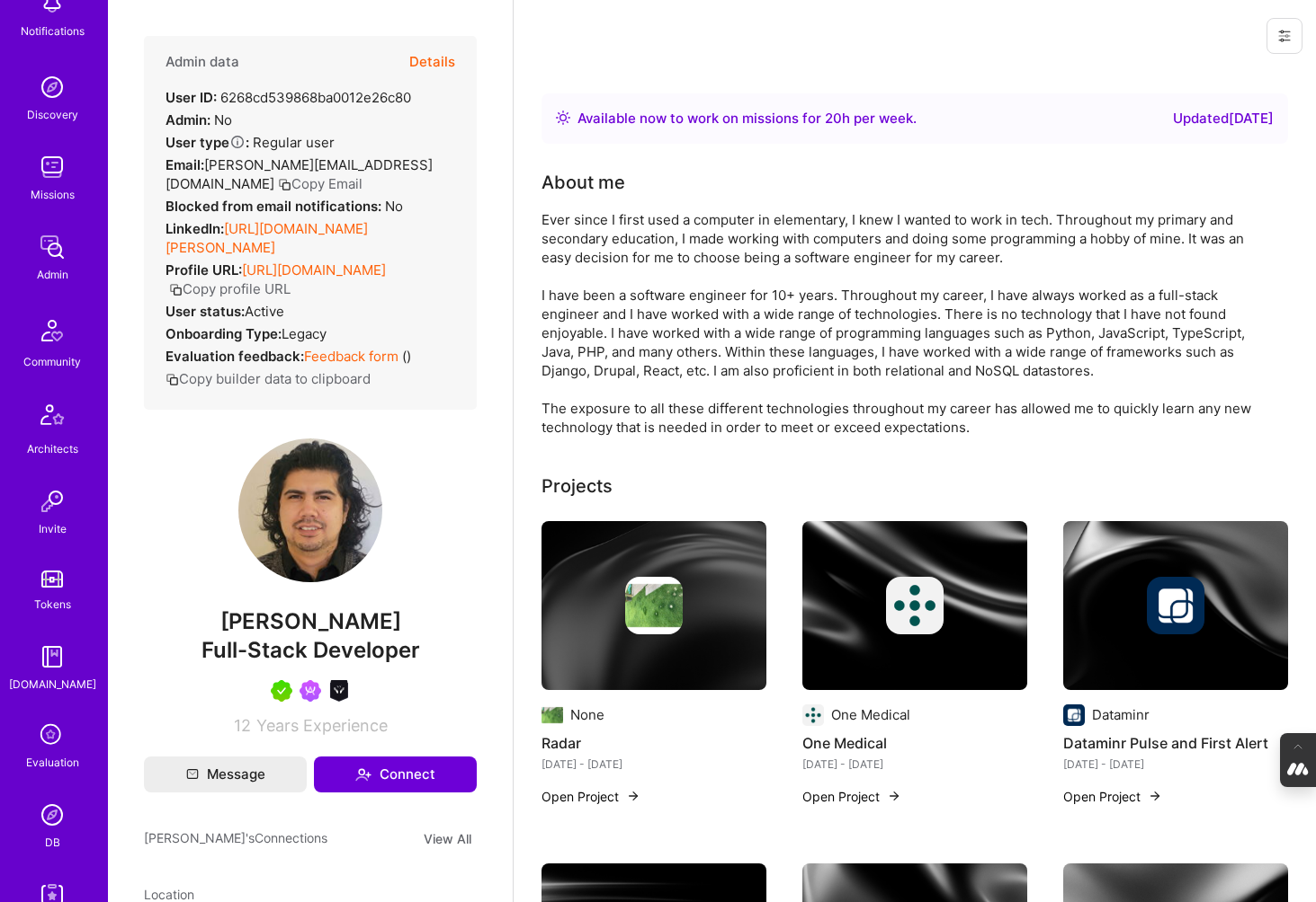
scroll to position [119, 0]
click at [47, 744] on icon at bounding box center [52, 735] width 34 height 34
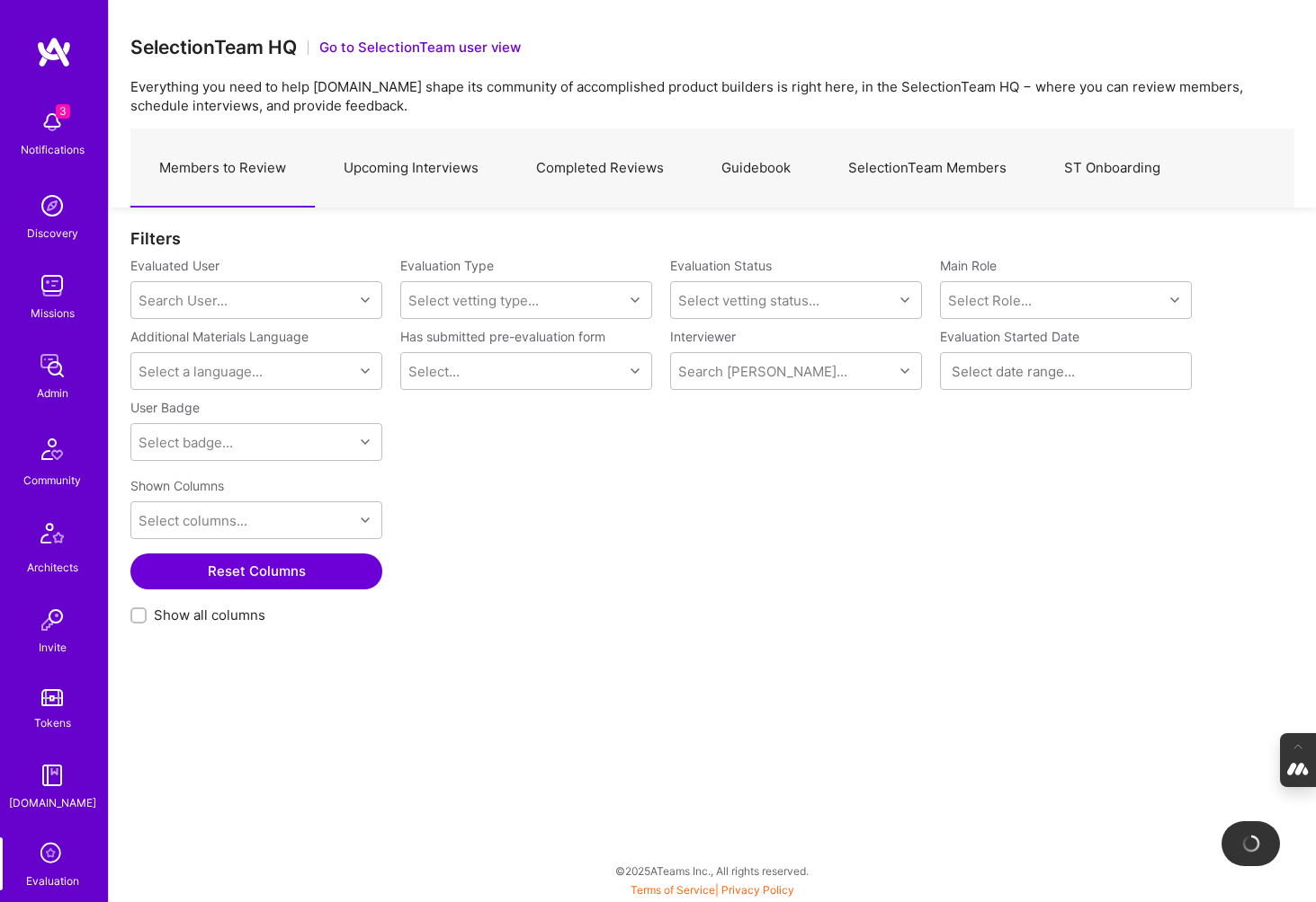
click at [887, 168] on link "SelectionTeam Members" at bounding box center [928, 168] width 216 height 78
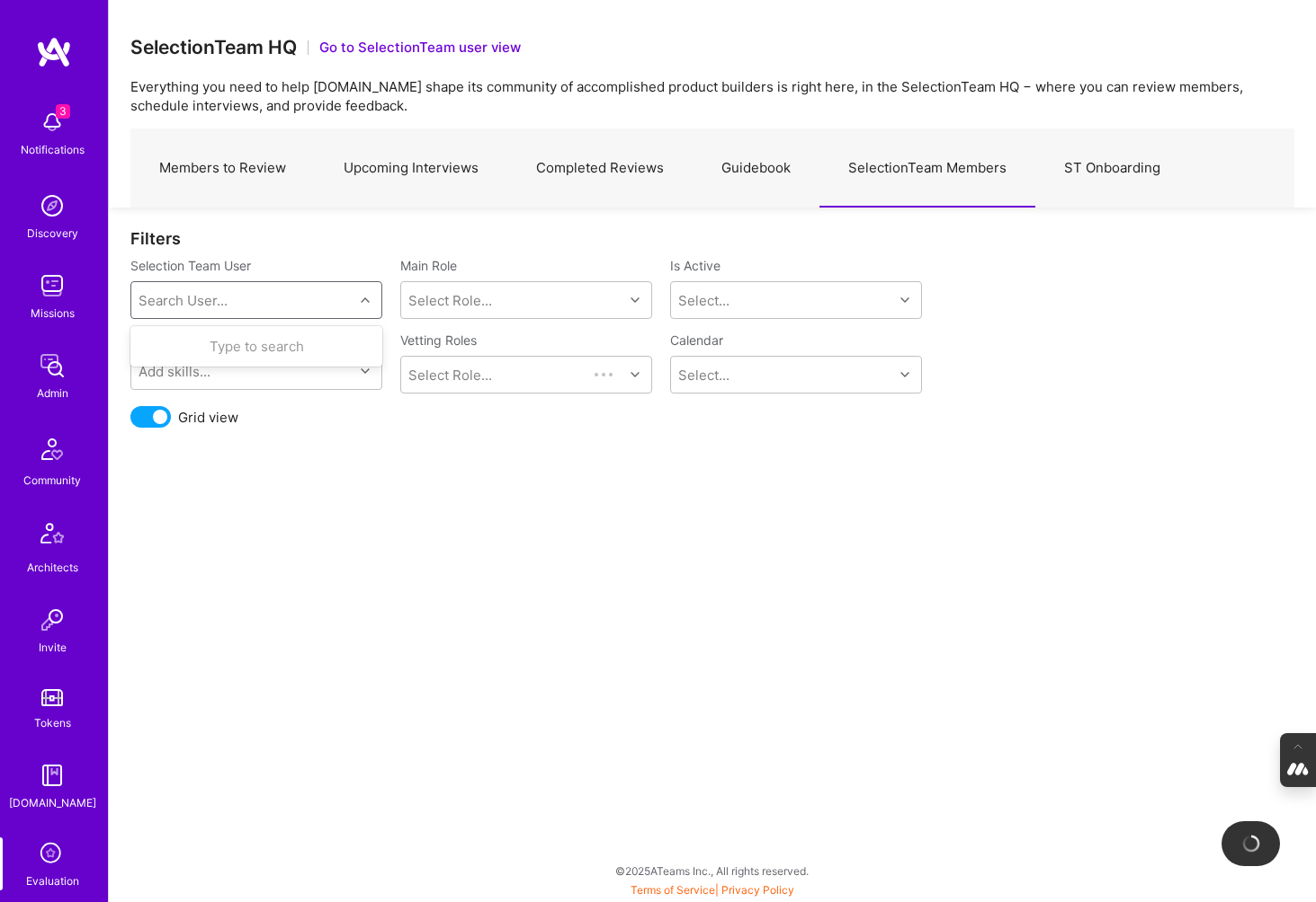
click at [264, 303] on div "Search User..." at bounding box center [242, 300] width 223 height 36
type input "elon"
click at [231, 360] on div "[EMAIL_ADDRESS][DOMAIN_NAME]" at bounding box center [279, 365] width 183 height 19
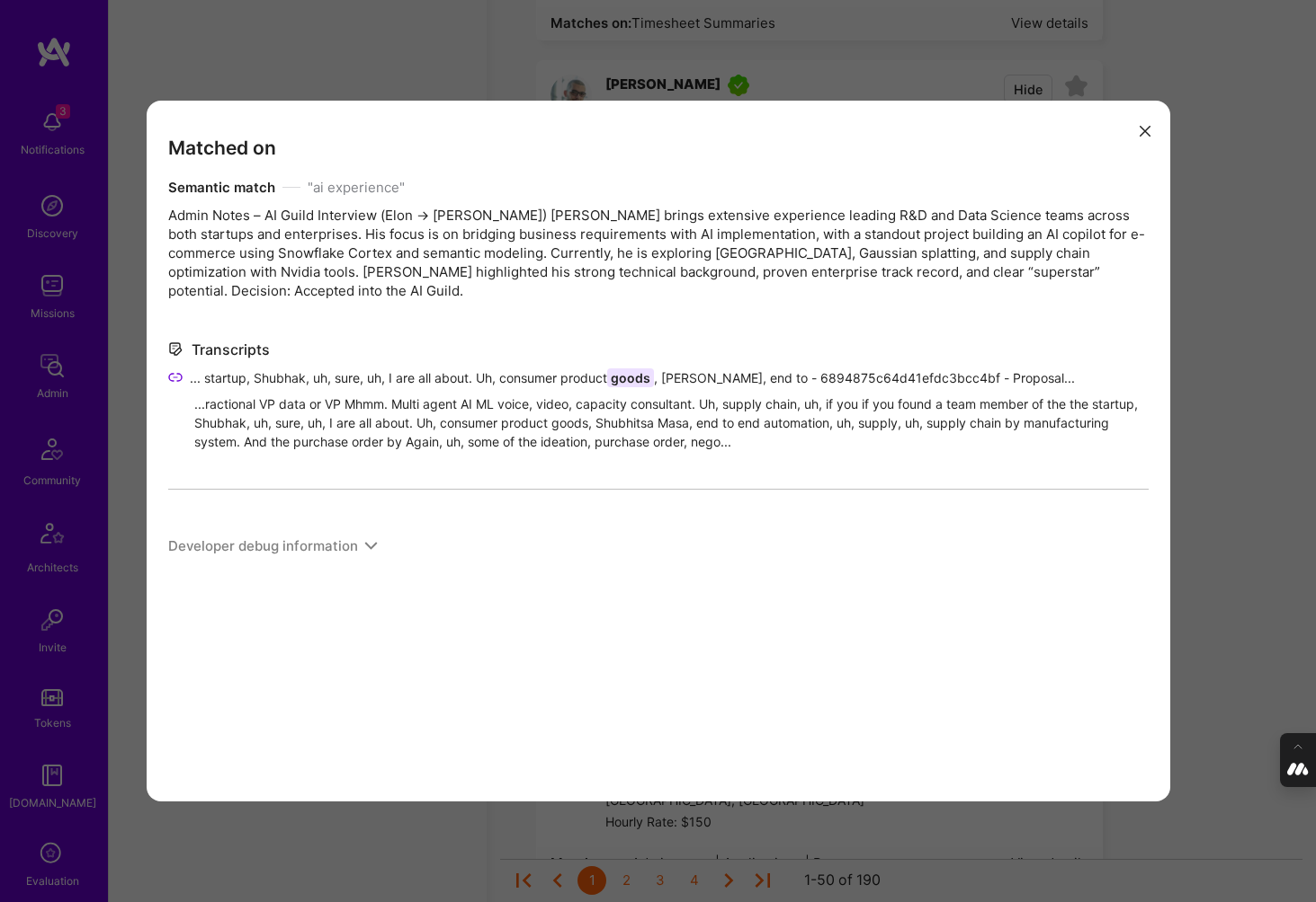
scroll to position [1, 0]
click at [1143, 127] on icon "modal" at bounding box center [1145, 131] width 11 height 11
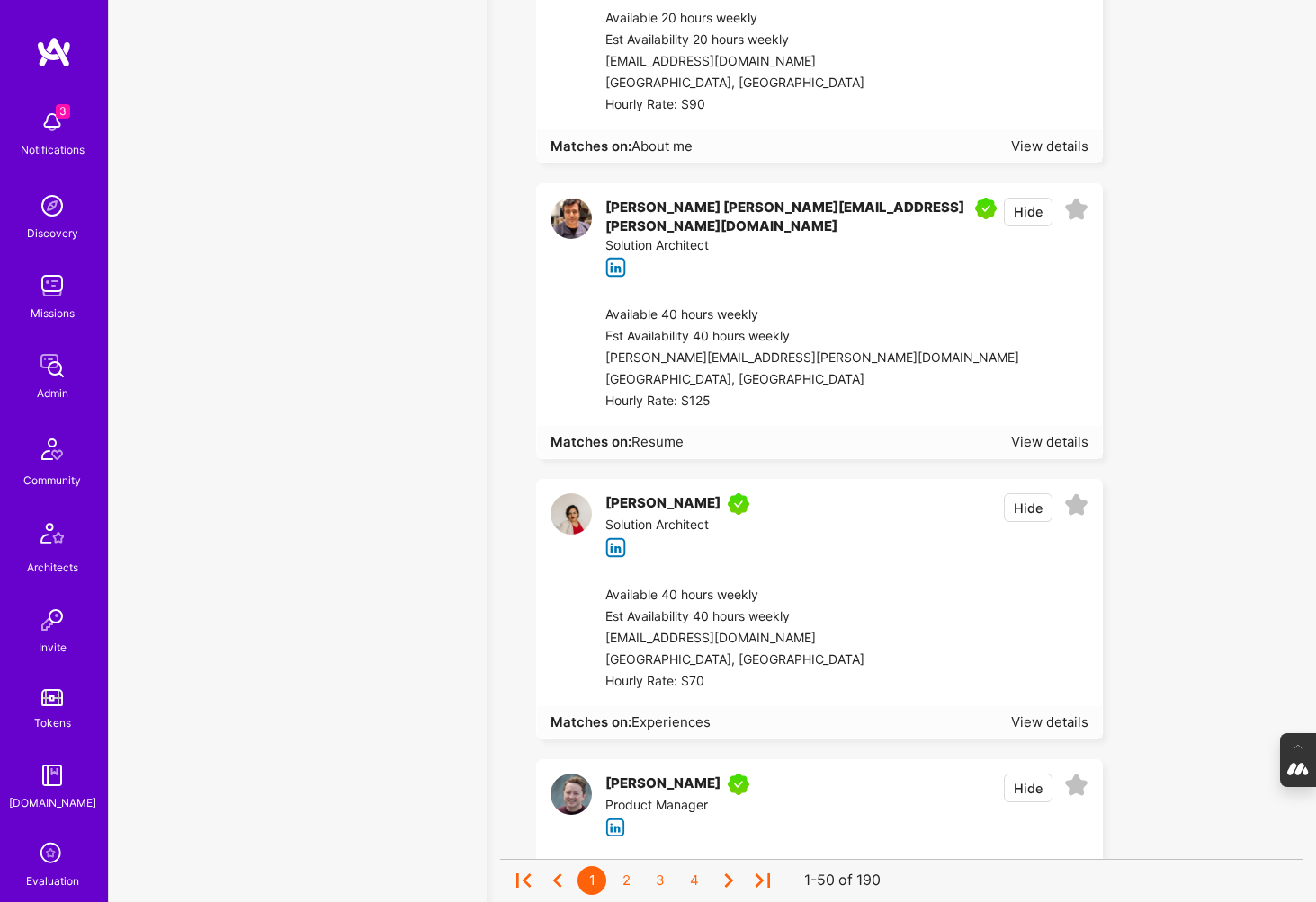
scroll to position [13373, 0]
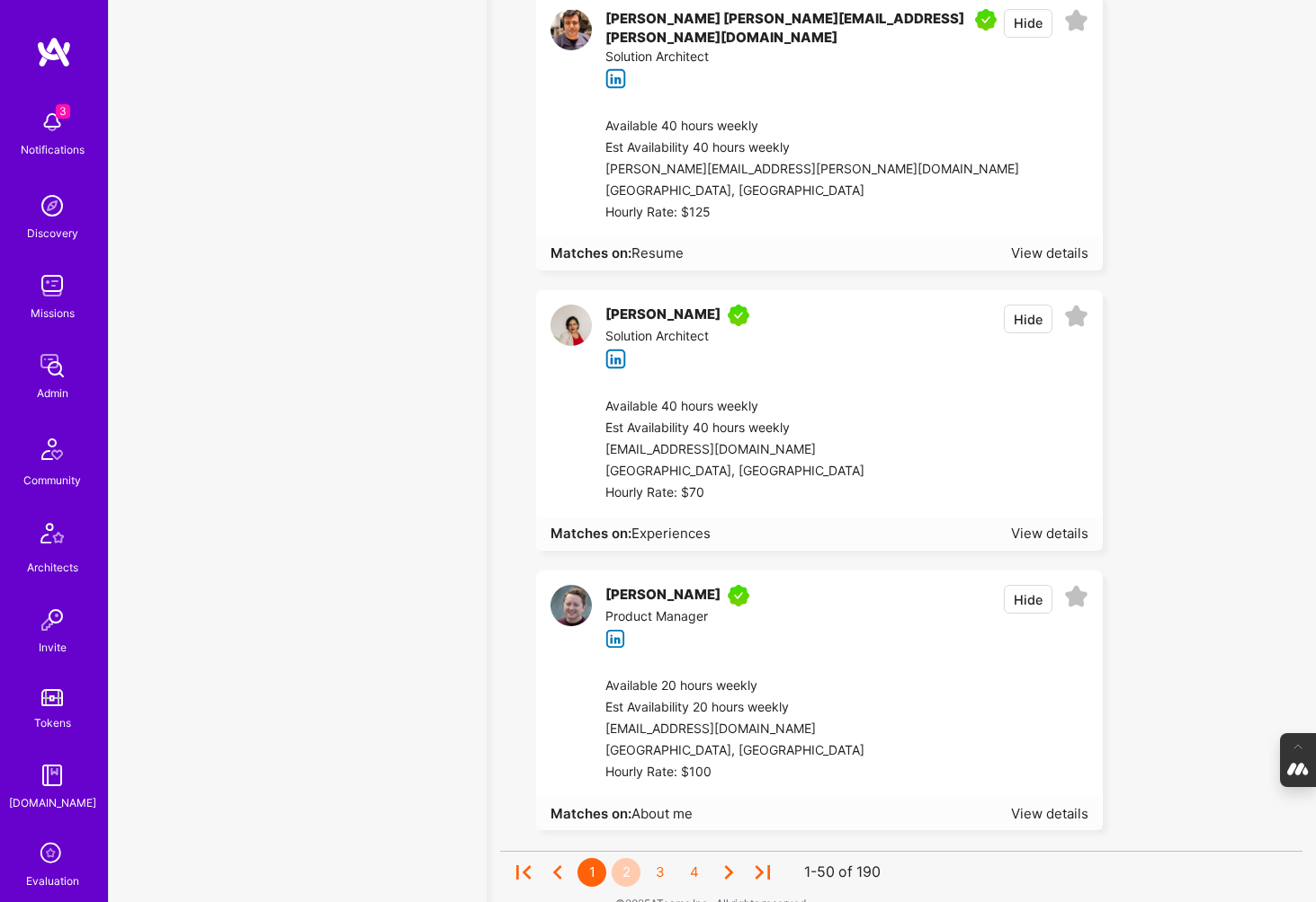
click at [619, 858] on div "2" at bounding box center [626, 872] width 29 height 29
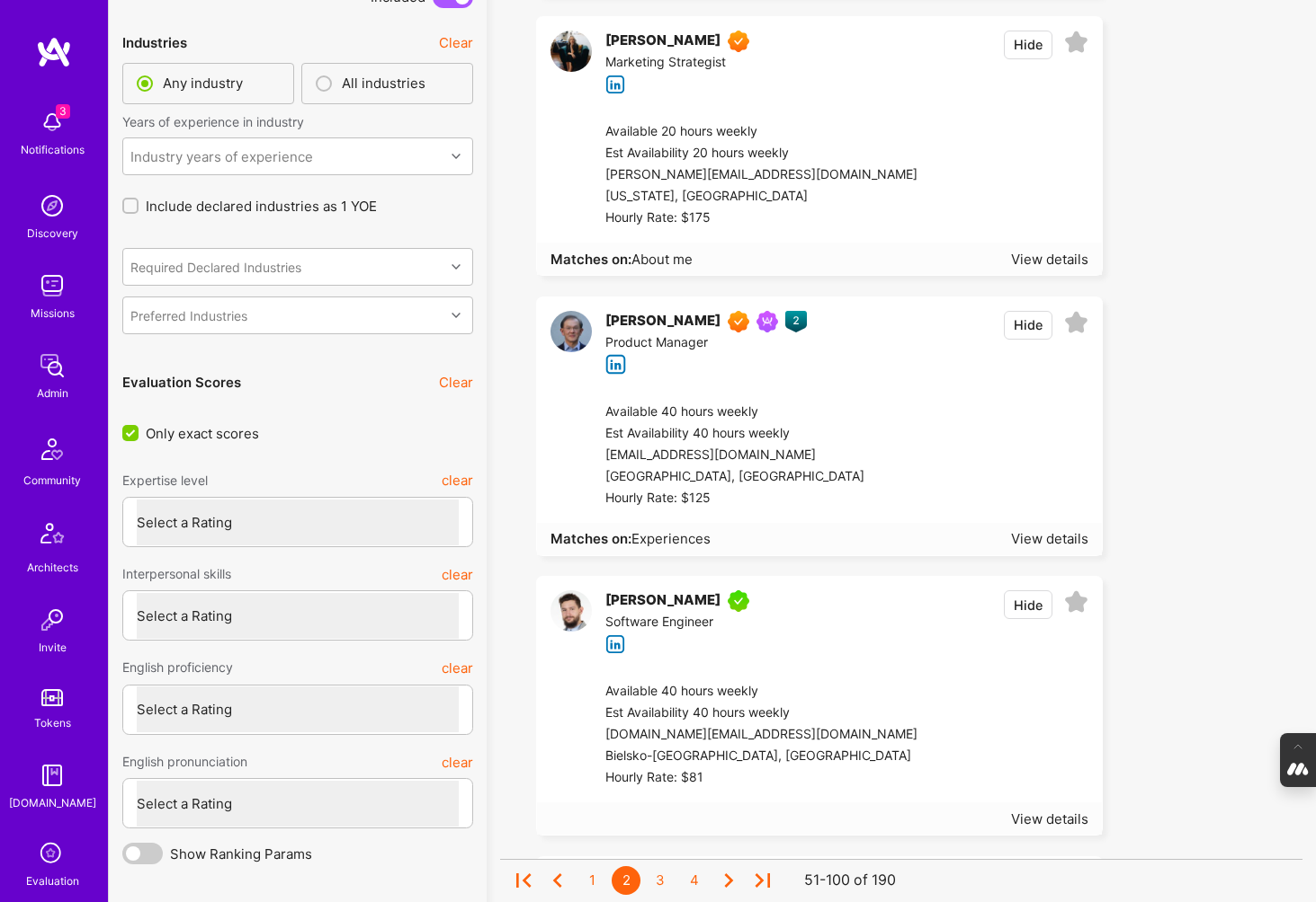
scroll to position [4398, 0]
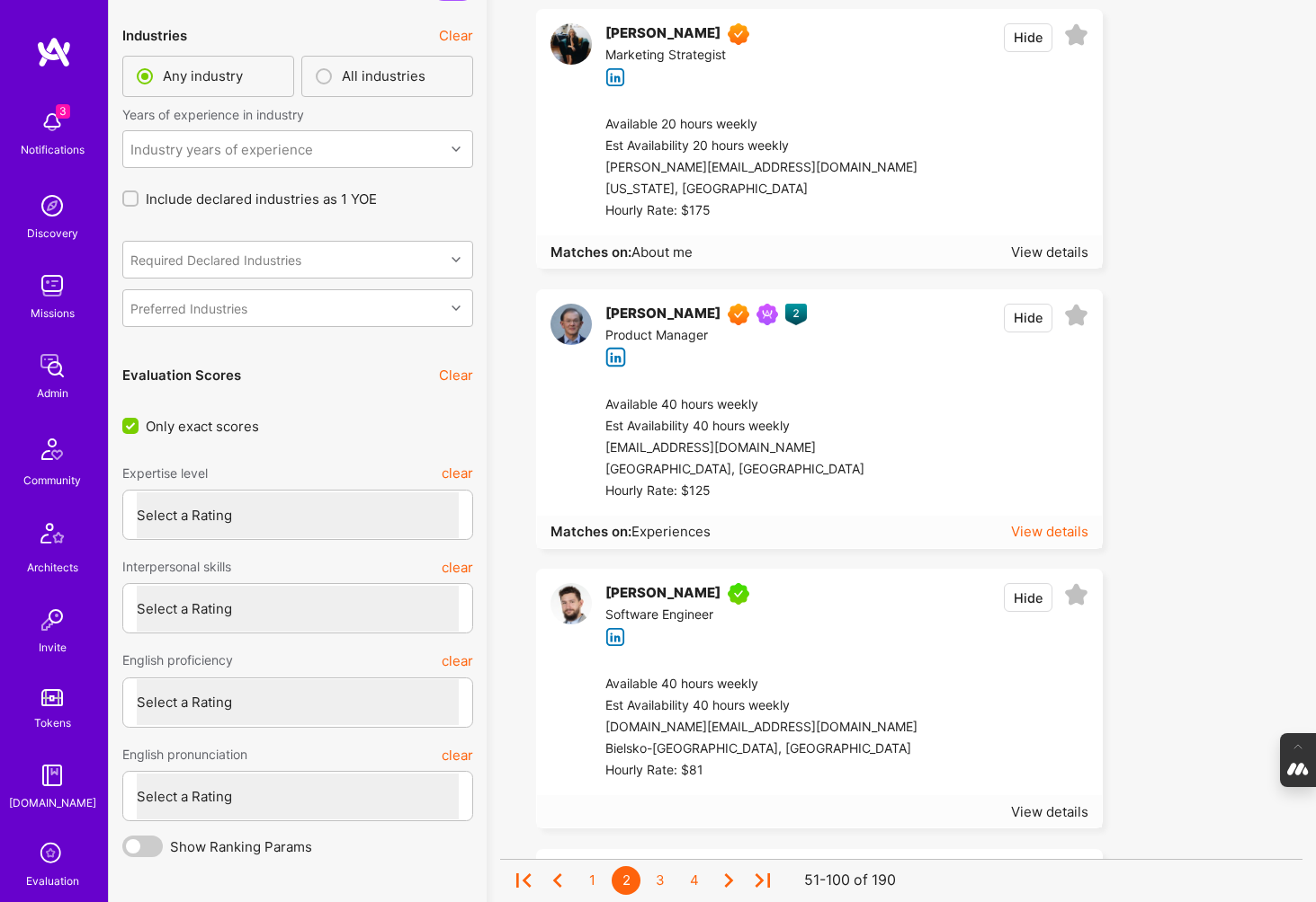
click at [1047, 533] on div "View details" at bounding box center [1049, 532] width 77 height 19
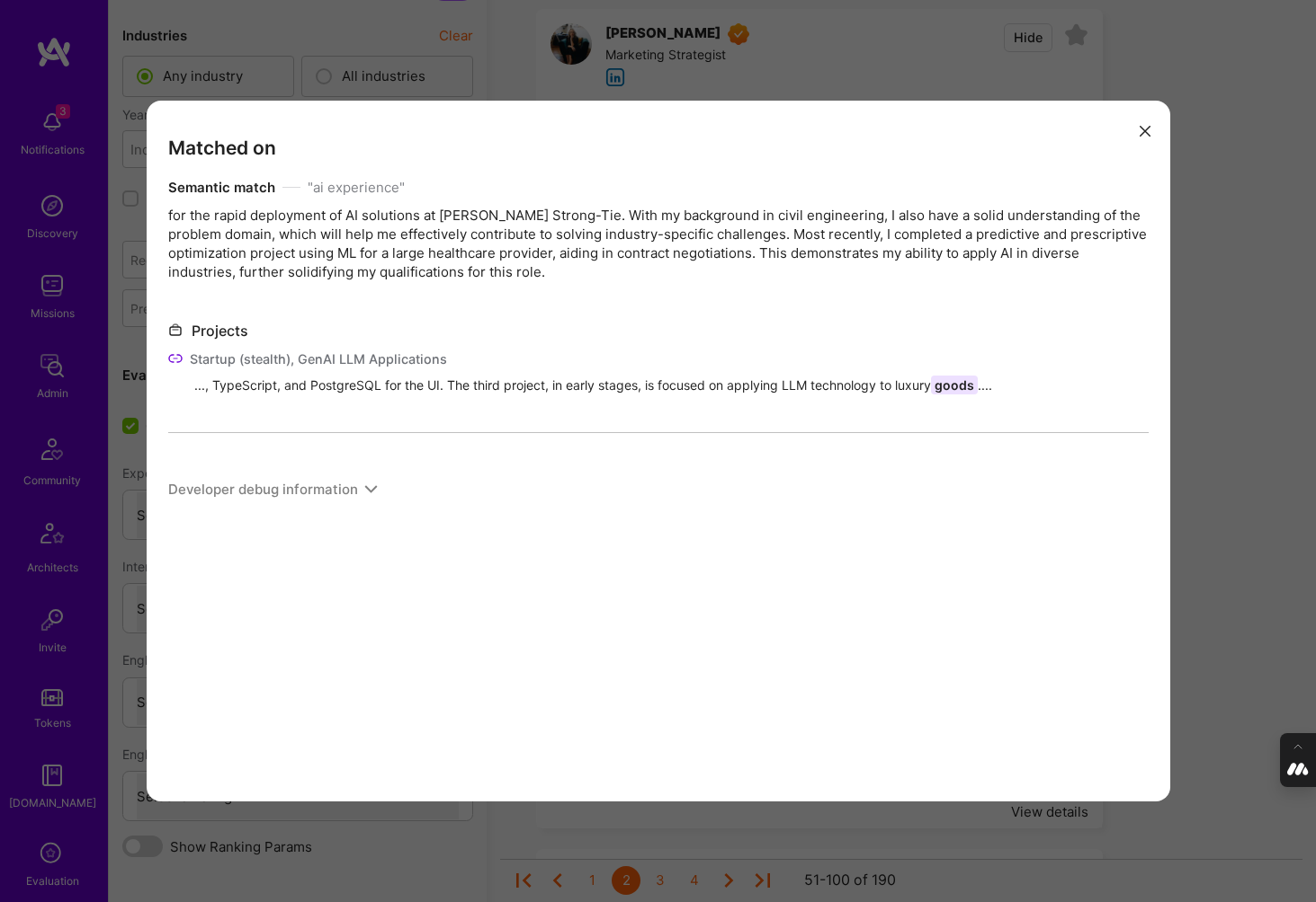
click at [175, 359] on icon "modal" at bounding box center [175, 358] width 14 height 14
click at [1145, 119] on button "modal" at bounding box center [1145, 130] width 21 height 30
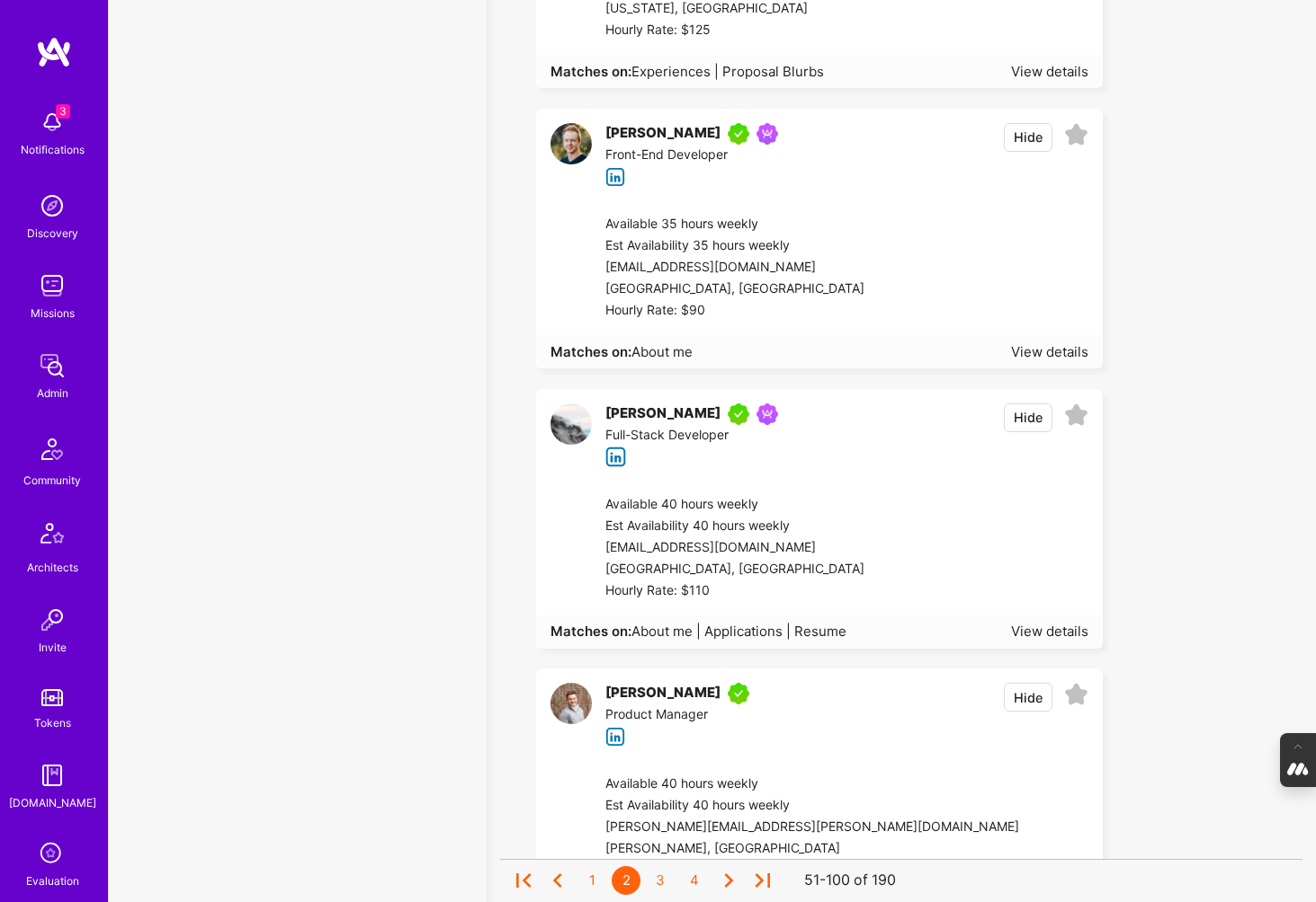
scroll to position [13350, 0]
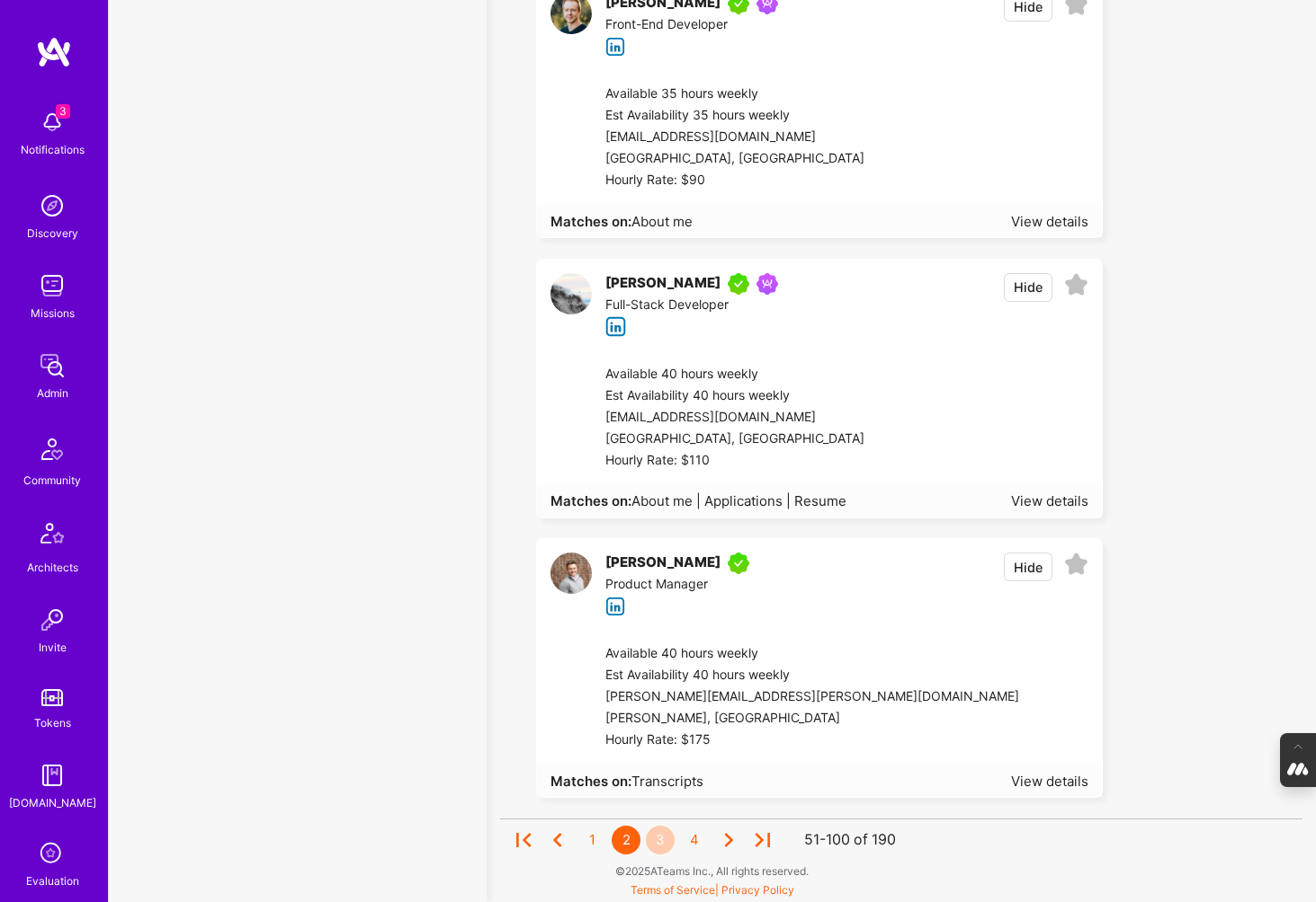
click at [657, 848] on div "3" at bounding box center [659, 840] width 29 height 29
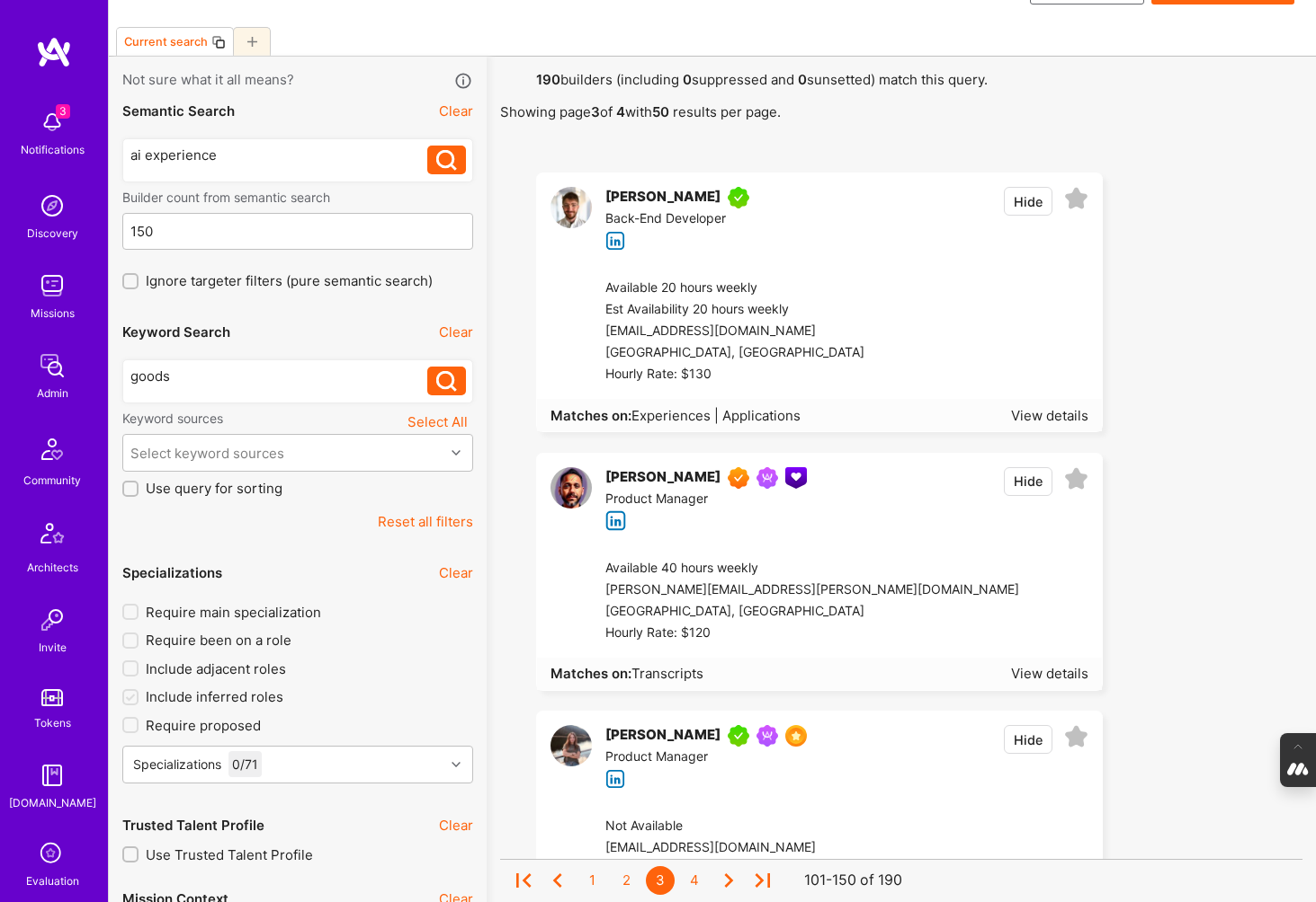
scroll to position [73, 0]
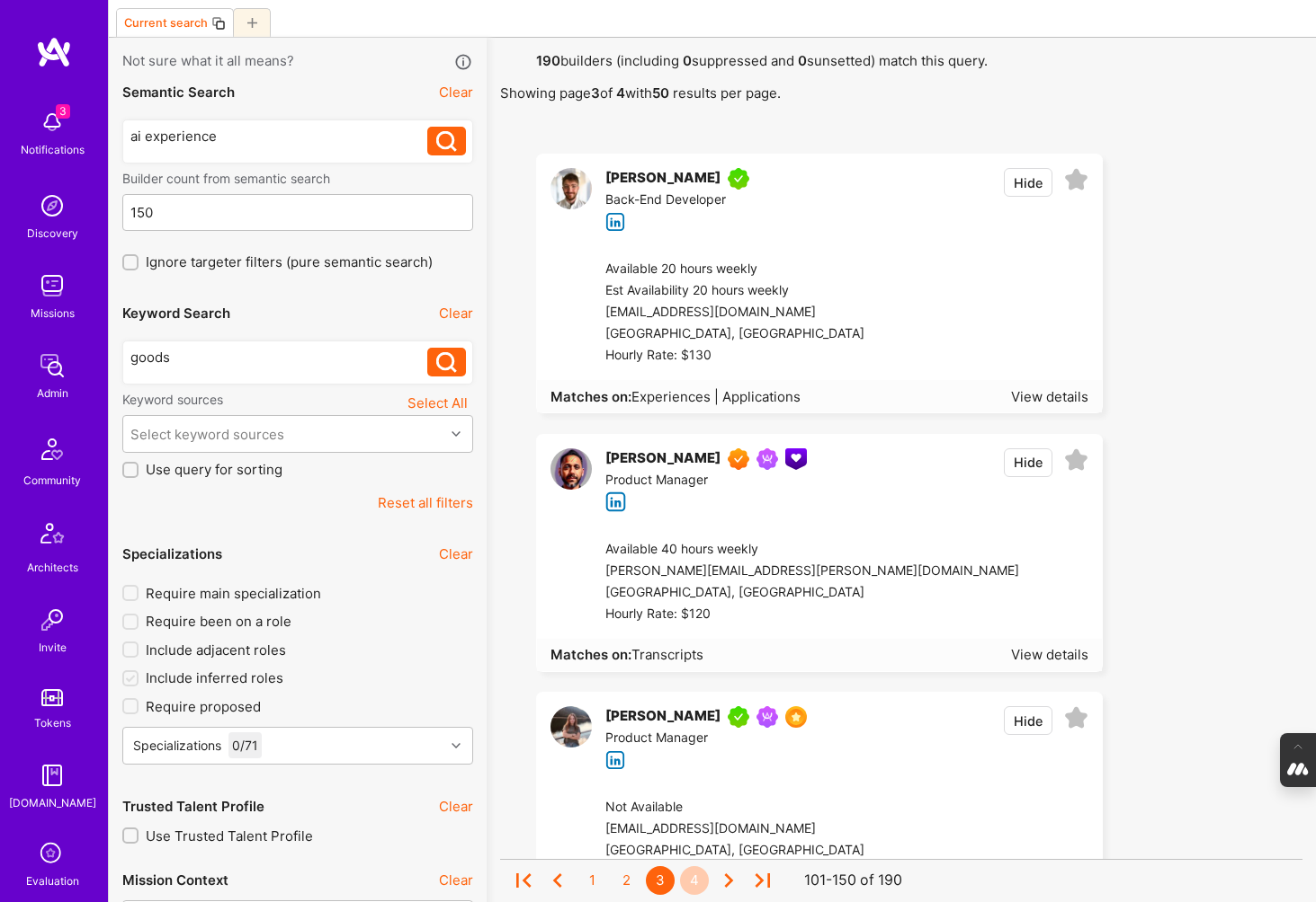
click at [693, 880] on div "4" at bounding box center [694, 881] width 29 height 29
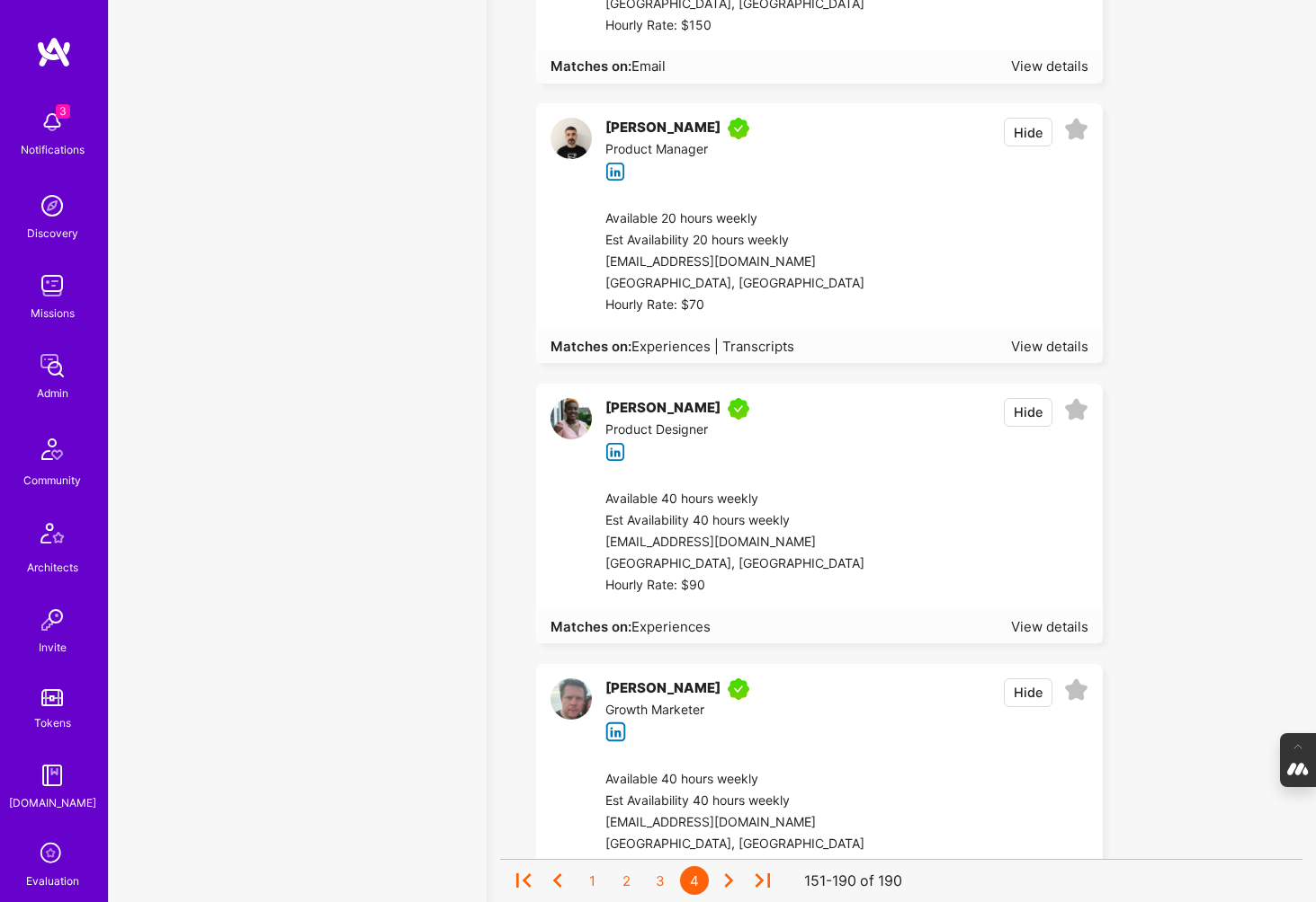
scroll to position [10483, 0]
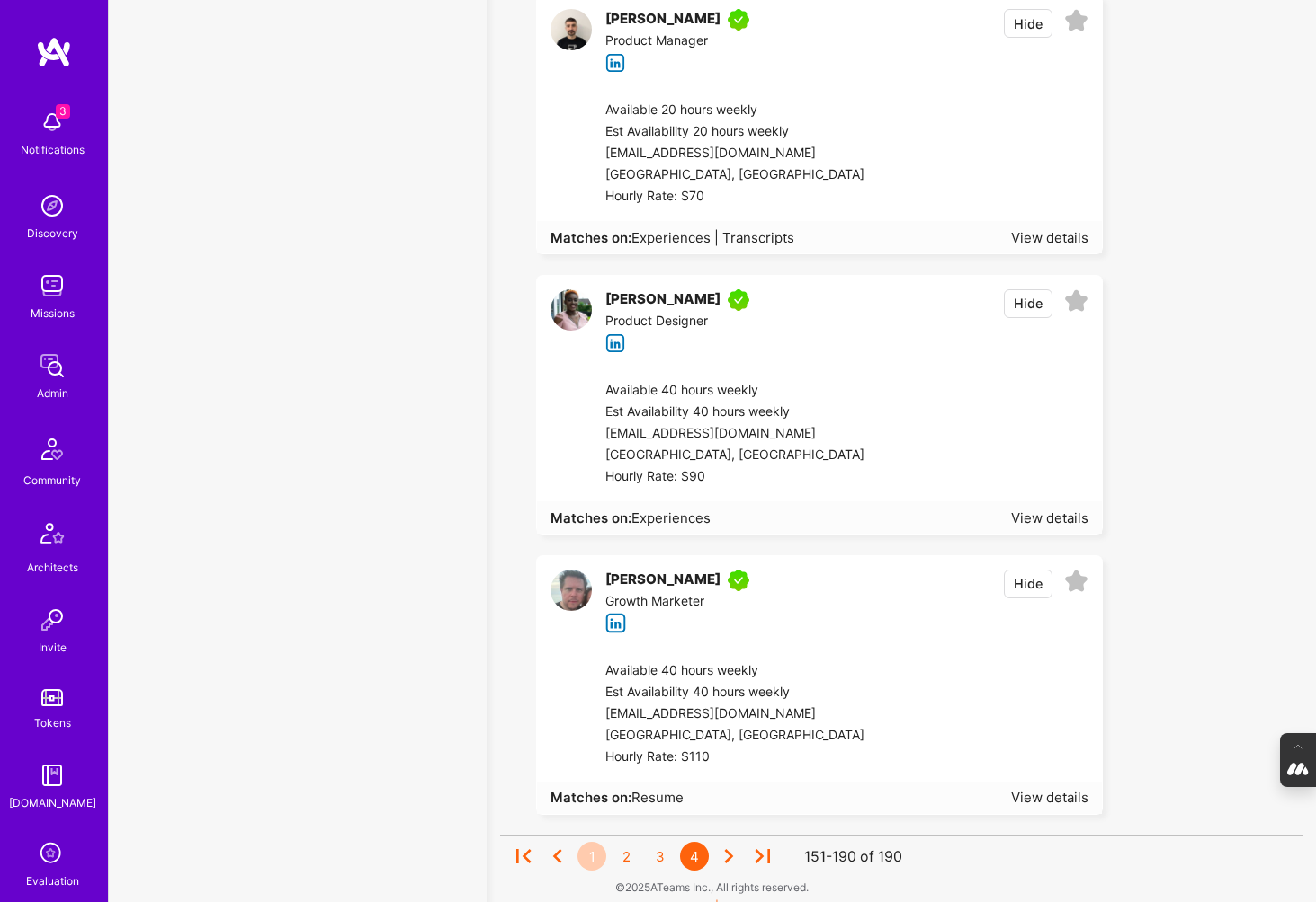
click at [588, 842] on div "1" at bounding box center [591, 856] width 29 height 29
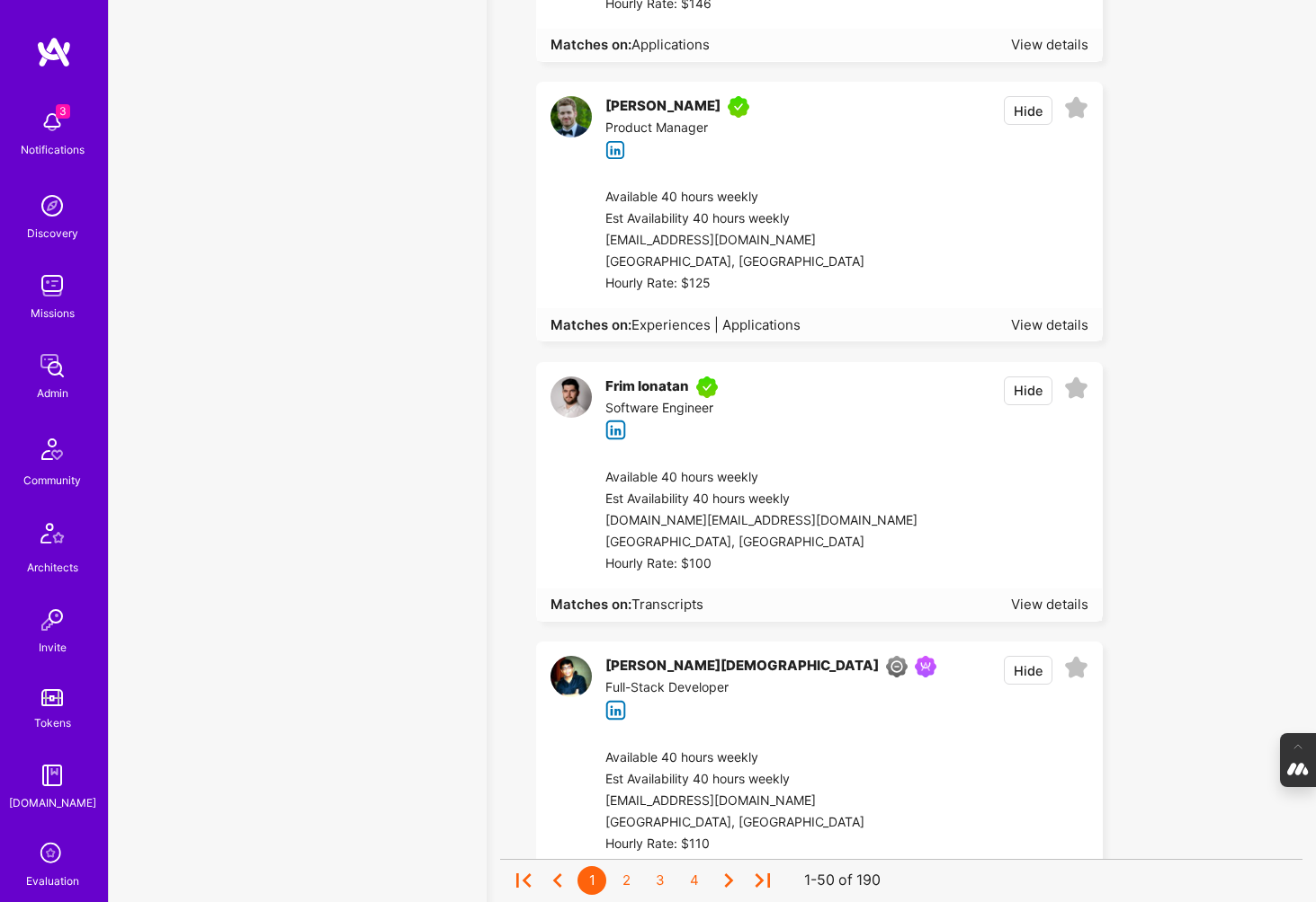
scroll to position [1, 0]
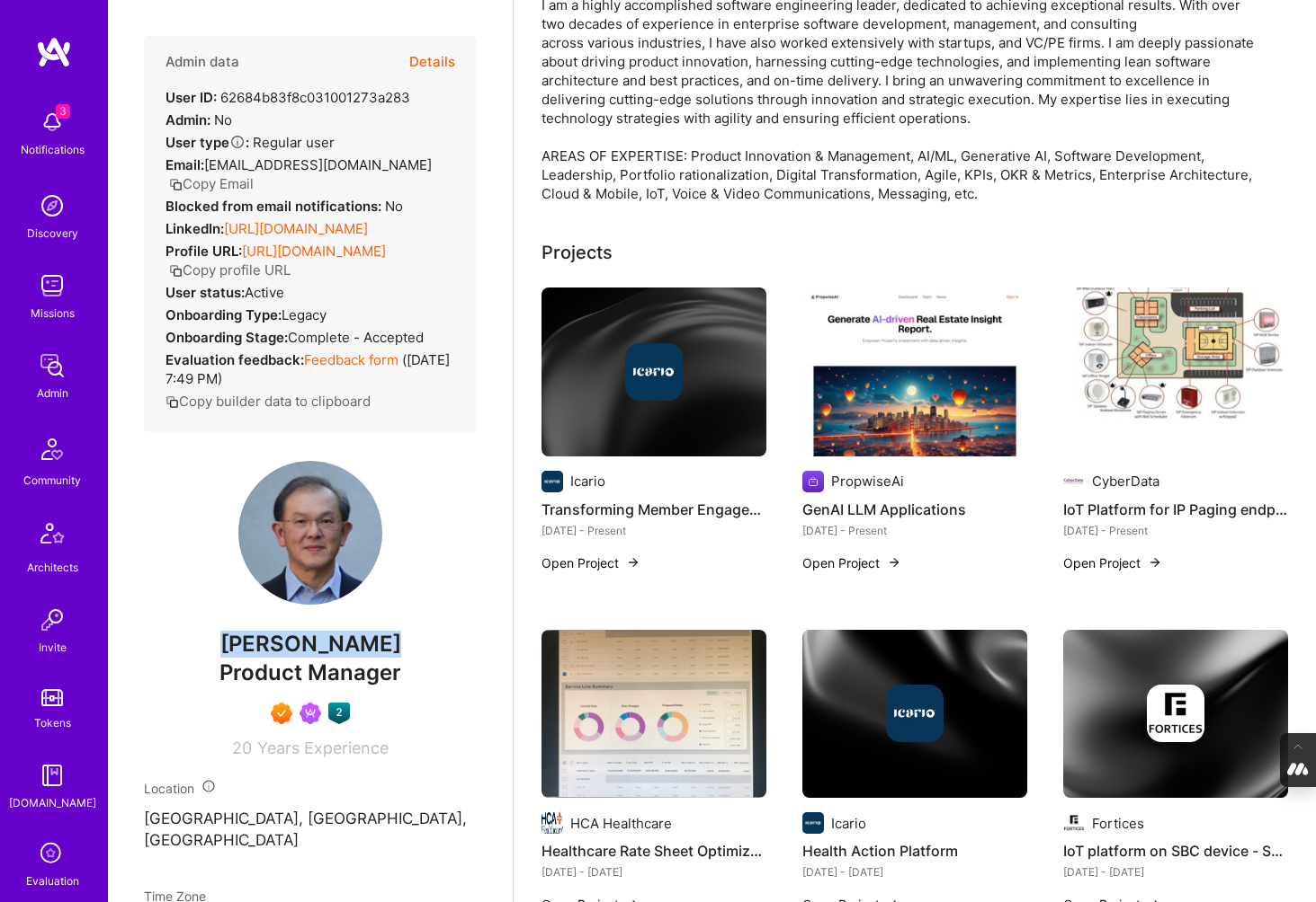
scroll to position [217, 0]
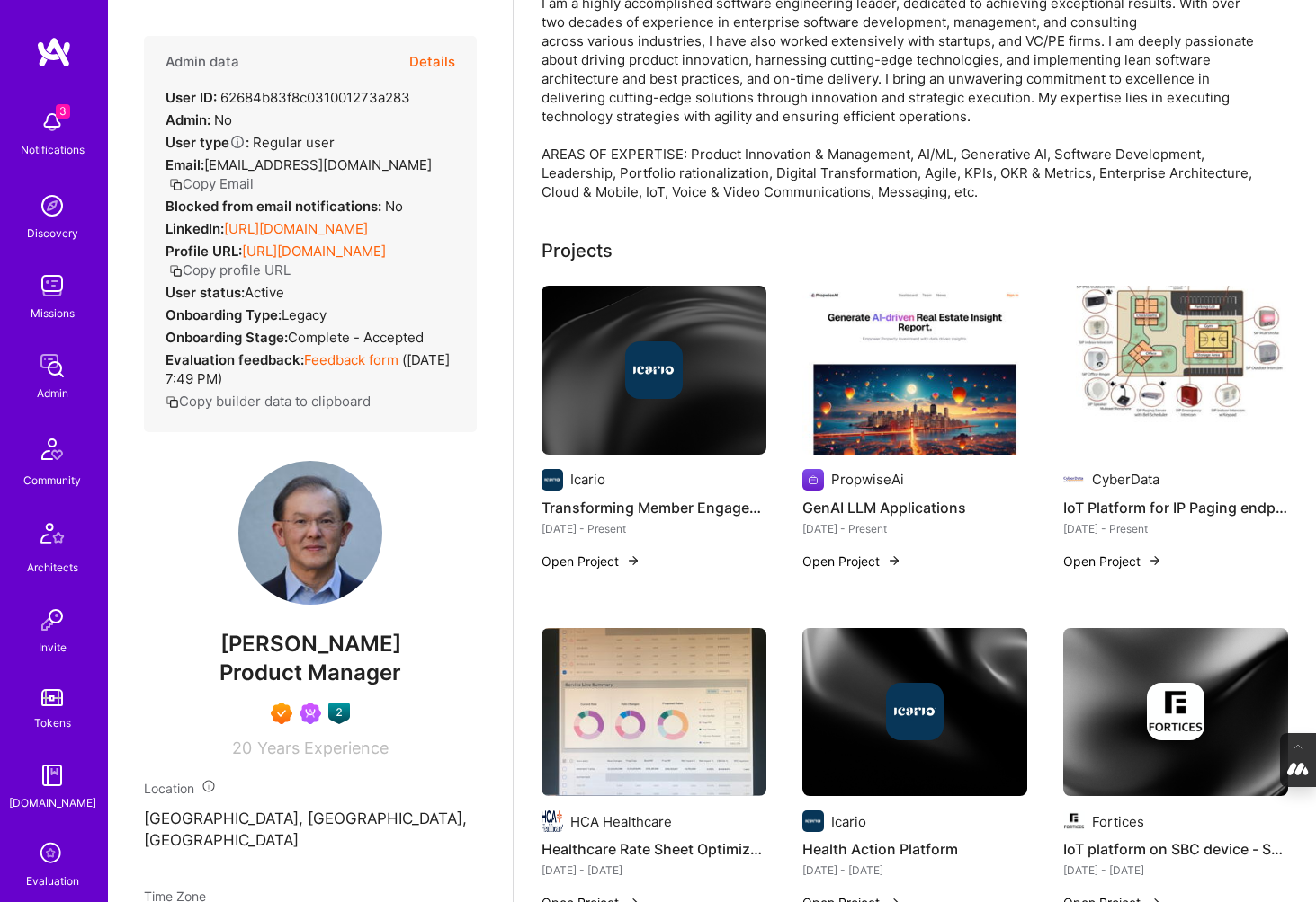
click at [629, 343] on div at bounding box center [654, 370] width 58 height 58
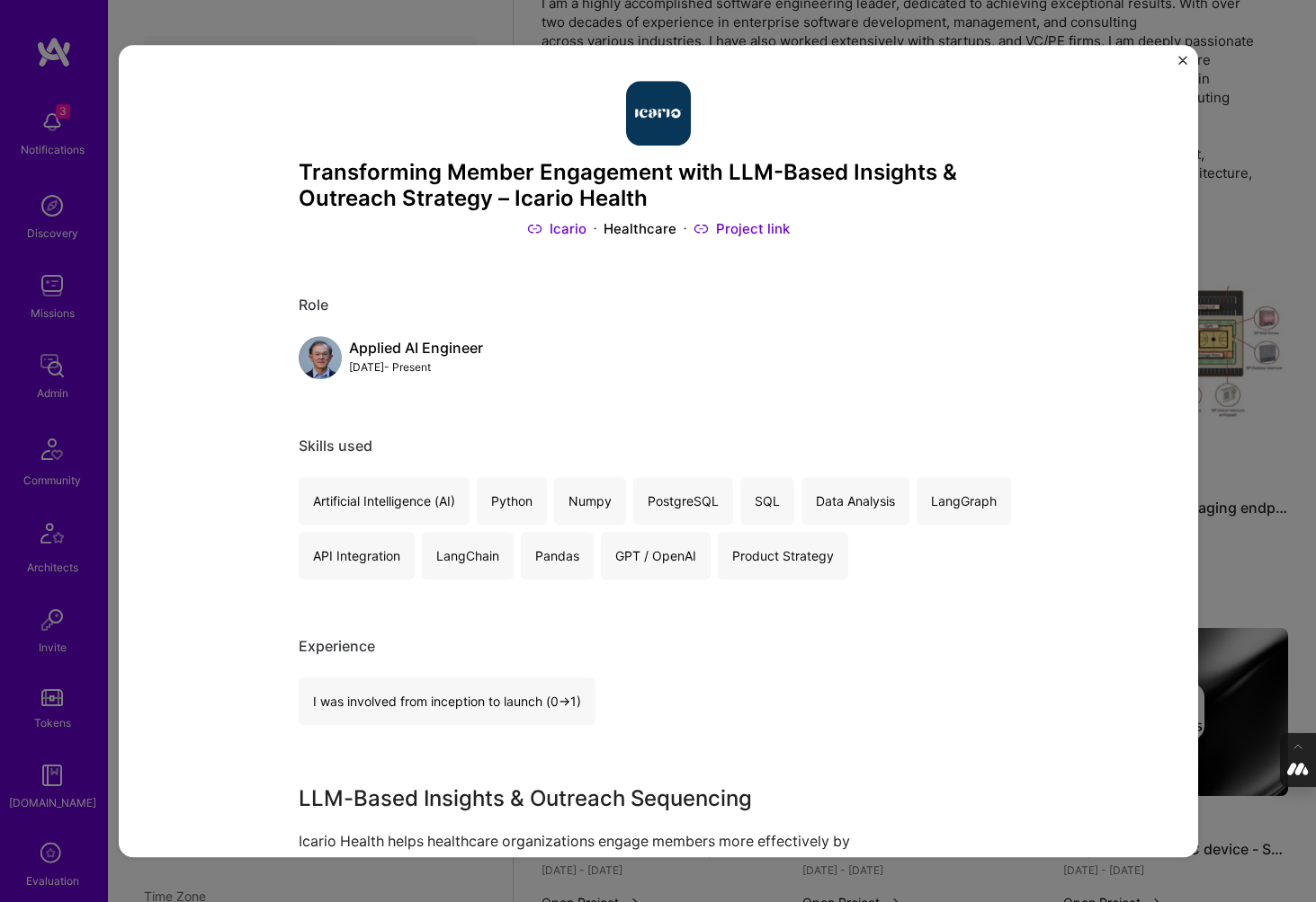
click at [1202, 143] on div "Transforming Member Engagement with LLM-Based Insights & Outreach Strategy – Ic…" at bounding box center [658, 451] width 1316 height 902
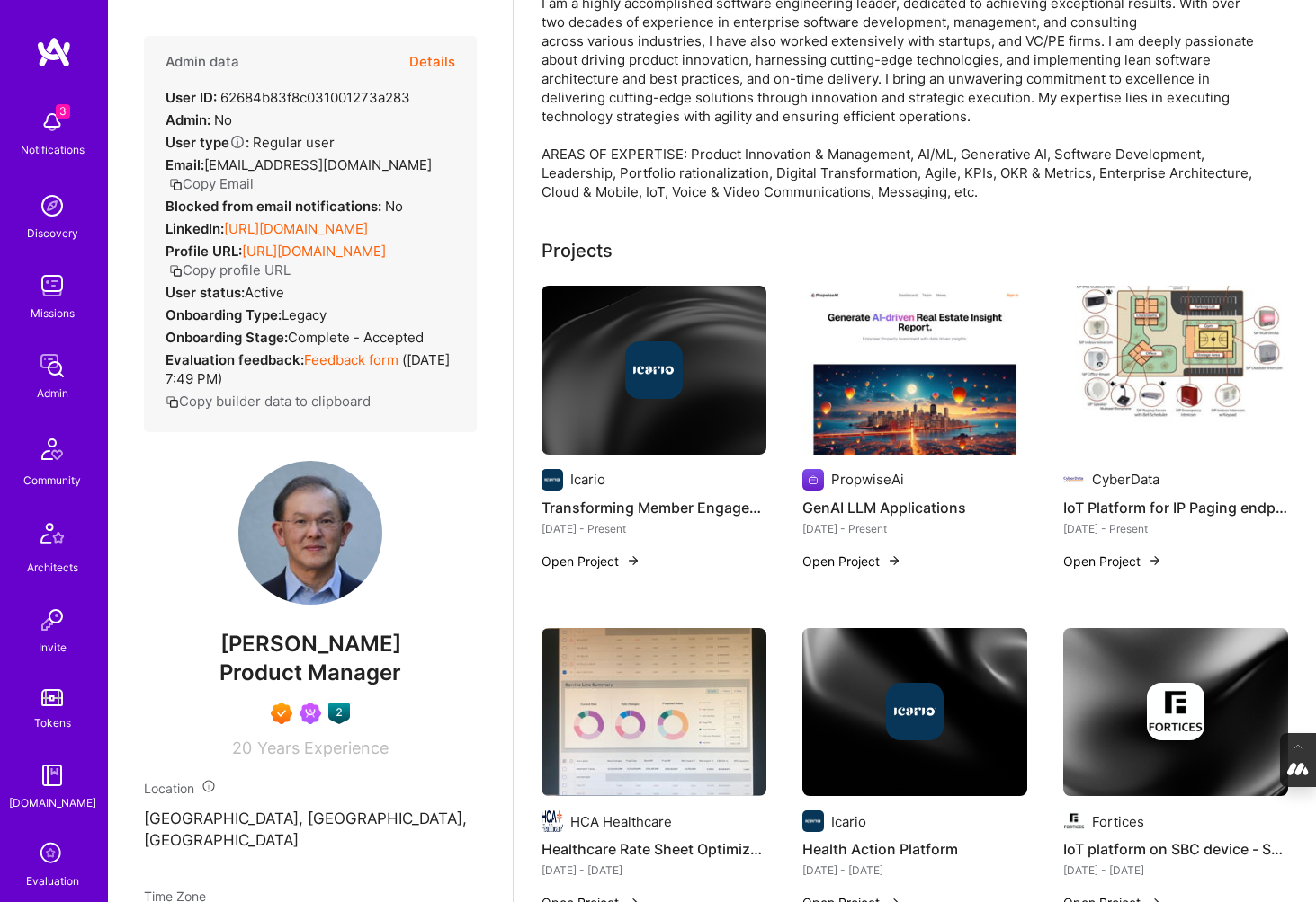
click at [930, 380] on img at bounding box center [914, 370] width 224 height 169
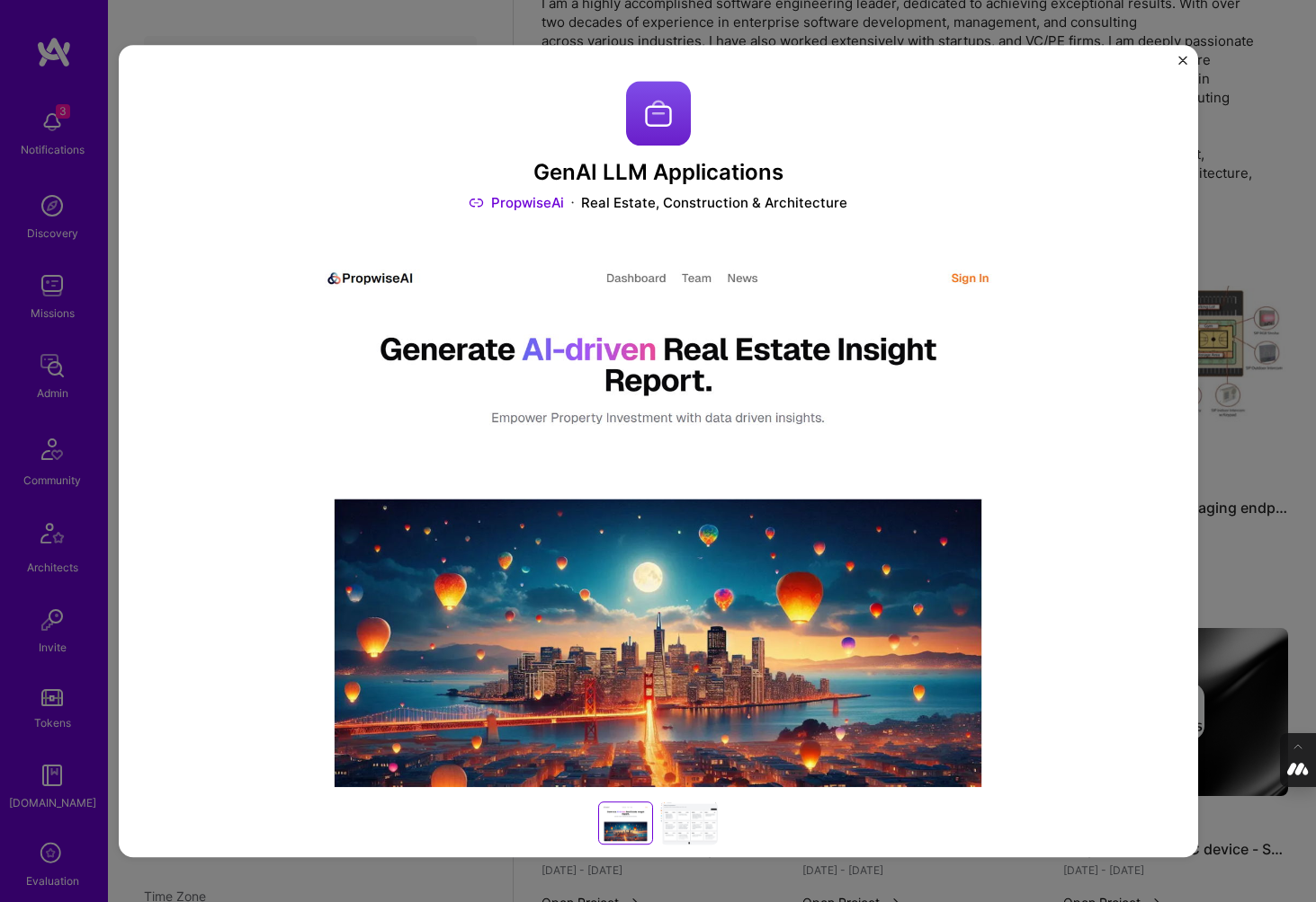
click at [1249, 187] on div "GenAI LLM Applications PropwiseAi Real Estate, Construction & Architecture Role…" at bounding box center [658, 451] width 1316 height 902
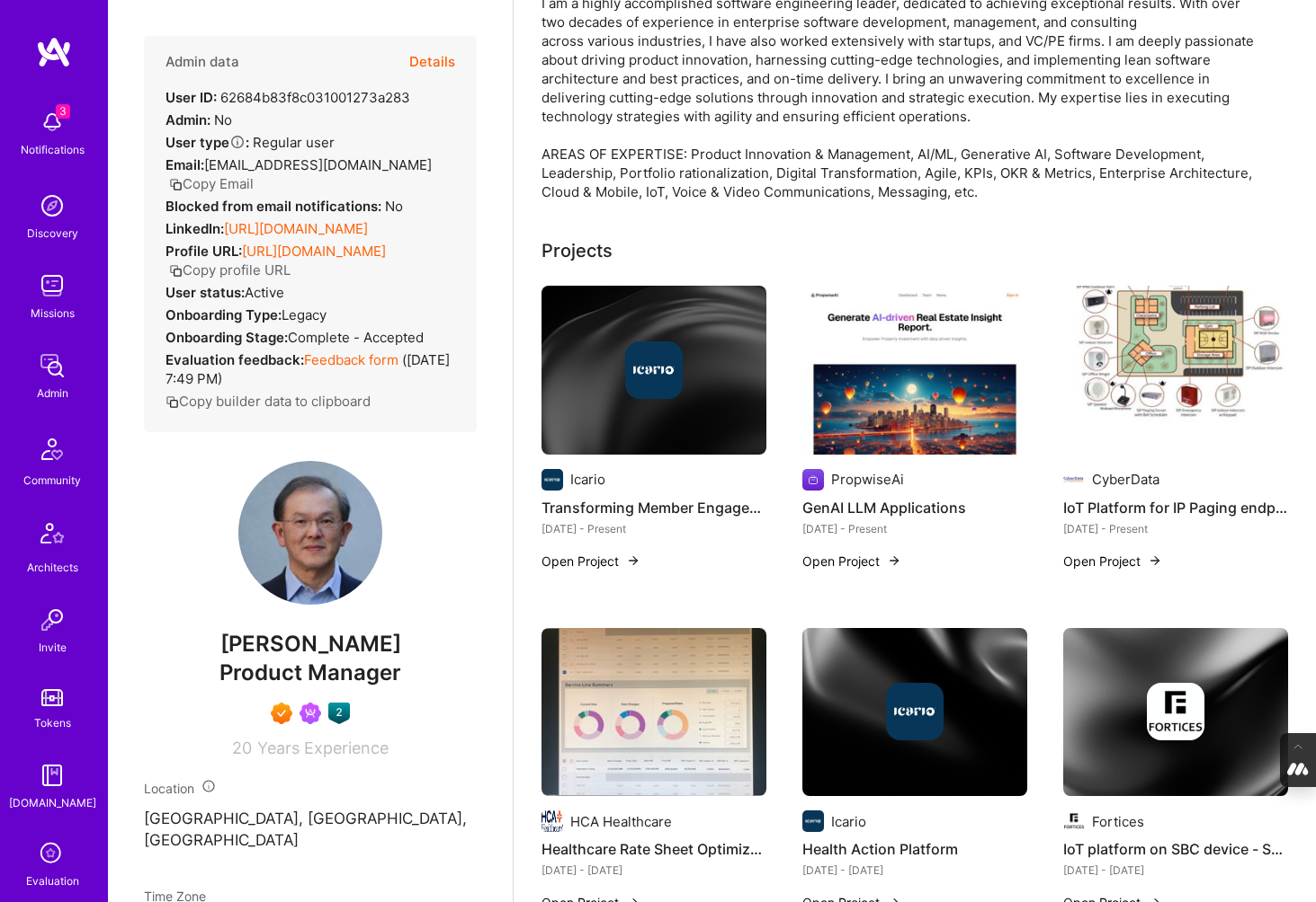
click at [1183, 345] on img at bounding box center [1174, 370] width 224 height 169
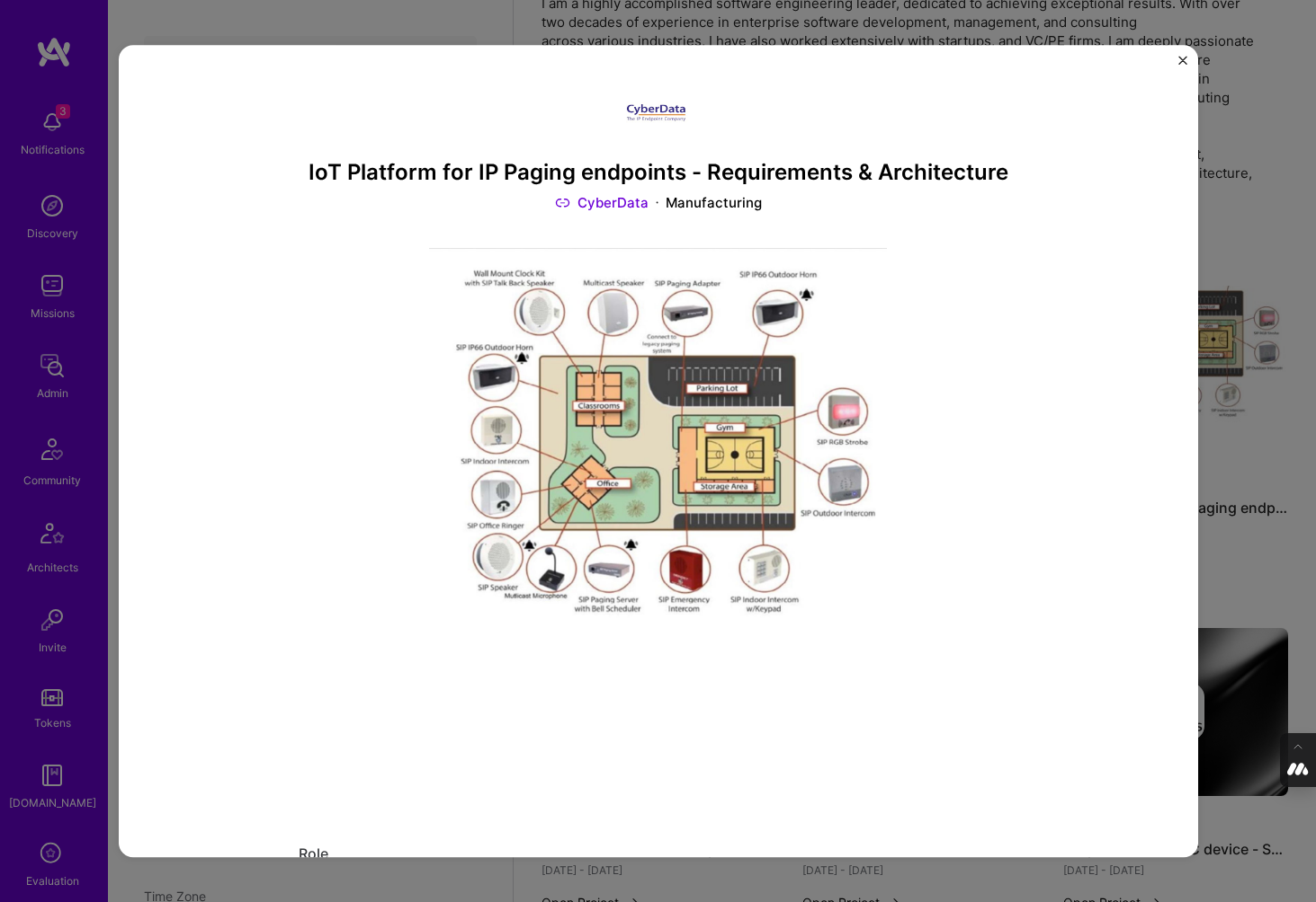
click at [1228, 195] on div "IoT Platform for IP Paging endpoints - Requirements & Architecture CyberData Ma…" at bounding box center [658, 451] width 1316 height 902
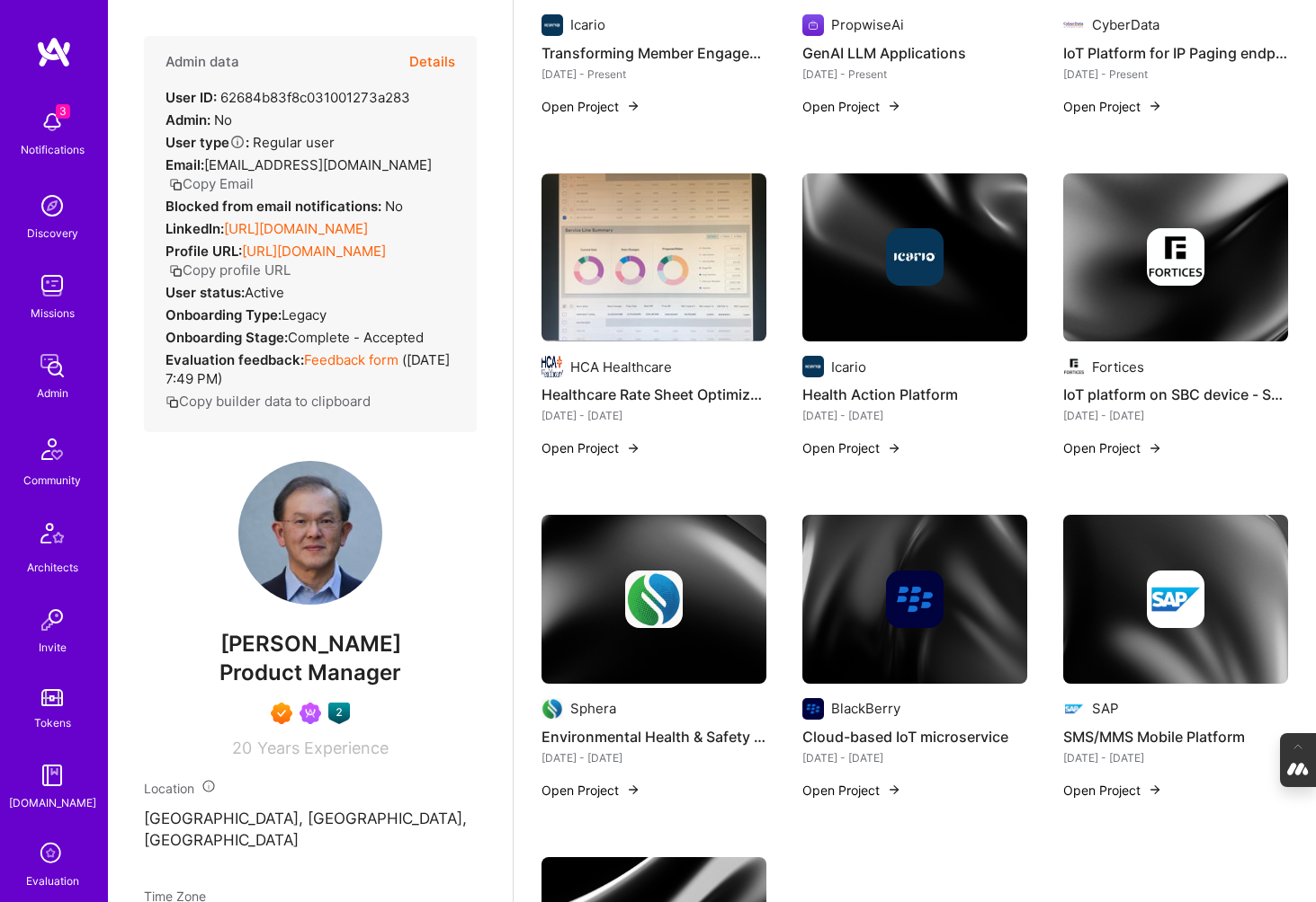
scroll to position [680, 0]
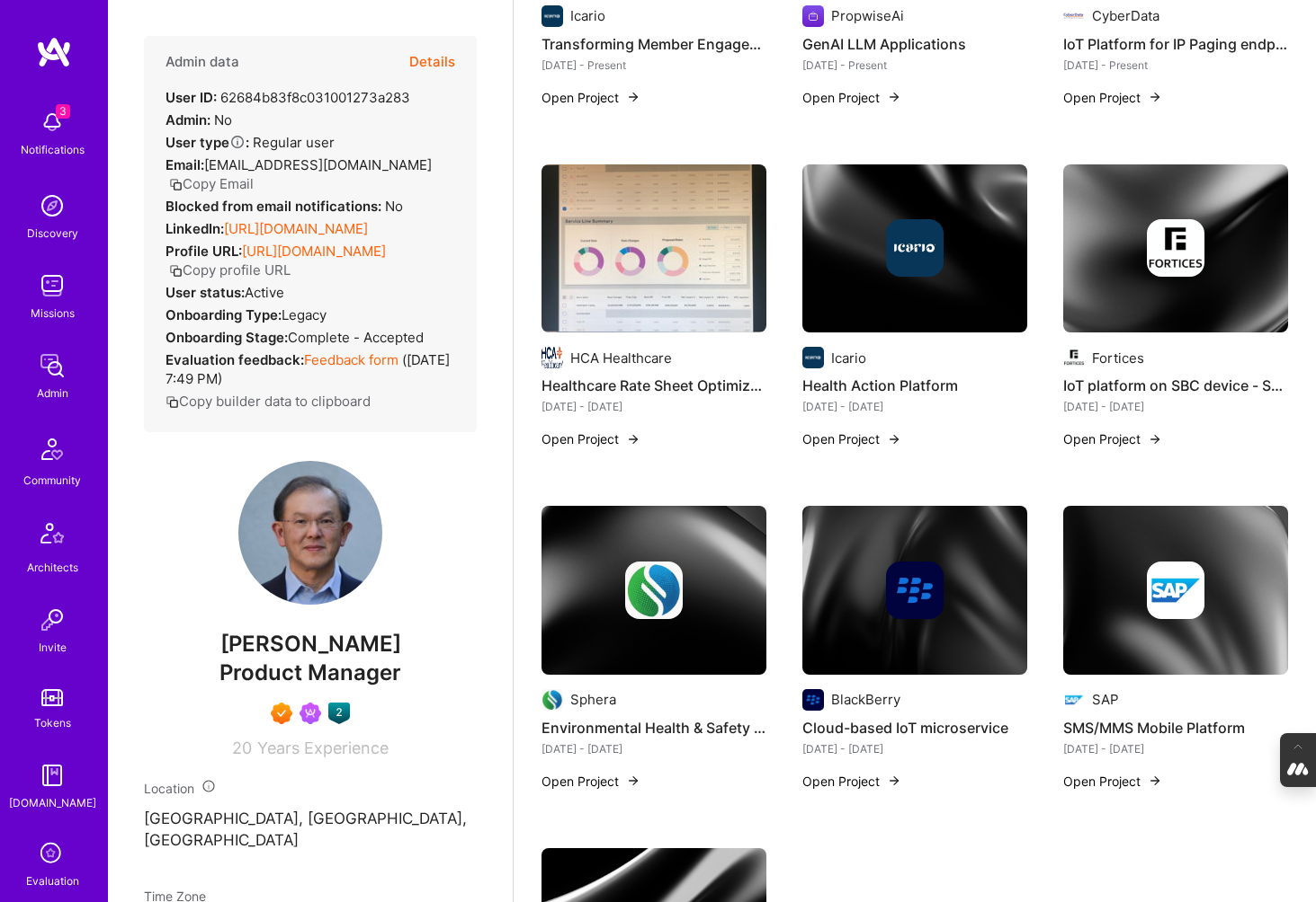
click at [1139, 255] on div at bounding box center [1174, 249] width 224 height 58
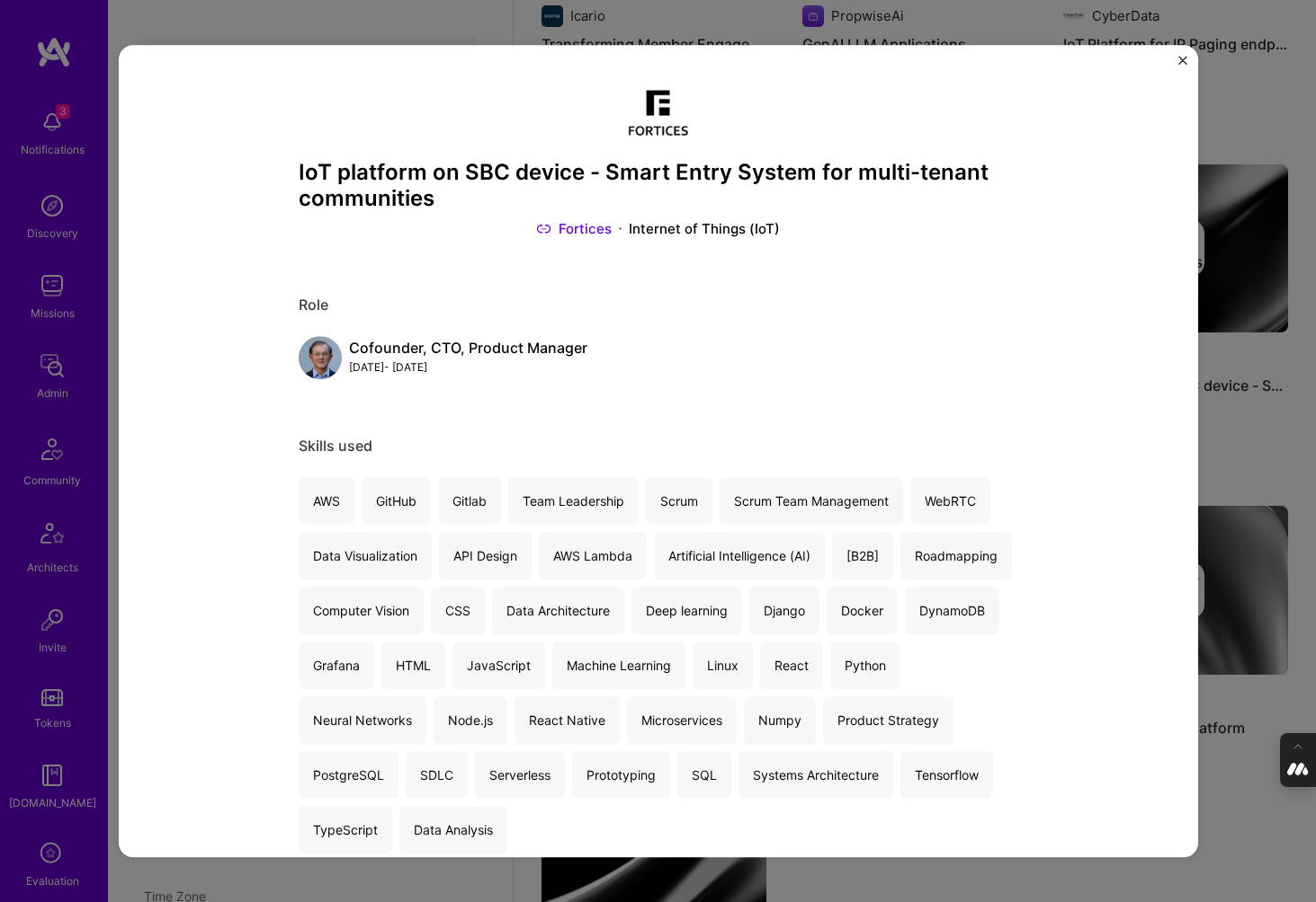
click at [1223, 407] on div "IoT platform on SBC device - Smart Entry System for multi-tenant communities Fo…" at bounding box center [658, 451] width 1316 height 902
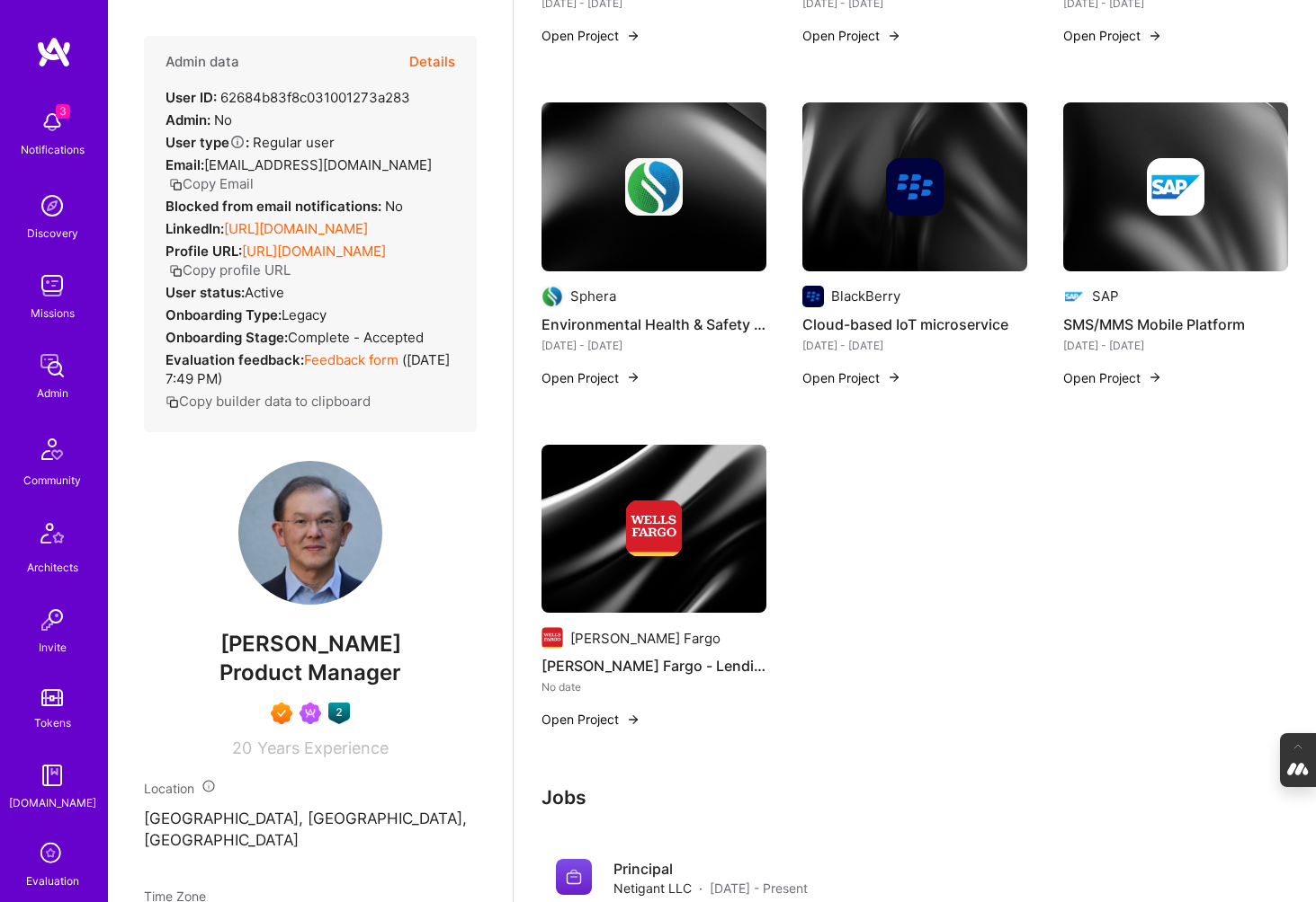
scroll to position [1101, 0]
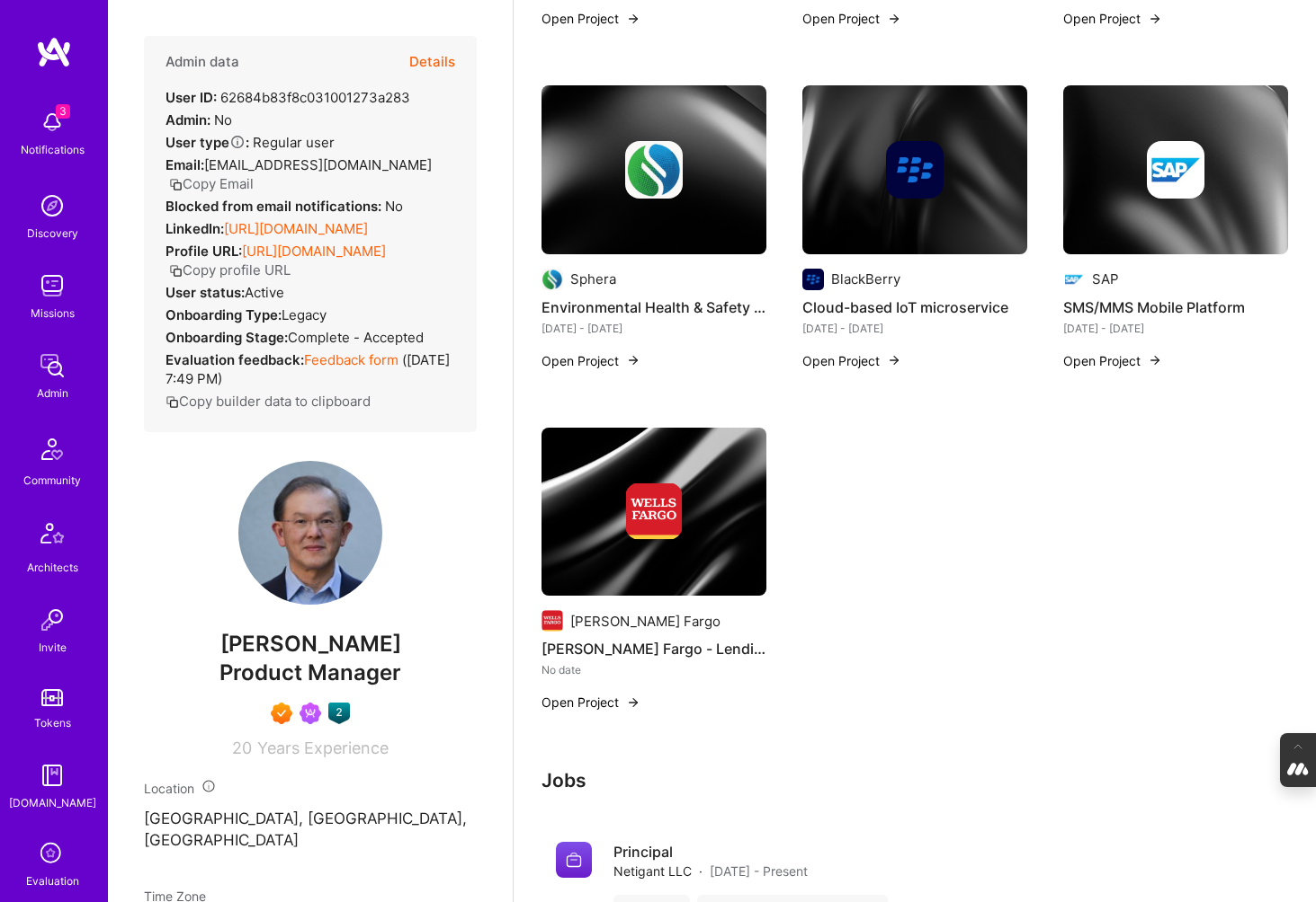
click at [589, 492] on div at bounding box center [653, 512] width 224 height 58
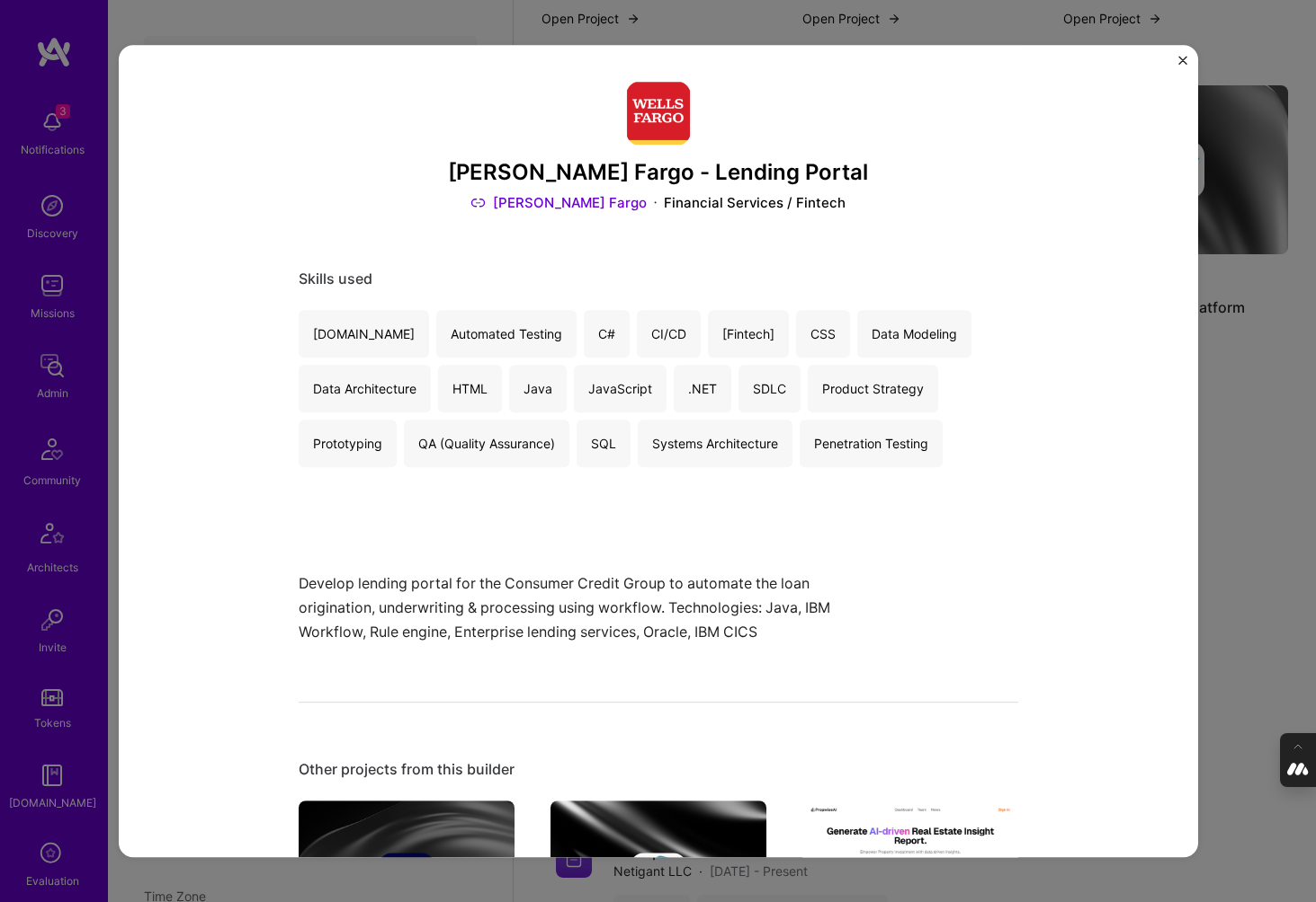
click at [1216, 473] on div "[PERSON_NAME] Fargo - Lending Portal [PERSON_NAME] Fargo Financial Services / F…" at bounding box center [658, 451] width 1316 height 902
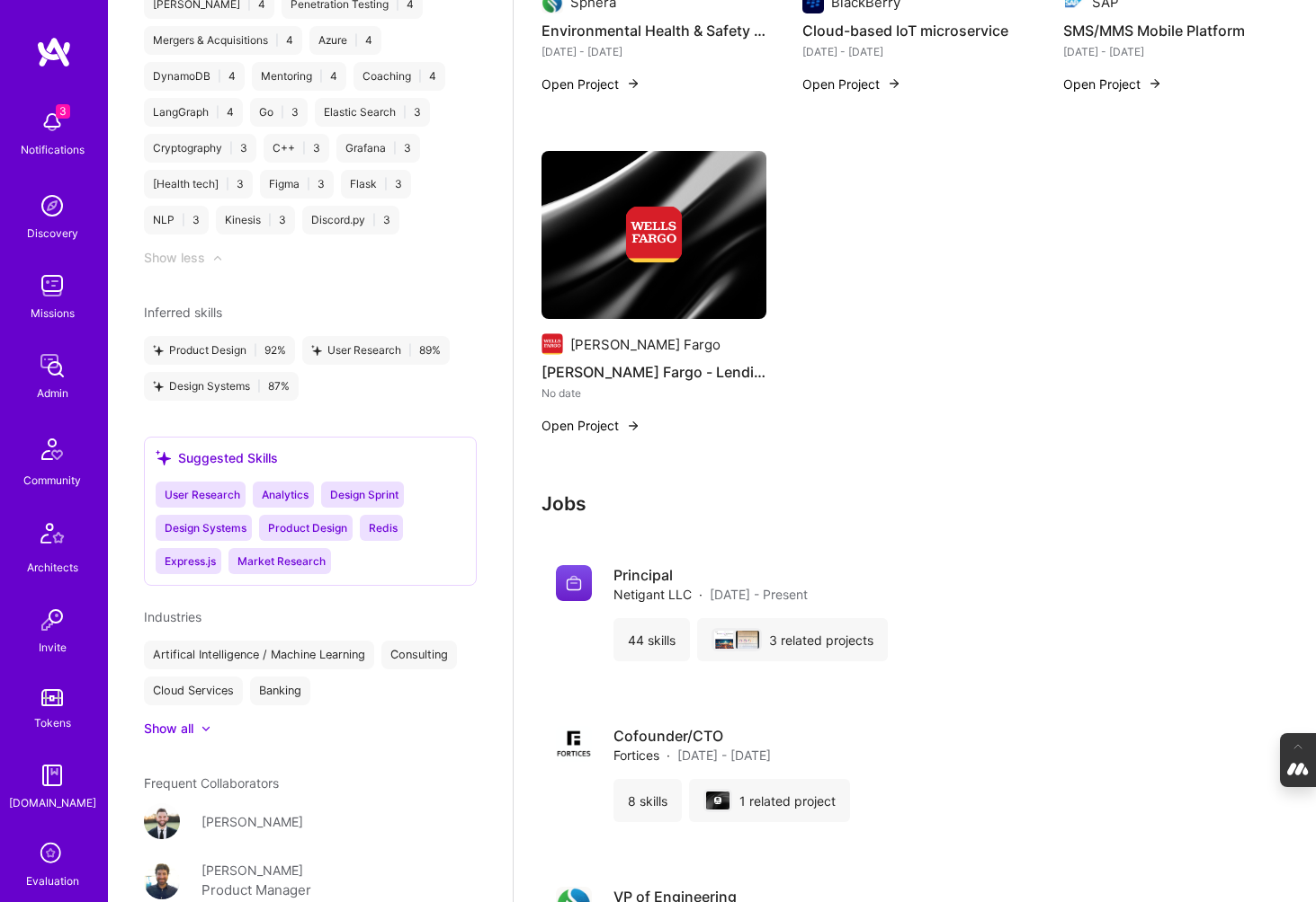
scroll to position [3321, 0]
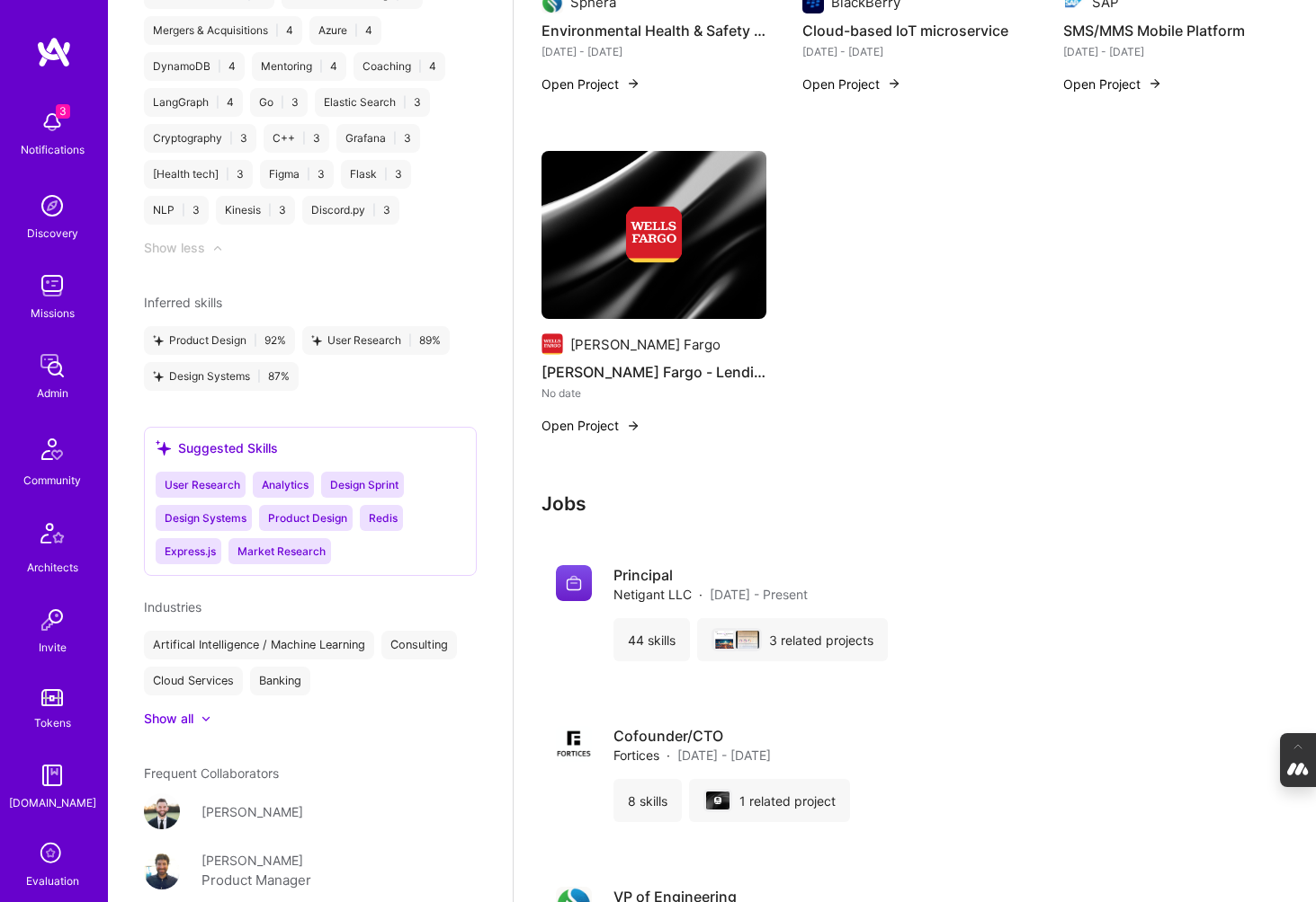
click at [176, 710] on div "Show all" at bounding box center [169, 719] width 49 height 18
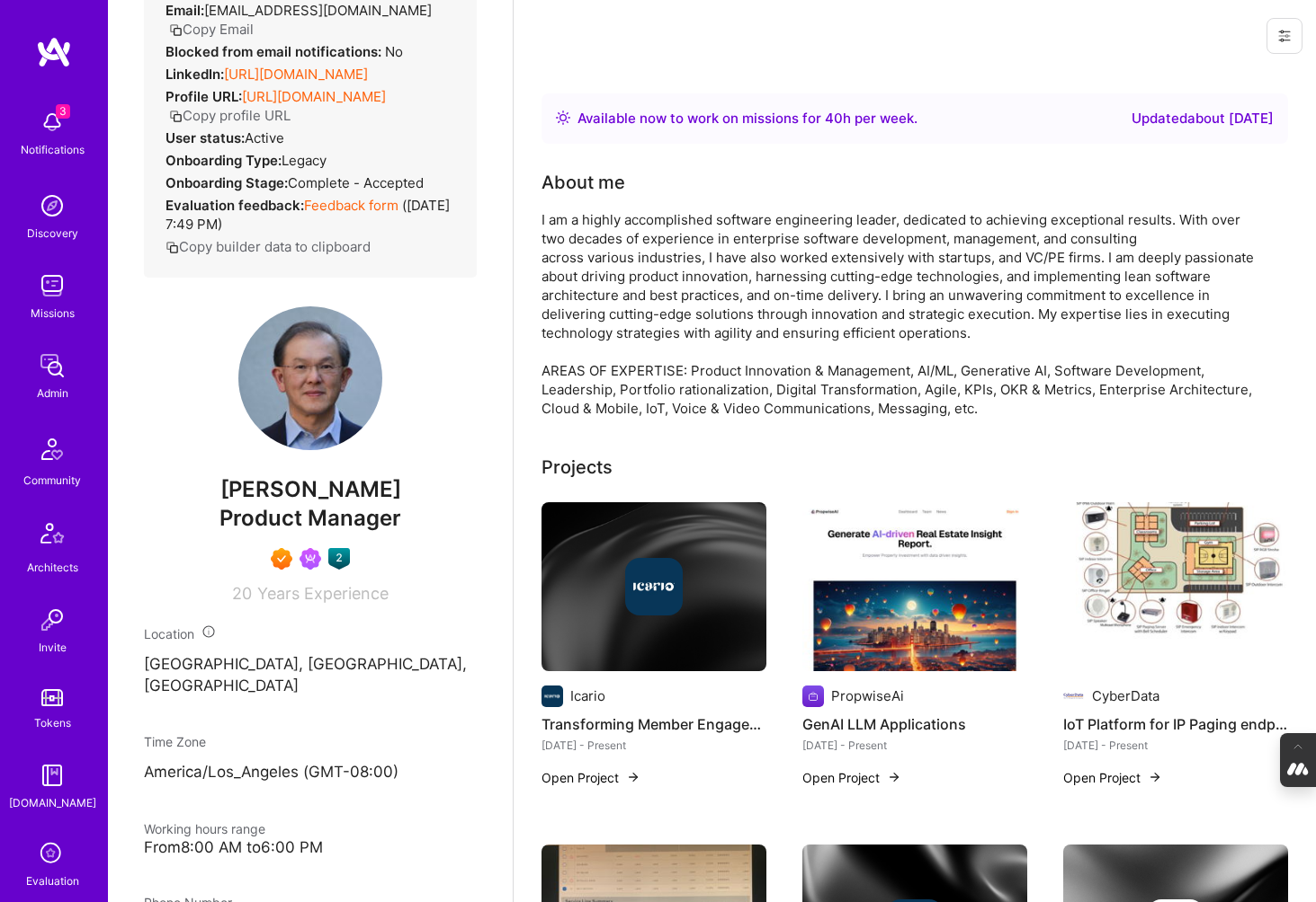
scroll to position [0, 0]
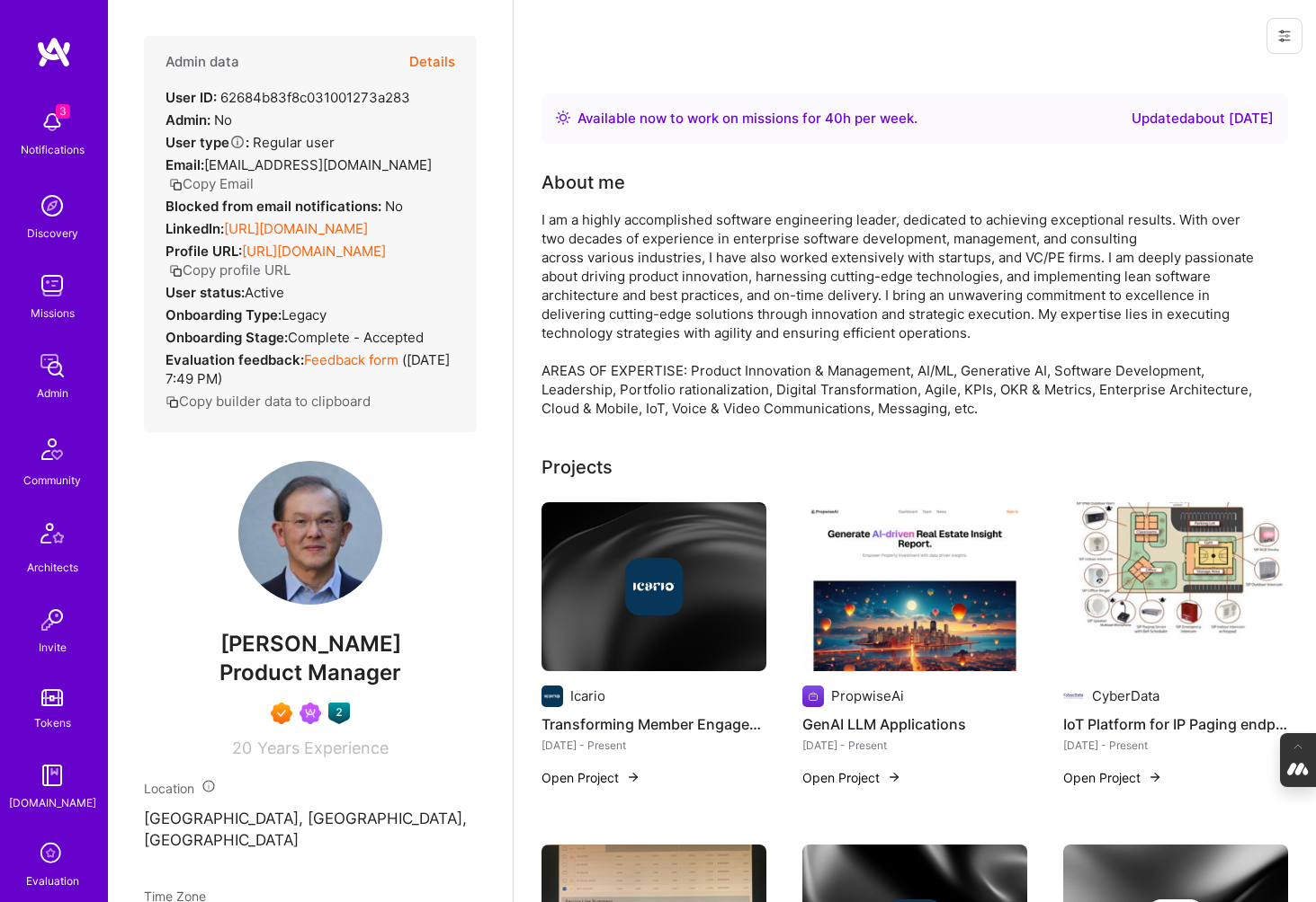
click at [432, 61] on button "Details" at bounding box center [431, 62] width 46 height 52
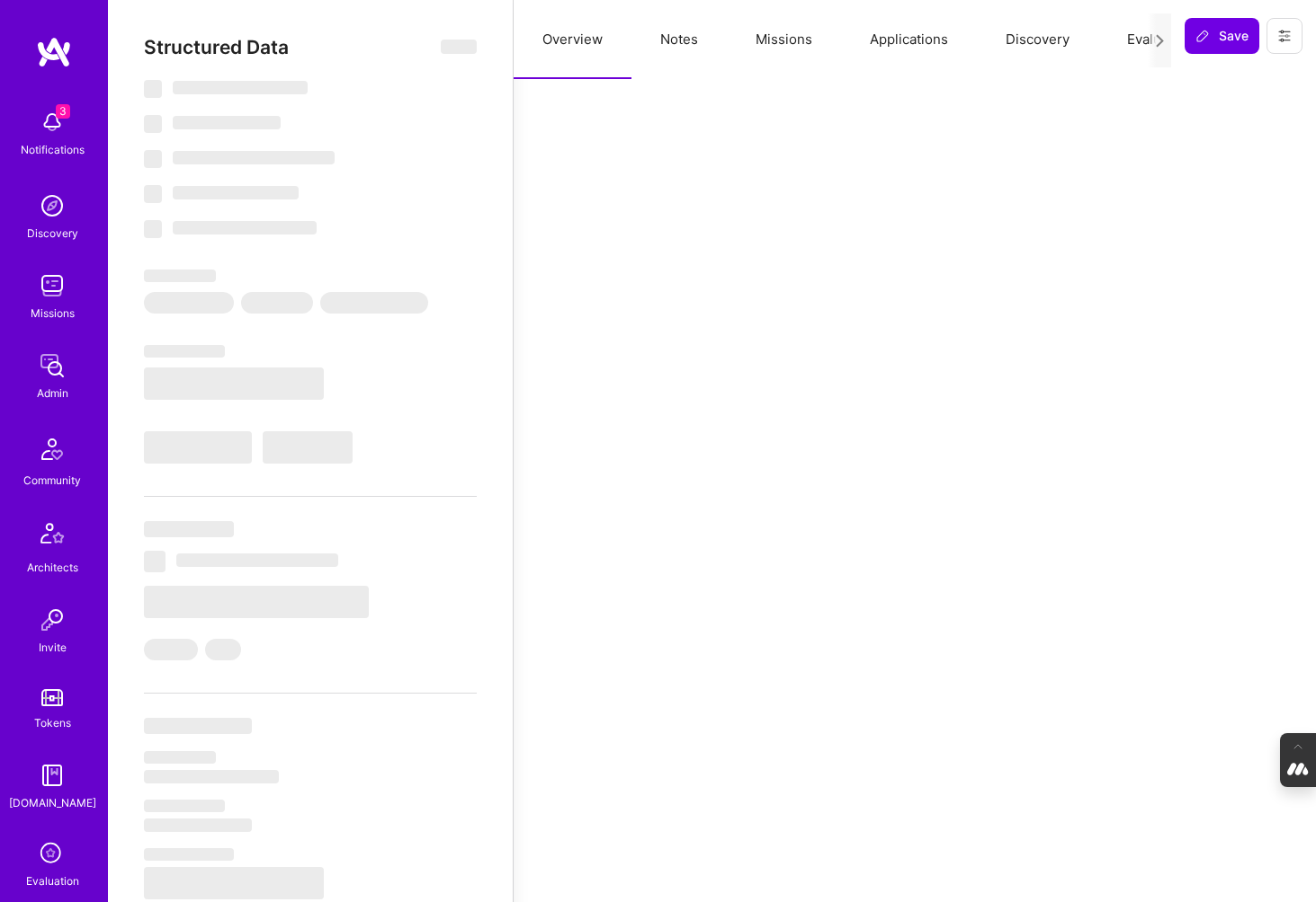
click at [672, 41] on button "Notes" at bounding box center [679, 39] width 95 height 79
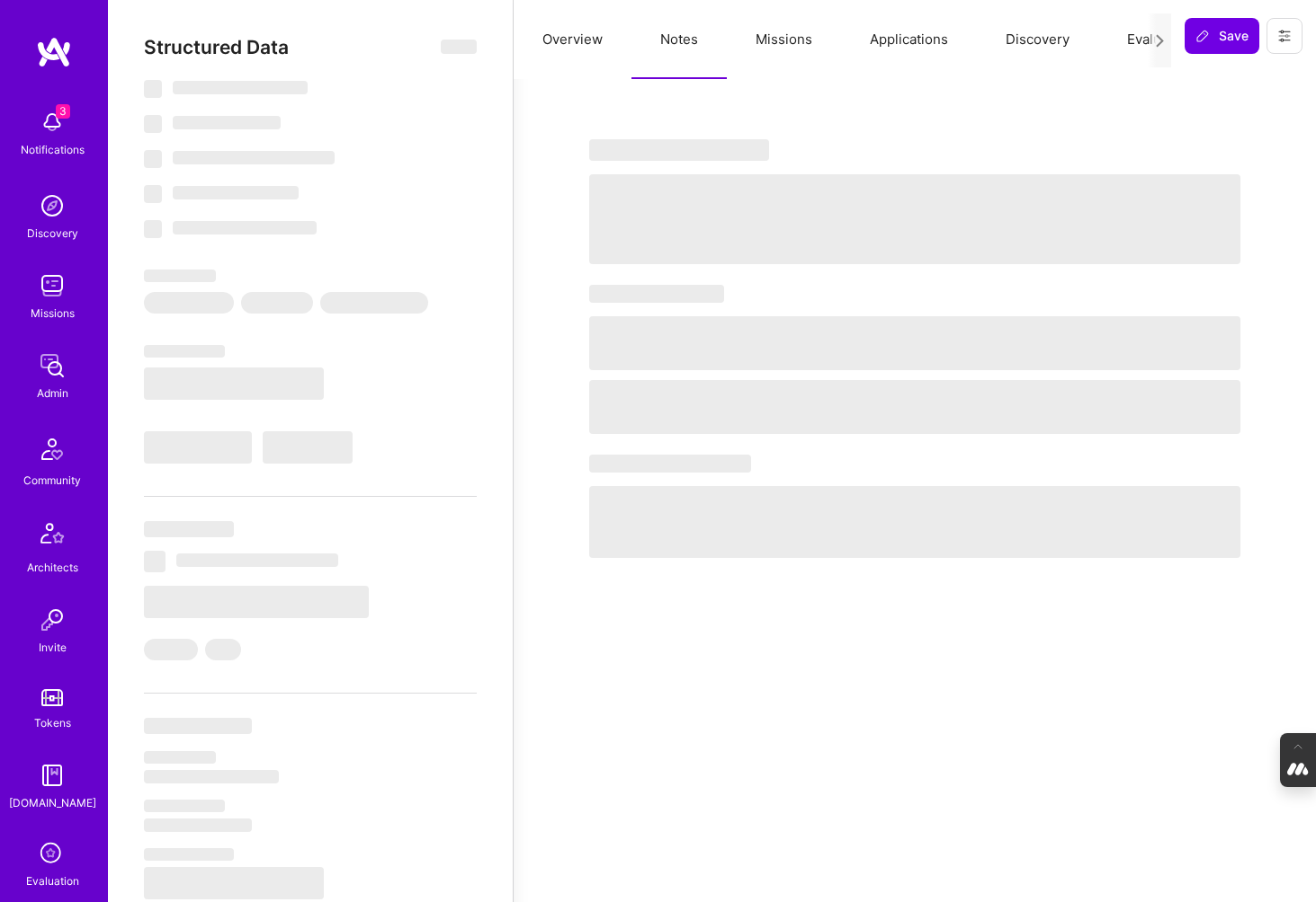
select select "Right Now"
select select "7"
select select "6"
select select "7"
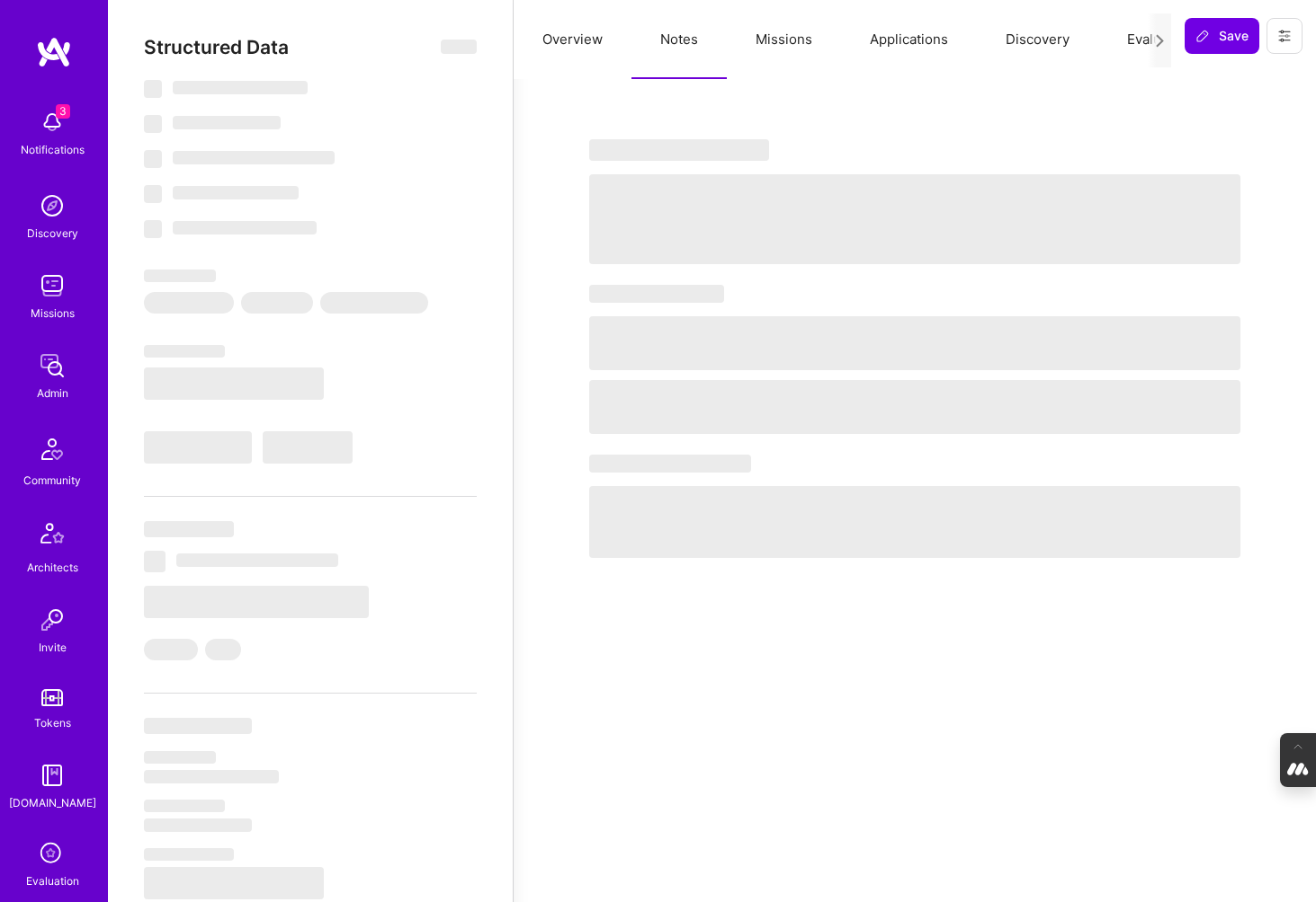
select select "US"
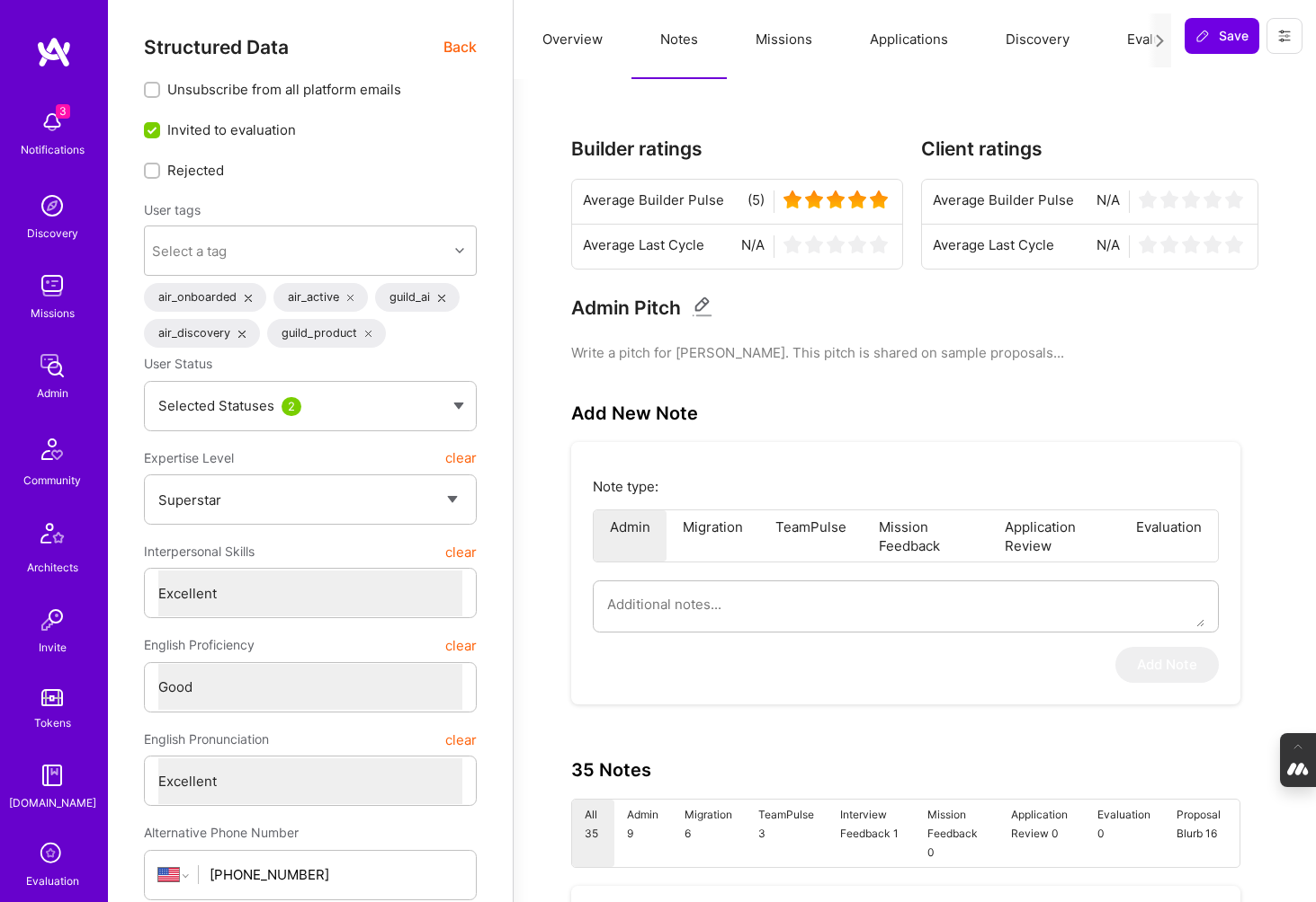
type textarea "x"
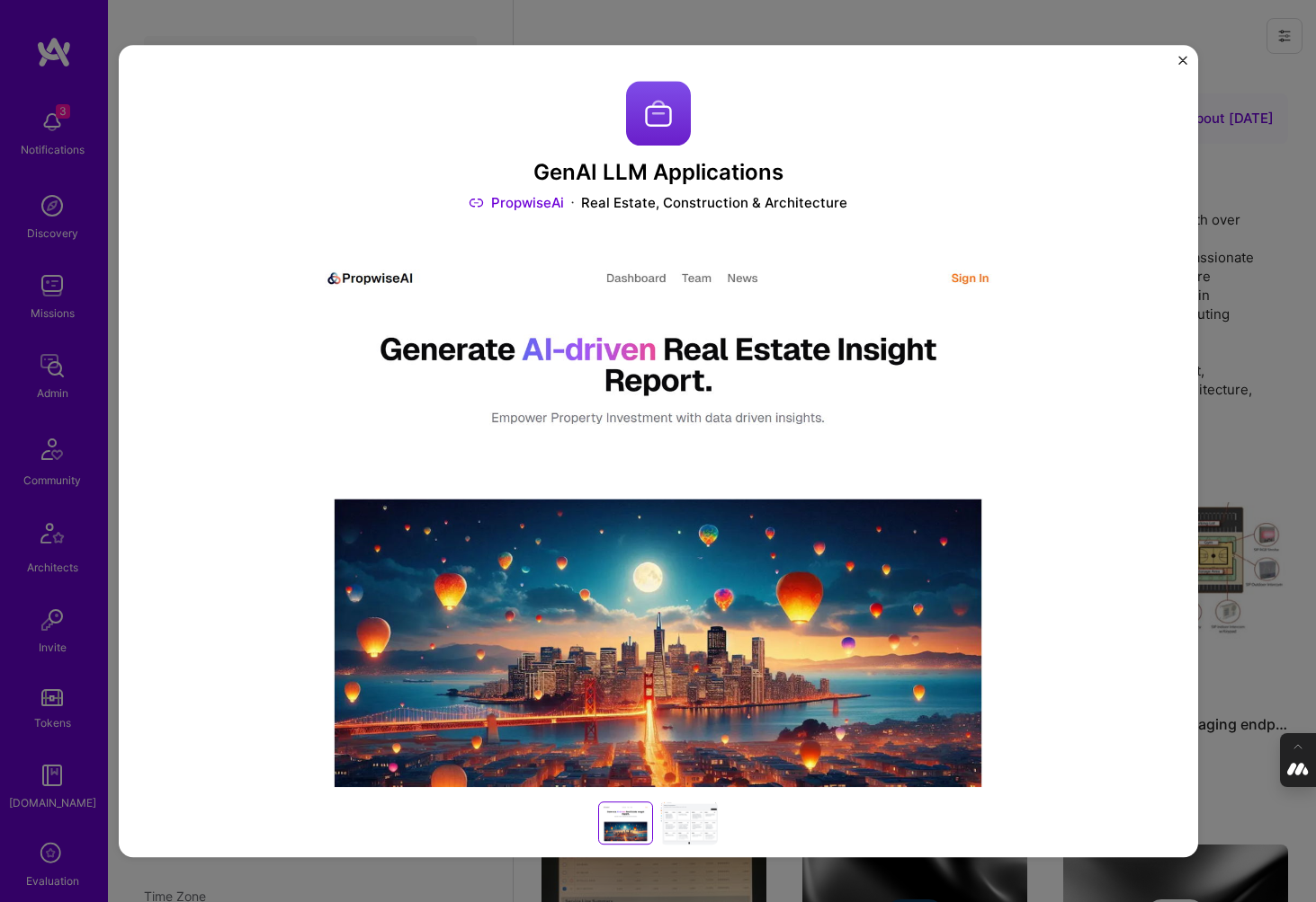
click at [527, 201] on link "PropwiseAi" at bounding box center [516, 203] width 95 height 19
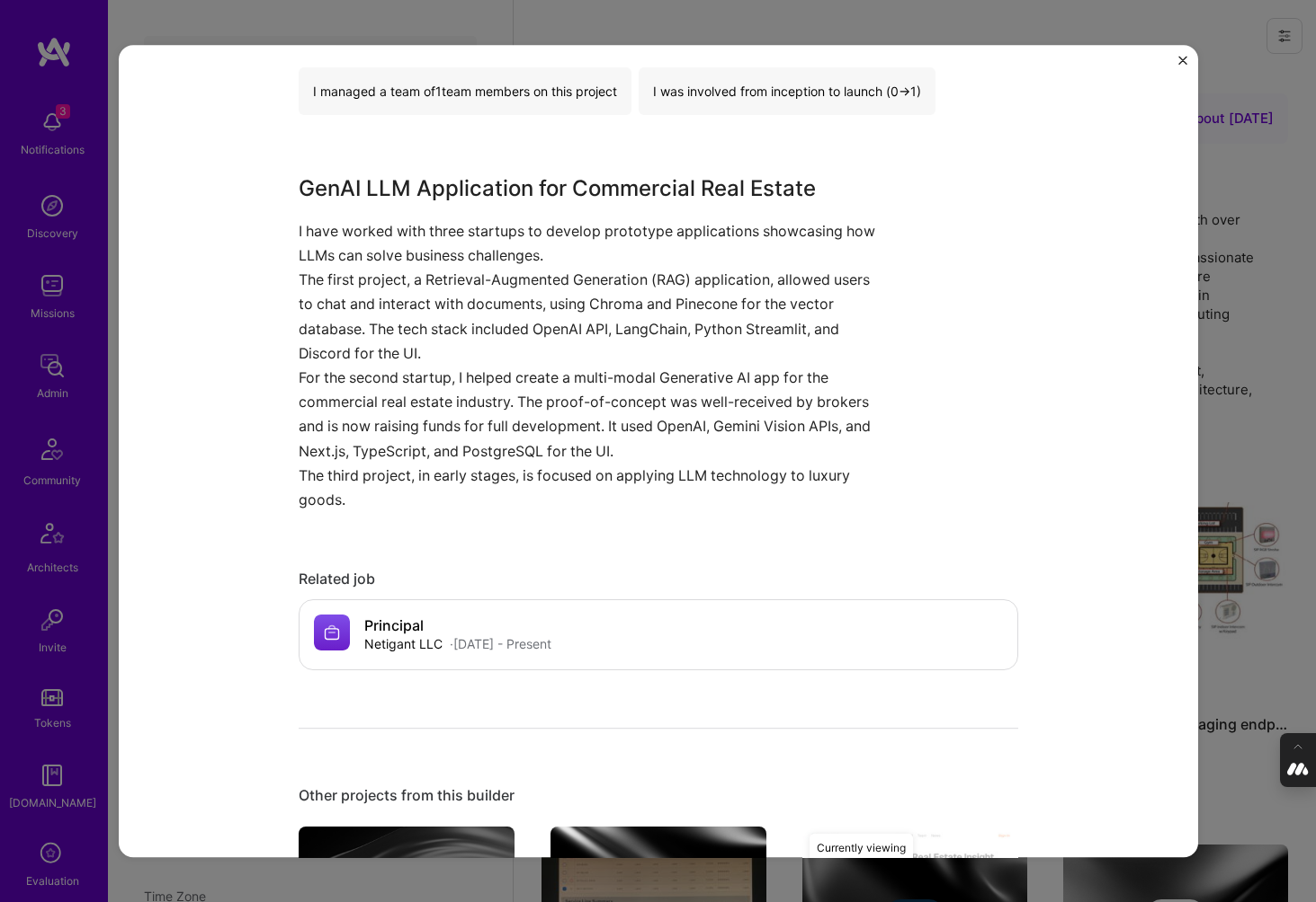
scroll to position [1280, 0]
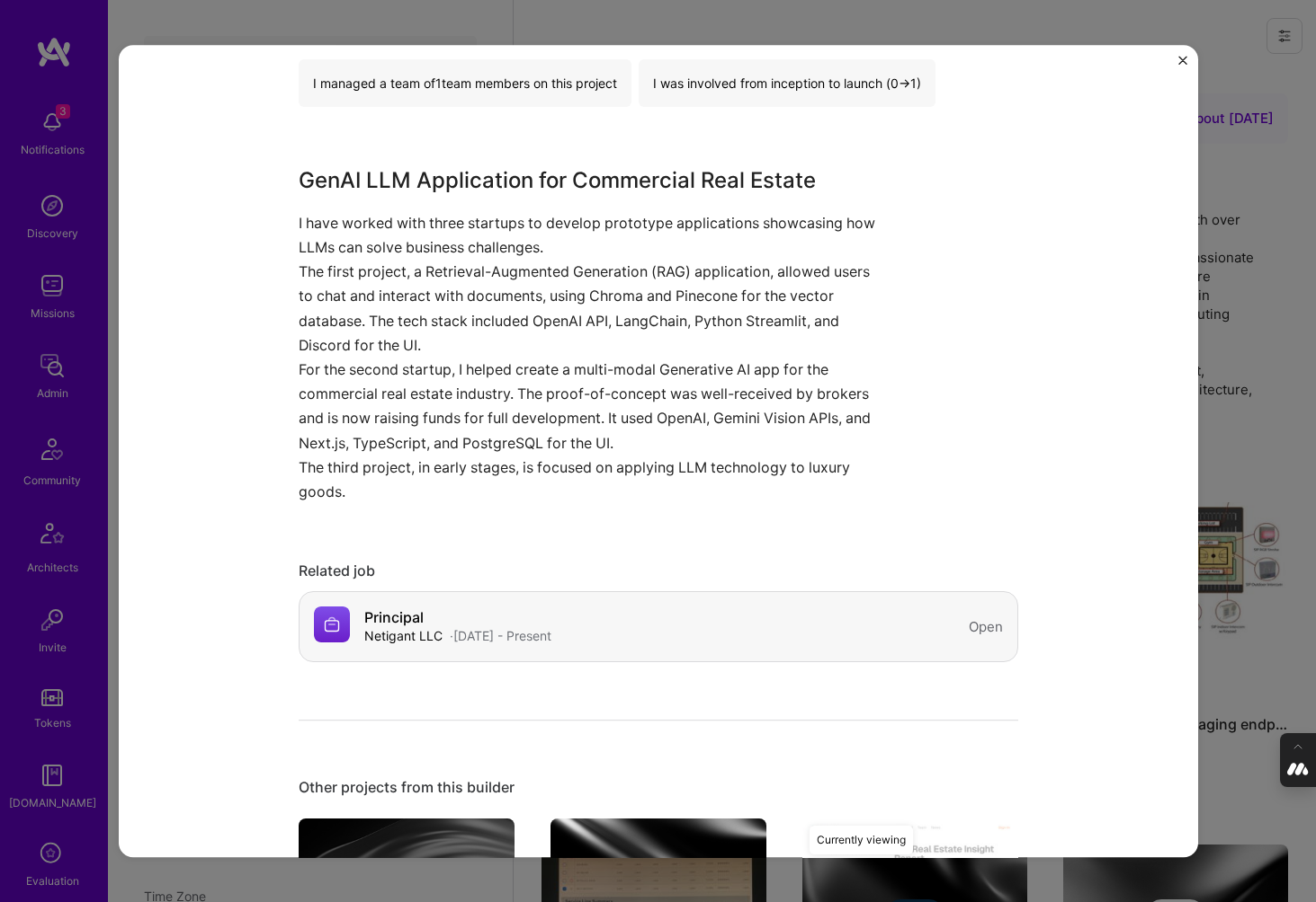
click at [397, 633] on div "Netigant LLC" at bounding box center [403, 636] width 78 height 19
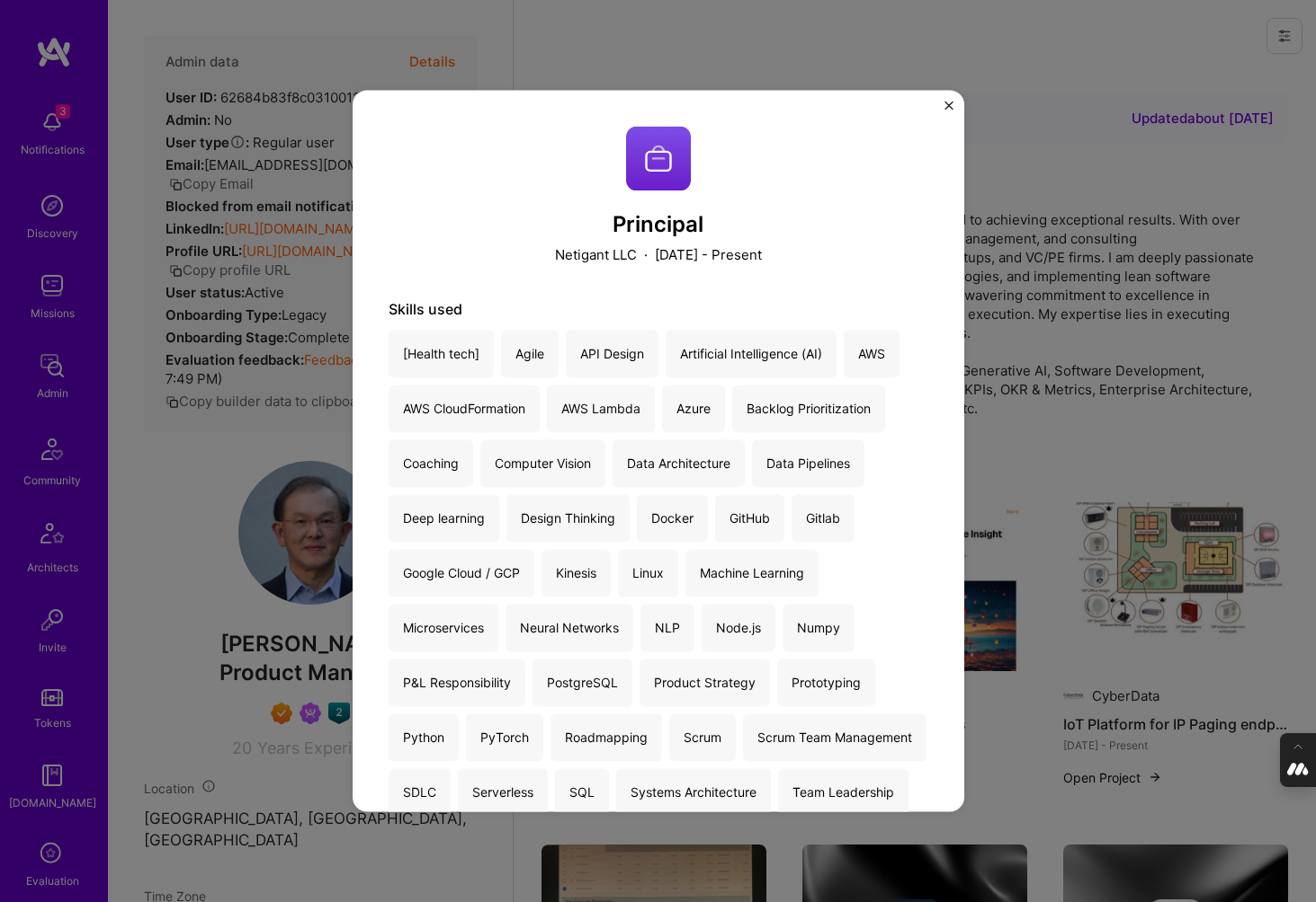
click at [948, 105] on img "Close" at bounding box center [949, 105] width 9 height 9
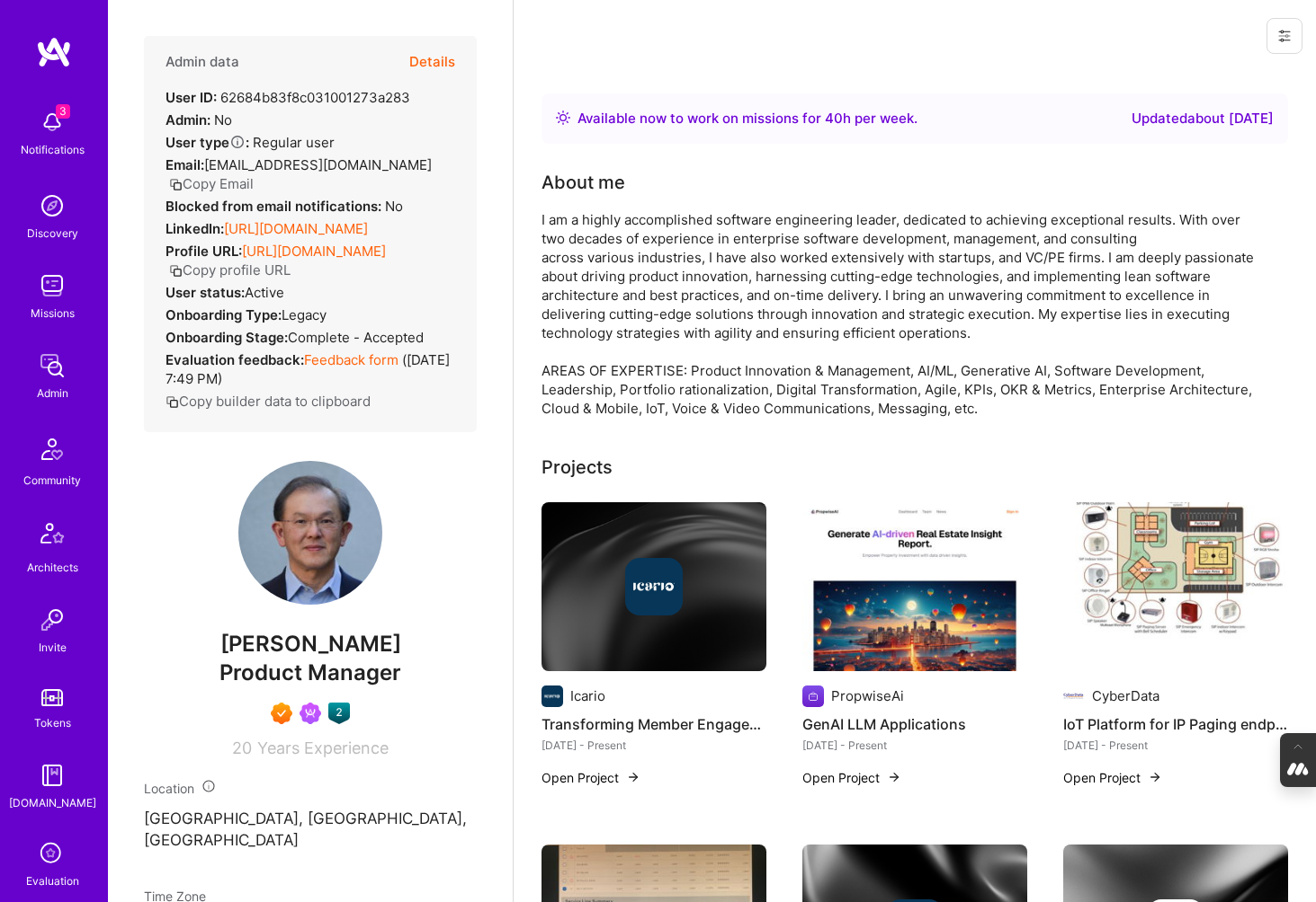
click at [293, 221] on link "https://linkedin.com/in/thendean" at bounding box center [295, 229] width 144 height 17
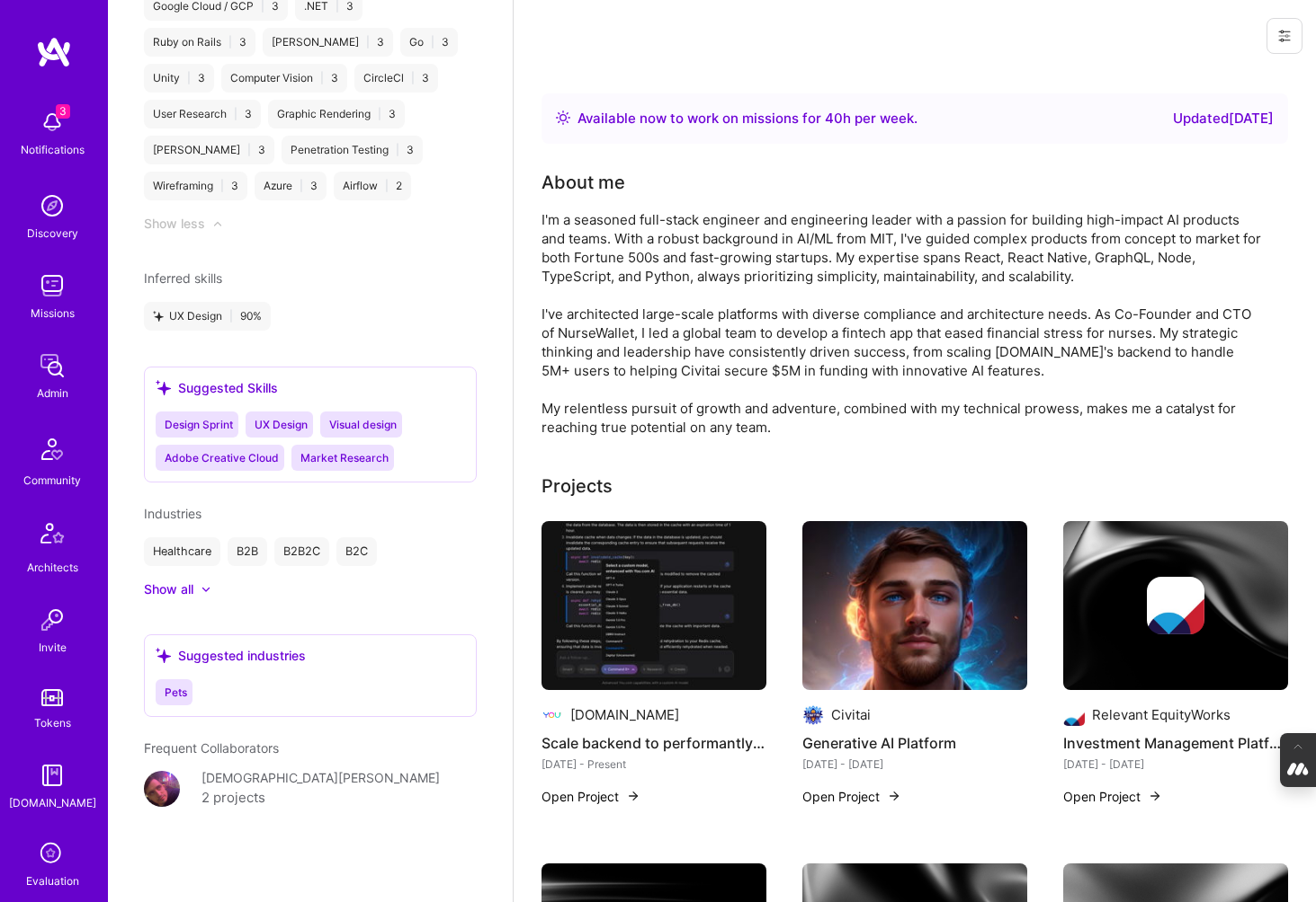
scroll to position [12, 0]
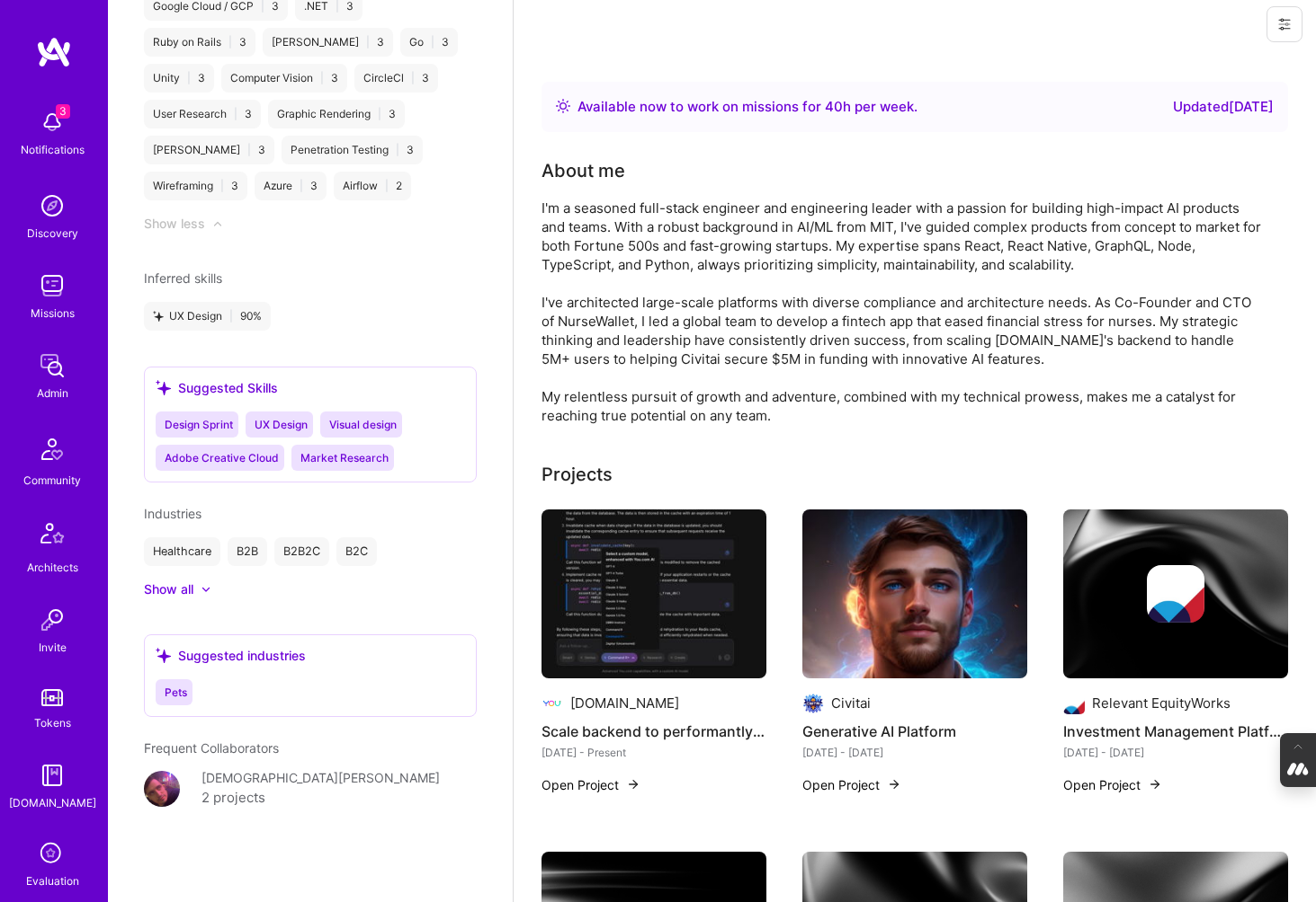
click at [183, 588] on div "Show all" at bounding box center [169, 589] width 49 height 18
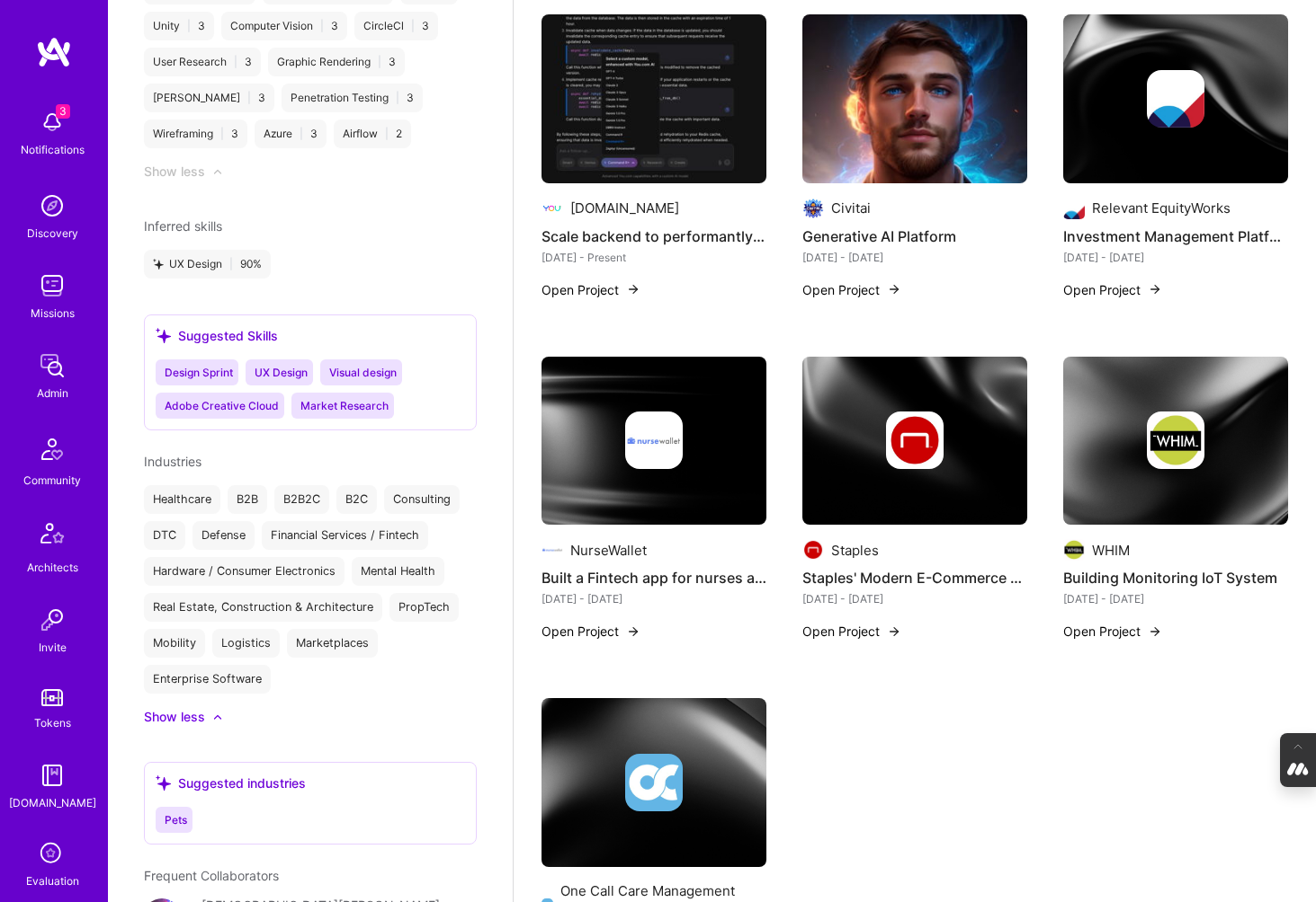
scroll to position [510, 0]
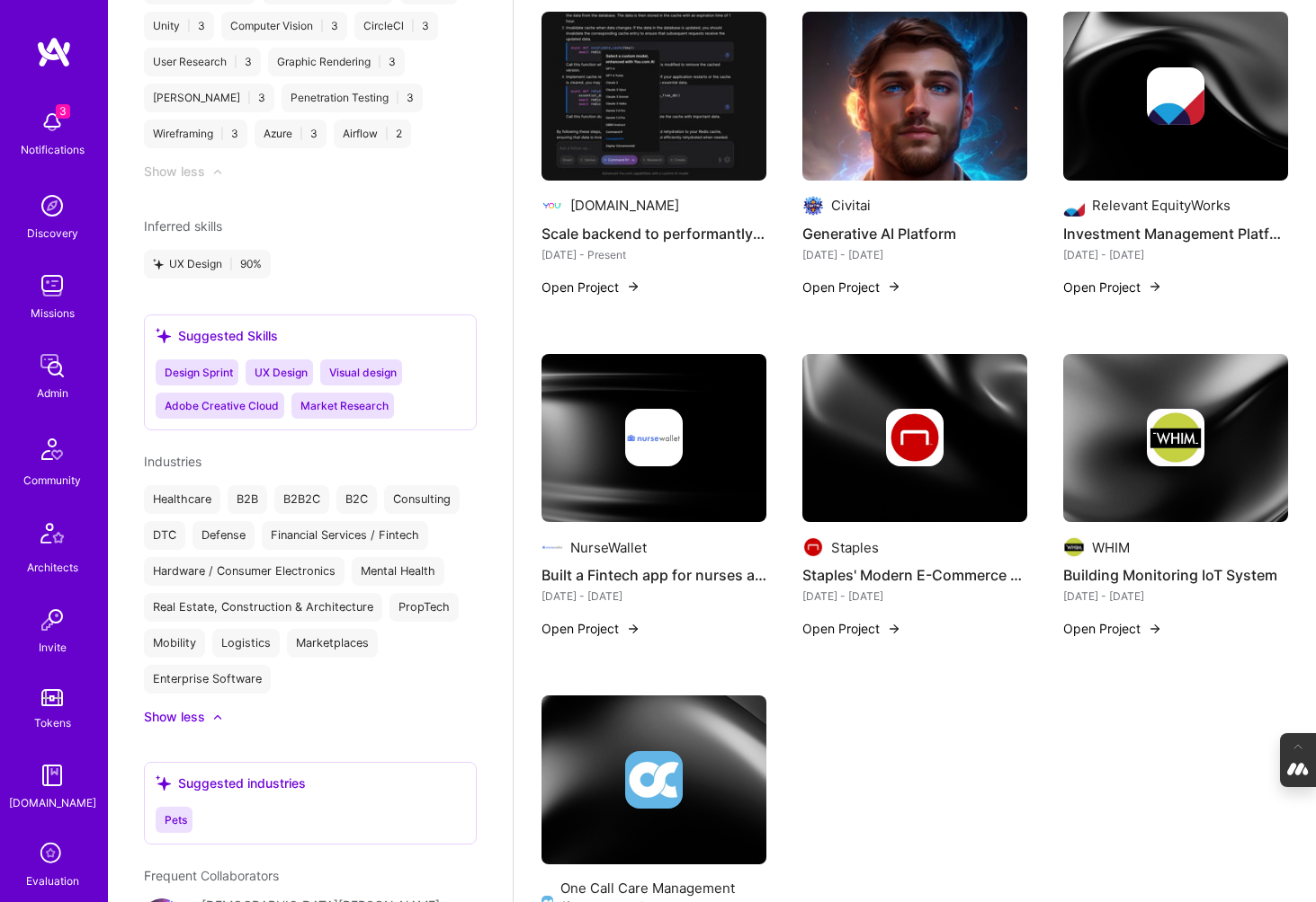
click at [903, 480] on img at bounding box center [914, 438] width 224 height 169
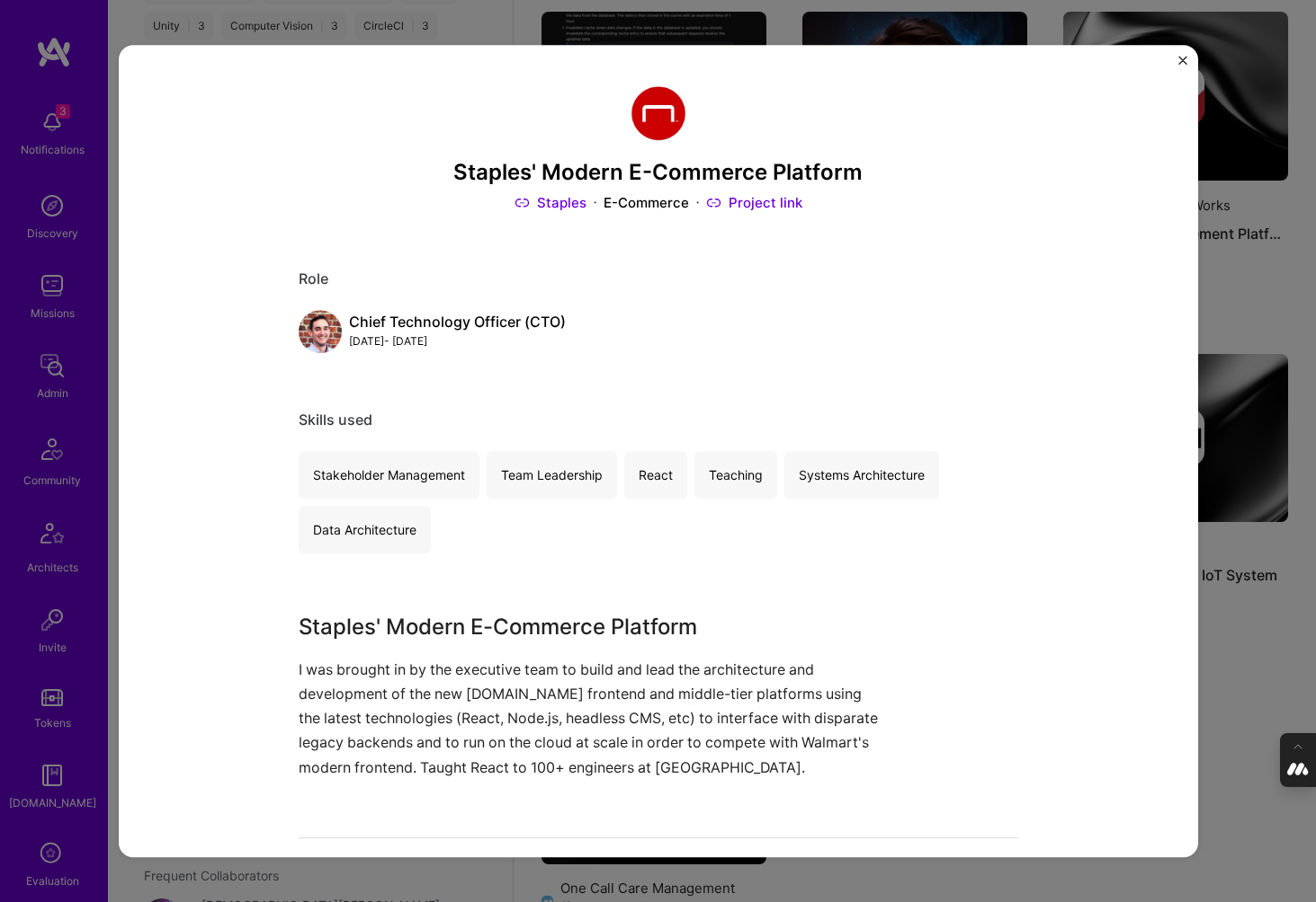
click at [552, 202] on link "Staples" at bounding box center [549, 203] width 72 height 19
click at [1180, 61] on img "Close" at bounding box center [1183, 61] width 9 height 9
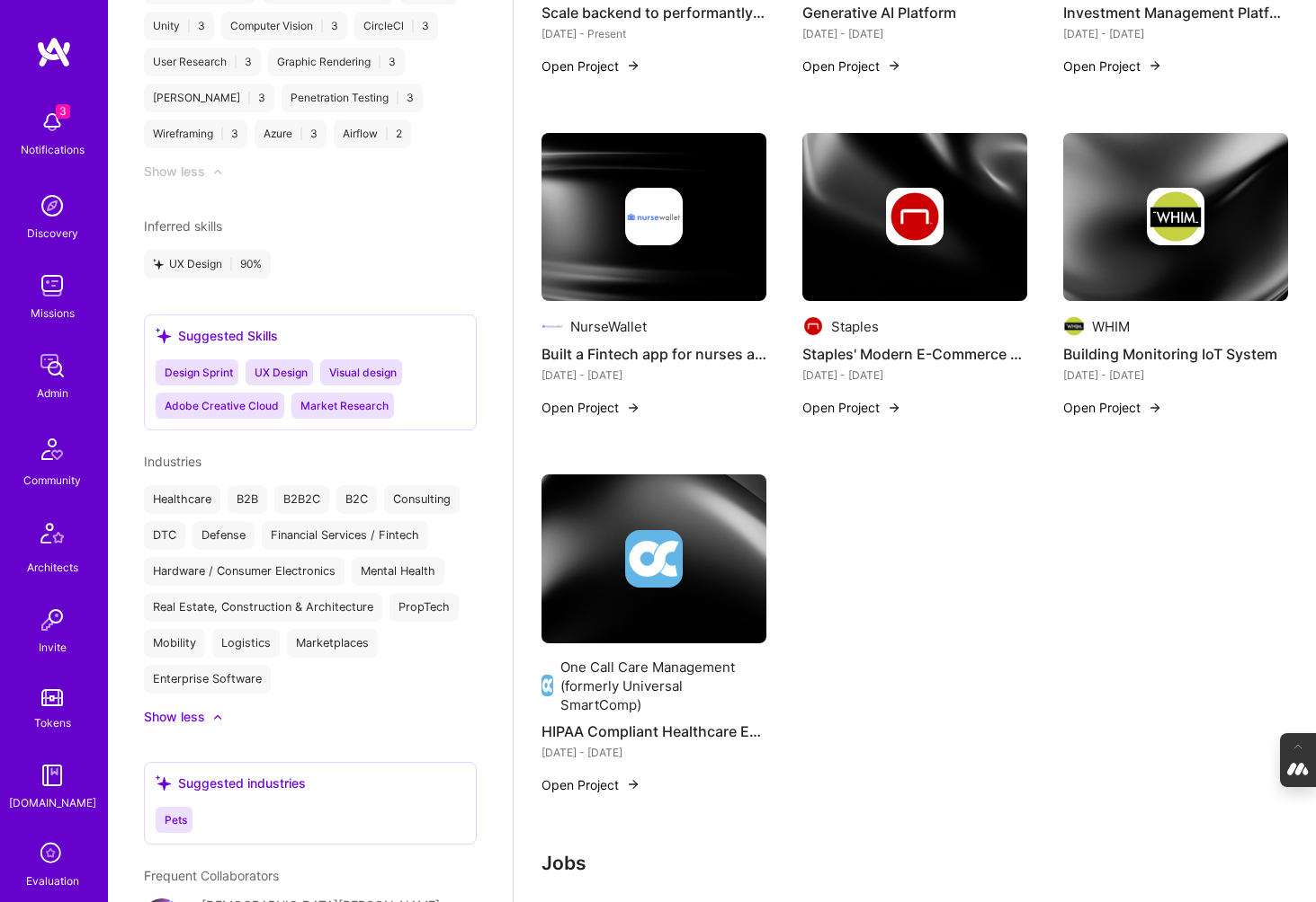
scroll to position [737, 0]
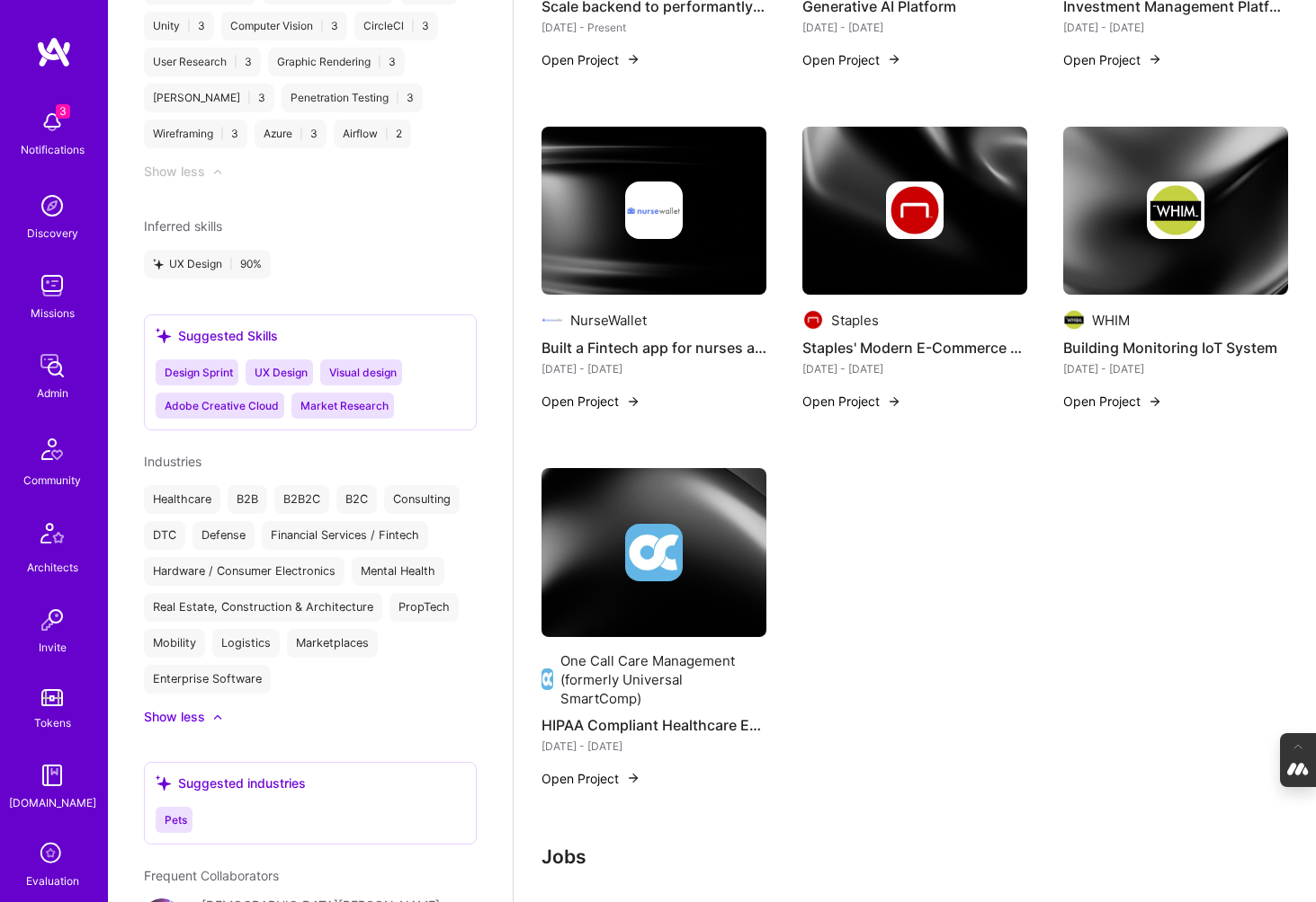
click at [1160, 270] on img at bounding box center [1174, 211] width 224 height 169
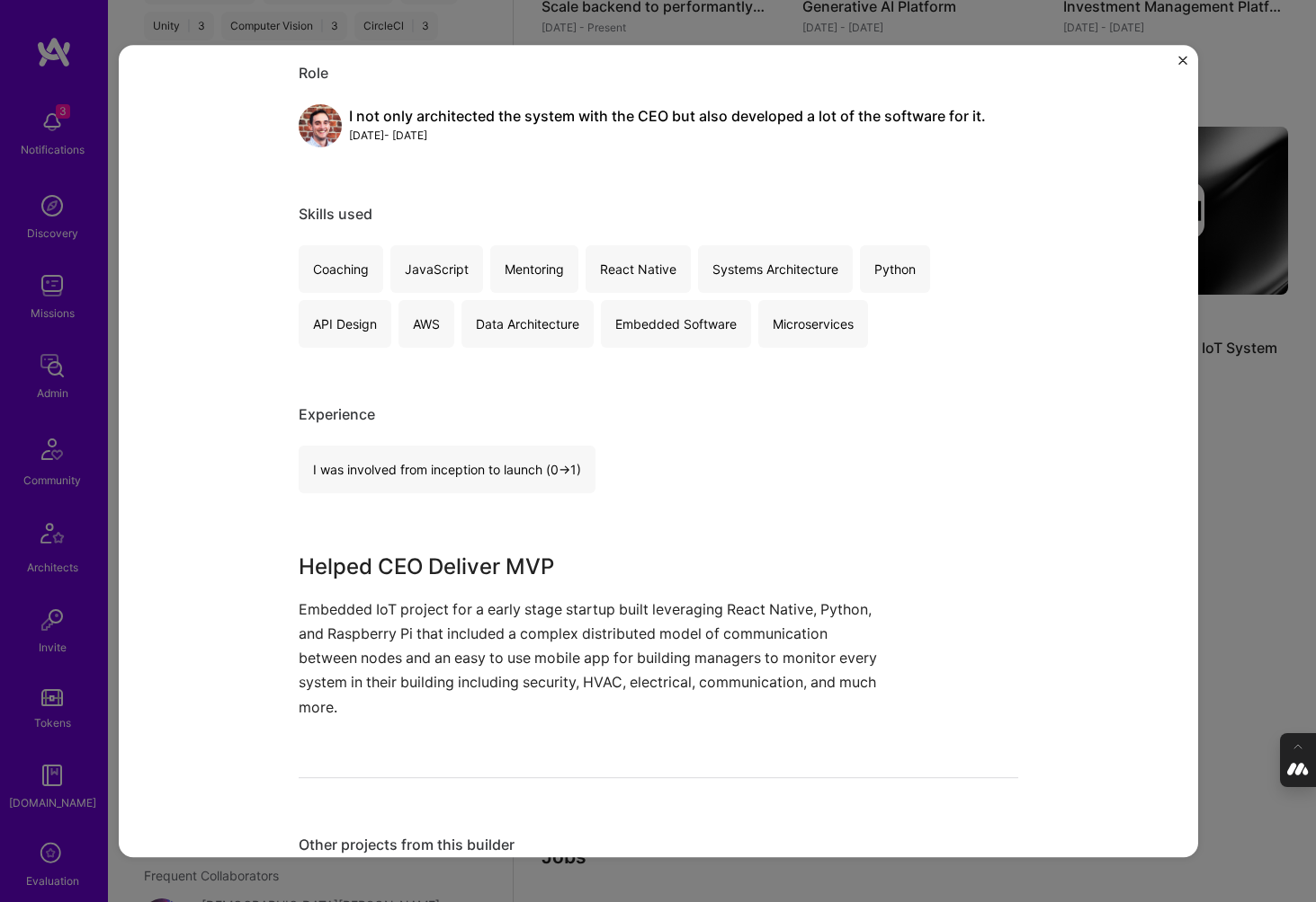
scroll to position [195, 0]
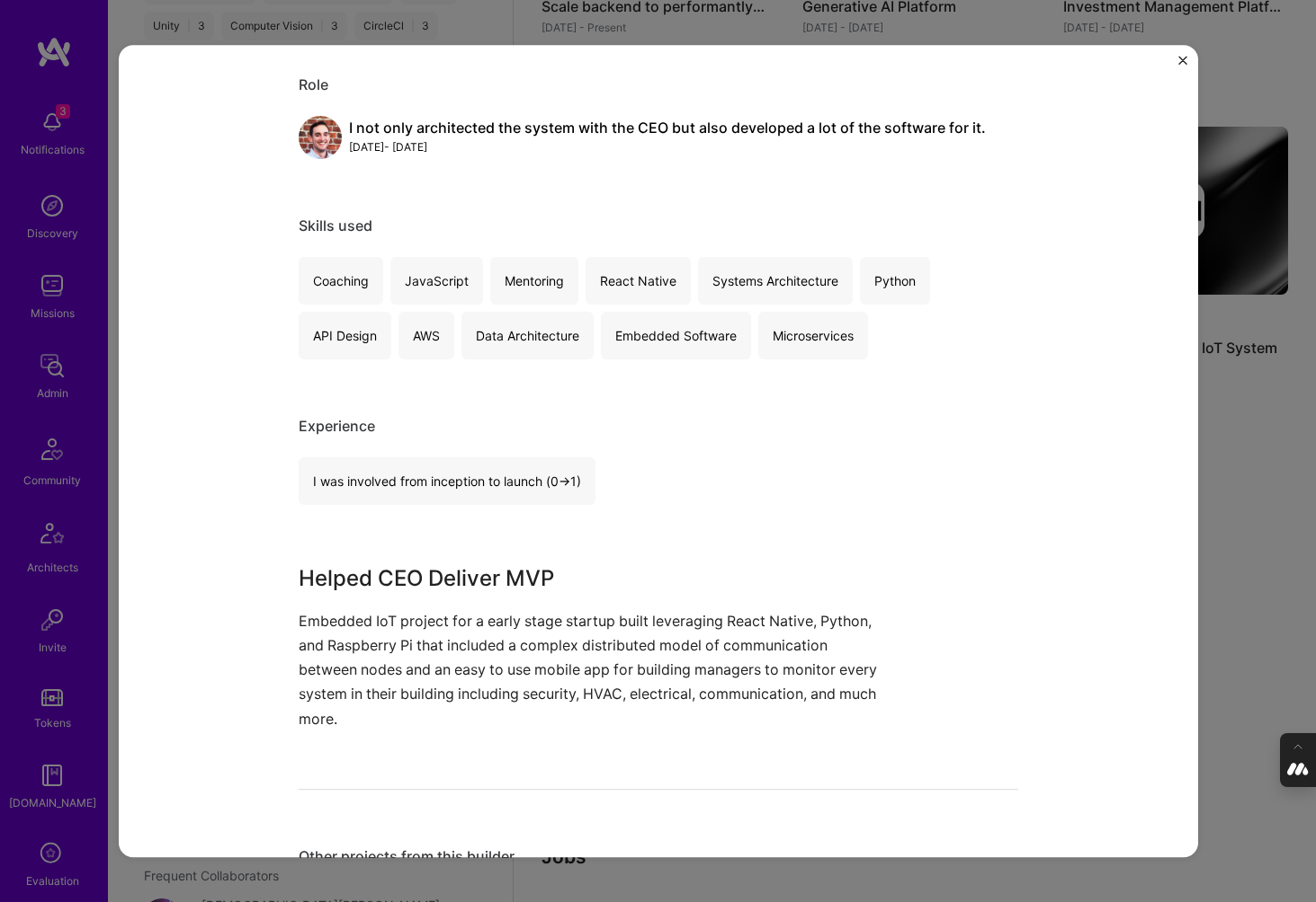
click at [1232, 446] on div "Building Monitoring IoT System WHIM Internet of Things (IoT) Role I not only ar…" at bounding box center [658, 451] width 1316 height 902
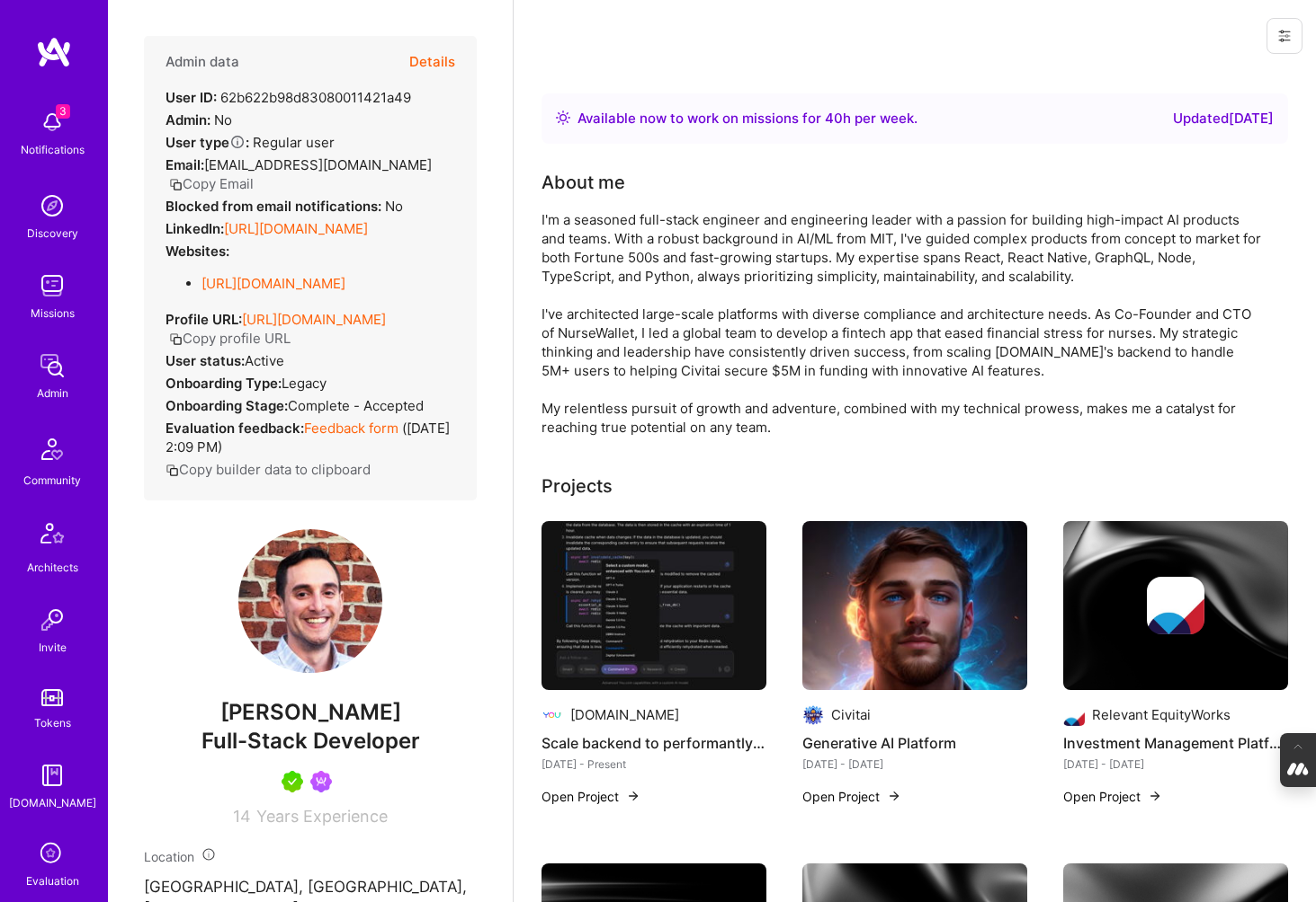
click at [291, 222] on link "[URL][DOMAIN_NAME]" at bounding box center [295, 229] width 144 height 17
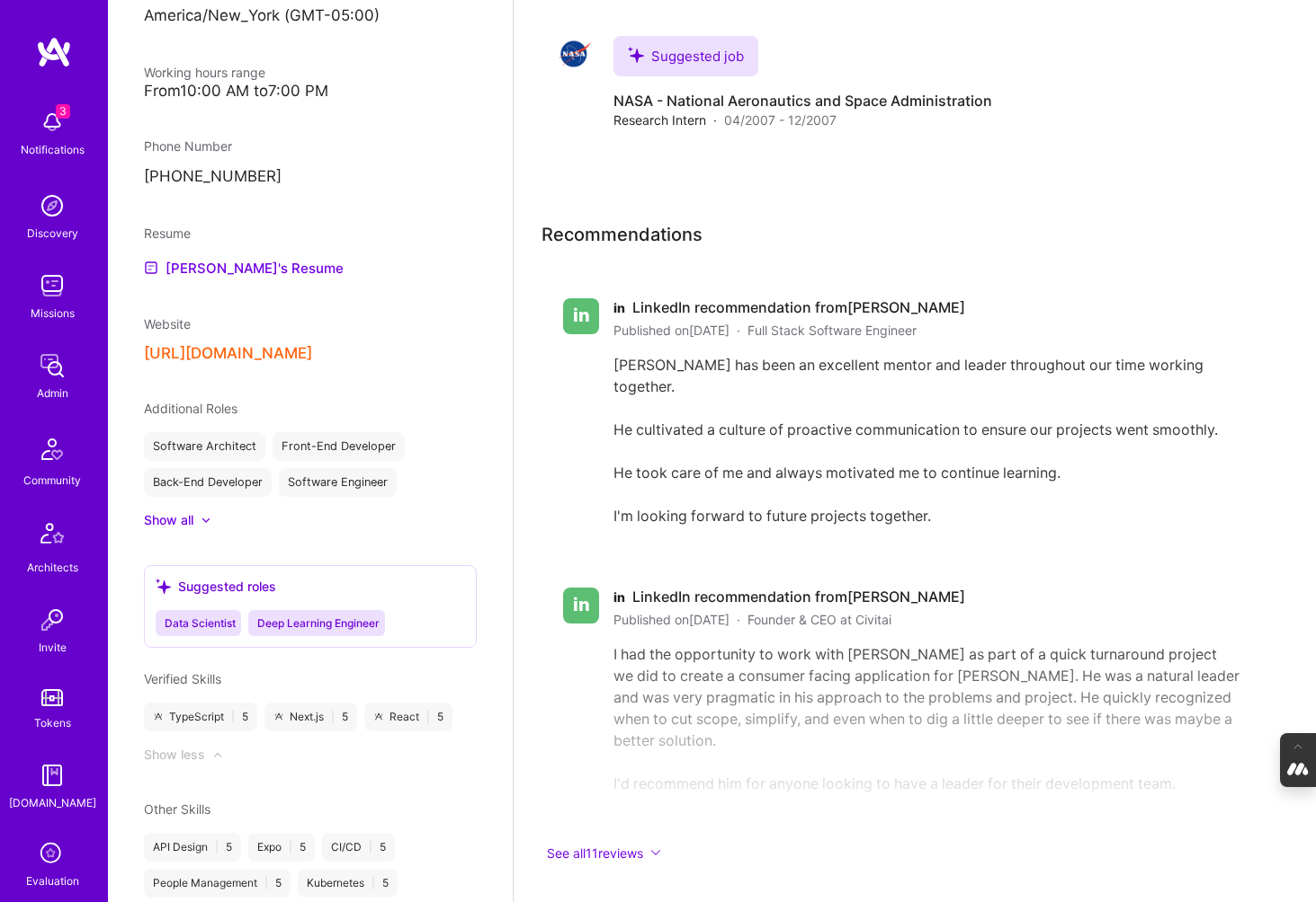
scroll to position [980, 0]
click at [221, 277] on link "Diego's Resume" at bounding box center [244, 266] width 199 height 21
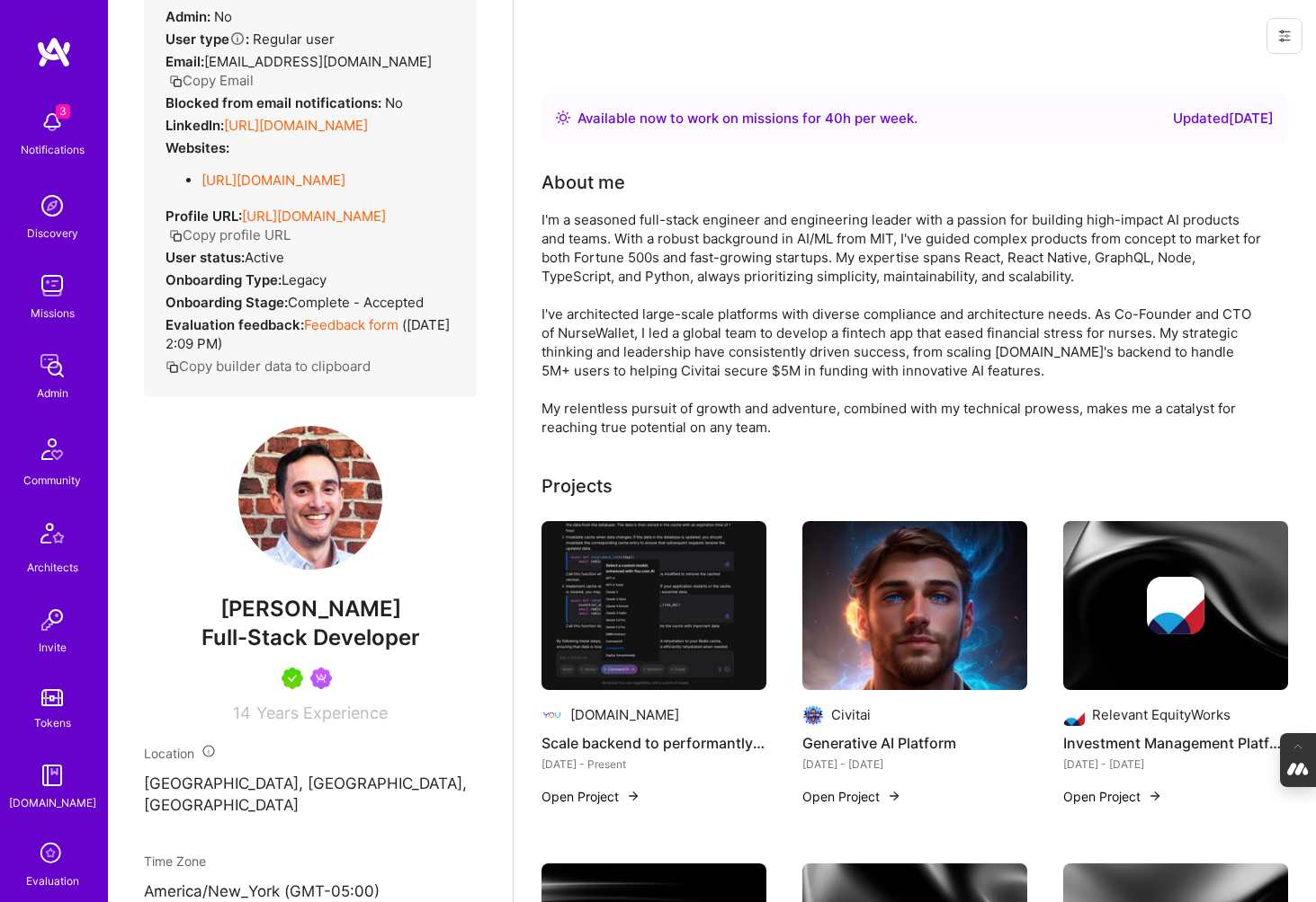
scroll to position [0, 0]
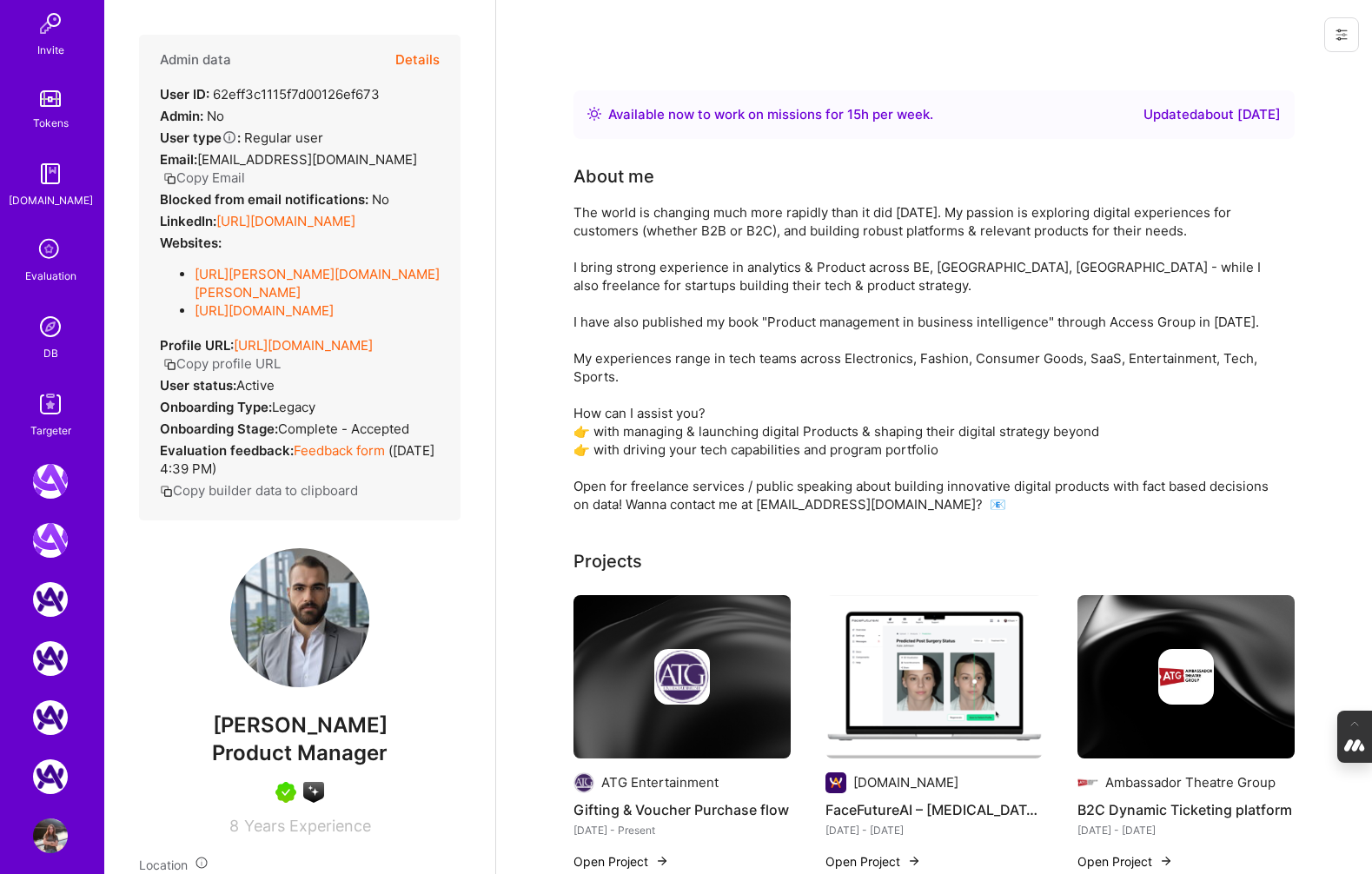
scroll to position [589, 0]
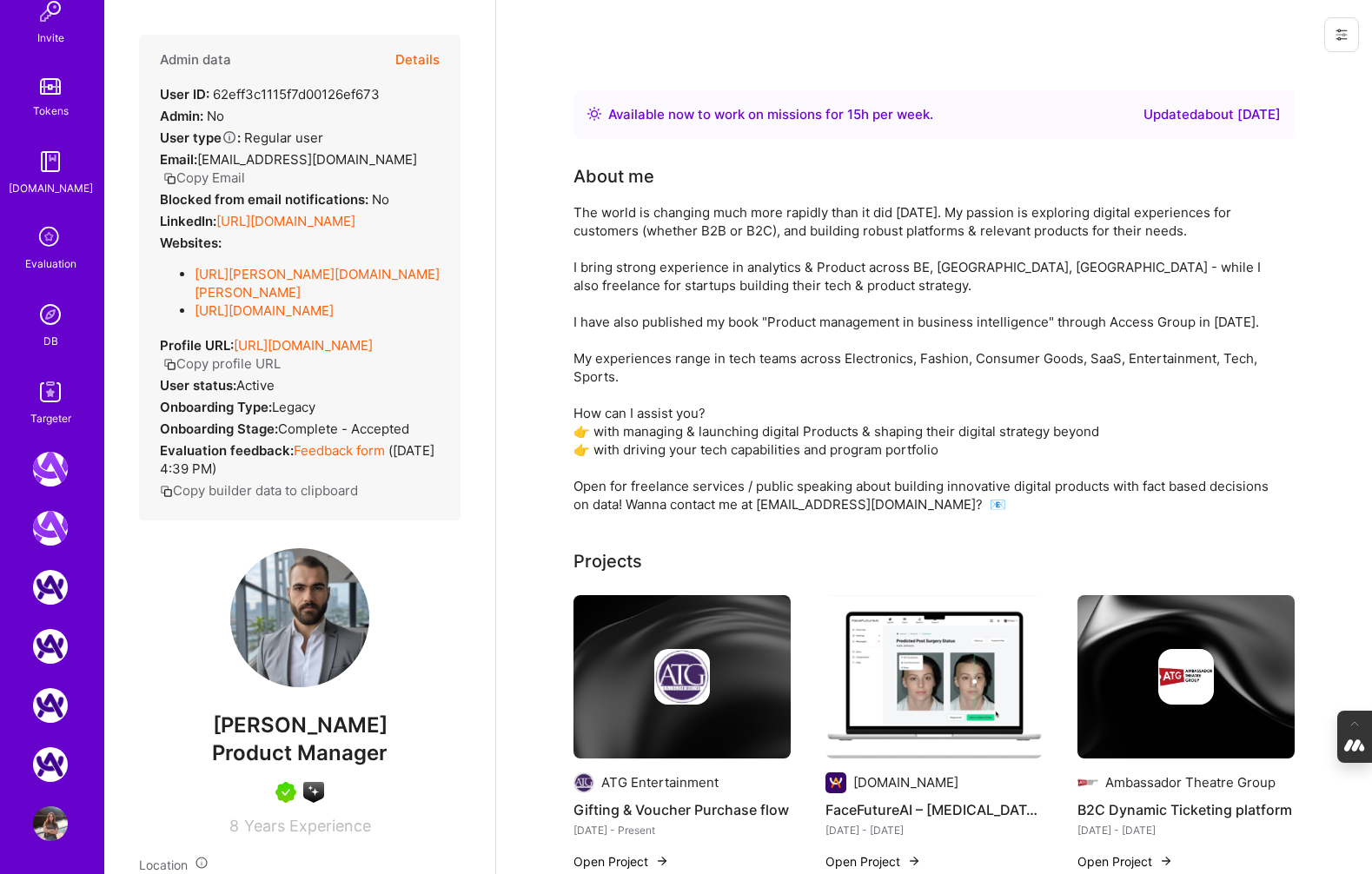
click at [53, 320] on img at bounding box center [50, 314] width 35 height 35
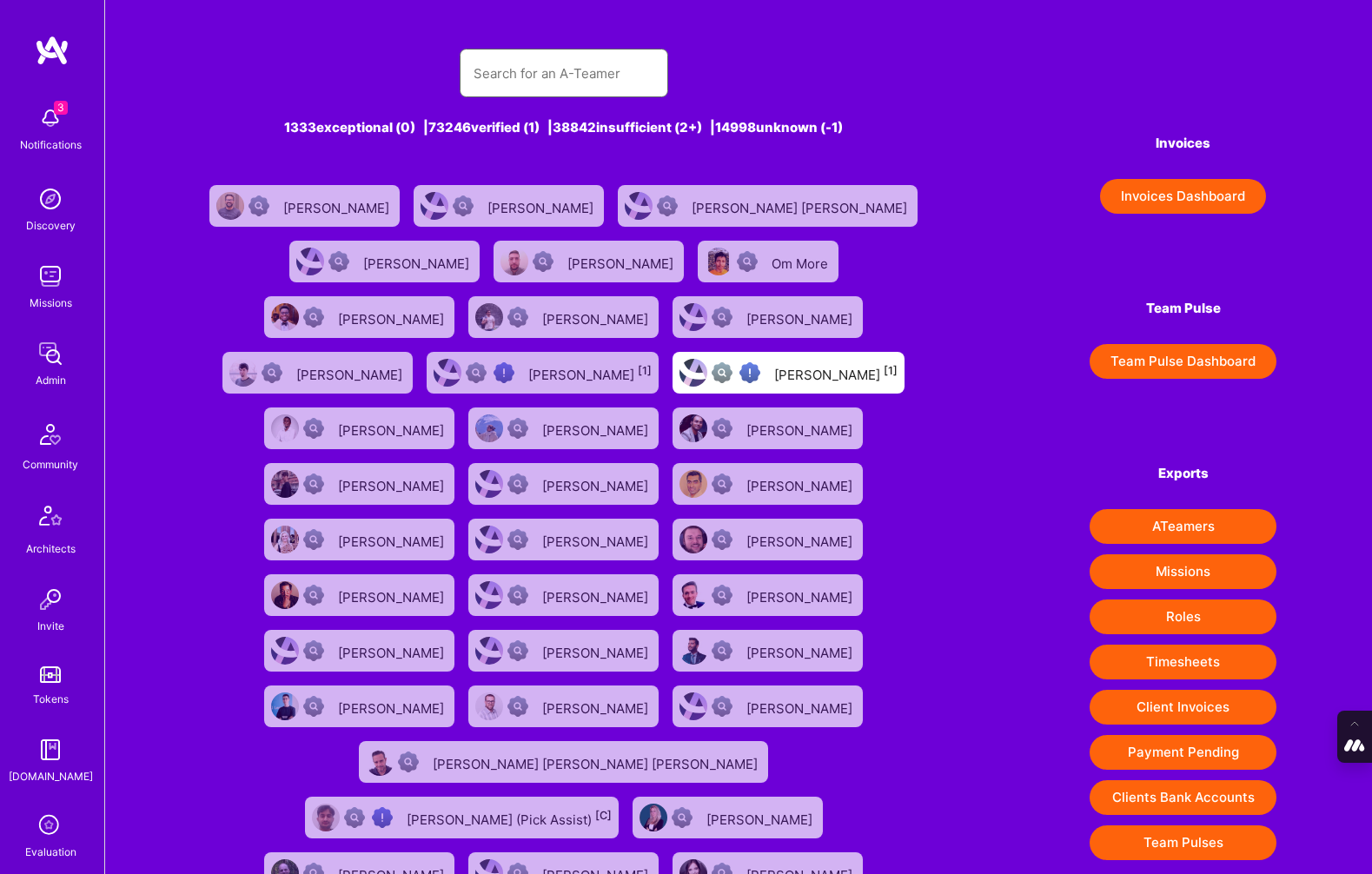
click at [572, 69] on input "text" at bounding box center [563, 73] width 181 height 44
paste input "[PERSON_NAME]"
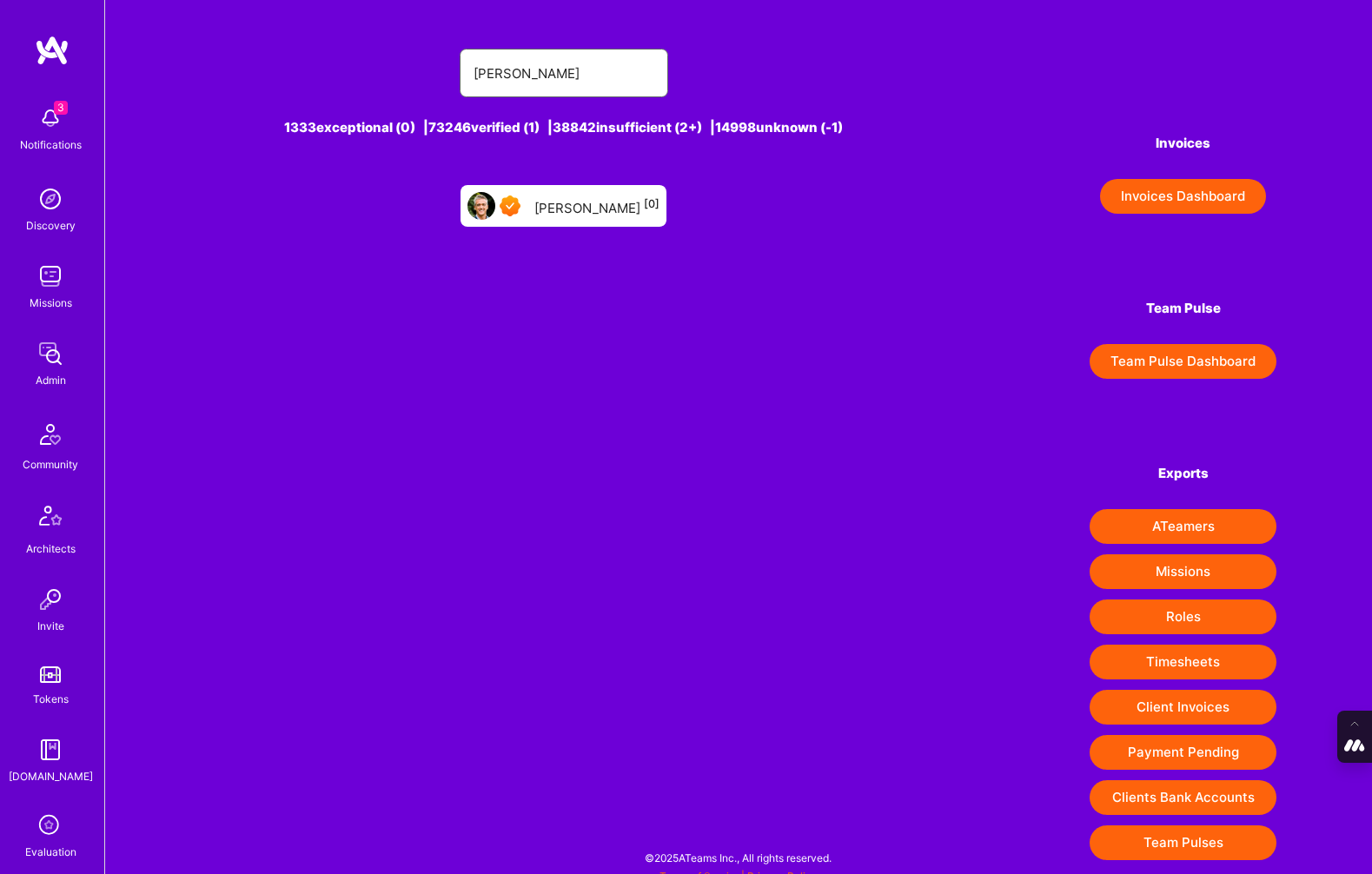
type input "[PERSON_NAME]"
click at [610, 210] on div "[PERSON_NAME] [0]" at bounding box center [596, 205] width 125 height 23
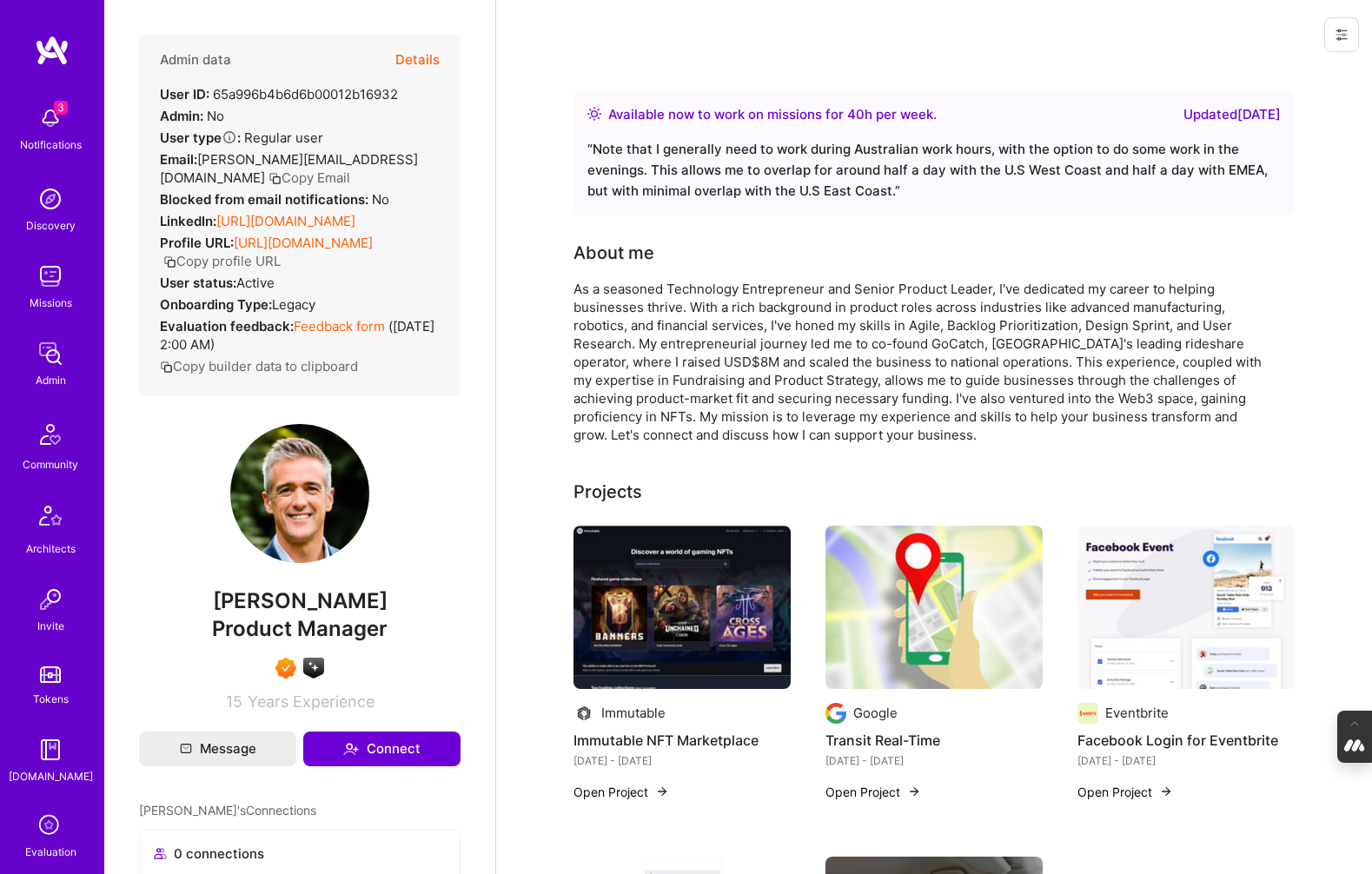
click at [422, 55] on button "Details" at bounding box center [417, 60] width 44 height 50
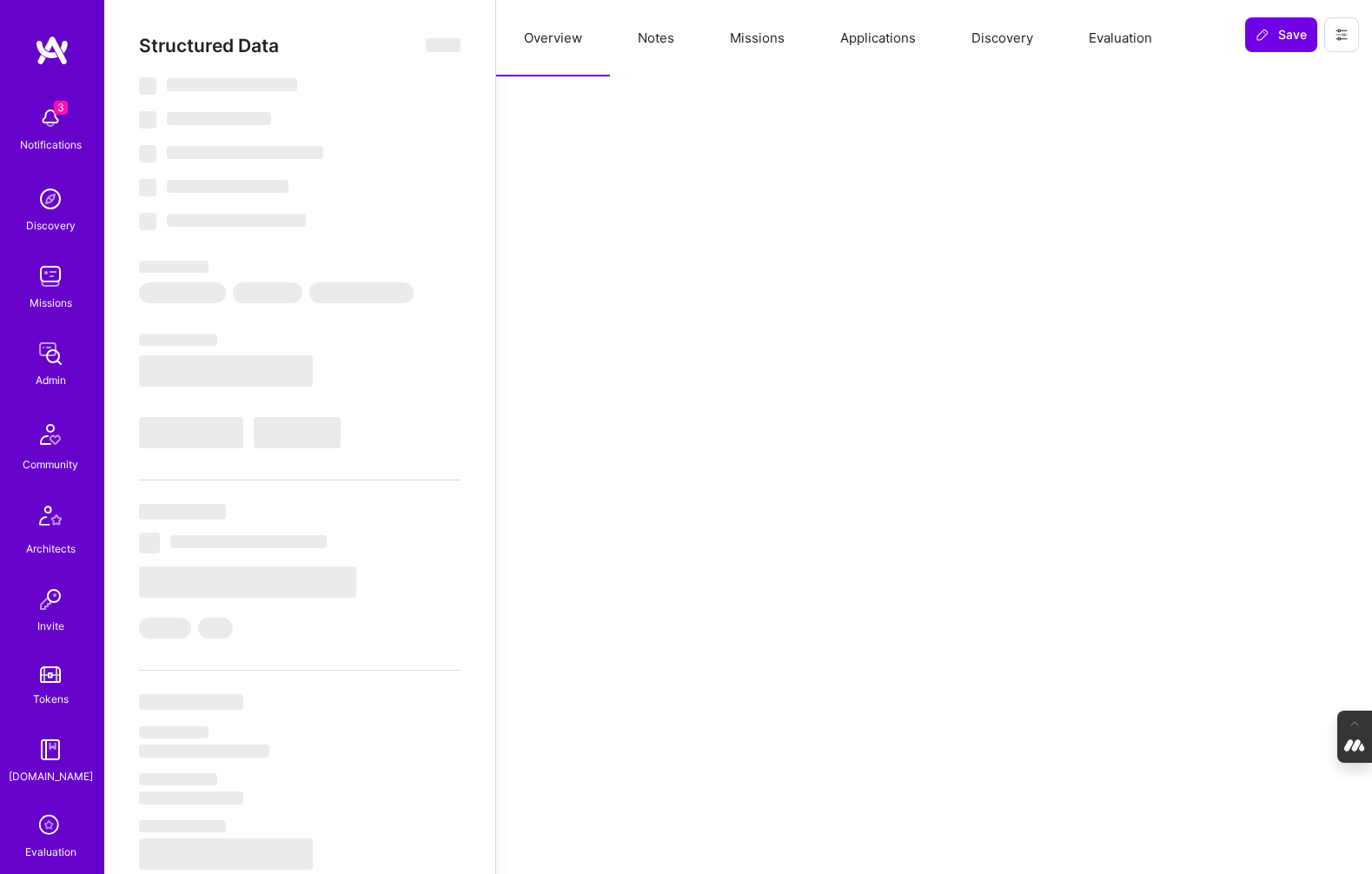
click at [657, 52] on button "Notes" at bounding box center [656, 38] width 92 height 77
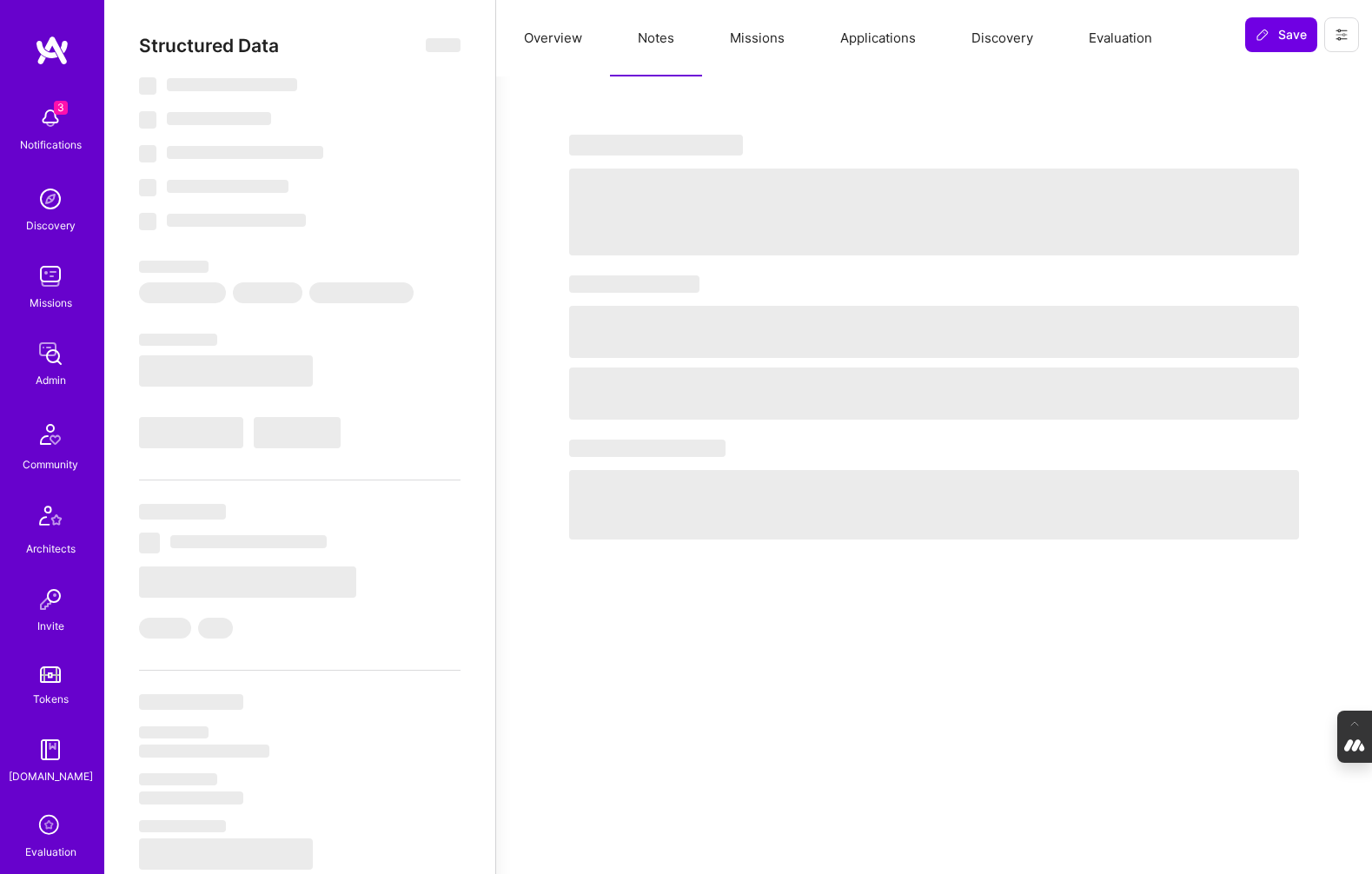
select select "Right Now"
select select "7"
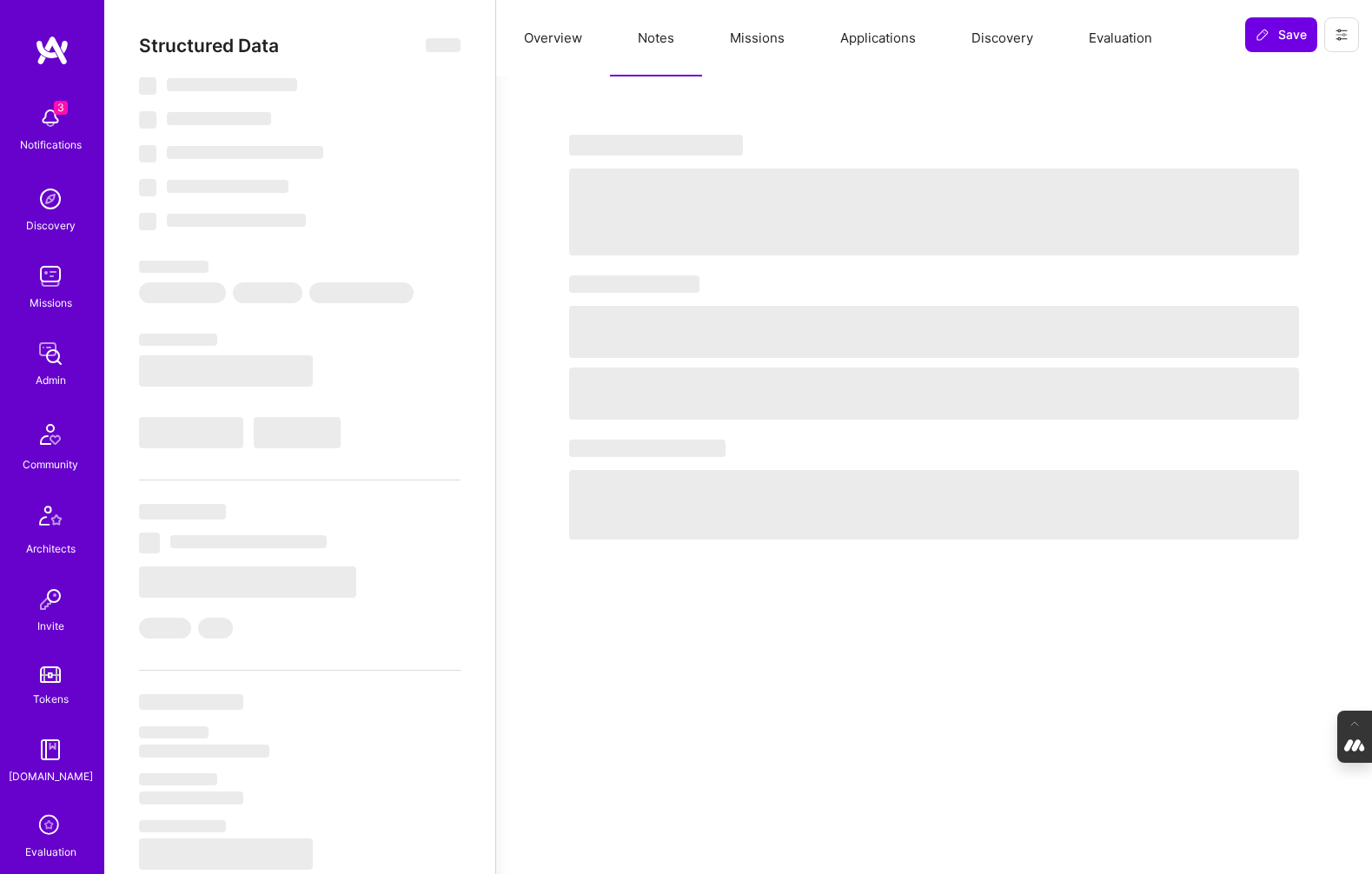
select select "AU"
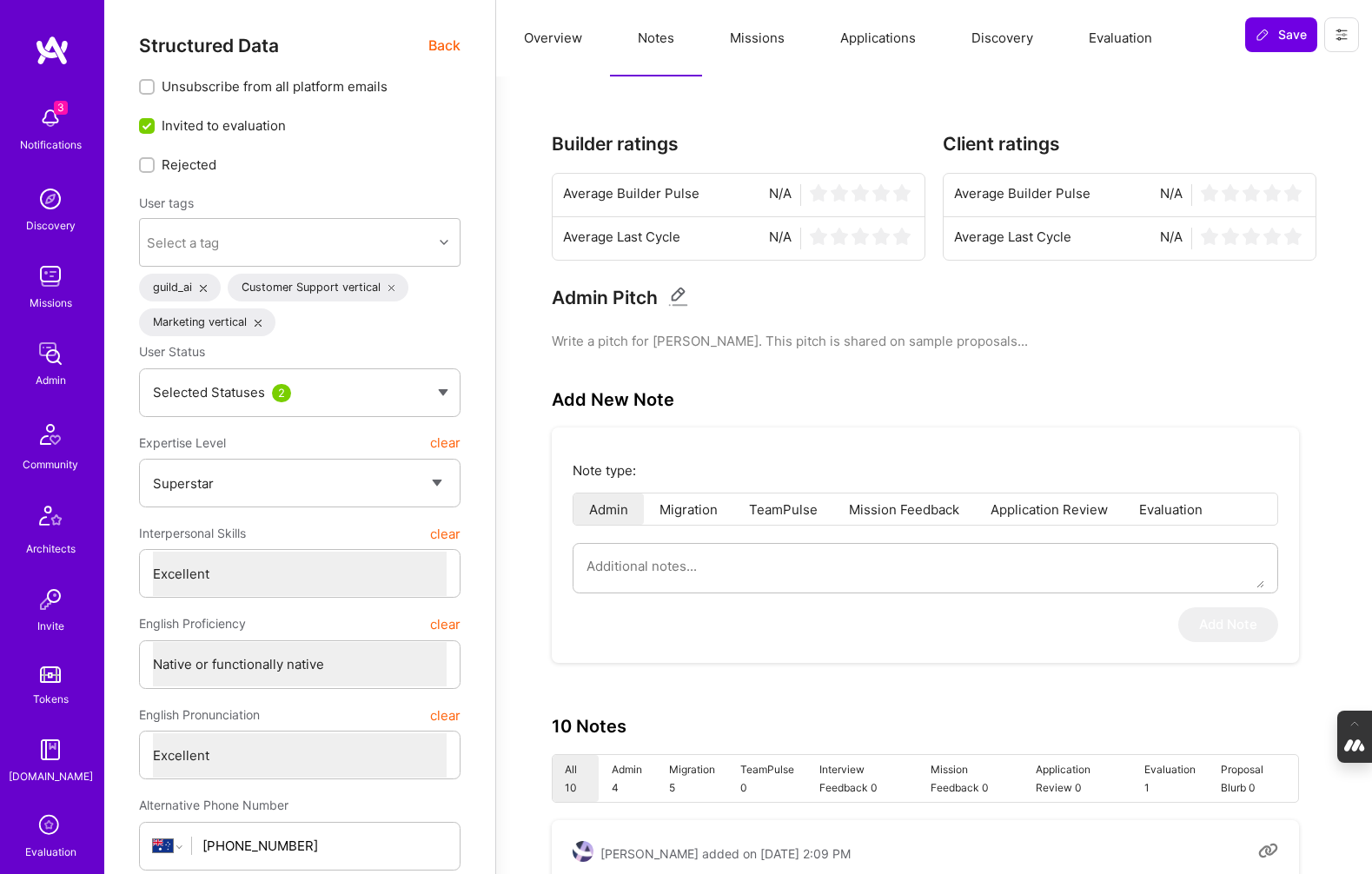
click at [447, 41] on span "Back" at bounding box center [444, 46] width 32 height 22
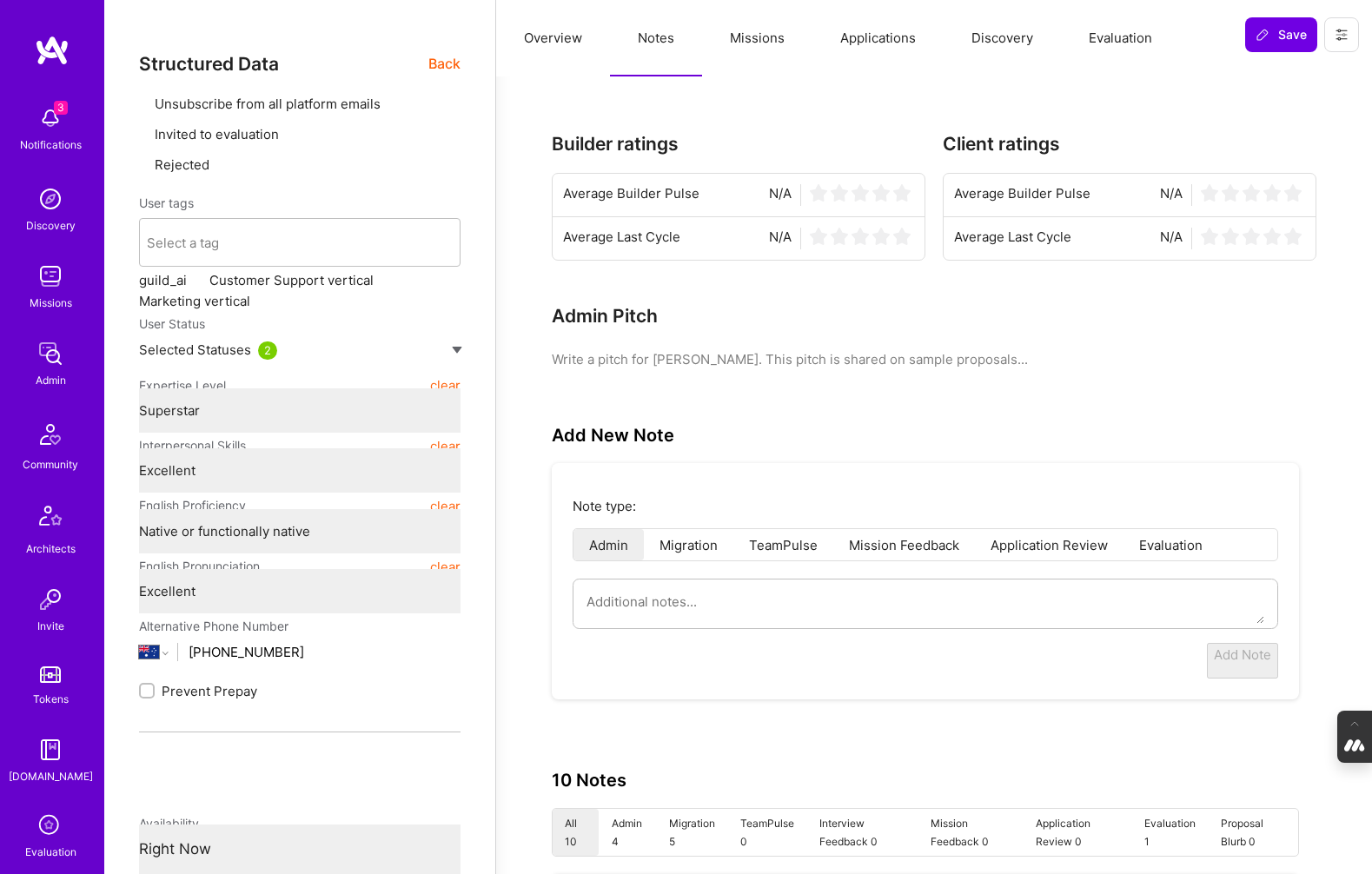
type textarea "x"
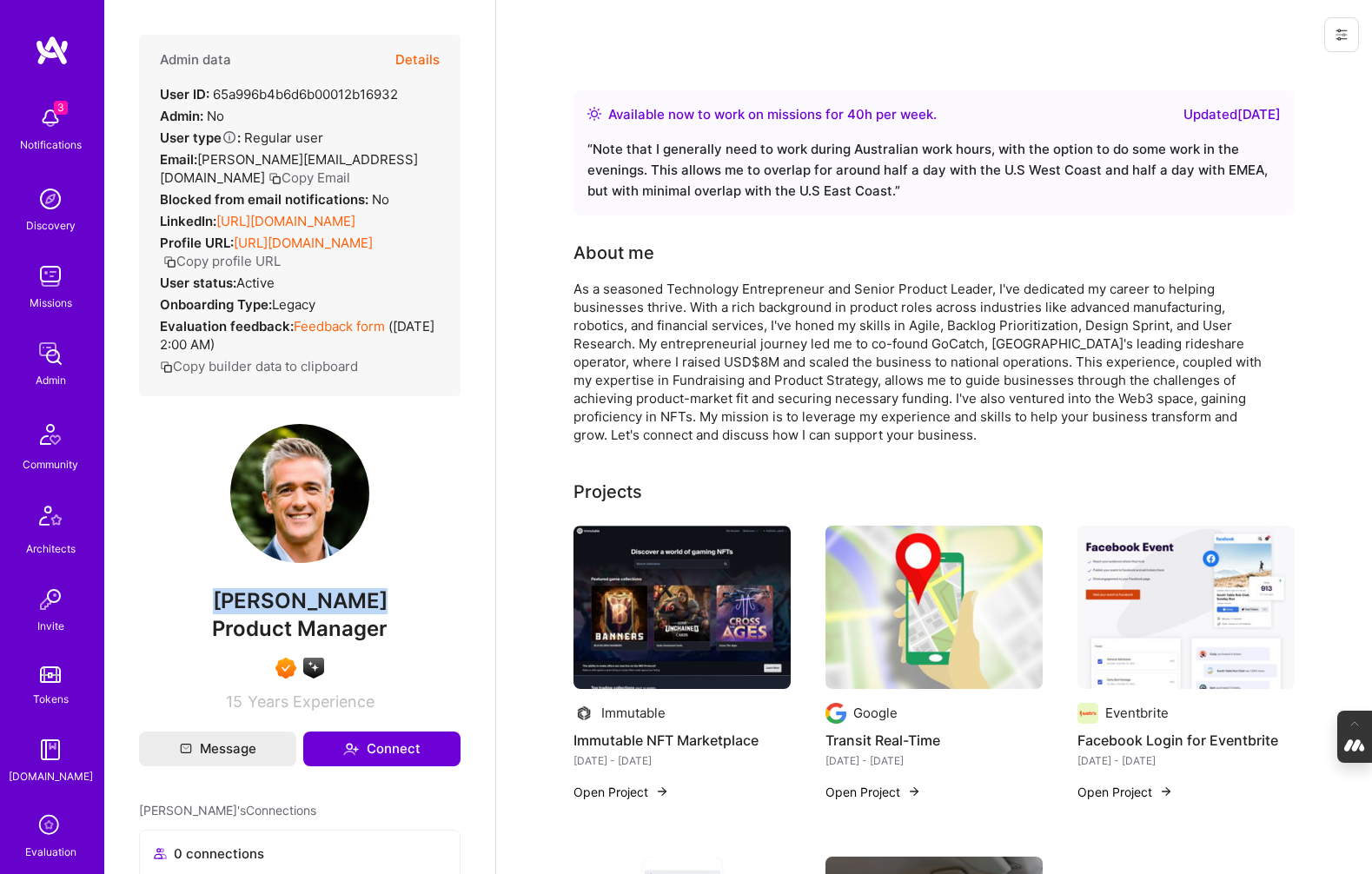
drag, startPoint x: 377, startPoint y: 619, endPoint x: 231, endPoint y: 620, distance: 146.0
click at [231, 615] on span "[PERSON_NAME]" at bounding box center [300, 601] width 321 height 26
copy span "[PERSON_NAME]"
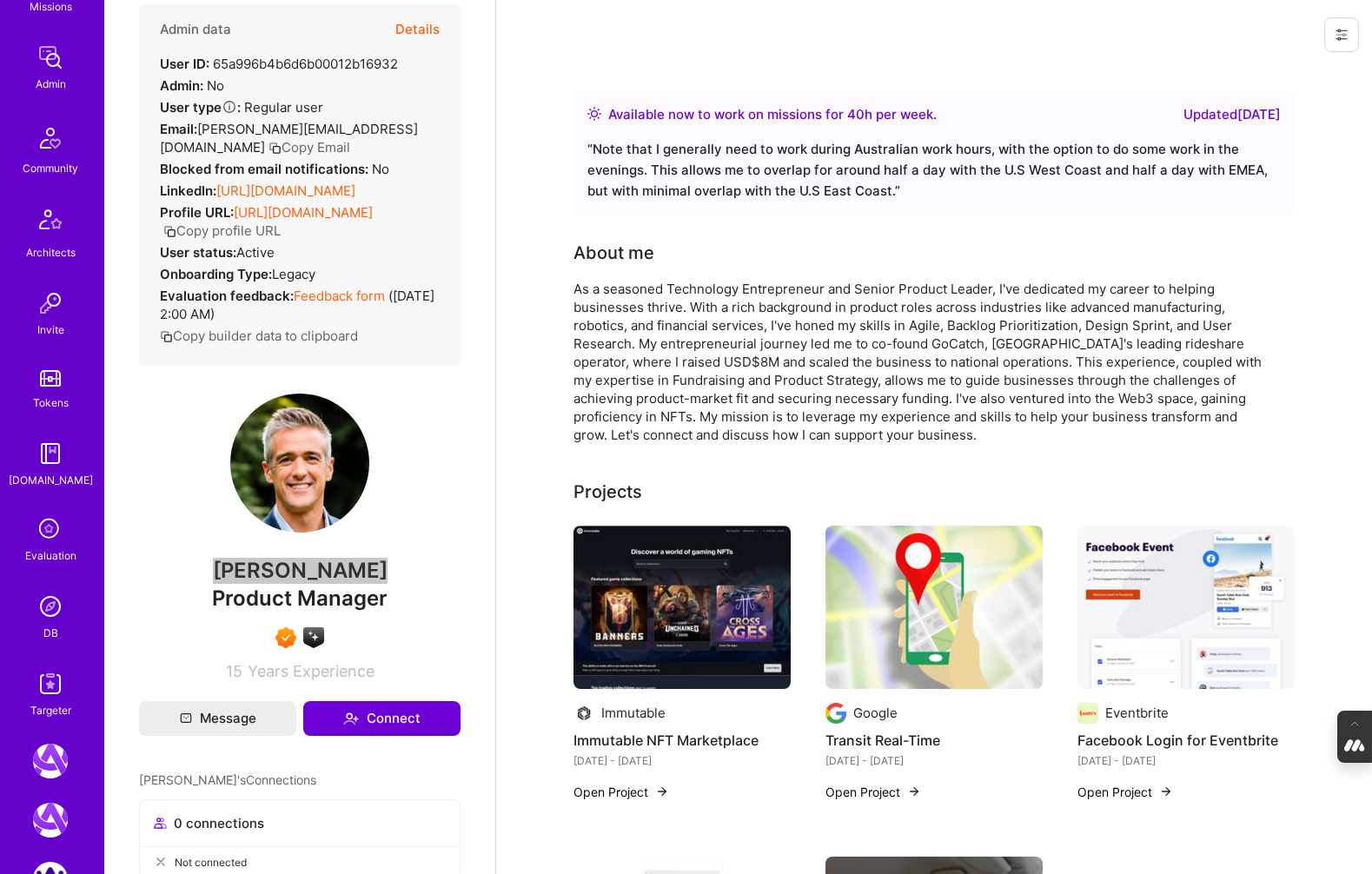
scroll to position [307, 0]
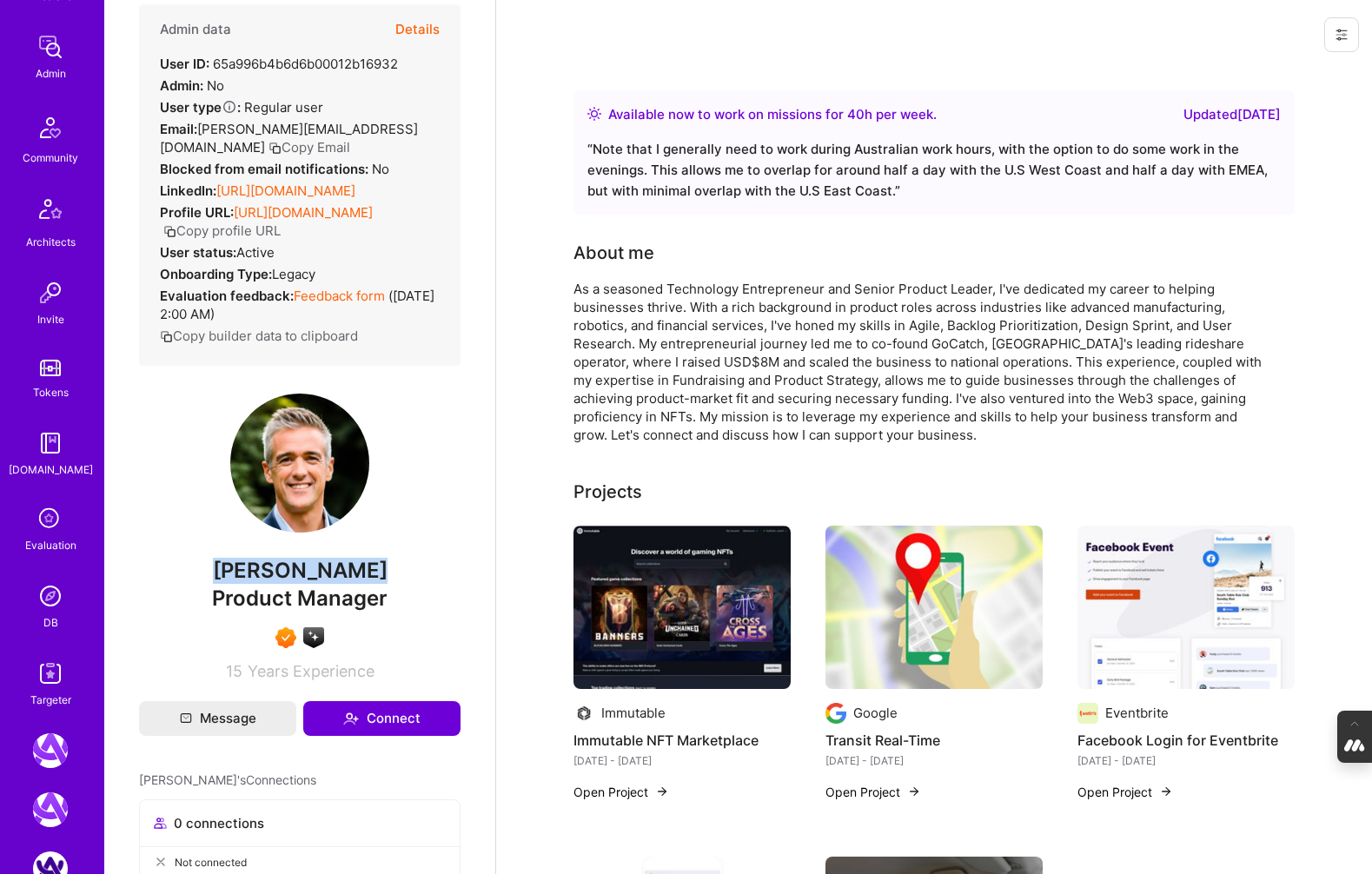
click at [53, 623] on div "DB" at bounding box center [50, 623] width 14 height 18
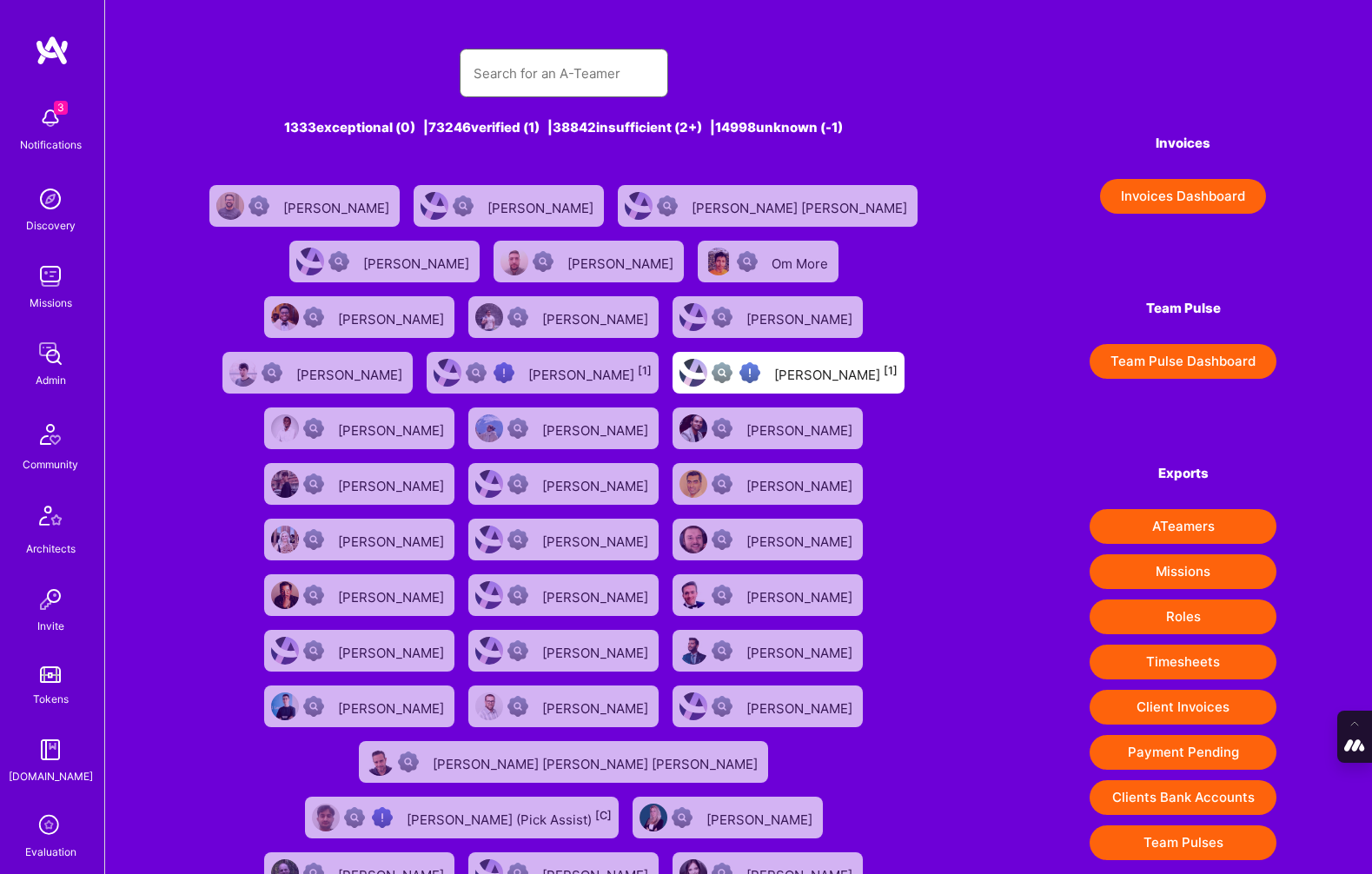
click at [583, 85] on input "text" at bounding box center [563, 73] width 181 height 44
paste input "[PERSON_NAME]"
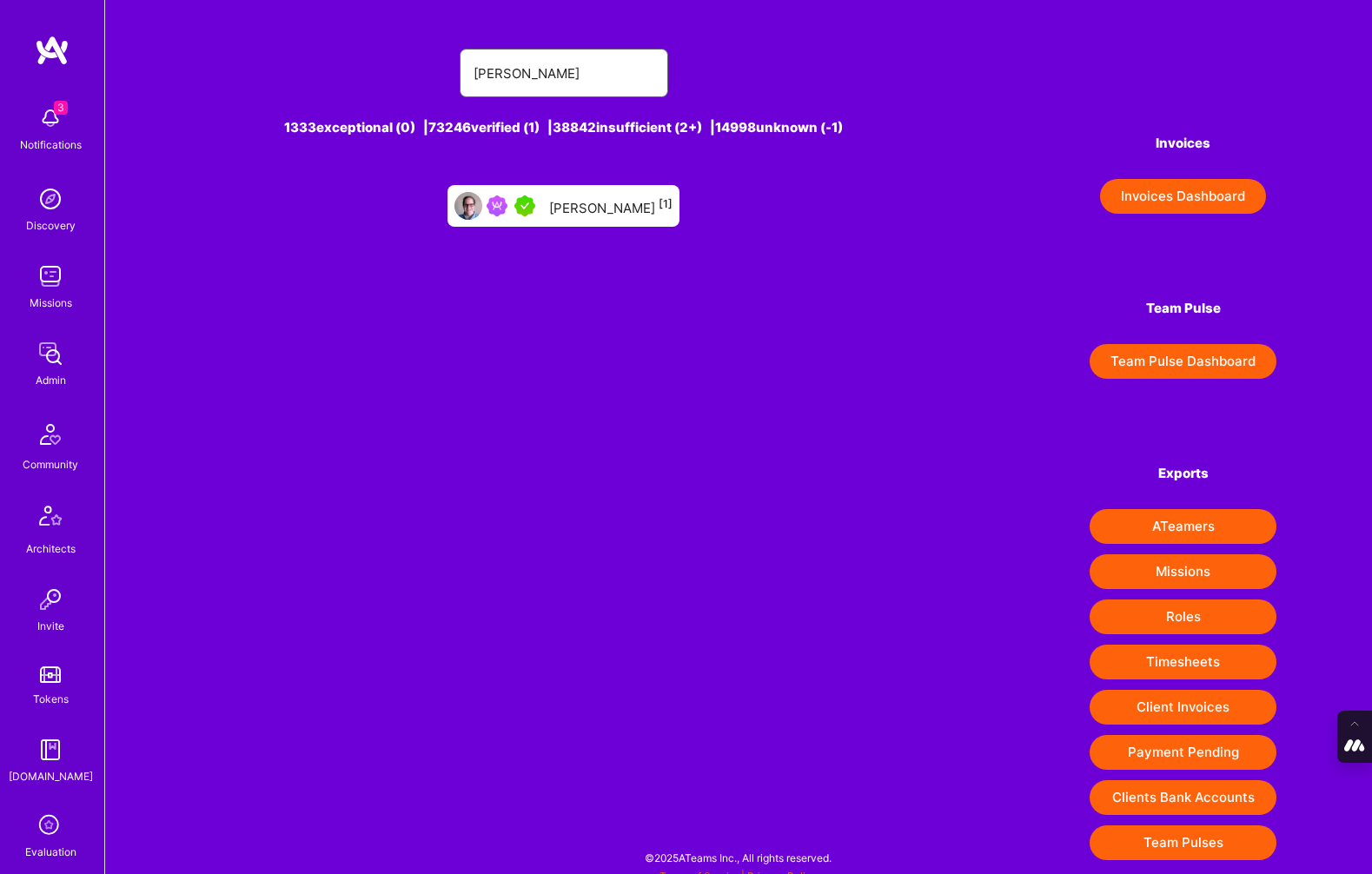
type input "[PERSON_NAME]"
click at [592, 192] on div "Mark Conway [1]" at bounding box center [563, 206] width 232 height 41
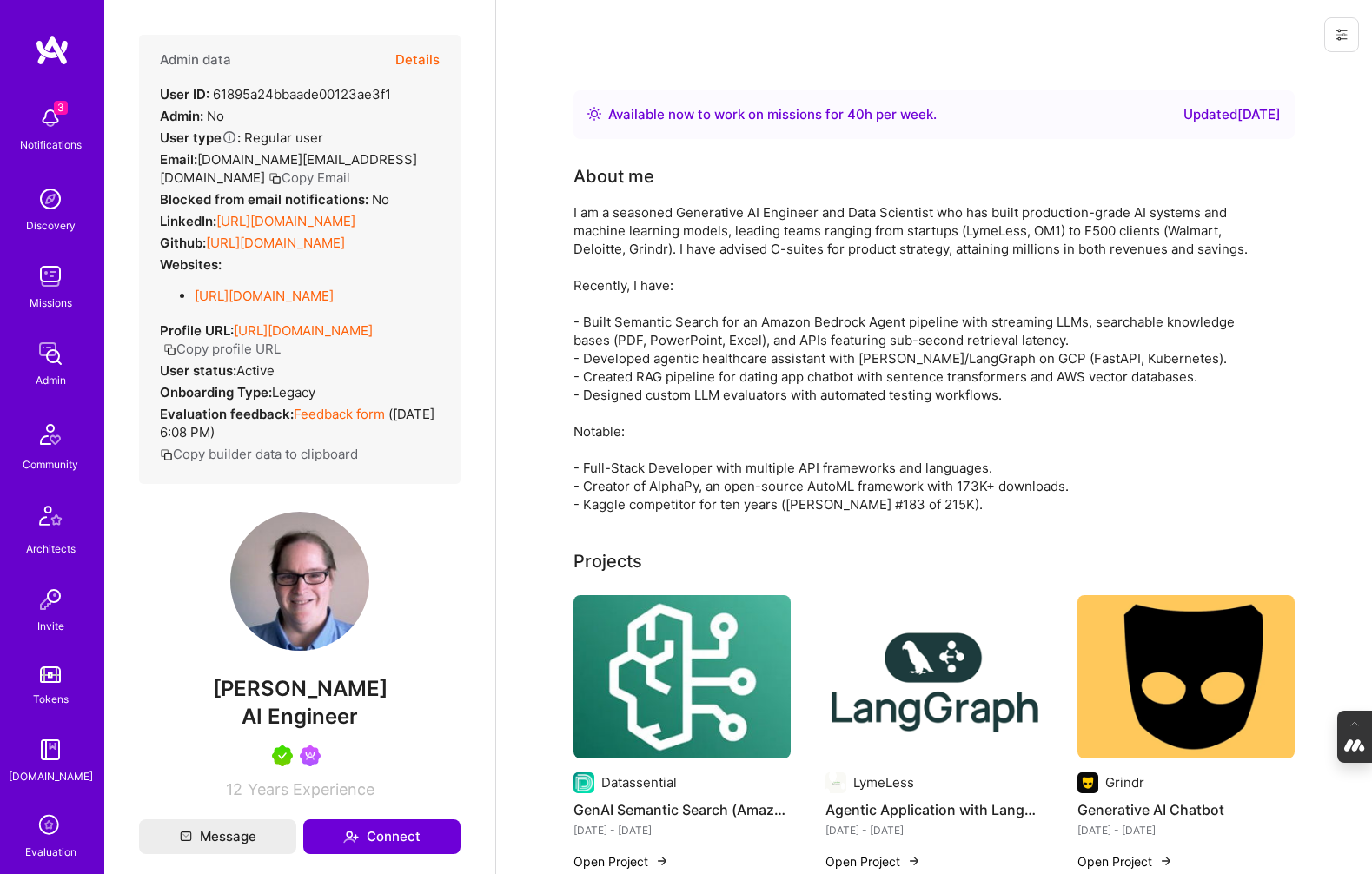
click at [418, 61] on button "Details" at bounding box center [417, 60] width 44 height 50
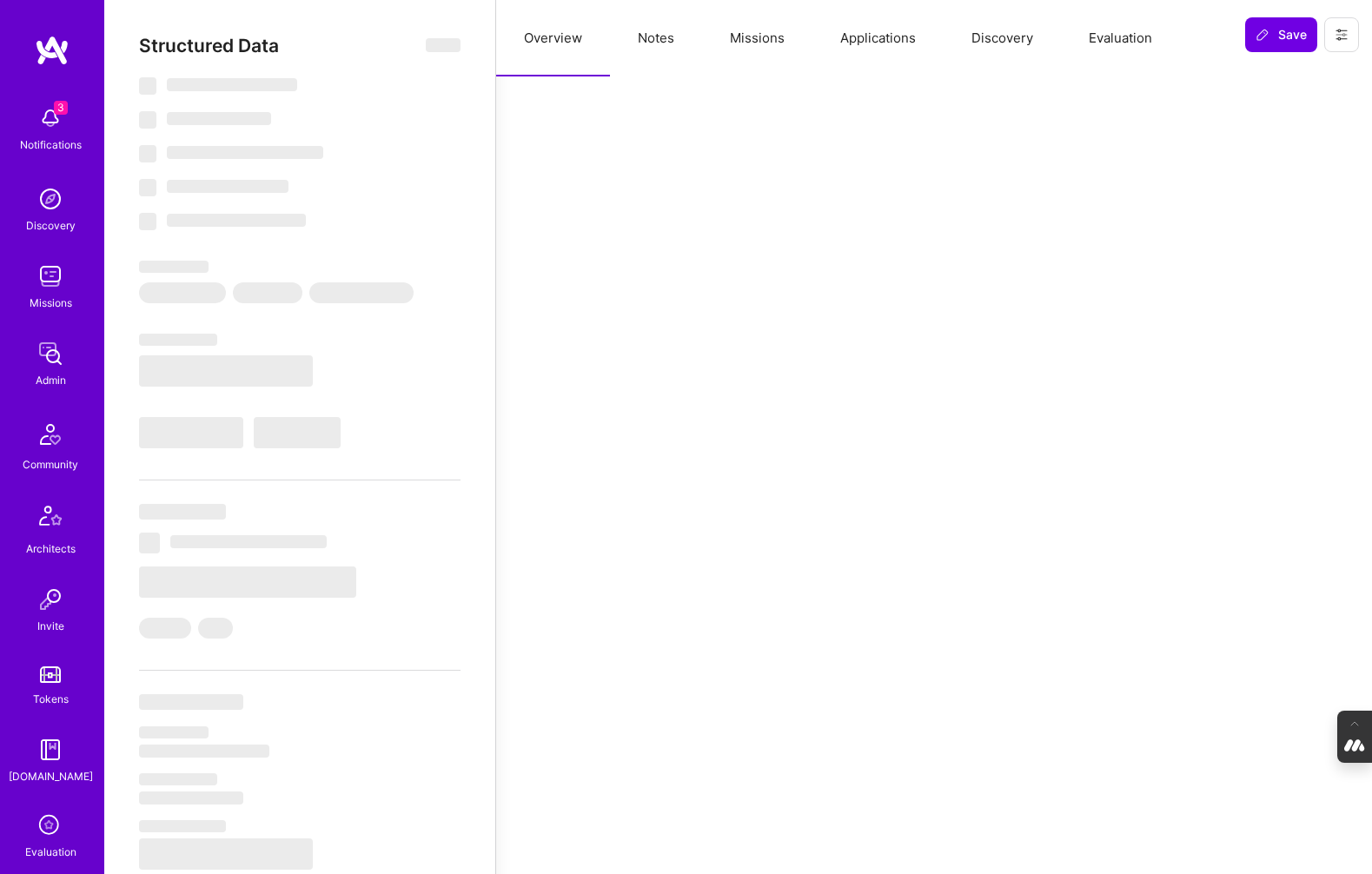
click at [1108, 38] on button "Evaluation" at bounding box center [1120, 38] width 119 height 77
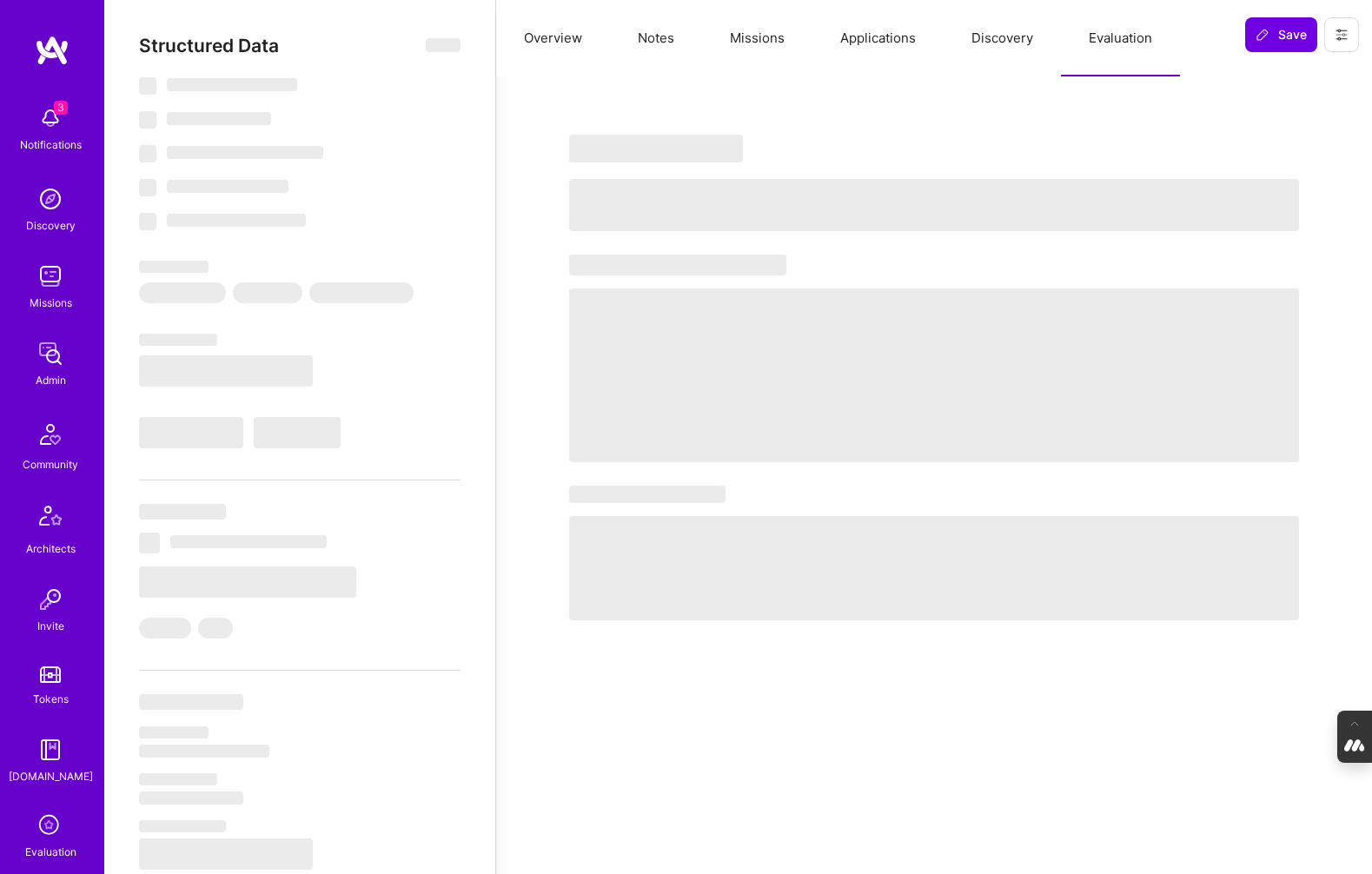
type textarea "x"
select select "Right Now"
select select "5"
select select "7"
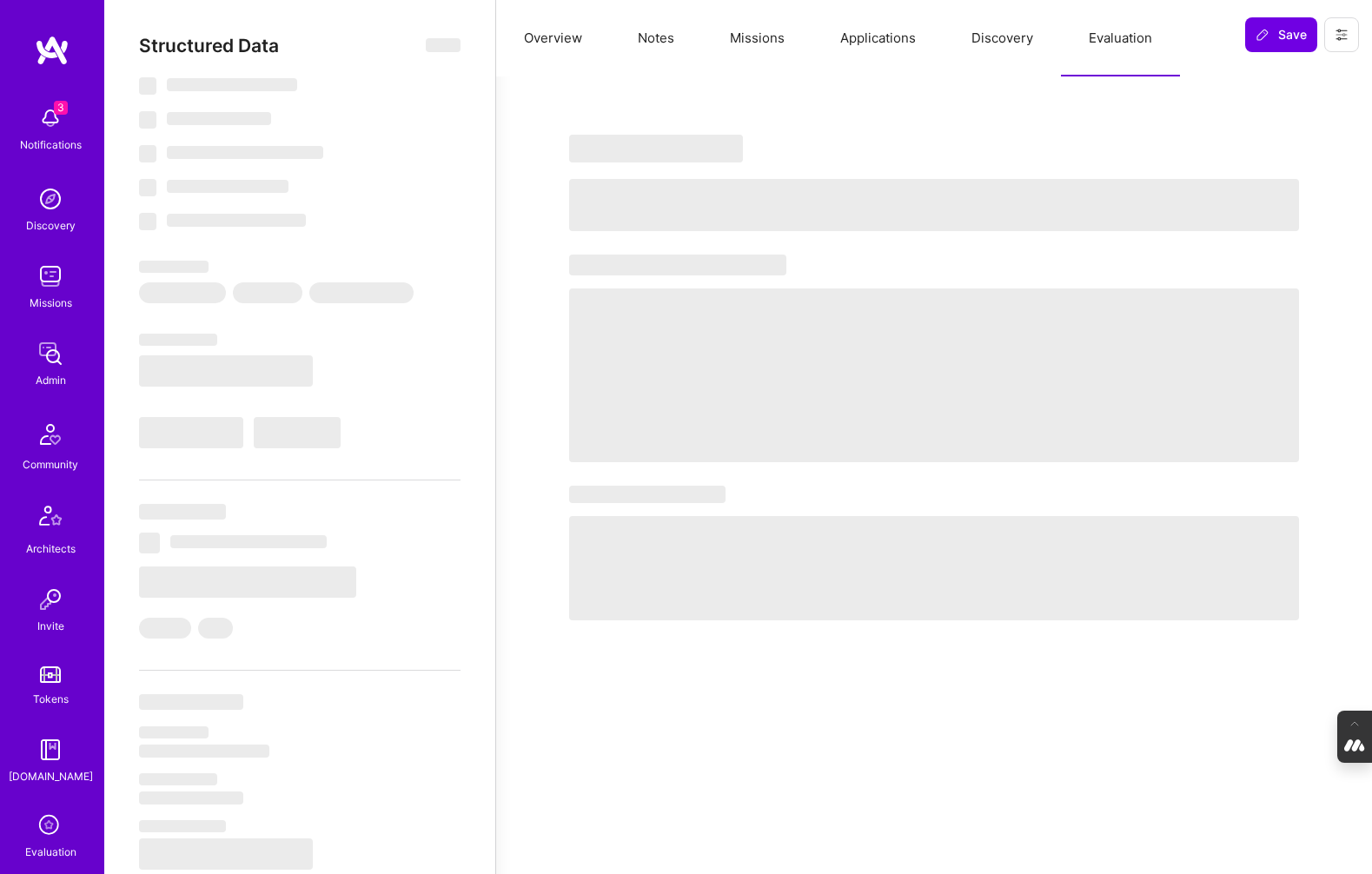
select select "7"
select select "US"
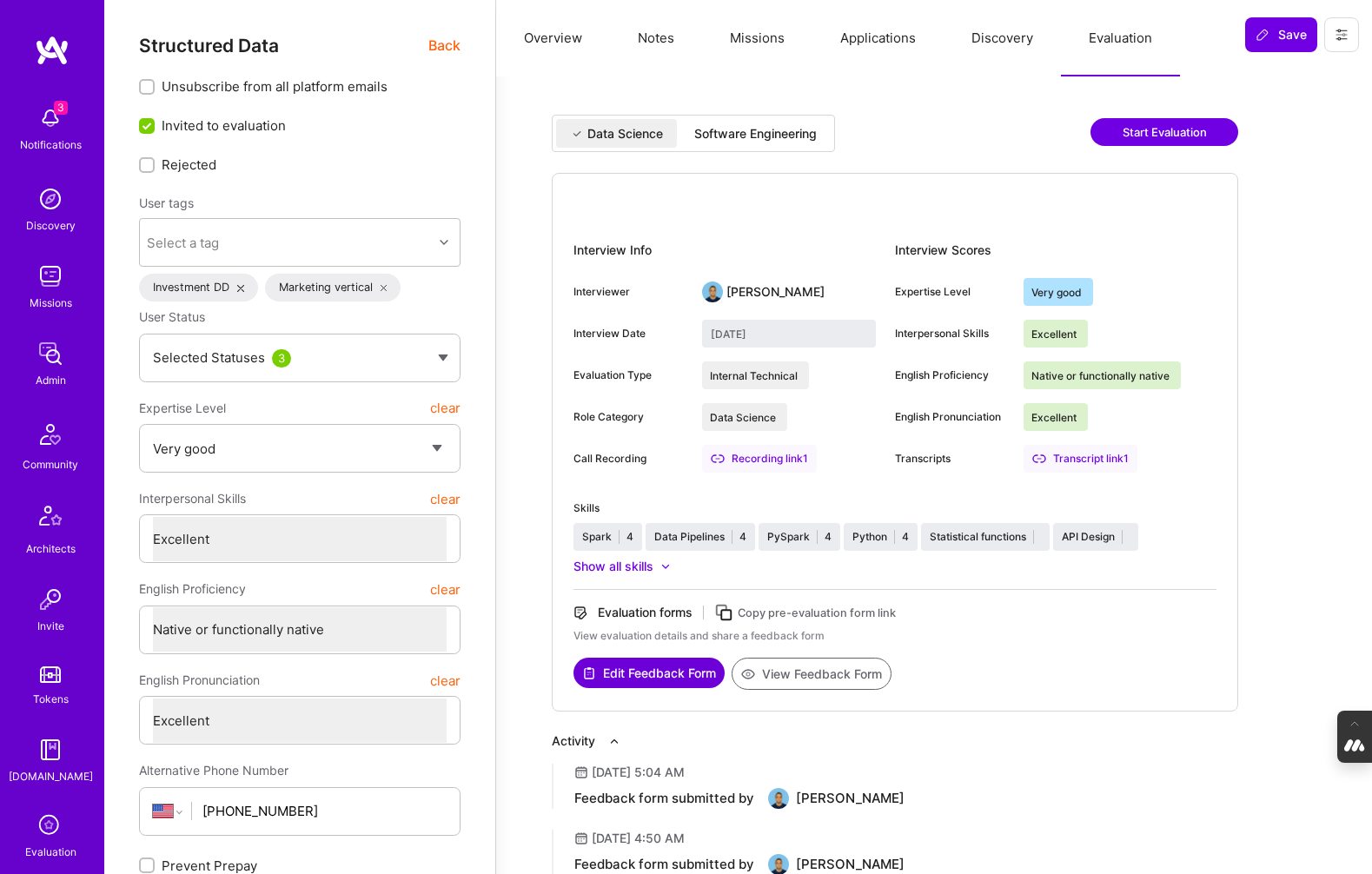
click at [776, 142] on div "Software Engineering" at bounding box center [755, 133] width 150 height 29
type input "September 3, 2025"
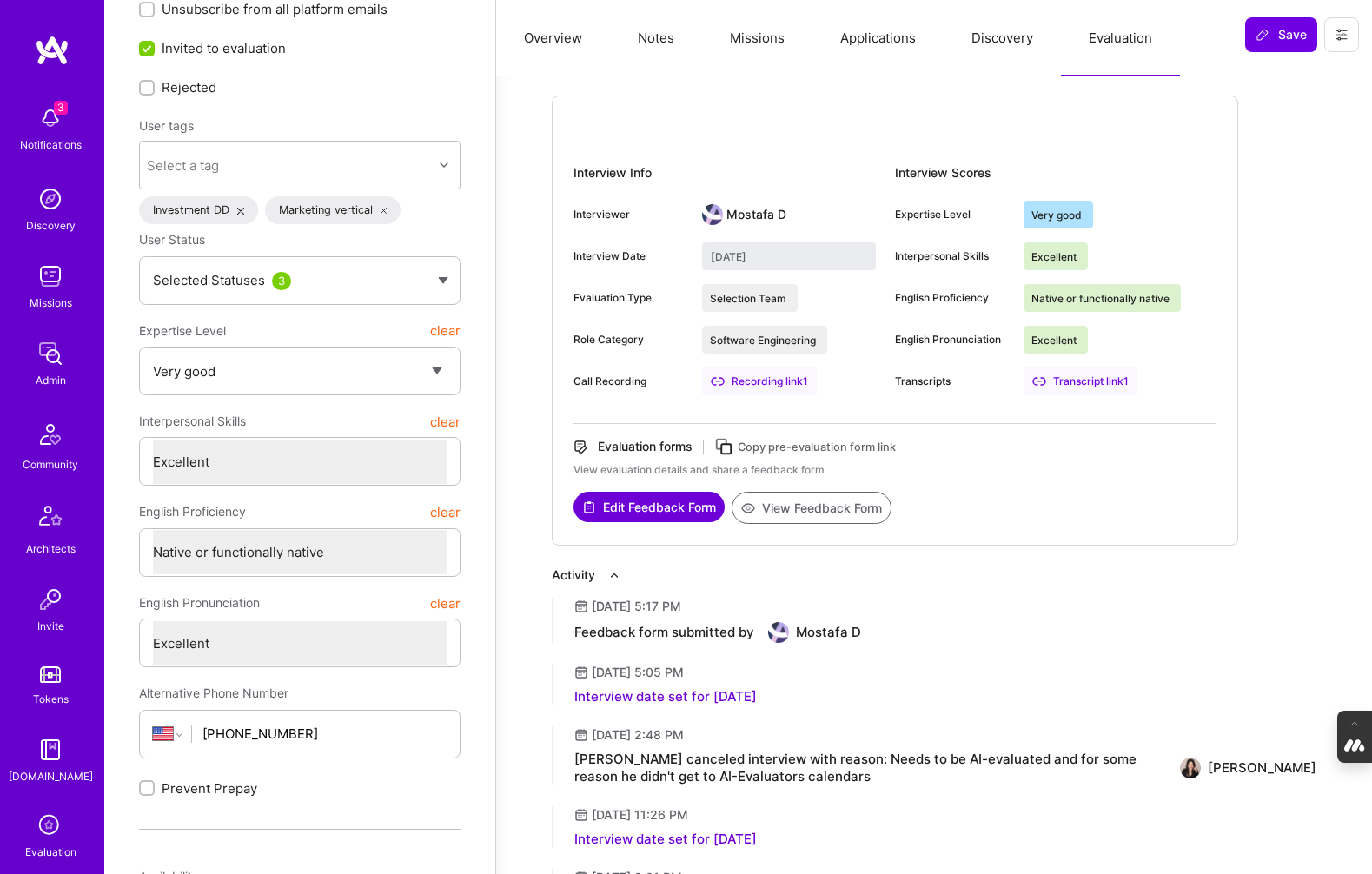
scroll to position [83, 0]
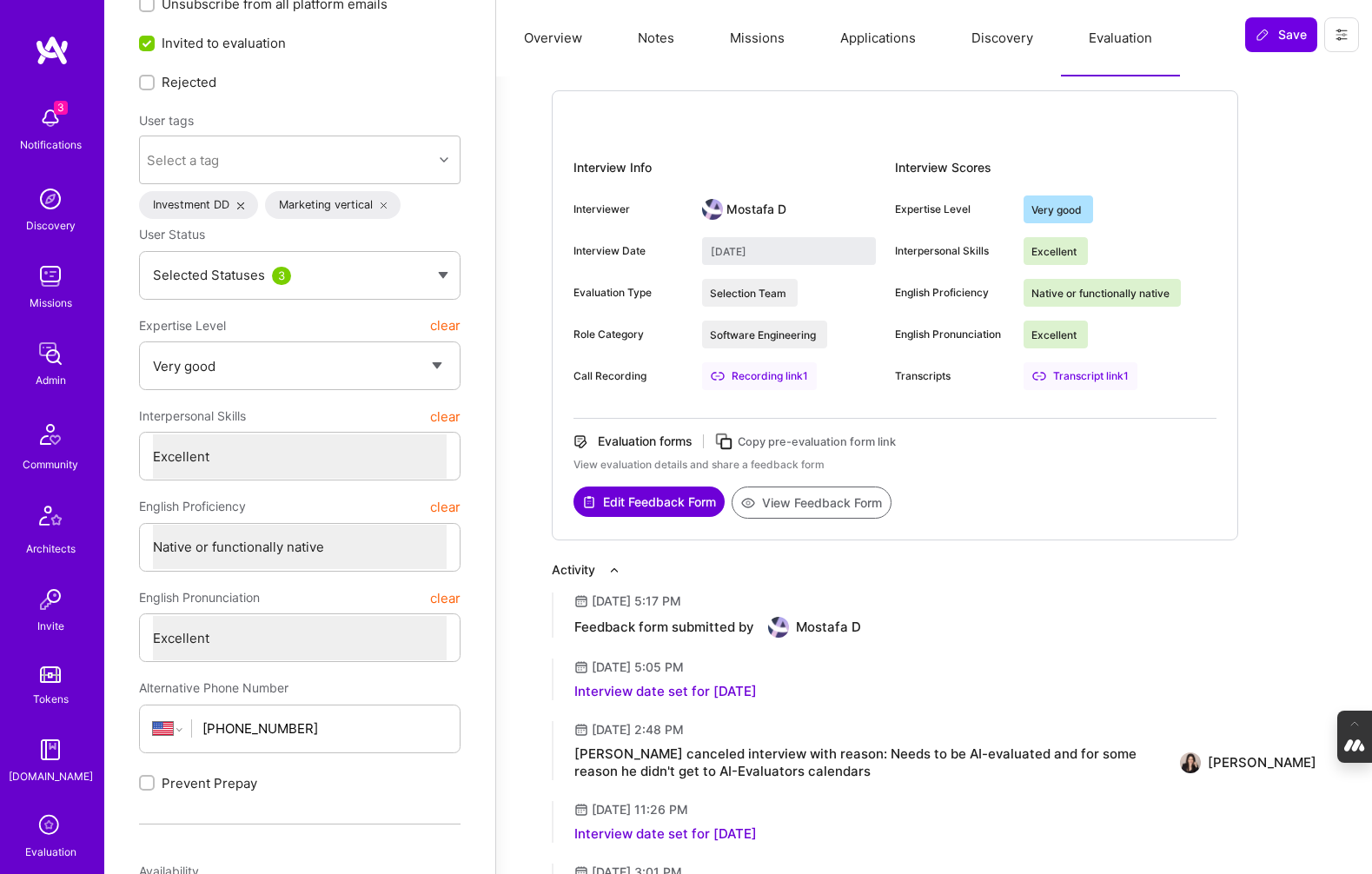
click at [840, 503] on button "View Feedback Form" at bounding box center [812, 503] width 160 height 32
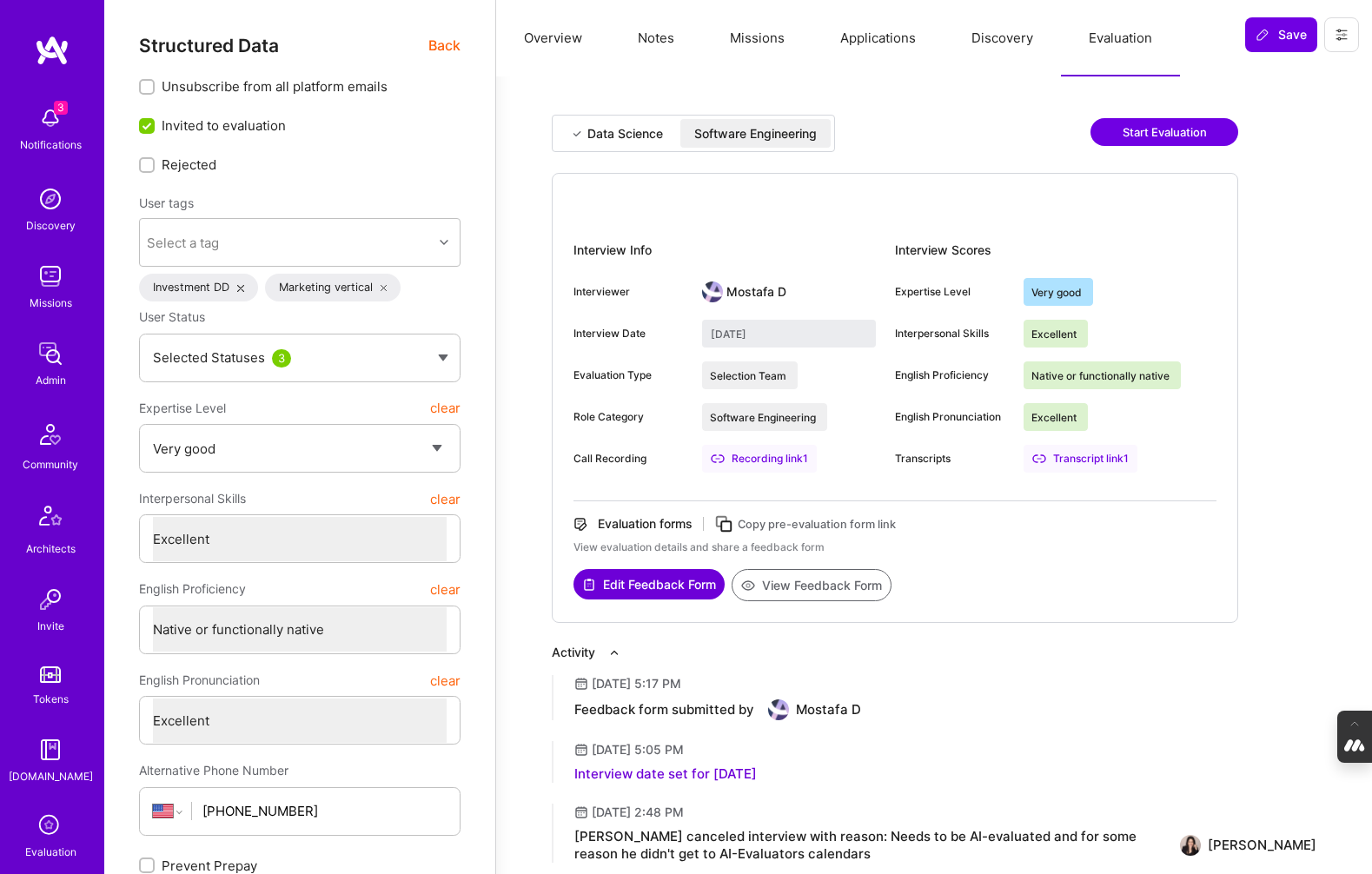
click at [438, 43] on span "Back" at bounding box center [444, 46] width 32 height 22
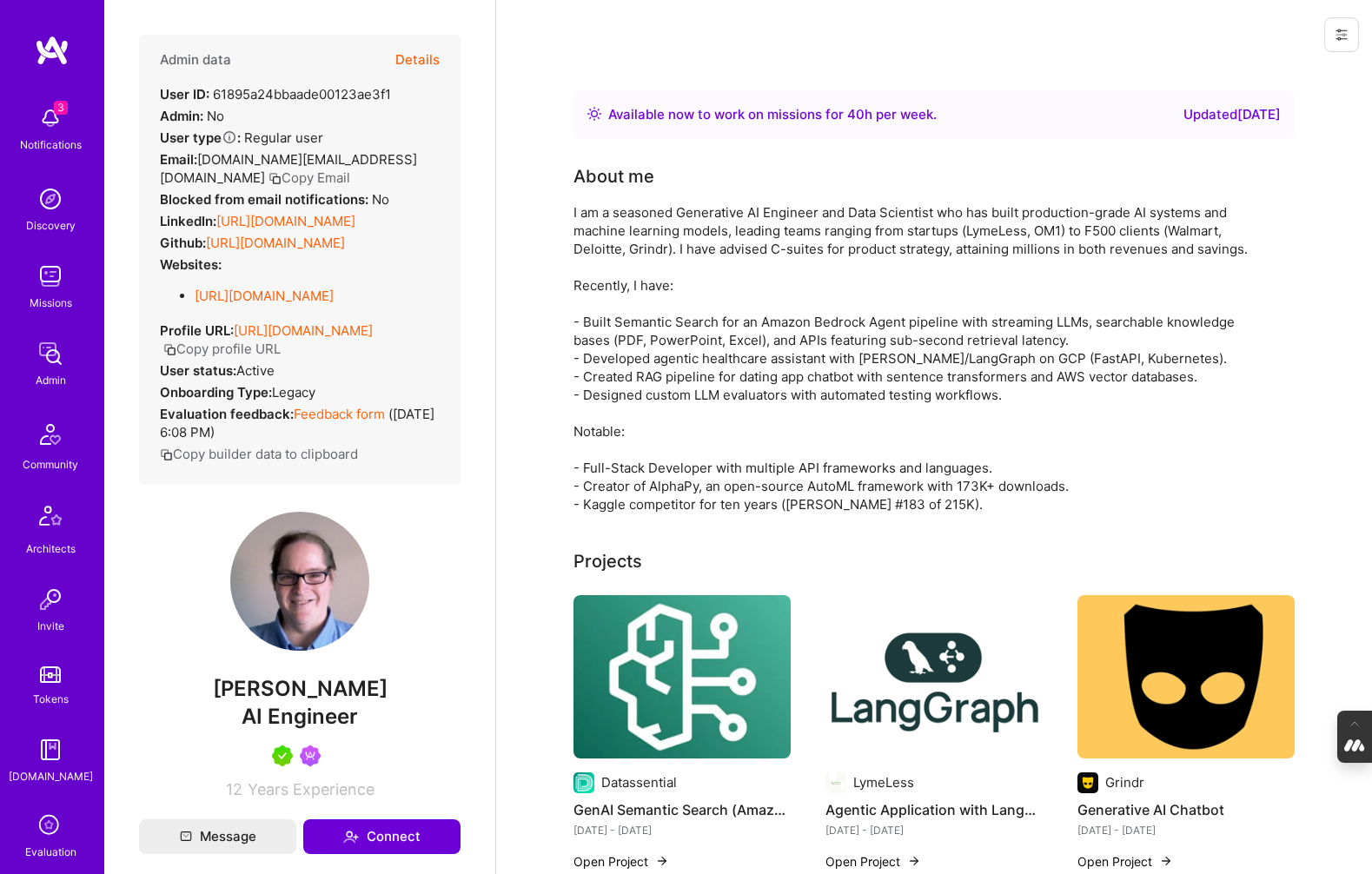
click at [374, 691] on div "Admin data Details User ID: 61895a24bbaade00123ae3f1 Admin: No User type Regula…" at bounding box center [300, 417] width 321 height 764
drag, startPoint x: 354, startPoint y: 708, endPoint x: 187, endPoint y: 708, distance: 167.0
click at [187, 702] on span "Mark Conway" at bounding box center [300, 689] width 321 height 26
copy span "Mark Conway"
drag, startPoint x: 357, startPoint y: 734, endPoint x: 236, endPoint y: 734, distance: 121.0
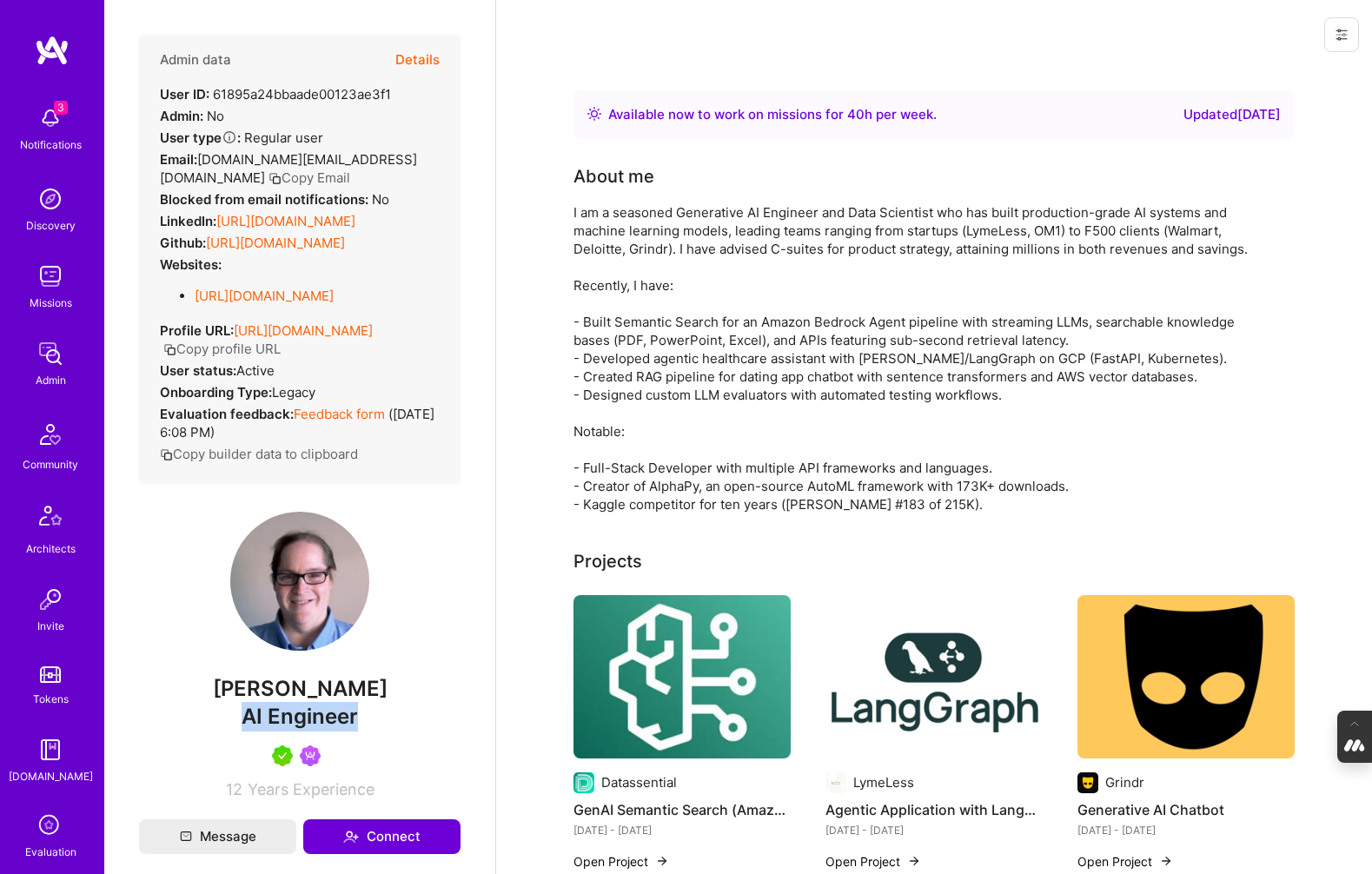
click at [236, 732] on div "AI Engineer" at bounding box center [300, 716] width 321 height 30
copy span "AI Engineer"
click at [293, 597] on img at bounding box center [300, 581] width 139 height 140
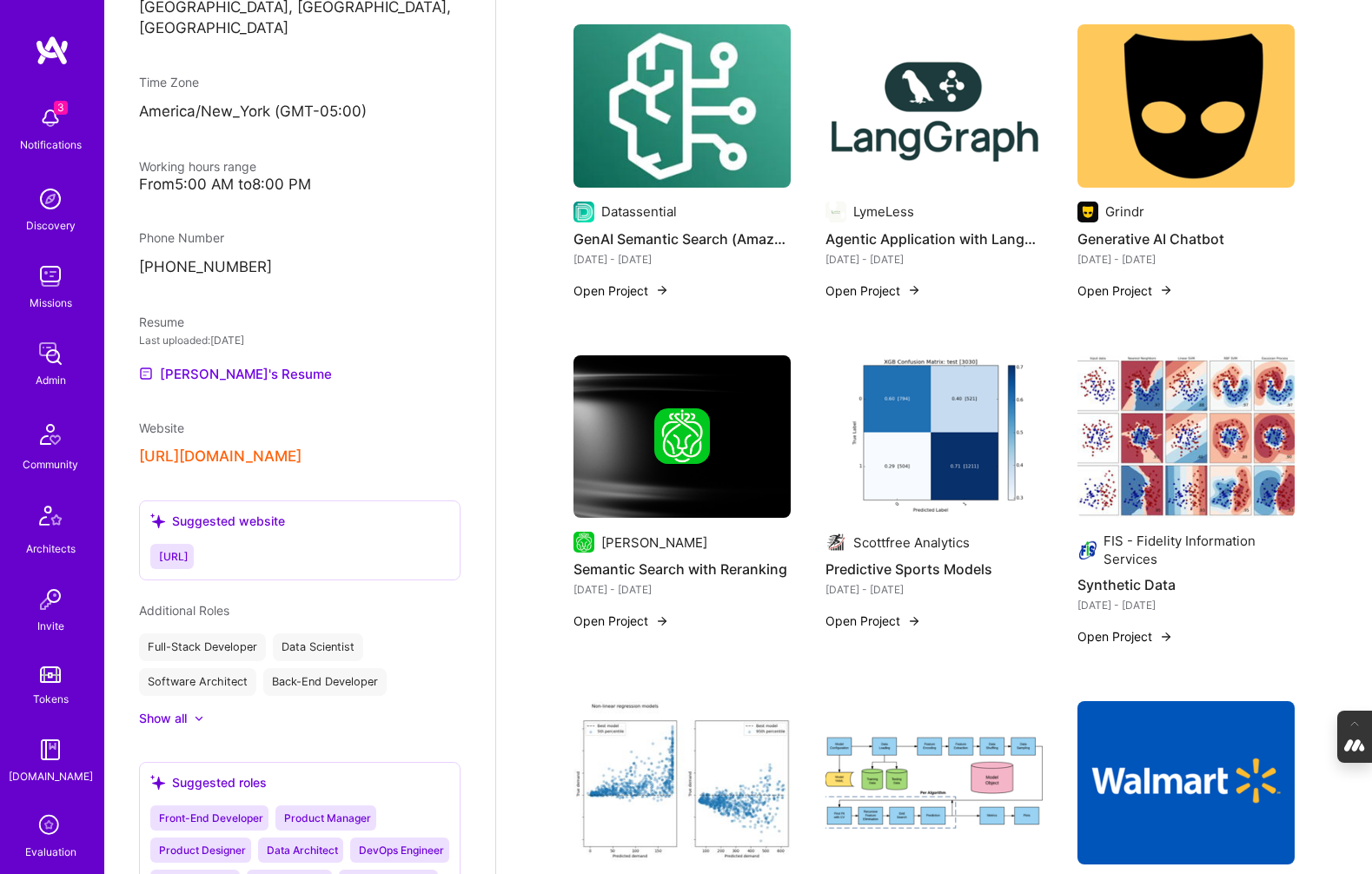
scroll to position [1086, 0]
click at [228, 453] on button "[URL][DOMAIN_NAME]" at bounding box center [220, 455] width 163 height 18
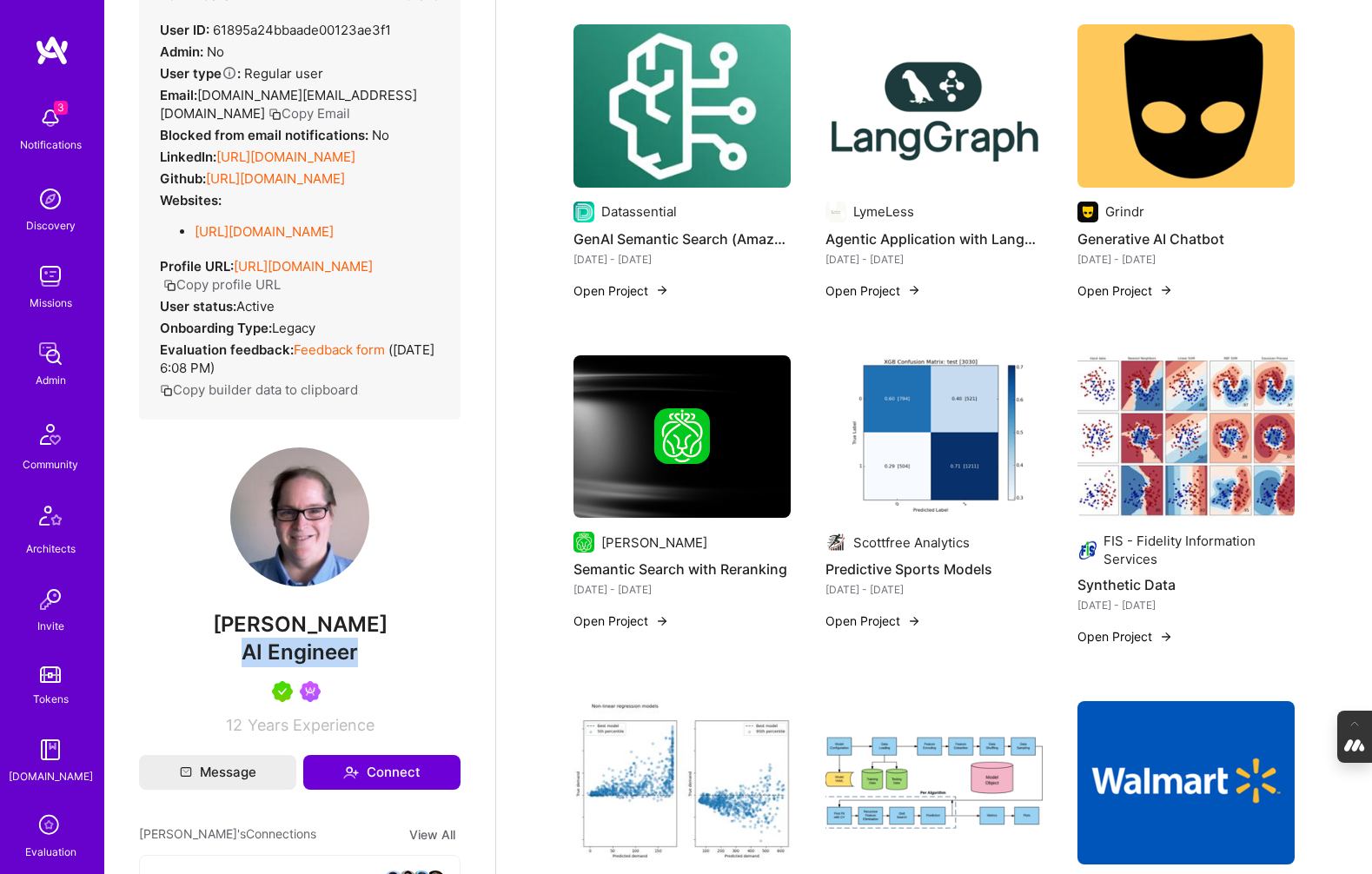
scroll to position [0, 0]
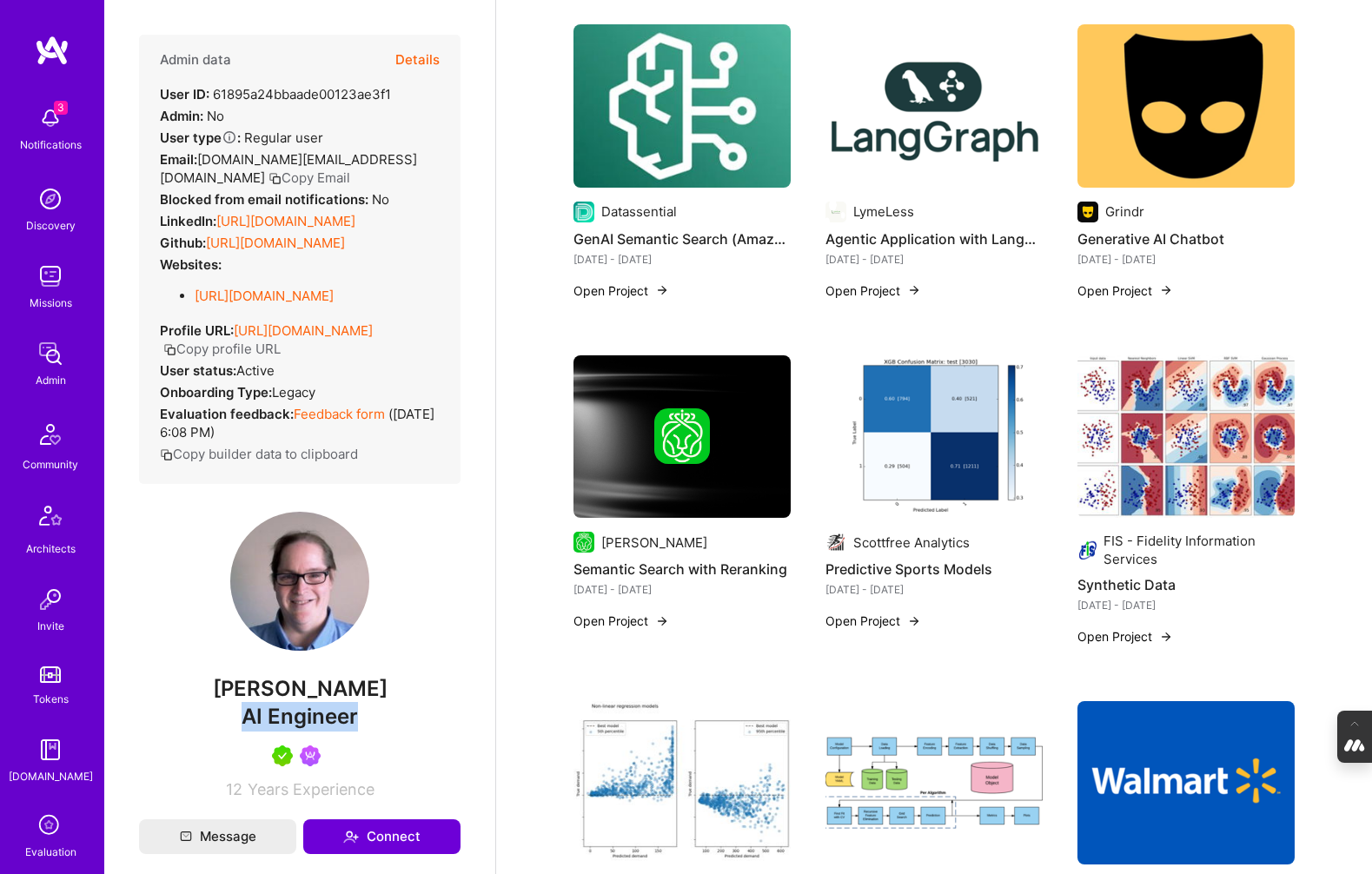
click at [334, 221] on link "https://linkedin.com/in/marconway" at bounding box center [285, 221] width 139 height 16
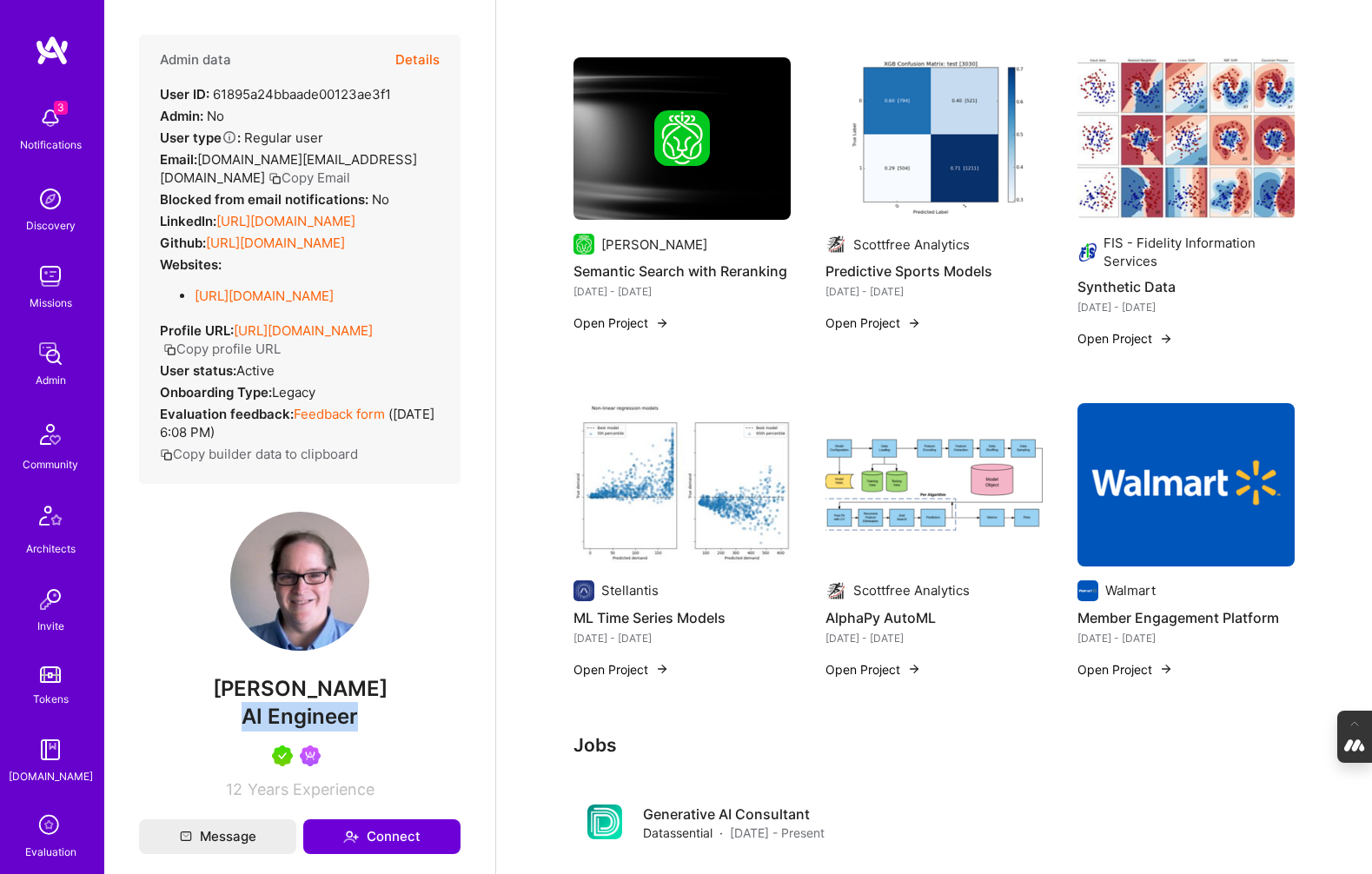
scroll to position [876, 0]
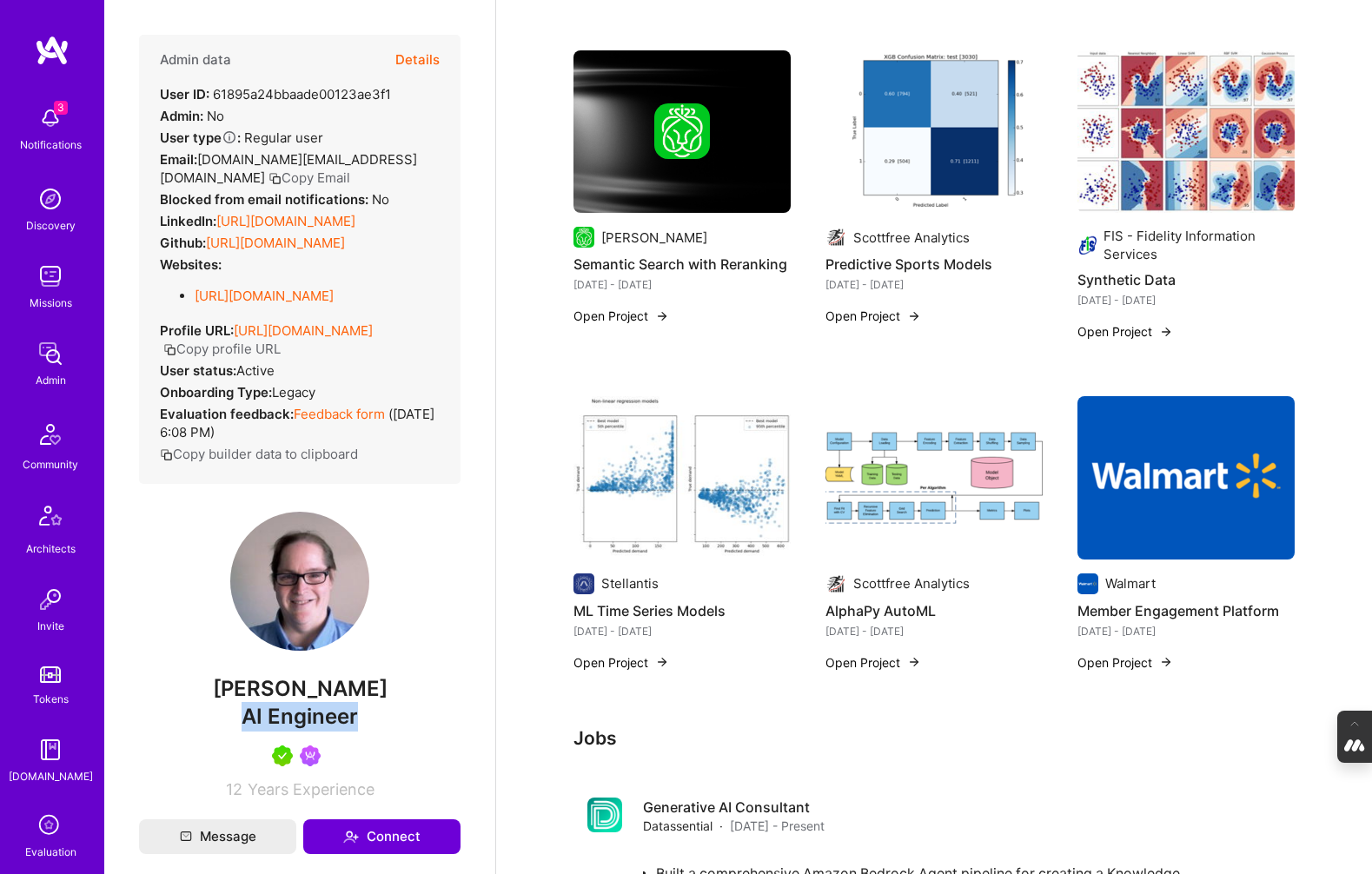
click at [1170, 460] on img at bounding box center [1185, 478] width 217 height 164
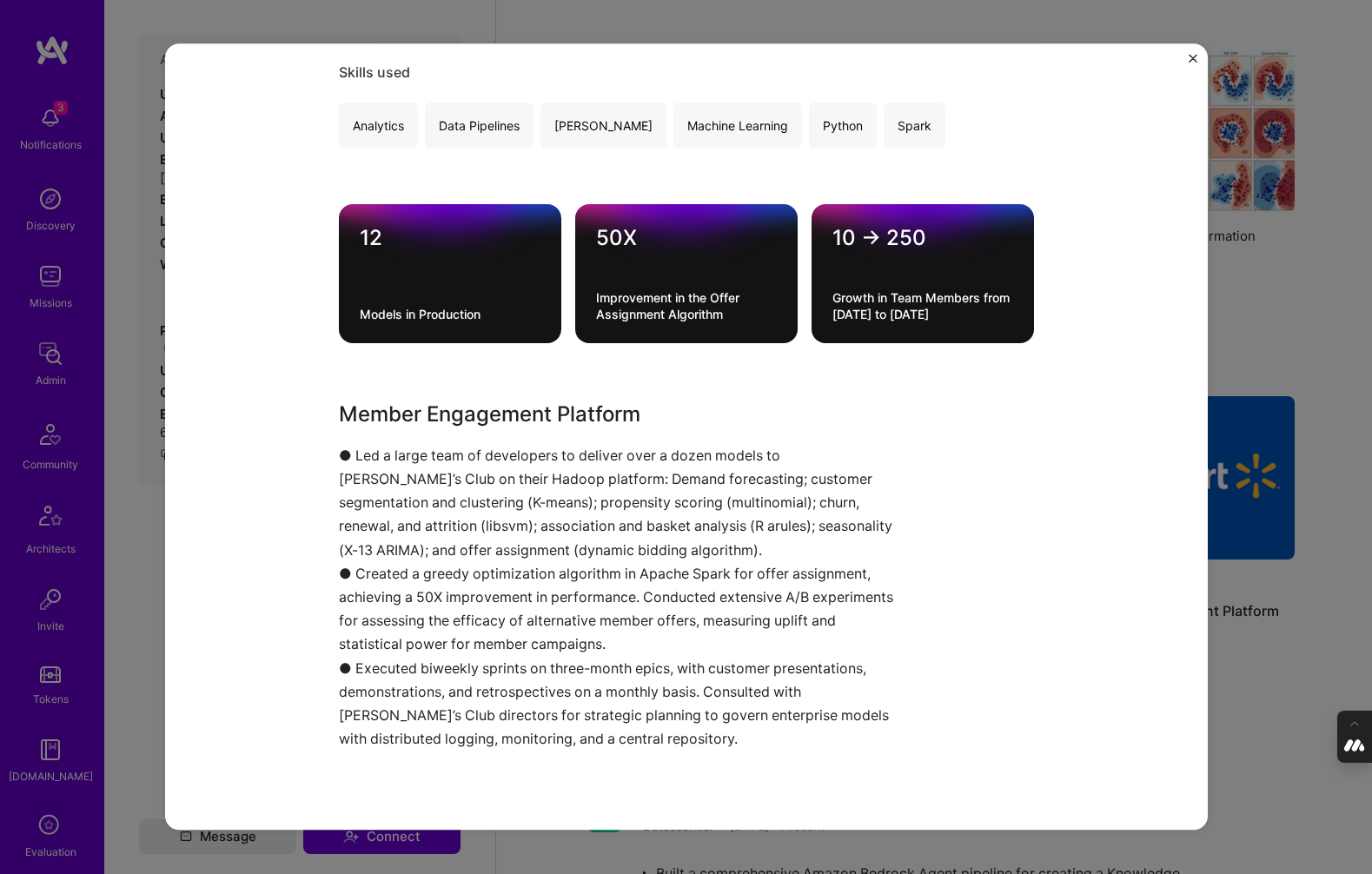
scroll to position [897, 0]
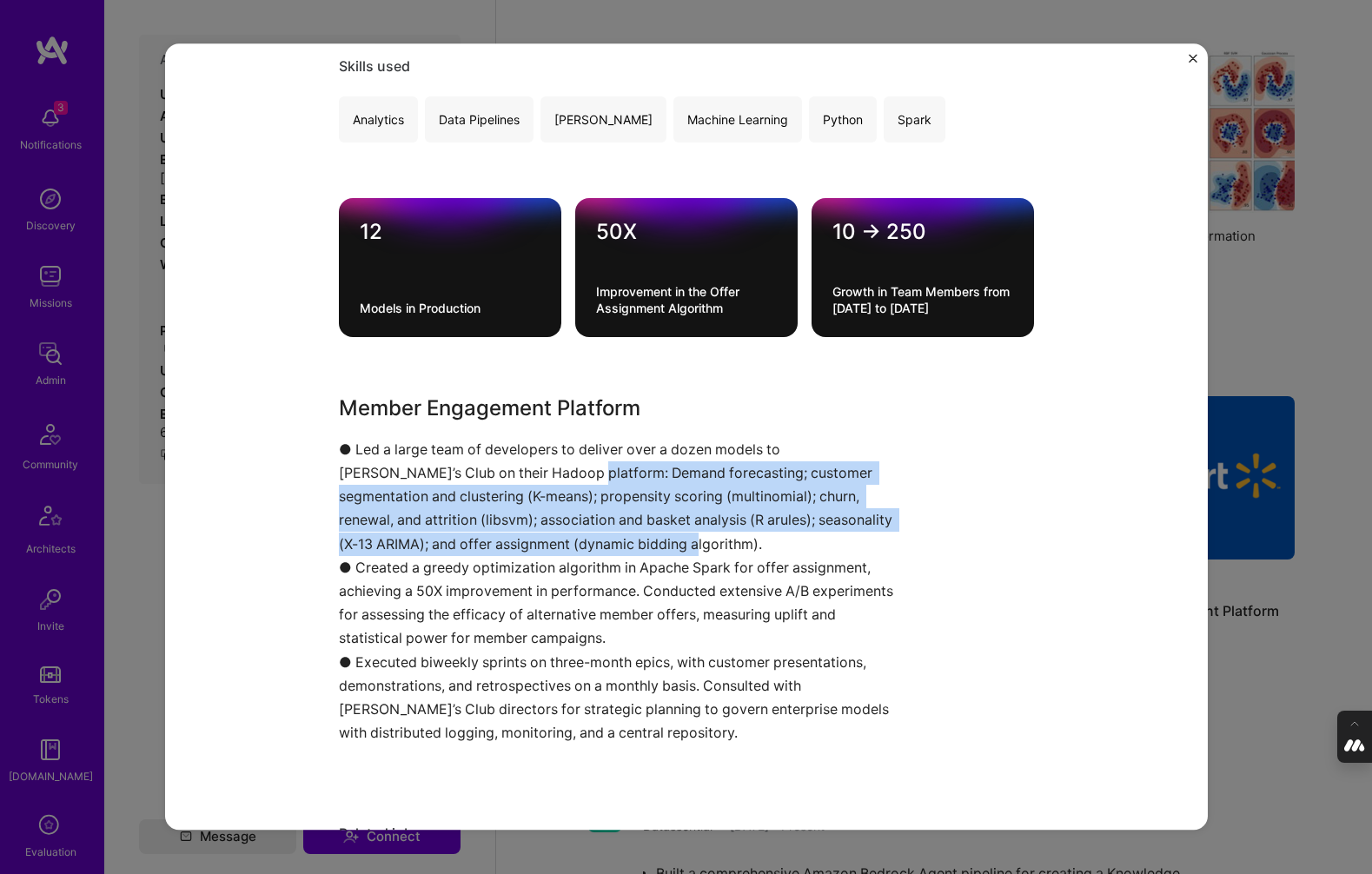
drag, startPoint x: 491, startPoint y: 474, endPoint x: 612, endPoint y: 552, distance: 144.0
click at [612, 552] on p "● Led a large team of developers to deliver over a dozen models to Sam’s Club o…" at bounding box center [622, 497] width 565 height 118
copy p "Demand forecasting; customer segmentation and clustering (K-means); propensity …"
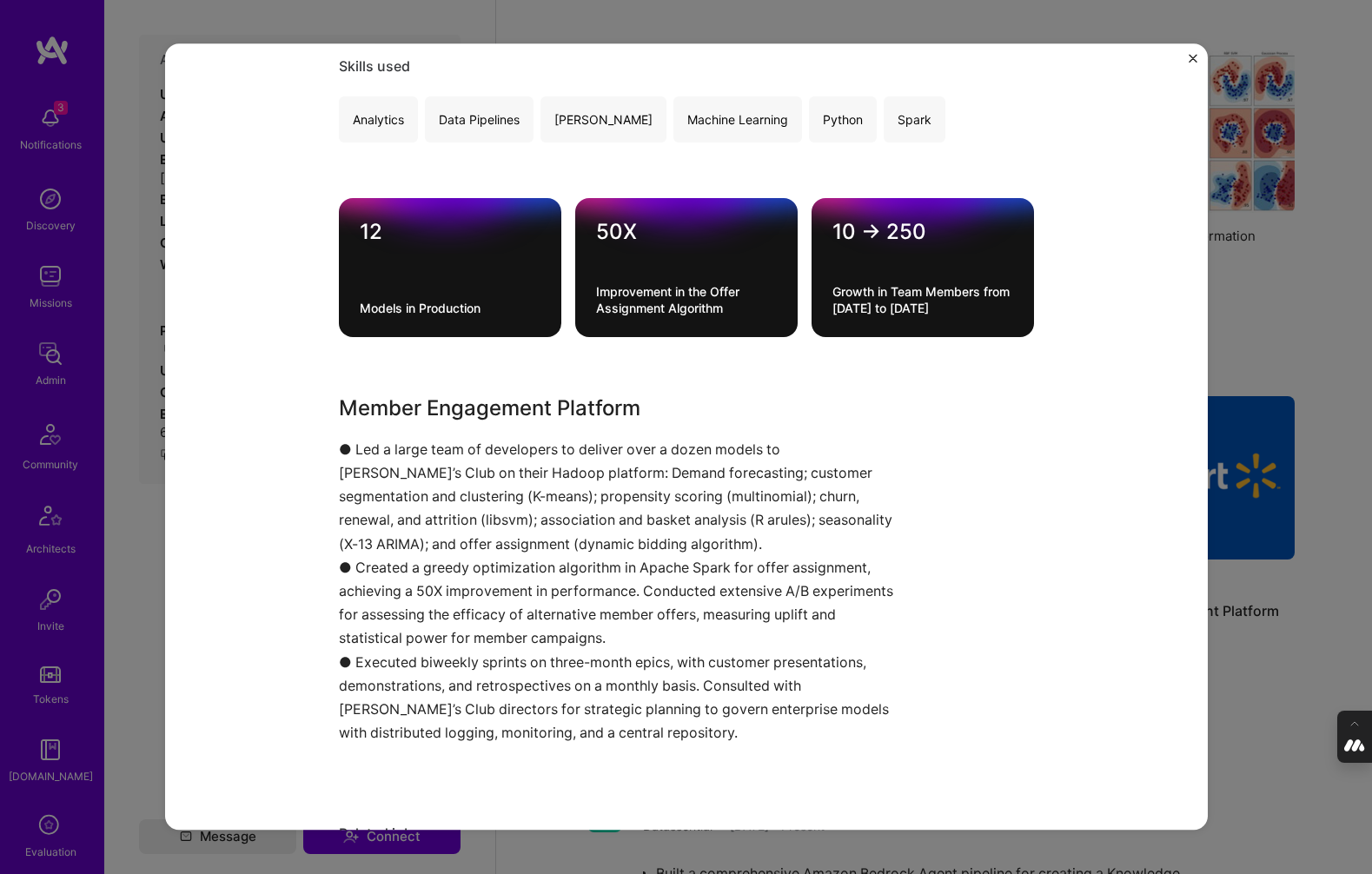
click at [121, 464] on div "Member Engagement Platform Walmart Retail Role ML Engineer Jun, 2014 - May, 201…" at bounding box center [686, 437] width 1372 height 874
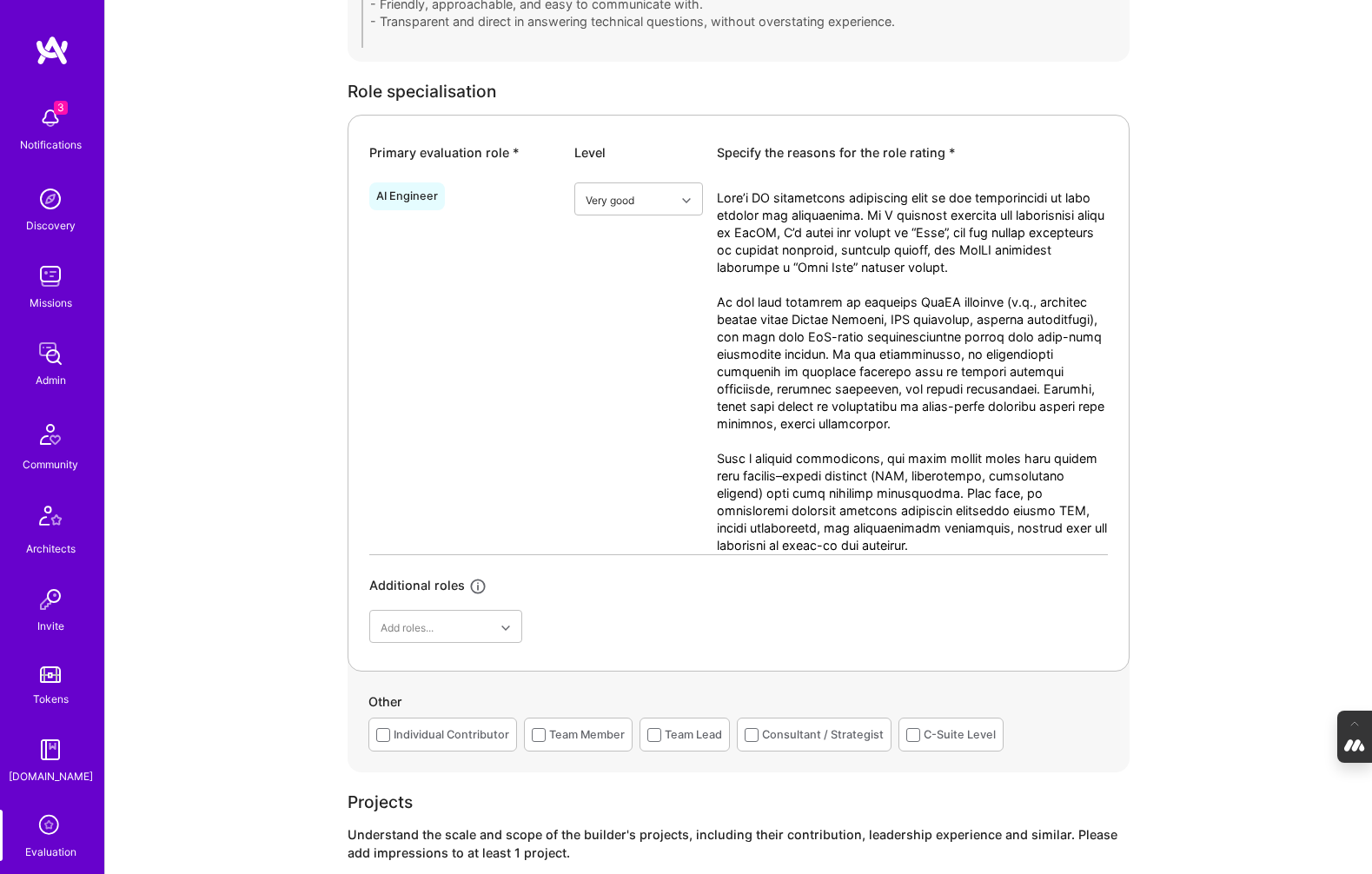
scroll to position [771, 0]
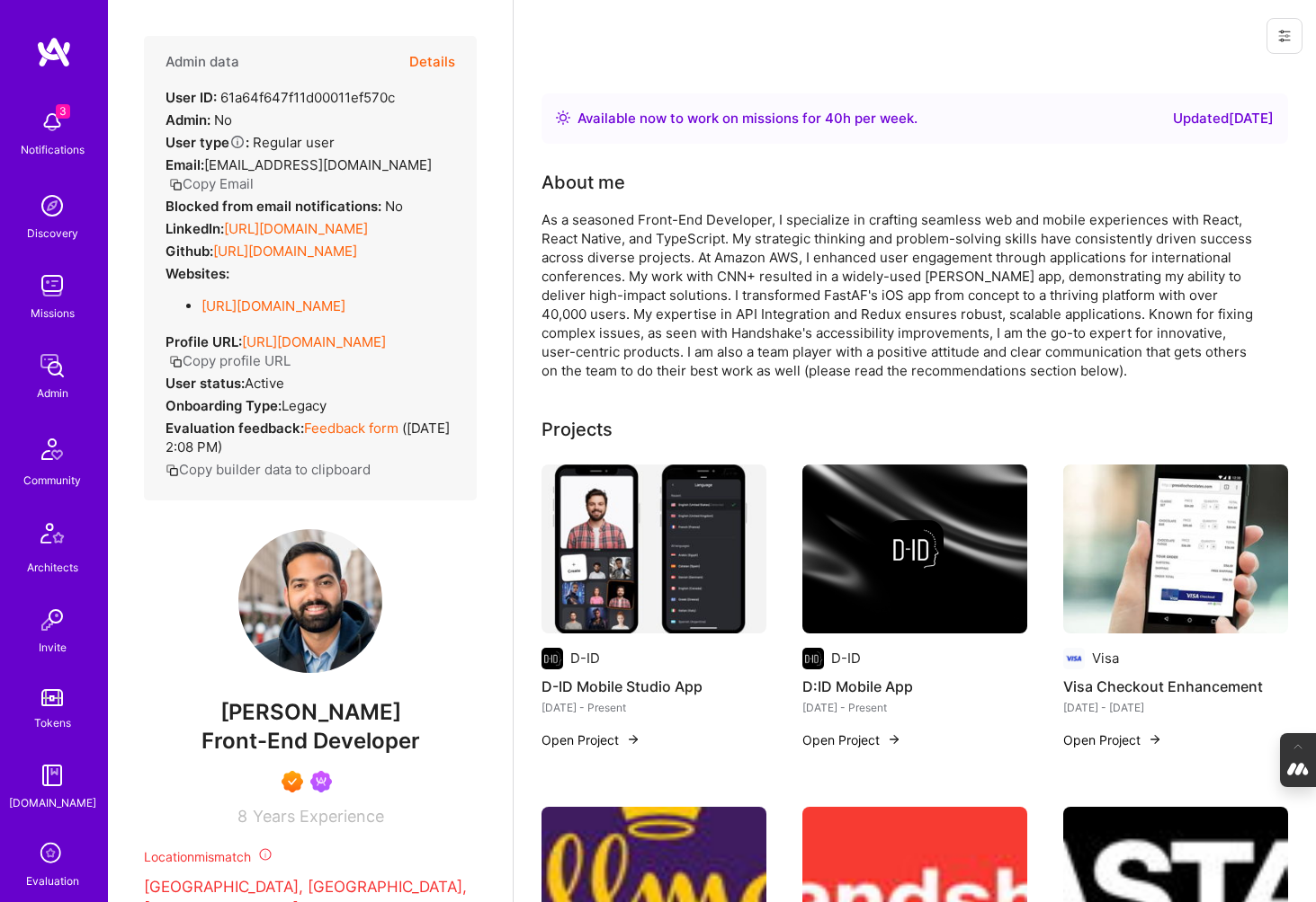
scroll to position [1153, 0]
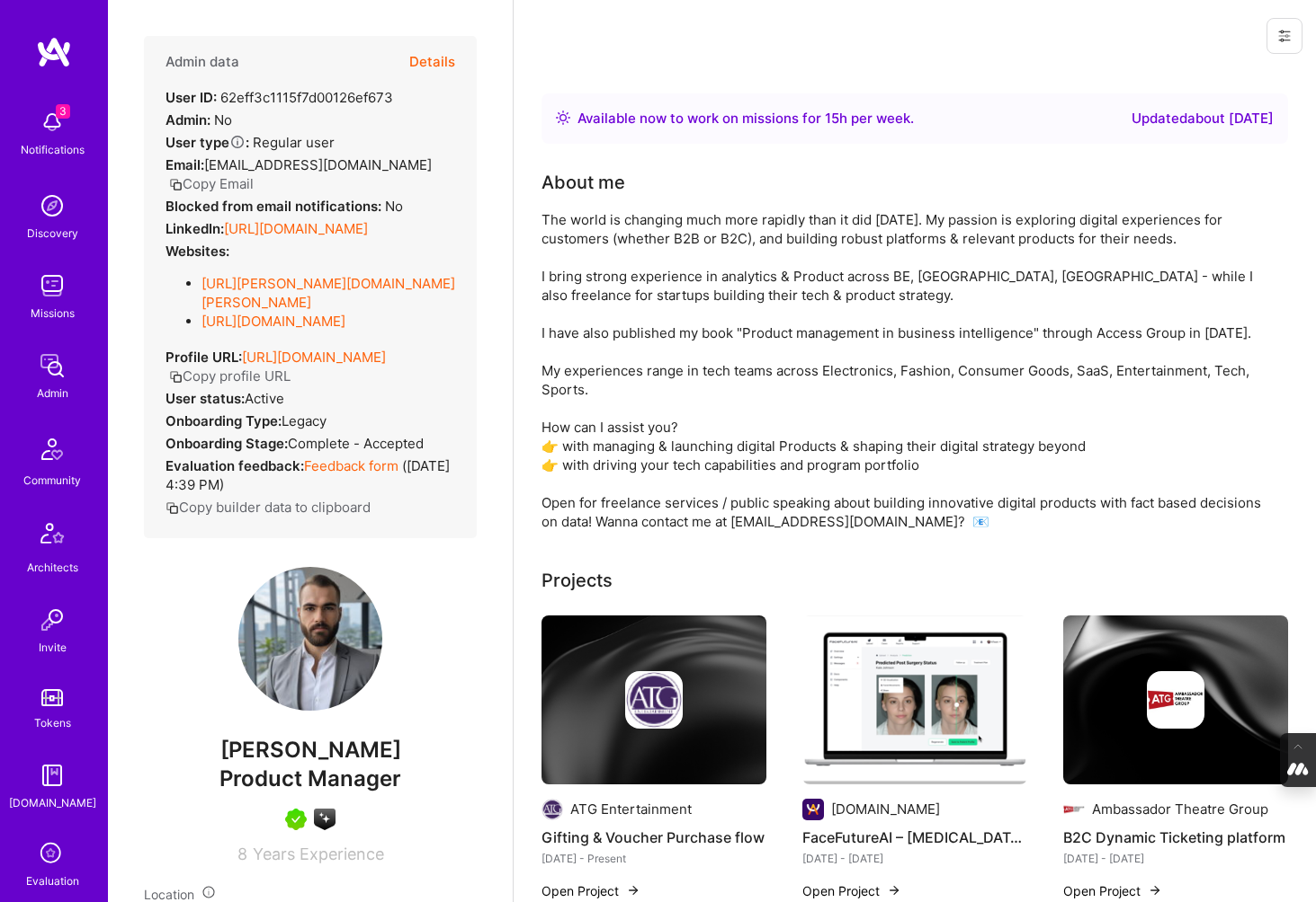
scroll to position [214, 0]
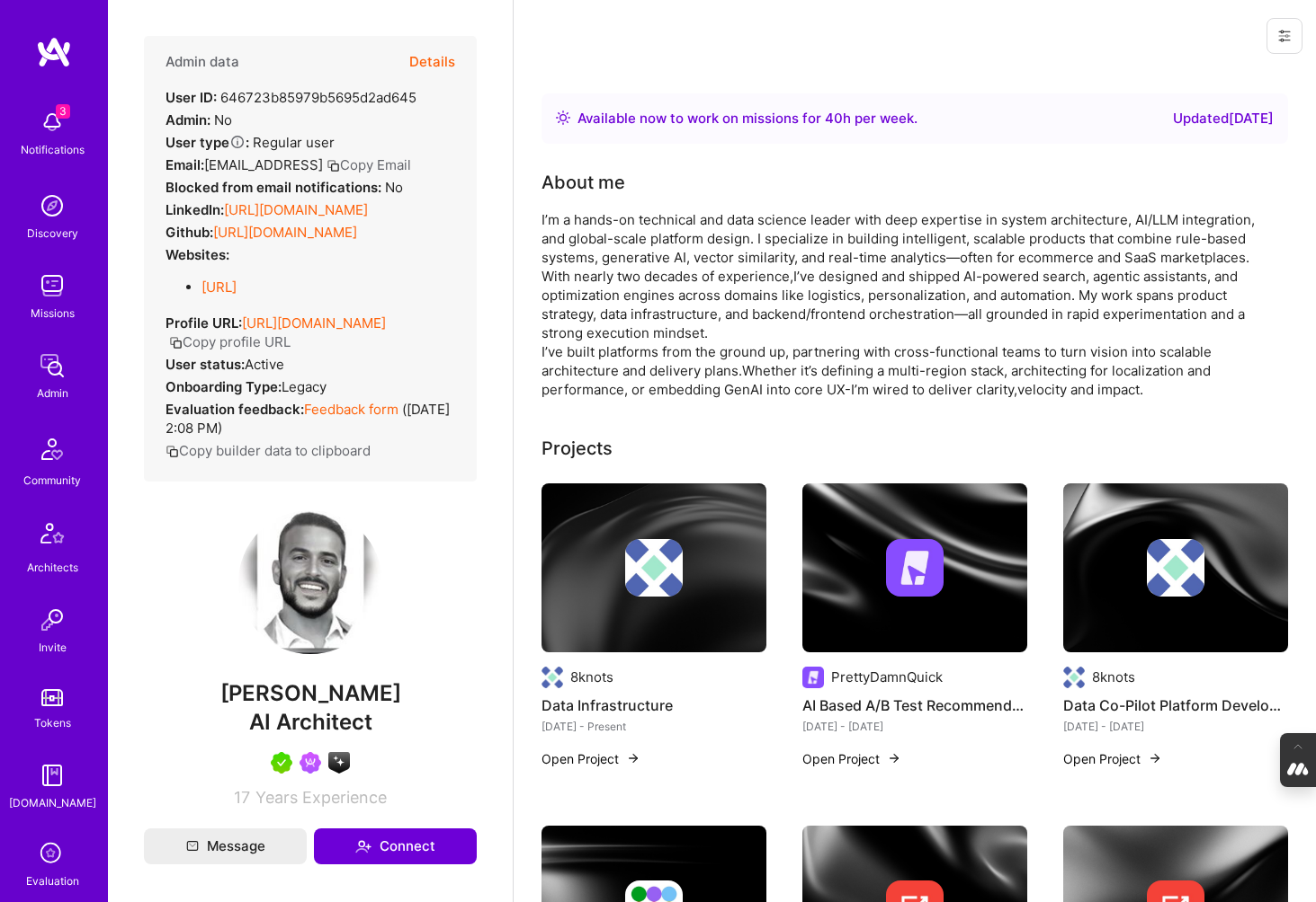
scroll to position [345, 0]
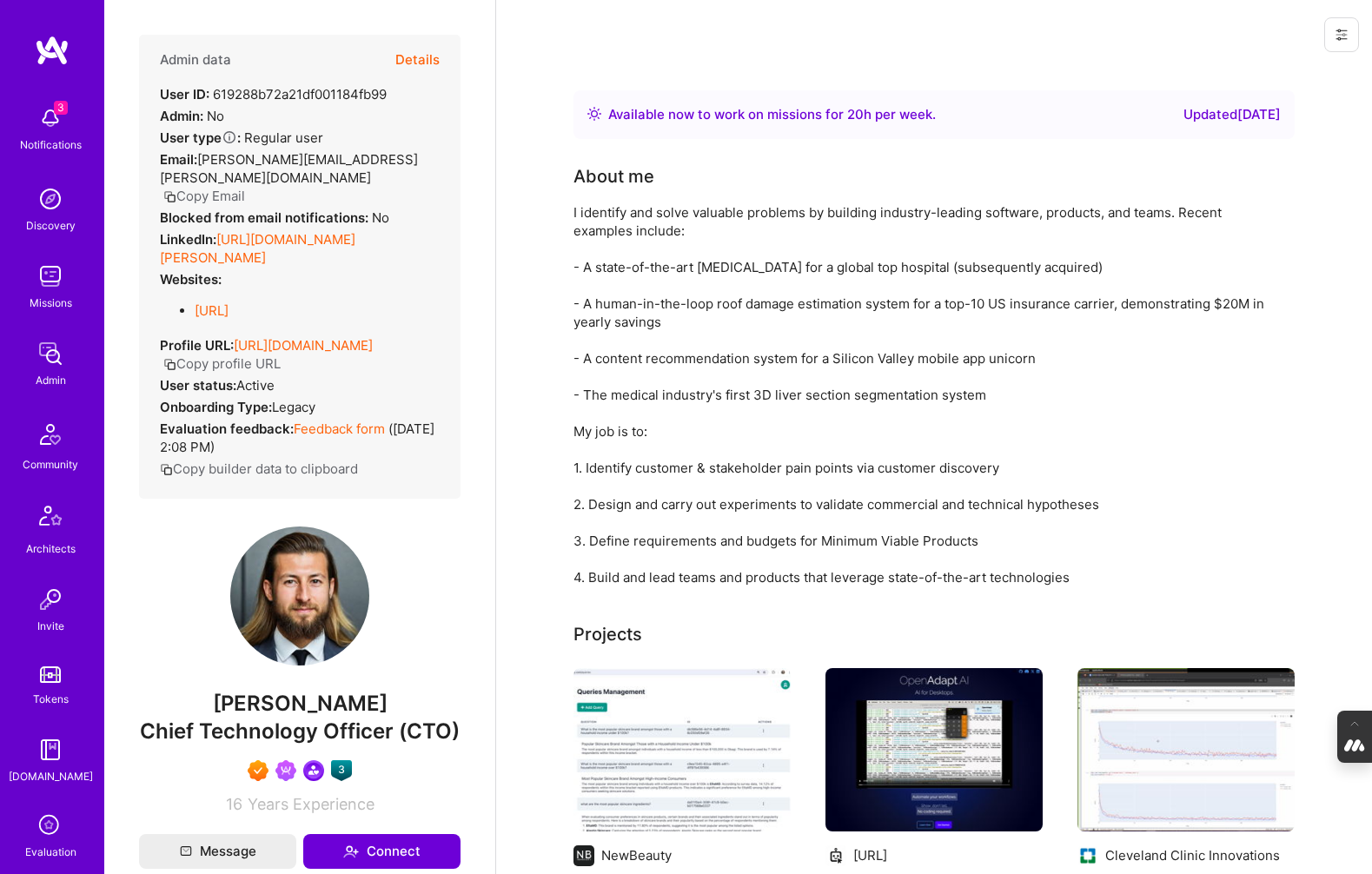
drag, startPoint x: 372, startPoint y: 707, endPoint x: 195, endPoint y: 707, distance: 177.0
click at [195, 707] on span "[PERSON_NAME]" at bounding box center [300, 704] width 321 height 26
copy span "[PERSON_NAME]"
